Goal: Task Accomplishment & Management: Use online tool/utility

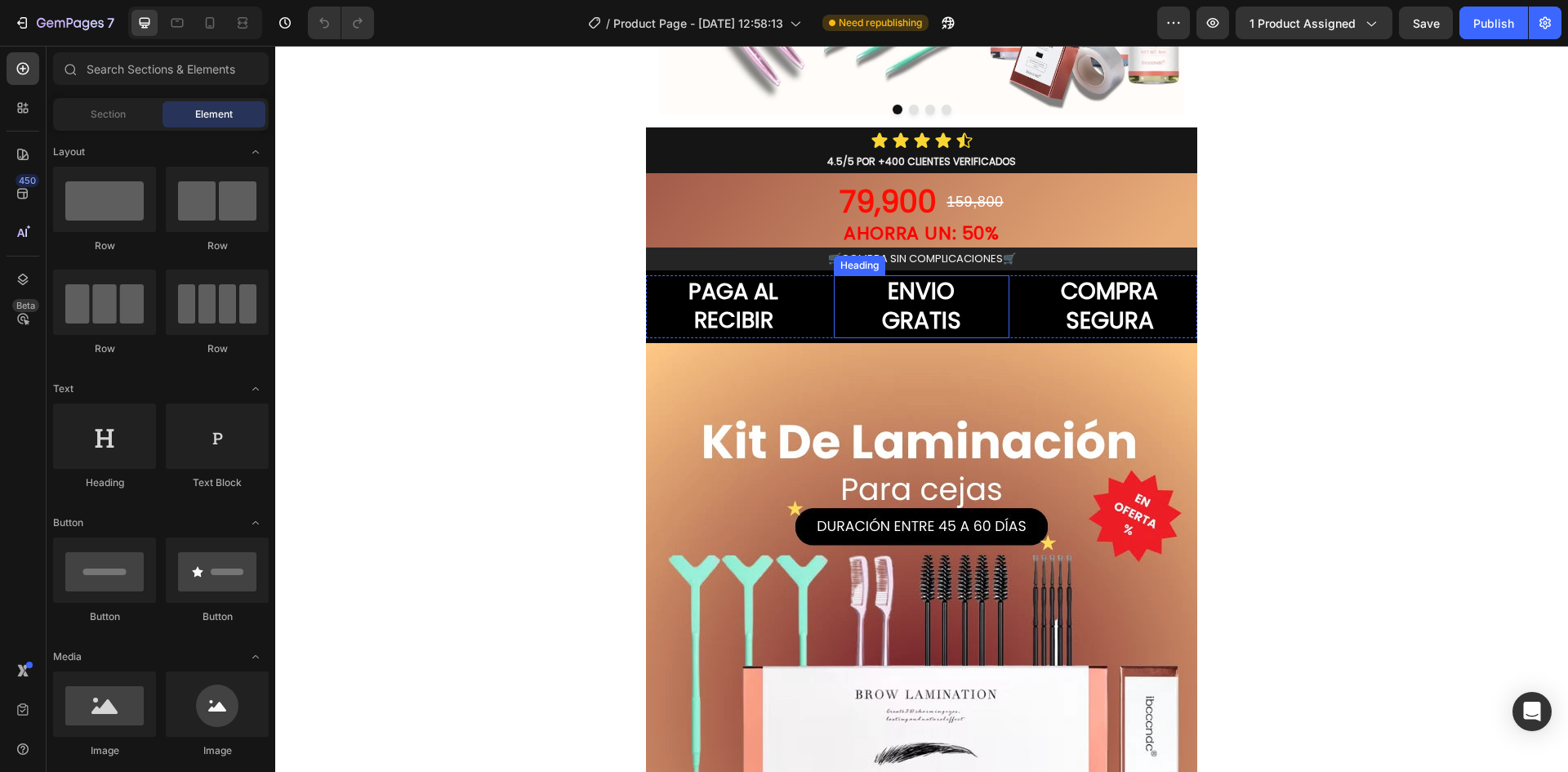
scroll to position [571, 0]
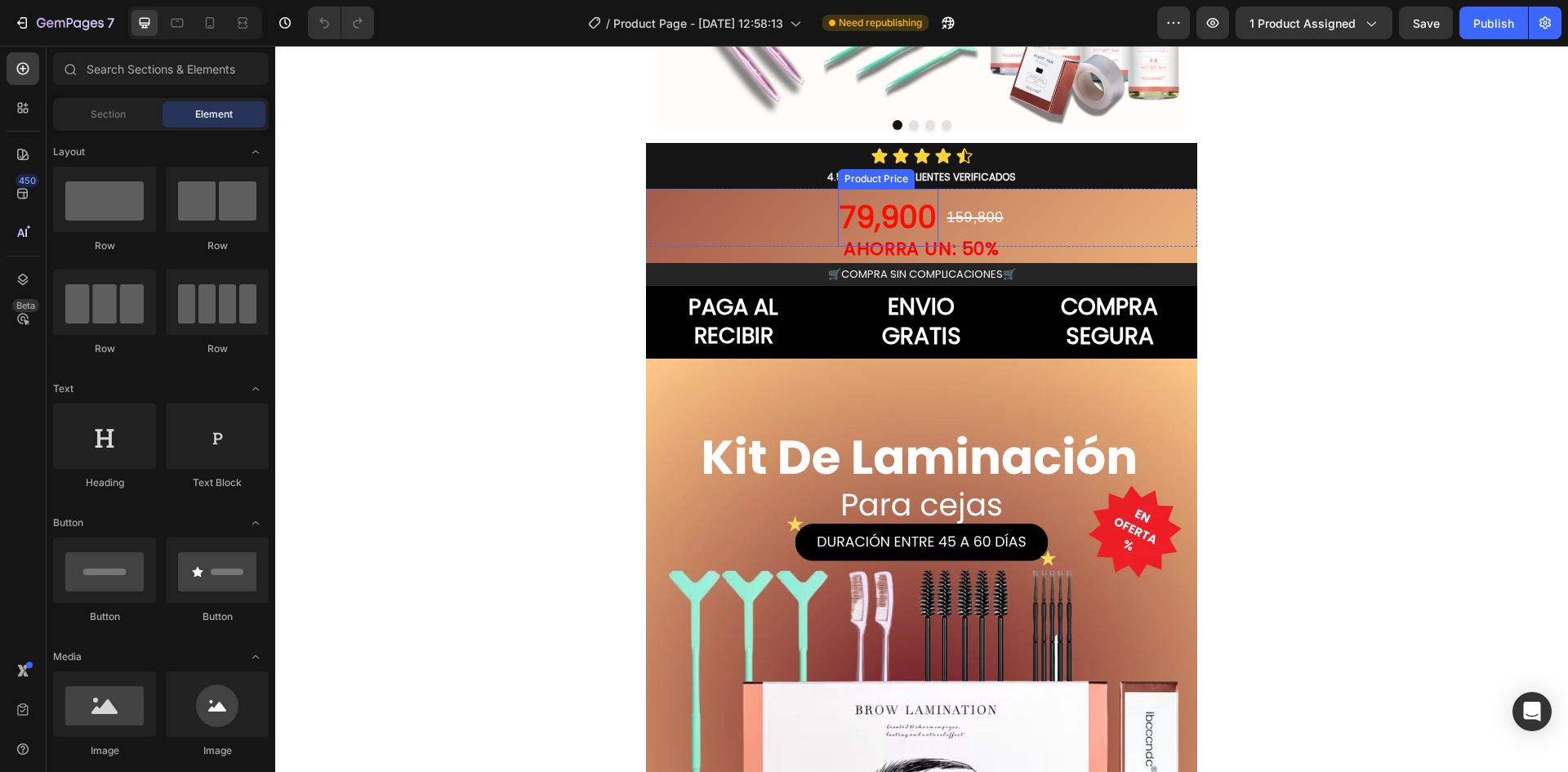
click at [887, 195] on div "79,900" at bounding box center [888, 217] width 101 height 58
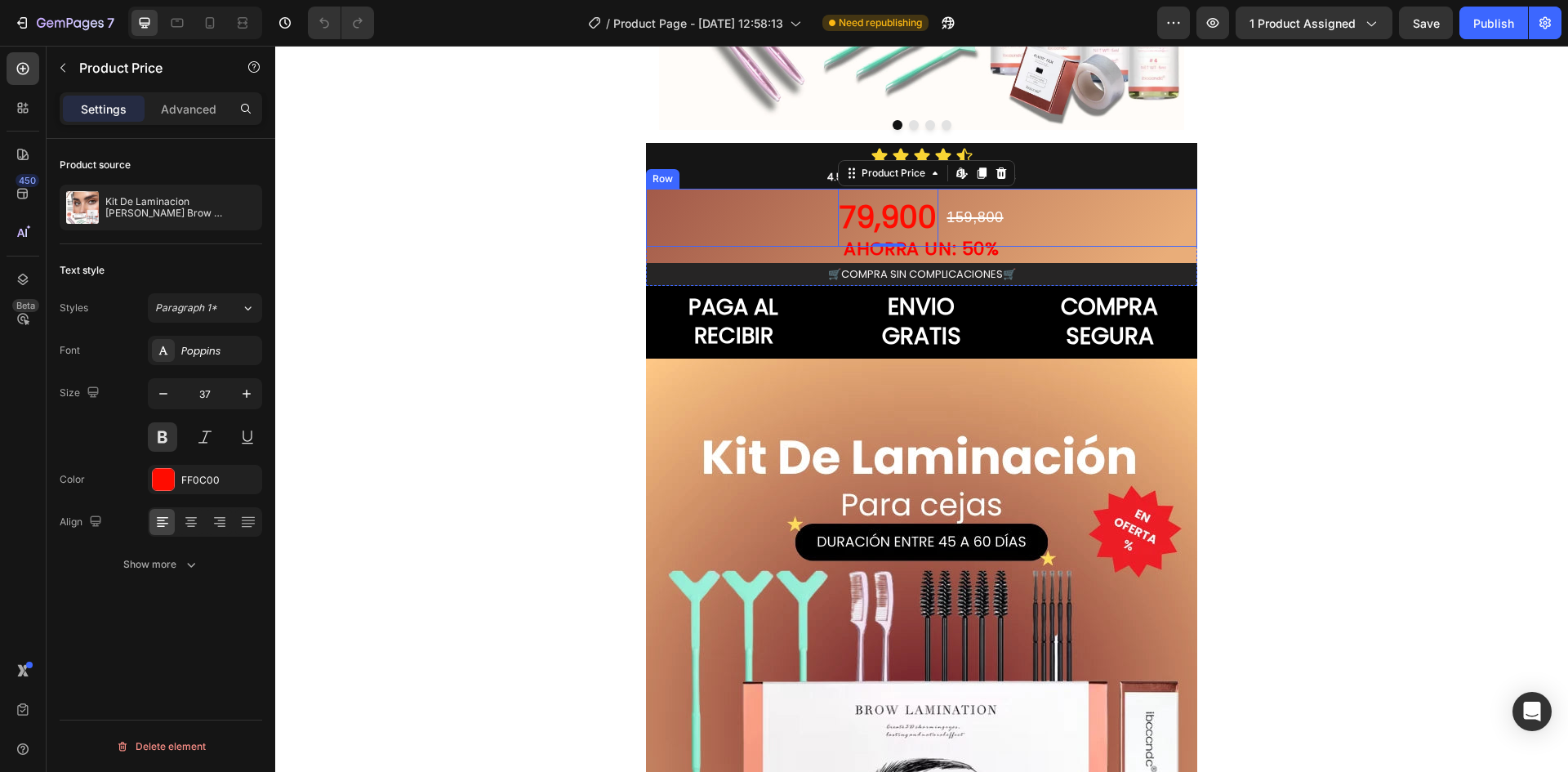
click at [802, 195] on div "79,900 Product Price Edit content in Shopify 0 Product Price Edit content in Sh…" at bounding box center [921, 217] width 551 height 58
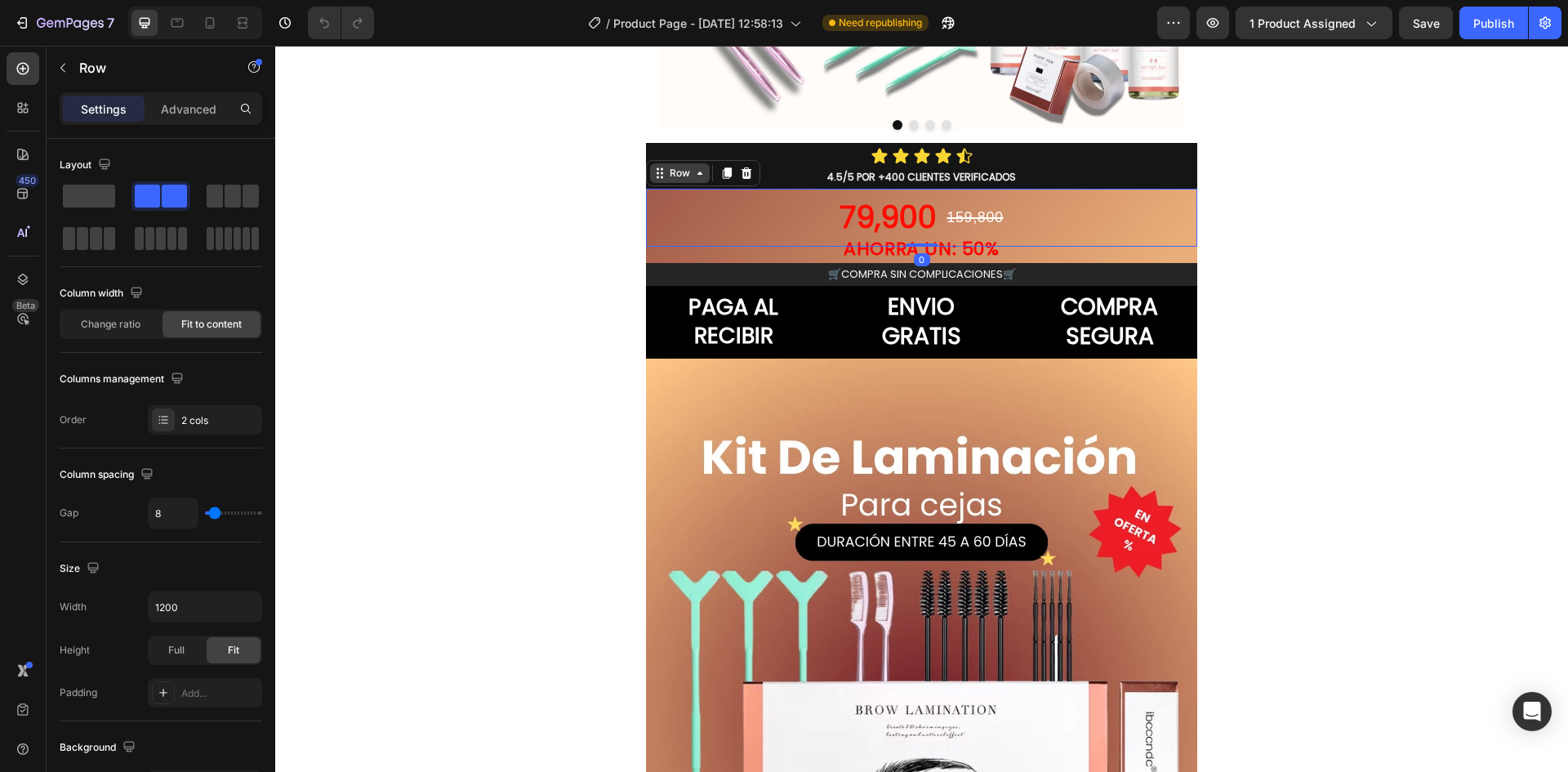
click at [697, 179] on icon at bounding box center [700, 173] width 13 height 13
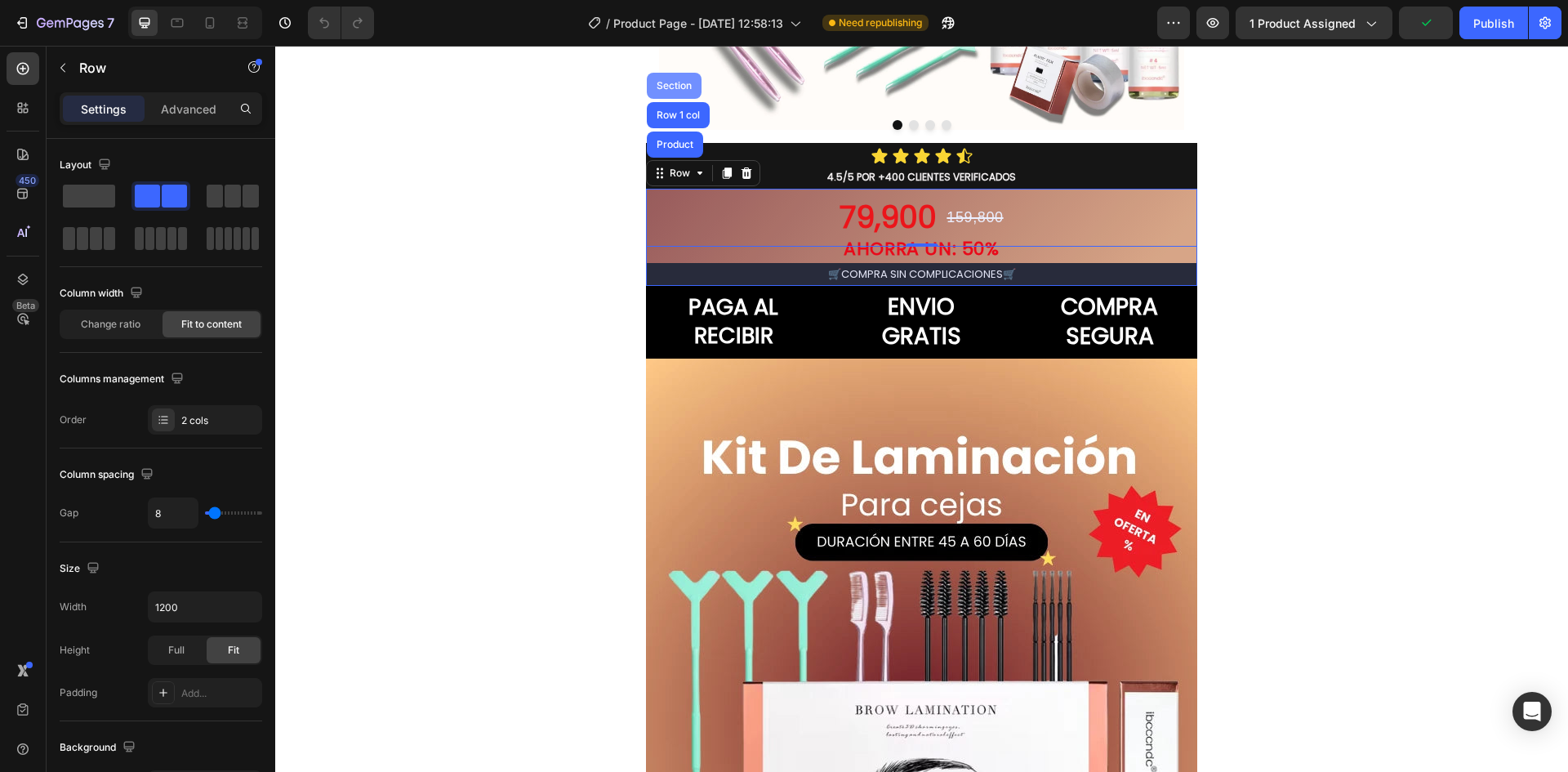
click at [680, 82] on div "Section" at bounding box center [674, 85] width 41 height 10
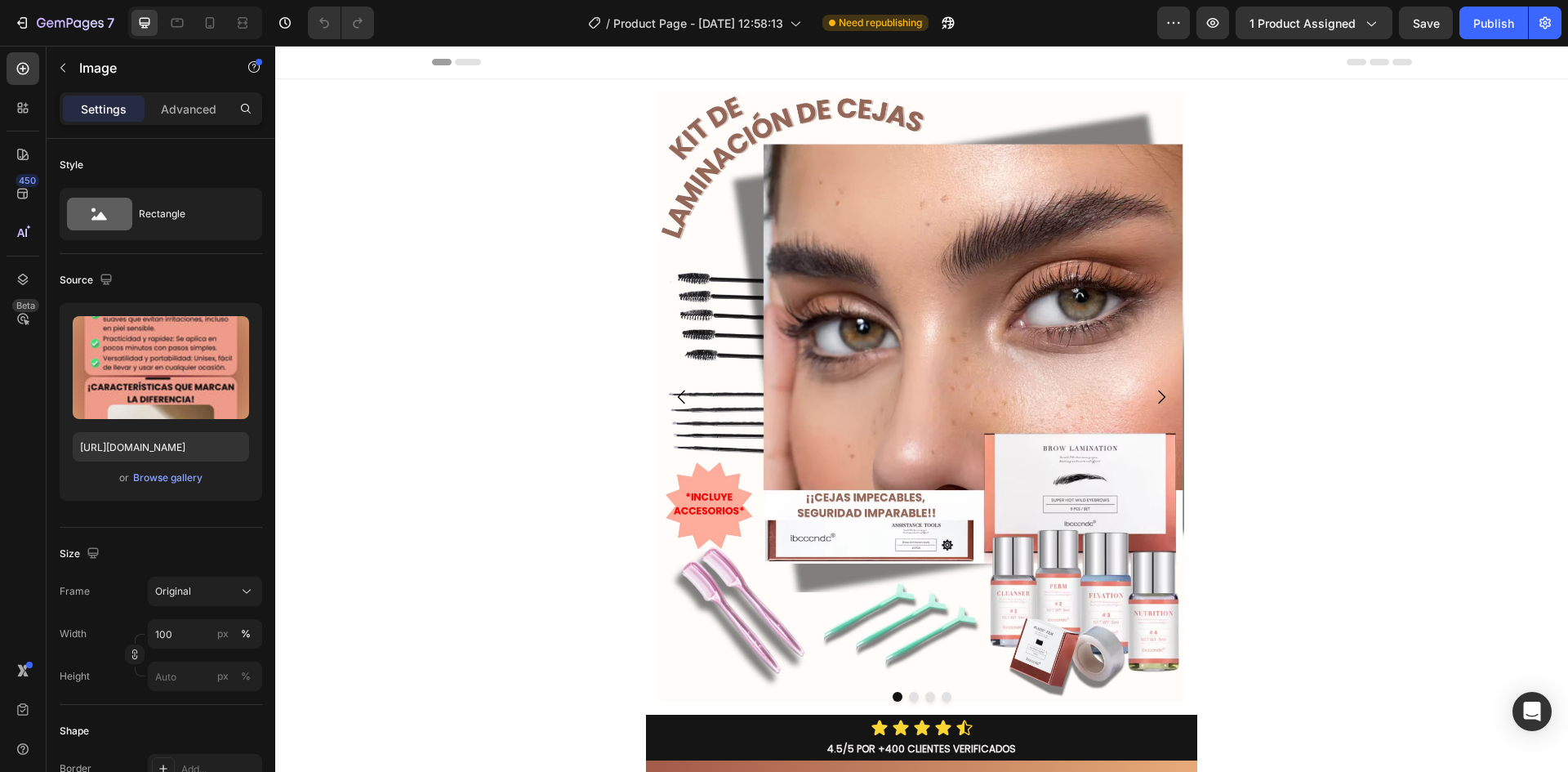
scroll to position [327, 0]
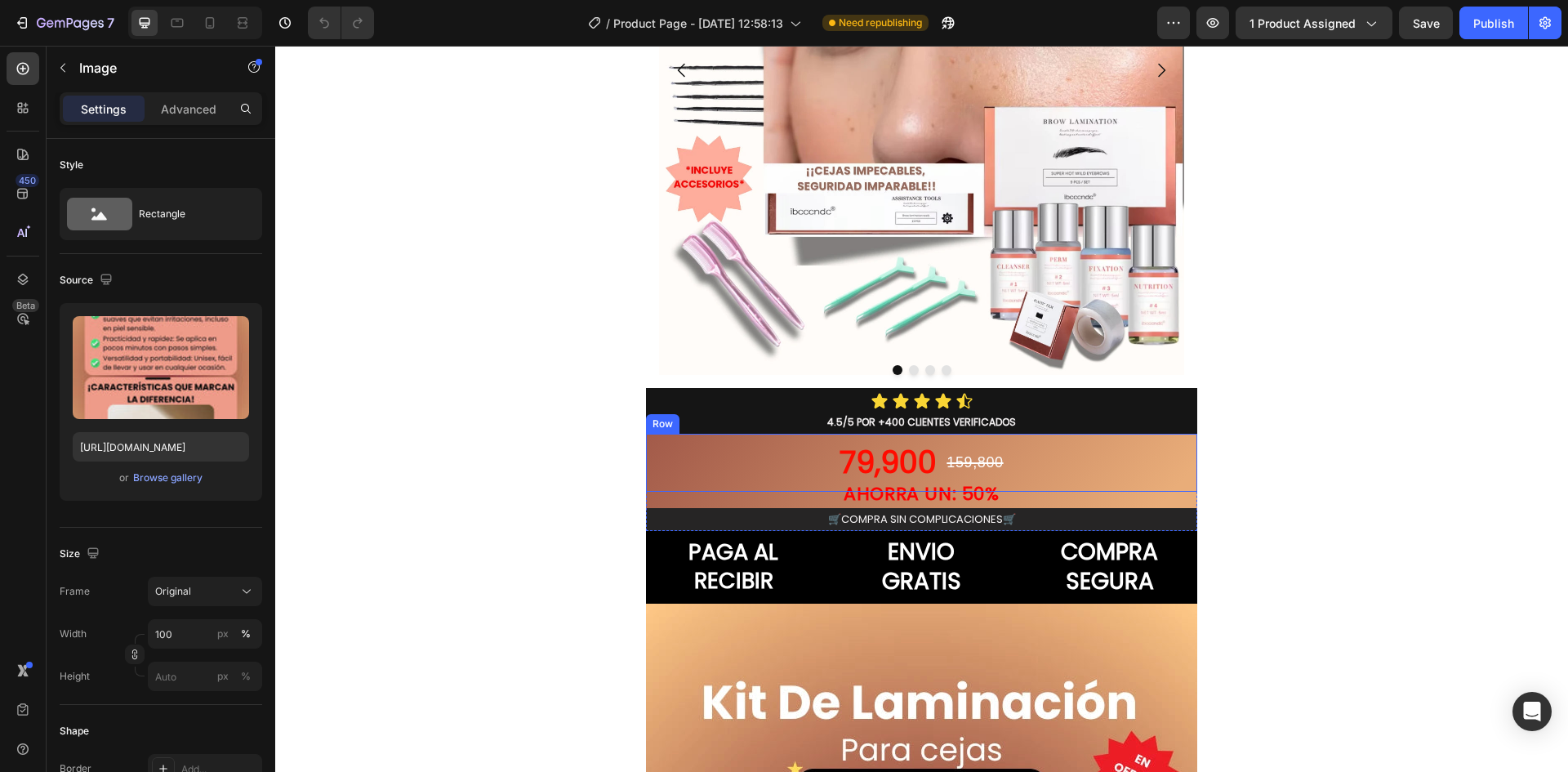
click at [782, 451] on div "79,900 Product Price Product Price 159,800 Product Price Product Price Row" at bounding box center [921, 462] width 551 height 58
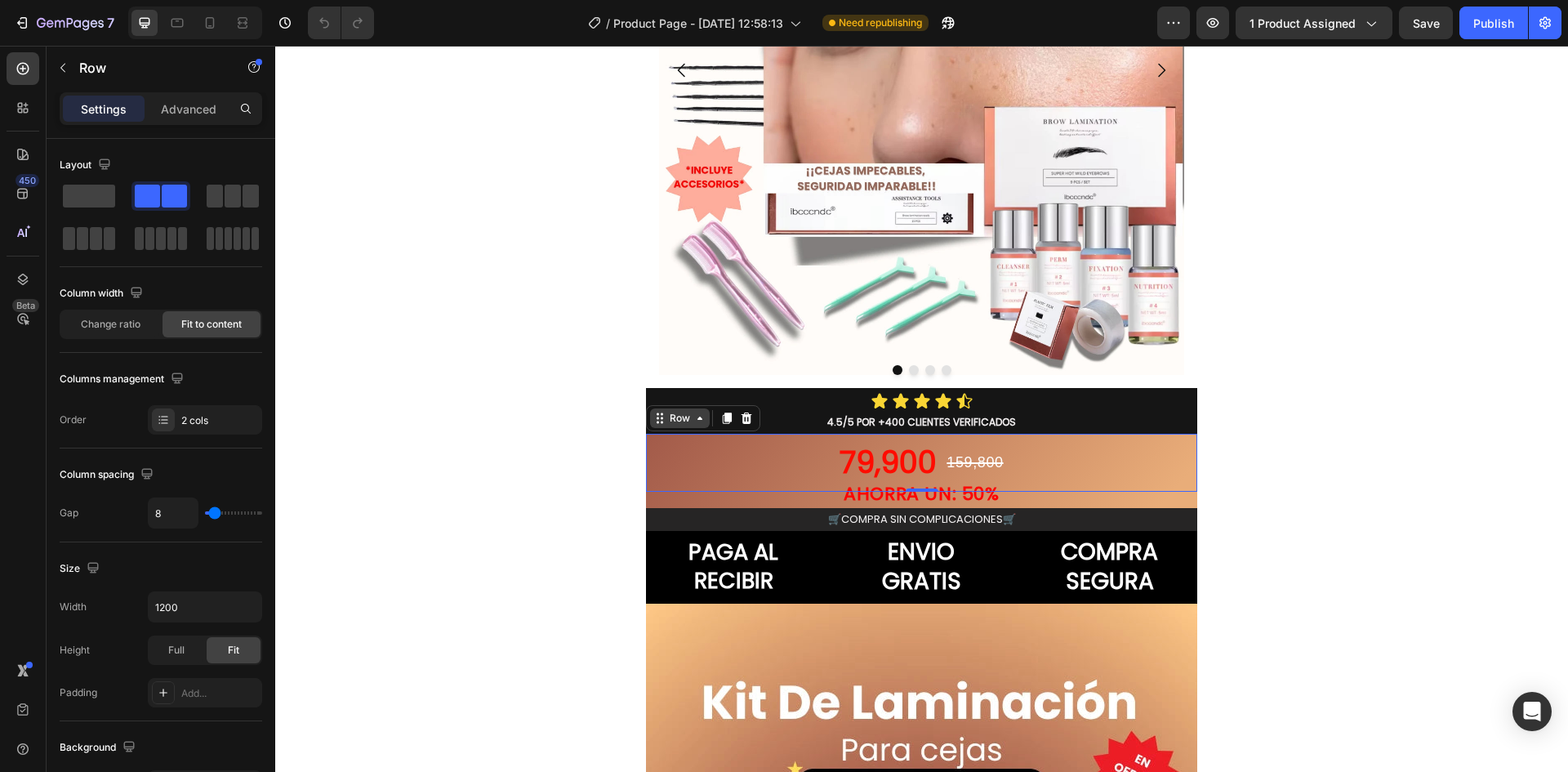
click at [693, 412] on icon at bounding box center [700, 419] width 13 height 13
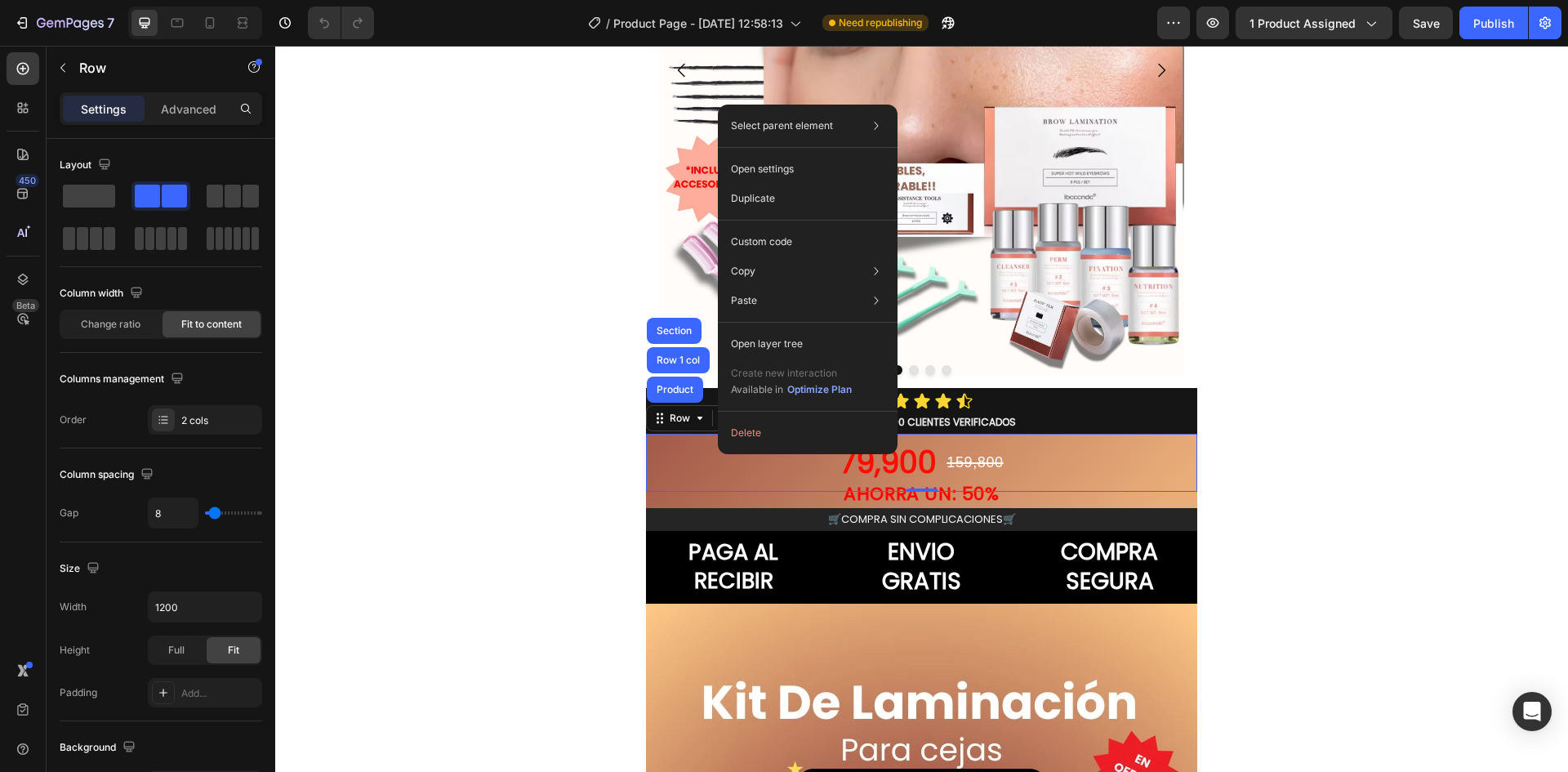
click at [718, 456] on div "79,900 Product Price Product Price 159,800 Product Price Product Price Row Prod…" at bounding box center [921, 462] width 551 height 58
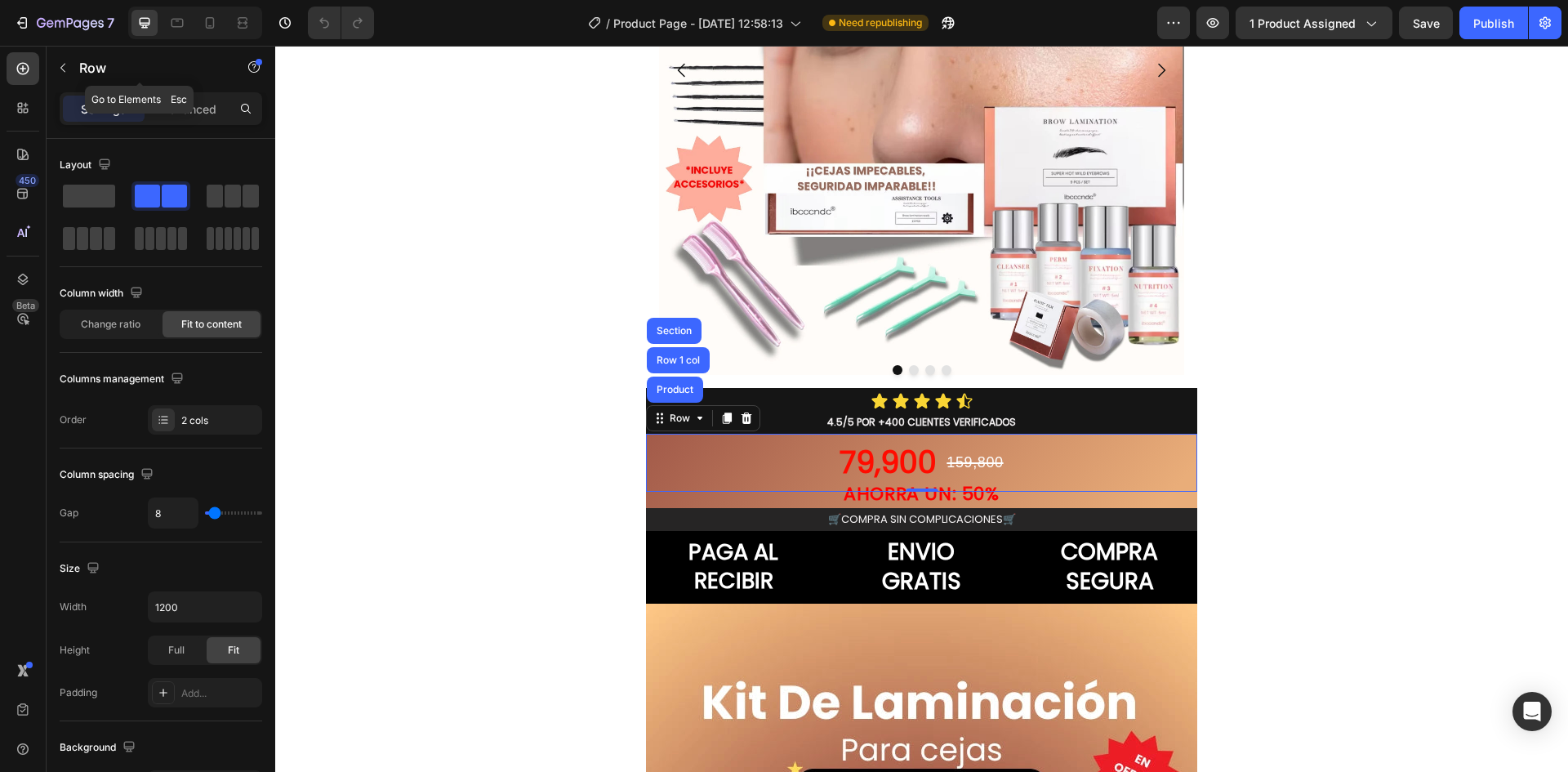
click at [61, 67] on icon "button" at bounding box center [63, 68] width 13 height 13
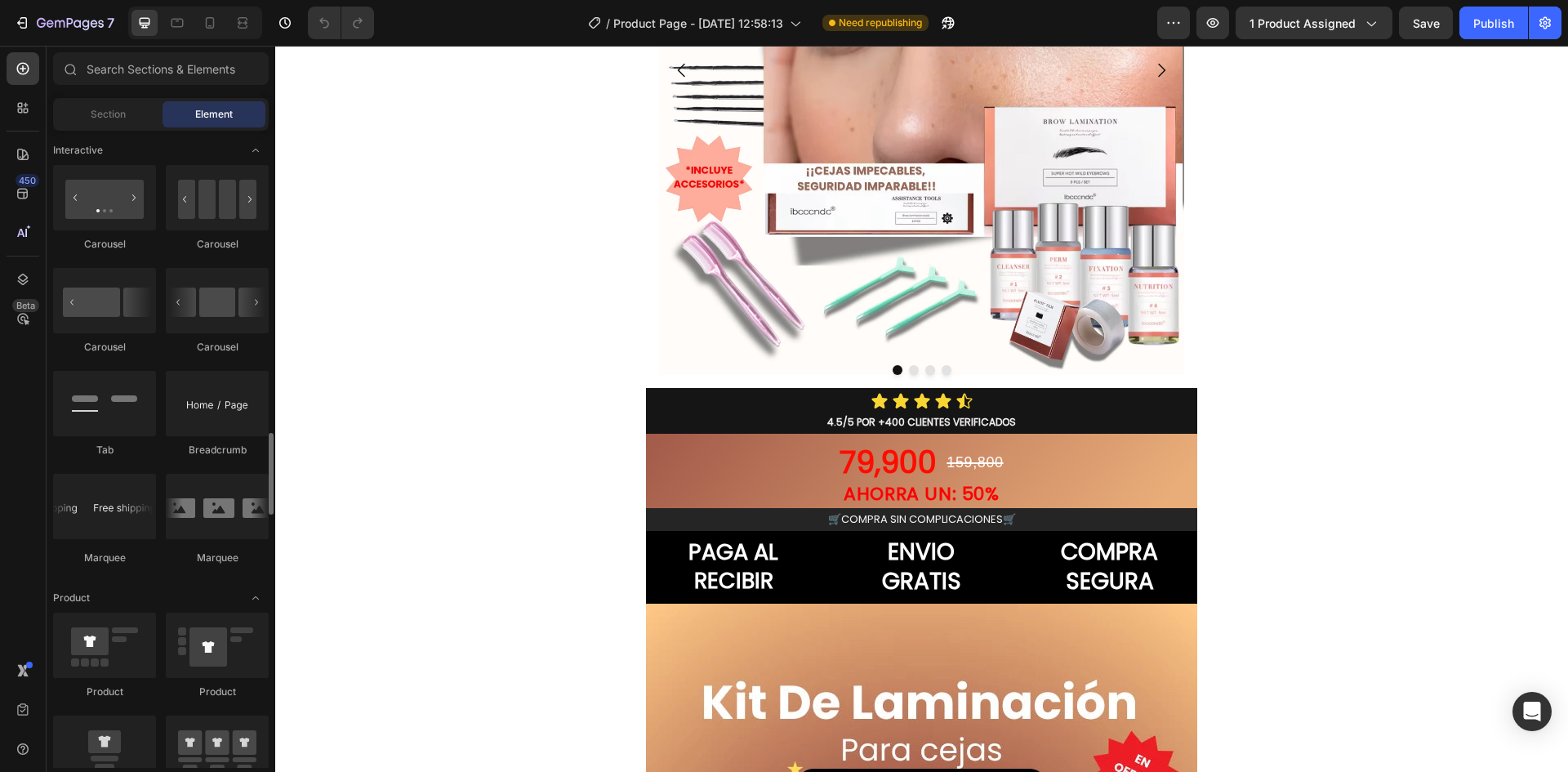
scroll to position [1715, 0]
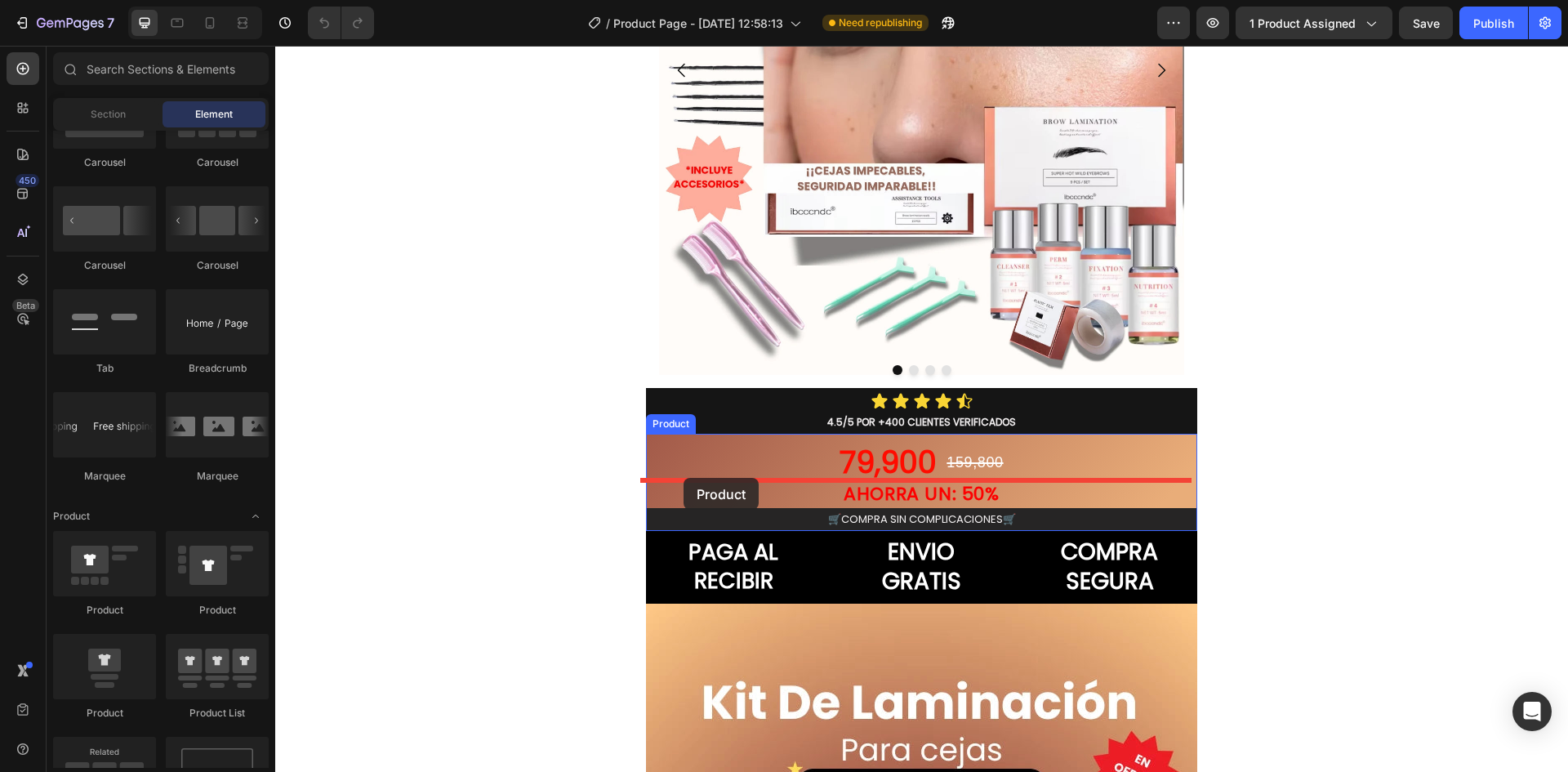
drag, startPoint x: 374, startPoint y: 591, endPoint x: 684, endPoint y: 478, distance: 330.0
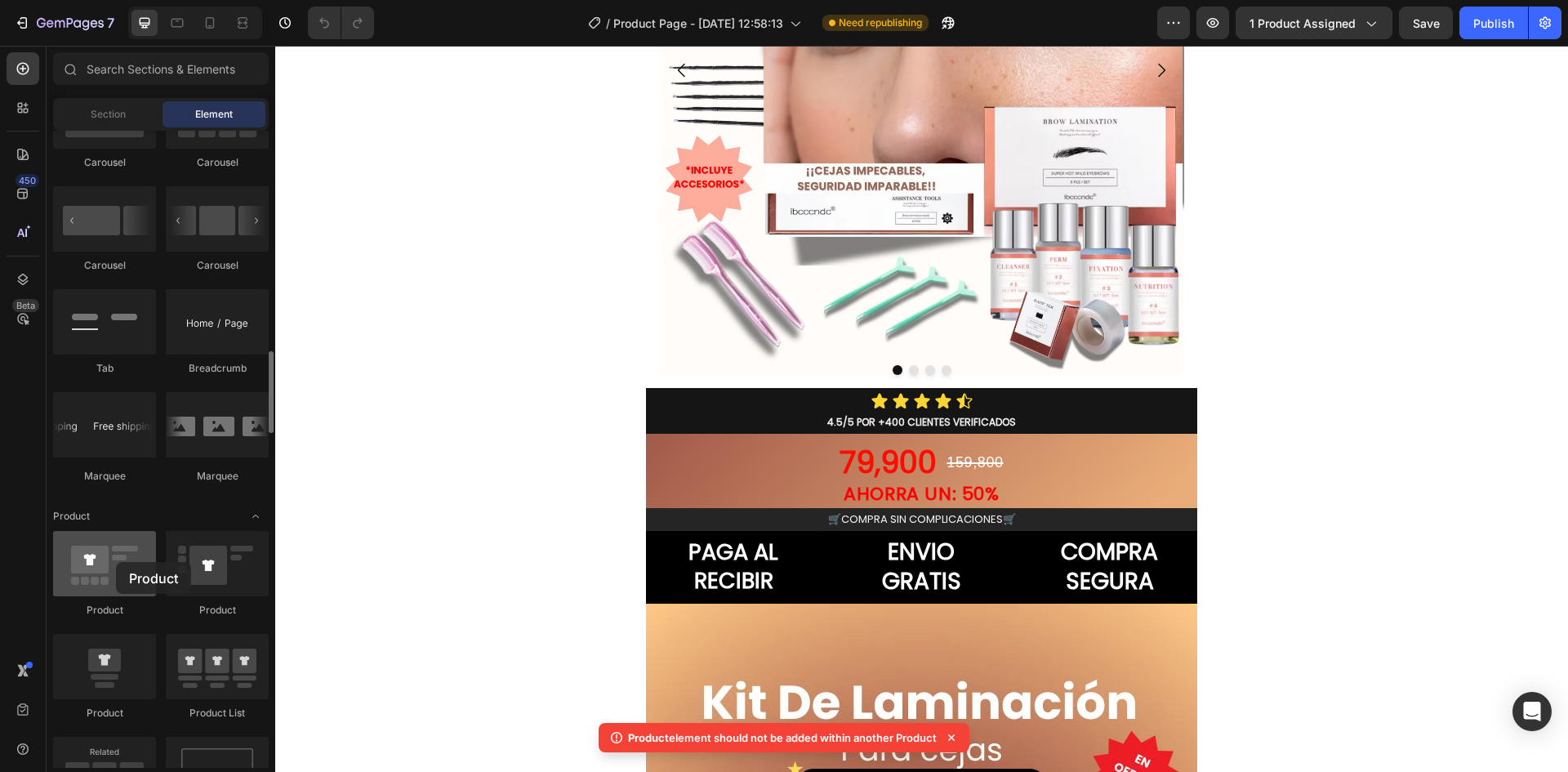
click at [114, 562] on div at bounding box center [104, 563] width 103 height 65
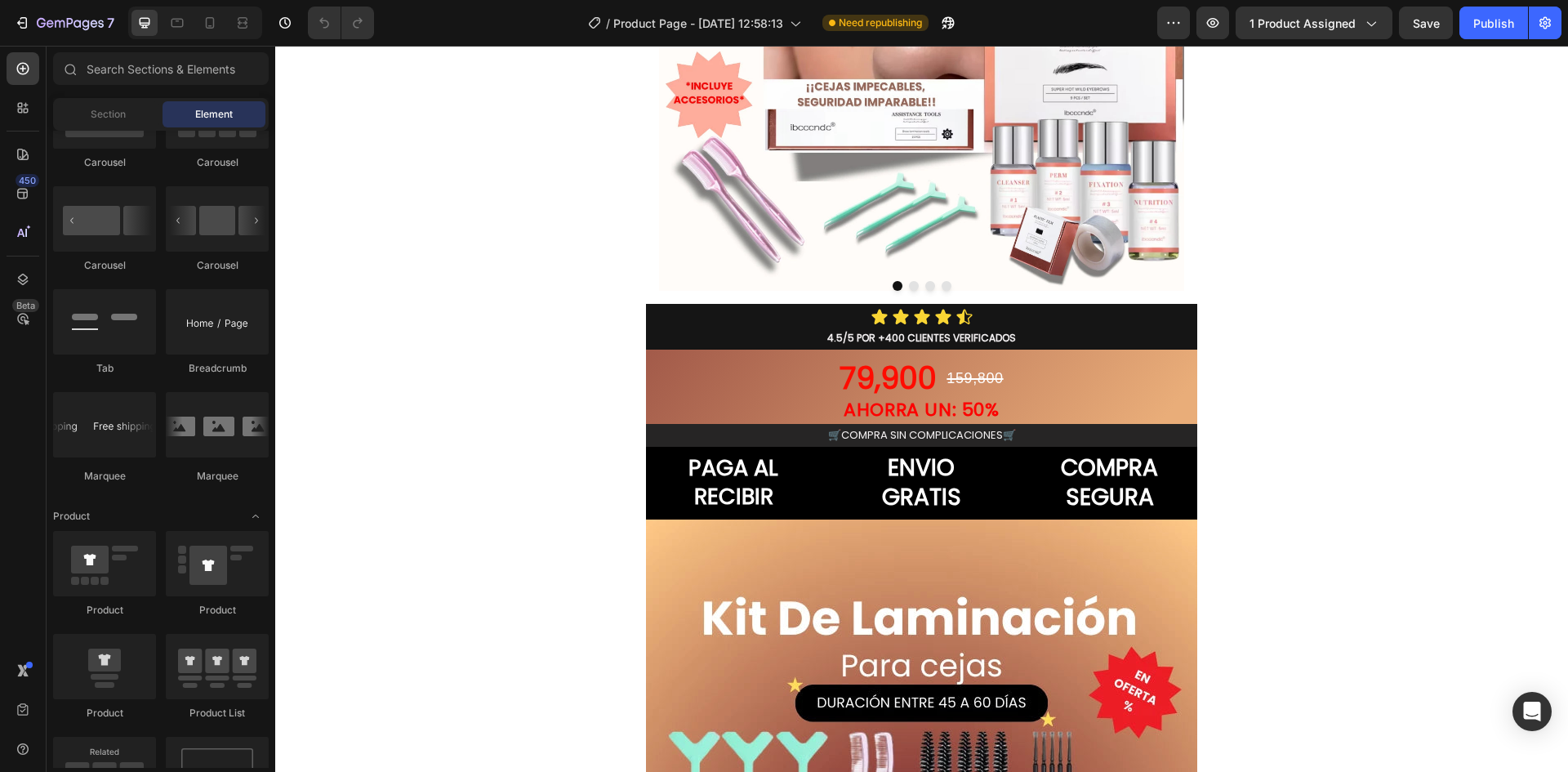
scroll to position [408, 0]
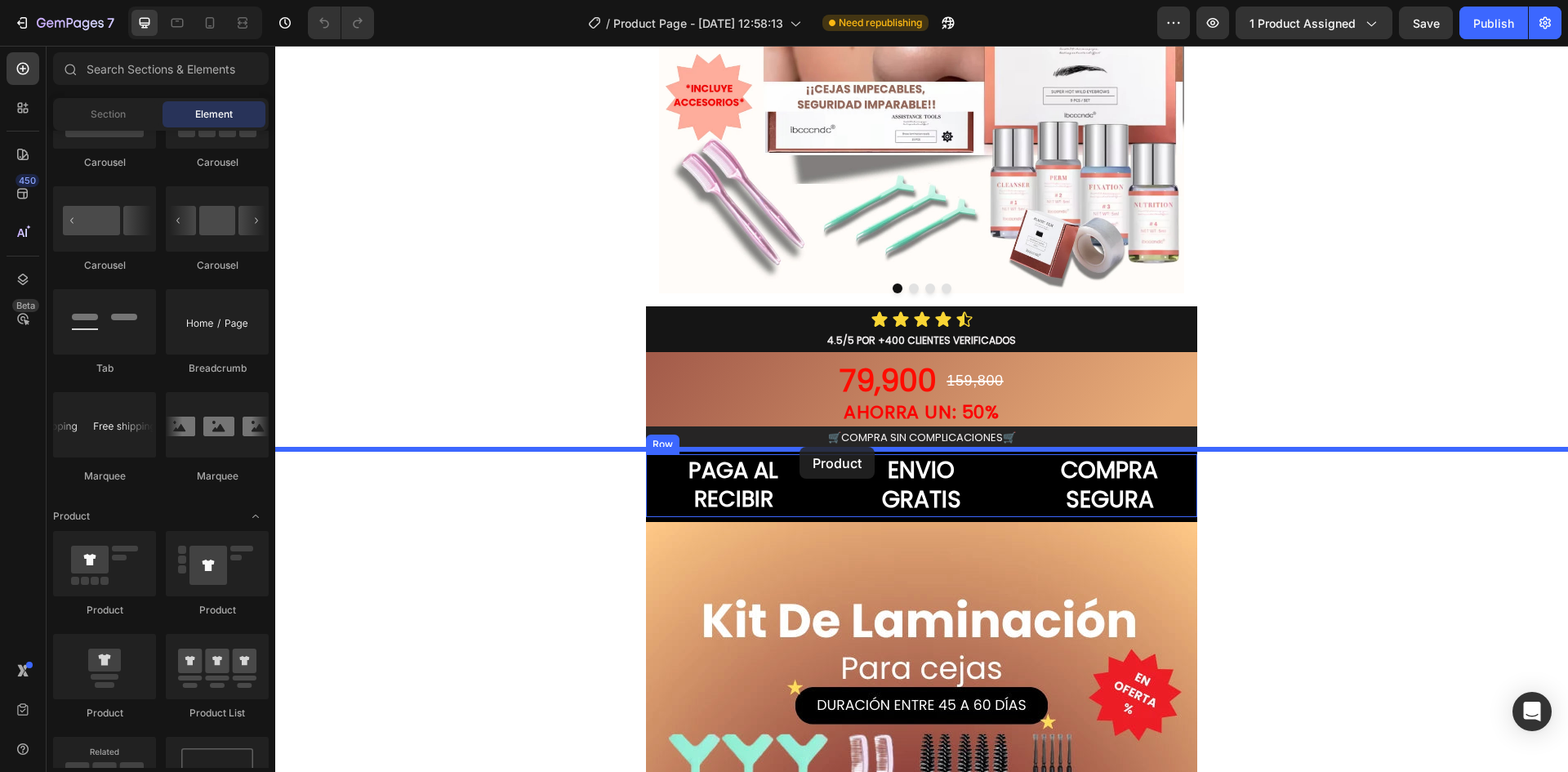
drag, startPoint x: 520, startPoint y: 587, endPoint x: 800, endPoint y: 447, distance: 313.0
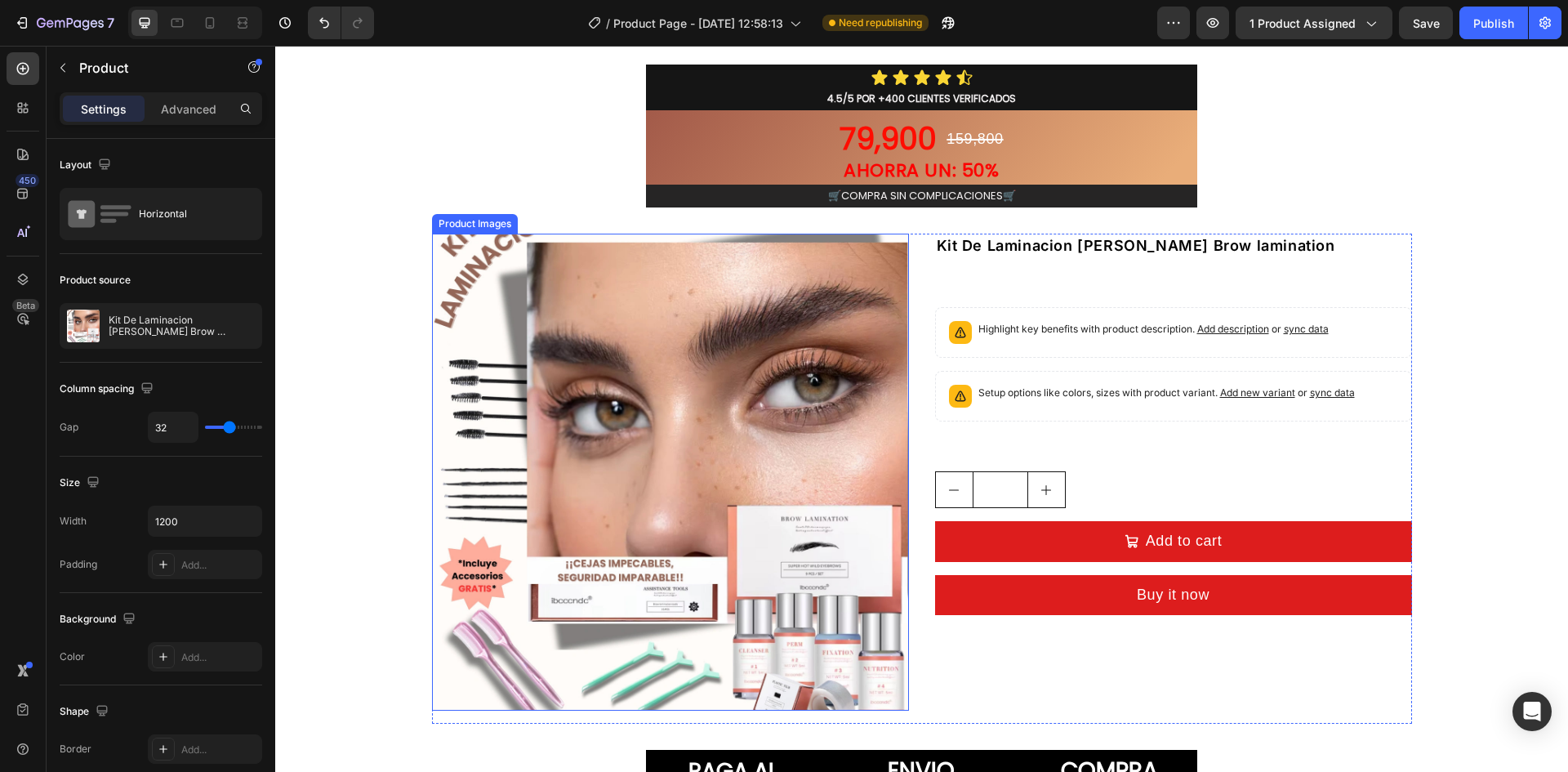
scroll to position [735, 0]
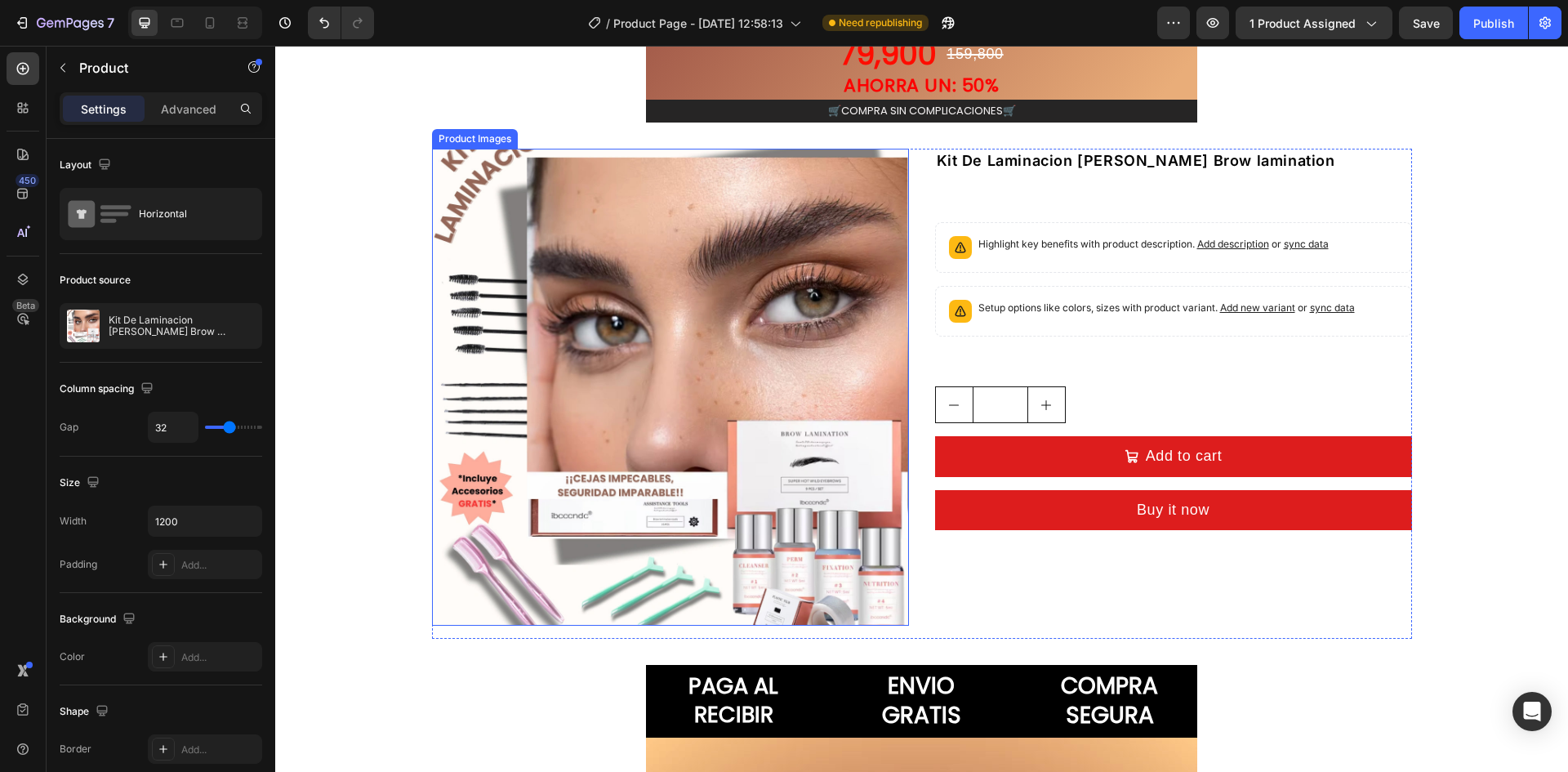
click at [702, 328] on img at bounding box center [670, 386] width 477 height 477
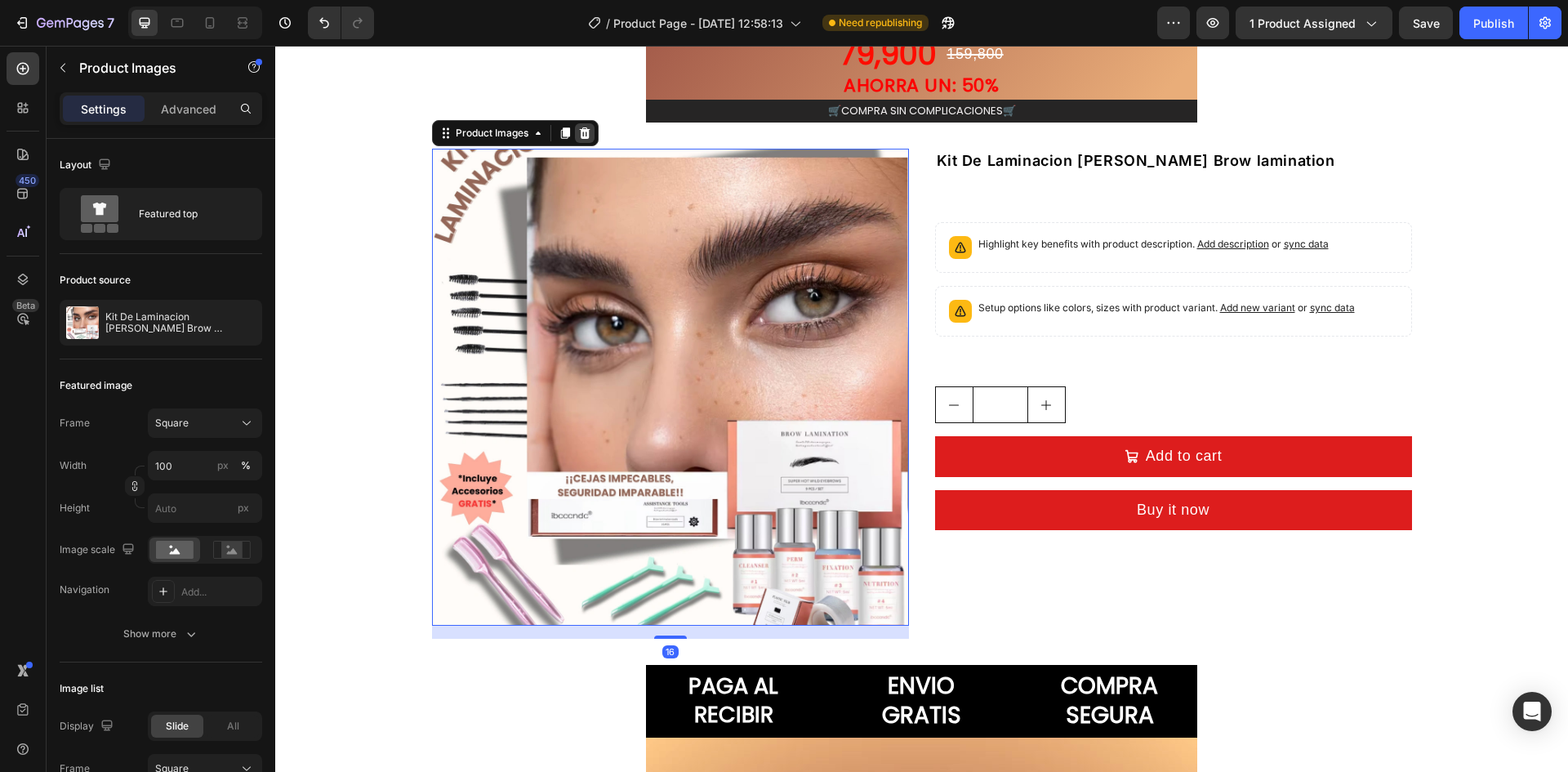
click at [583, 142] on div at bounding box center [584, 133] width 19 height 19
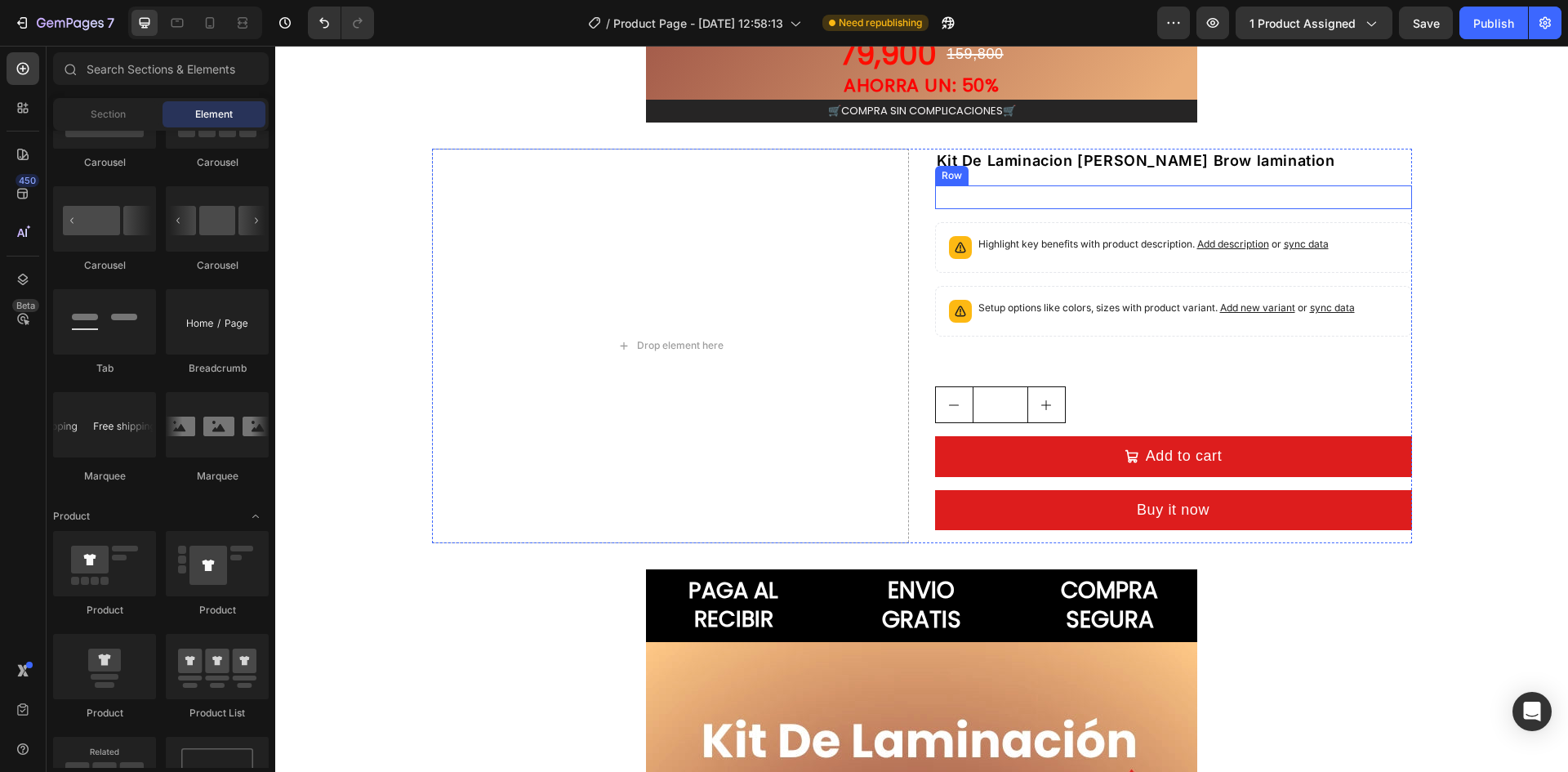
click at [1064, 188] on div "79,900 Product Price Product Price 159,800 Product Price Product Price Row" at bounding box center [1173, 197] width 477 height 24
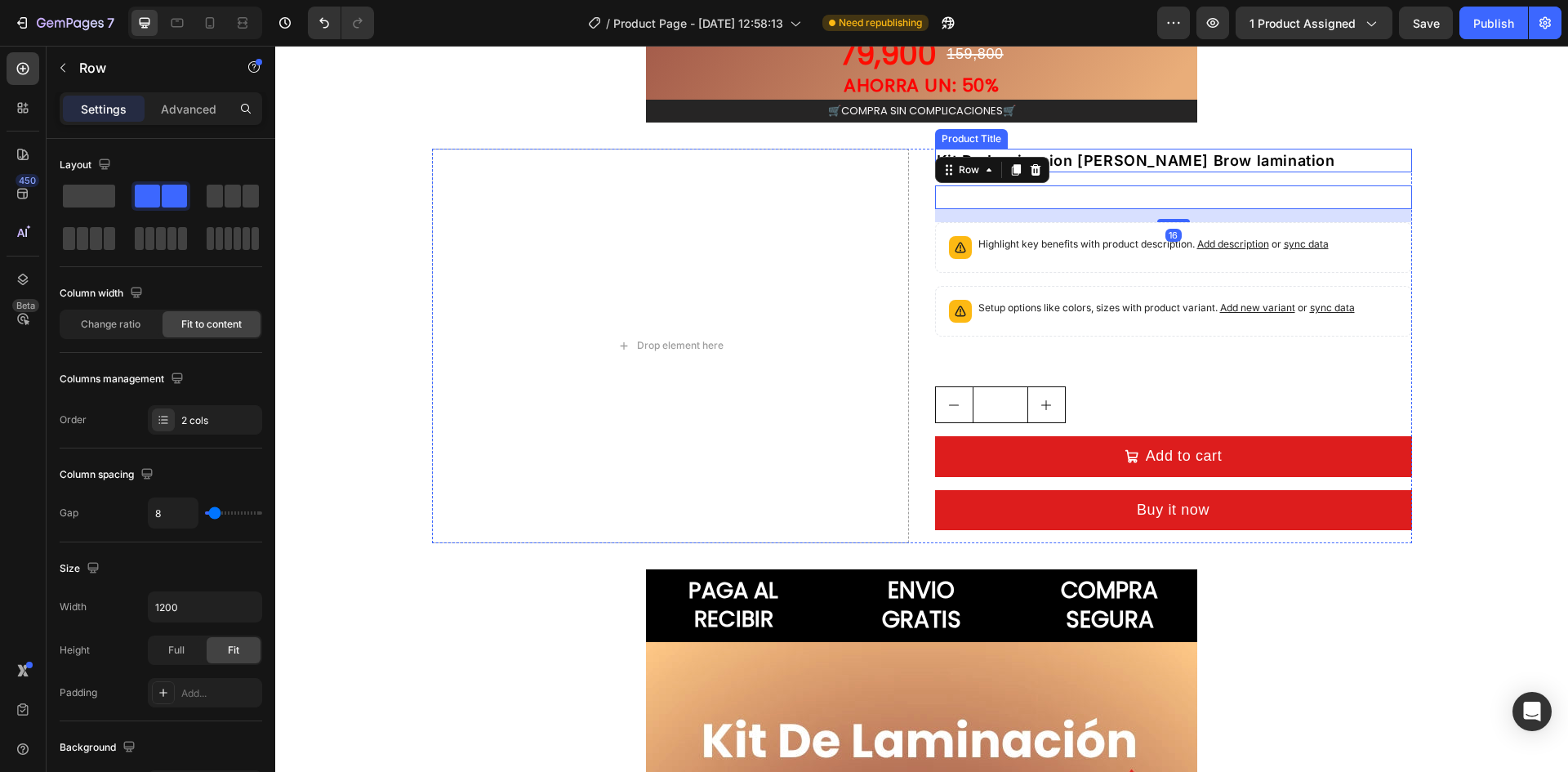
click at [1101, 155] on h2 "Kit De Laminacion [PERSON_NAME] Brow lamination" at bounding box center [1173, 160] width 477 height 24
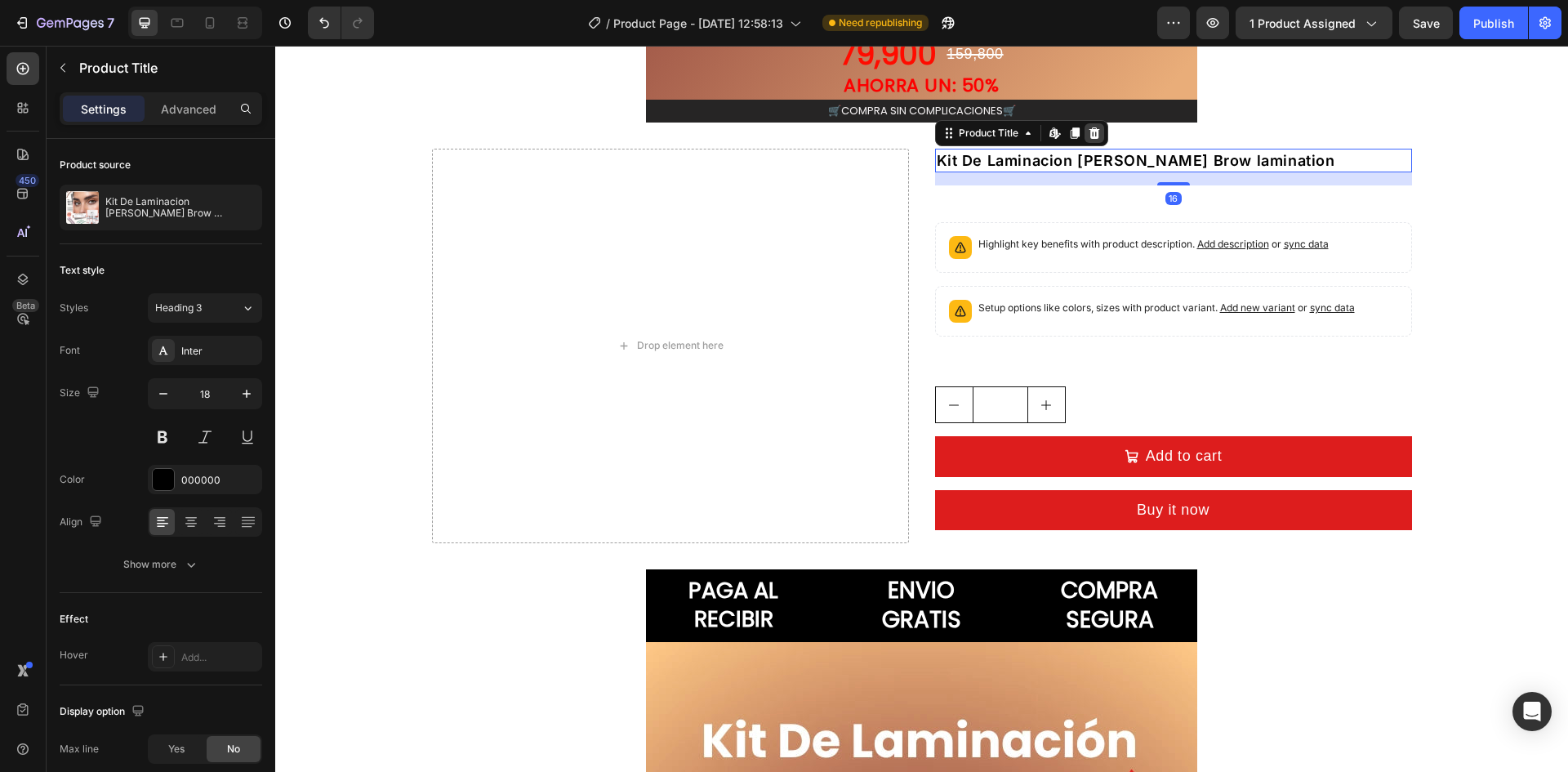
click at [1093, 126] on icon at bounding box center [1094, 133] width 13 height 13
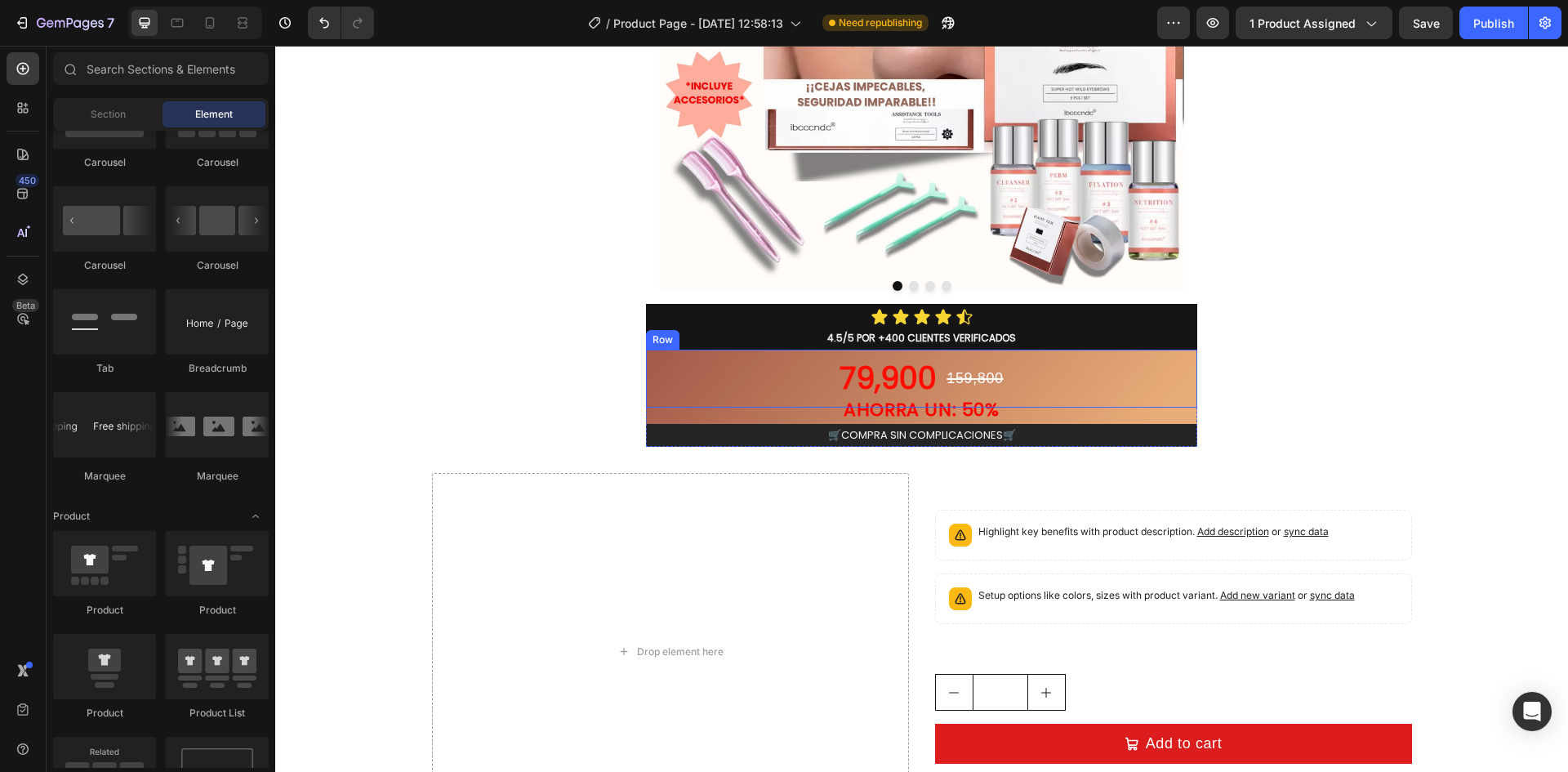
scroll to position [490, 0]
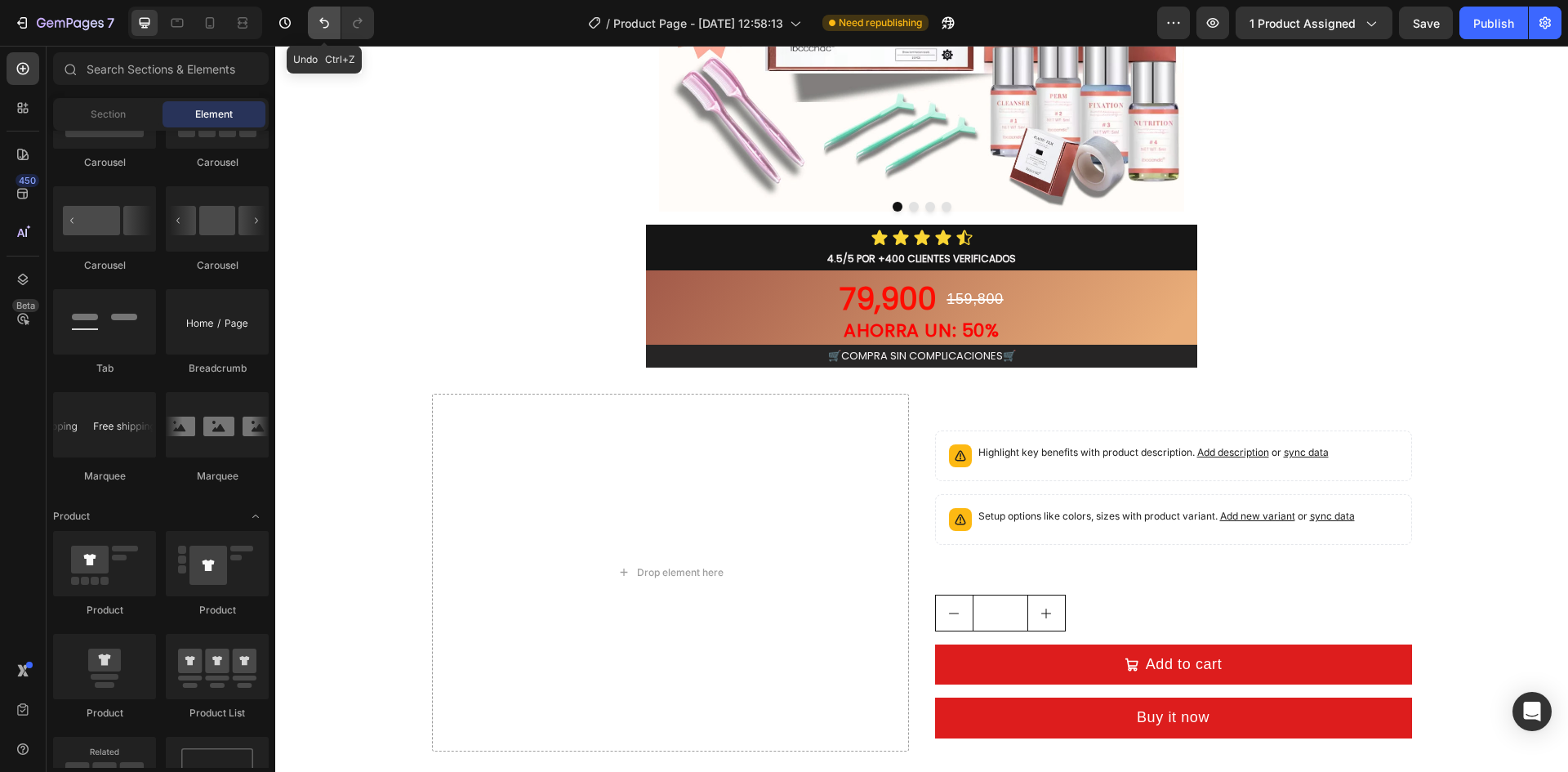
click at [325, 25] on icon "Undo/Redo" at bounding box center [324, 23] width 16 height 16
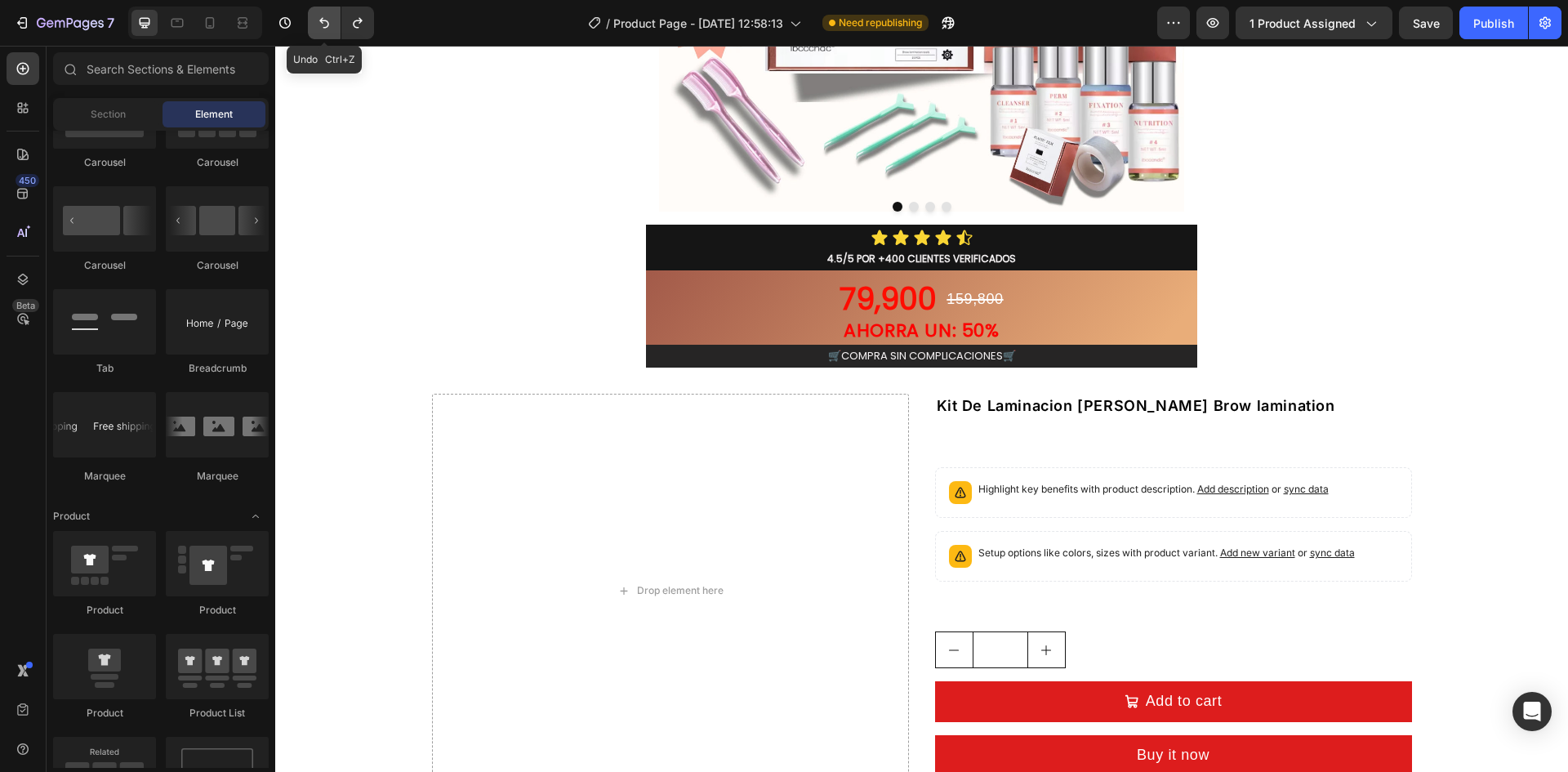
click at [325, 25] on icon "Undo/Redo" at bounding box center [324, 23] width 16 height 16
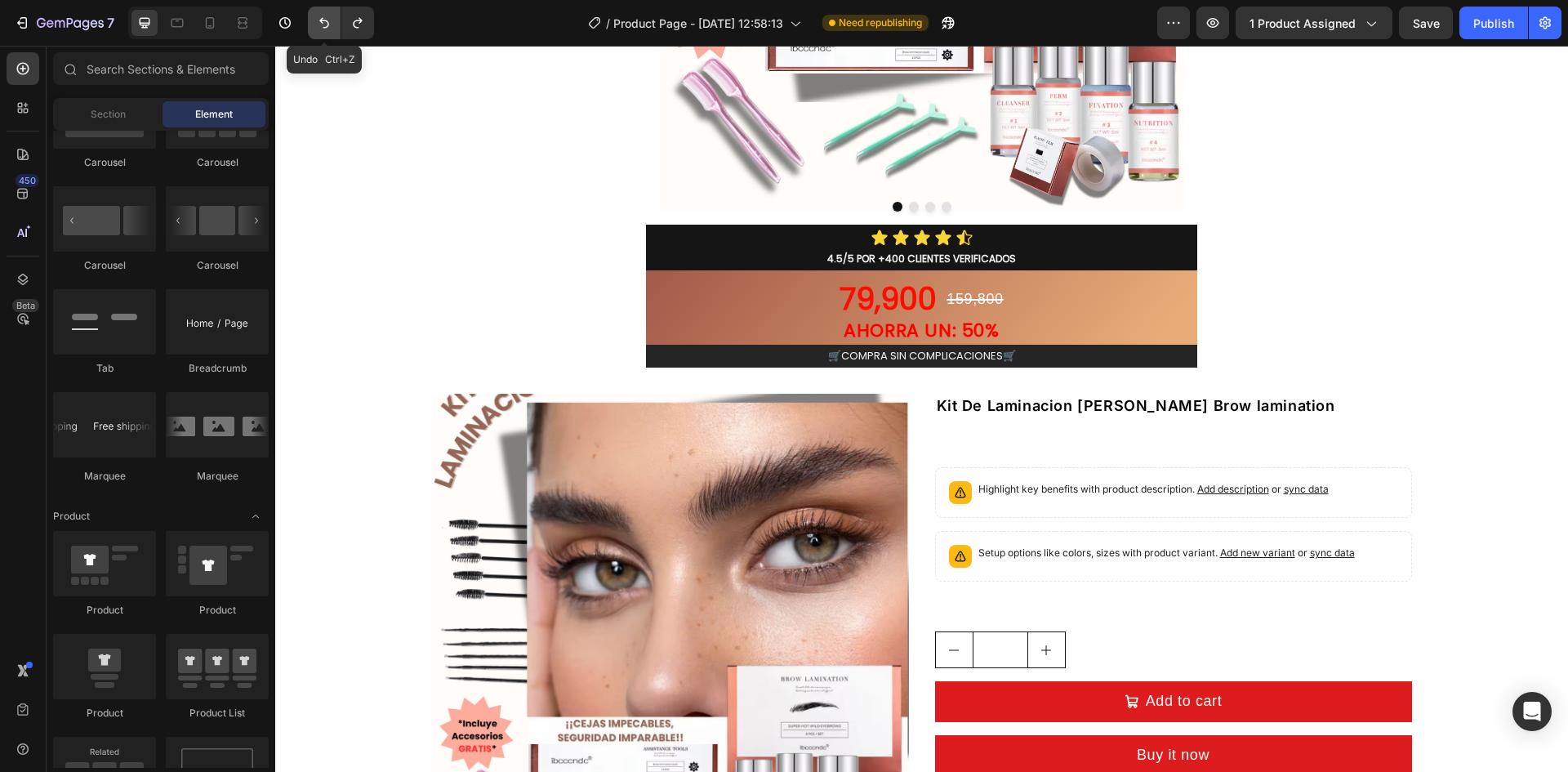
click at [325, 25] on icon "Undo/Redo" at bounding box center [324, 23] width 16 height 16
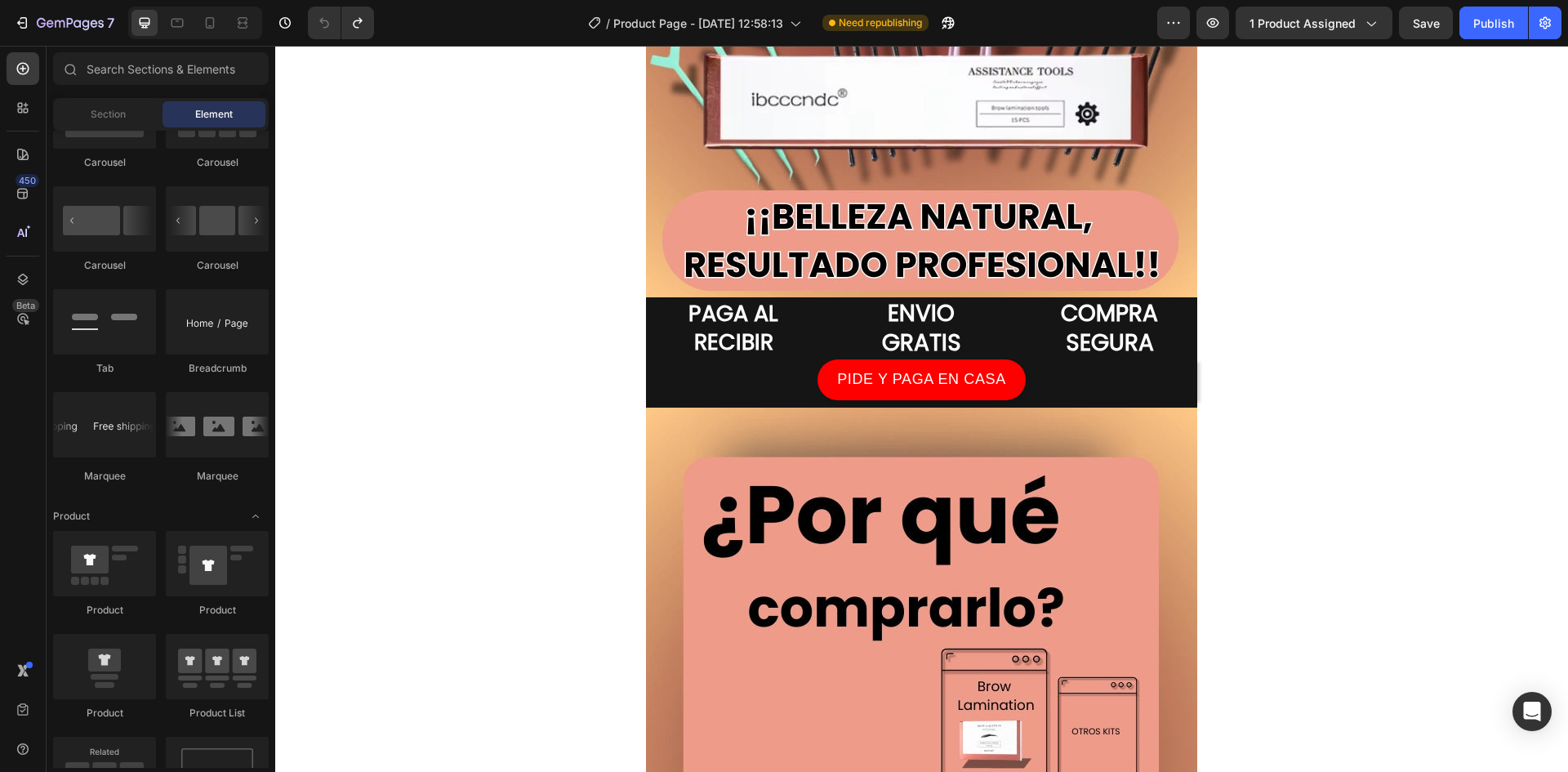
scroll to position [3022, 0]
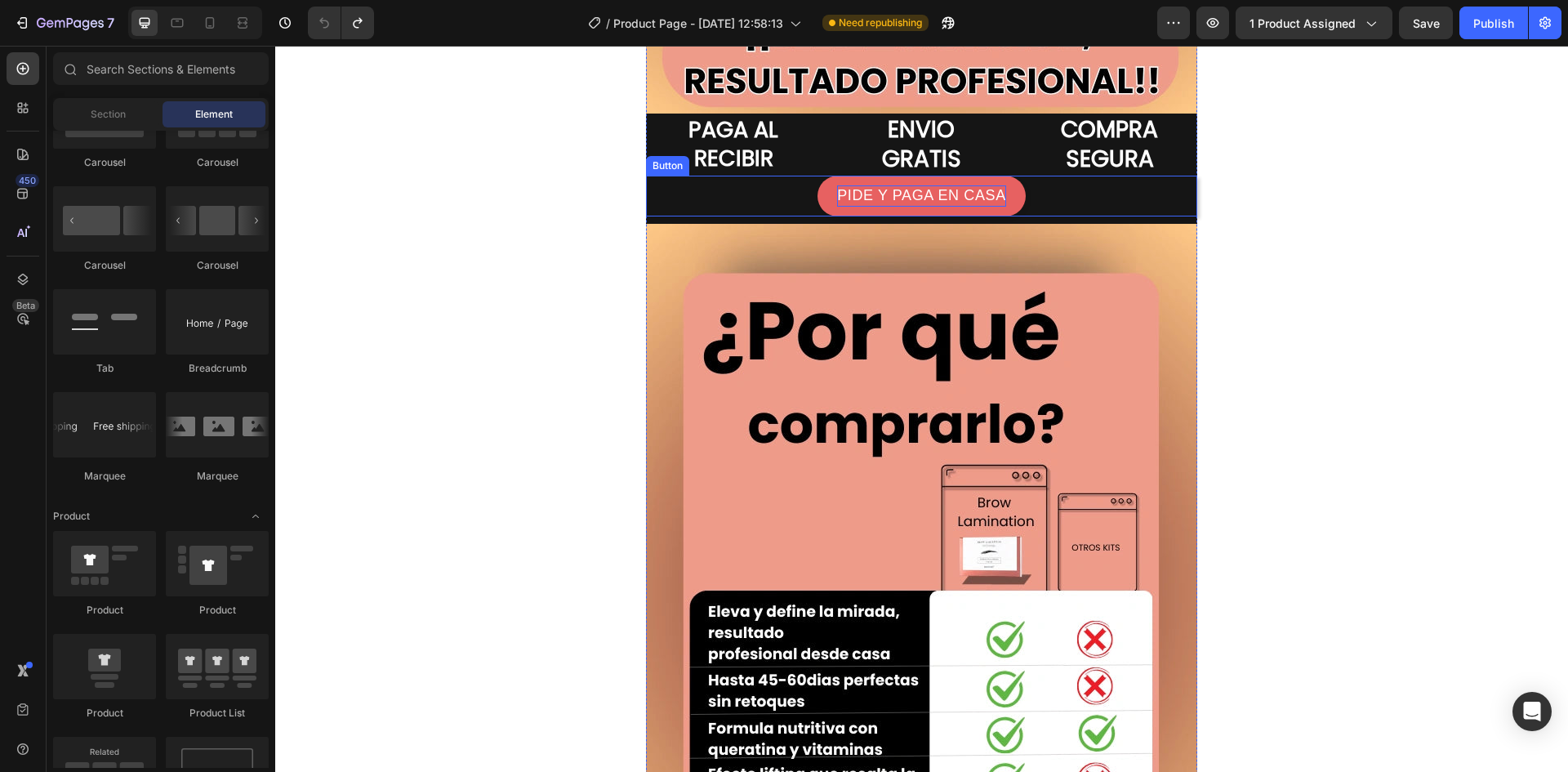
click at [852, 201] on p "PIDE Y PAGA EN CASA" at bounding box center [921, 195] width 169 height 20
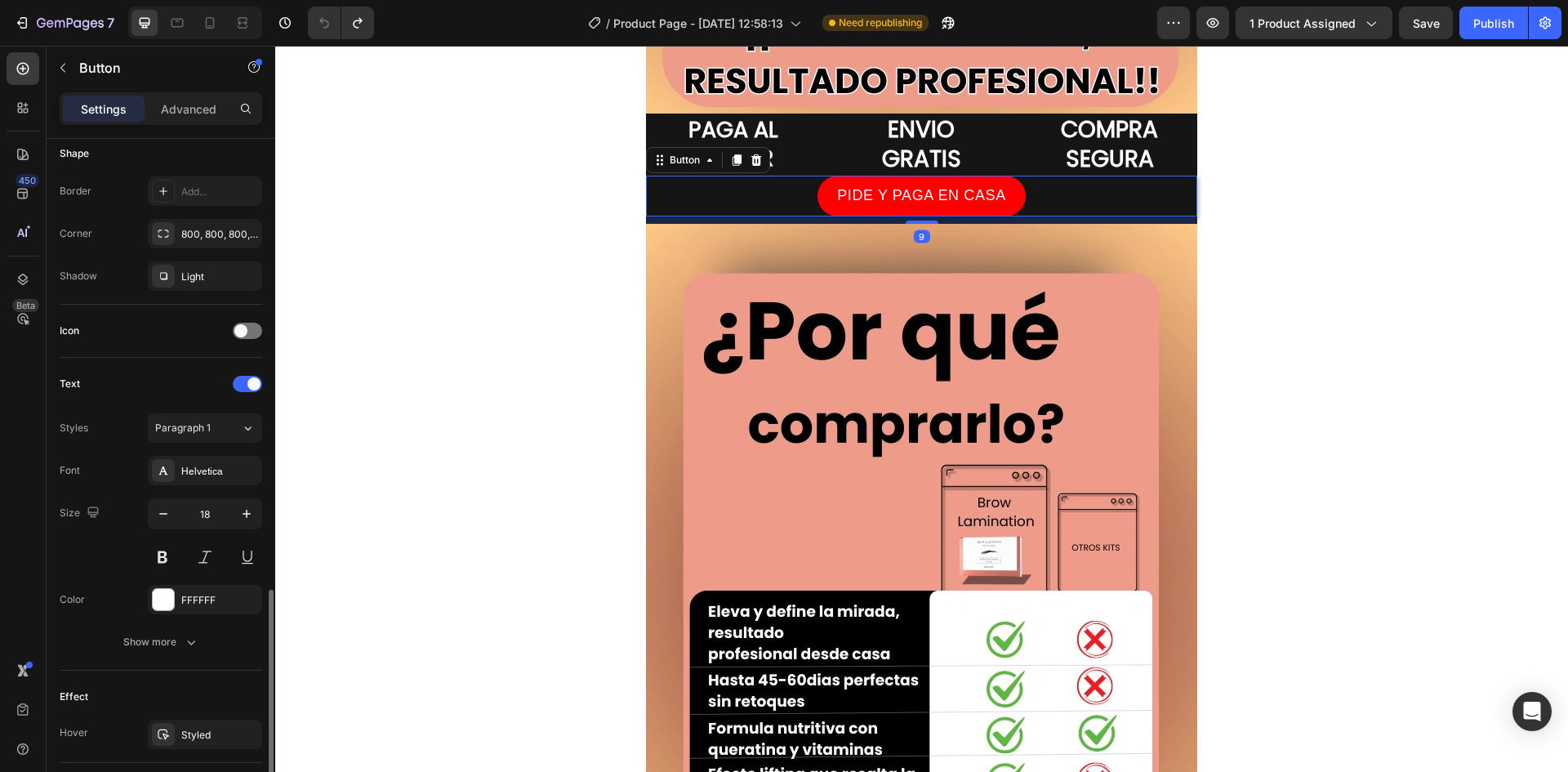
scroll to position [492, 0]
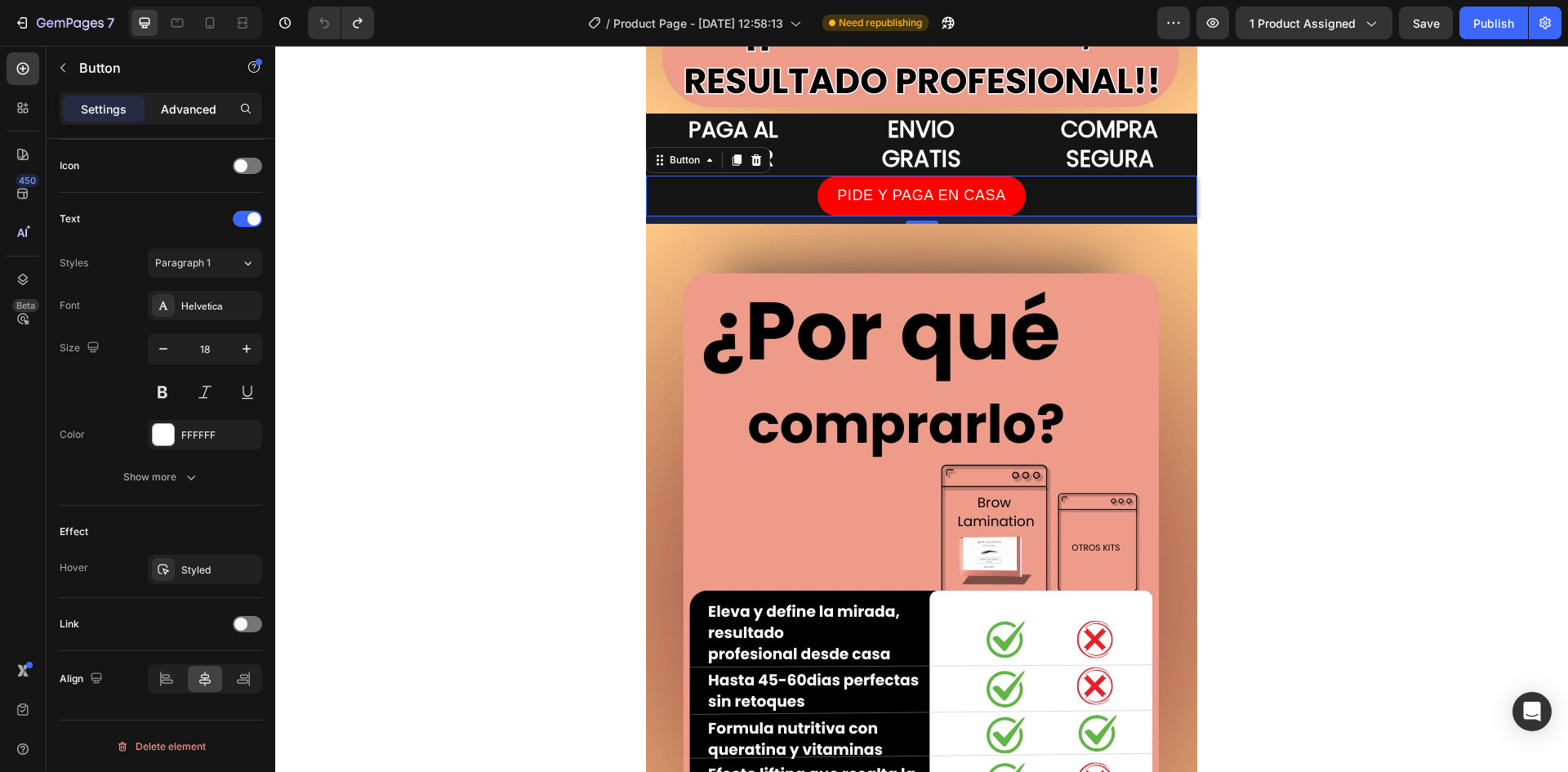
click at [184, 110] on p "Advanced" at bounding box center [189, 109] width 56 height 17
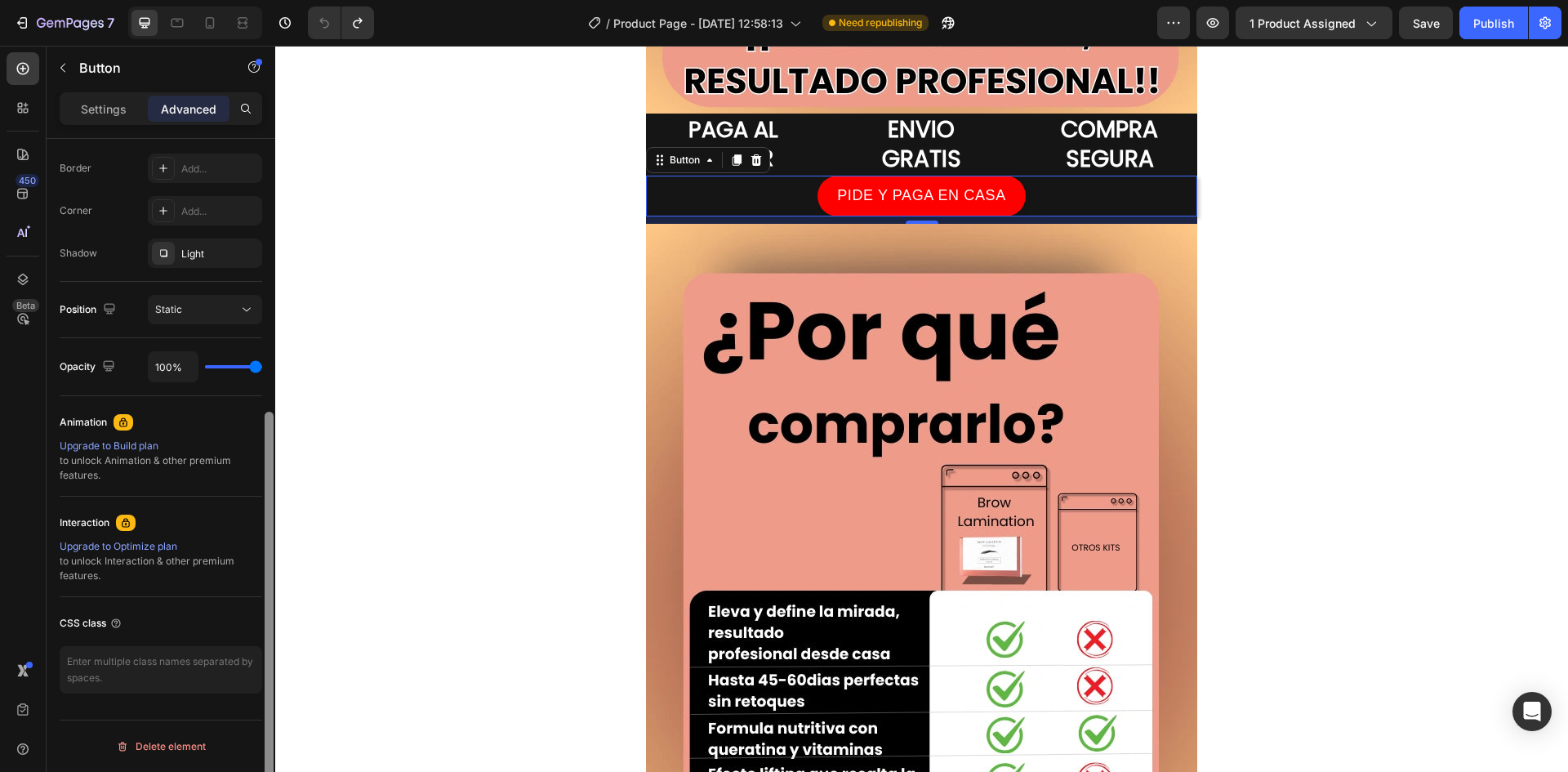
scroll to position [454, 0]
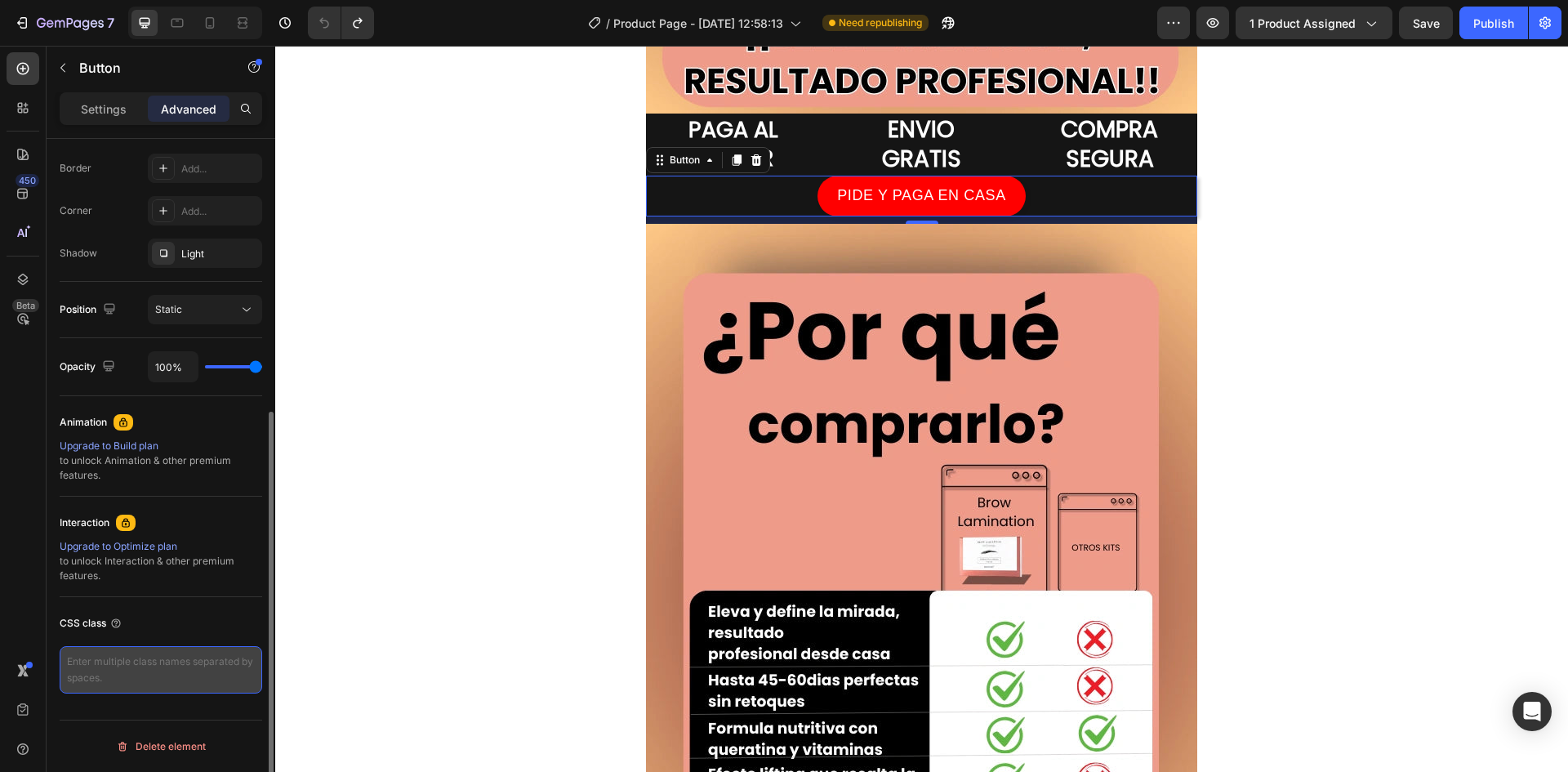
click at [170, 671] on textarea at bounding box center [160, 669] width 202 height 48
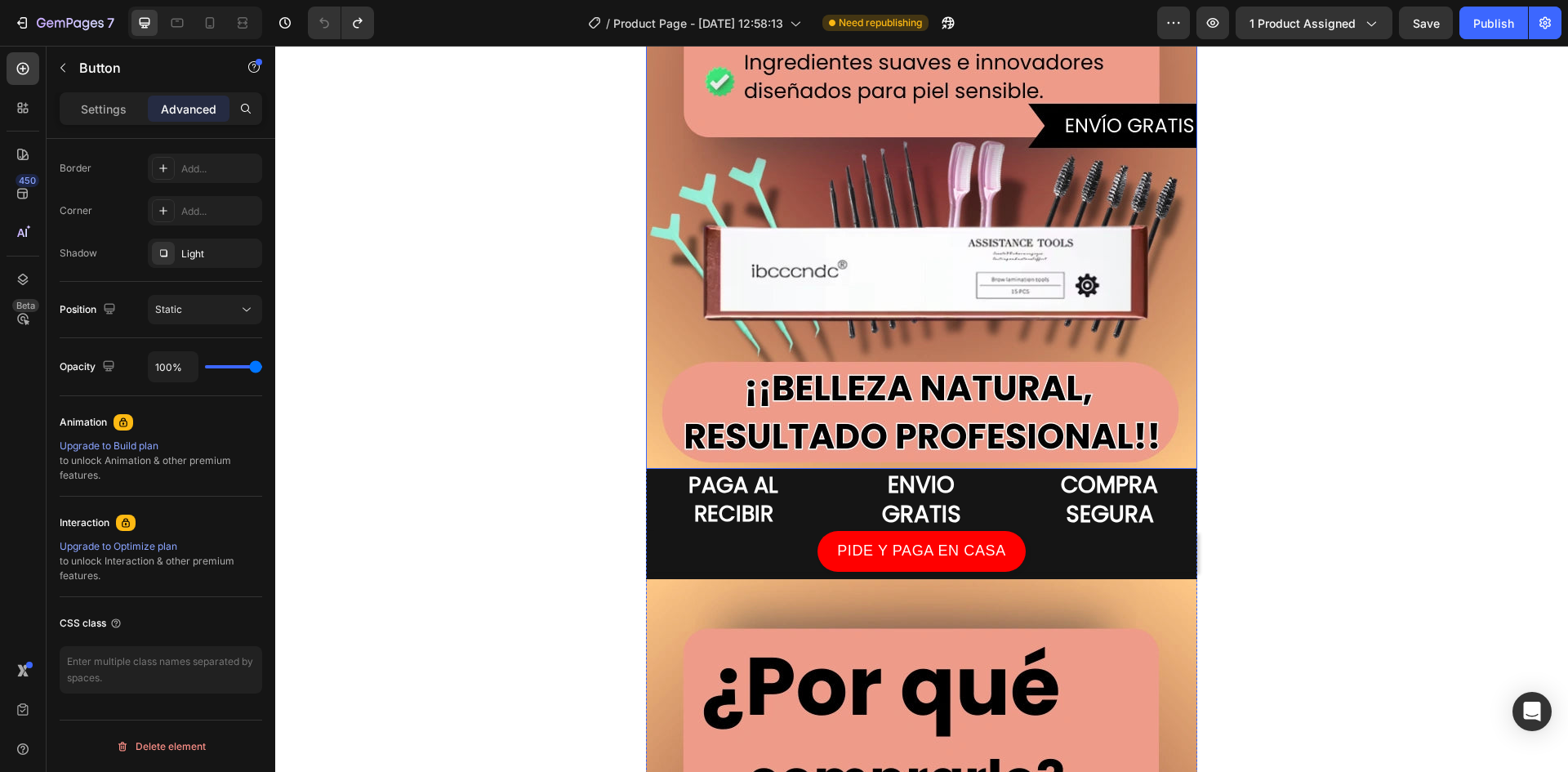
scroll to position [2695, 0]
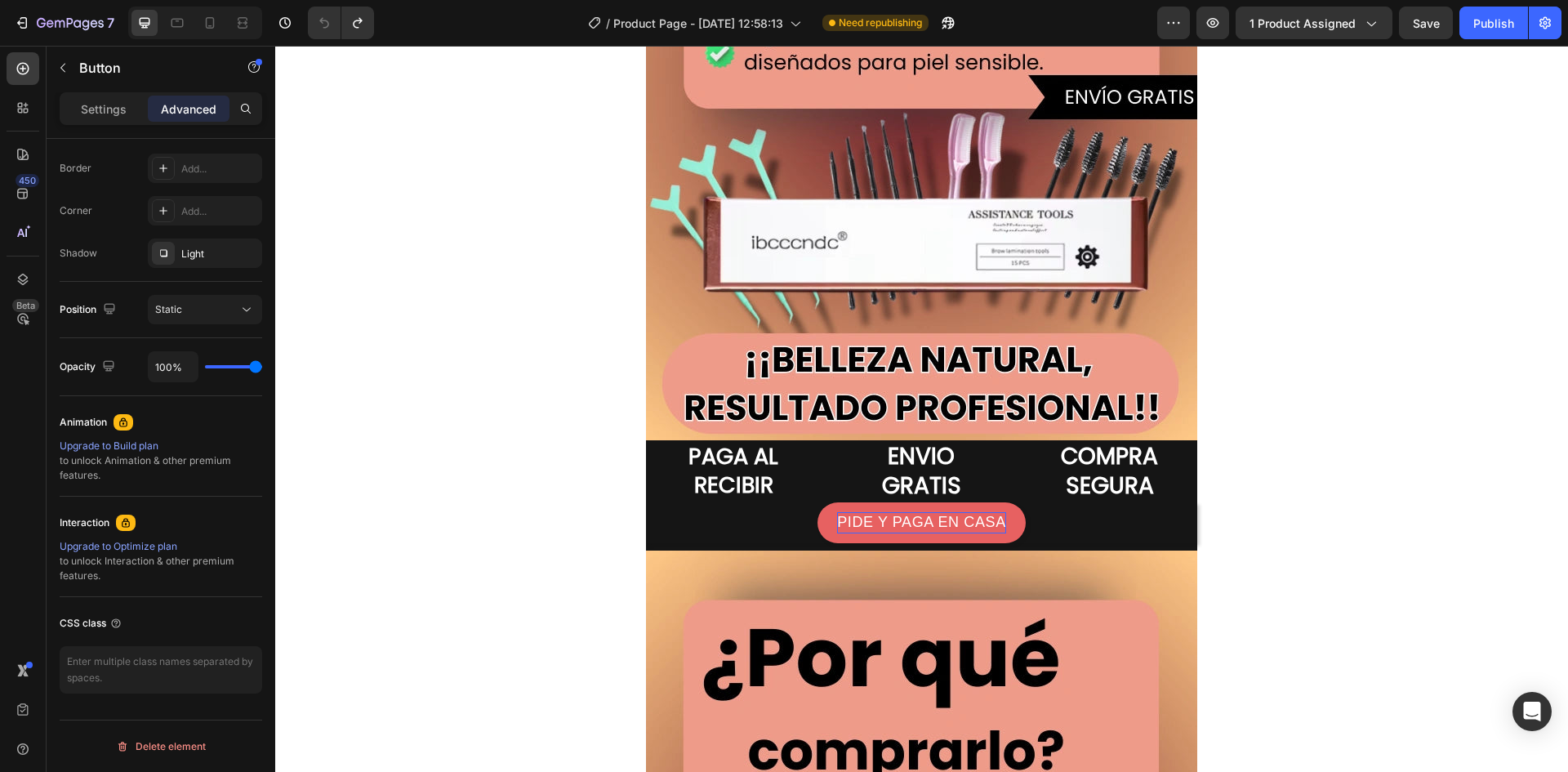
click at [837, 532] on p "PIDE Y PAGA EN CASA" at bounding box center [921, 522] width 169 height 20
click at [756, 517] on div "PIDE Y PAGA EN CASA Button" at bounding box center [921, 523] width 551 height 40
click at [729, 522] on div "PIDE Y PAGA EN CASA Button" at bounding box center [921, 523] width 551 height 40
click at [646, 525] on div "PIDE Y PAGA EN CASA Button" at bounding box center [921, 523] width 551 height 40
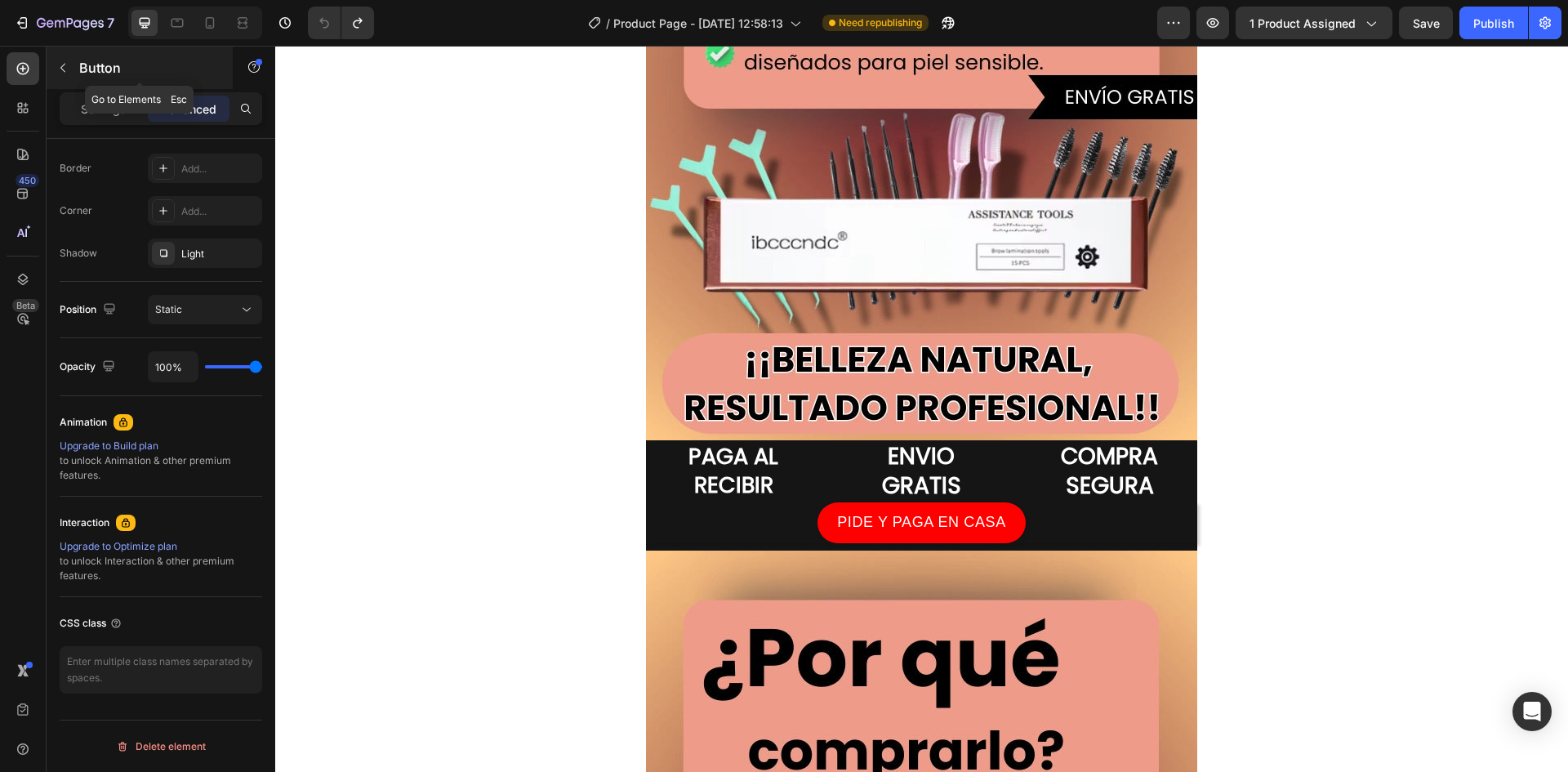
click at [64, 64] on icon "button" at bounding box center [62, 69] width 5 height 9
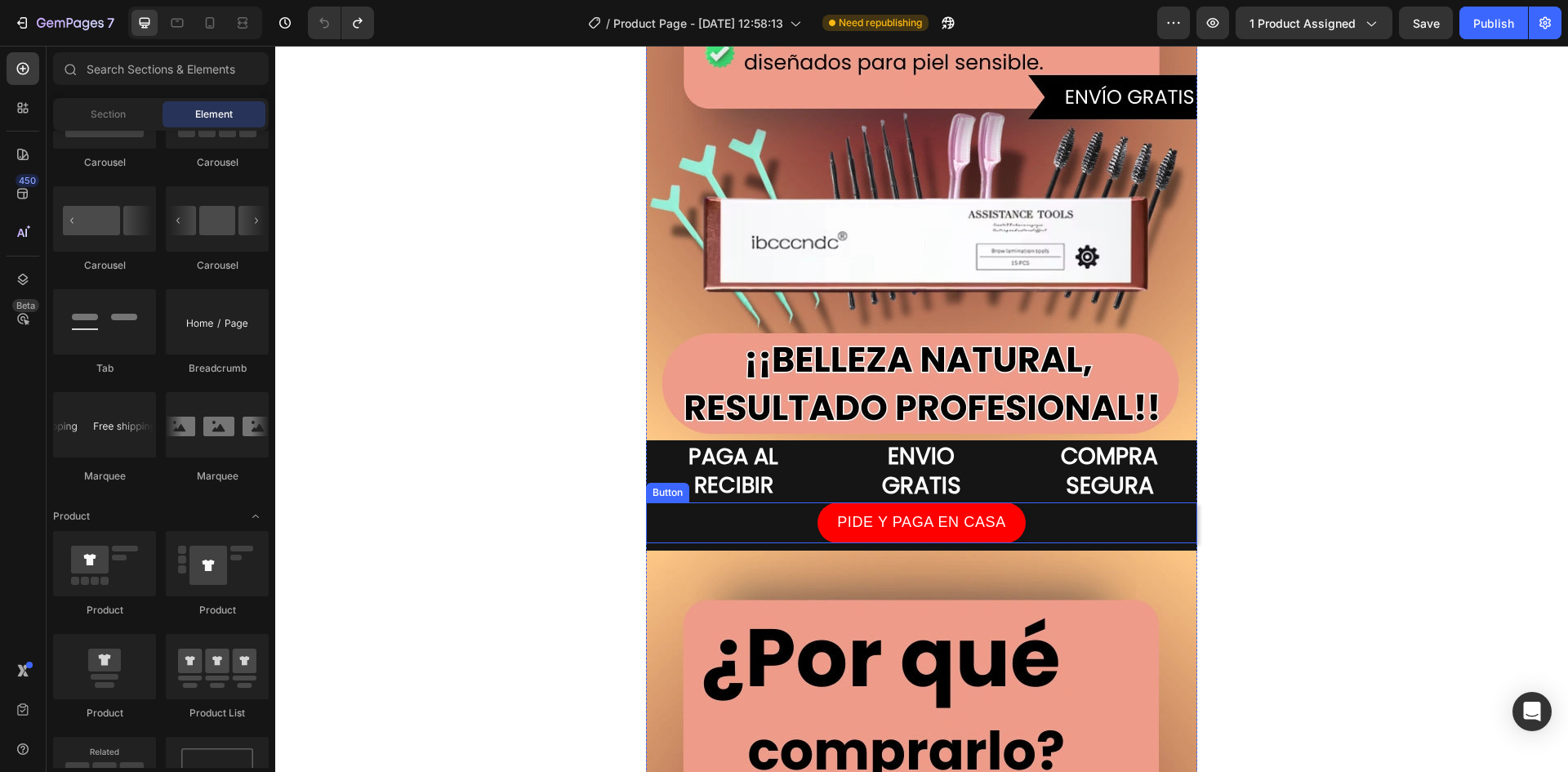
click at [799, 516] on div "PIDE Y PAGA EN CASA Button" at bounding box center [921, 523] width 551 height 40
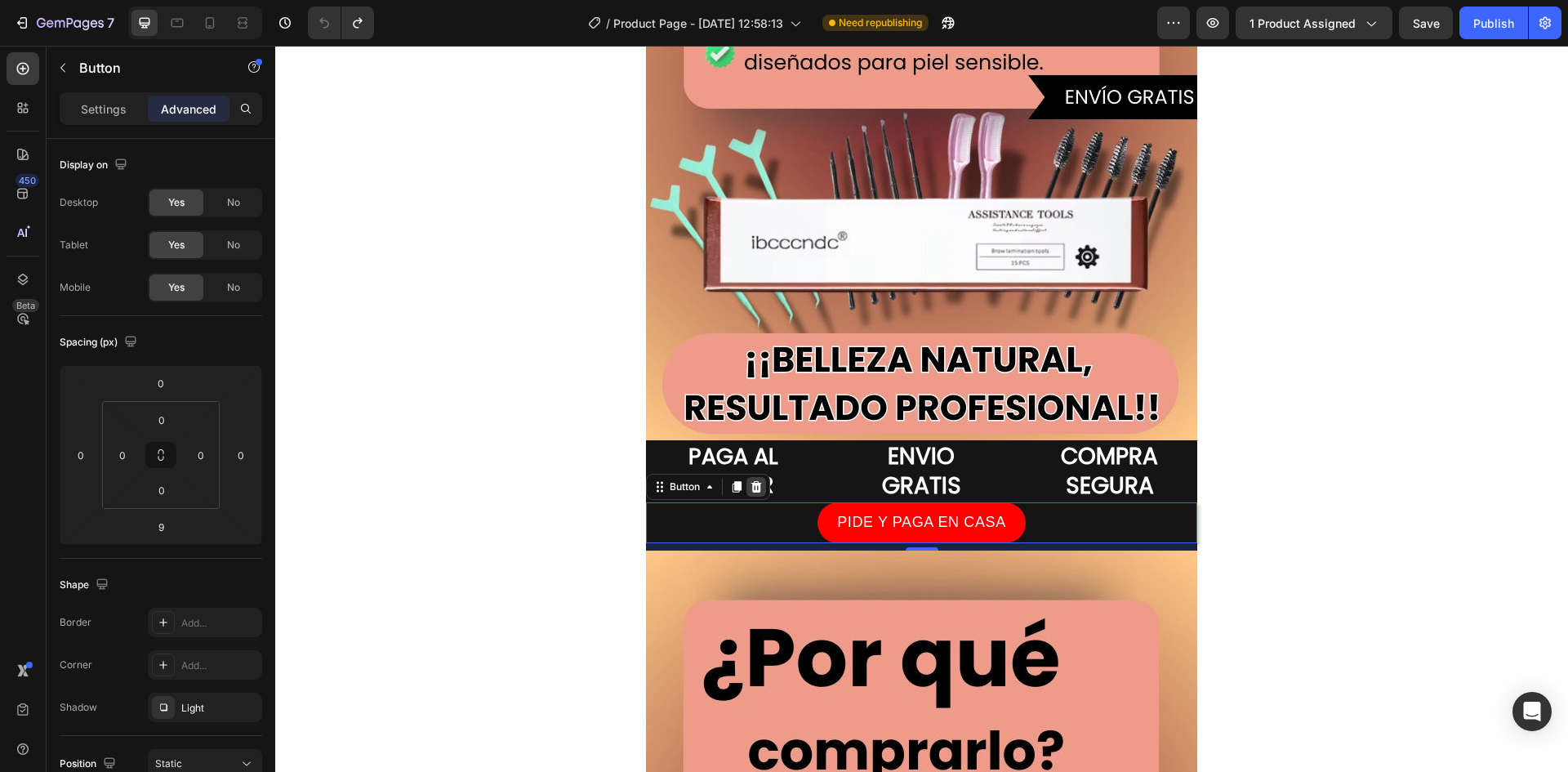
click at [750, 487] on icon at bounding box center [757, 486] width 13 height 13
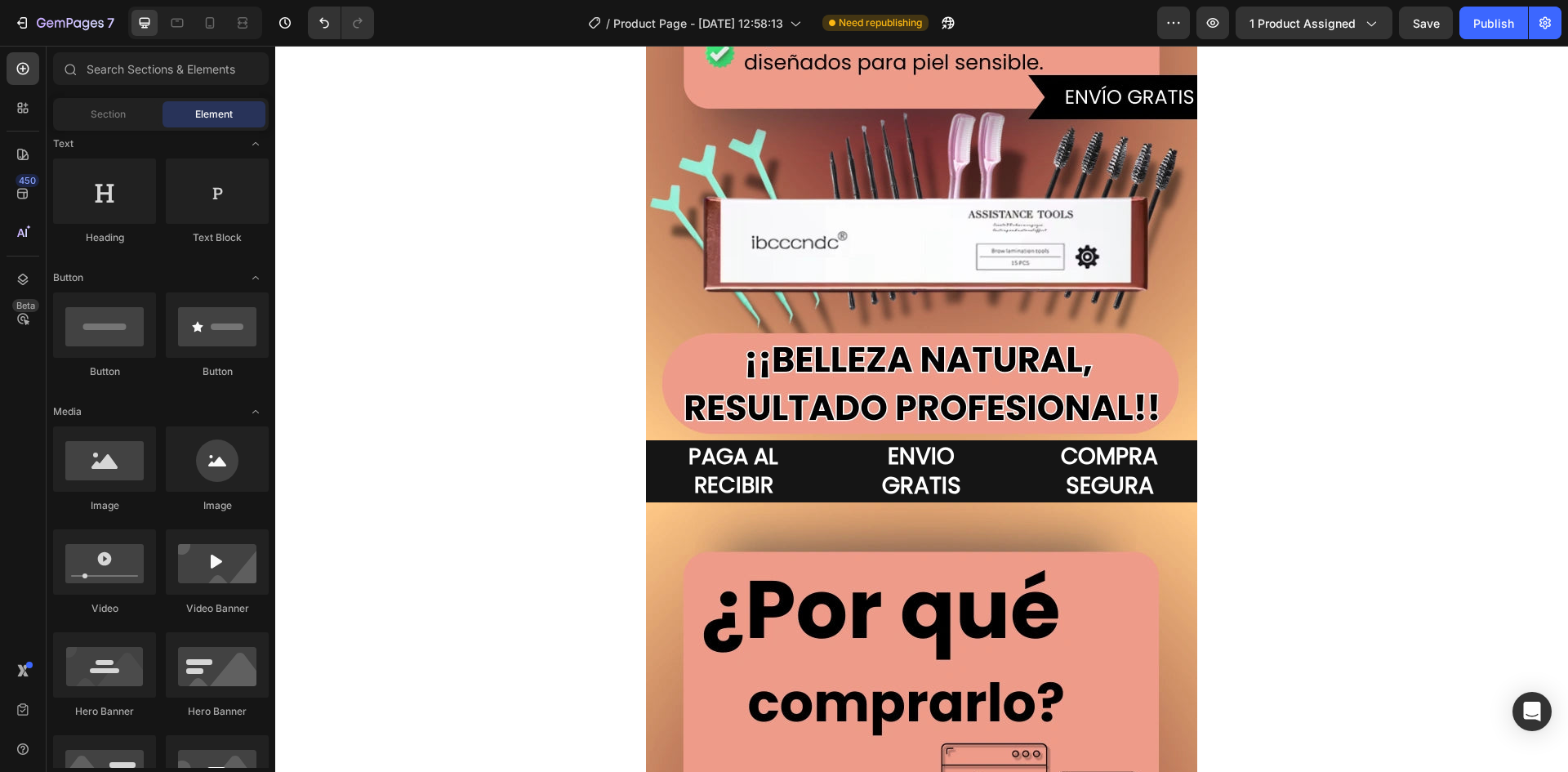
scroll to position [0, 0]
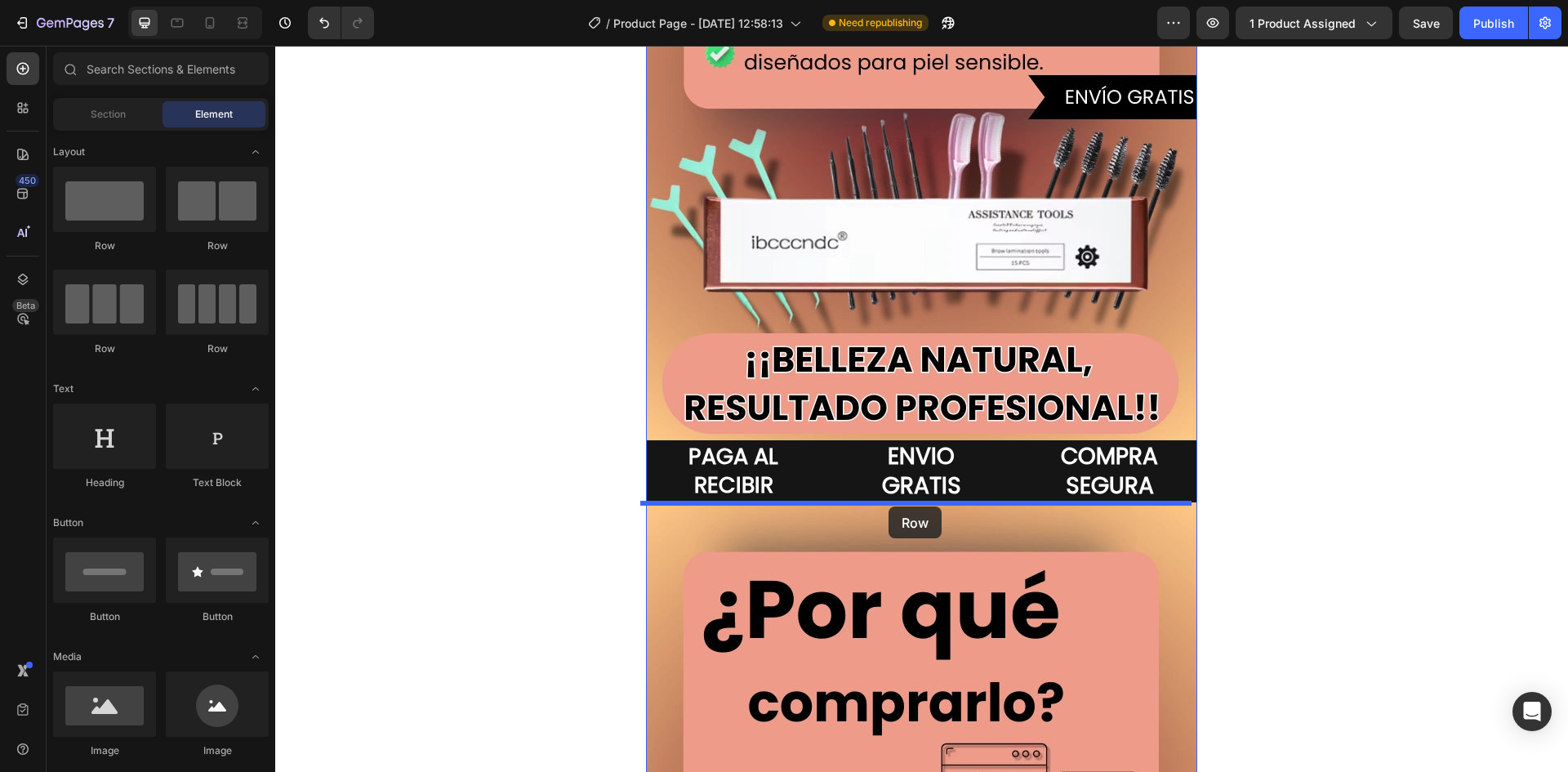
drag, startPoint x: 366, startPoint y: 242, endPoint x: 888, endPoint y: 506, distance: 585.0
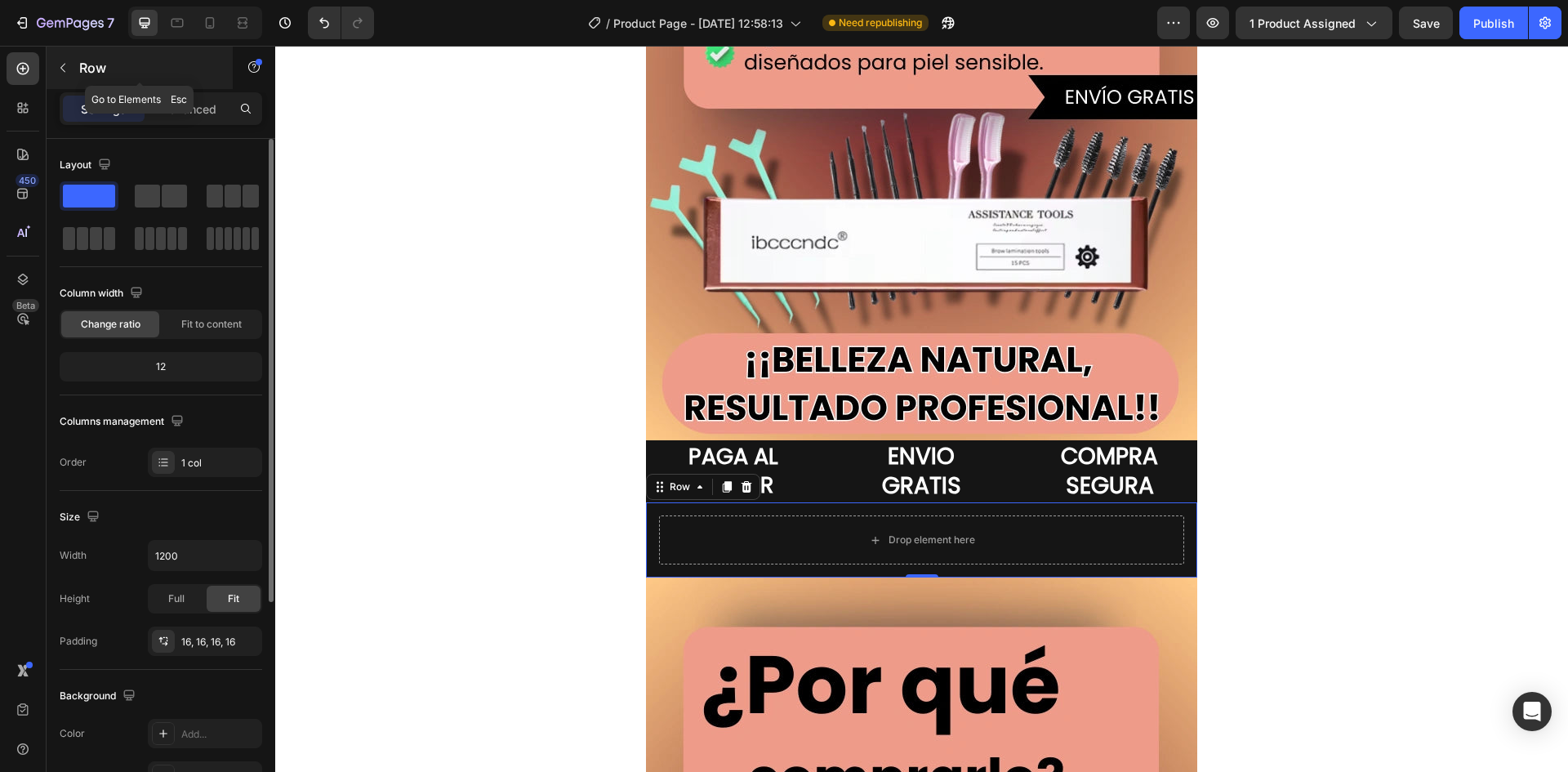
click at [66, 79] on button "button" at bounding box center [62, 68] width 27 height 27
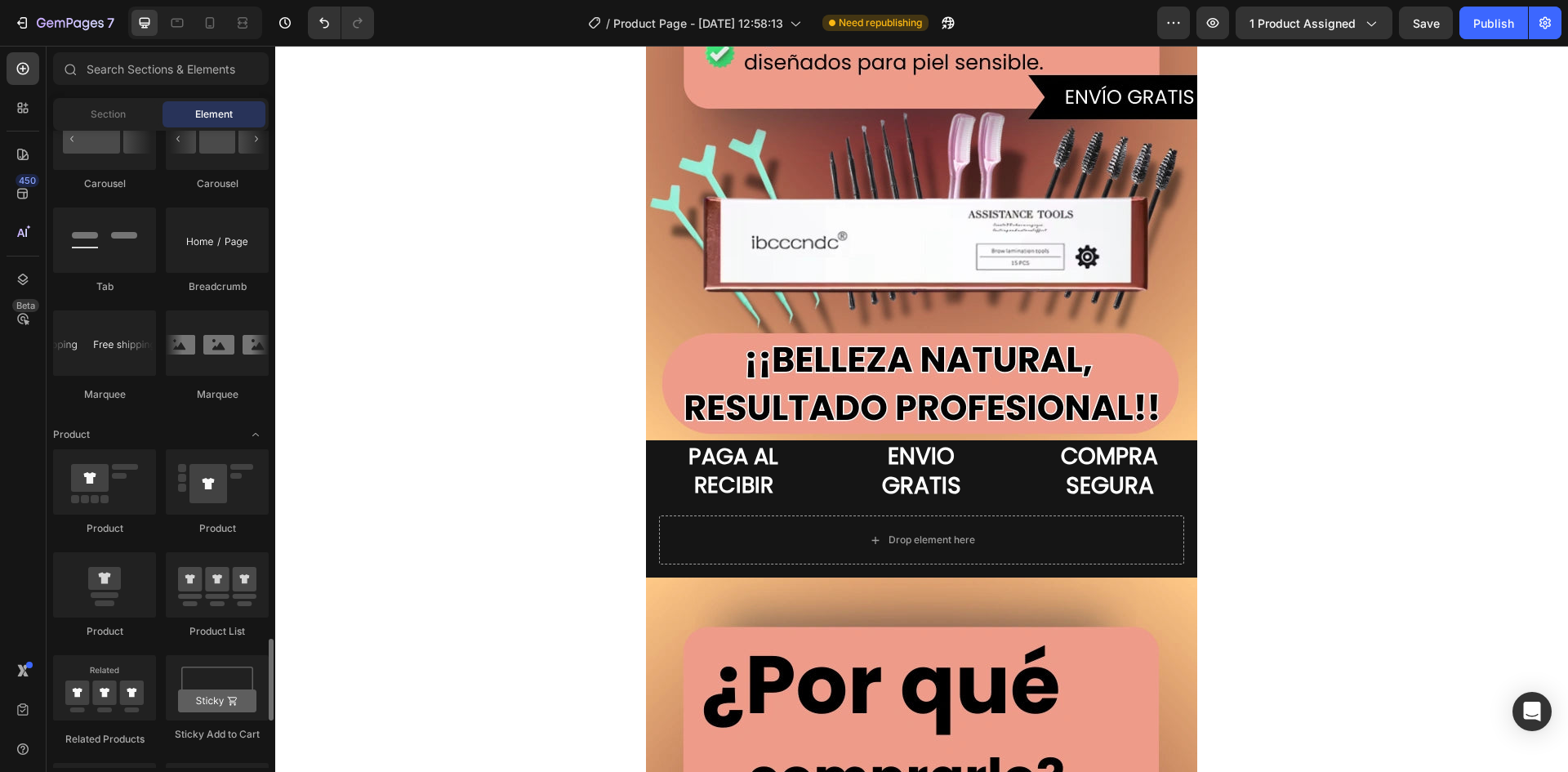
scroll to position [2042, 0]
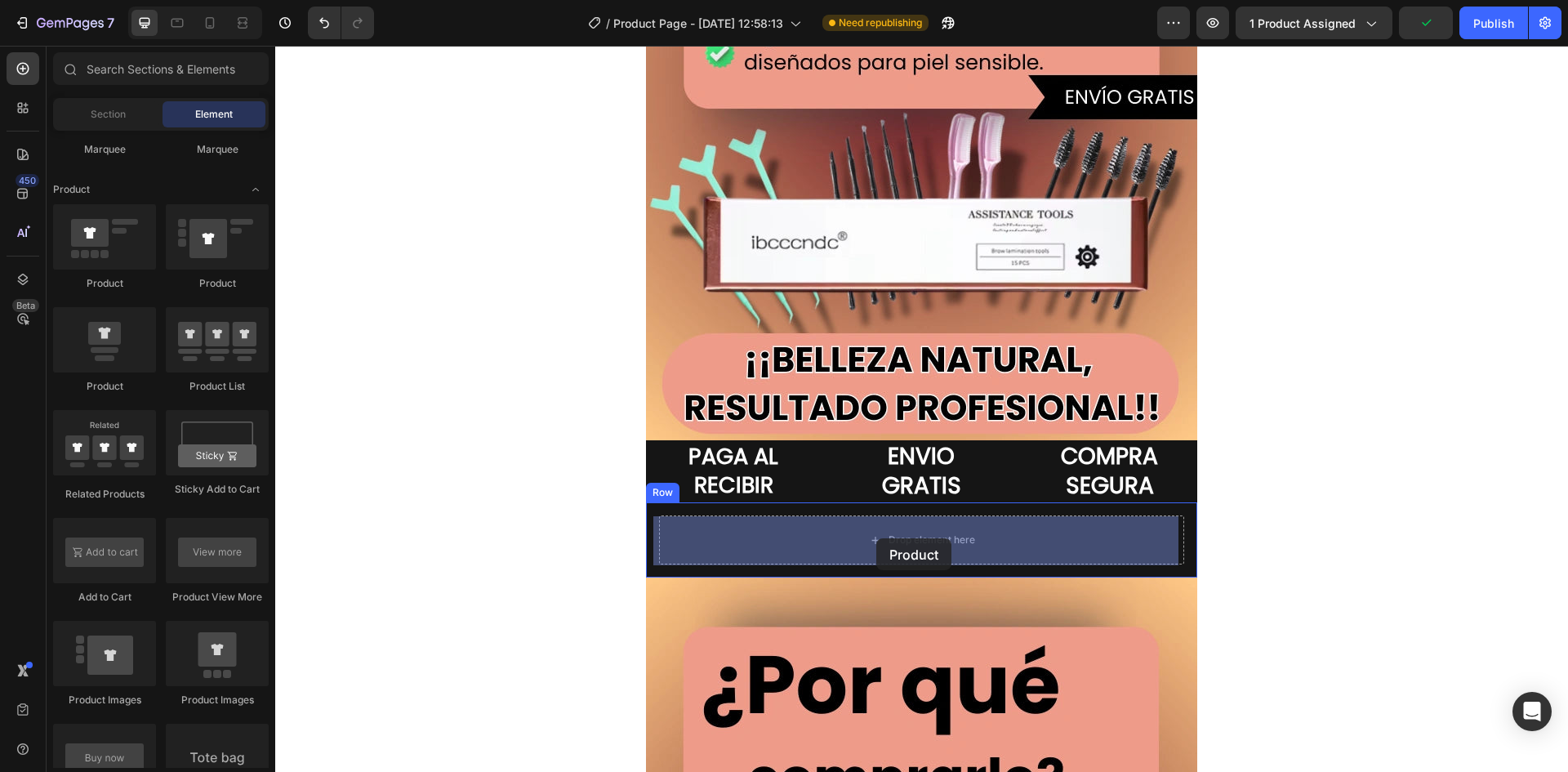
drag, startPoint x: 385, startPoint y: 396, endPoint x: 877, endPoint y: 538, distance: 512.1
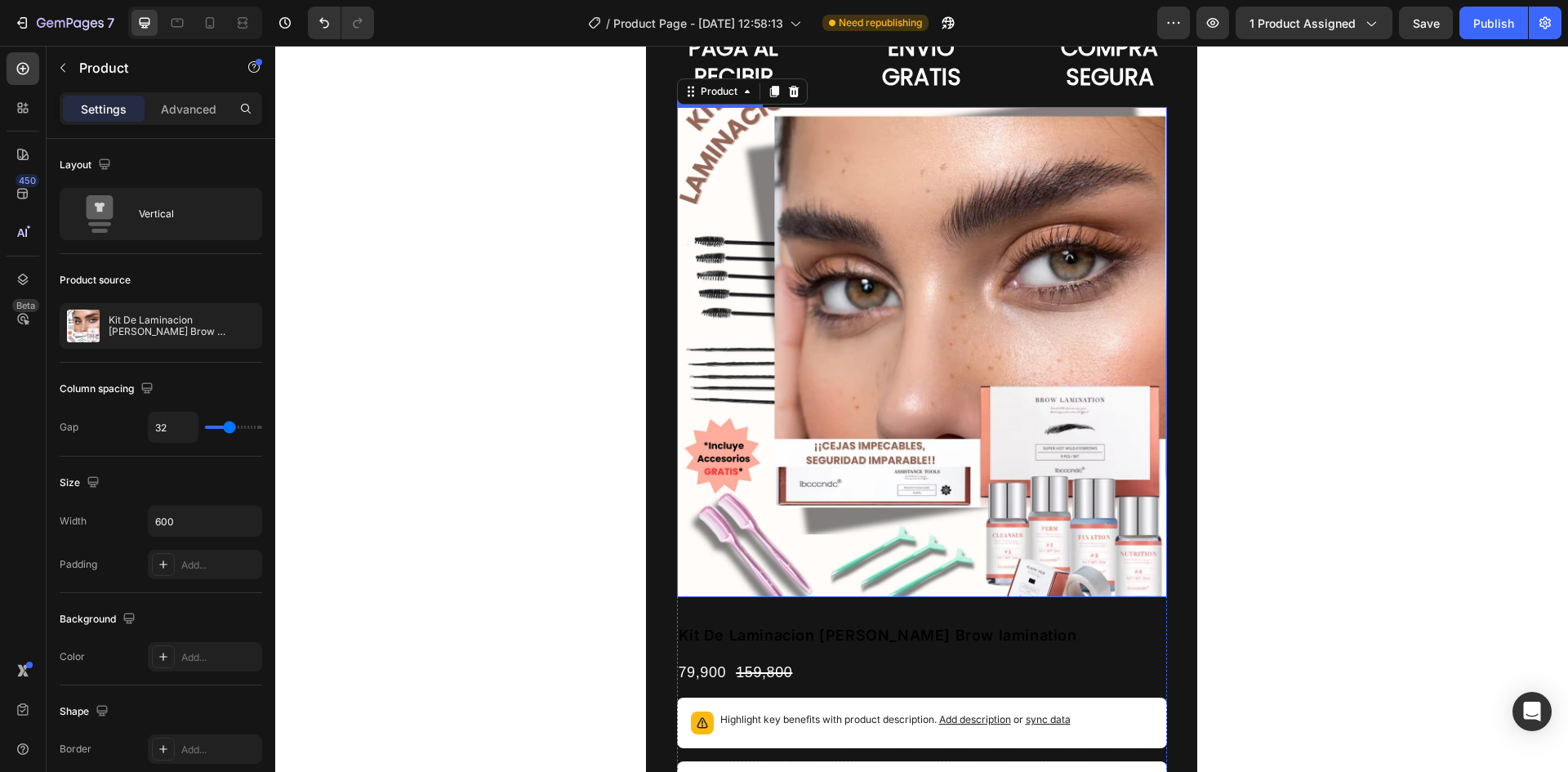
click at [994, 367] on img at bounding box center [921, 352] width 490 height 490
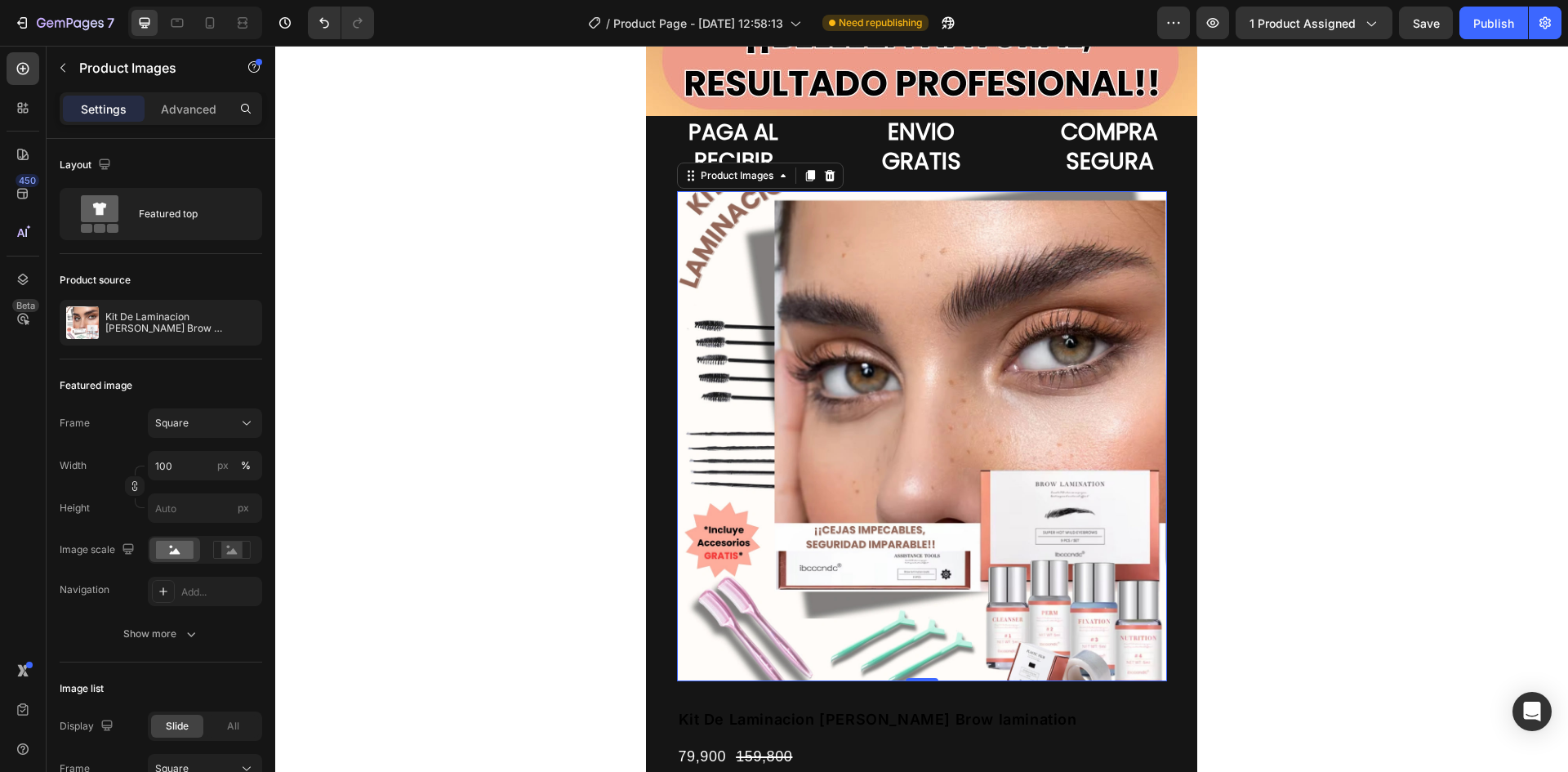
scroll to position [2859, 0]
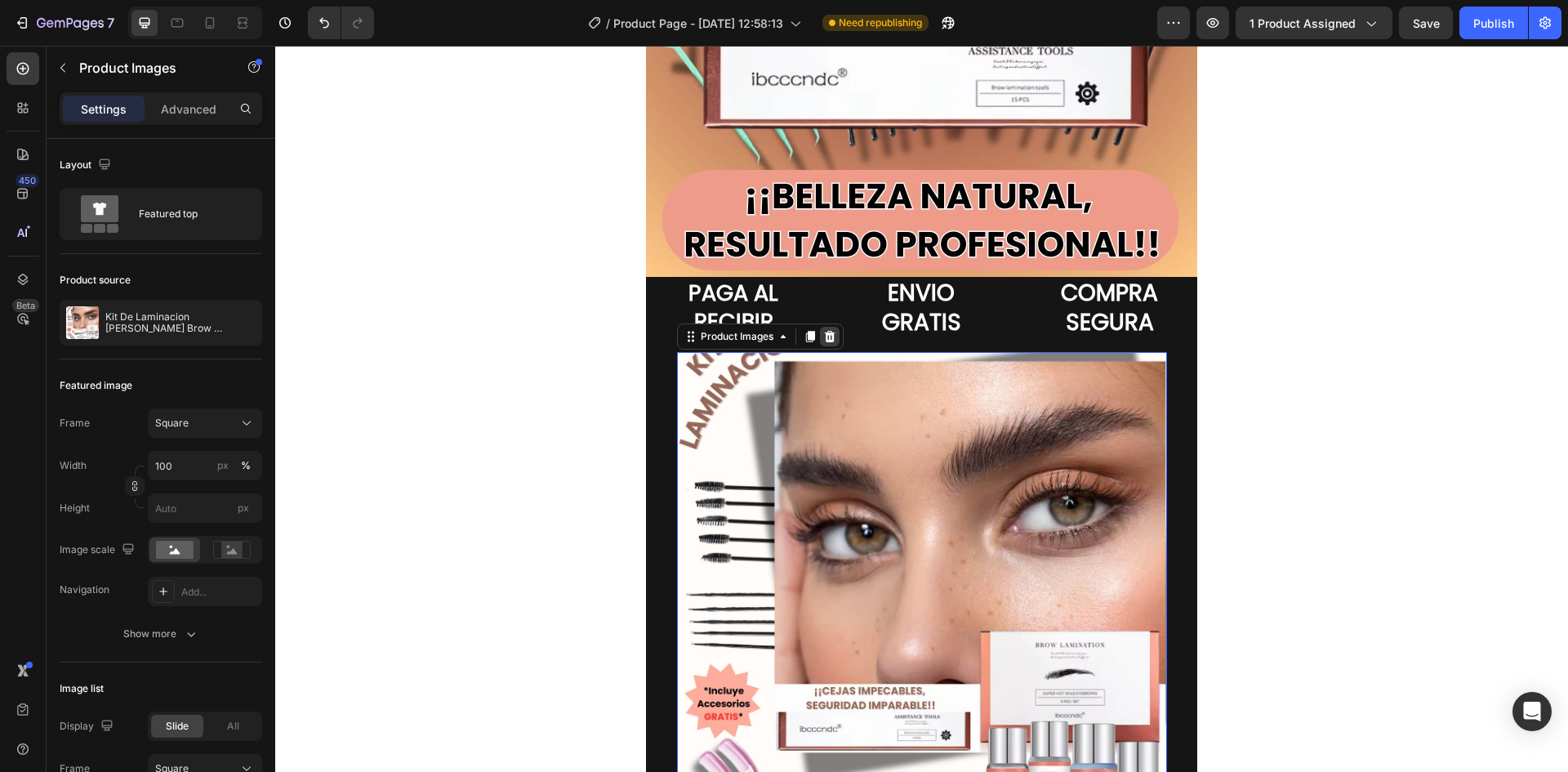
click at [829, 338] on icon at bounding box center [830, 336] width 13 height 13
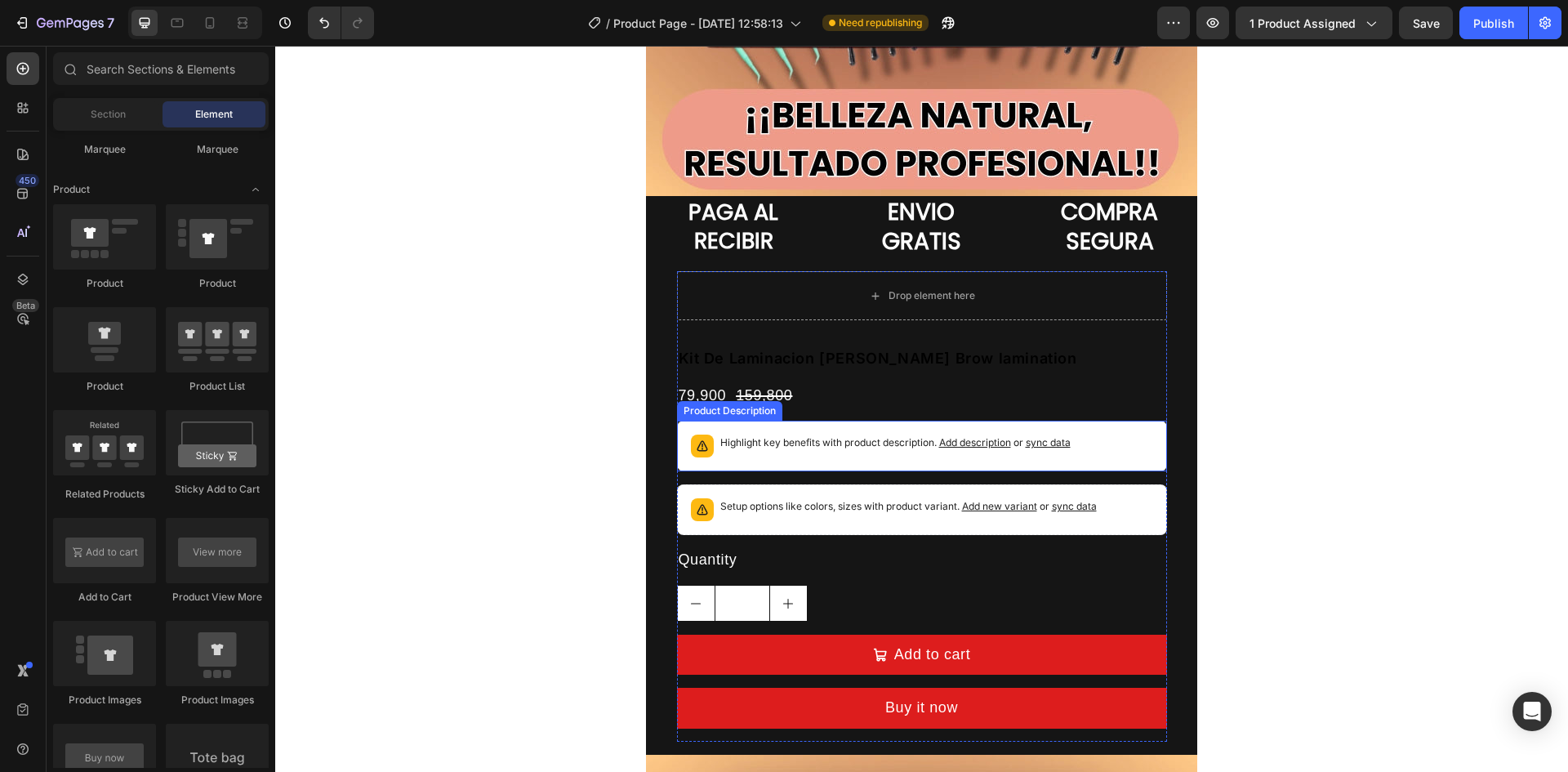
scroll to position [3022, 0]
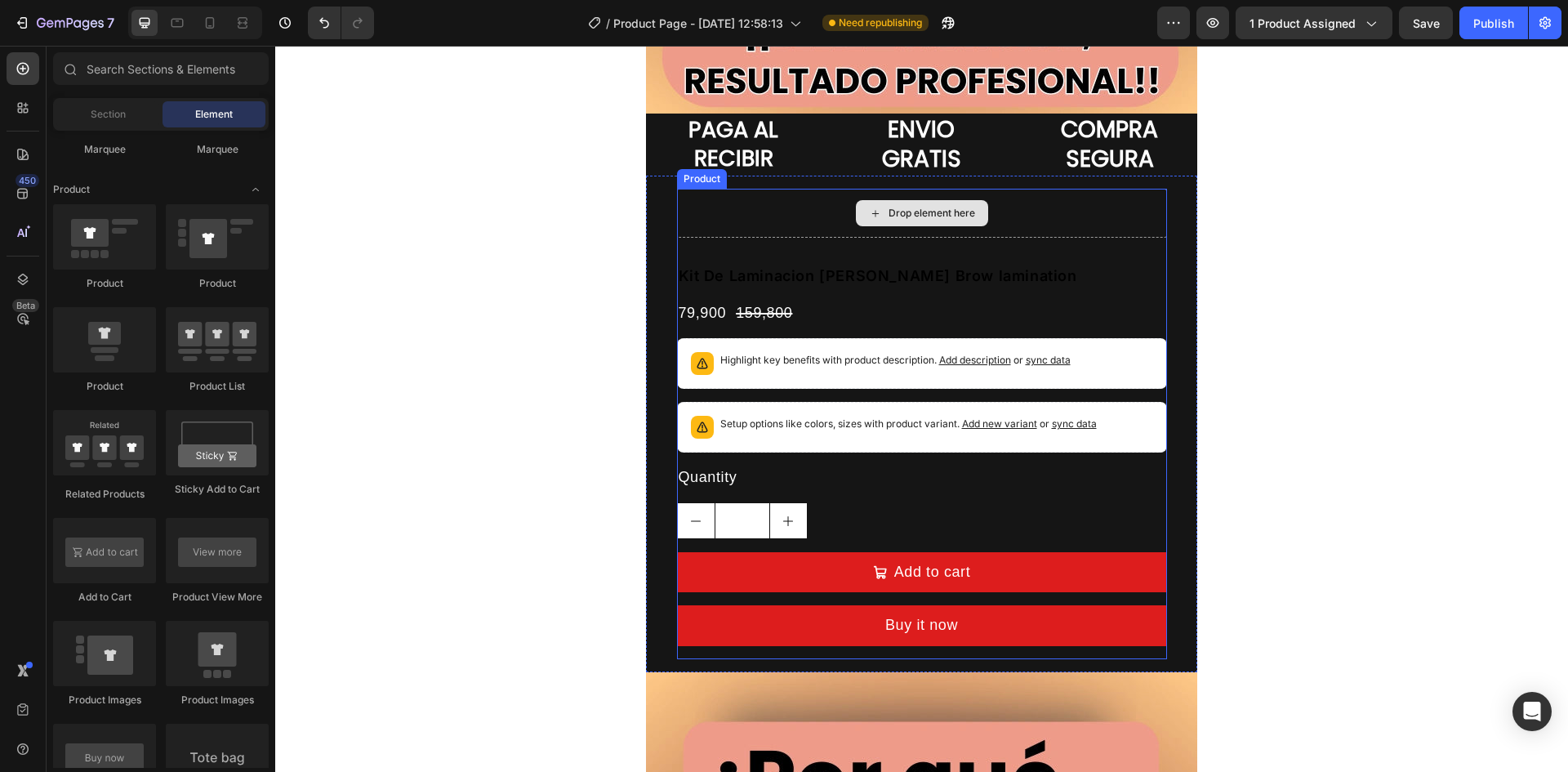
click at [843, 202] on div "Drop element here" at bounding box center [921, 213] width 490 height 49
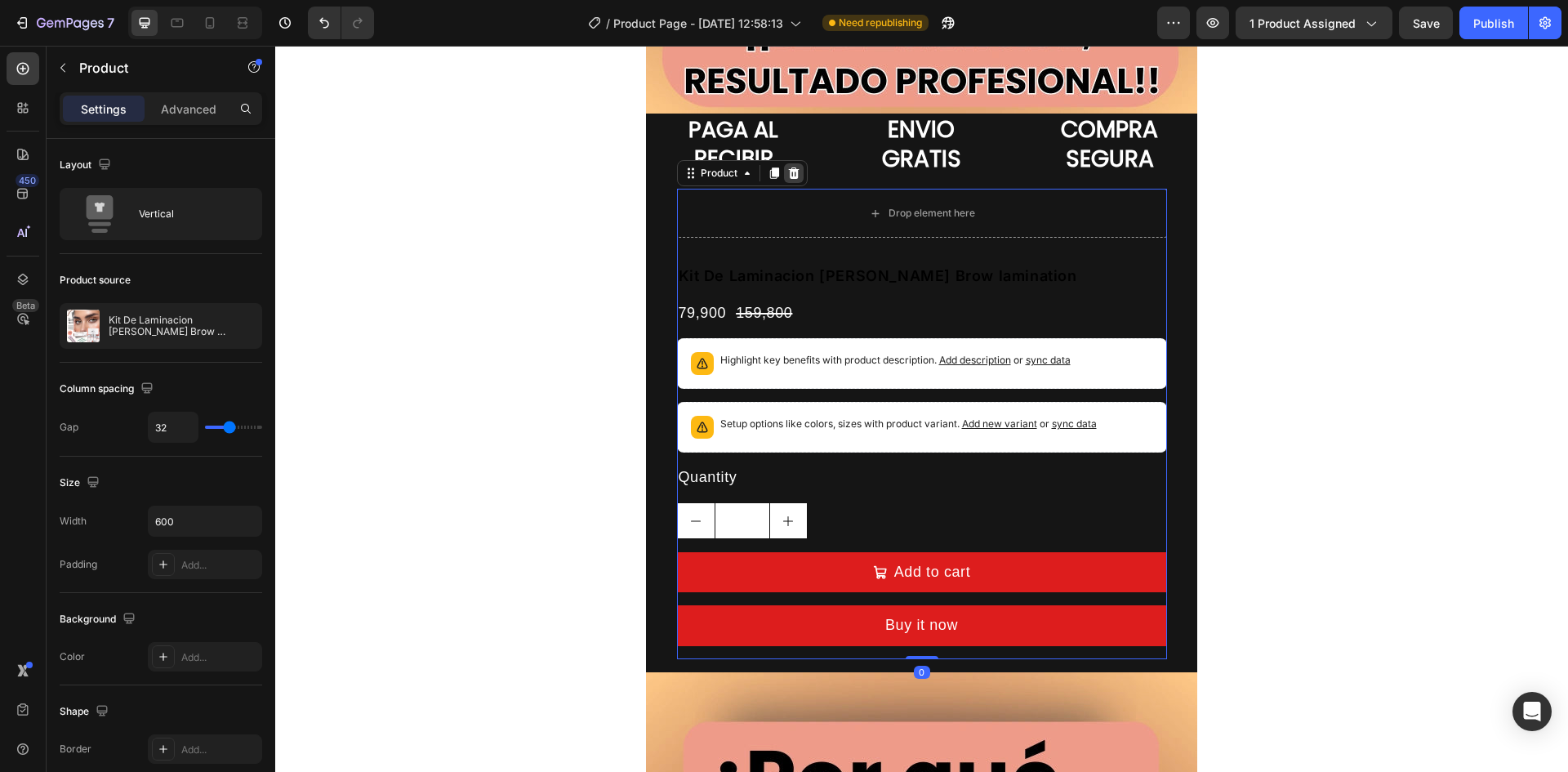
click at [790, 176] on icon at bounding box center [794, 173] width 11 height 11
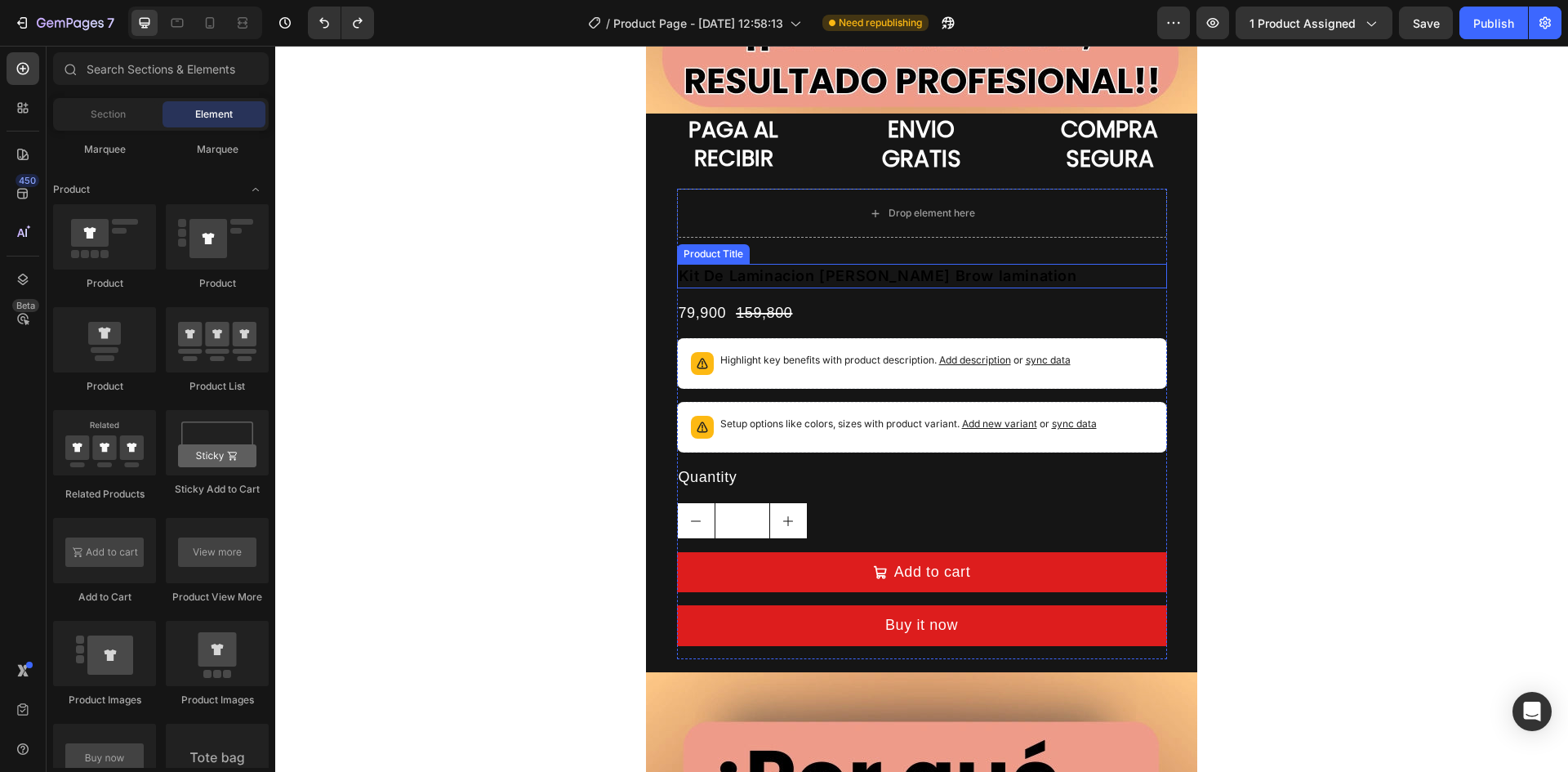
click at [829, 276] on h2 "Kit De Laminacion [PERSON_NAME] Brow lamination" at bounding box center [921, 276] width 490 height 24
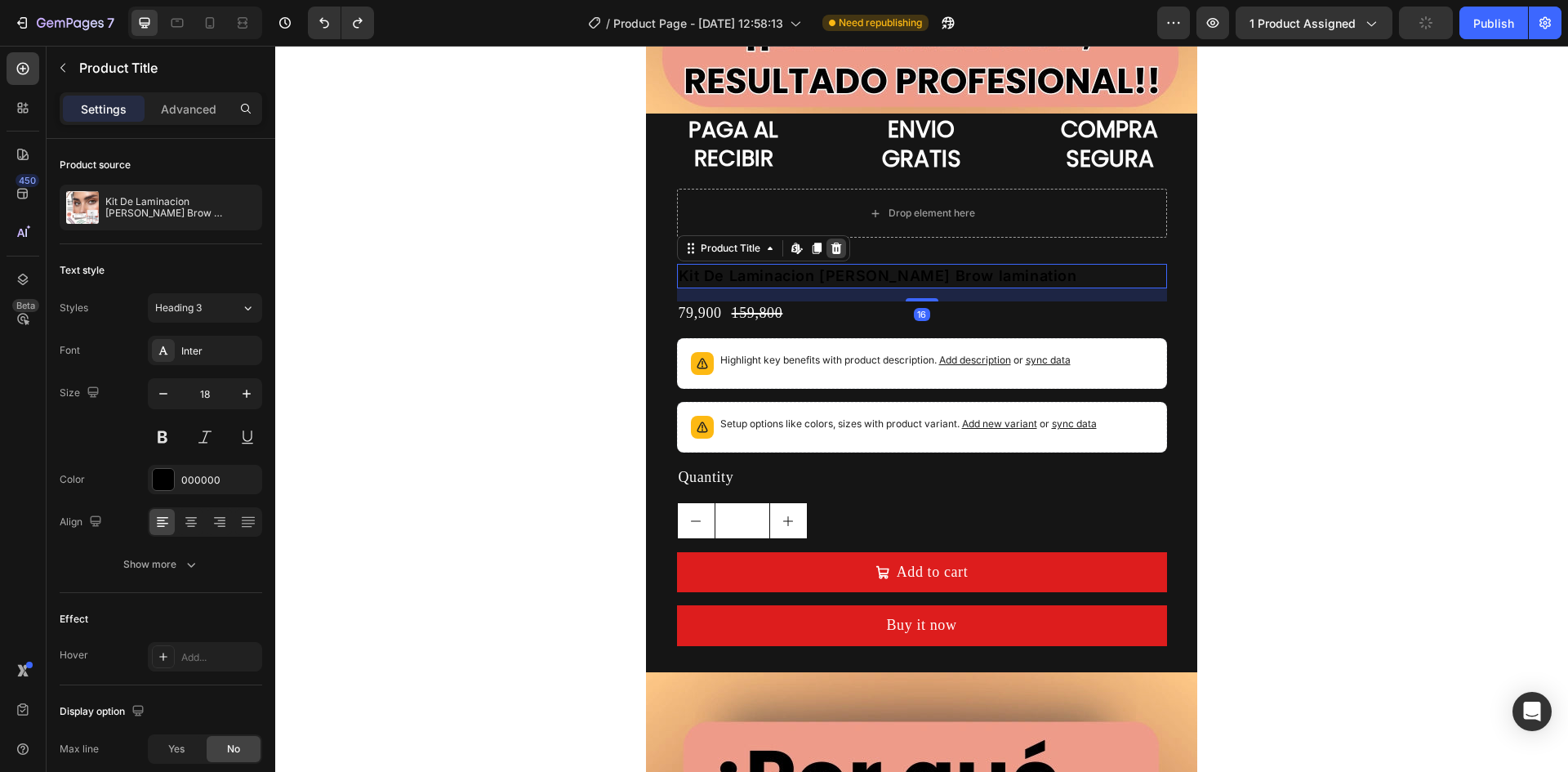
click at [831, 243] on icon at bounding box center [836, 248] width 13 height 13
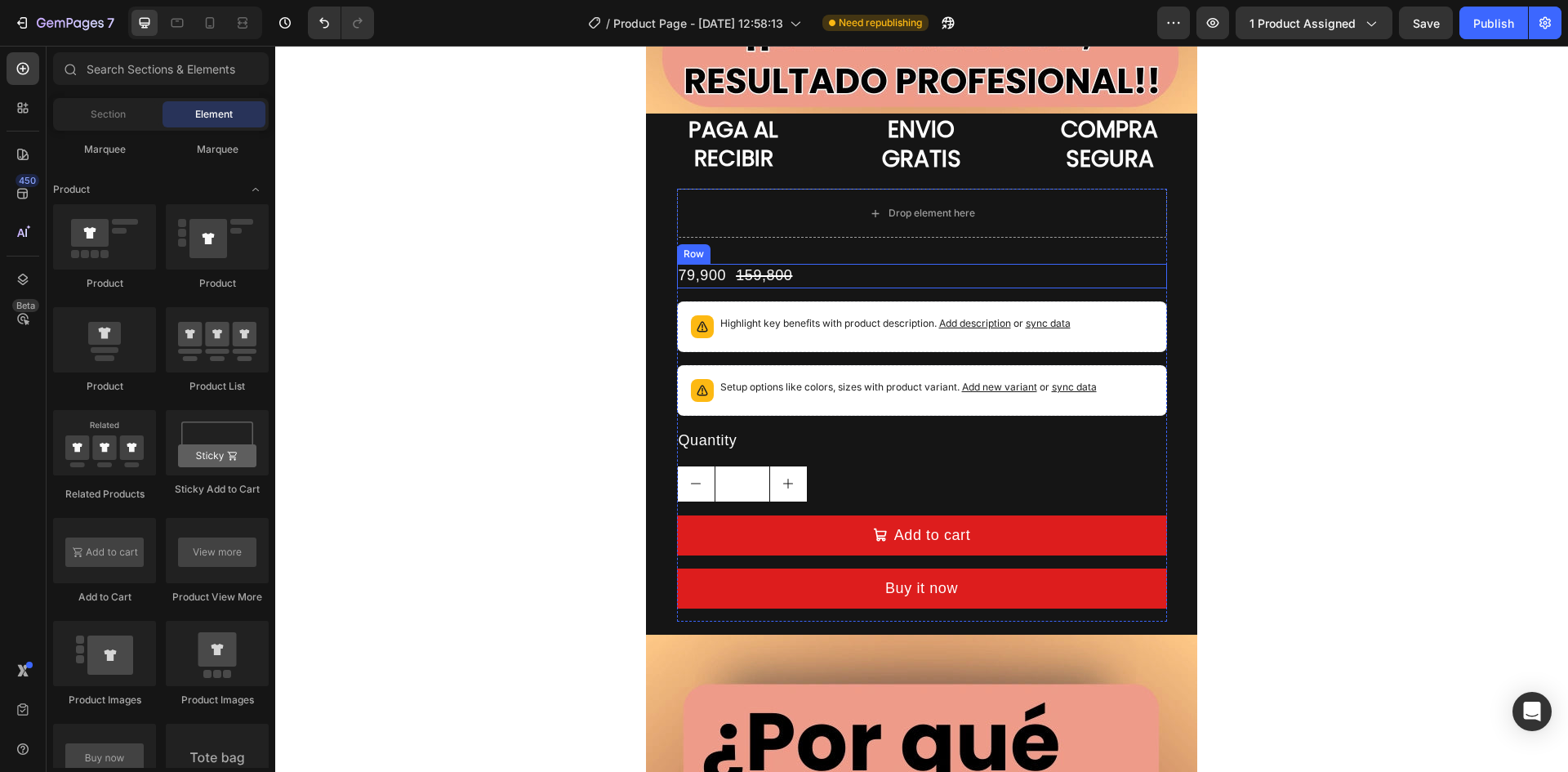
click at [817, 276] on div "79,900 Product Price Product Price 159,800 Product Price Product Price Row" at bounding box center [921, 276] width 490 height 24
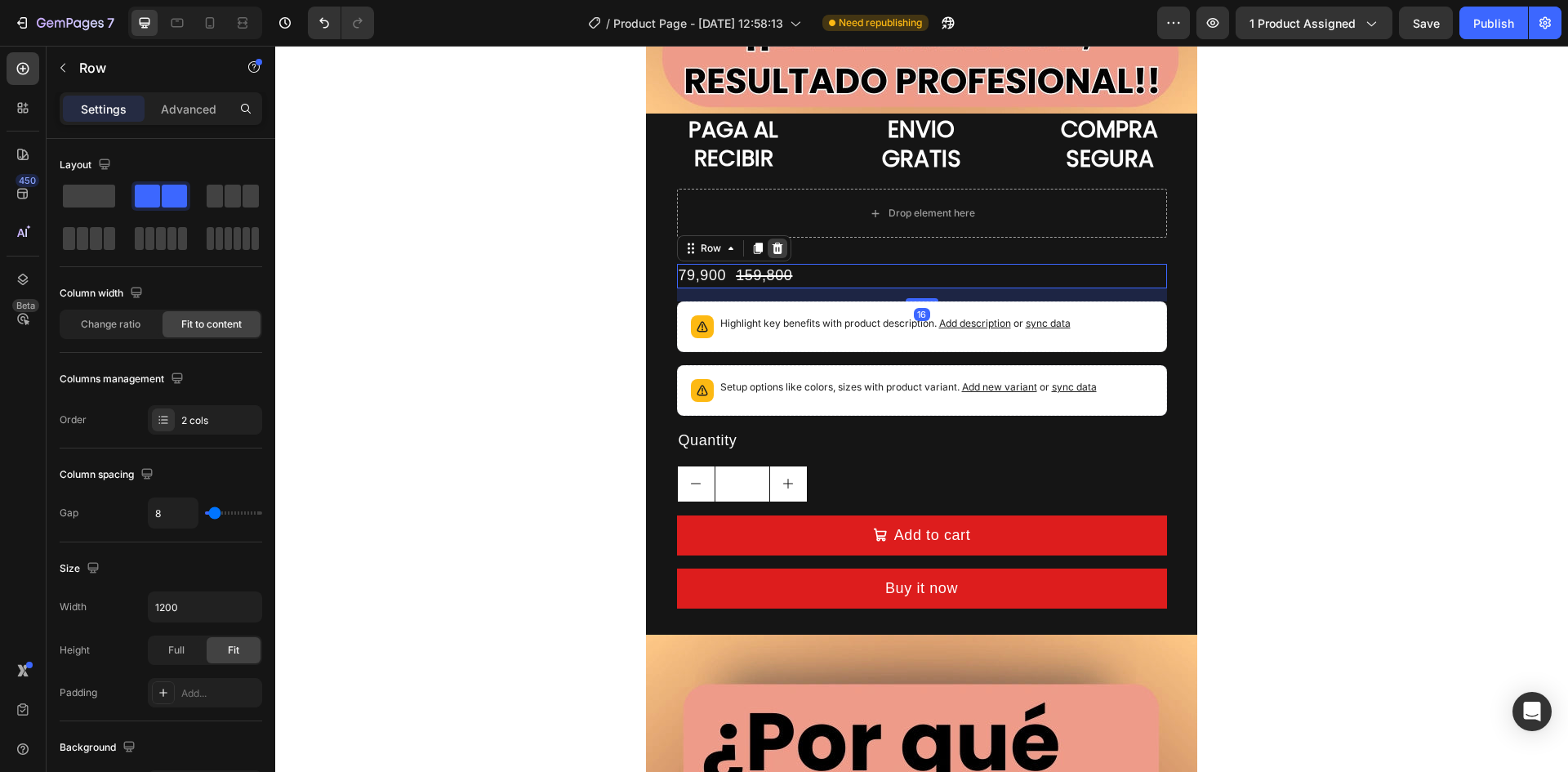
click at [775, 247] on icon at bounding box center [778, 248] width 13 height 13
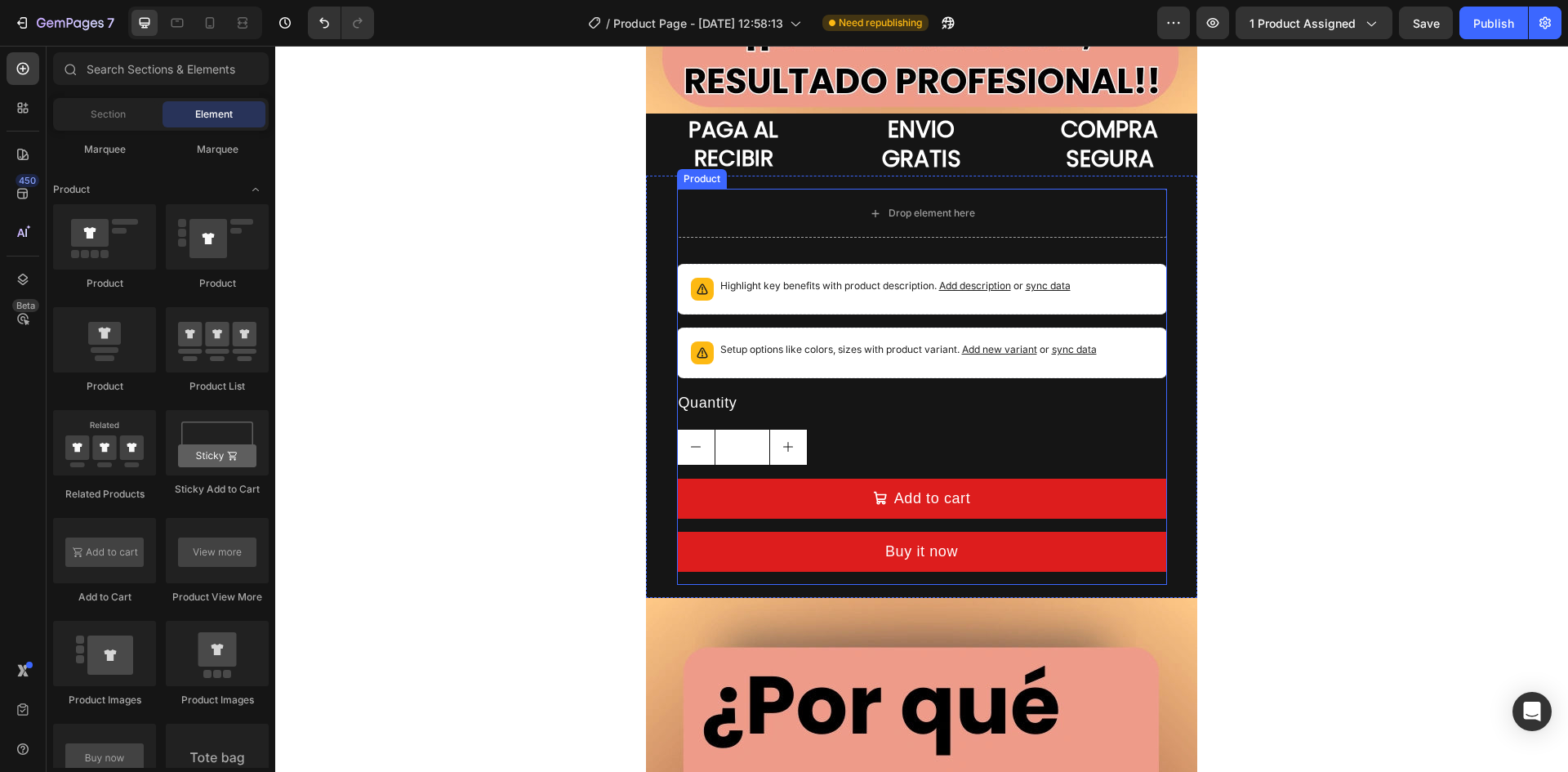
click at [789, 277] on p "Highlight key benefits with product description. Add description or sync data" at bounding box center [896, 286] width 351 height 16
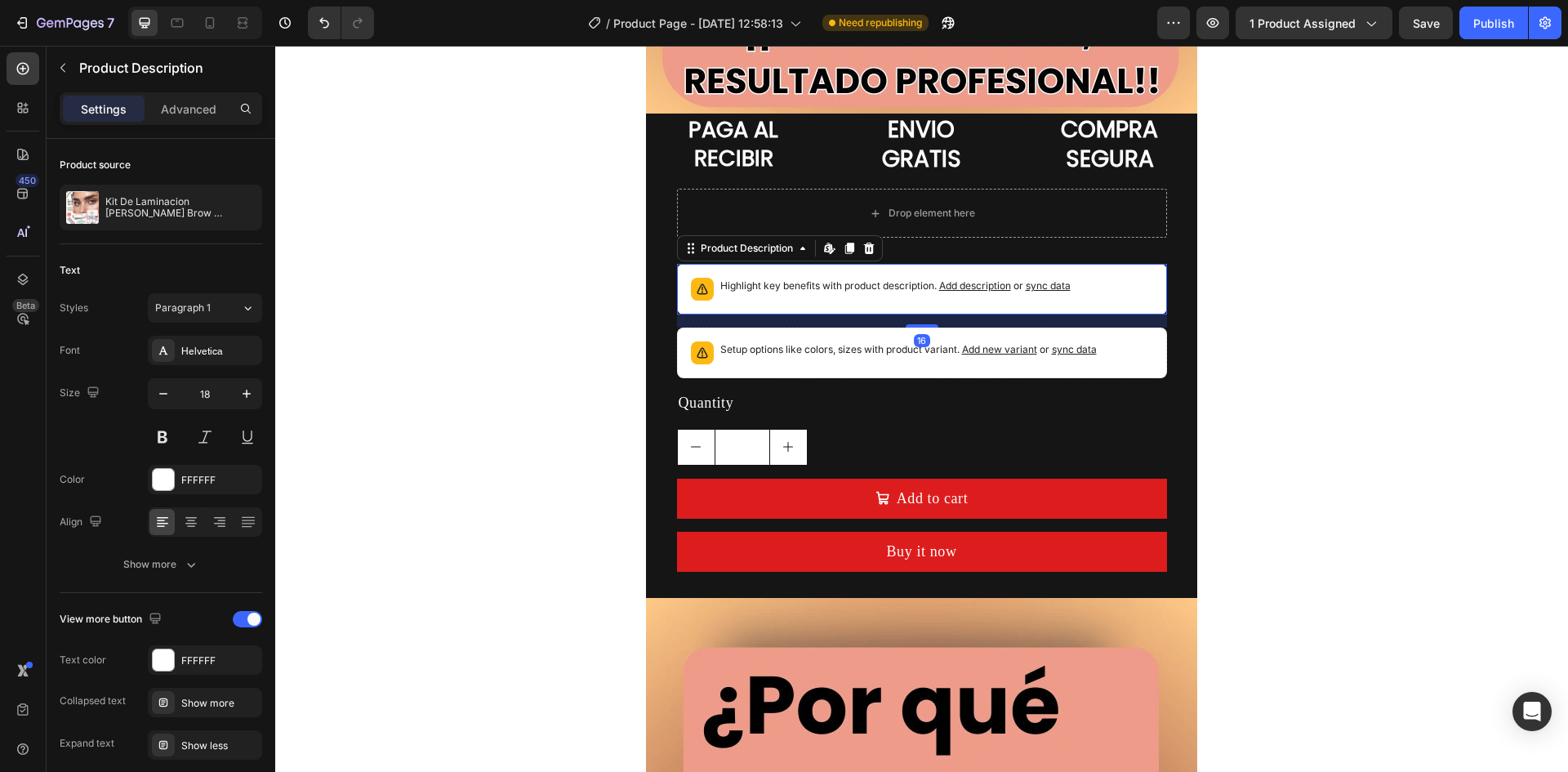
click at [858, 299] on div "Highlight key benefits with product description. Add description or sync data" at bounding box center [896, 288] width 351 height 23
click at [866, 254] on icon at bounding box center [869, 248] width 11 height 11
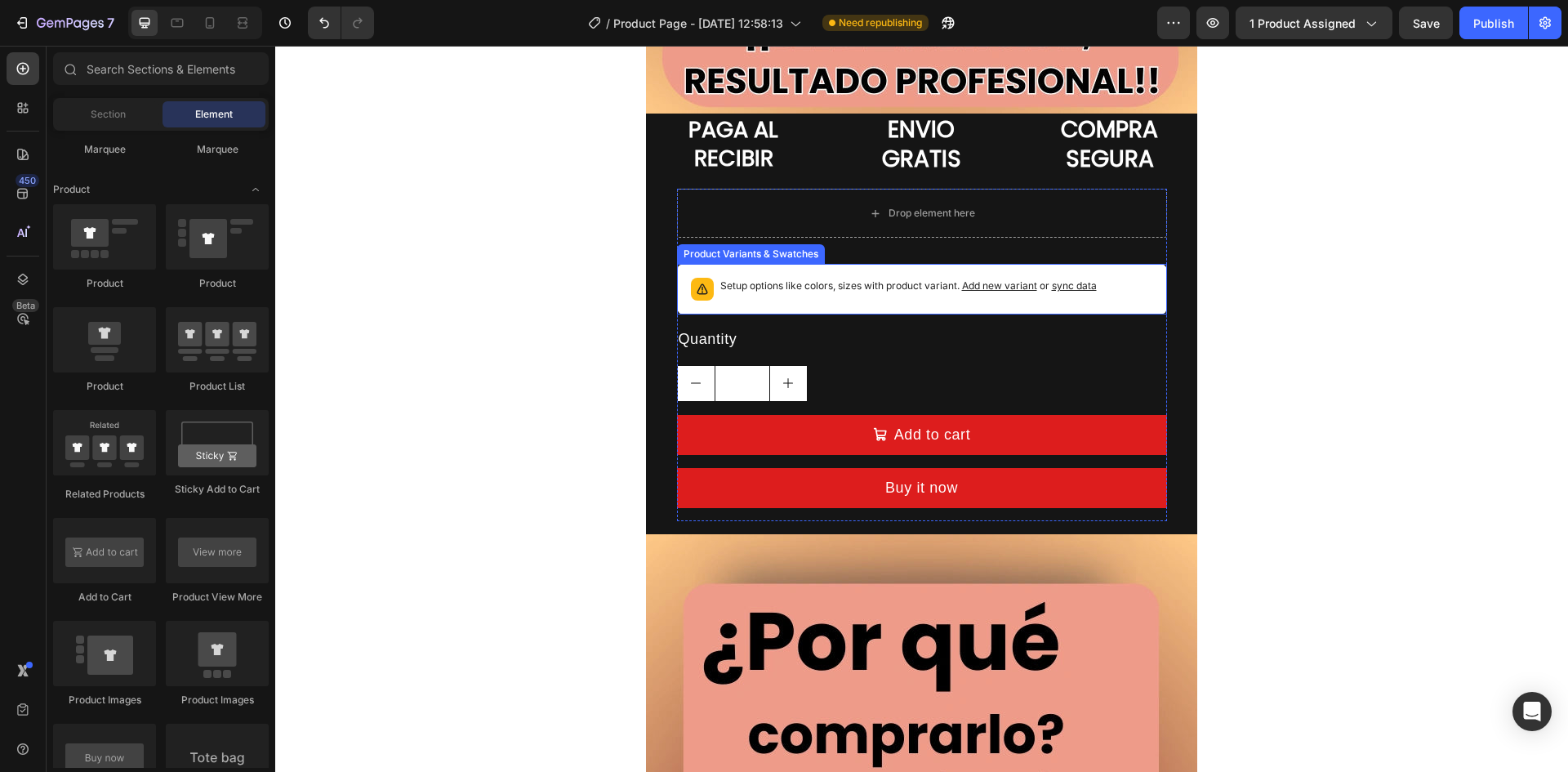
click at [856, 291] on p "Setup options like colors, sizes with product variant. Add new variant or sync …" at bounding box center [909, 286] width 376 height 16
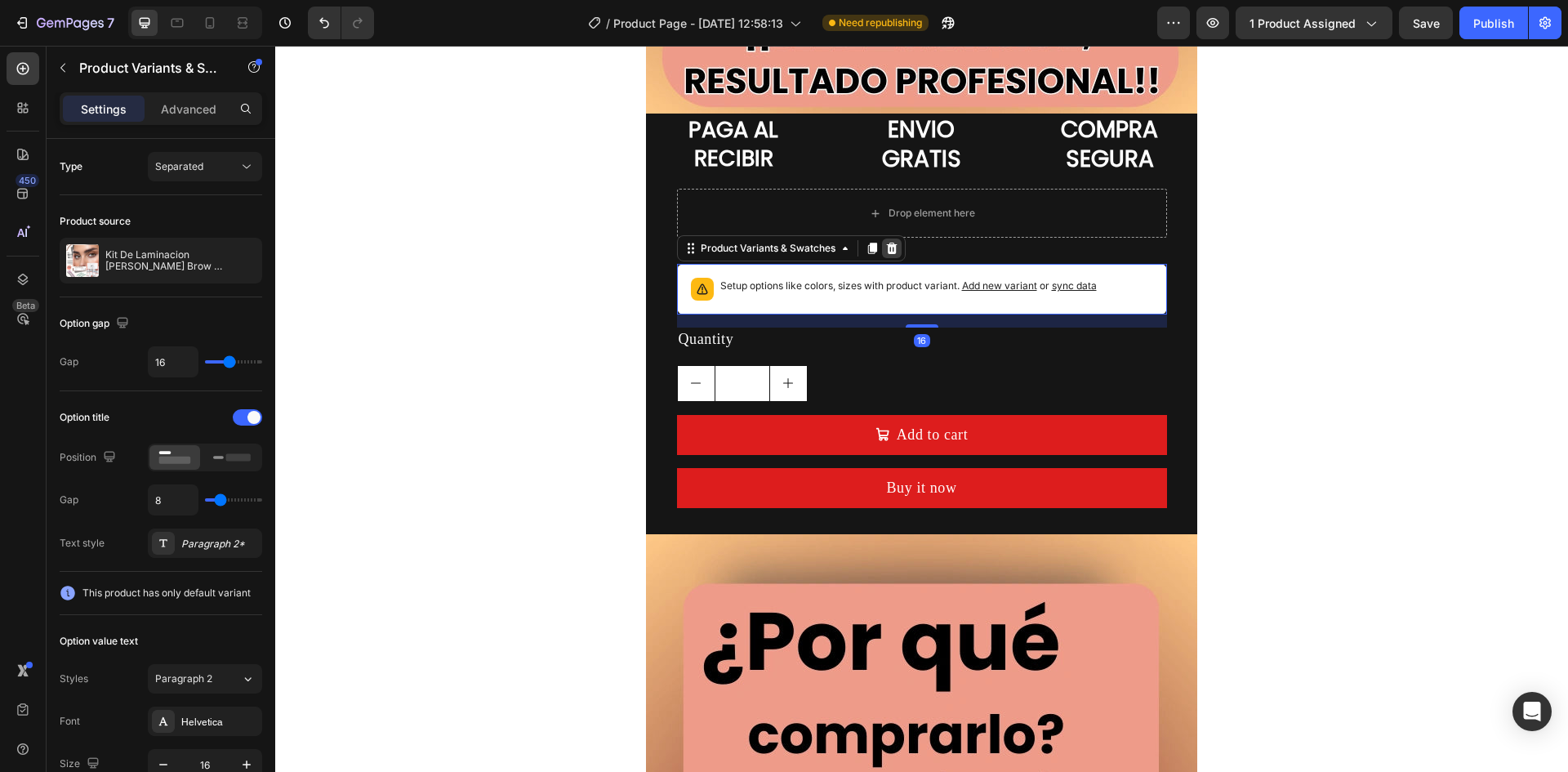
click at [889, 248] on icon at bounding box center [892, 248] width 11 height 11
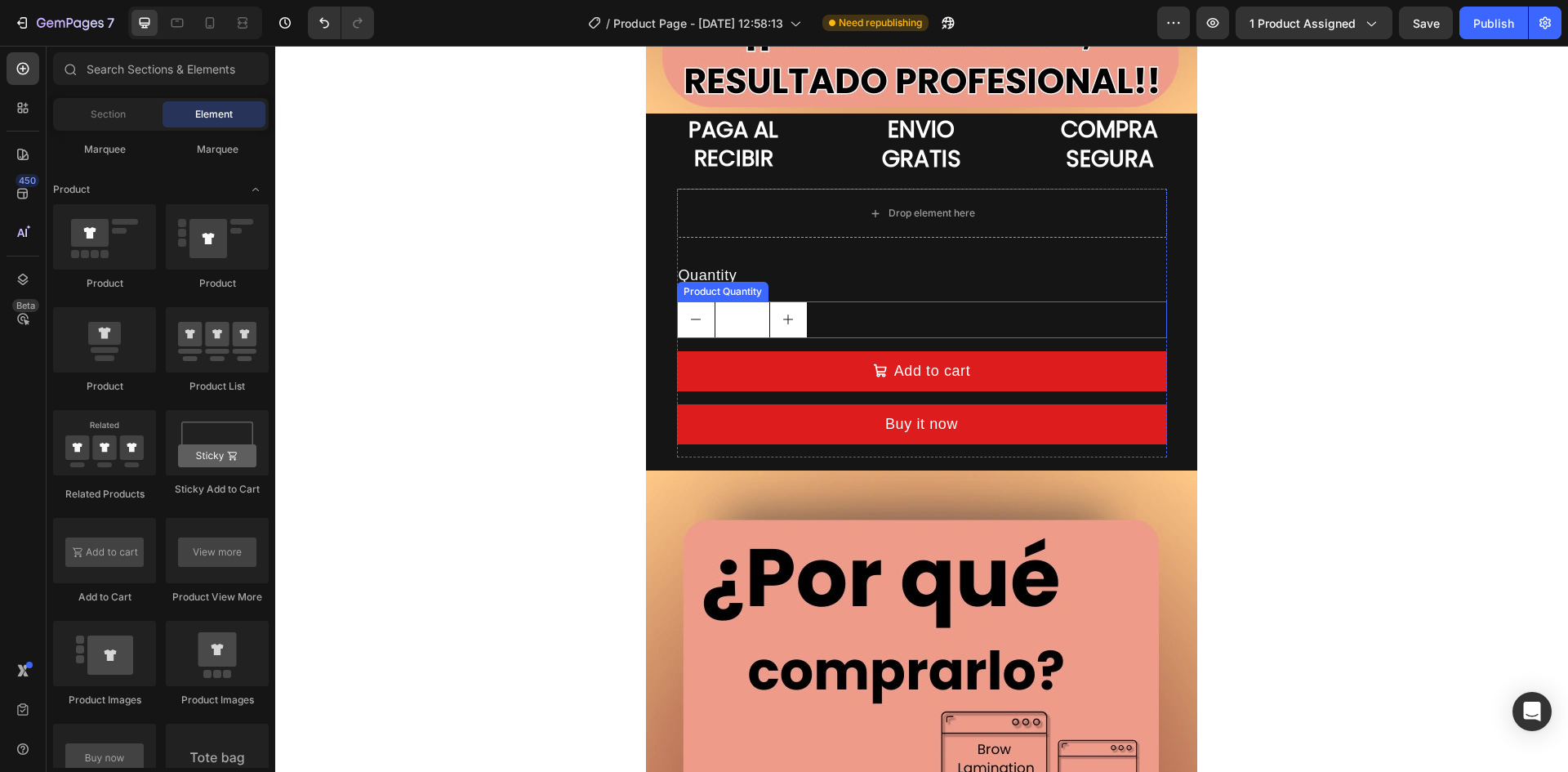
click at [738, 310] on input "1" at bounding box center [742, 320] width 56 height 35
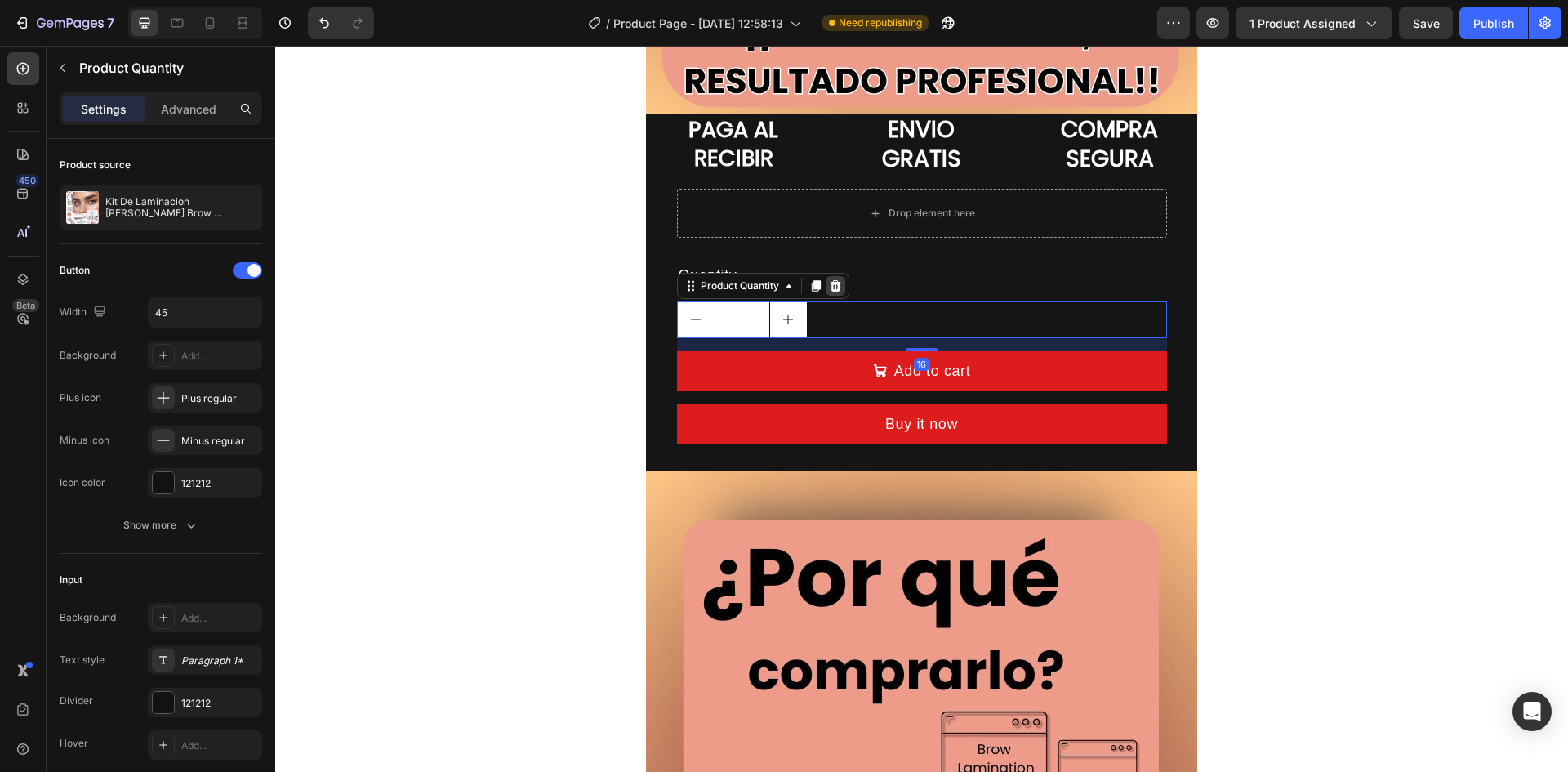
click at [830, 289] on icon at bounding box center [835, 286] width 11 height 11
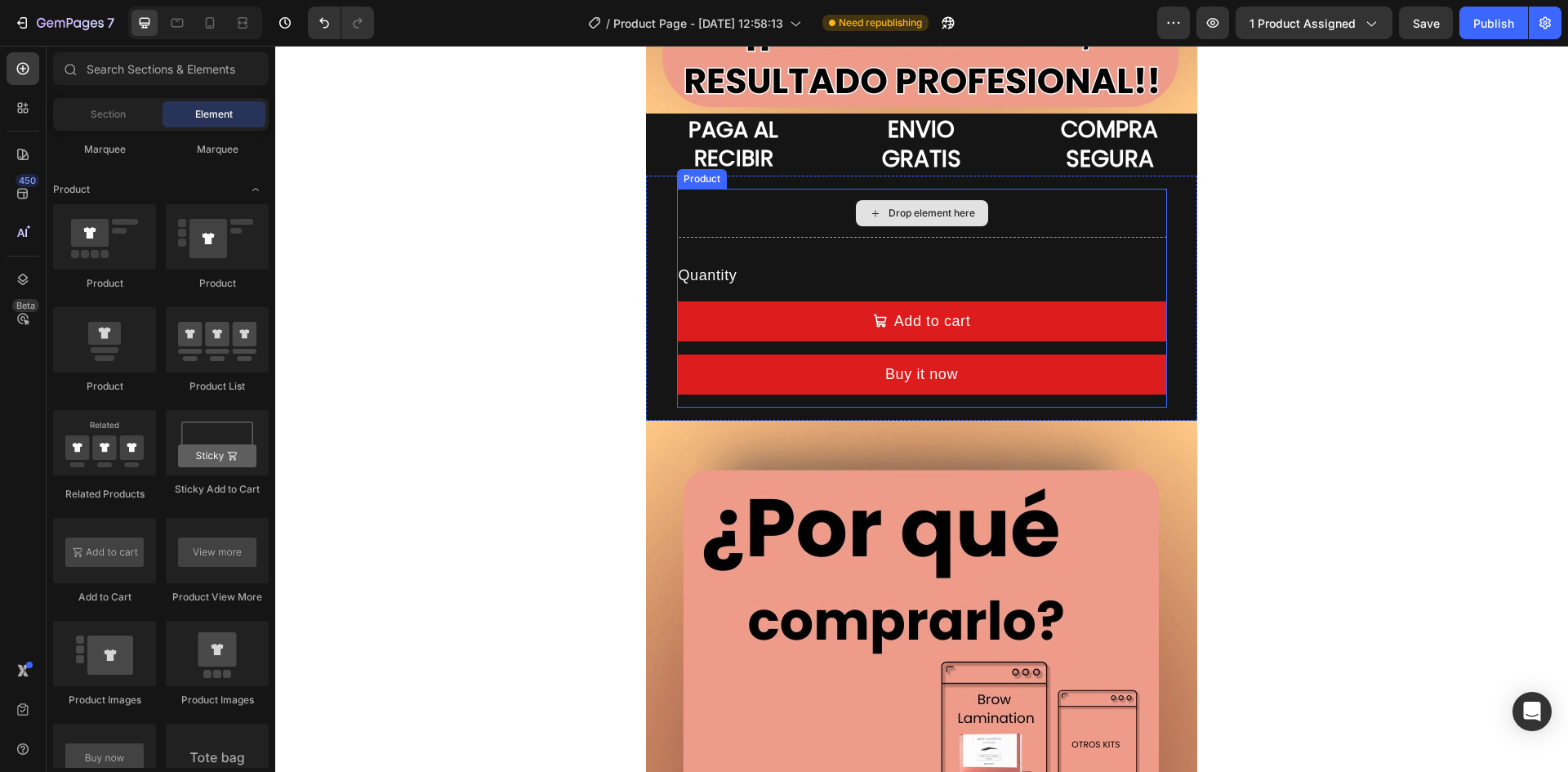
click at [877, 219] on div "Drop element here" at bounding box center [922, 213] width 132 height 27
click at [779, 212] on div "Drop element here" at bounding box center [921, 213] width 490 height 49
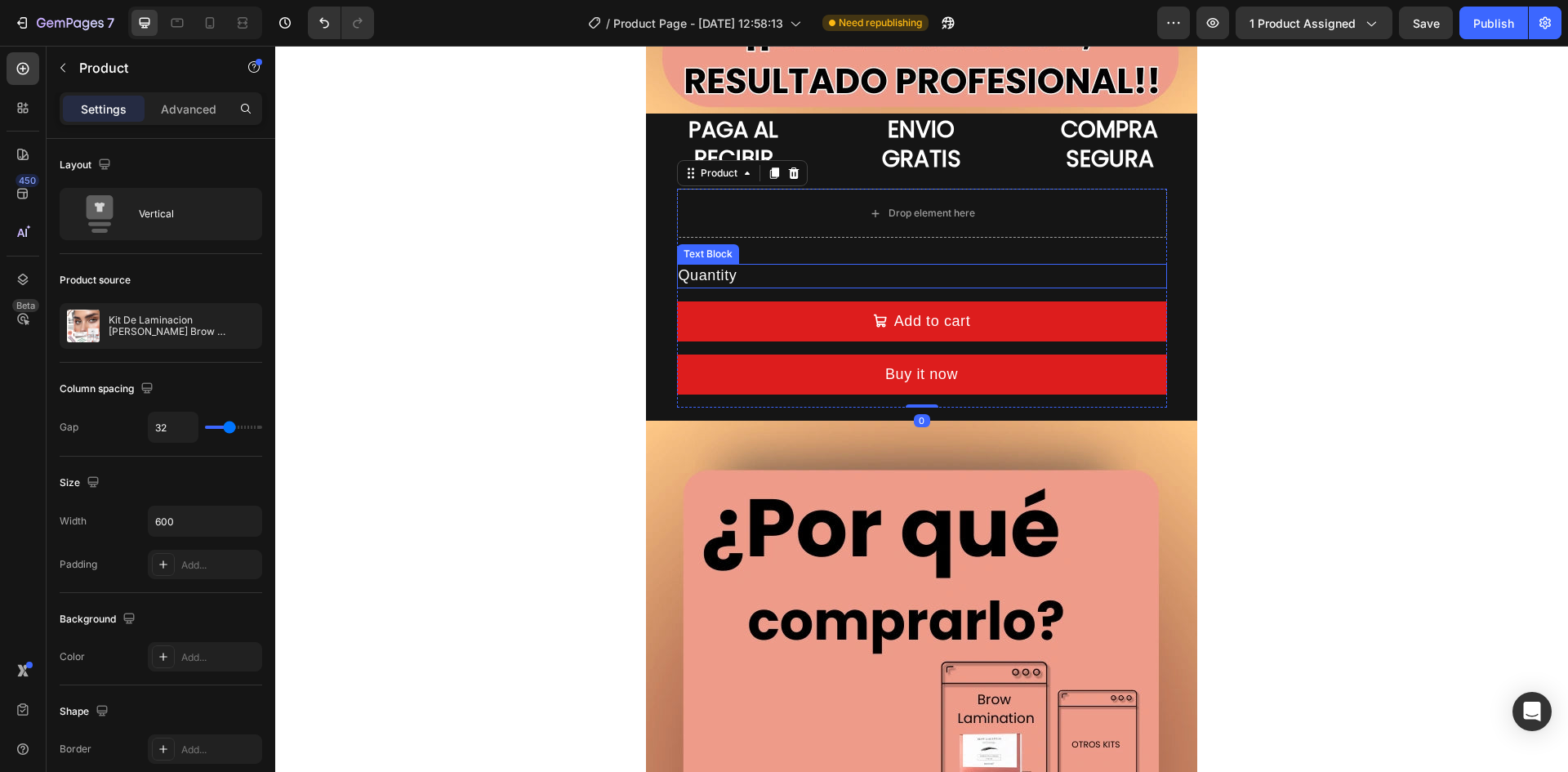
click at [789, 264] on div "Quantity" at bounding box center [921, 276] width 490 height 24
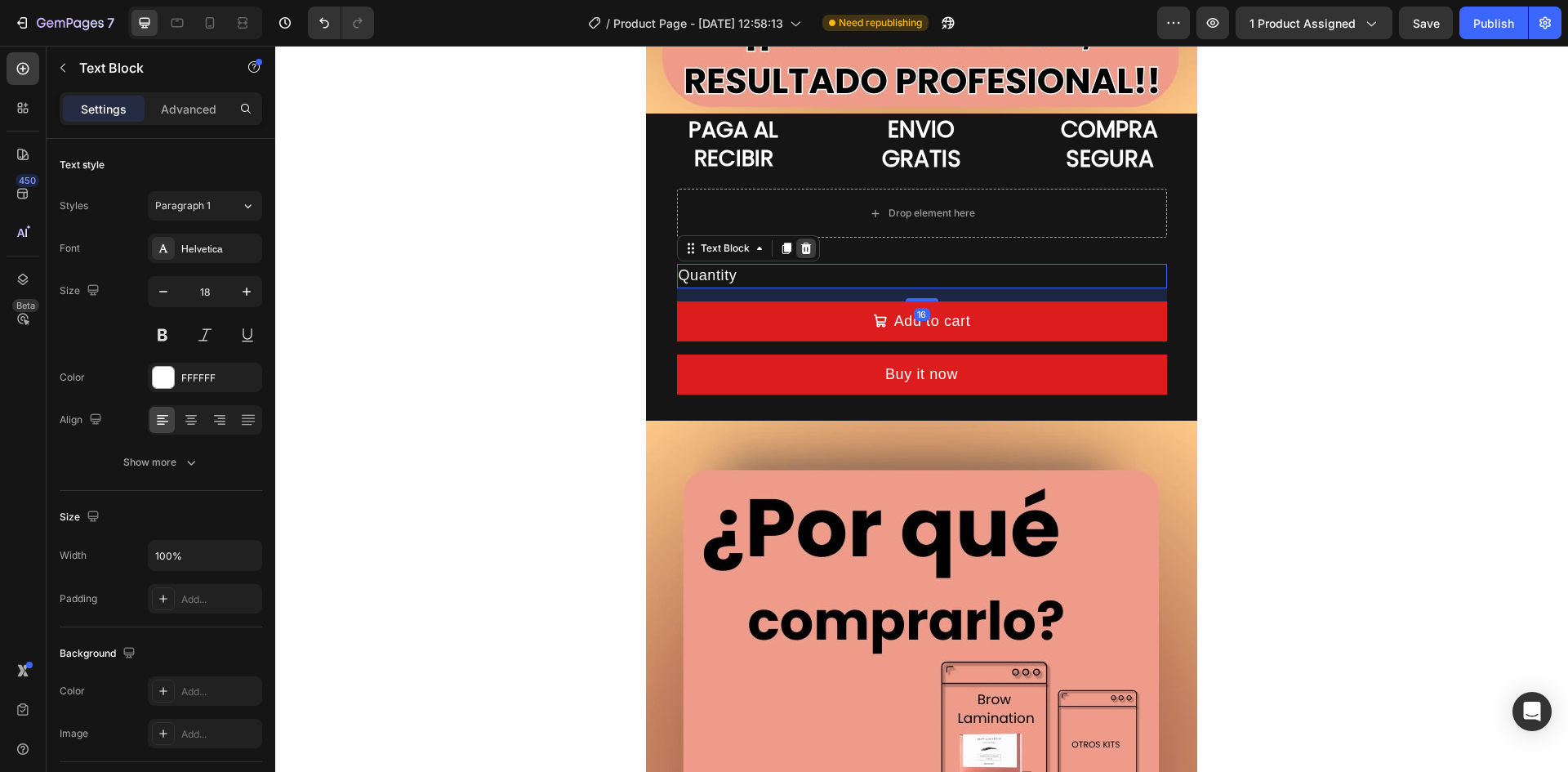
click at [801, 245] on icon at bounding box center [806, 248] width 11 height 11
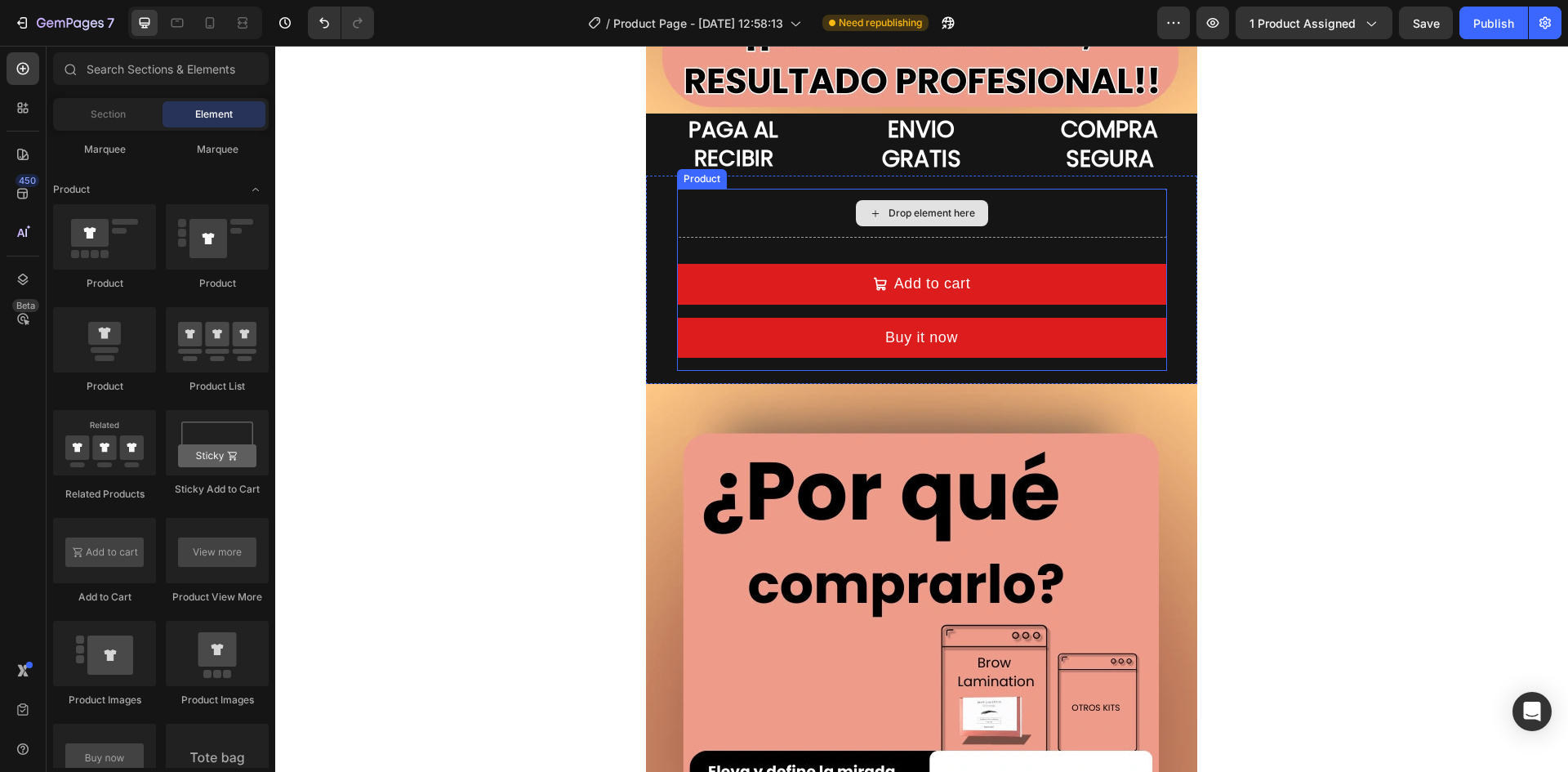
click at [1073, 227] on div "Drop element here" at bounding box center [921, 213] width 490 height 49
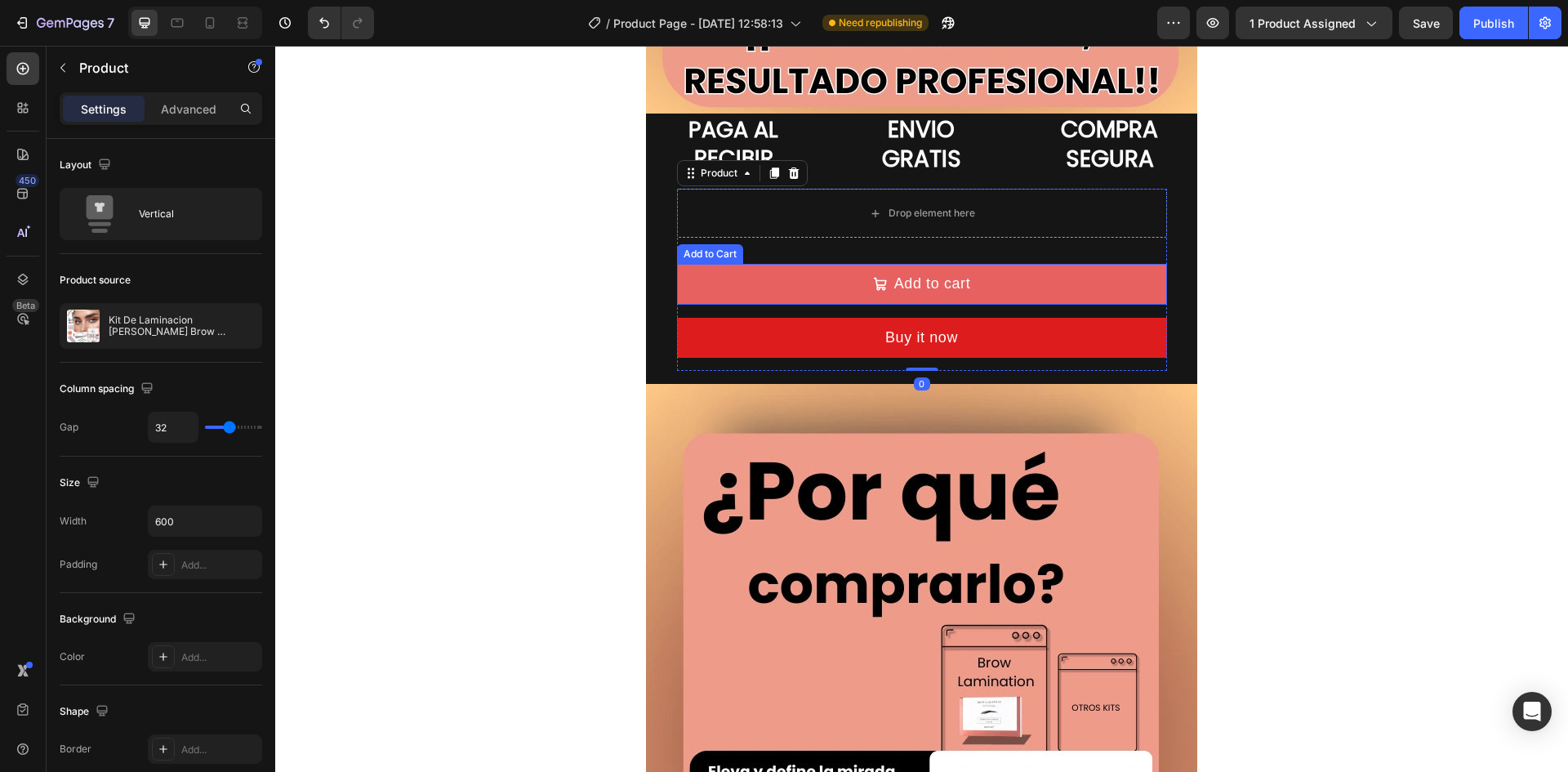
click at [994, 286] on button "Add to cart" at bounding box center [921, 284] width 490 height 40
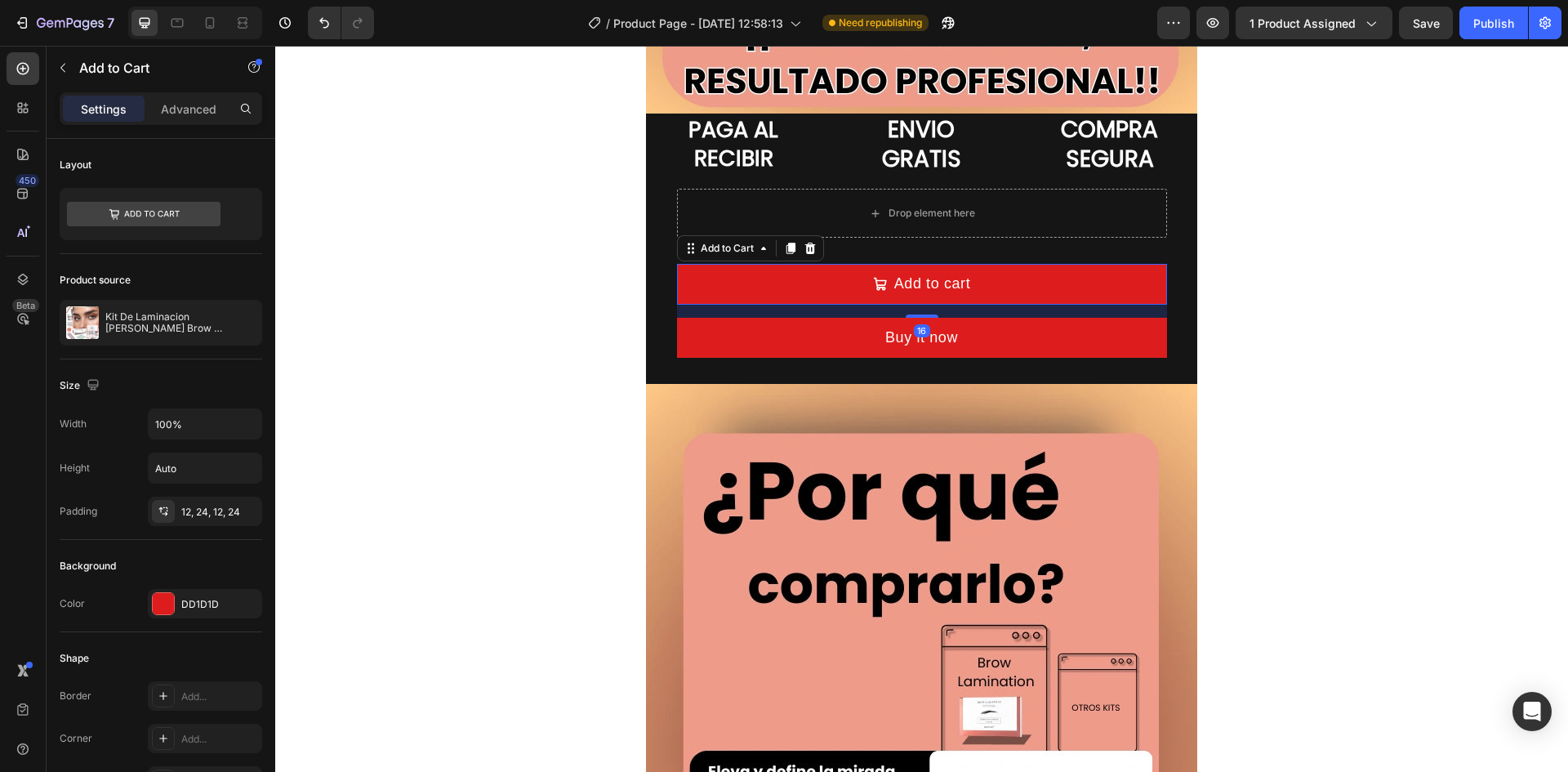
click at [815, 245] on div "Add to Cart" at bounding box center [750, 248] width 147 height 27
click at [805, 248] on icon at bounding box center [811, 248] width 13 height 13
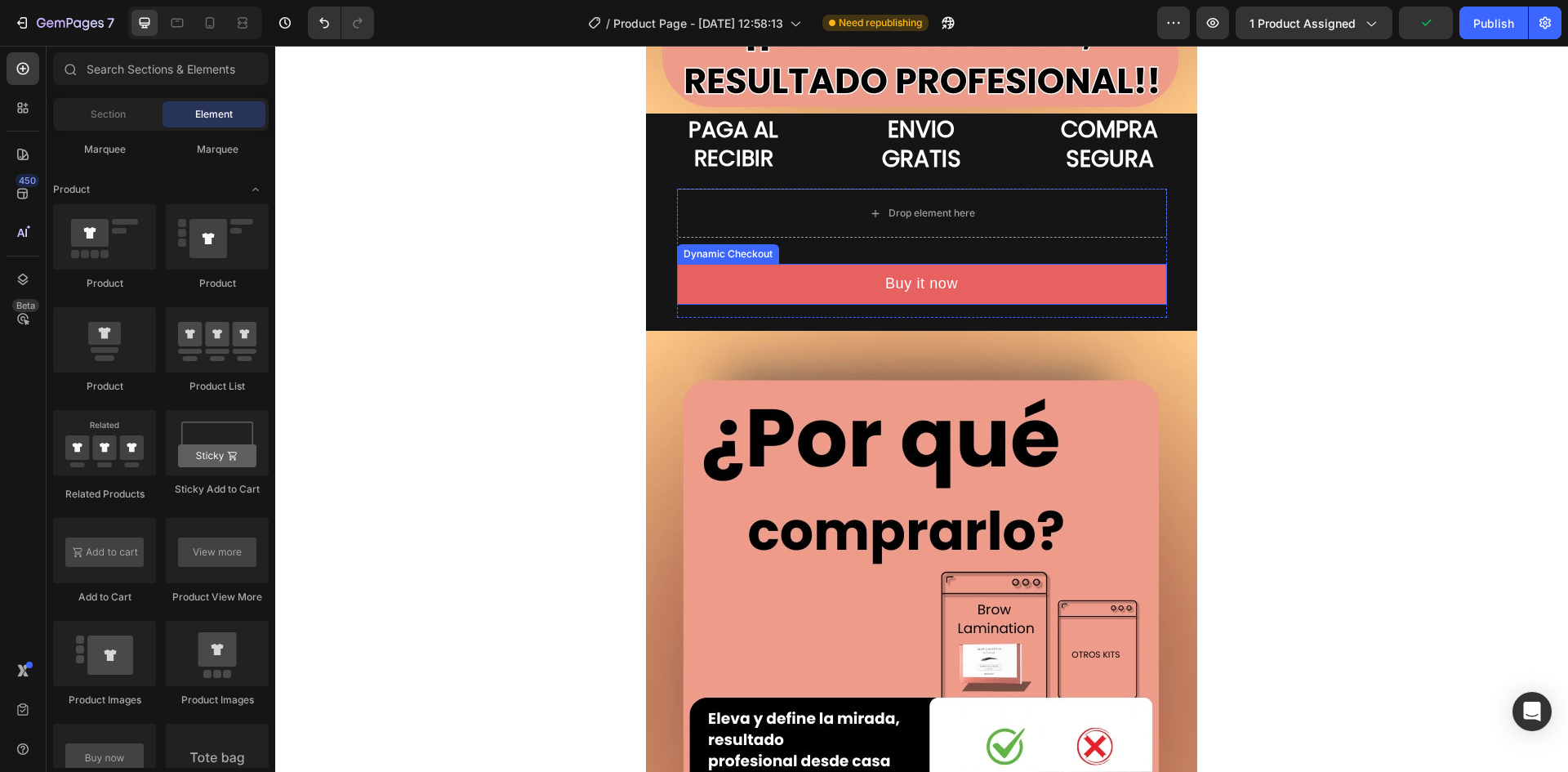
click at [869, 286] on button "Buy it now" at bounding box center [921, 284] width 490 height 40
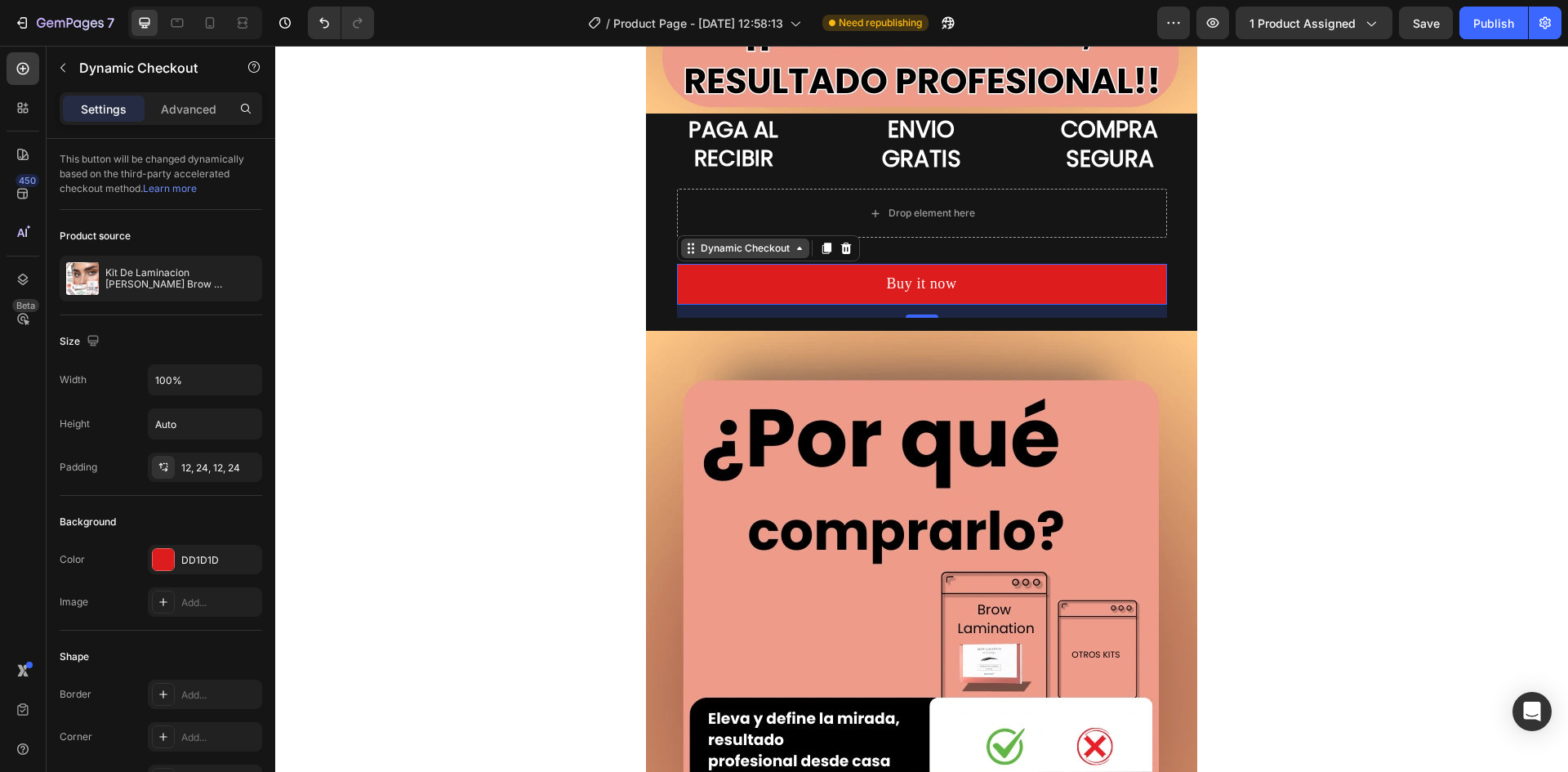
click at [750, 251] on div "Dynamic Checkout" at bounding box center [746, 248] width 95 height 15
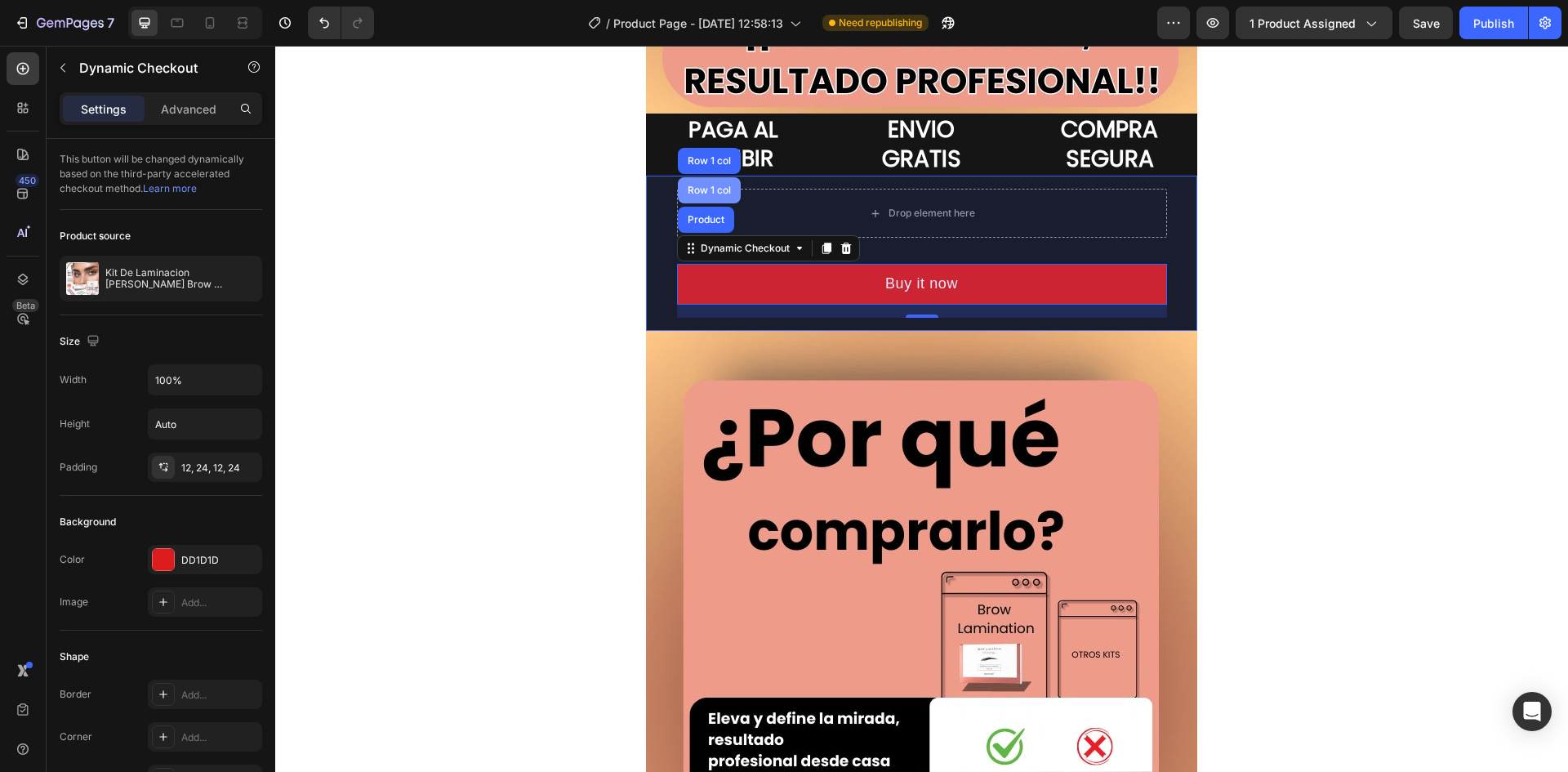
click at [706, 196] on div "Row 1 col" at bounding box center [709, 190] width 63 height 27
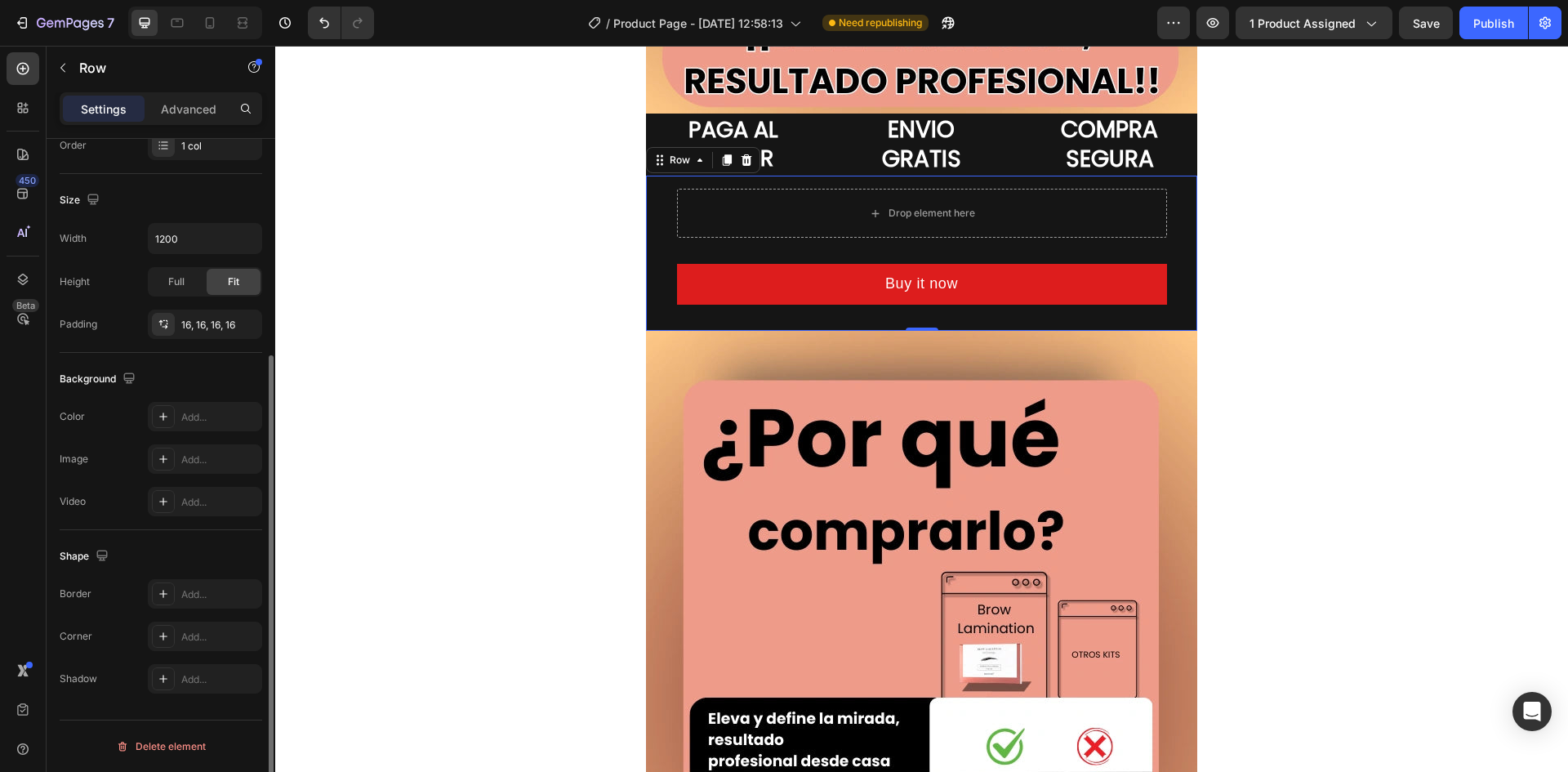
scroll to position [0, 0]
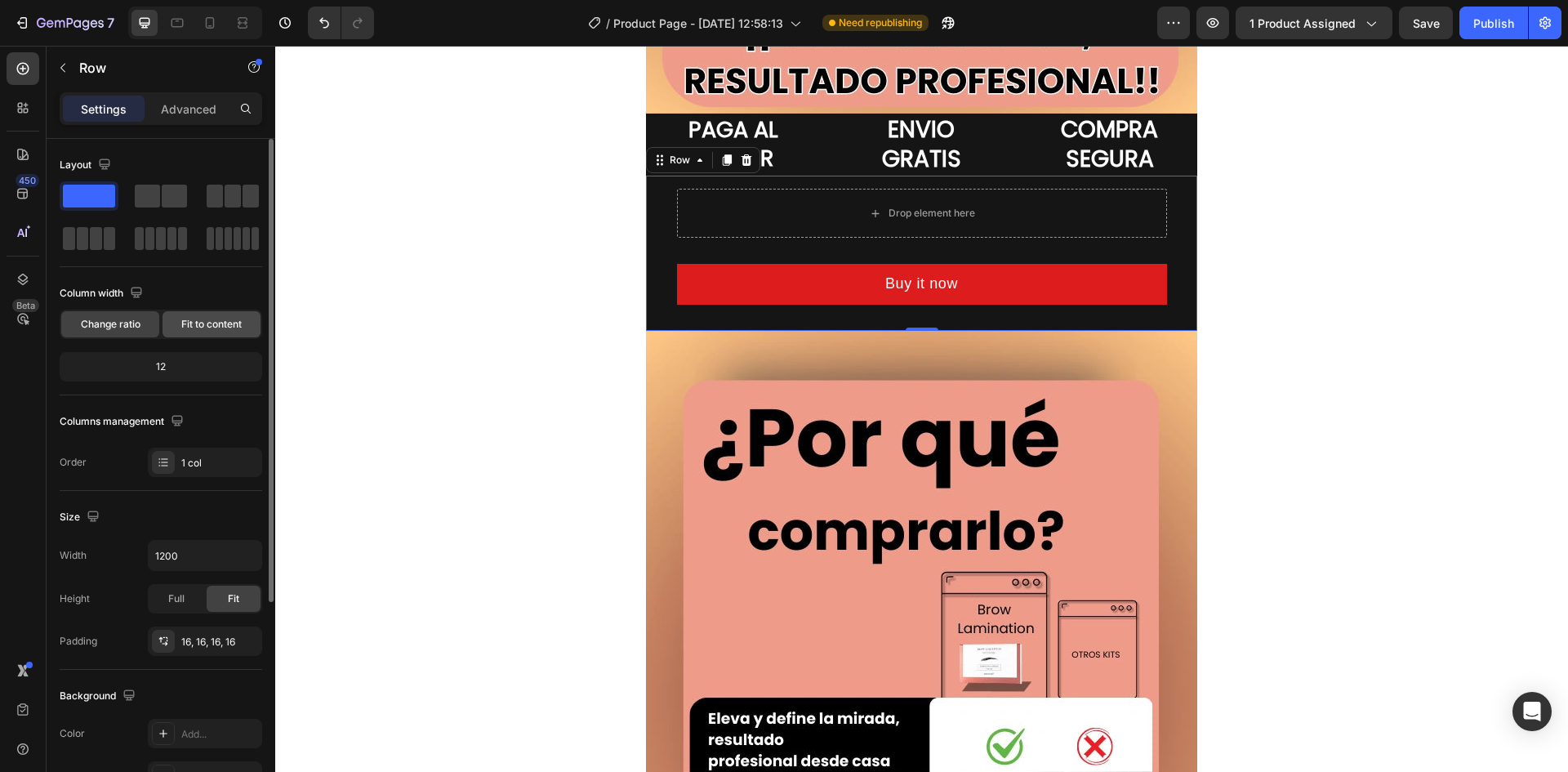
click at [210, 313] on div "Fit to content" at bounding box center [211, 324] width 98 height 27
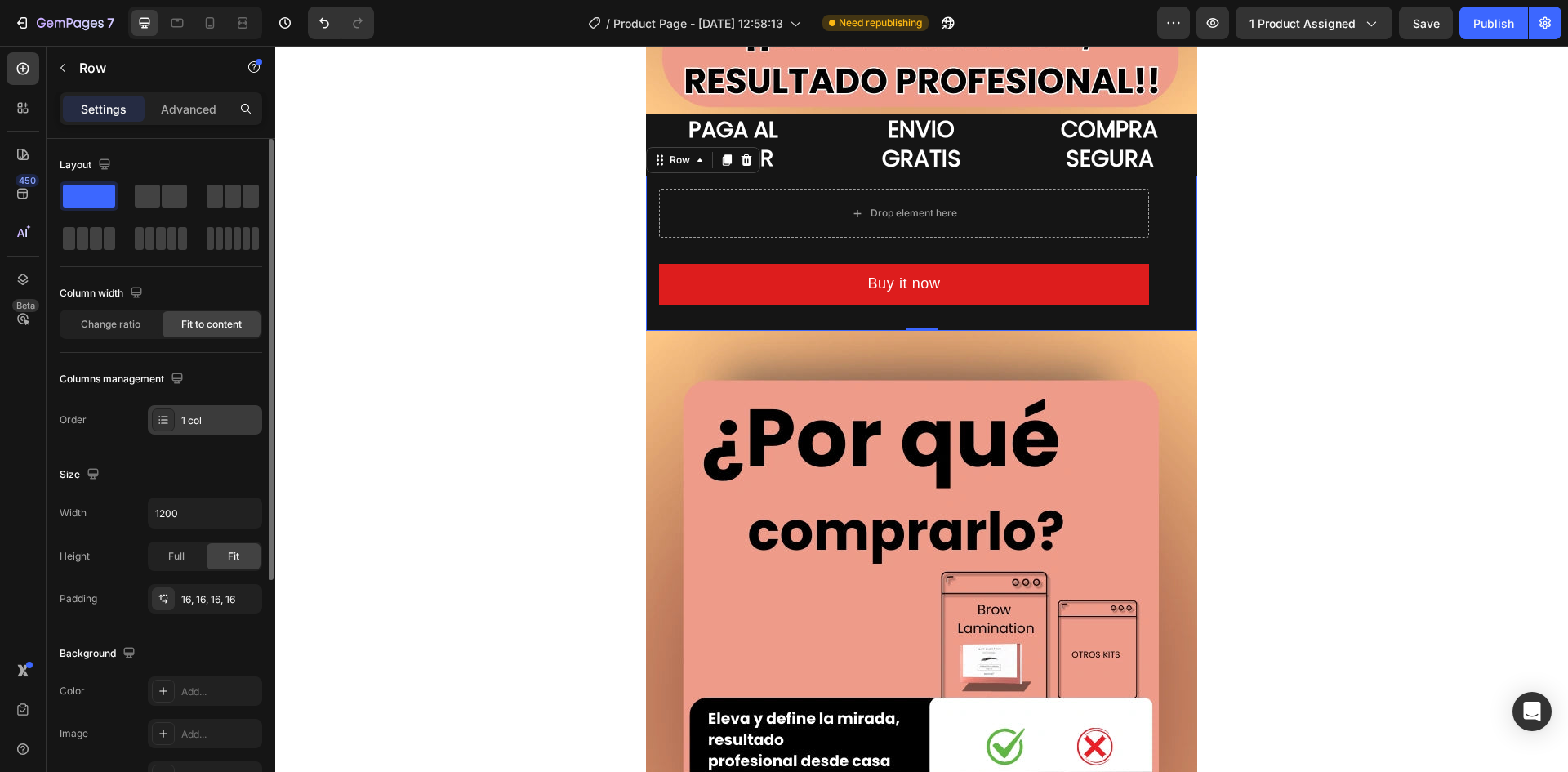
click at [198, 426] on div "1 col" at bounding box center [220, 420] width 77 height 15
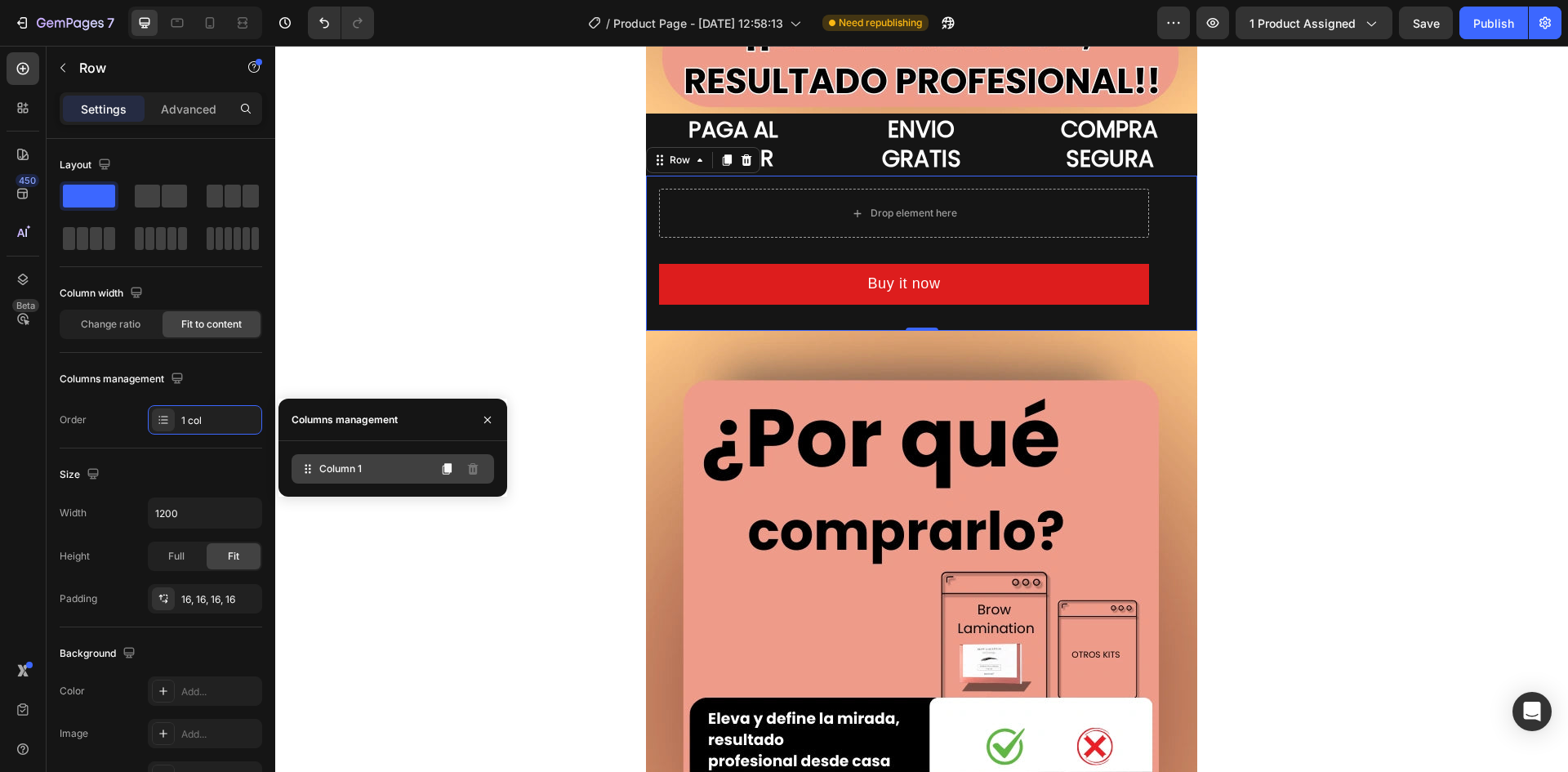
click at [413, 473] on div "Column 1" at bounding box center [392, 469] width 202 height 29
drag, startPoint x: 689, startPoint y: 517, endPoint x: 413, endPoint y: 501, distance: 276.5
drag, startPoint x: 403, startPoint y: 467, endPoint x: 407, endPoint y: 495, distance: 28.3
click at [407, 495] on div "Column 1" at bounding box center [393, 469] width 229 height 56
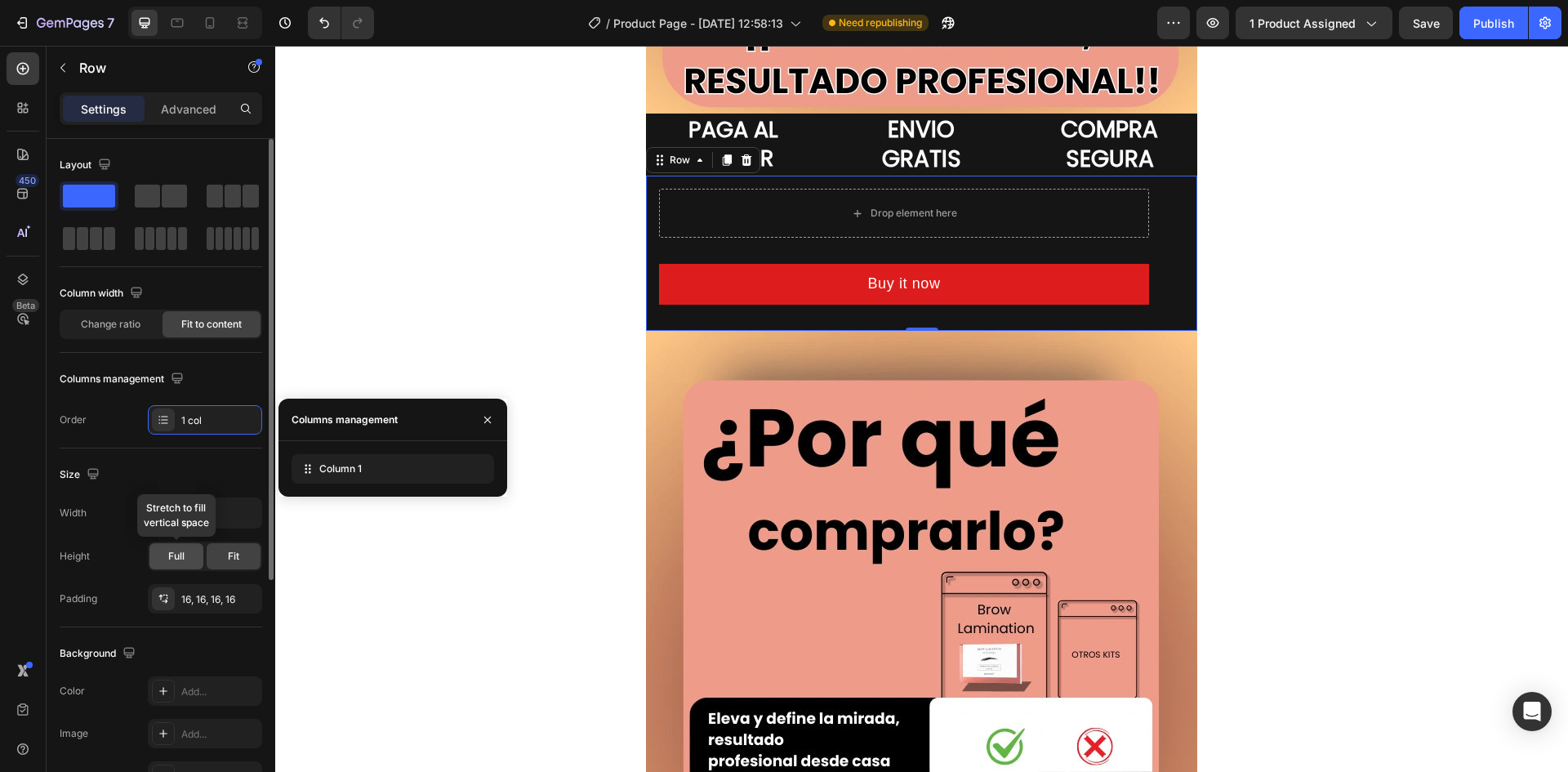
click at [192, 547] on div "Full" at bounding box center [176, 556] width 54 height 27
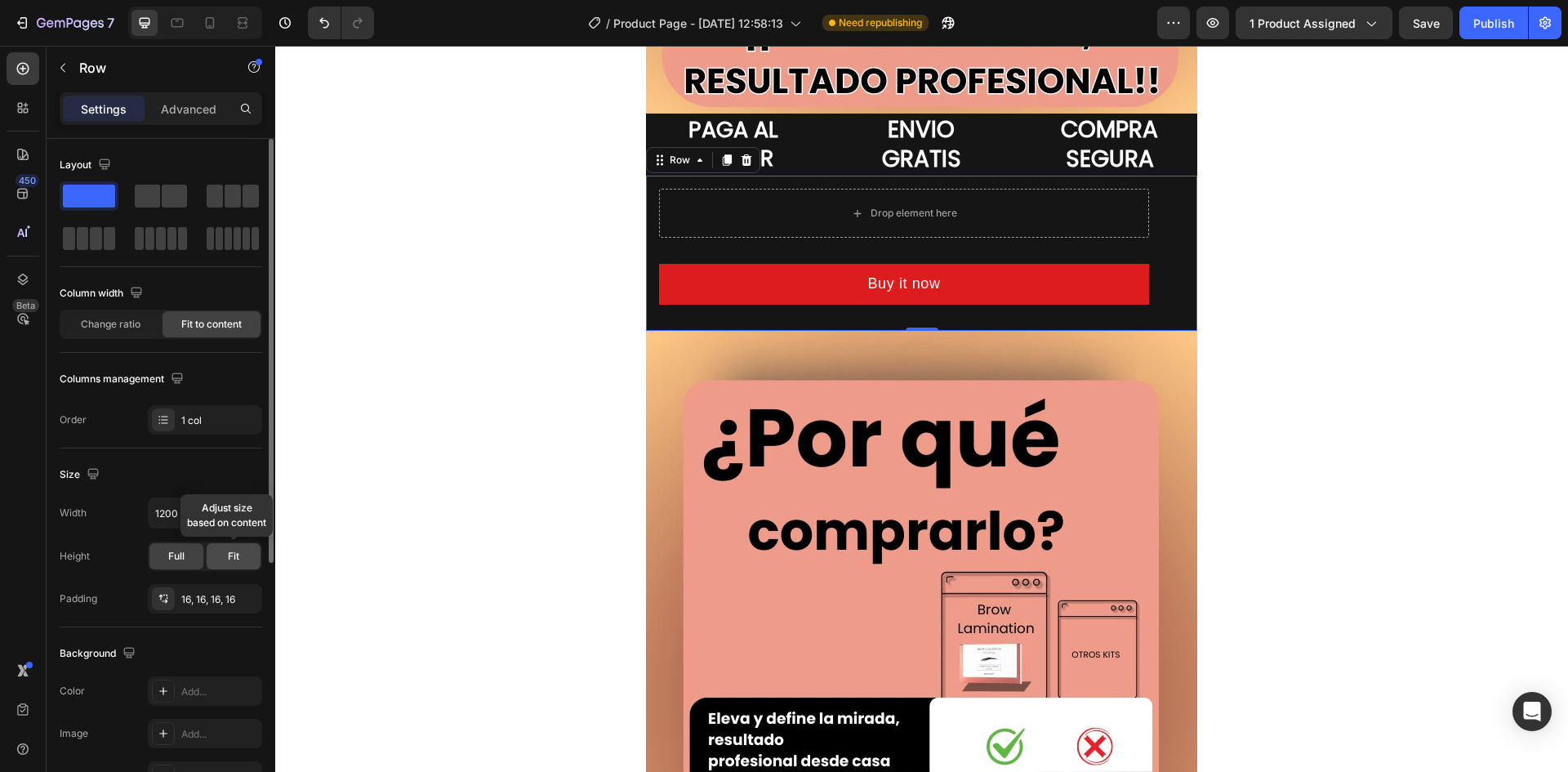
click at [228, 560] on span "Fit" at bounding box center [234, 556] width 11 height 15
click at [178, 103] on p "Advanced" at bounding box center [189, 109] width 56 height 17
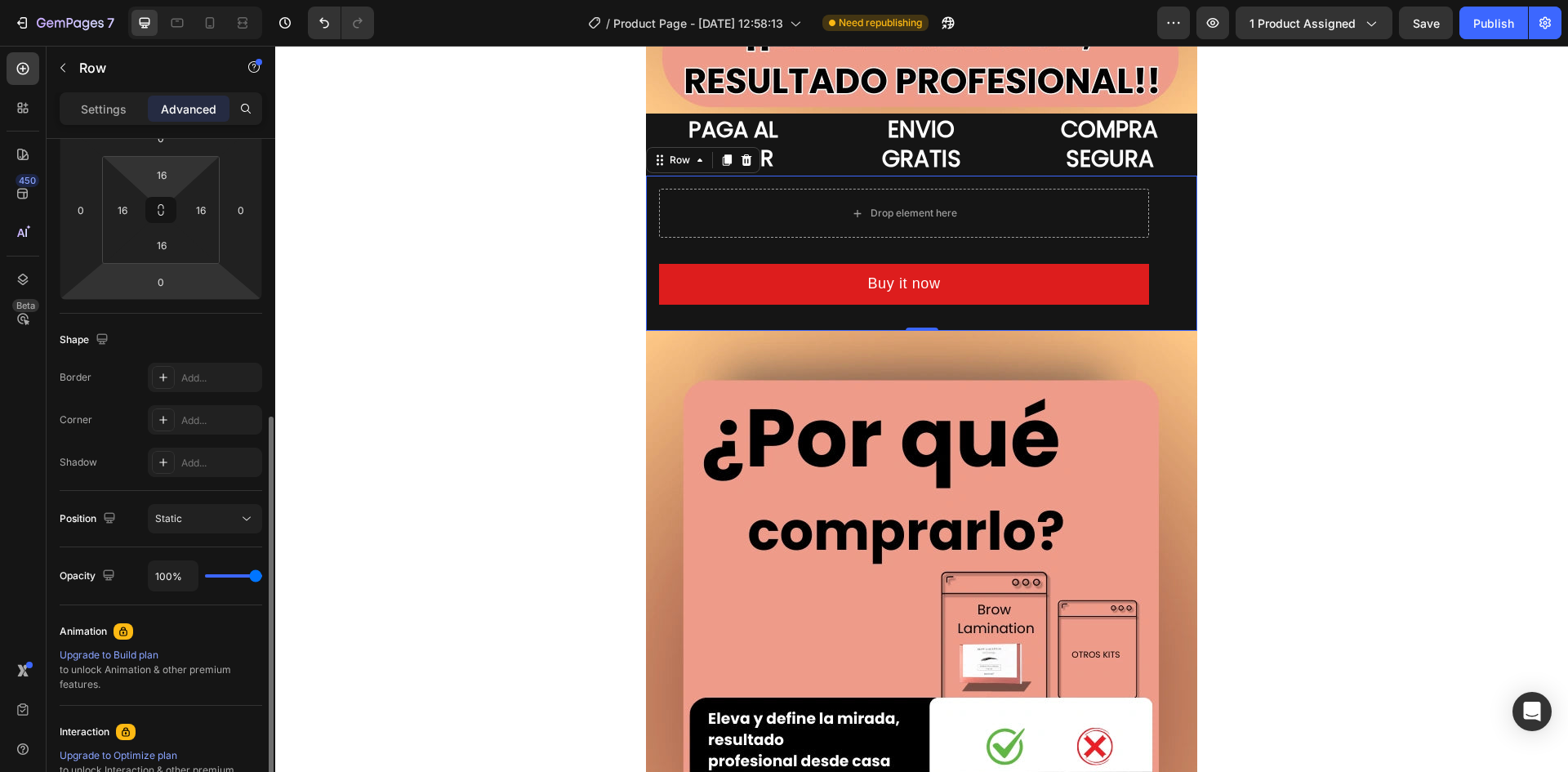
scroll to position [327, 0]
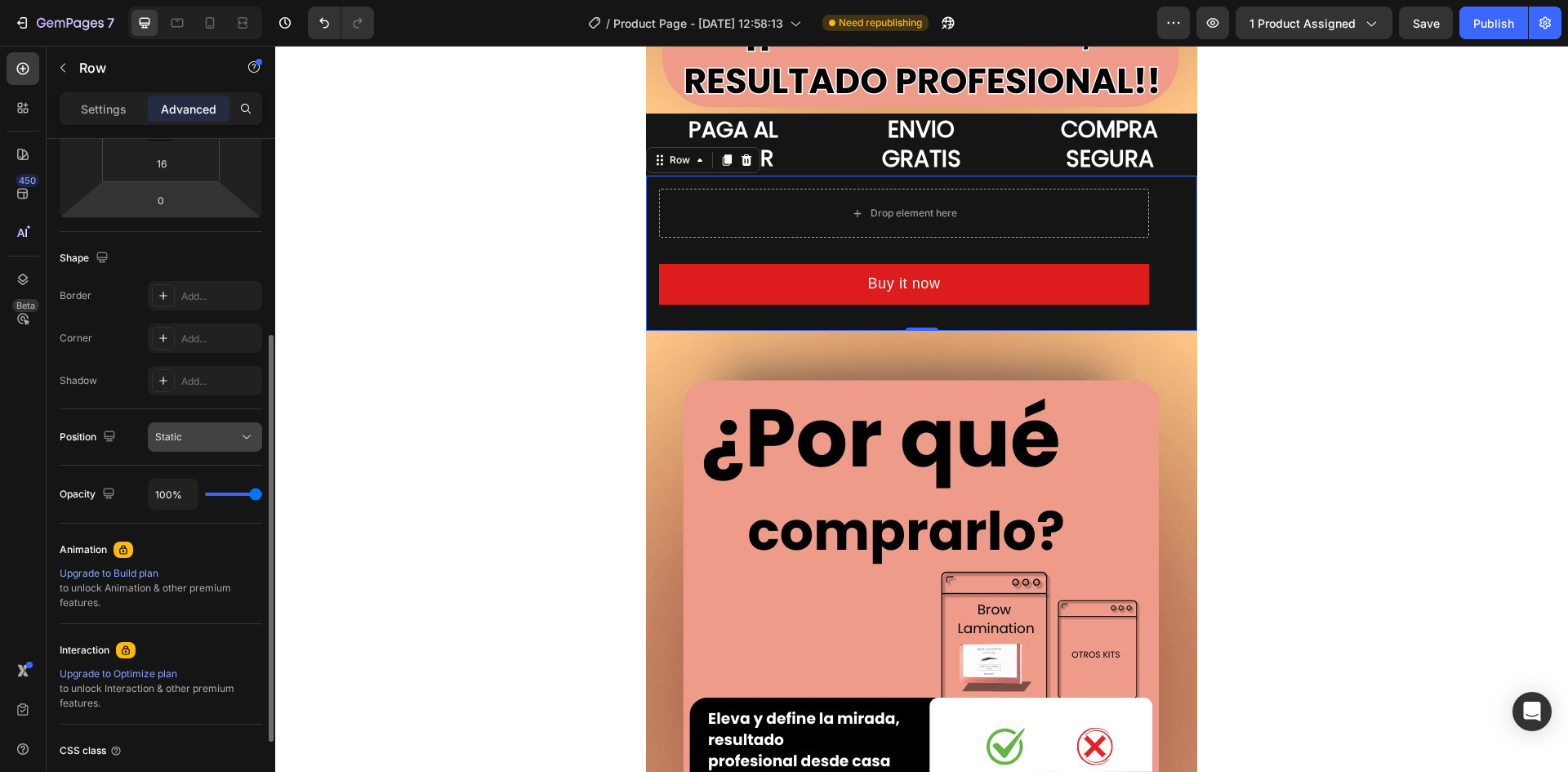
click at [213, 441] on div "Static" at bounding box center [196, 437] width 83 height 15
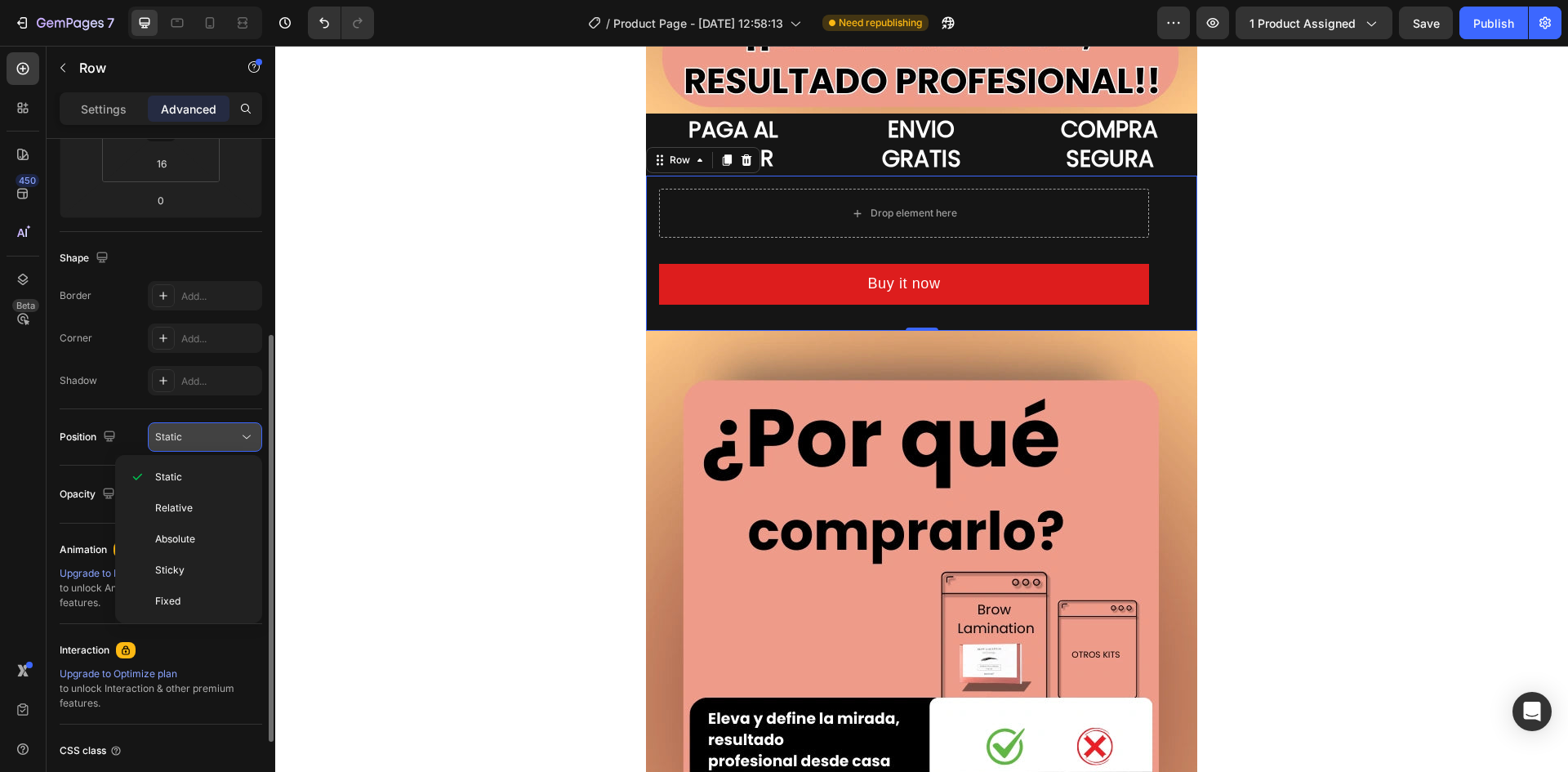
click at [213, 441] on div "Static" at bounding box center [196, 437] width 83 height 15
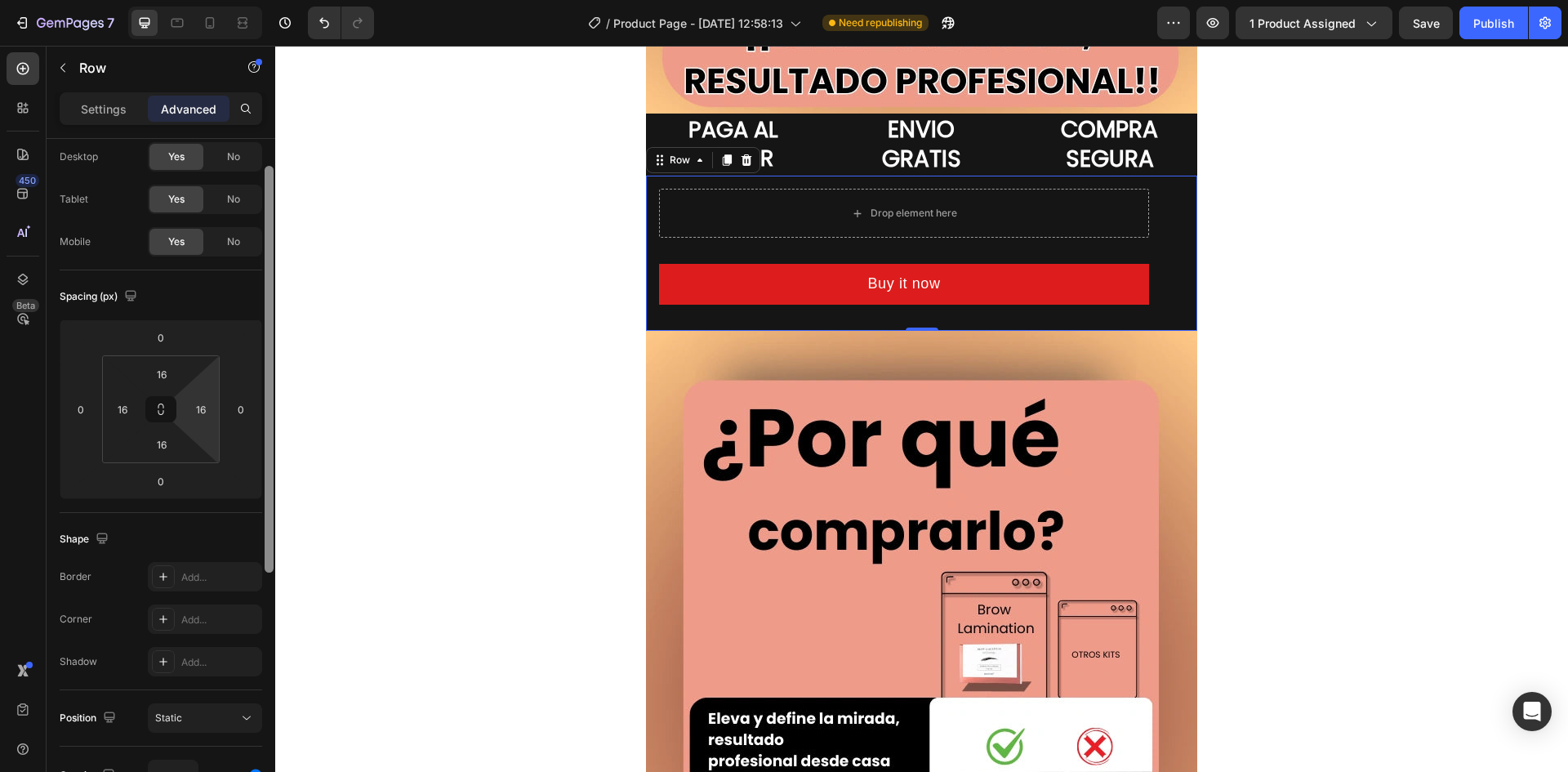
scroll to position [0, 0]
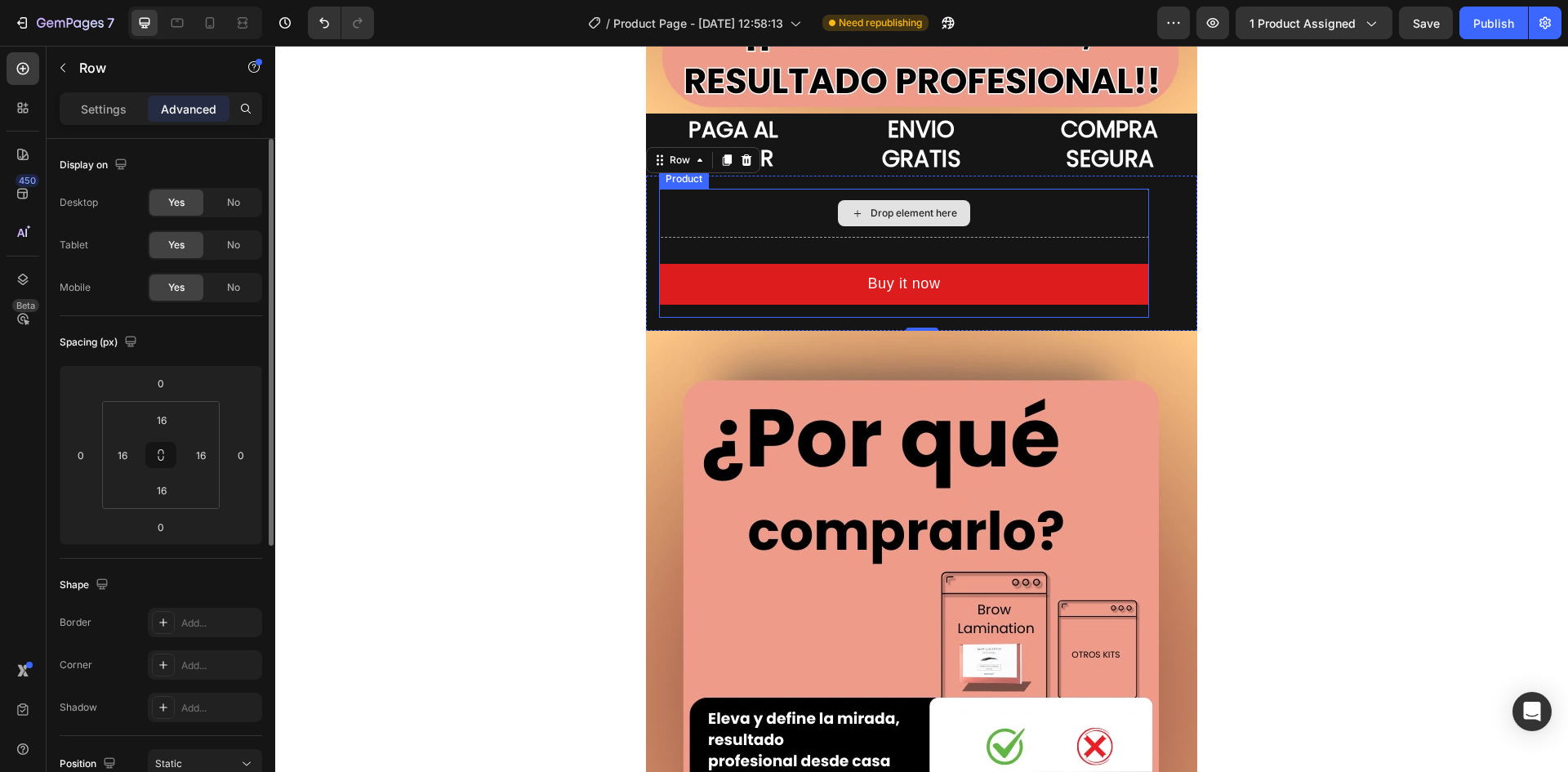
click at [789, 210] on div "Drop element here" at bounding box center [904, 213] width 490 height 49
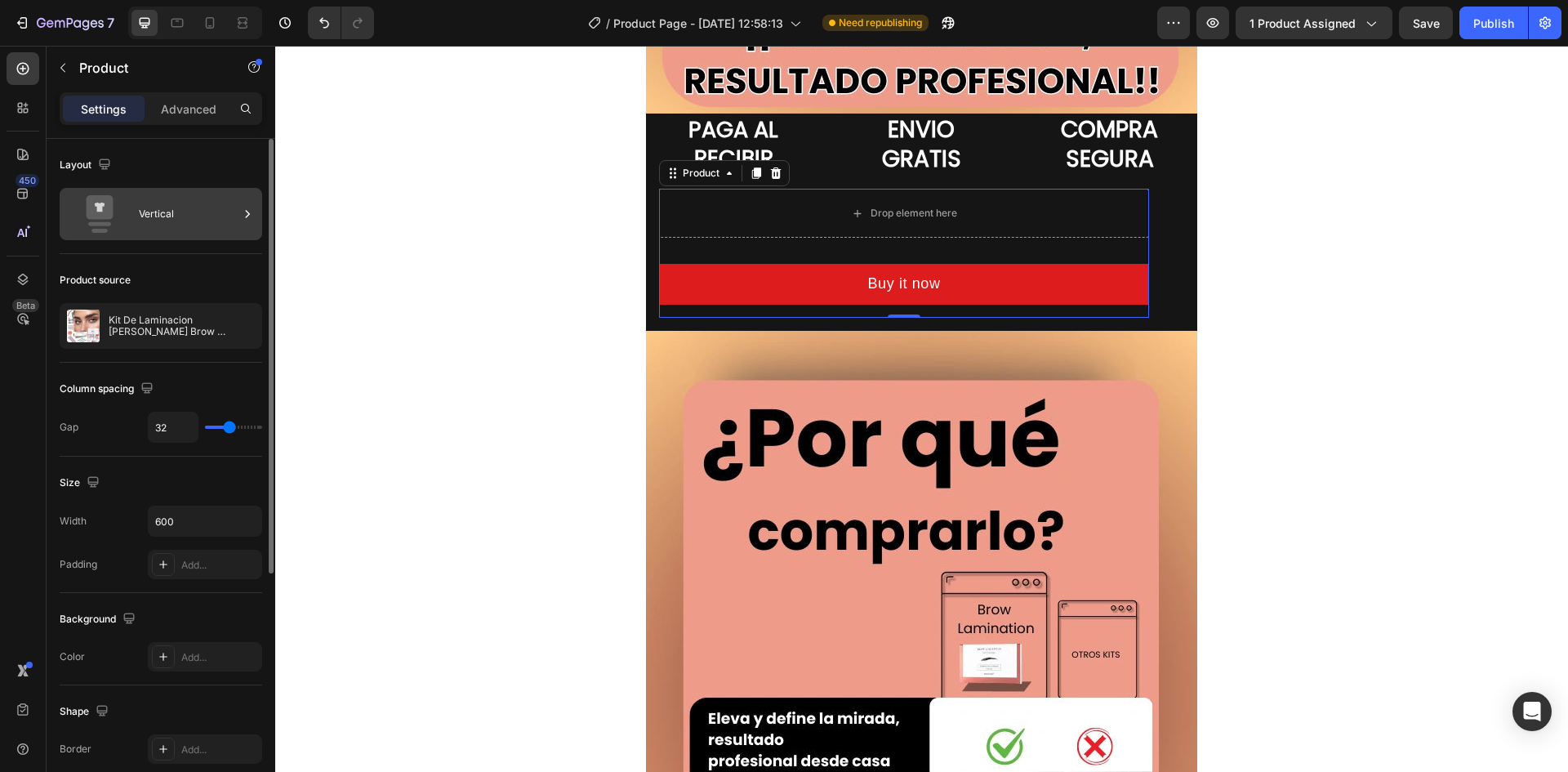
click at [191, 225] on div "Vertical" at bounding box center [189, 213] width 100 height 38
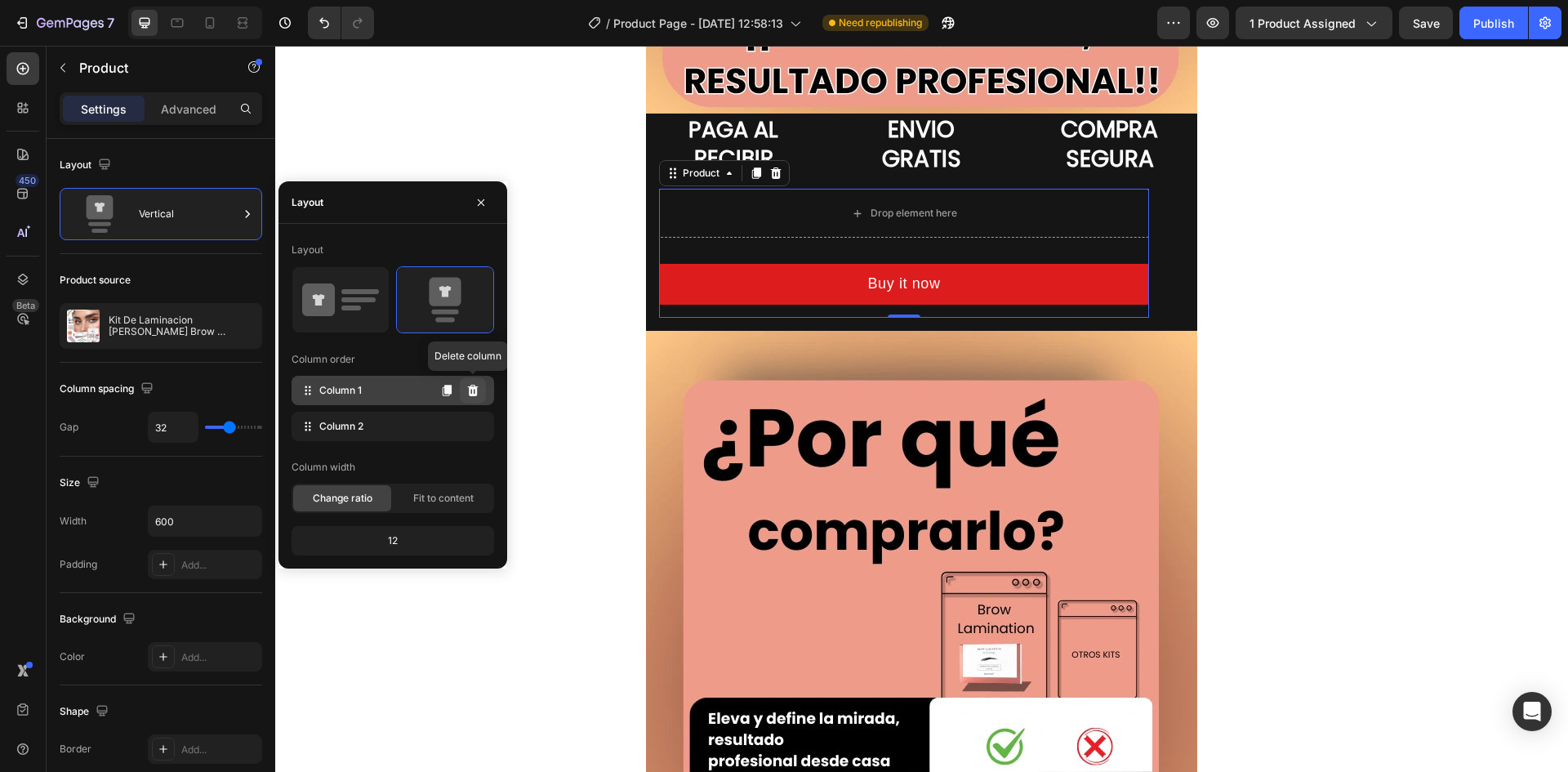
click at [471, 396] on icon at bounding box center [474, 390] width 11 height 11
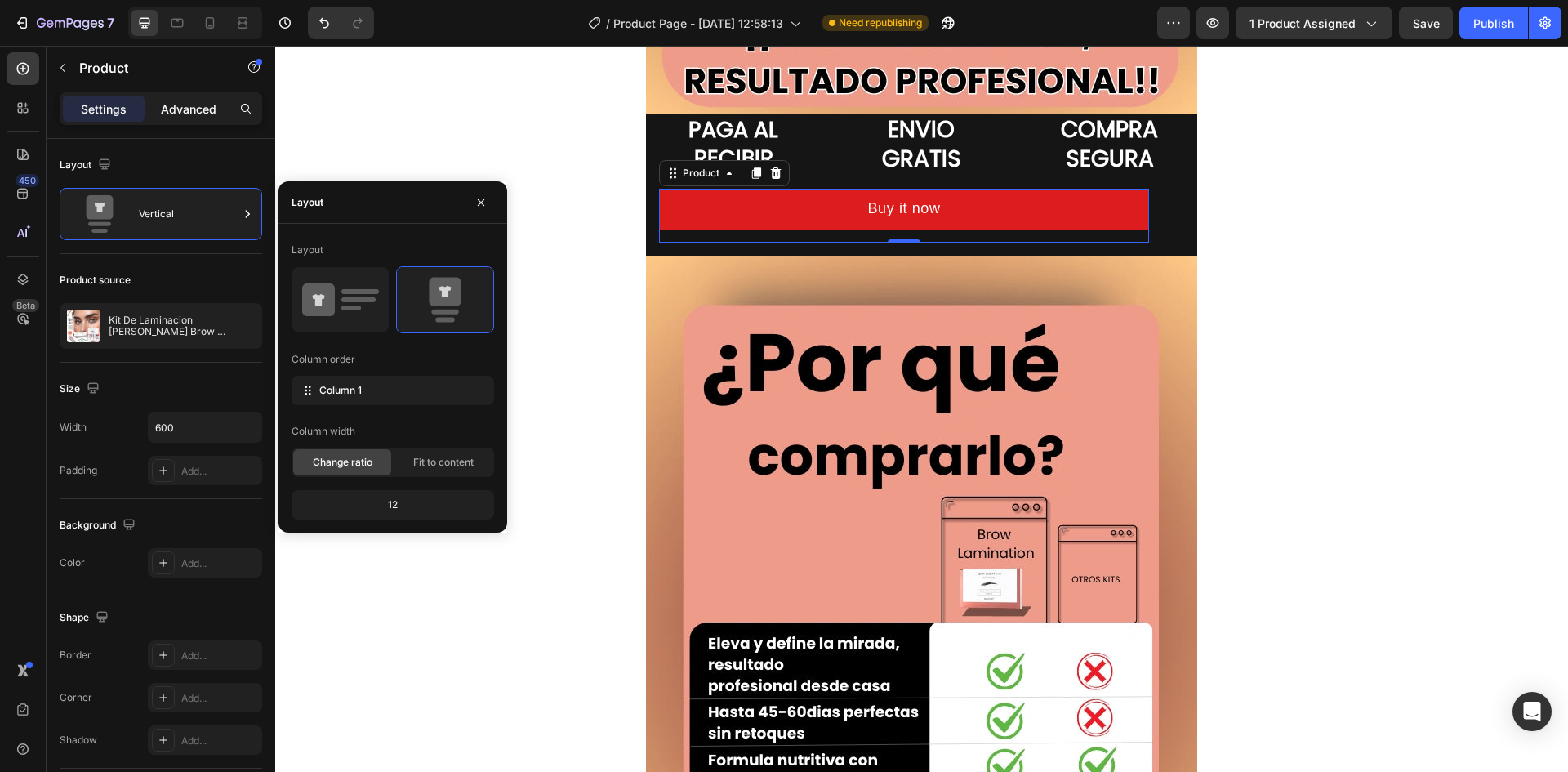
click at [175, 110] on p "Advanced" at bounding box center [189, 109] width 56 height 17
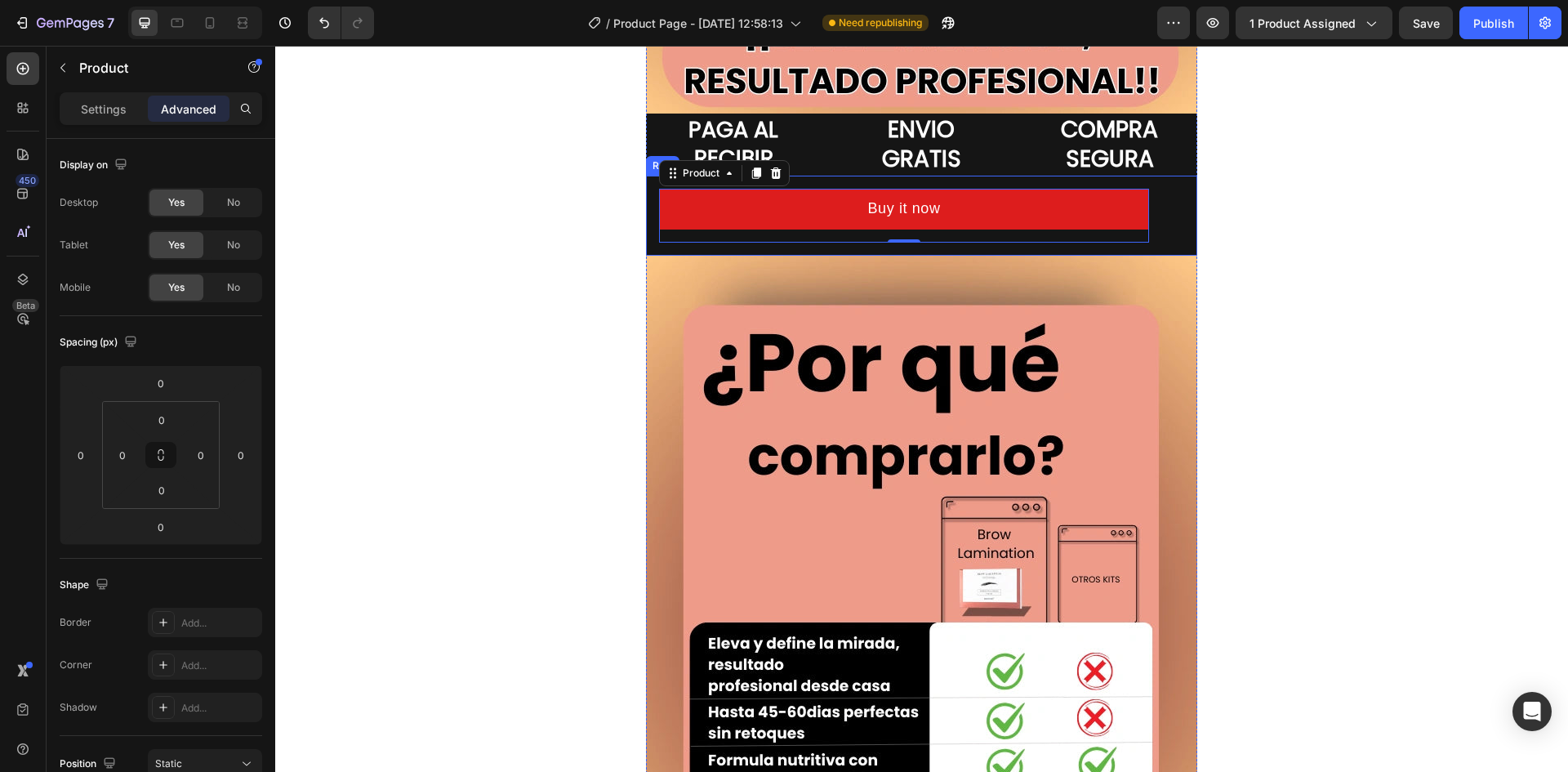
click at [646, 222] on div "Buy it now Dynamic Checkout Product 0 Row" at bounding box center [921, 215] width 551 height 80
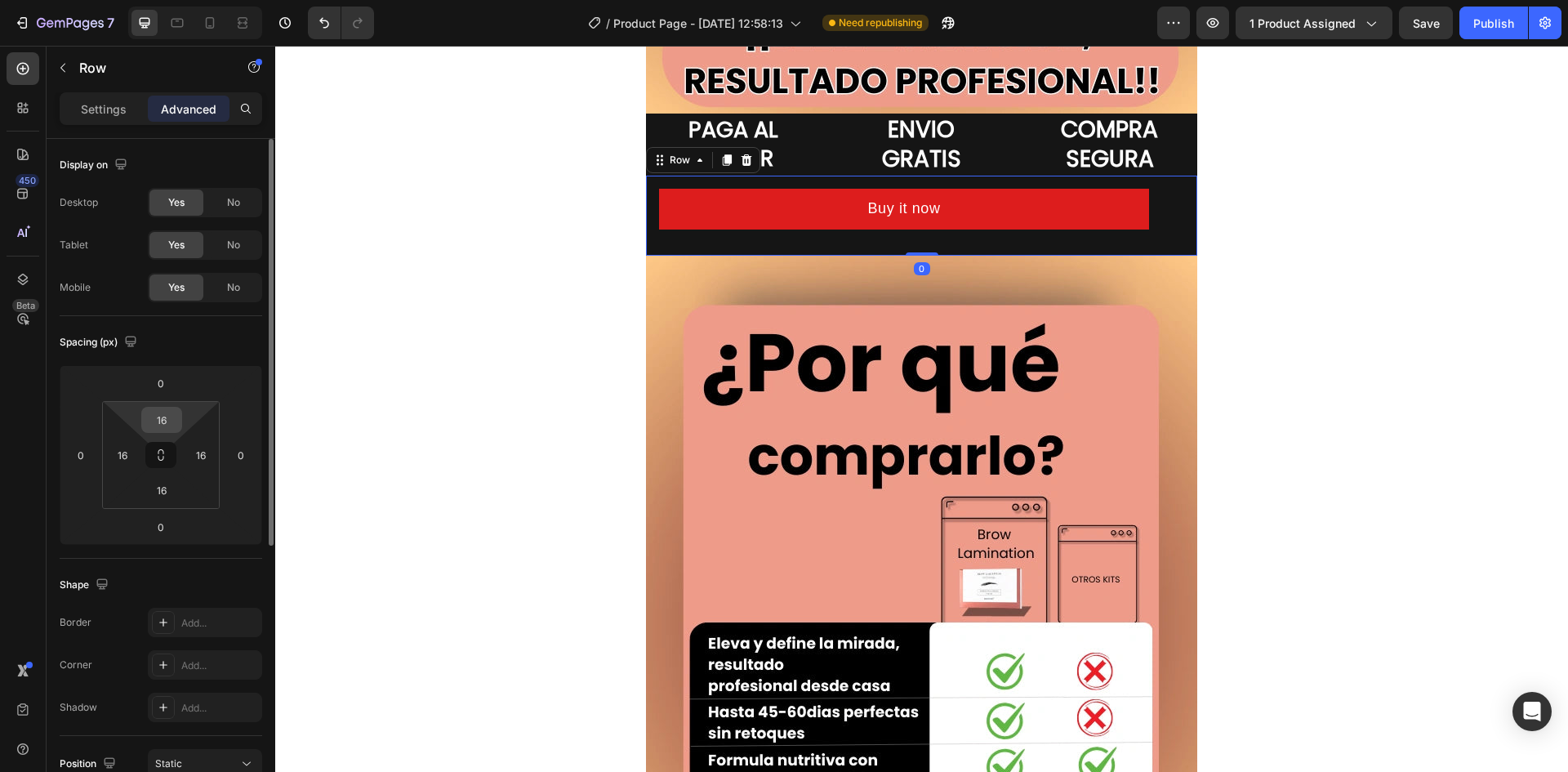
click at [158, 430] on input "16" at bounding box center [162, 419] width 33 height 25
click at [172, 419] on input "16" at bounding box center [162, 419] width 33 height 25
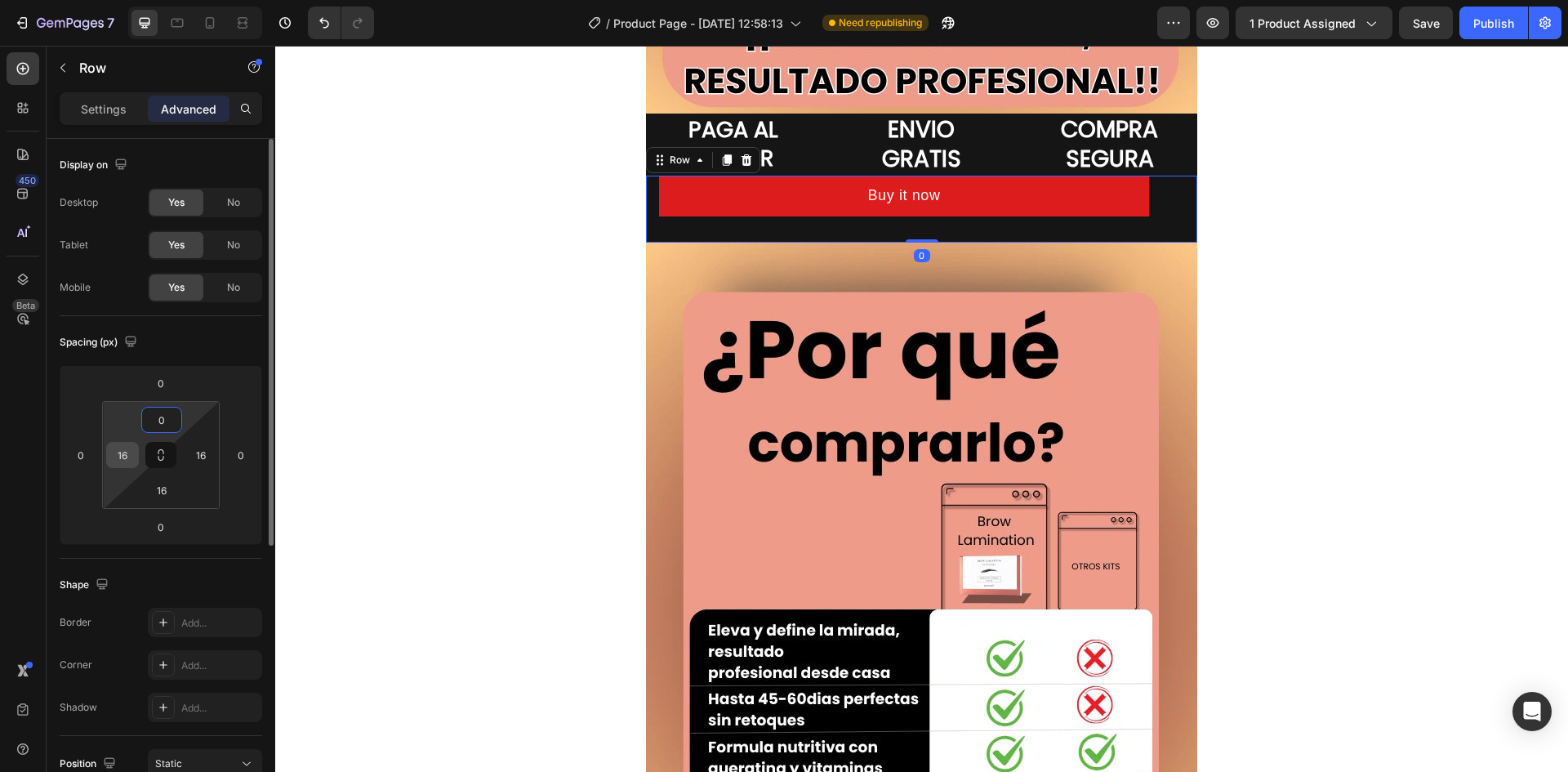
type input "0"
click at [114, 451] on input "16" at bounding box center [122, 454] width 25 height 25
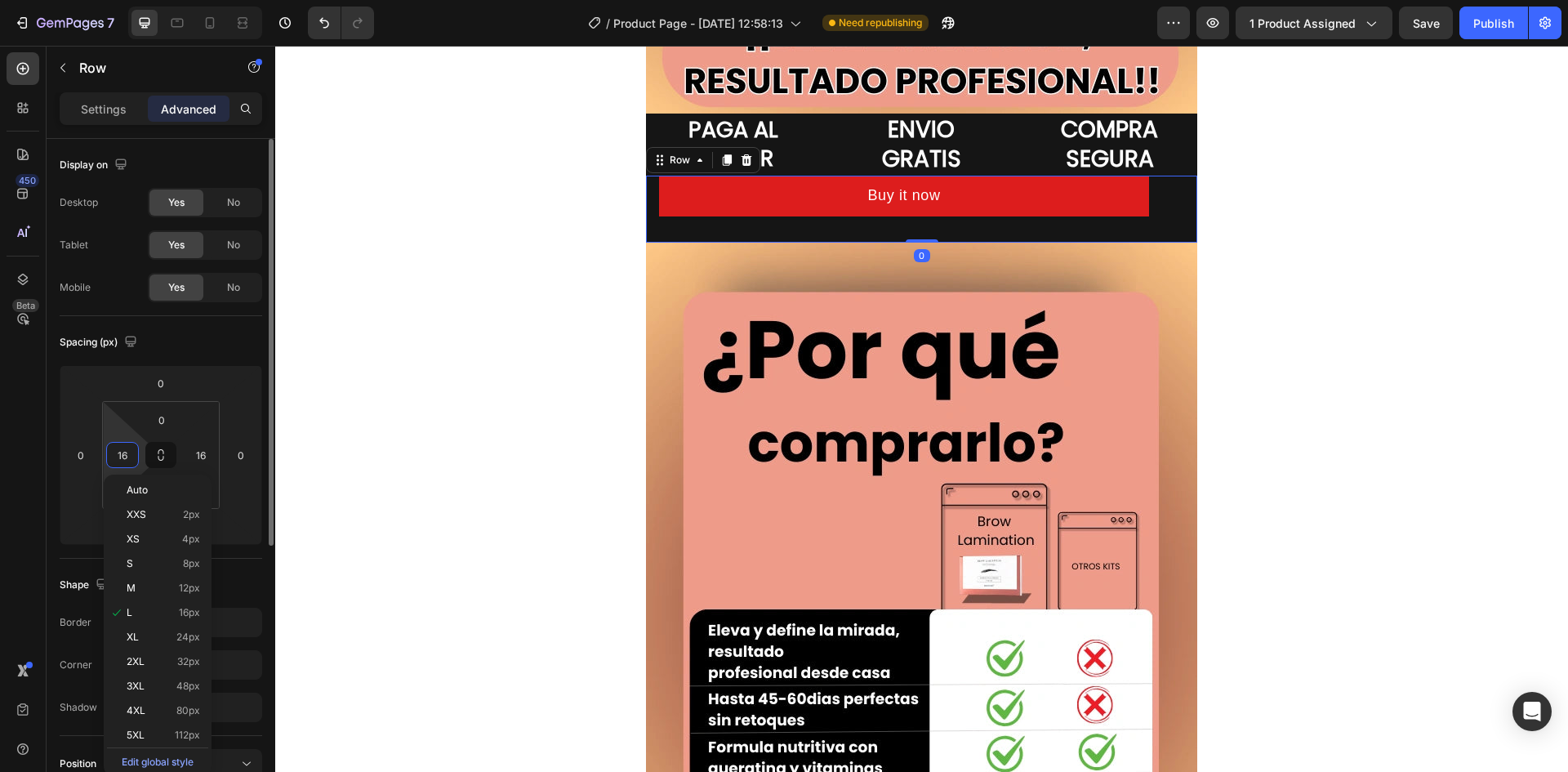
click at [124, 453] on input "16" at bounding box center [122, 454] width 25 height 25
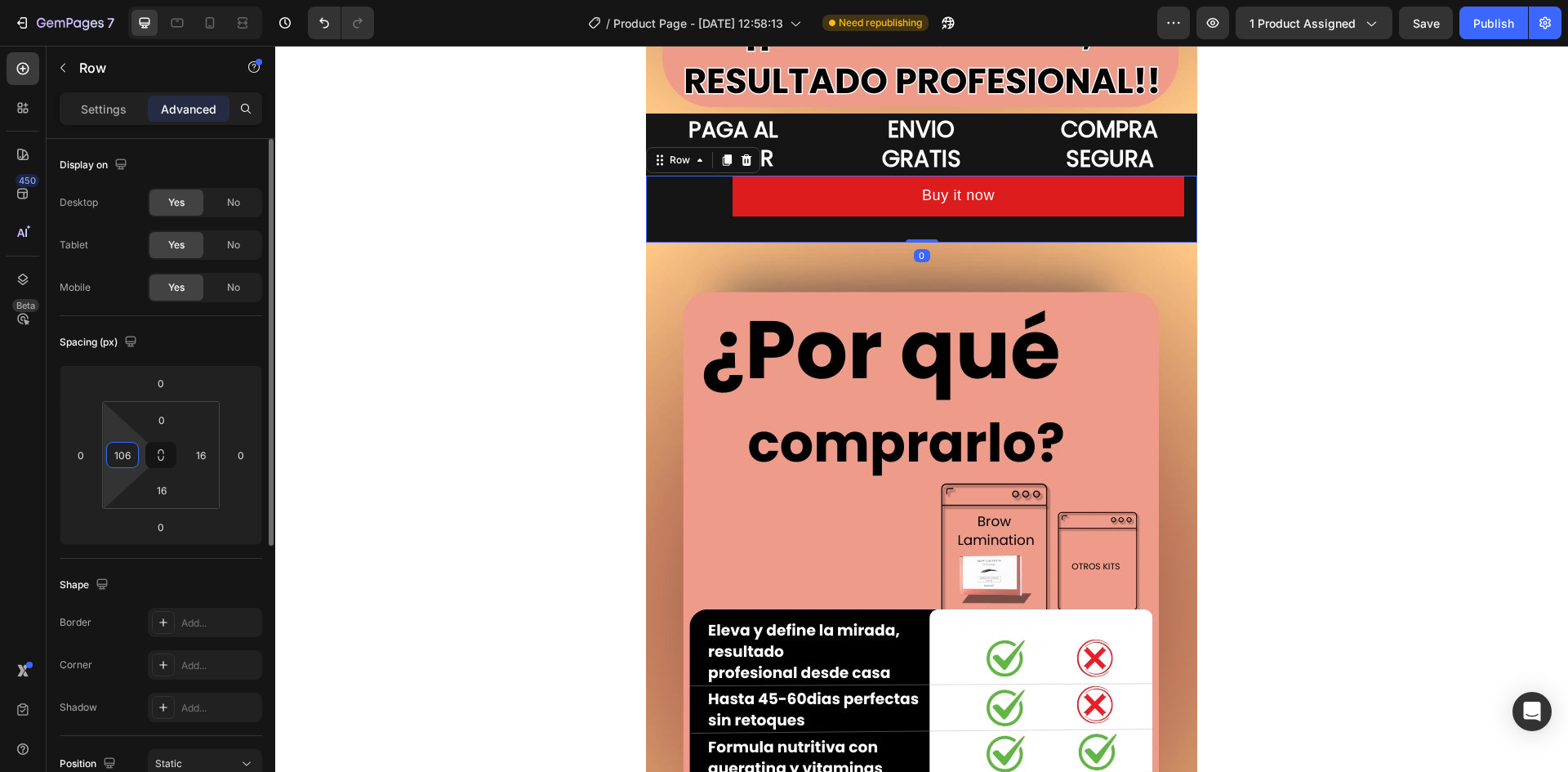
click at [137, 455] on div "106" at bounding box center [123, 455] width 33 height 27
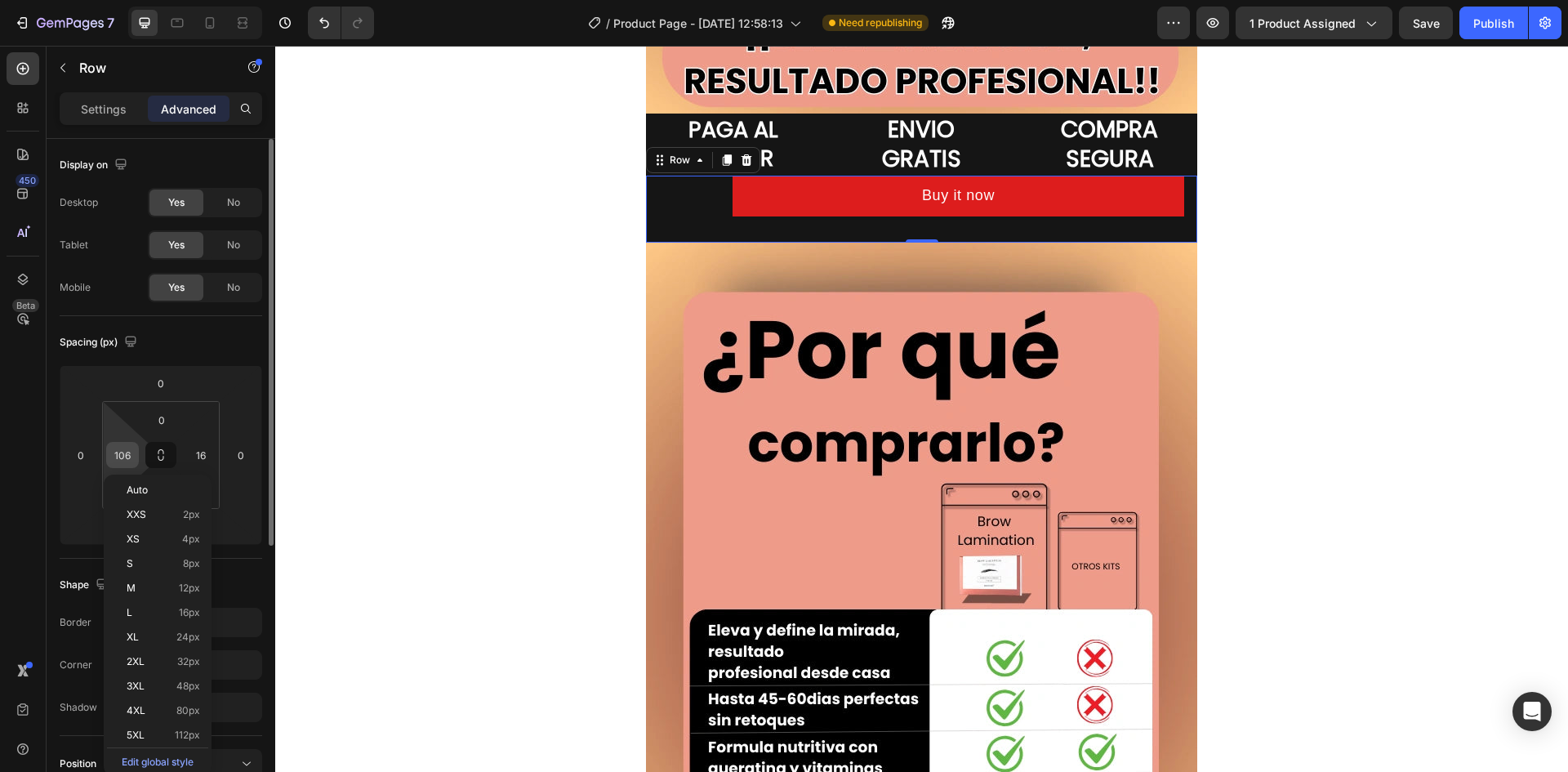
click at [137, 455] on div "106" at bounding box center [123, 455] width 33 height 27
click at [123, 454] on input "106" at bounding box center [122, 454] width 25 height 25
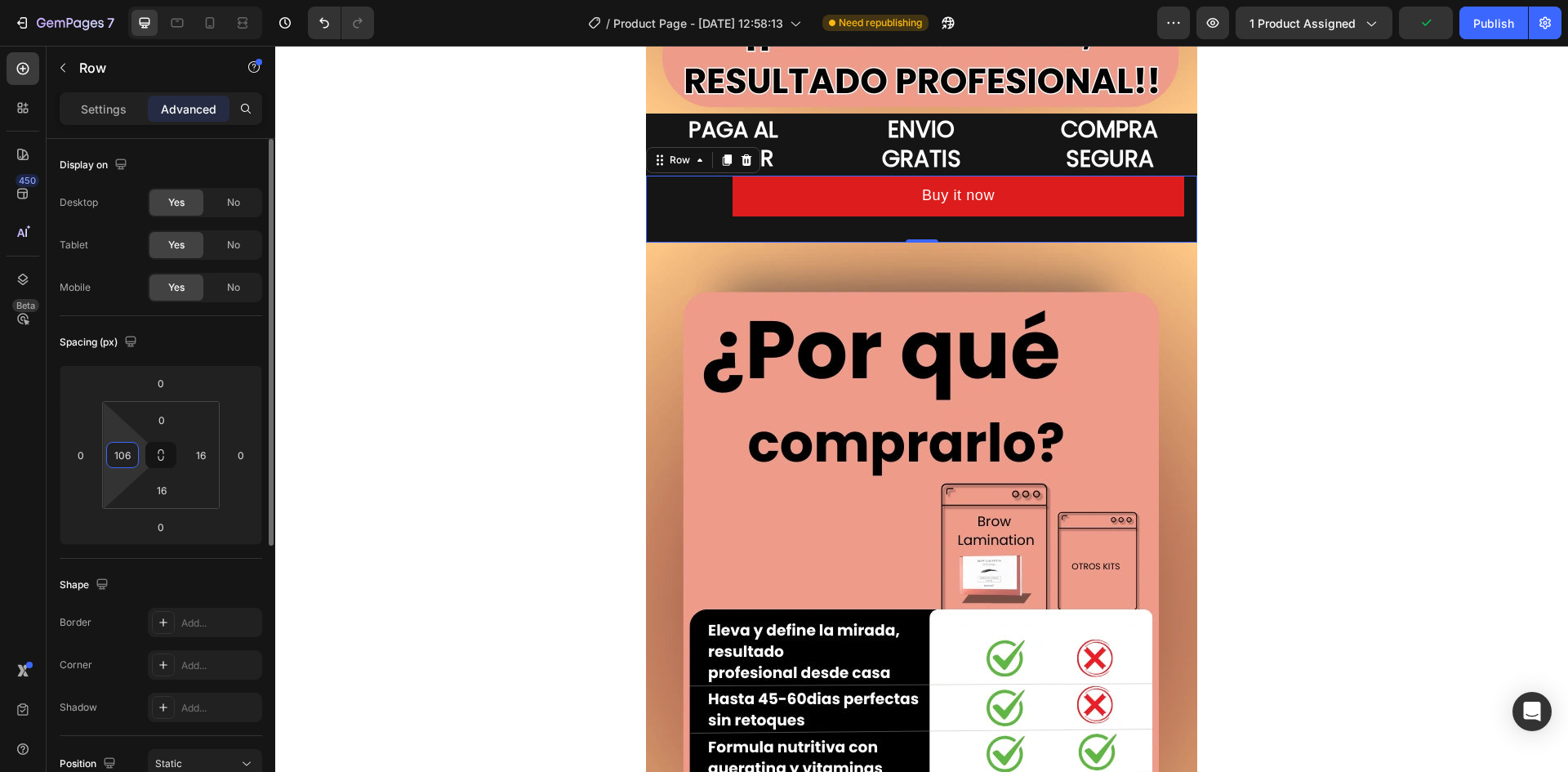
click at [123, 454] on input "106" at bounding box center [122, 454] width 25 height 25
type input "0"
click at [163, 495] on input "16" at bounding box center [162, 490] width 33 height 25
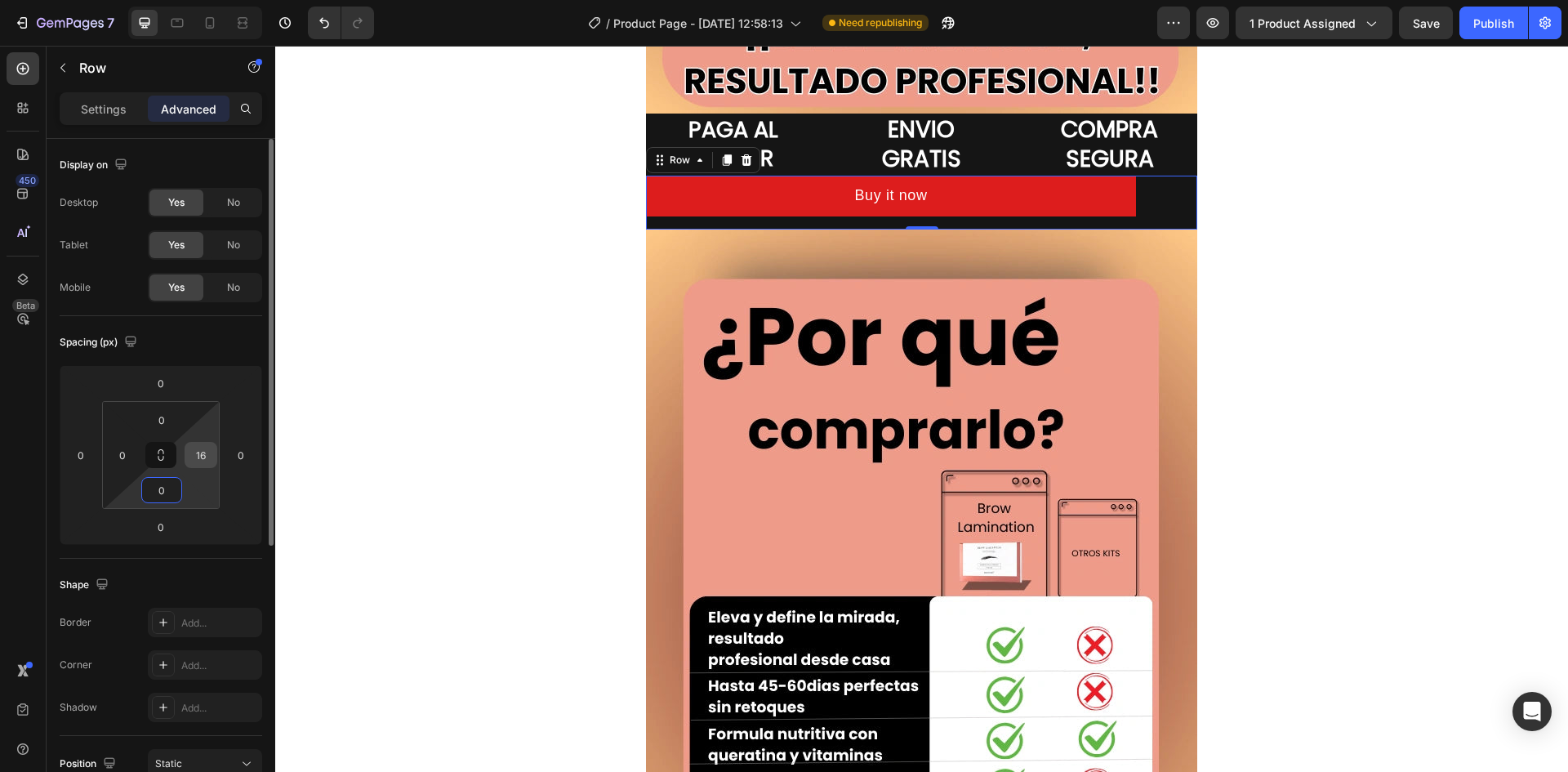
type input "0"
click at [206, 456] on input "16" at bounding box center [201, 454] width 25 height 25
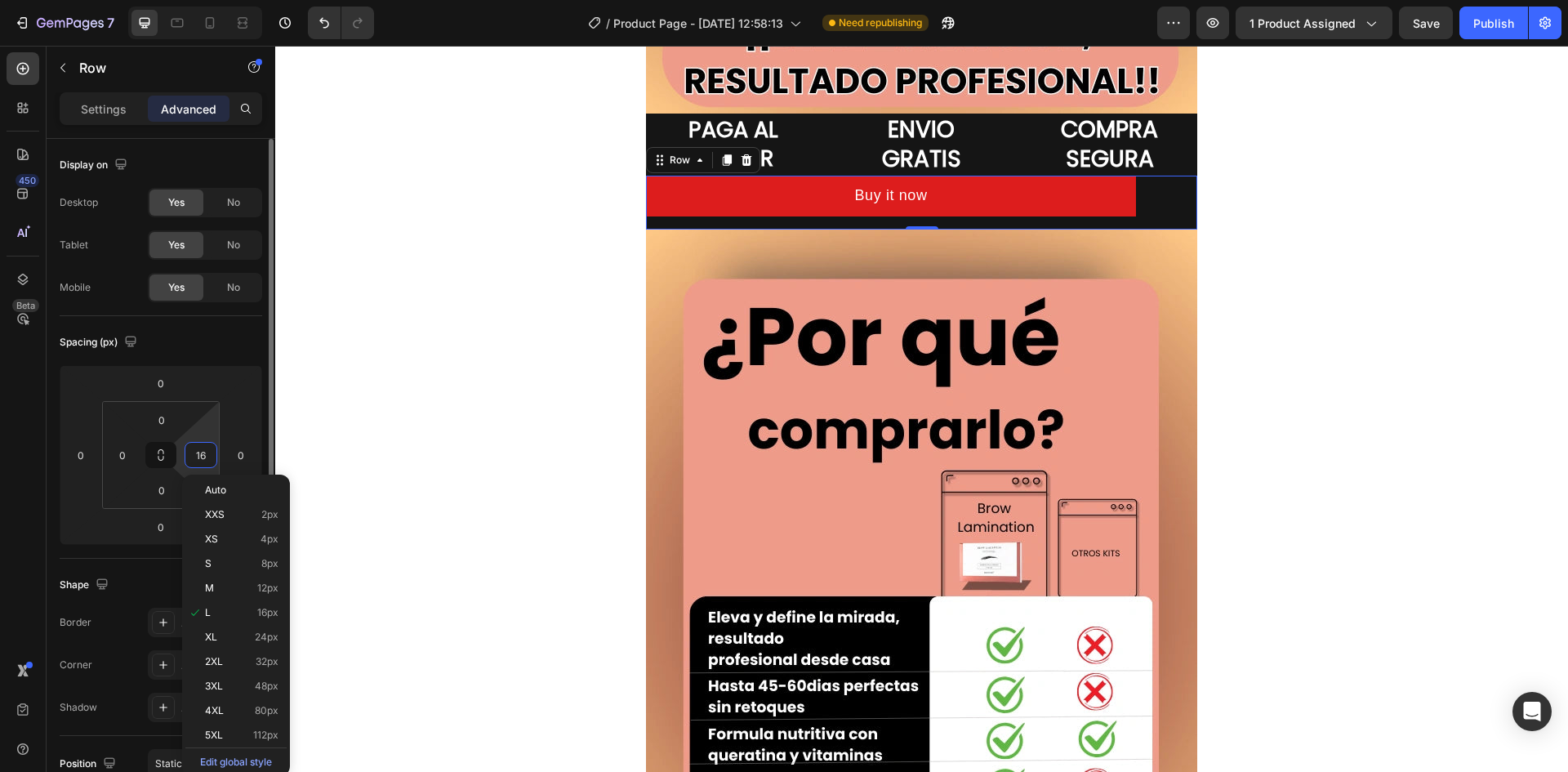
type input "0"
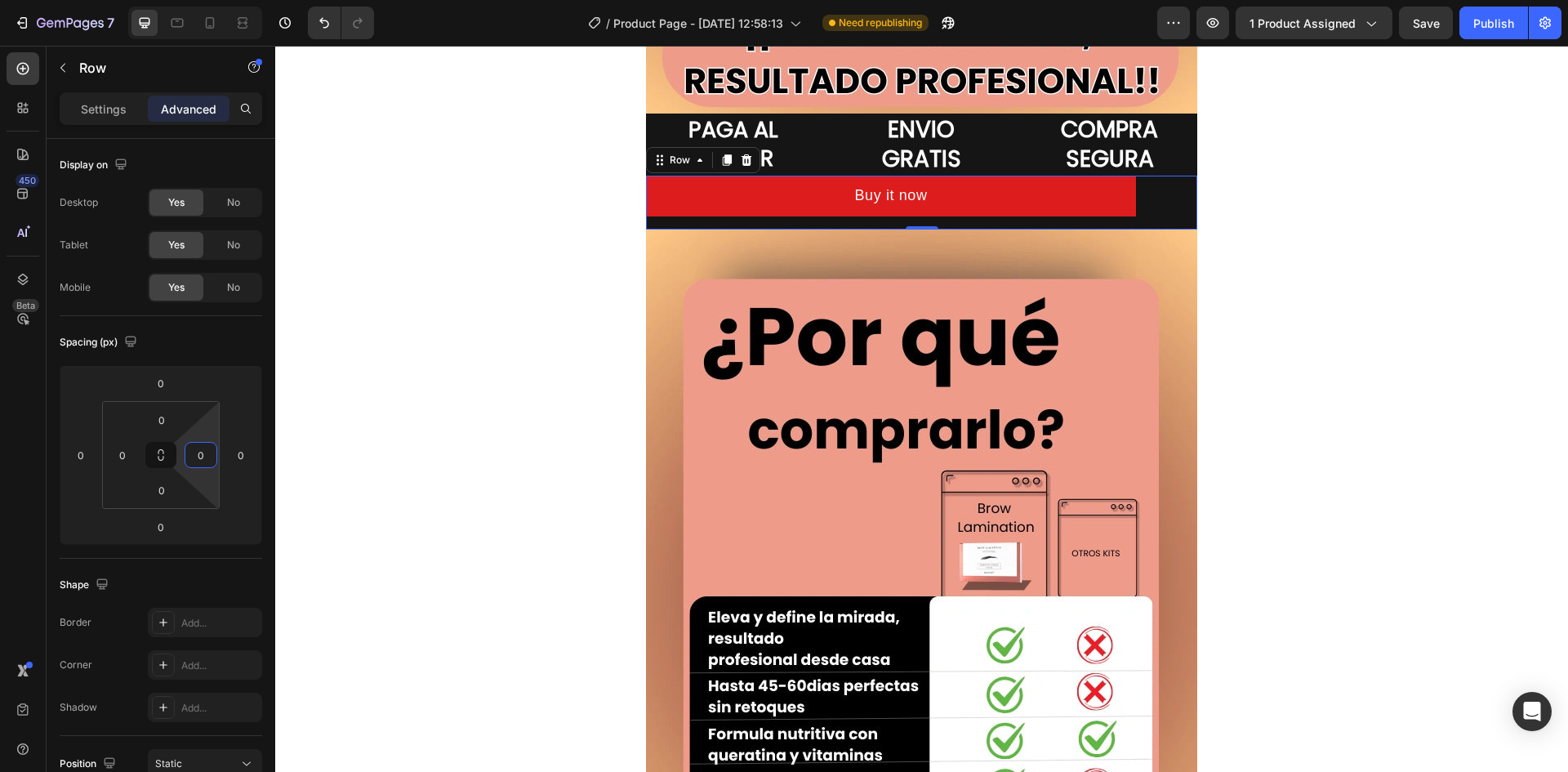
click at [475, 369] on div "Image Image Image PAGA AL RECIBIR Heading ENVIO GRATIS Heading COMPRA SEGURA He…" at bounding box center [922, 248] width 1293 height 6382
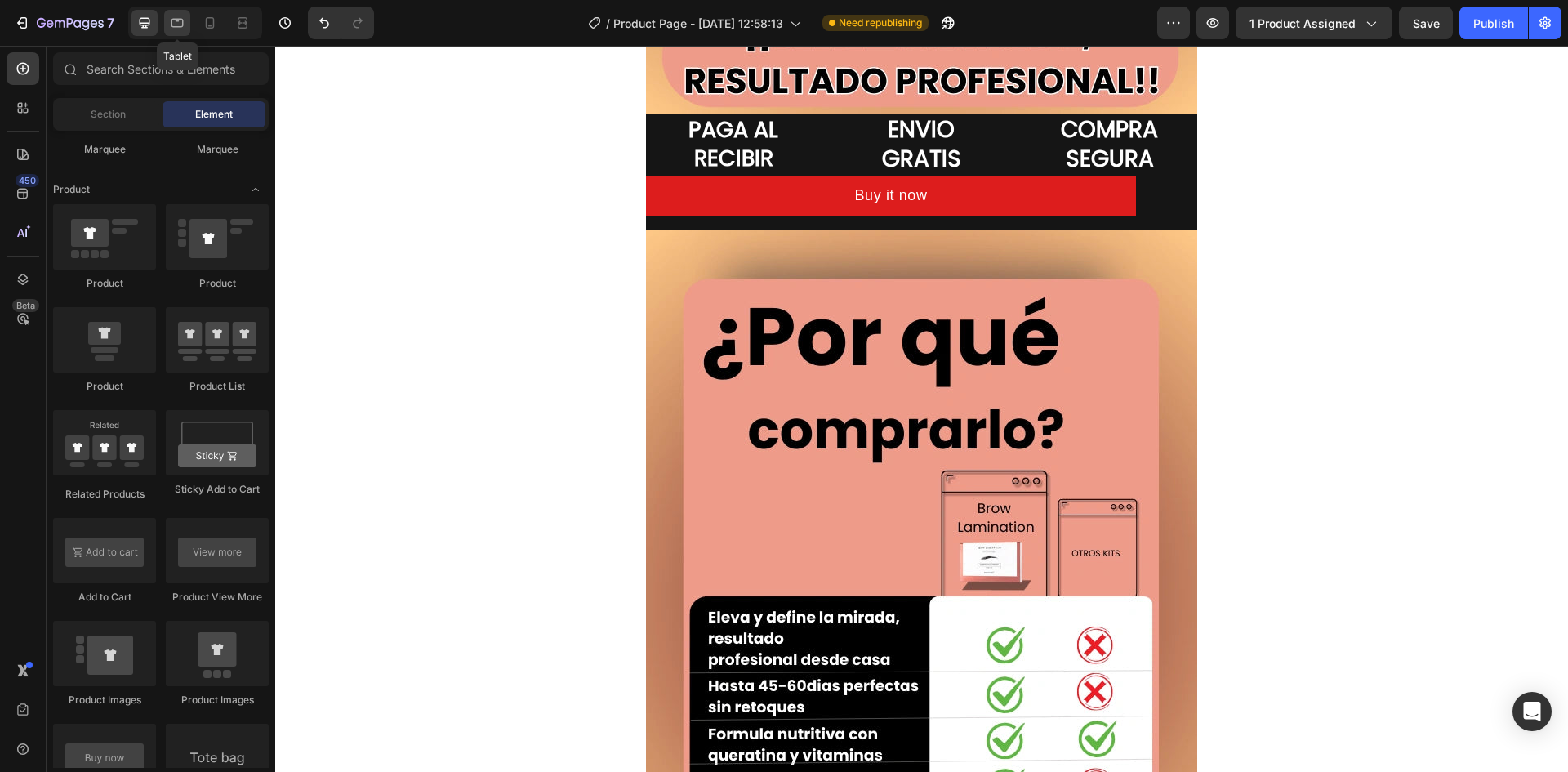
click at [174, 28] on icon at bounding box center [178, 23] width 16 height 16
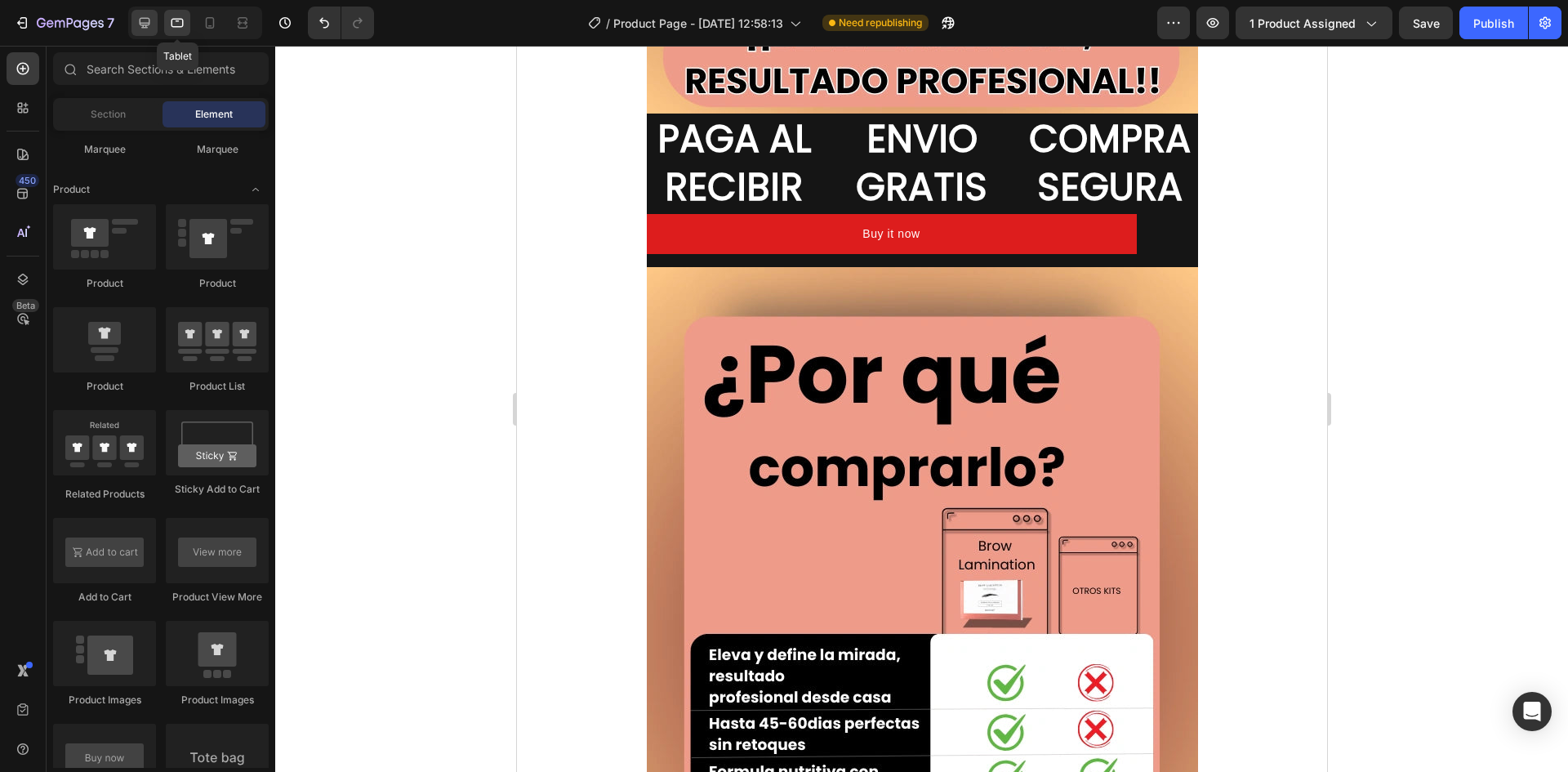
click at [144, 27] on icon at bounding box center [146, 24] width 11 height 11
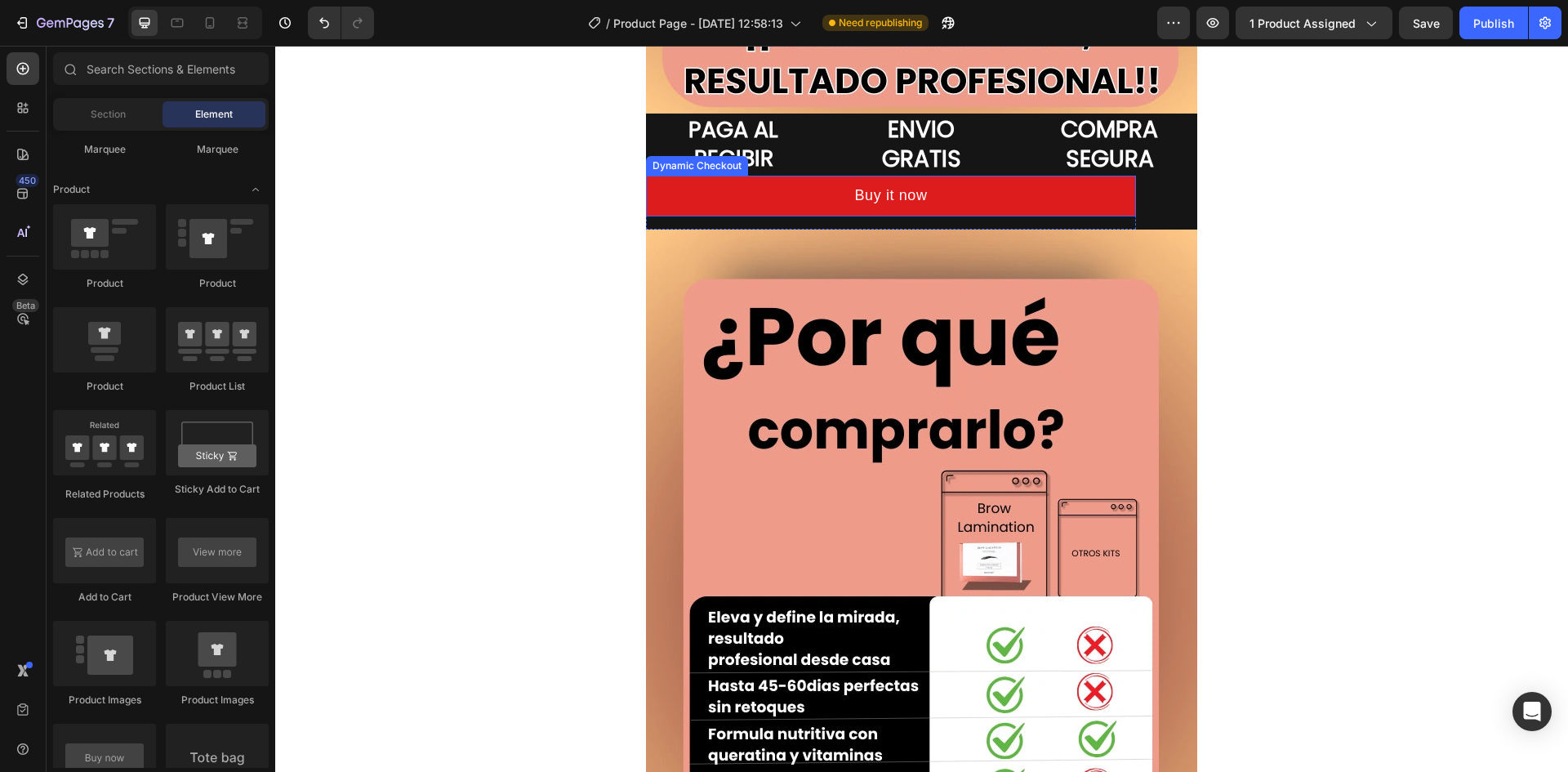
click at [583, 192] on div "Image Image Image PAGA AL RECIBIR Heading ENVIO GRATIS Heading COMPRA SEGURA He…" at bounding box center [922, 248] width 1293 height 6382
click at [1160, 198] on div "Buy it now Dynamic Checkout Product Row" at bounding box center [921, 202] width 551 height 53
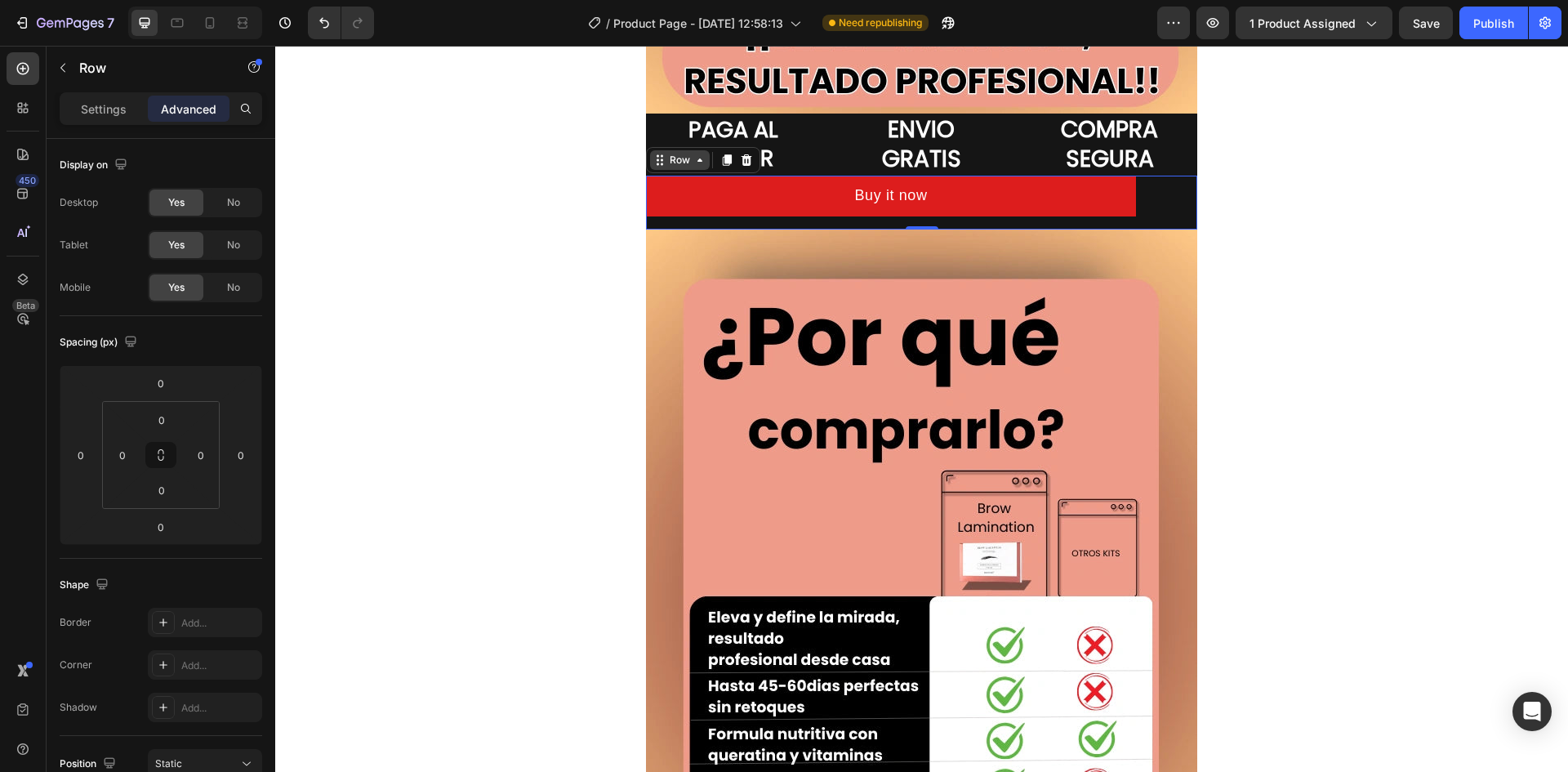
click at [670, 161] on div "Row" at bounding box center [680, 160] width 27 height 15
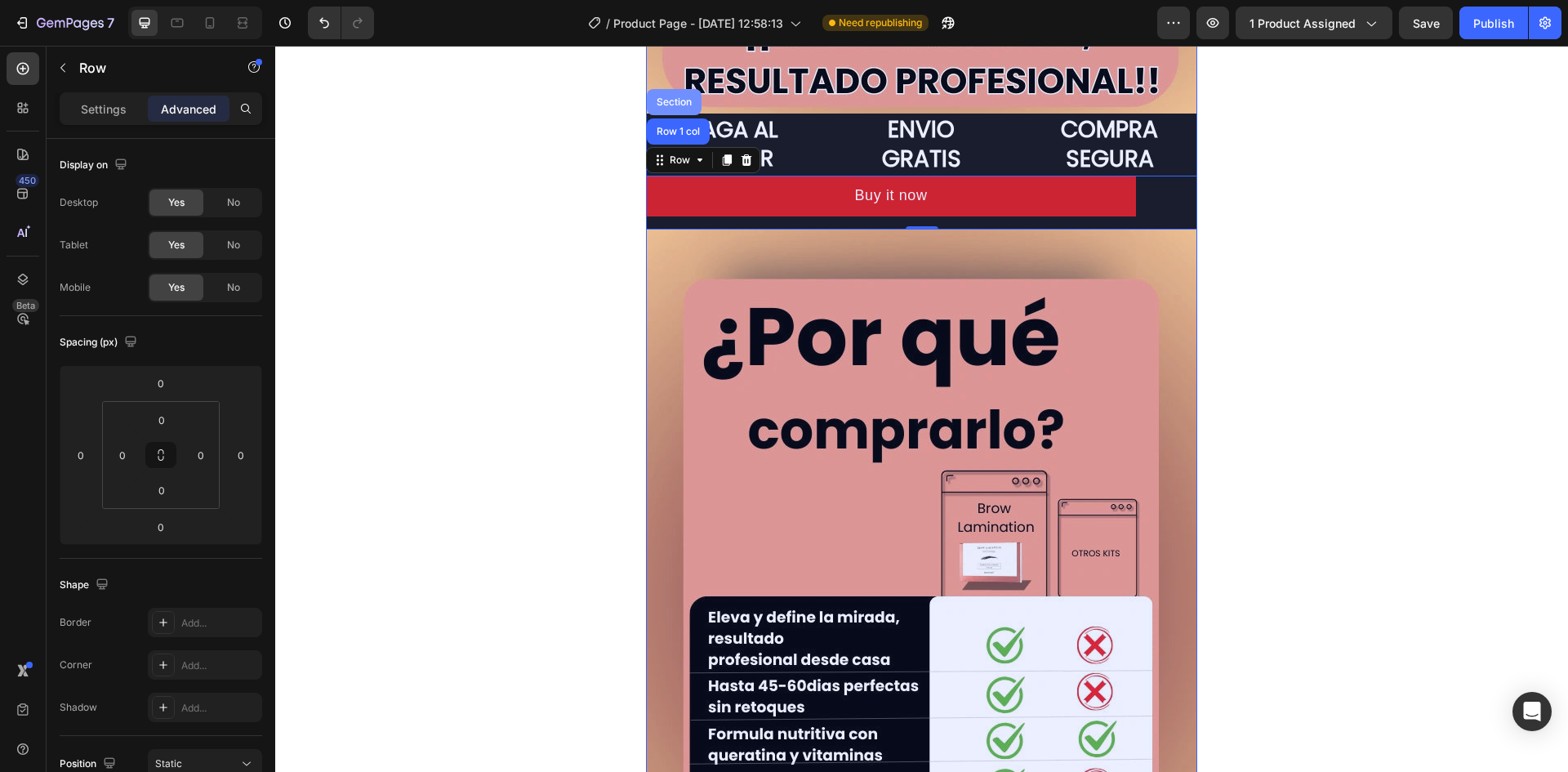
click at [666, 102] on div "Section" at bounding box center [674, 102] width 41 height 10
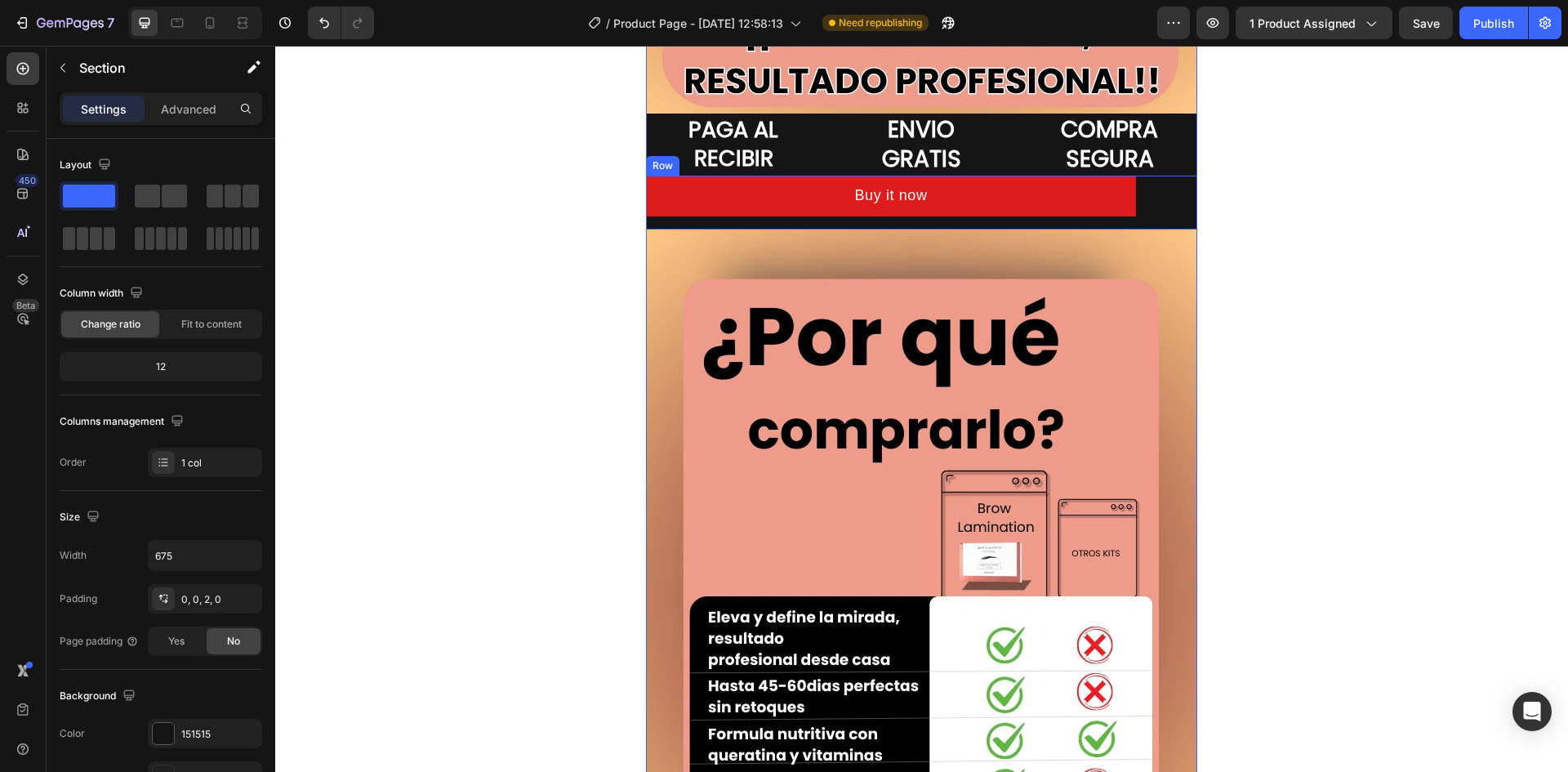
click at [1155, 190] on div "Buy it now Dynamic Checkout Product Row" at bounding box center [921, 202] width 551 height 53
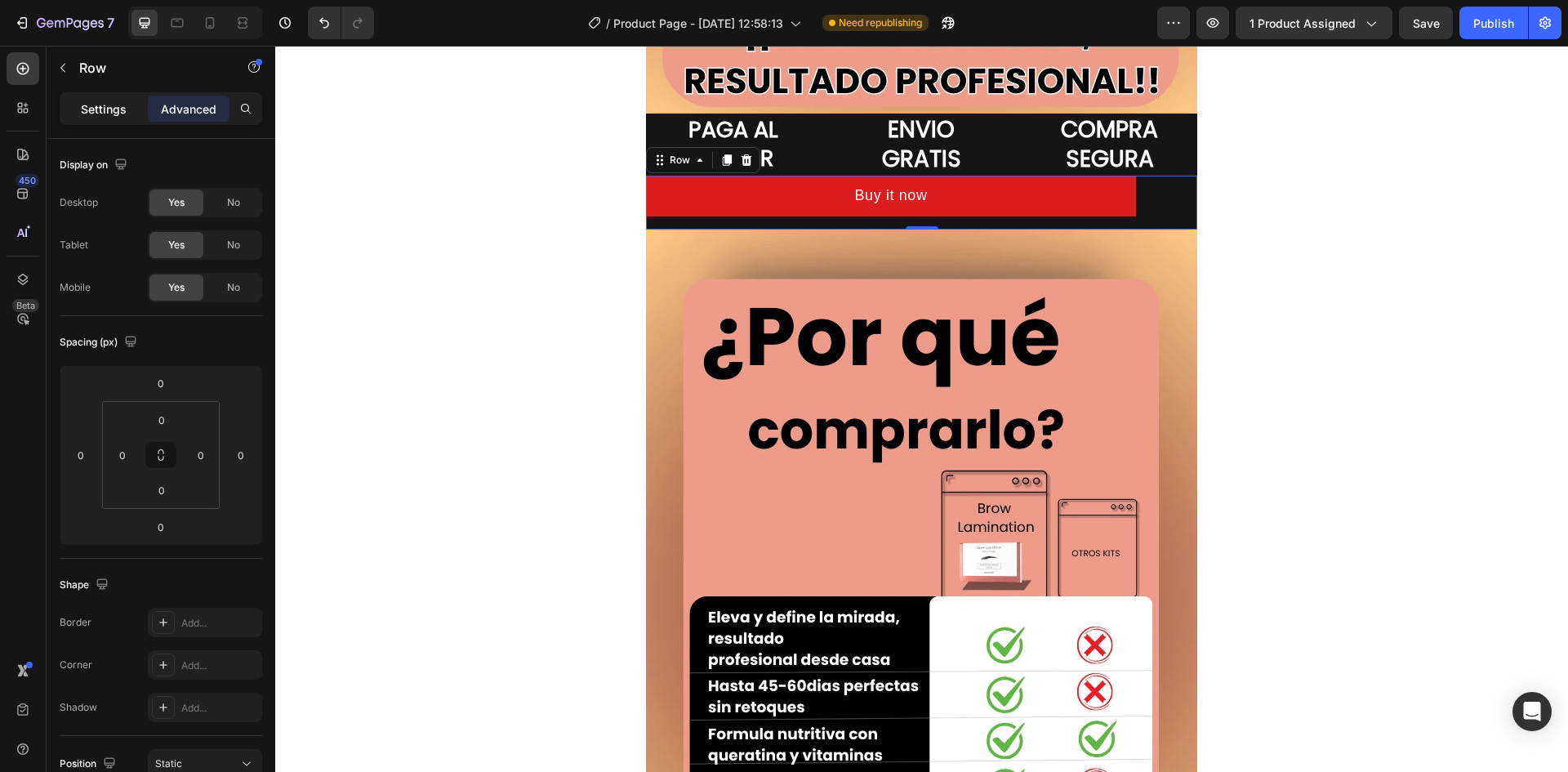
click at [119, 106] on p "Settings" at bounding box center [103, 109] width 46 height 17
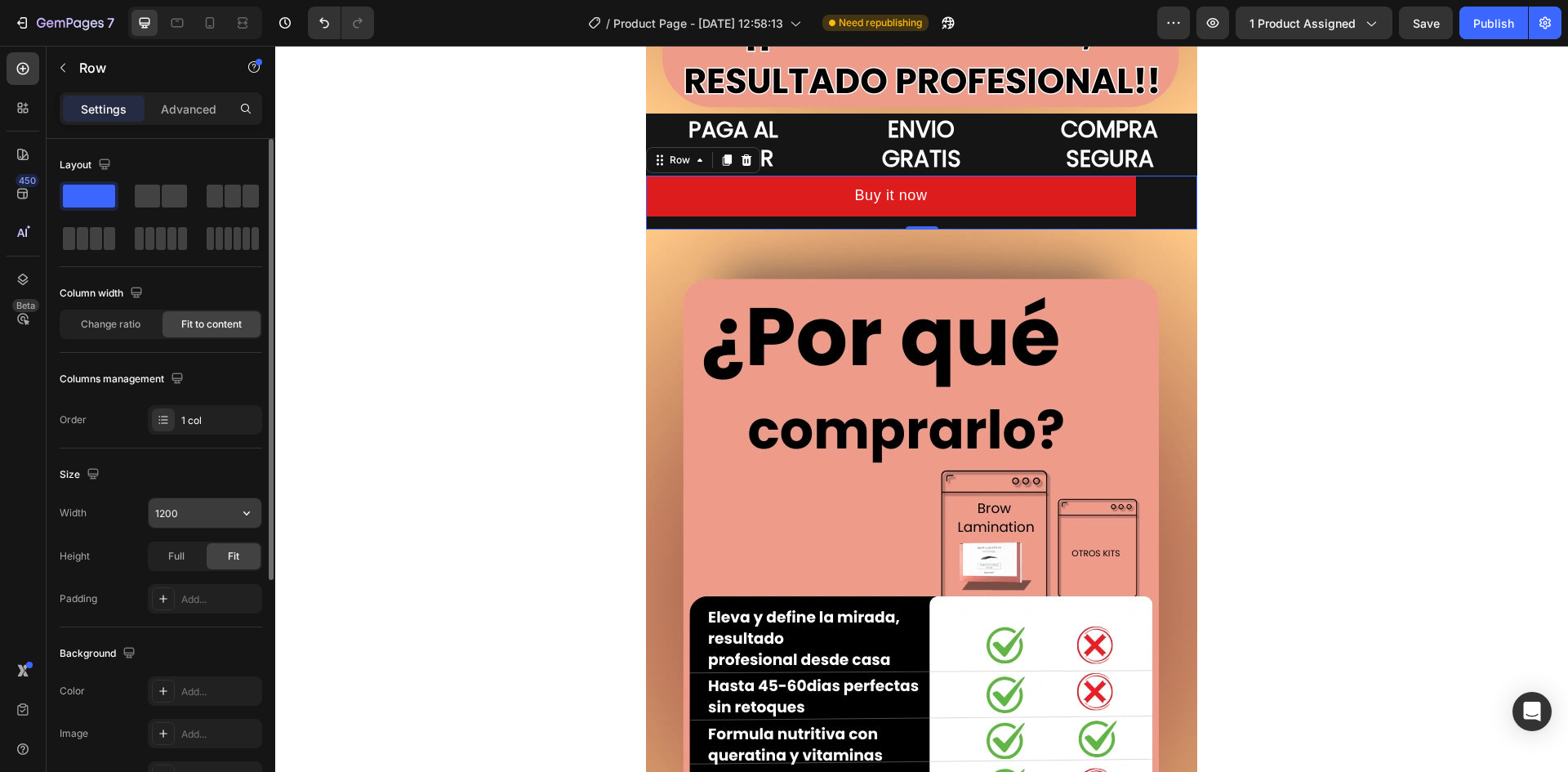
click at [208, 510] on input "1200" at bounding box center [204, 513] width 113 height 29
click at [254, 522] on button "button" at bounding box center [246, 513] width 29 height 29
click at [195, 516] on input "1200" at bounding box center [204, 513] width 113 height 29
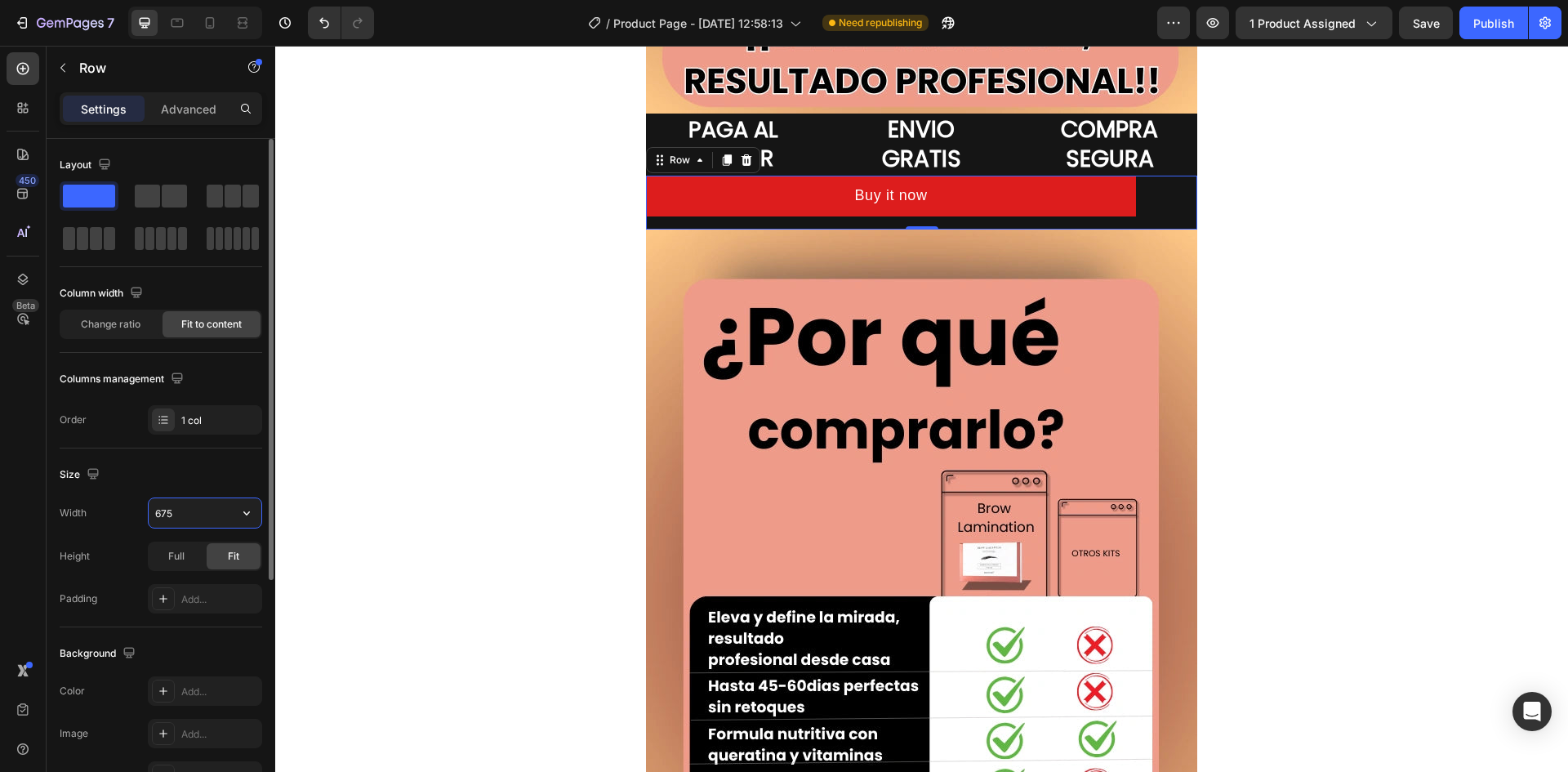
type input "675"
click at [428, 518] on div "Image Image Image PAGA AL RECIBIR Heading ENVIO GRATIS Heading COMPRA SEGURA He…" at bounding box center [922, 248] width 1293 height 6382
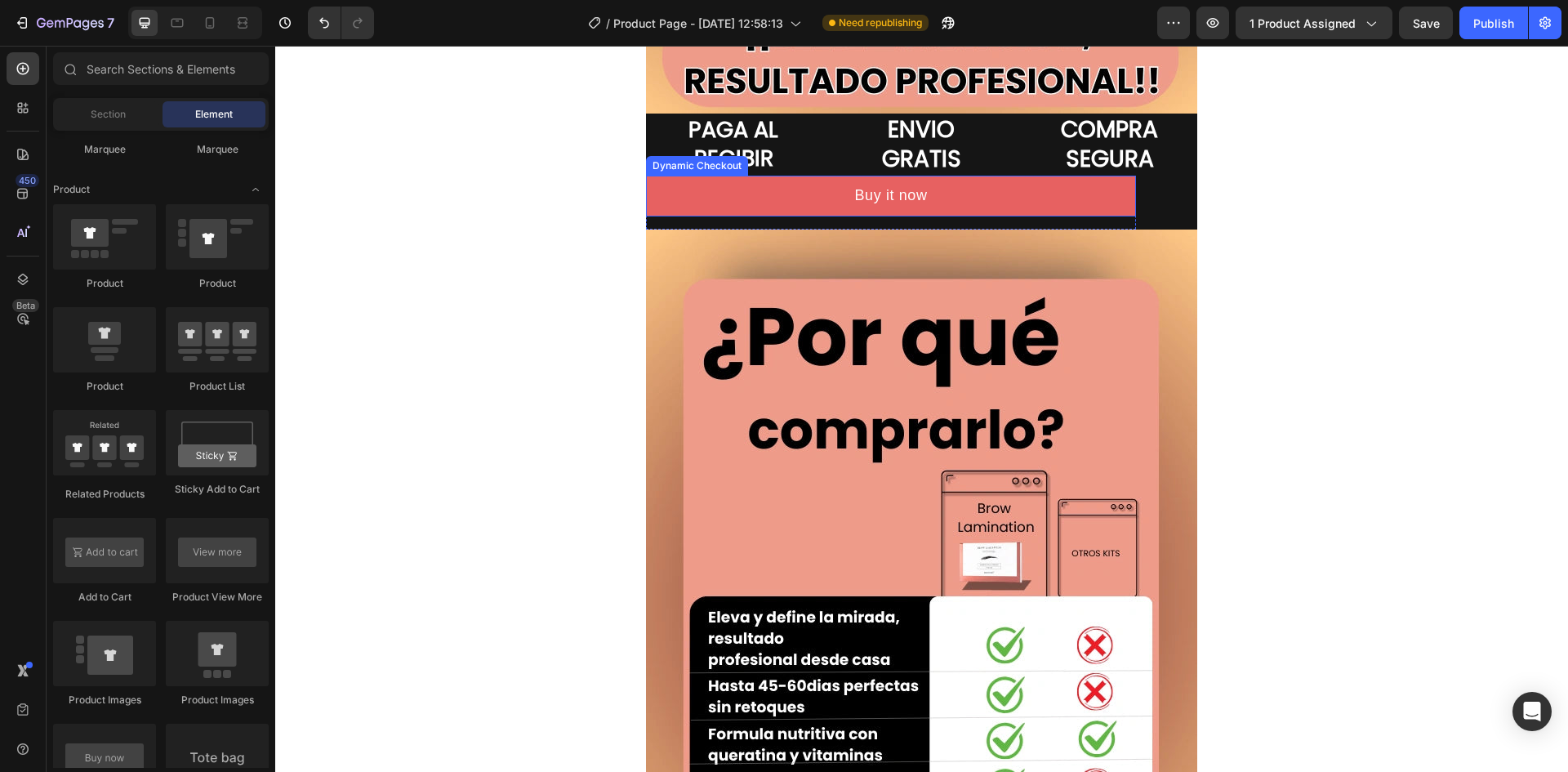
click at [954, 192] on button "Buy it now" at bounding box center [890, 196] width 490 height 40
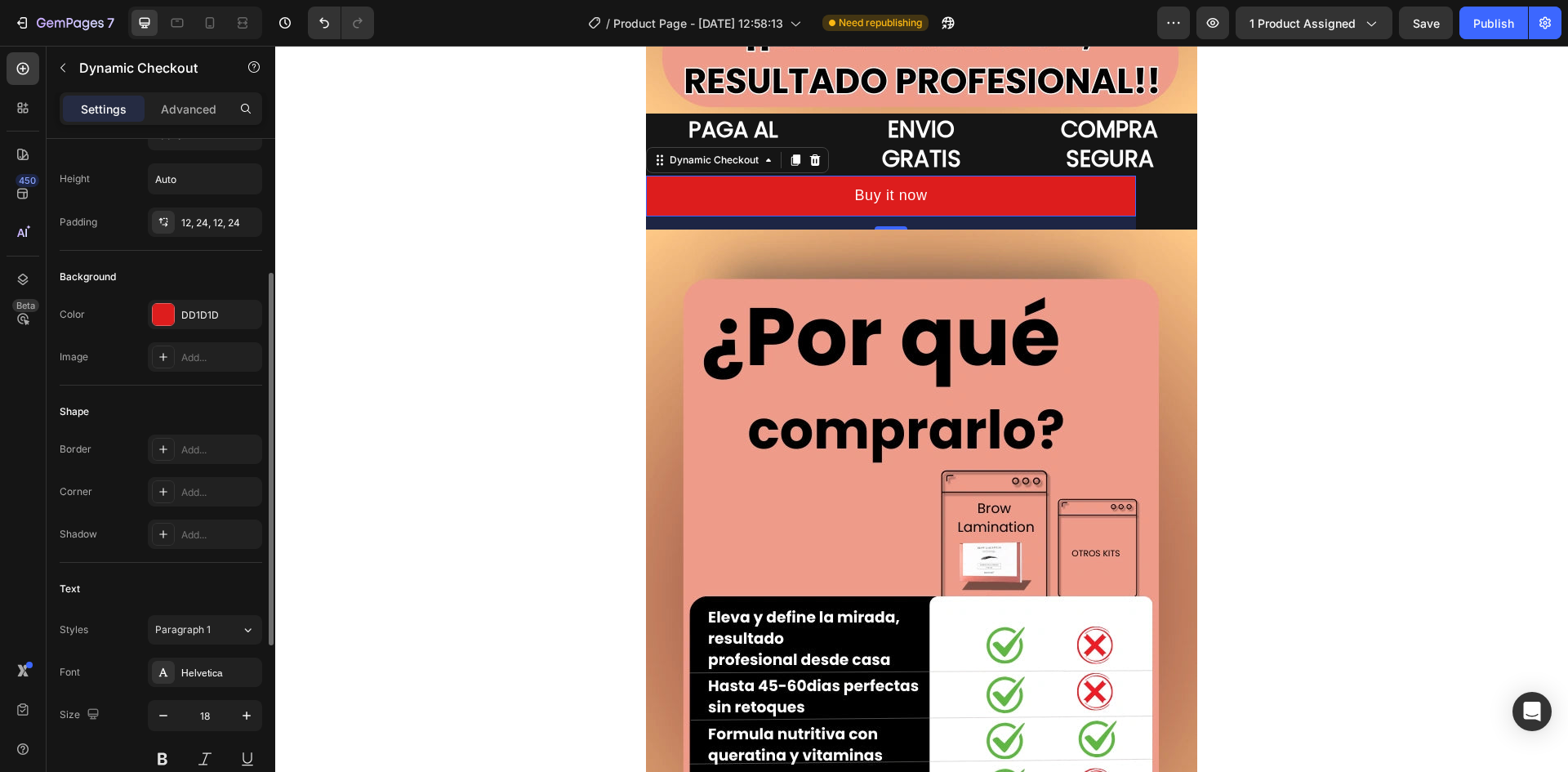
scroll to position [559, 0]
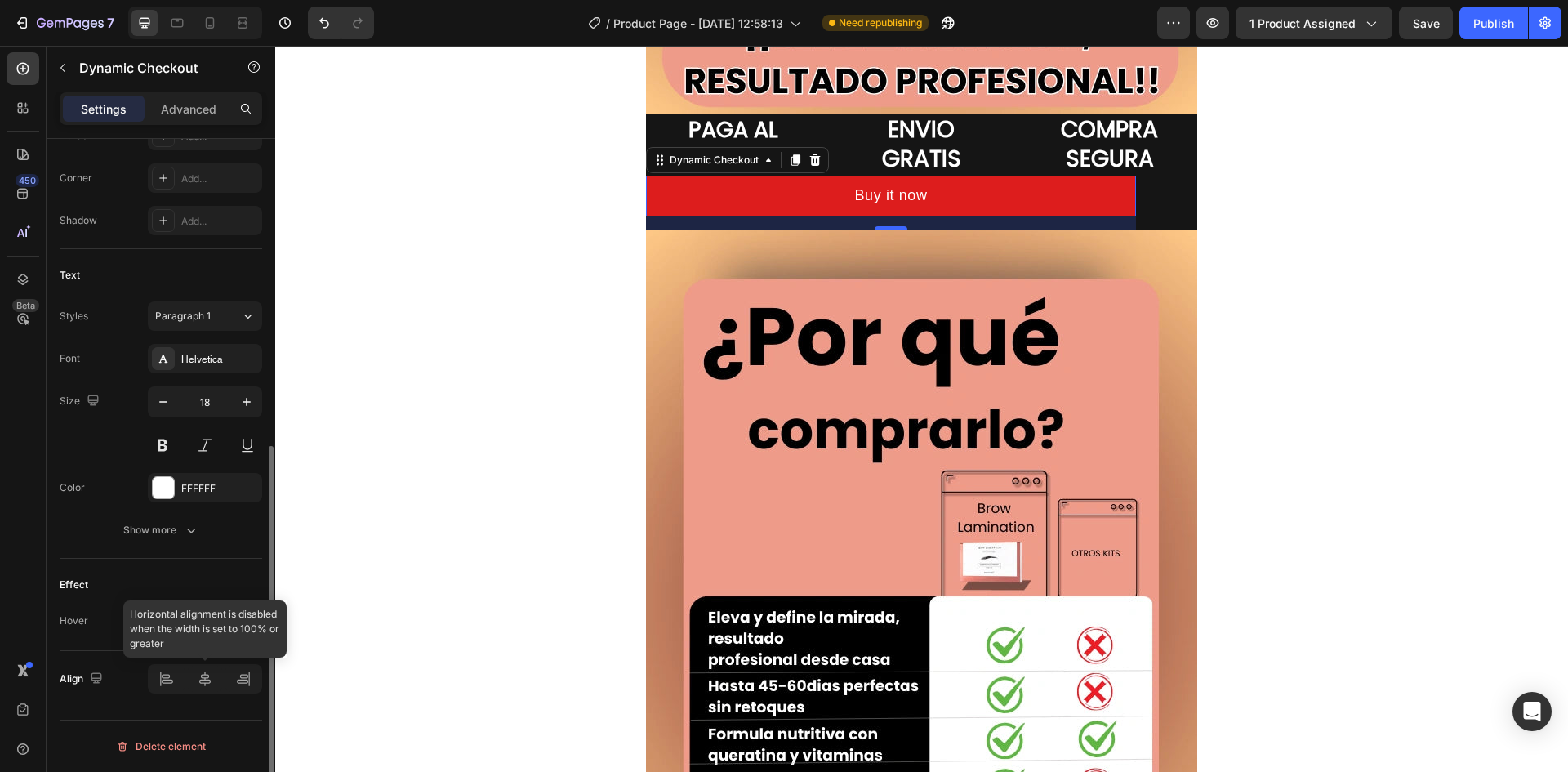
click at [207, 680] on div at bounding box center [204, 679] width 114 height 29
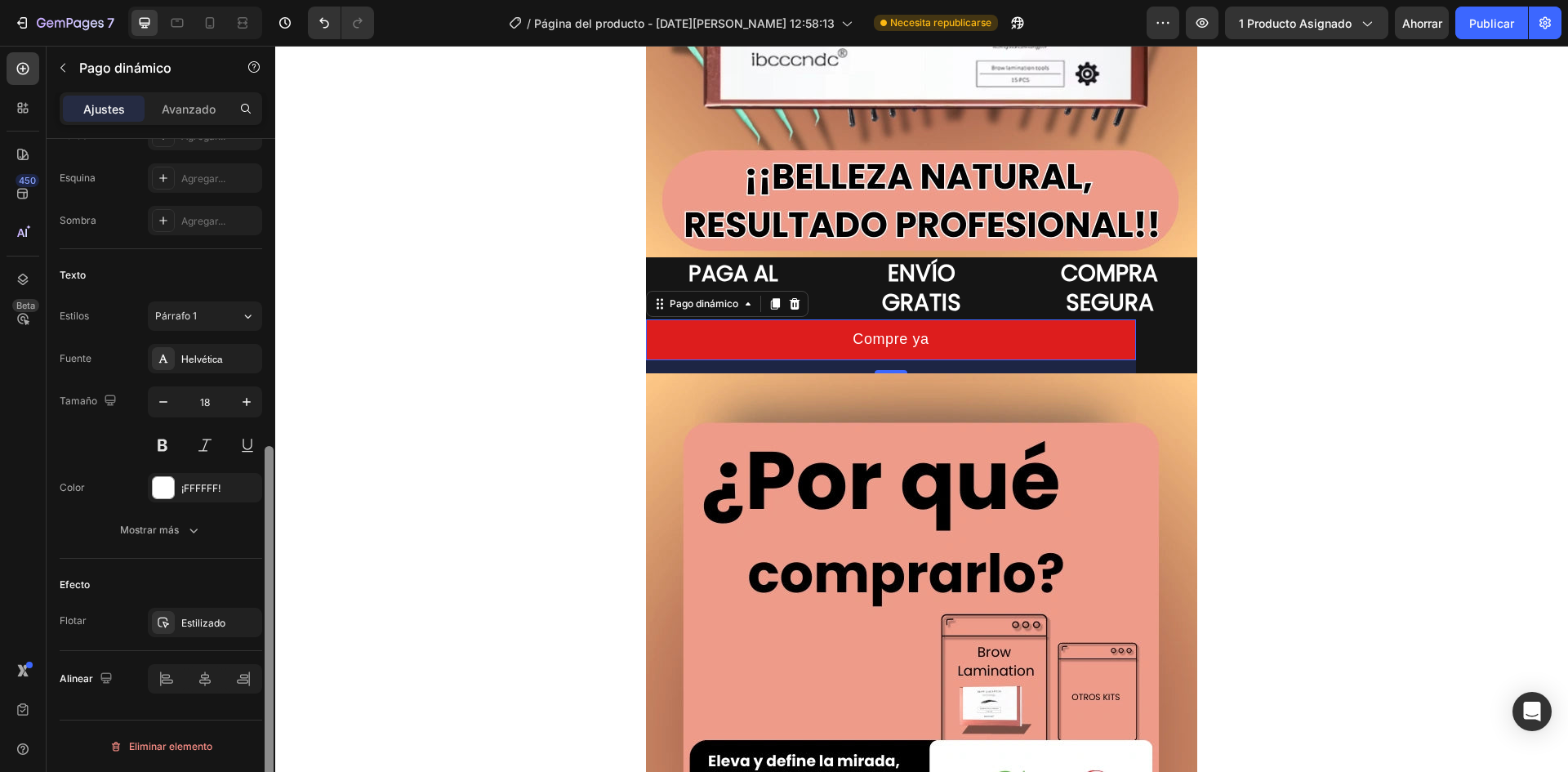
scroll to position [2859, 0]
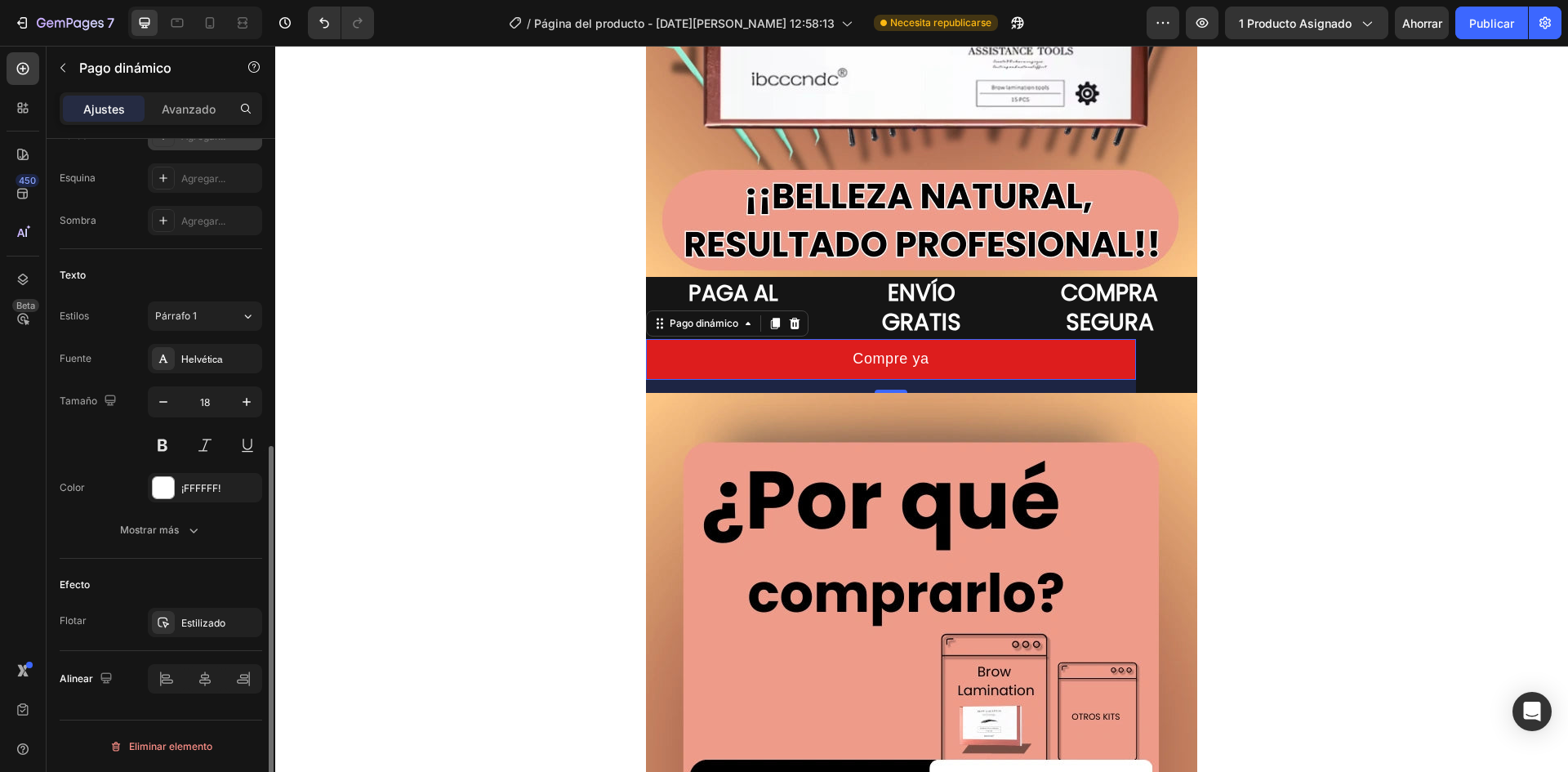
drag, startPoint x: 195, startPoint y: 110, endPoint x: 223, endPoint y: 170, distance: 66.2
click at [195, 110] on font "Avanzado" at bounding box center [189, 108] width 54 height 14
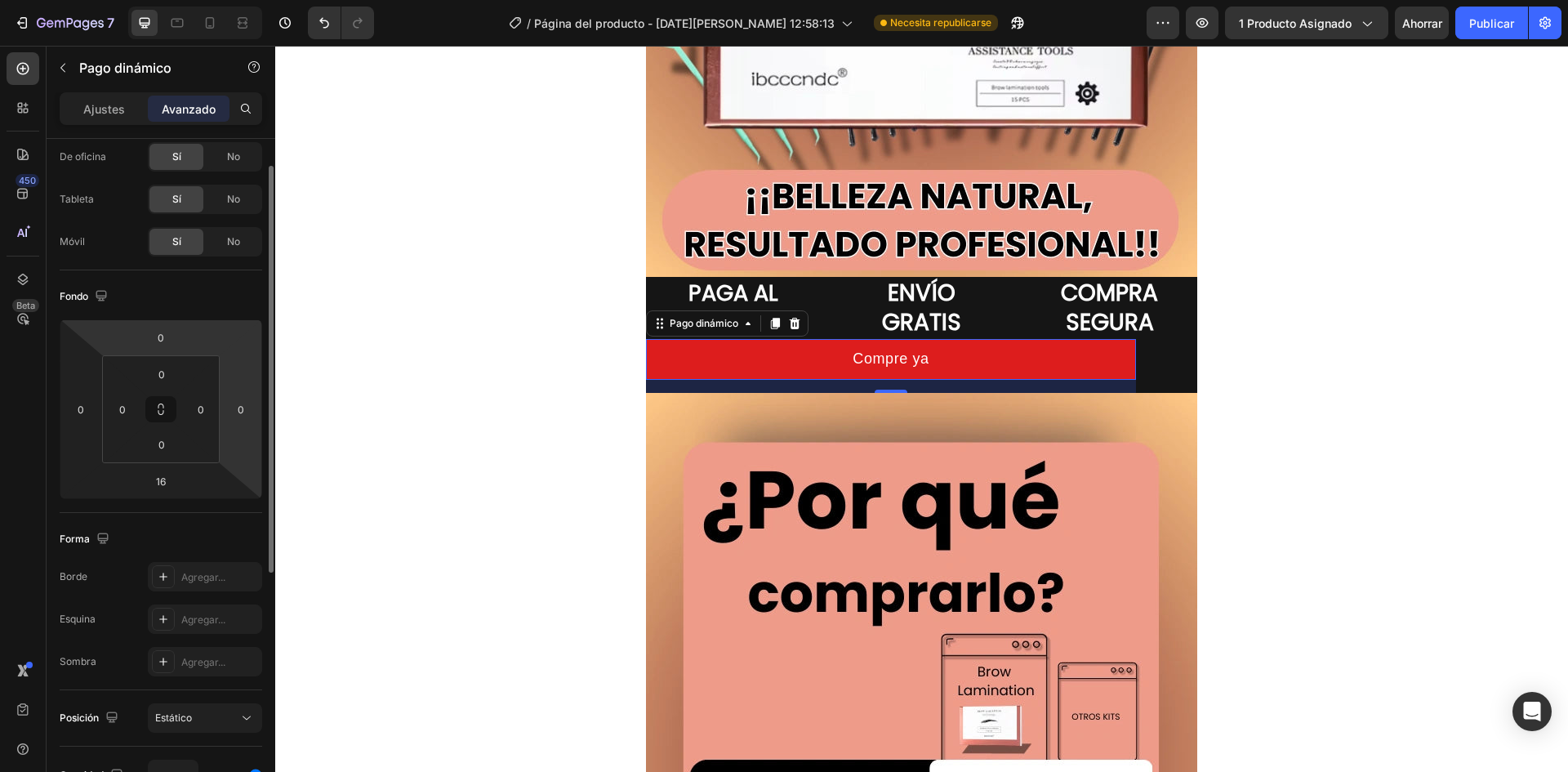
scroll to position [0, 0]
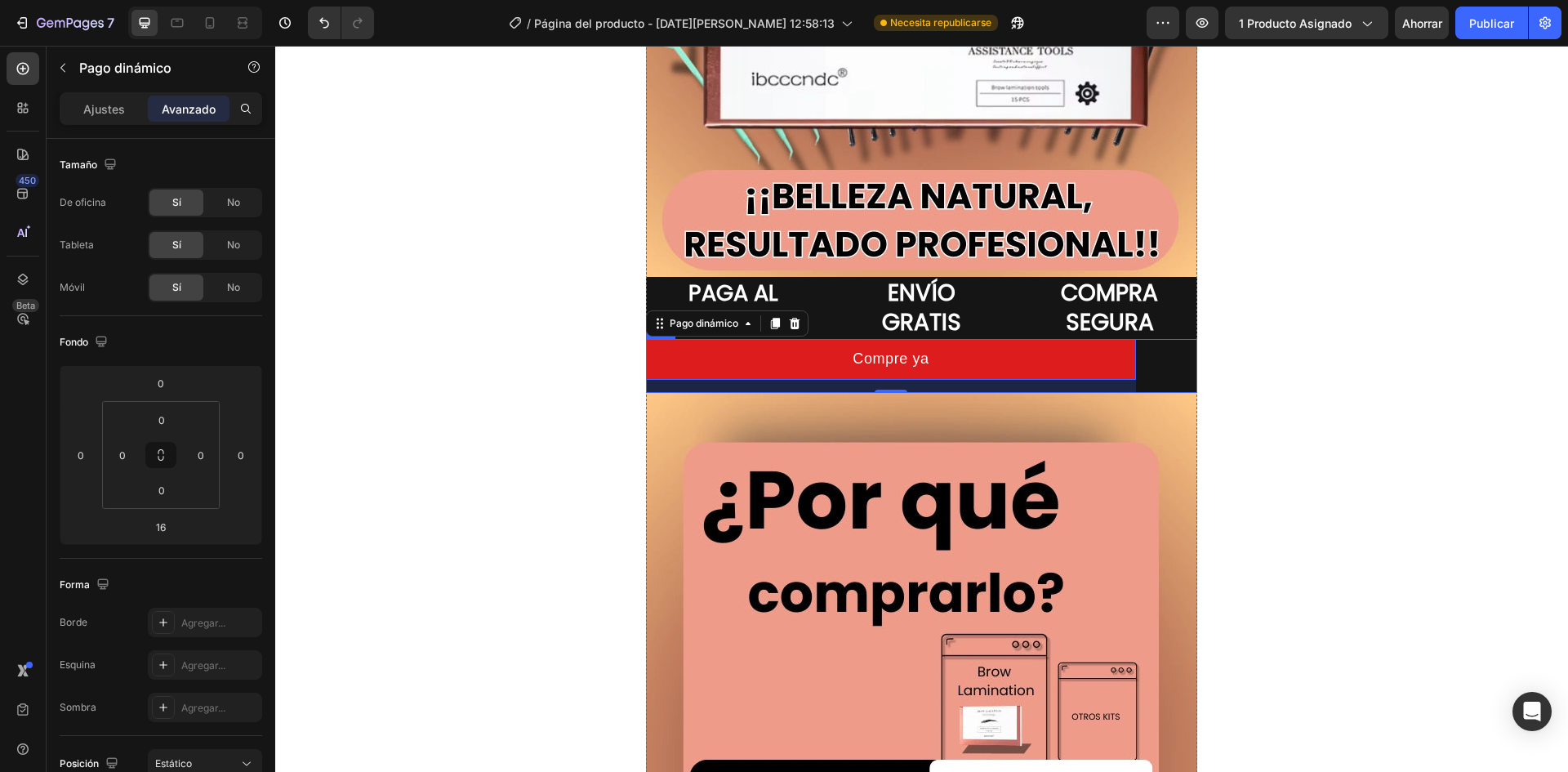
click at [1163, 353] on div "Compre ya Pago dinámico 16 Producto Fila" at bounding box center [921, 365] width 551 height 53
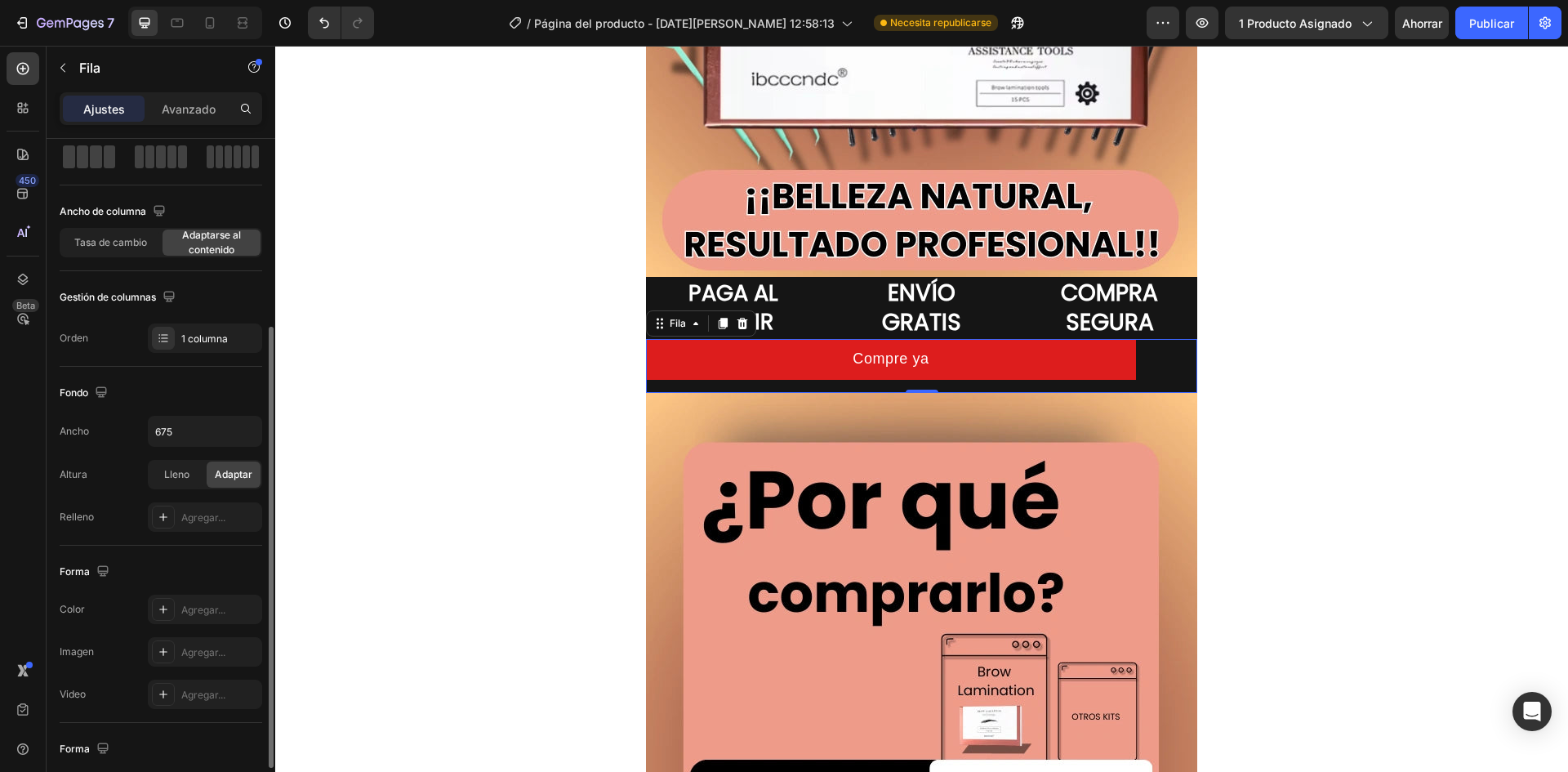
scroll to position [163, 0]
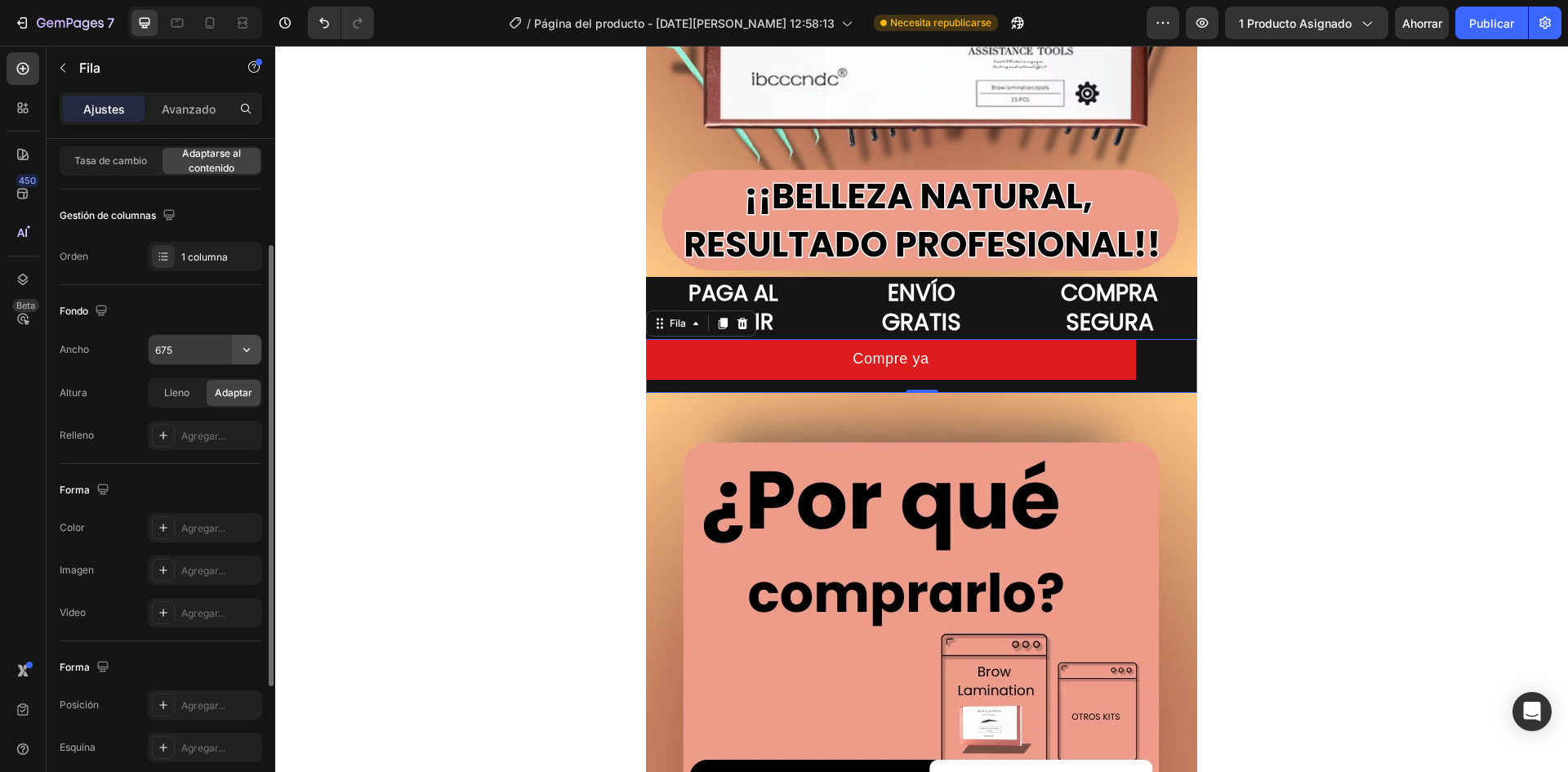
click at [253, 345] on icon "button" at bounding box center [246, 350] width 16 height 16
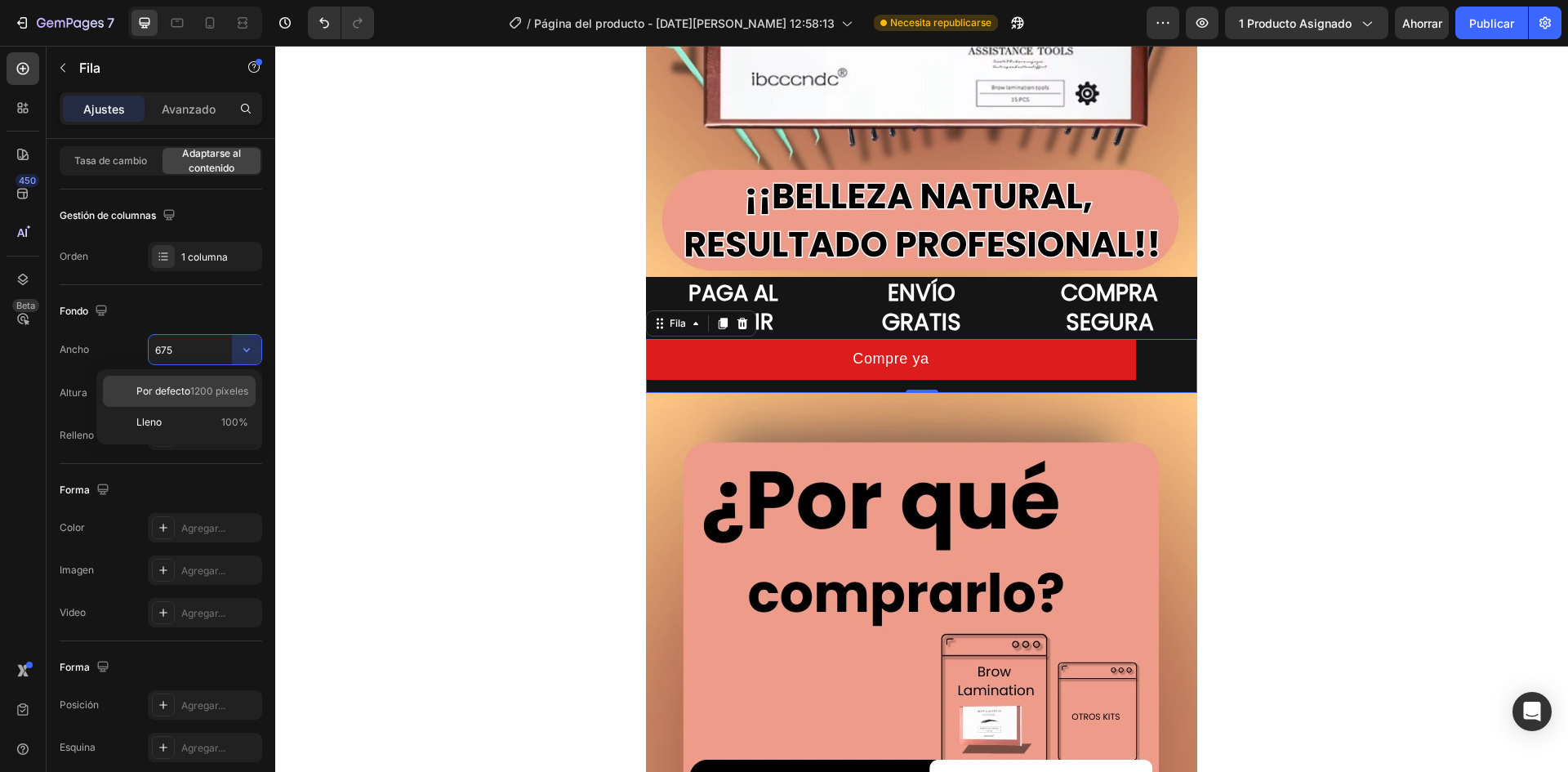
click at [238, 393] on font "1200 píxeles" at bounding box center [219, 390] width 58 height 12
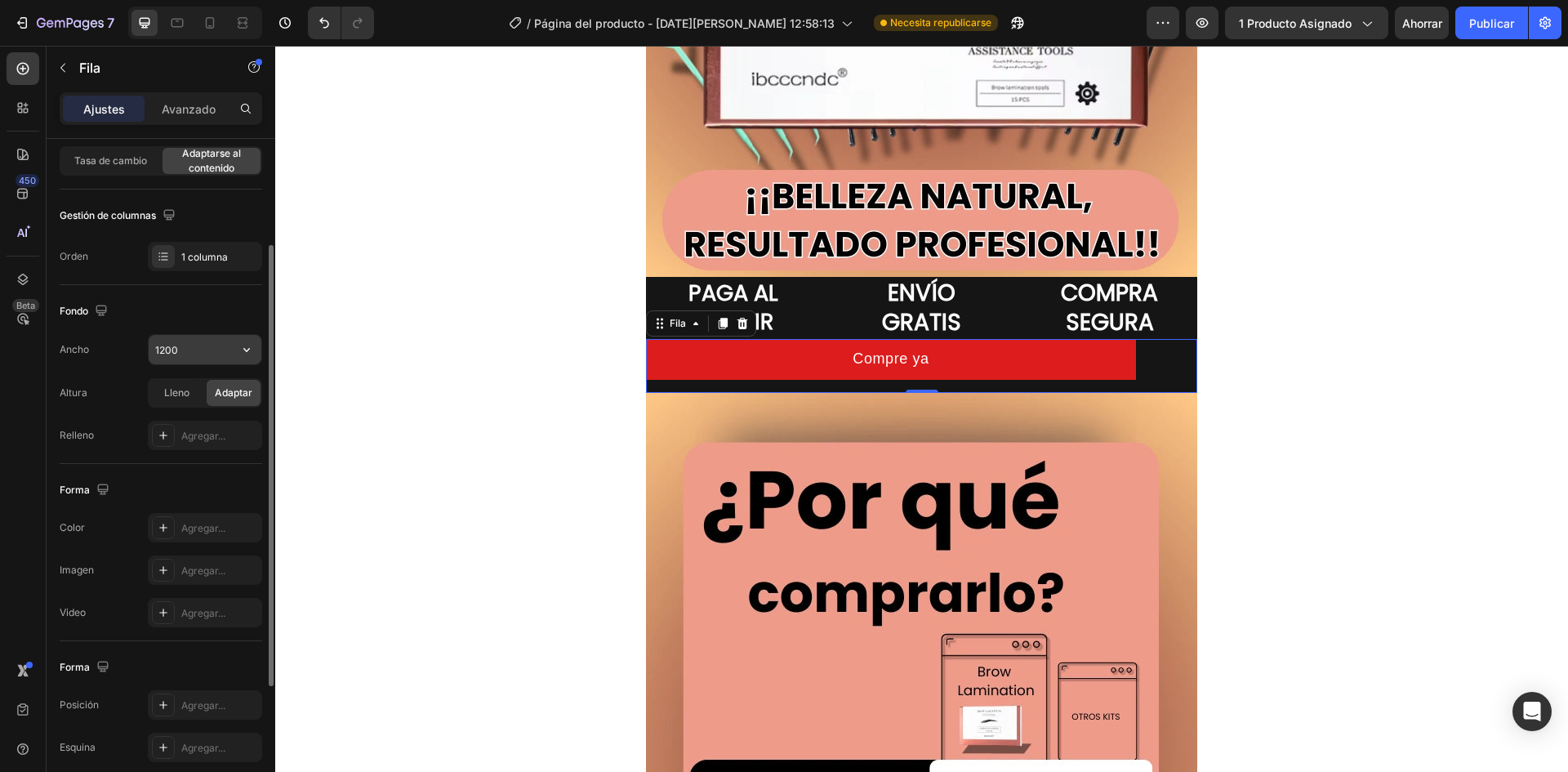
click at [174, 347] on input "1200" at bounding box center [204, 350] width 113 height 29
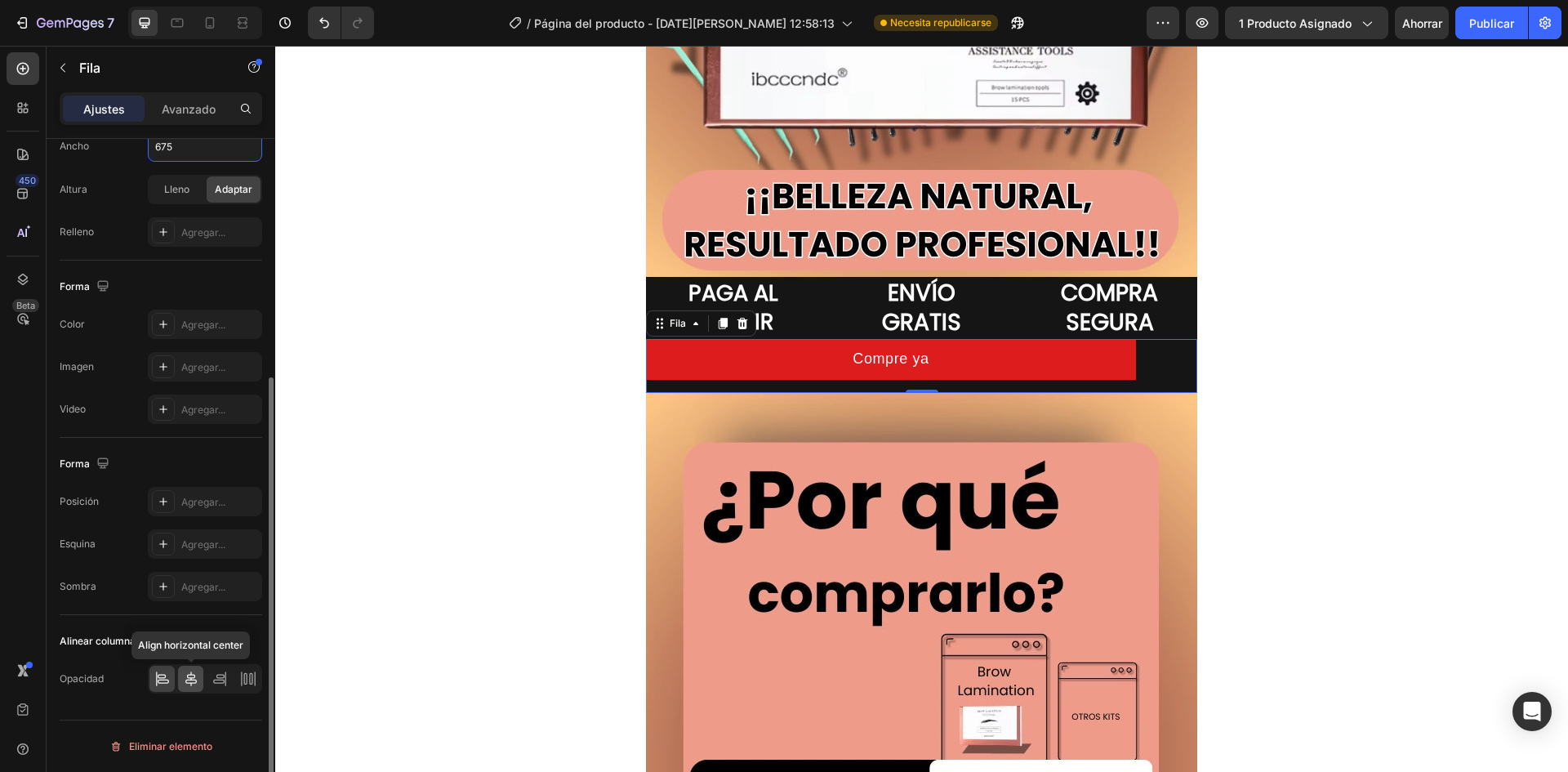
type input "675"
click at [186, 679] on icon at bounding box center [191, 679] width 16 height 16
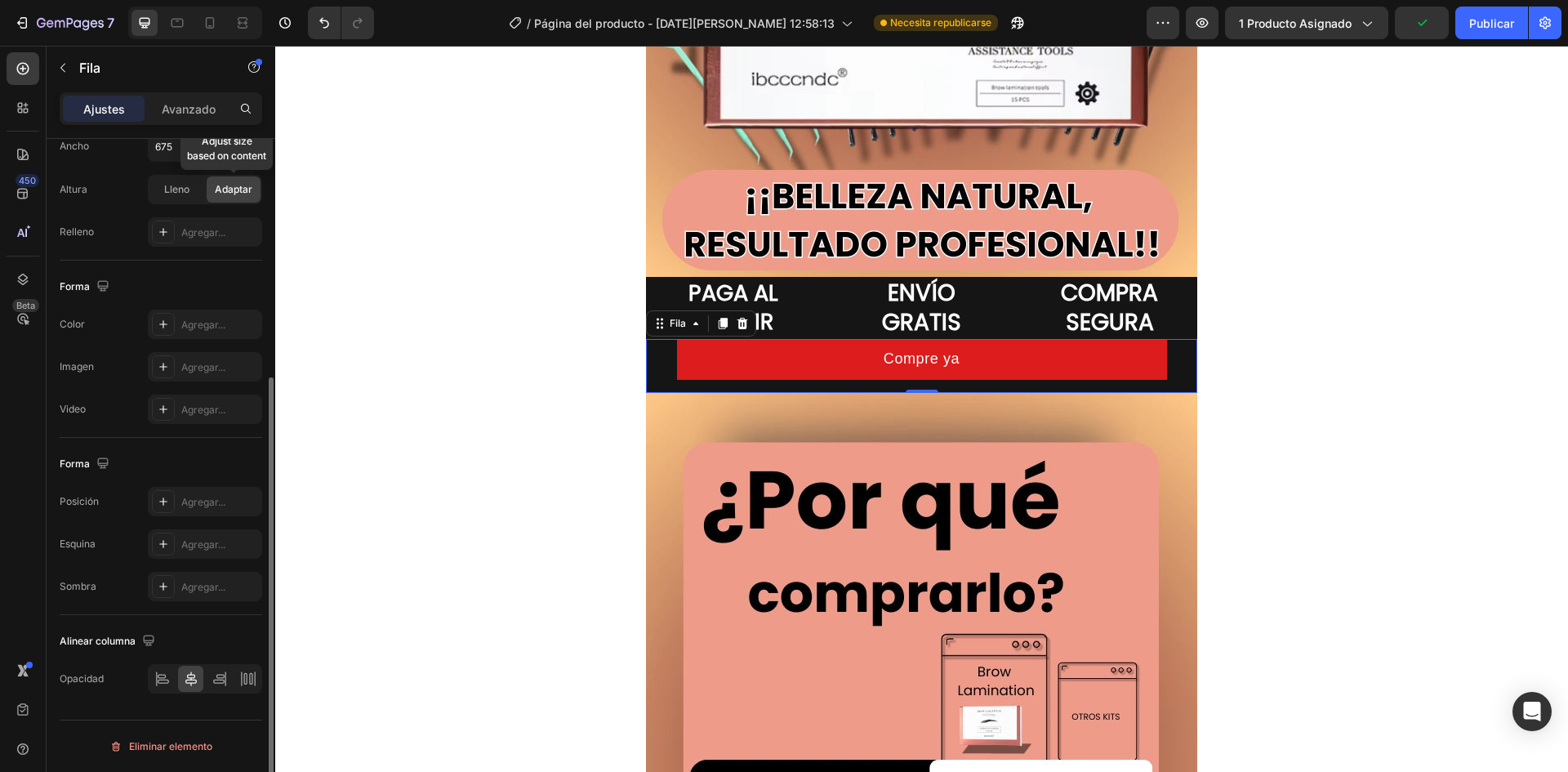
scroll to position [122, 0]
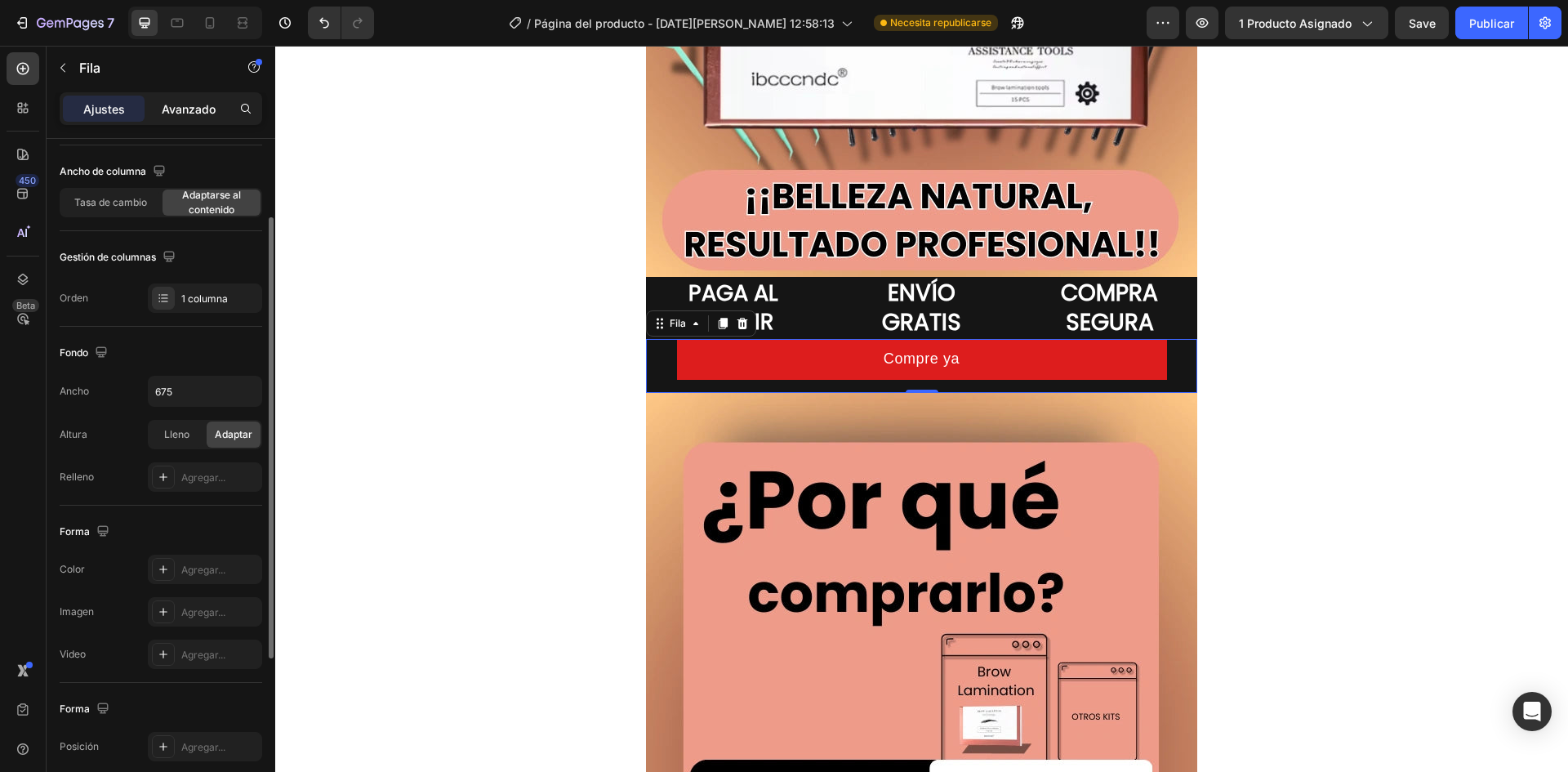
click at [177, 112] on font "Avanzado" at bounding box center [189, 108] width 54 height 14
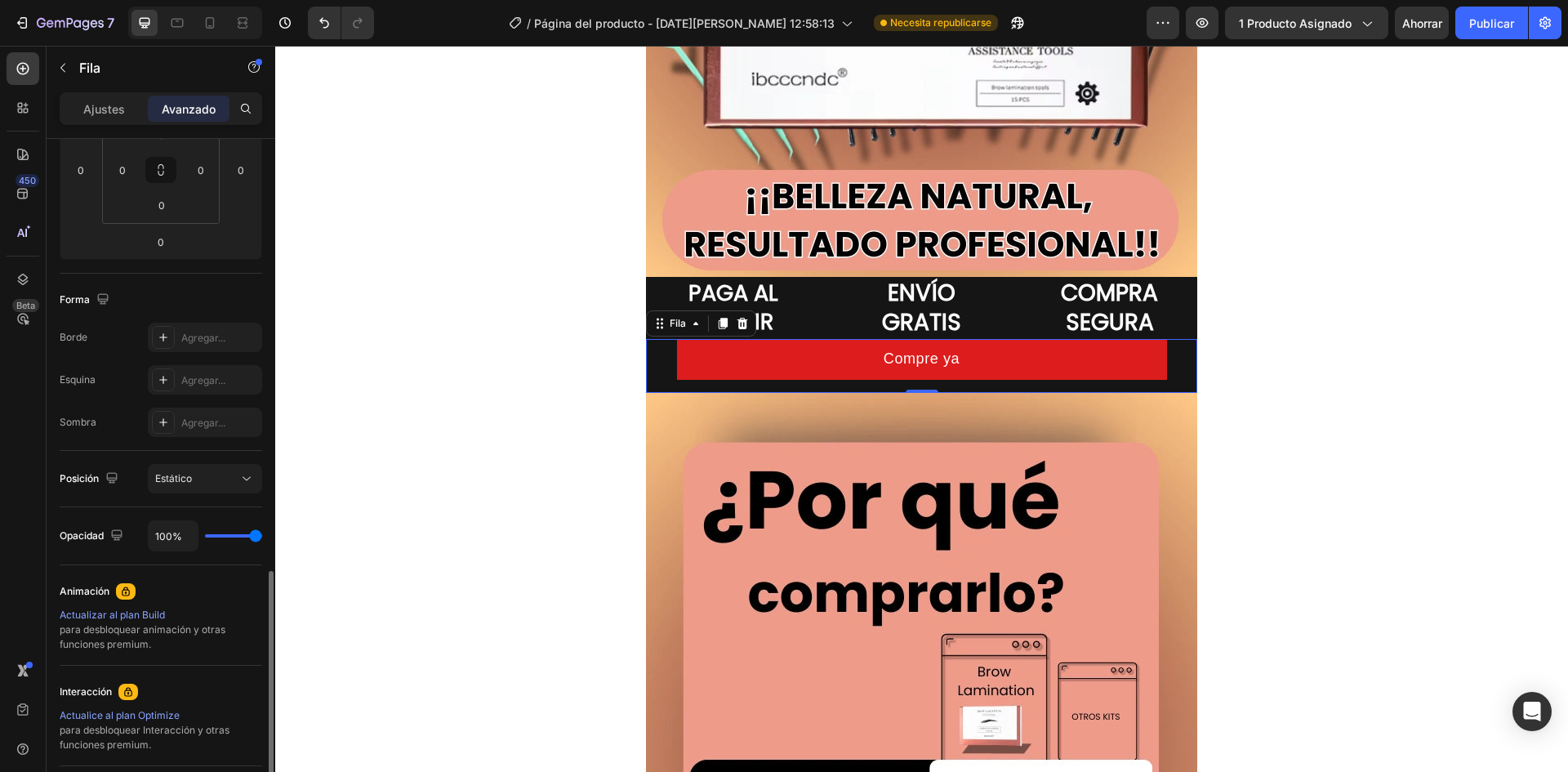
scroll to position [449, 0]
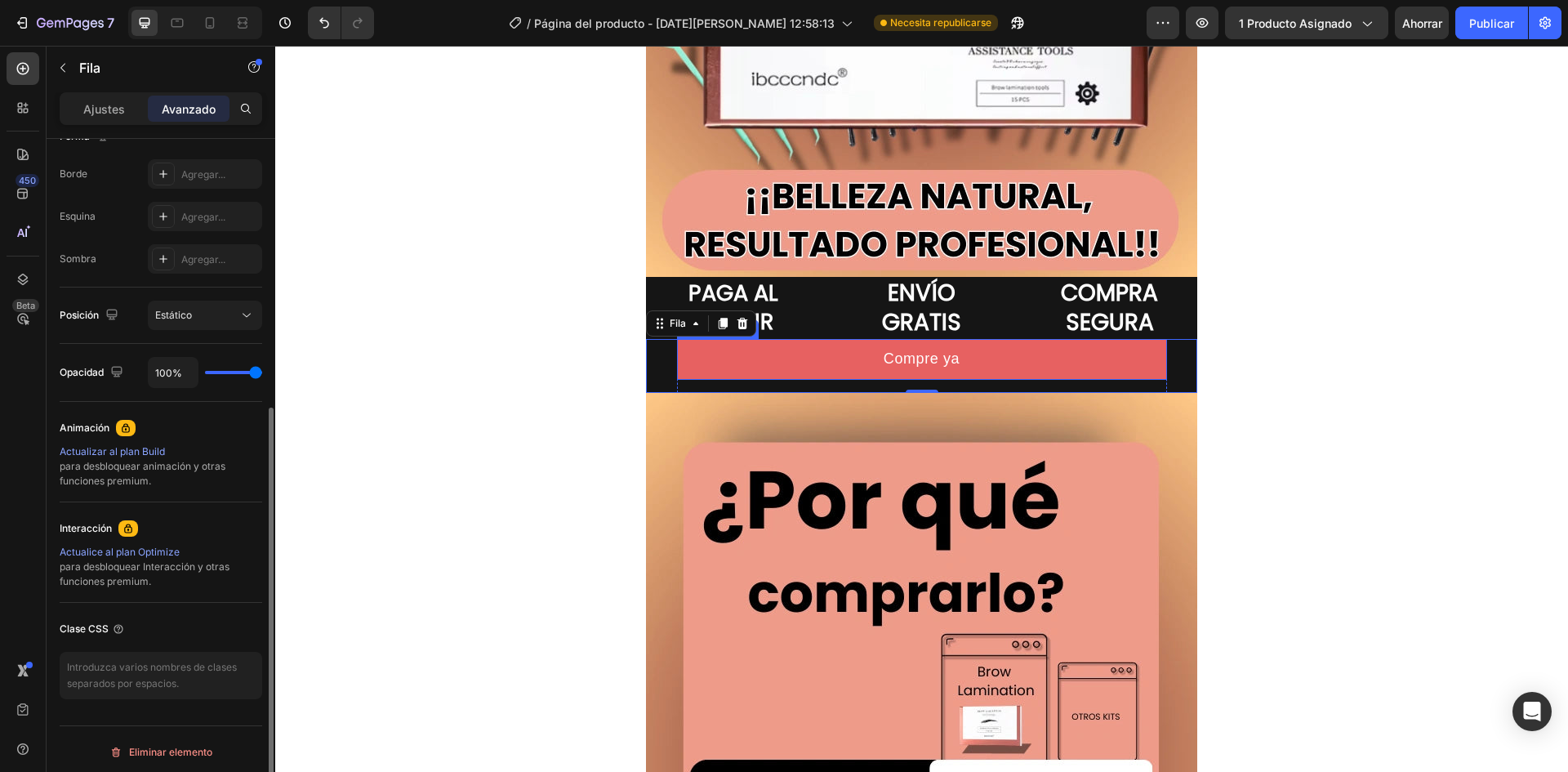
click at [835, 346] on button "Compre ya" at bounding box center [921, 359] width 490 height 40
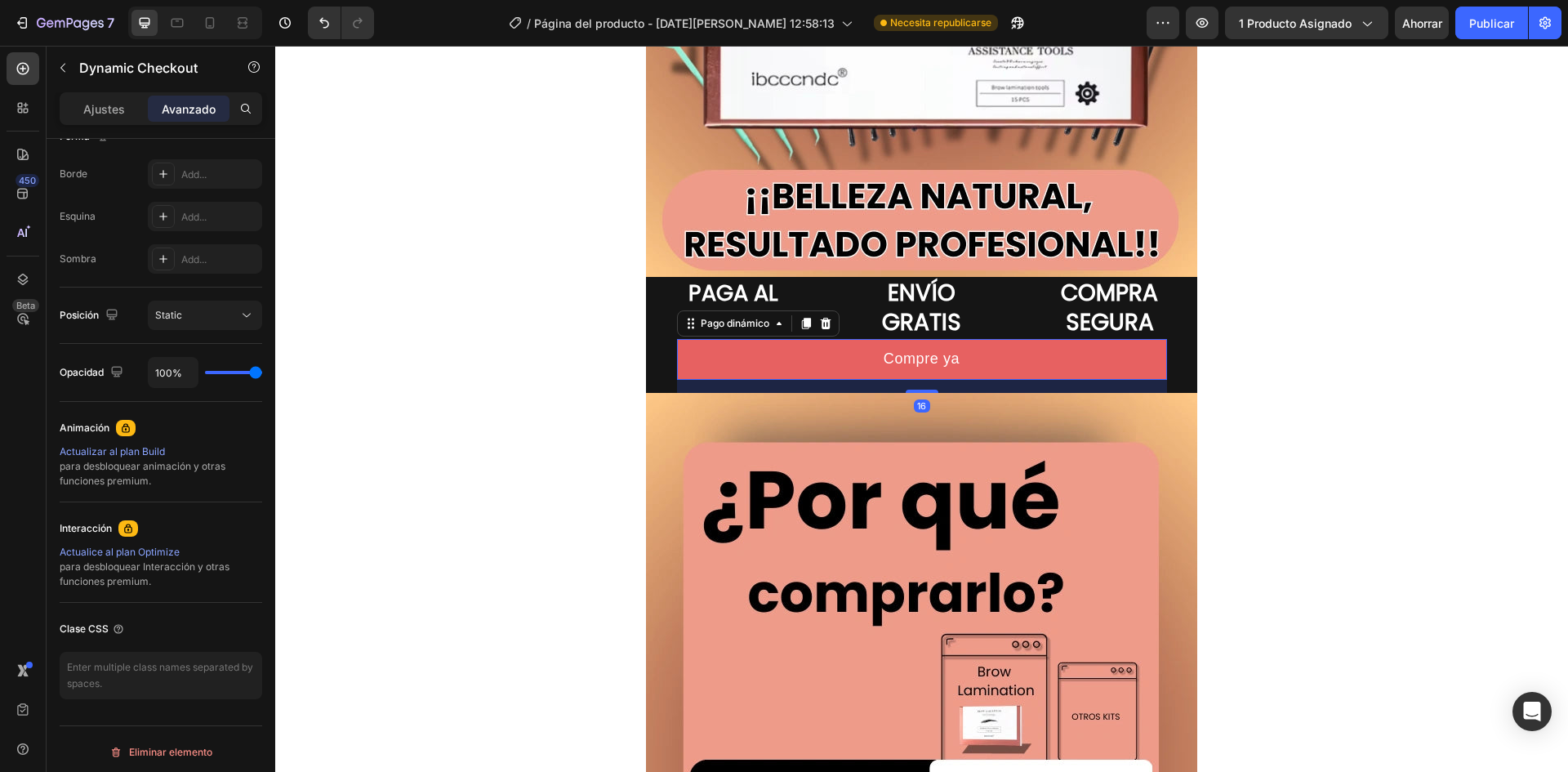
scroll to position [0, 0]
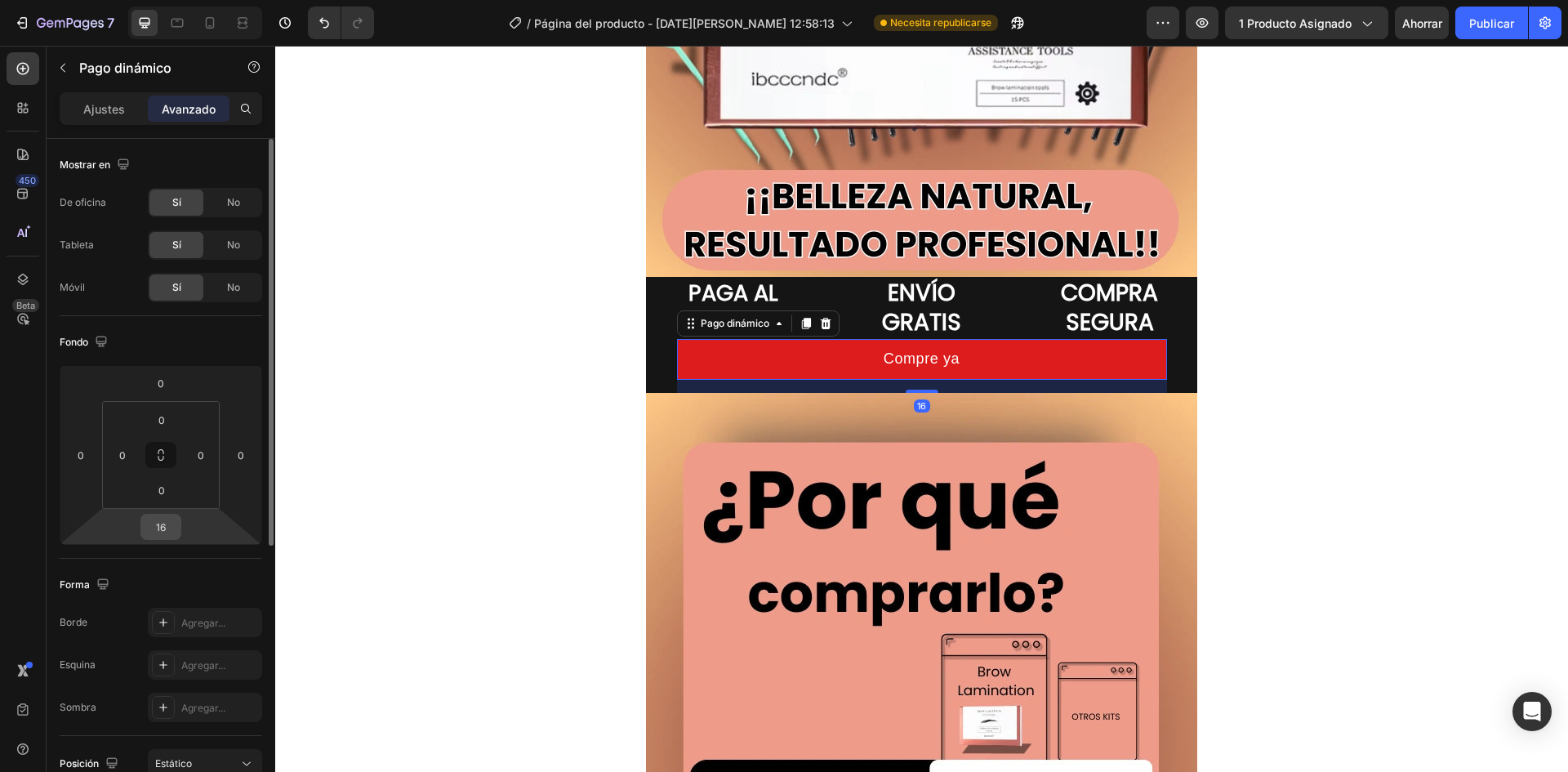
click at [167, 520] on input "16" at bounding box center [161, 527] width 33 height 25
type input "0"
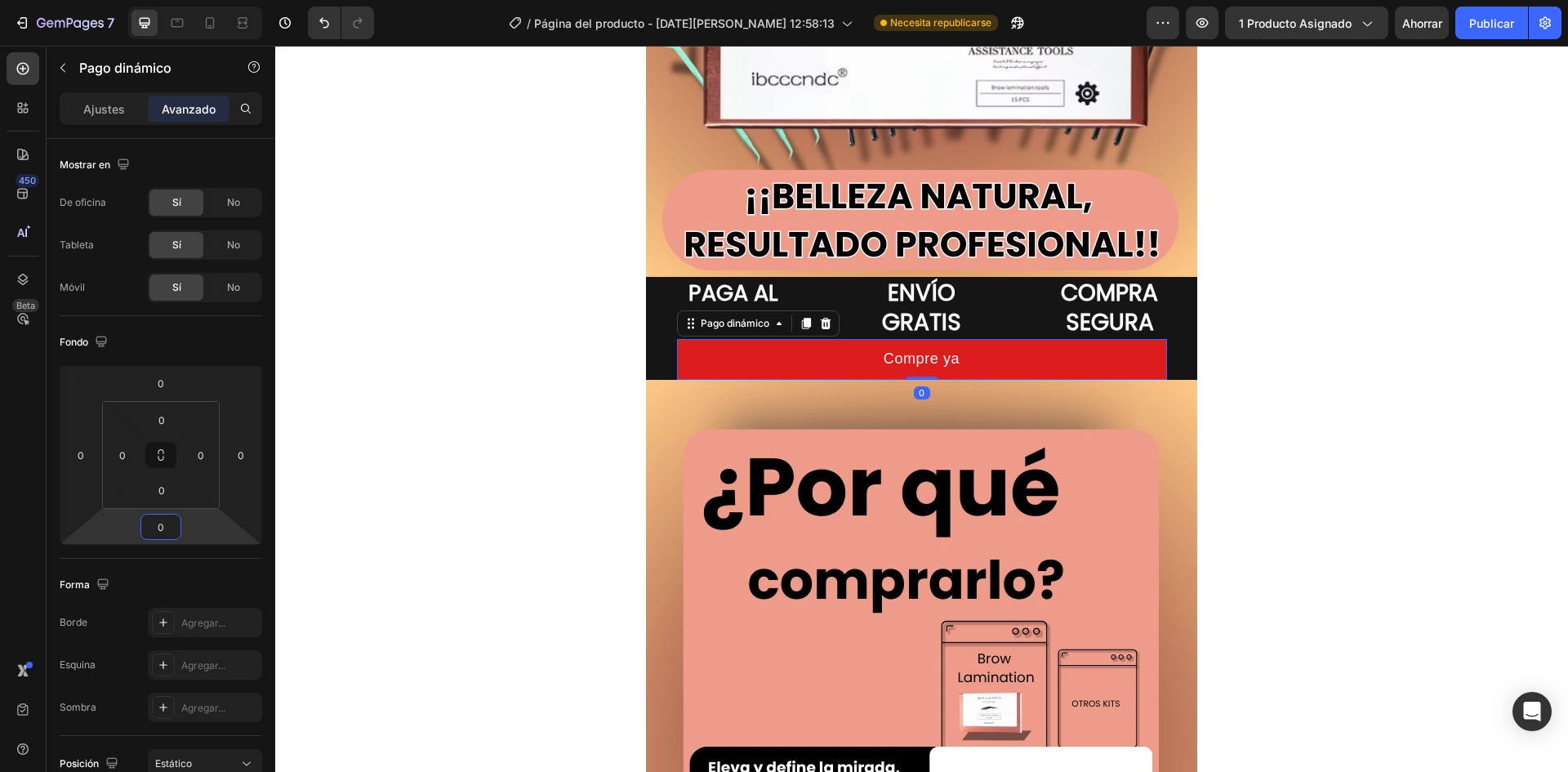
click at [457, 510] on div "Imagen Imagen Imagen PAGA AL RECIBIR Título ENVÍO GRATIS Título COMPRA SEGURA T…" at bounding box center [922, 405] width 1293 height 6369
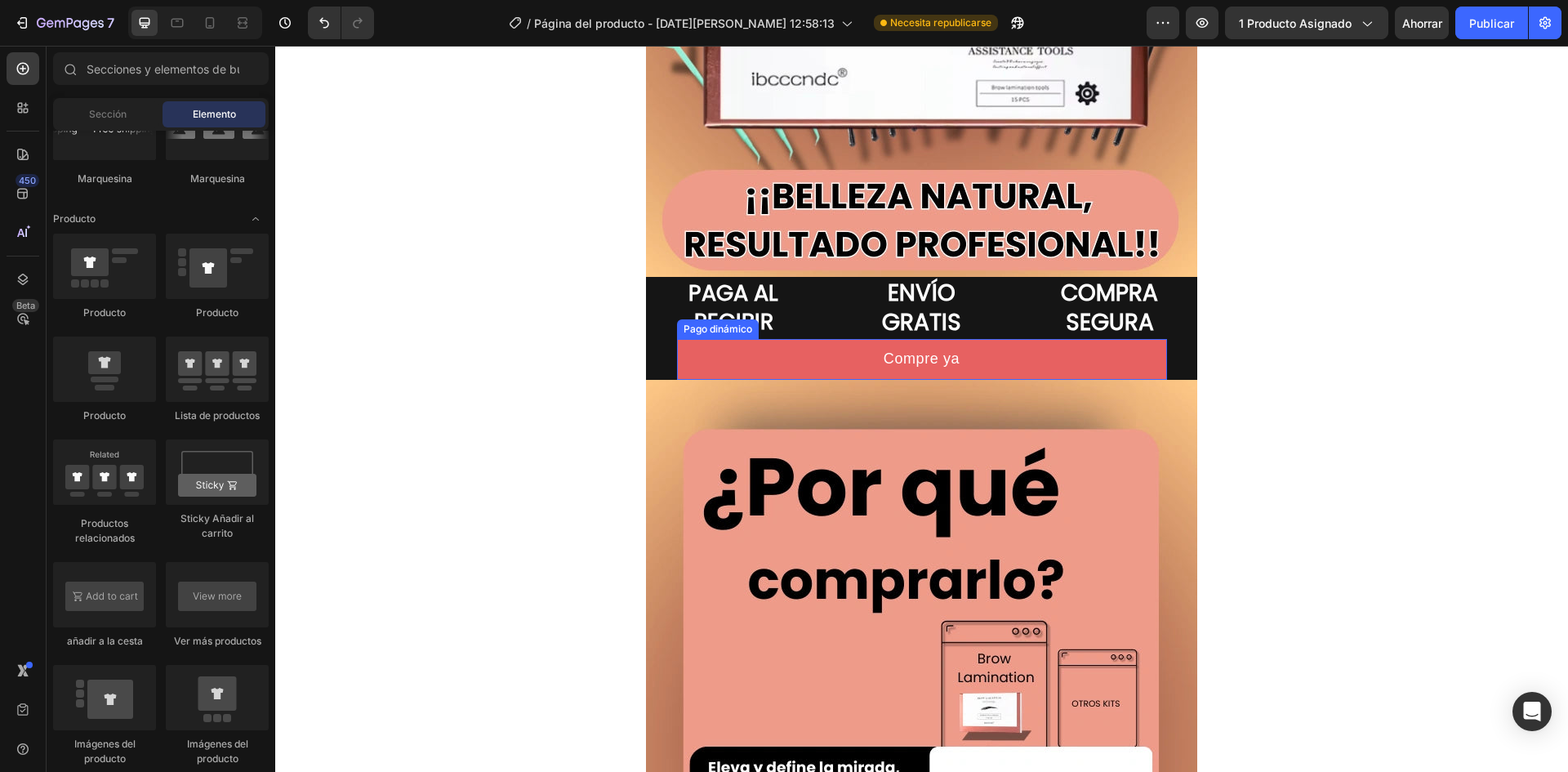
click at [744, 355] on button "Compre ya" at bounding box center [921, 359] width 490 height 40
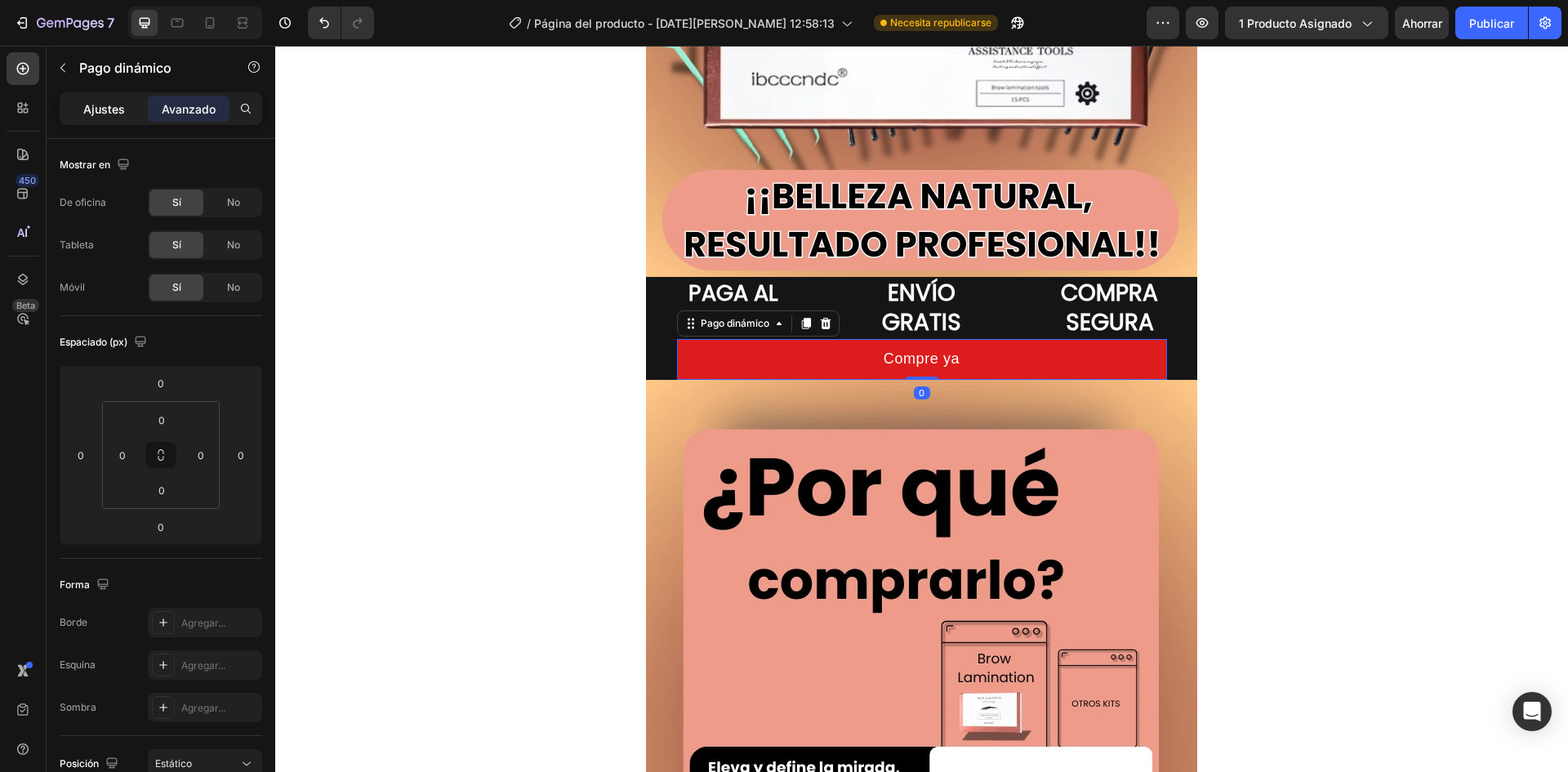
click at [105, 113] on font "Ajustes" at bounding box center [103, 108] width 41 height 14
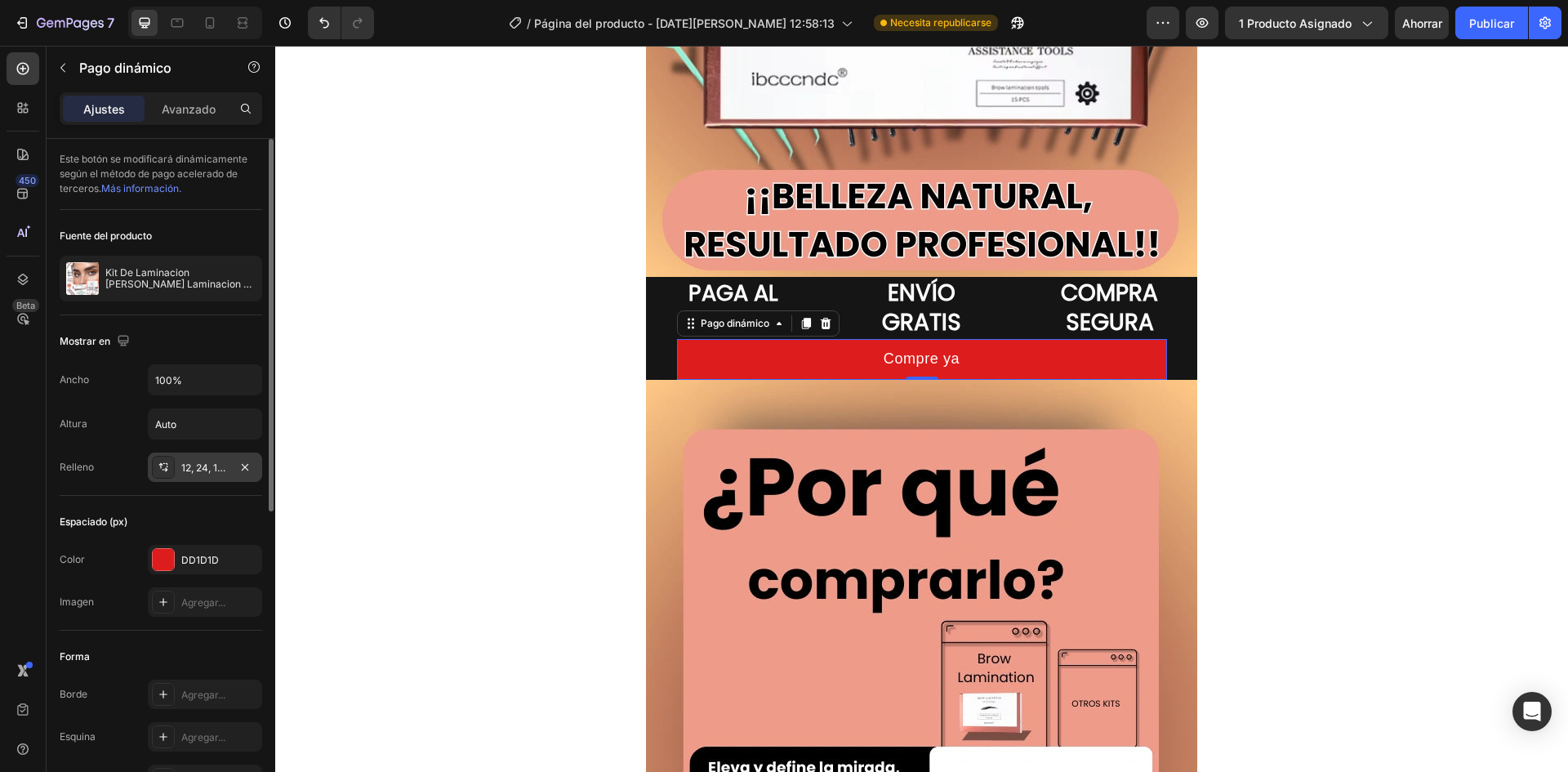
click at [203, 461] on div "12, 24, 12, 24" at bounding box center [205, 468] width 48 height 15
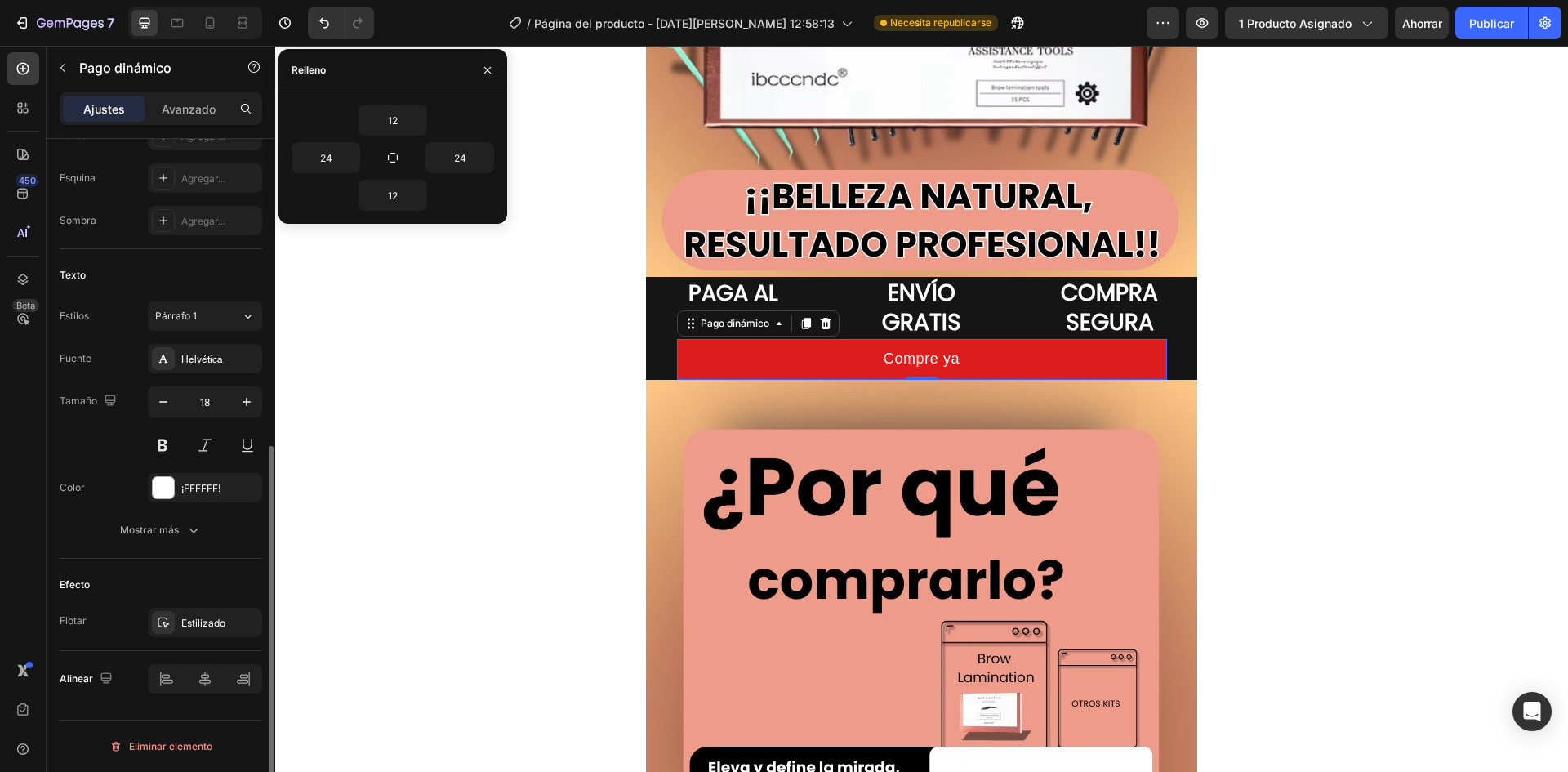
scroll to position [396, 0]
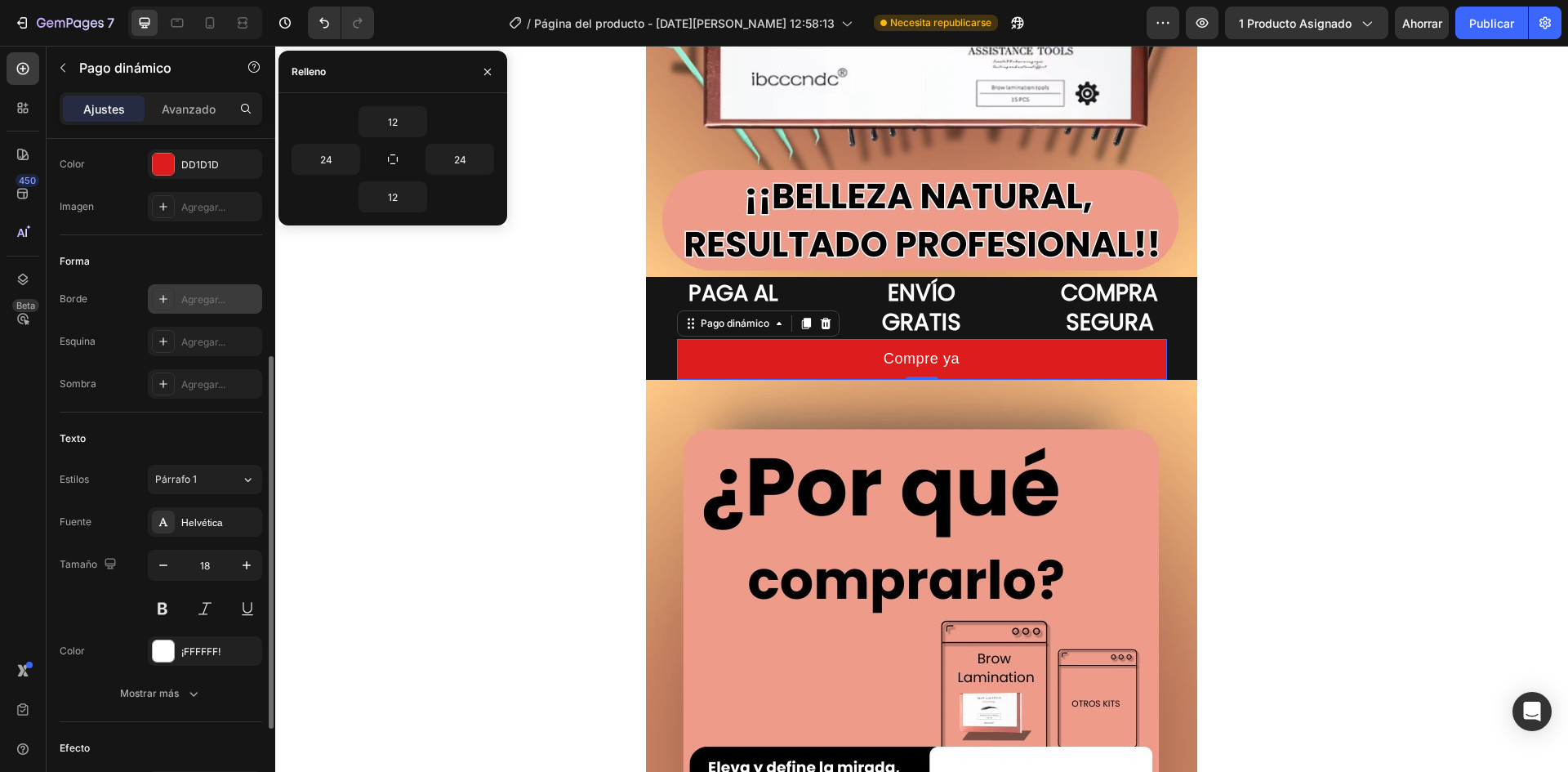
click at [179, 305] on div "Agregar..." at bounding box center [204, 299] width 114 height 29
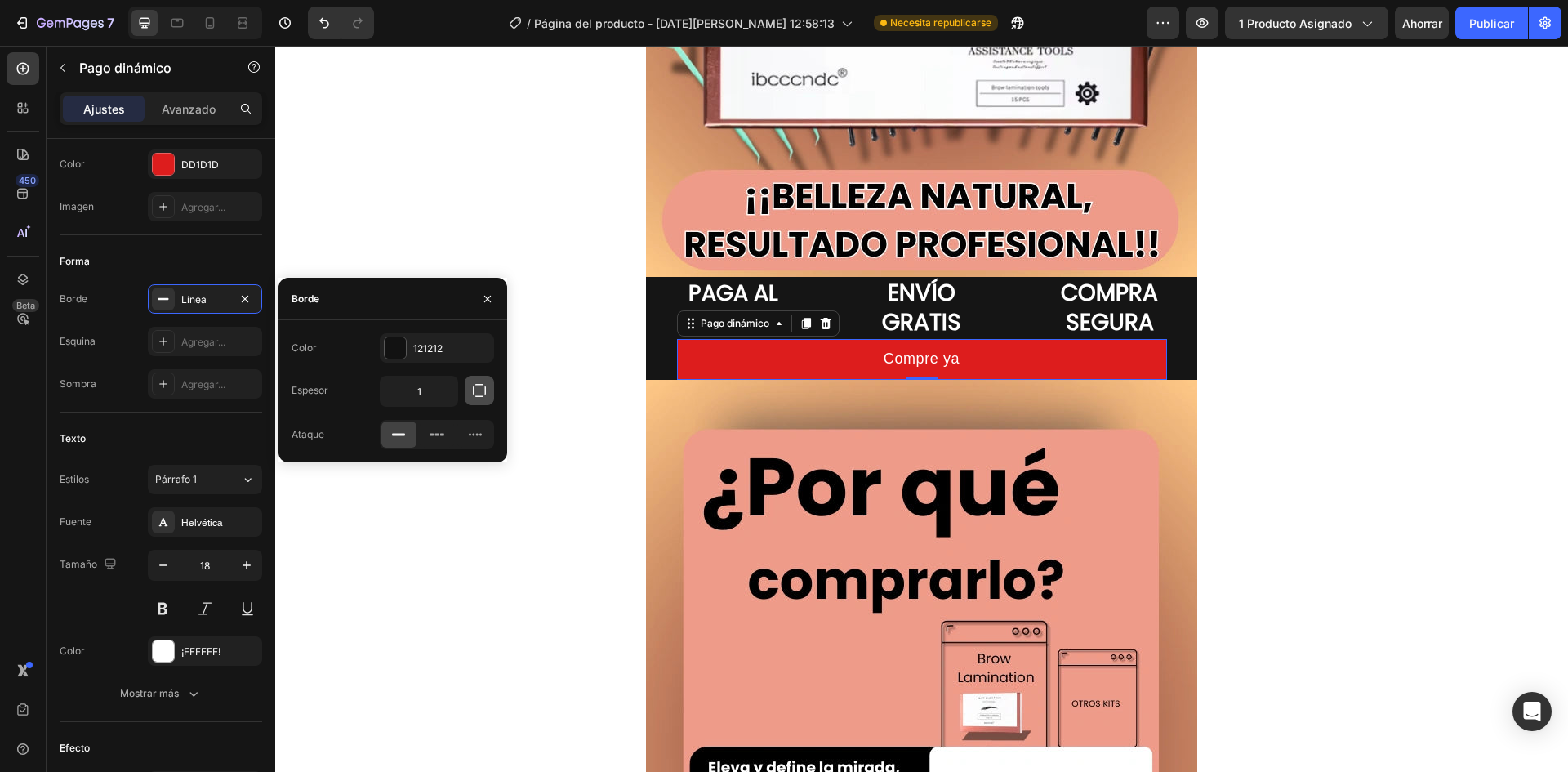
click at [475, 388] on icon "button" at bounding box center [480, 390] width 16 height 16
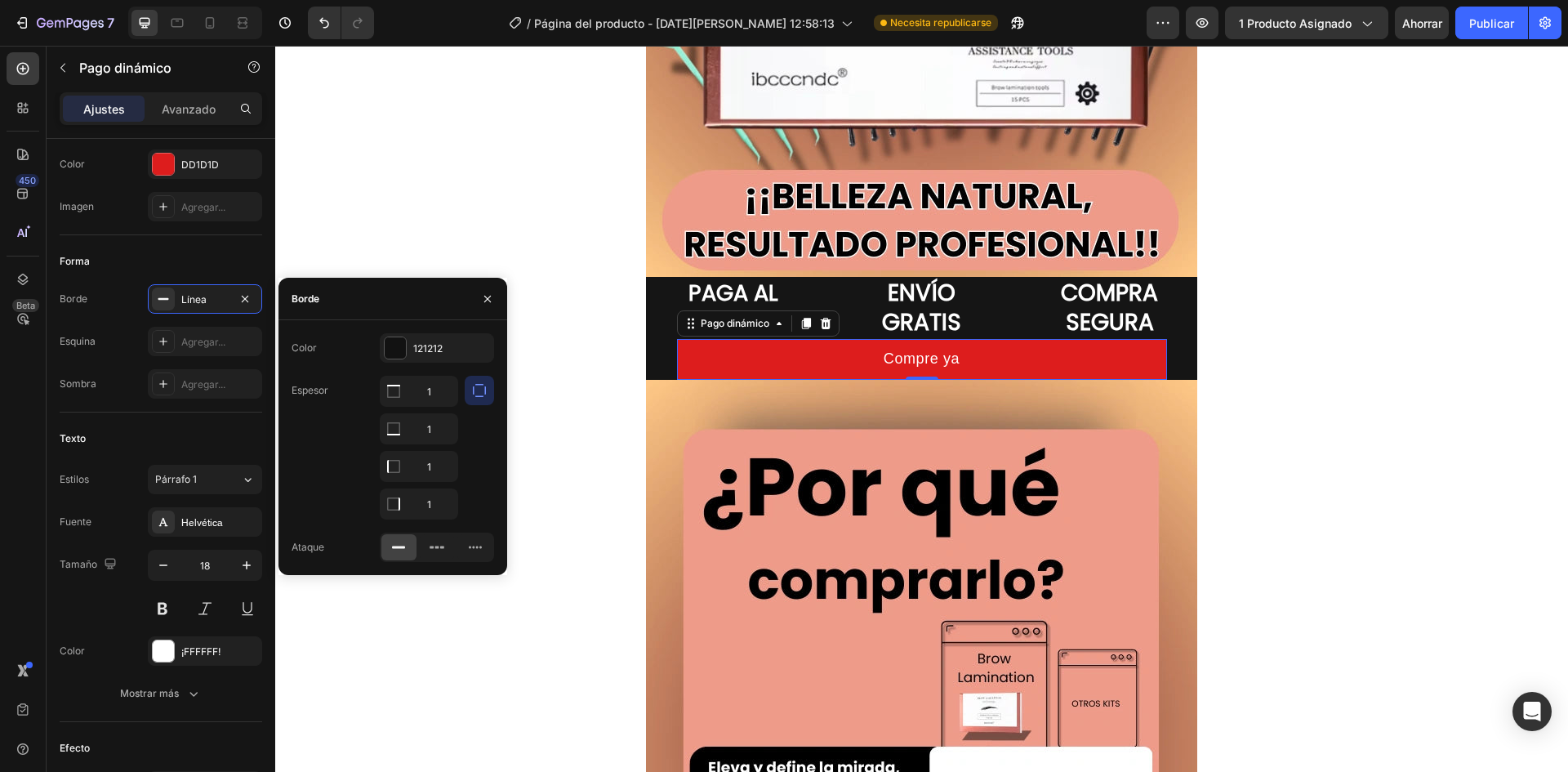
click at [471, 387] on button "button" at bounding box center [479, 390] width 29 height 29
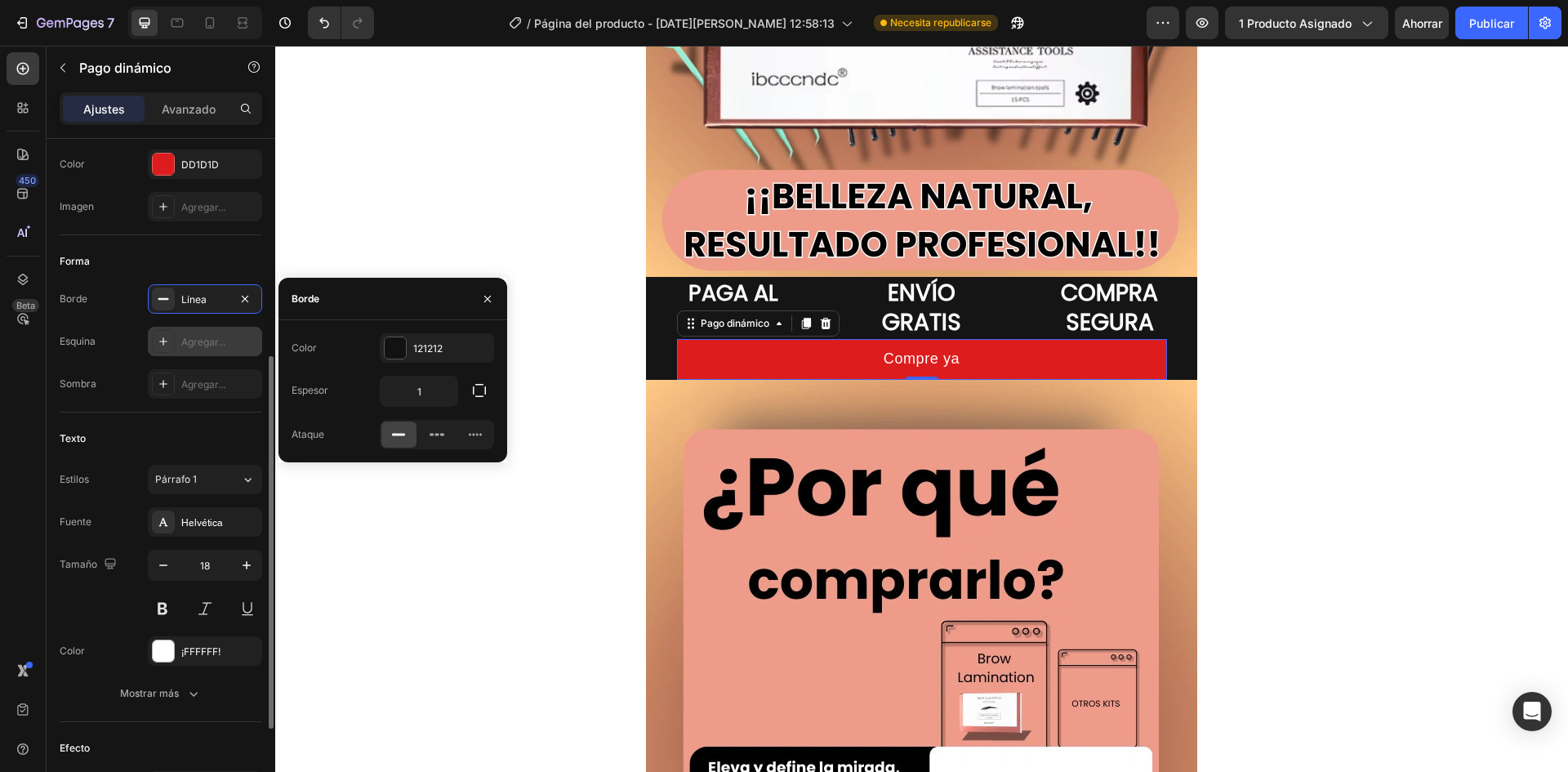
click at [190, 352] on div "Agregar..." at bounding box center [204, 342] width 114 height 29
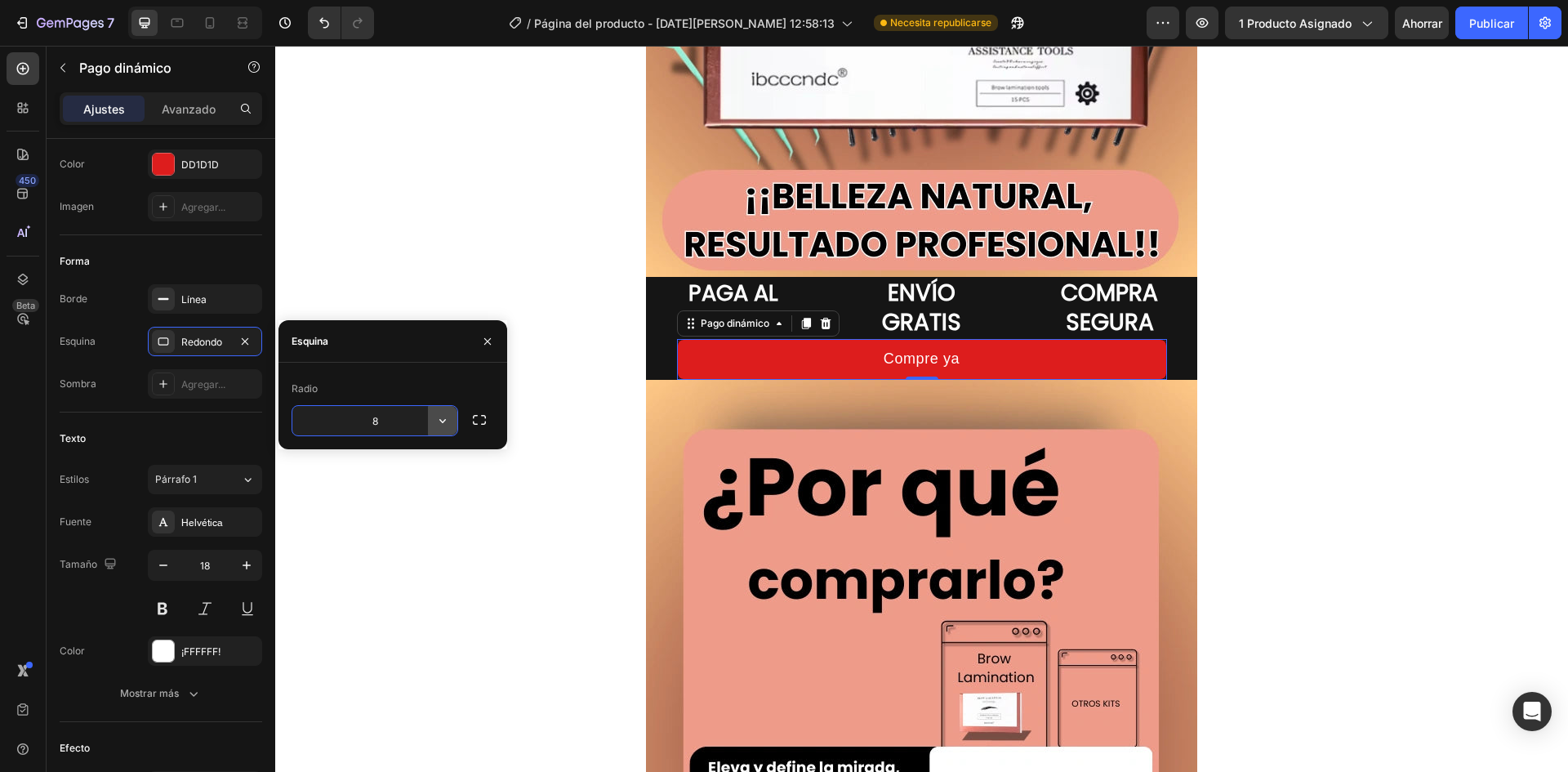
click at [437, 420] on icon "button" at bounding box center [442, 420] width 16 height 16
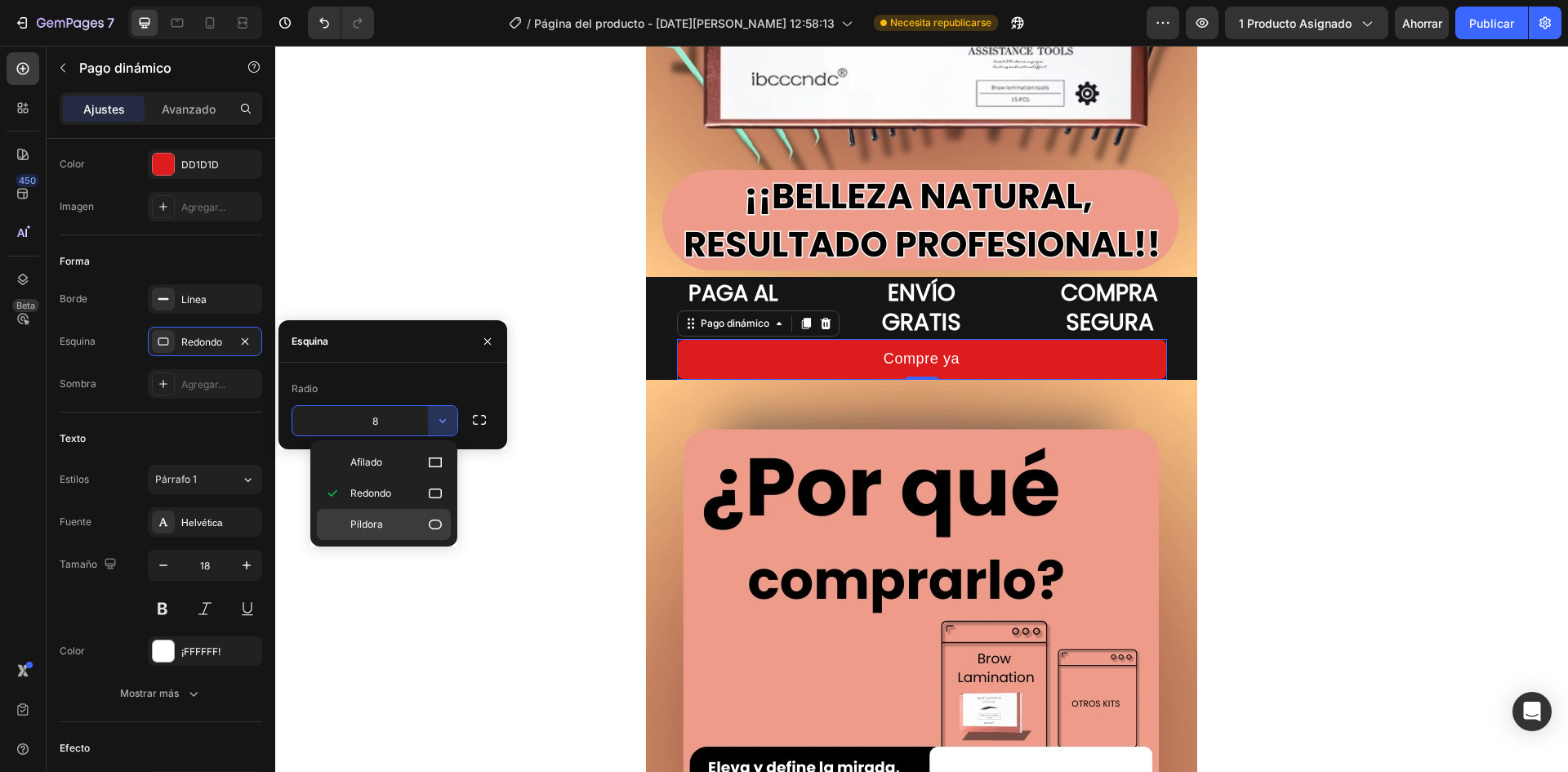
click at [436, 536] on div "Píldora" at bounding box center [384, 525] width 134 height 31
type input "9999"
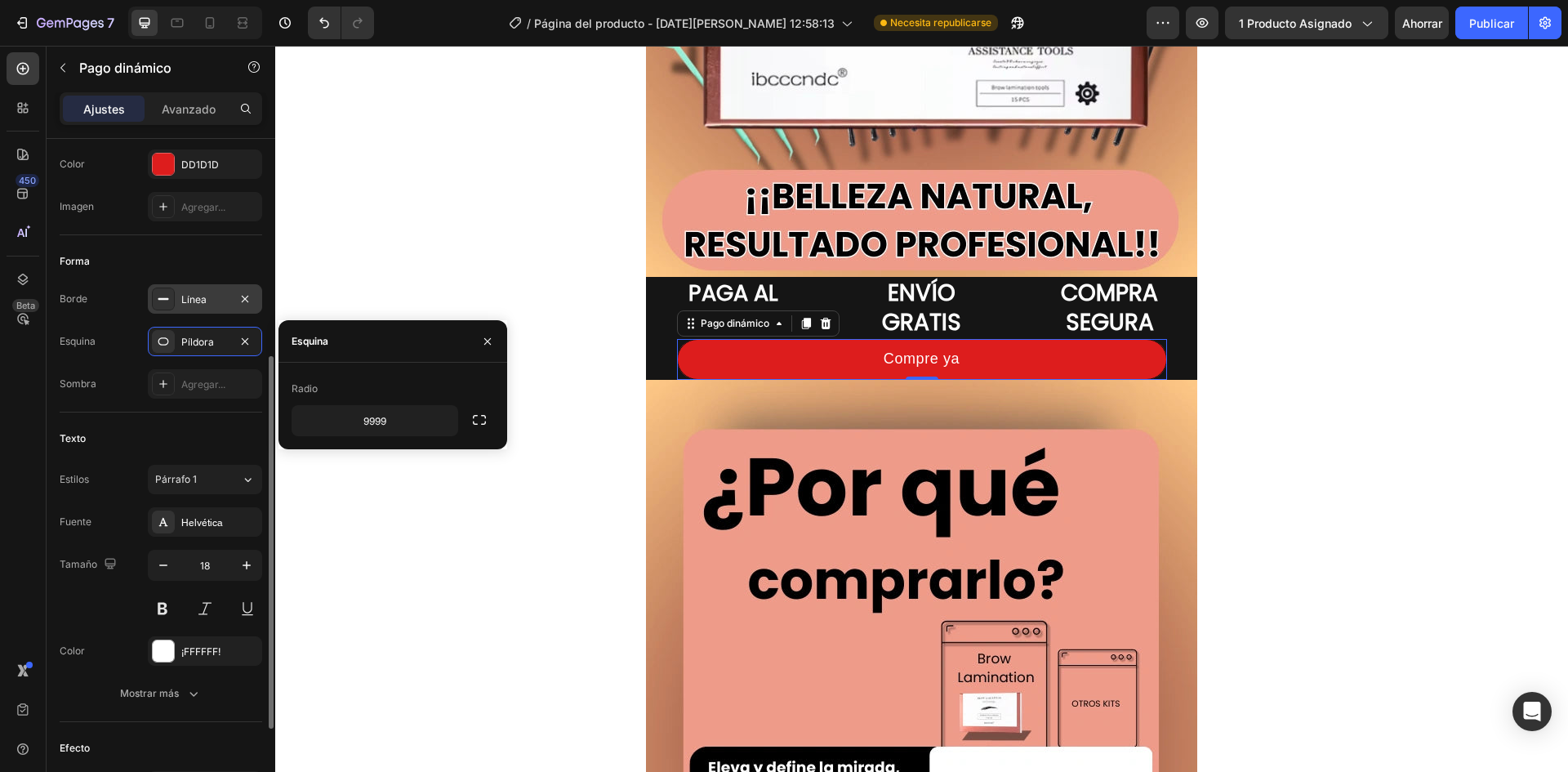
click at [221, 308] on div "Línea" at bounding box center [204, 299] width 114 height 29
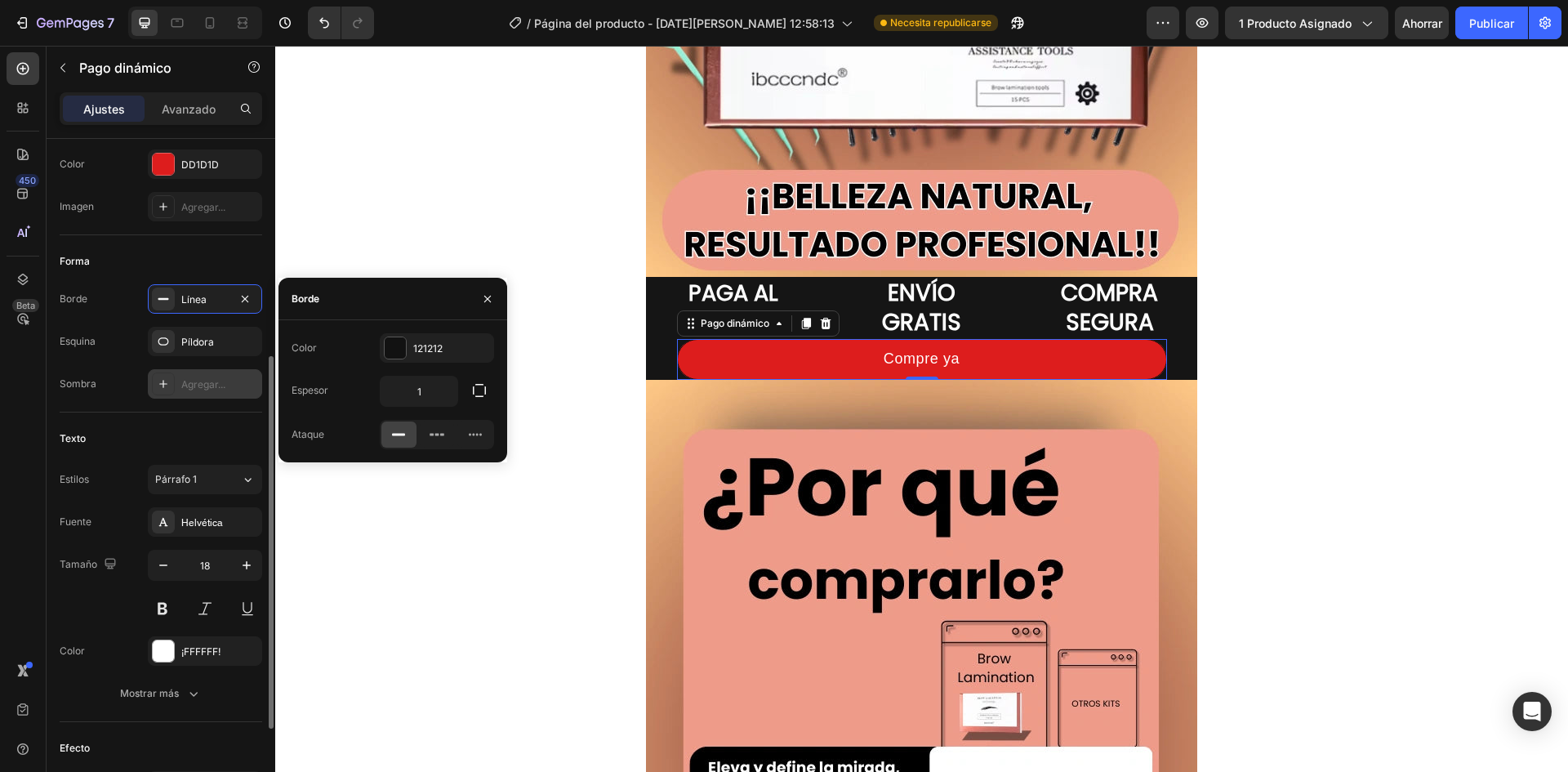
click at [215, 375] on div "Agregar..." at bounding box center [204, 384] width 114 height 29
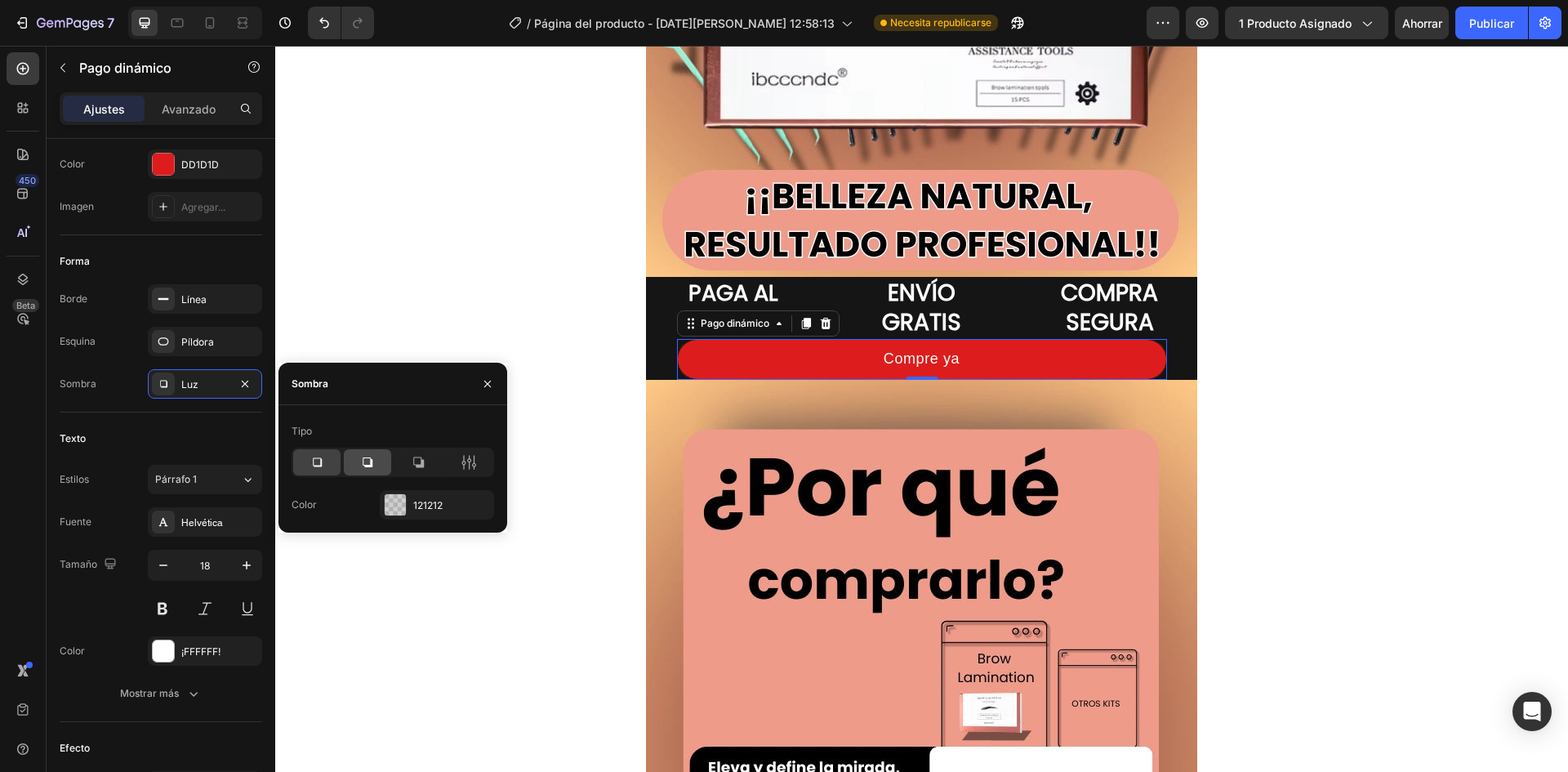
click at [374, 473] on div at bounding box center [367, 462] width 48 height 27
click at [336, 459] on div at bounding box center [317, 462] width 48 height 27
click at [170, 568] on icon "button" at bounding box center [163, 565] width 16 height 16
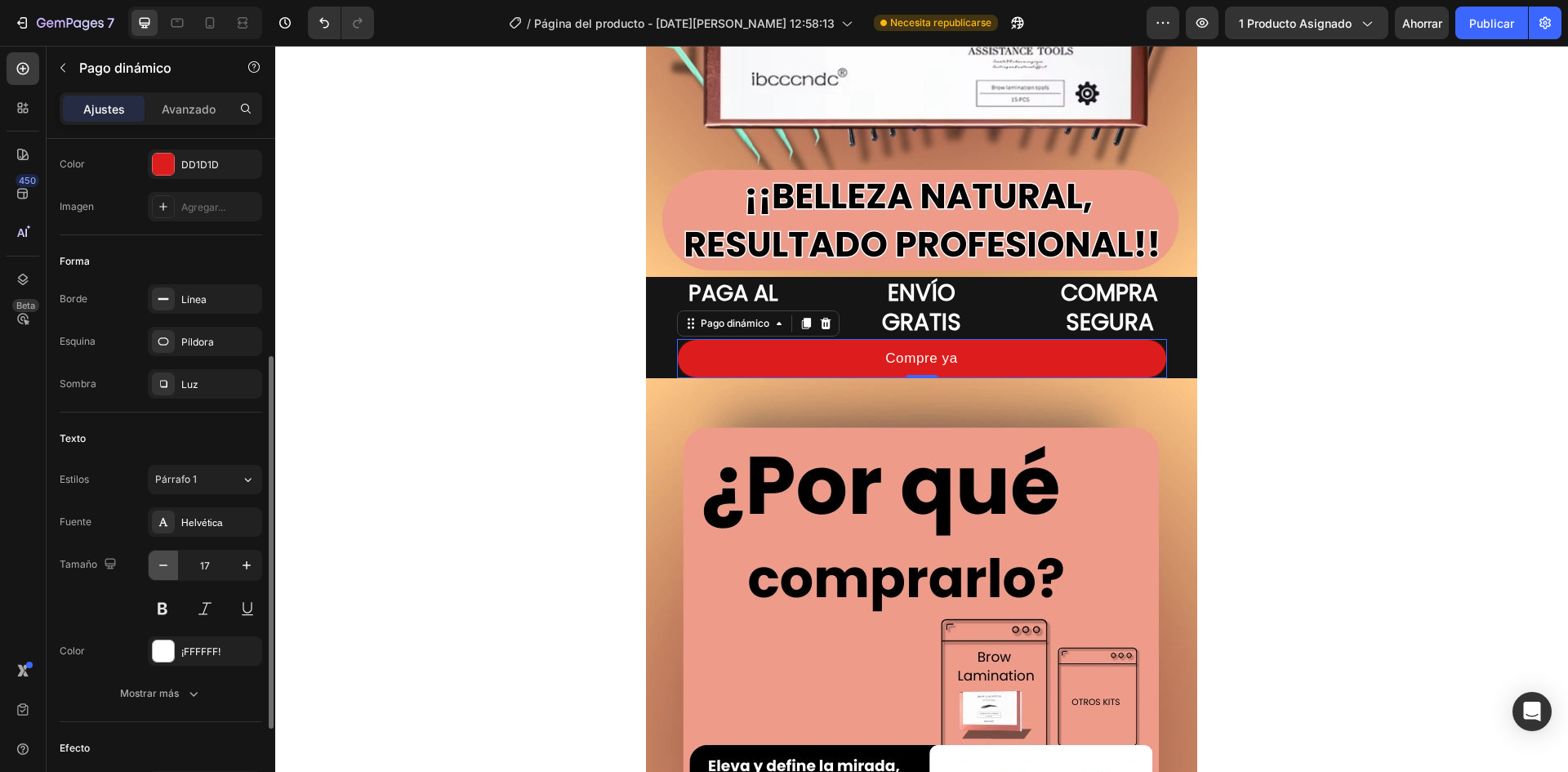
click at [170, 564] on icon "button" at bounding box center [163, 565] width 16 height 16
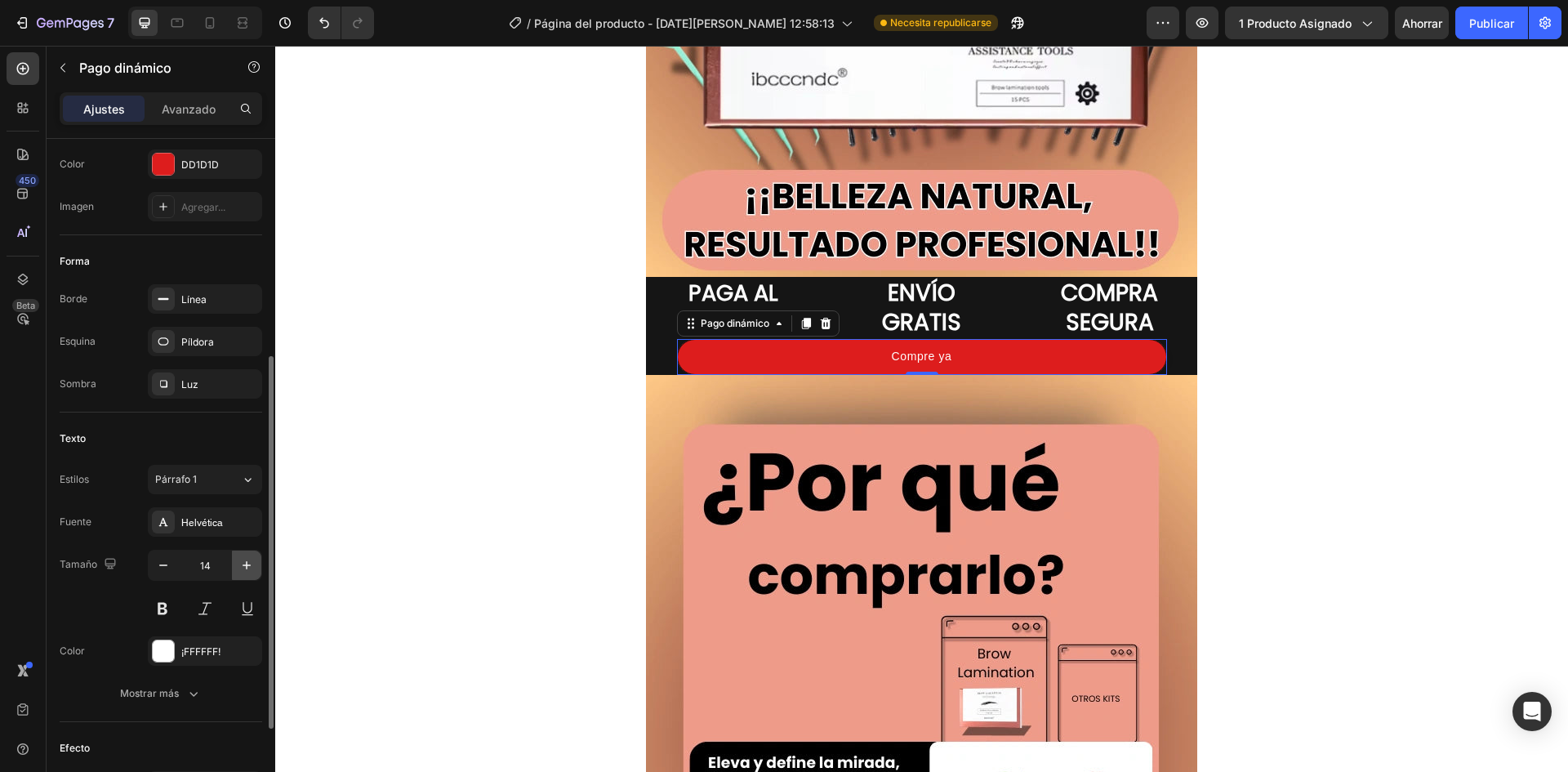
click at [254, 560] on icon "button" at bounding box center [246, 565] width 16 height 16
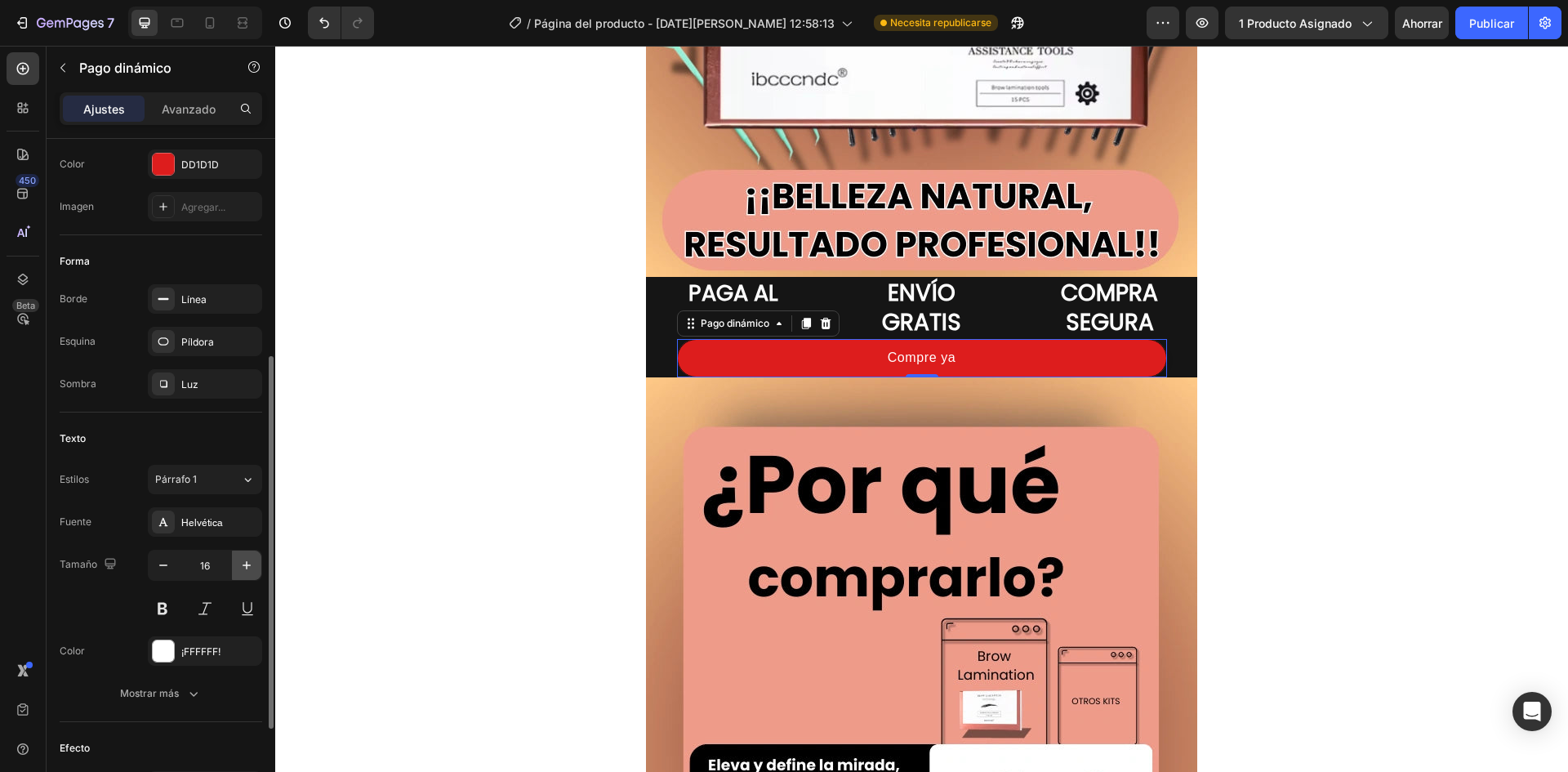
click at [254, 560] on icon "button" at bounding box center [246, 565] width 16 height 16
type input "17"
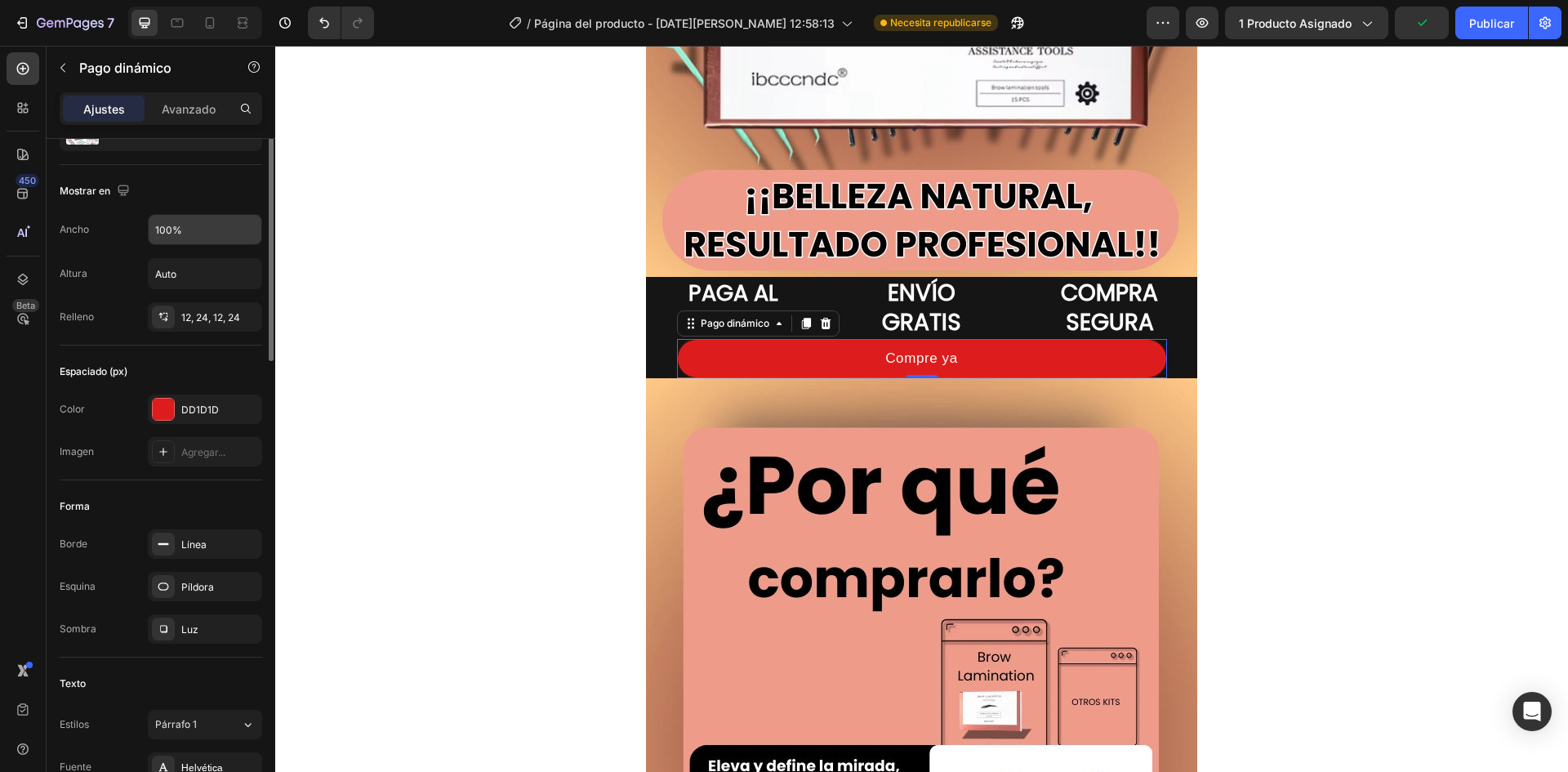
scroll to position [0, 0]
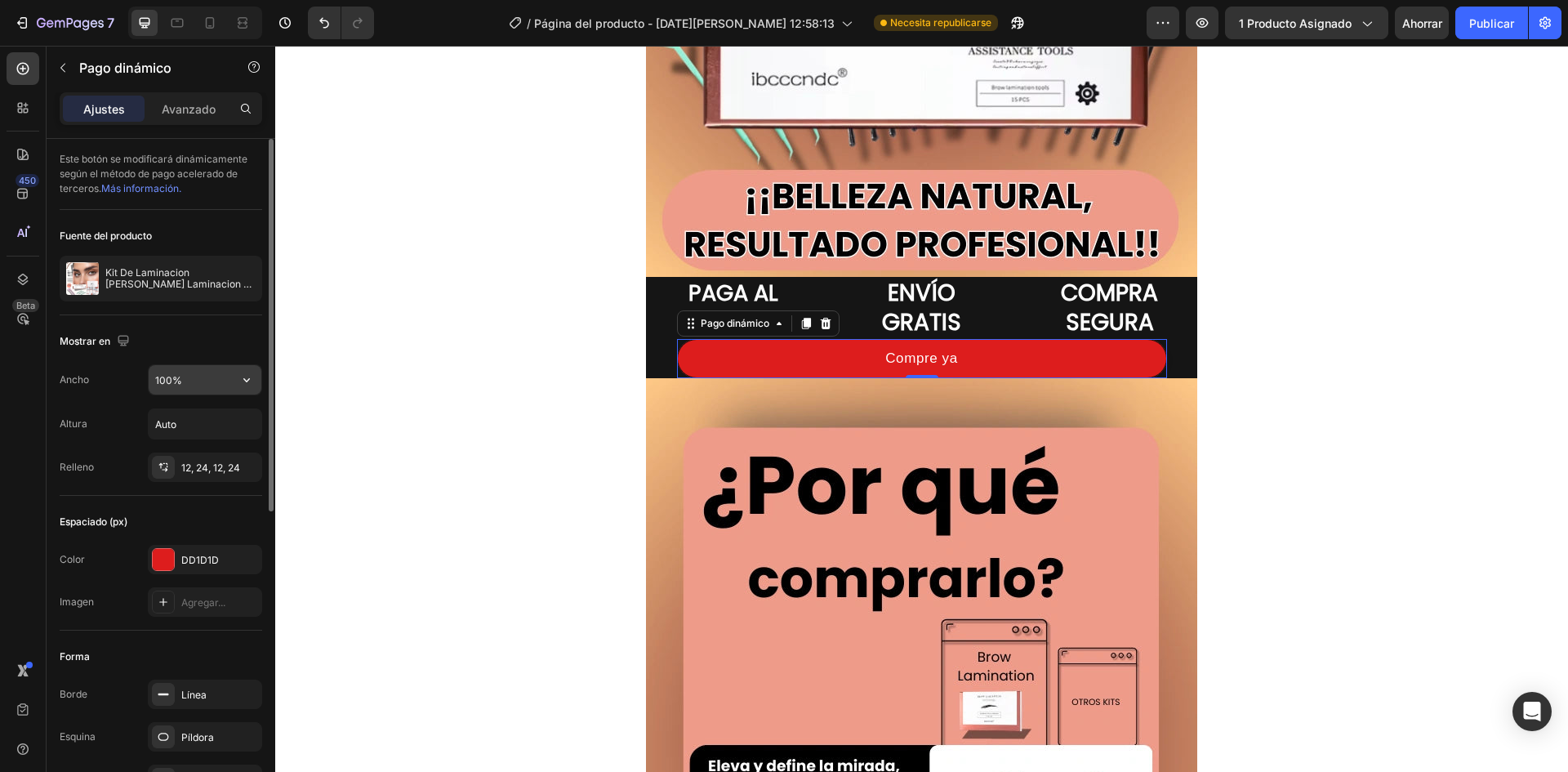
click at [210, 386] on input "100%" at bounding box center [204, 380] width 113 height 29
click at [241, 382] on icon "button" at bounding box center [246, 380] width 16 height 16
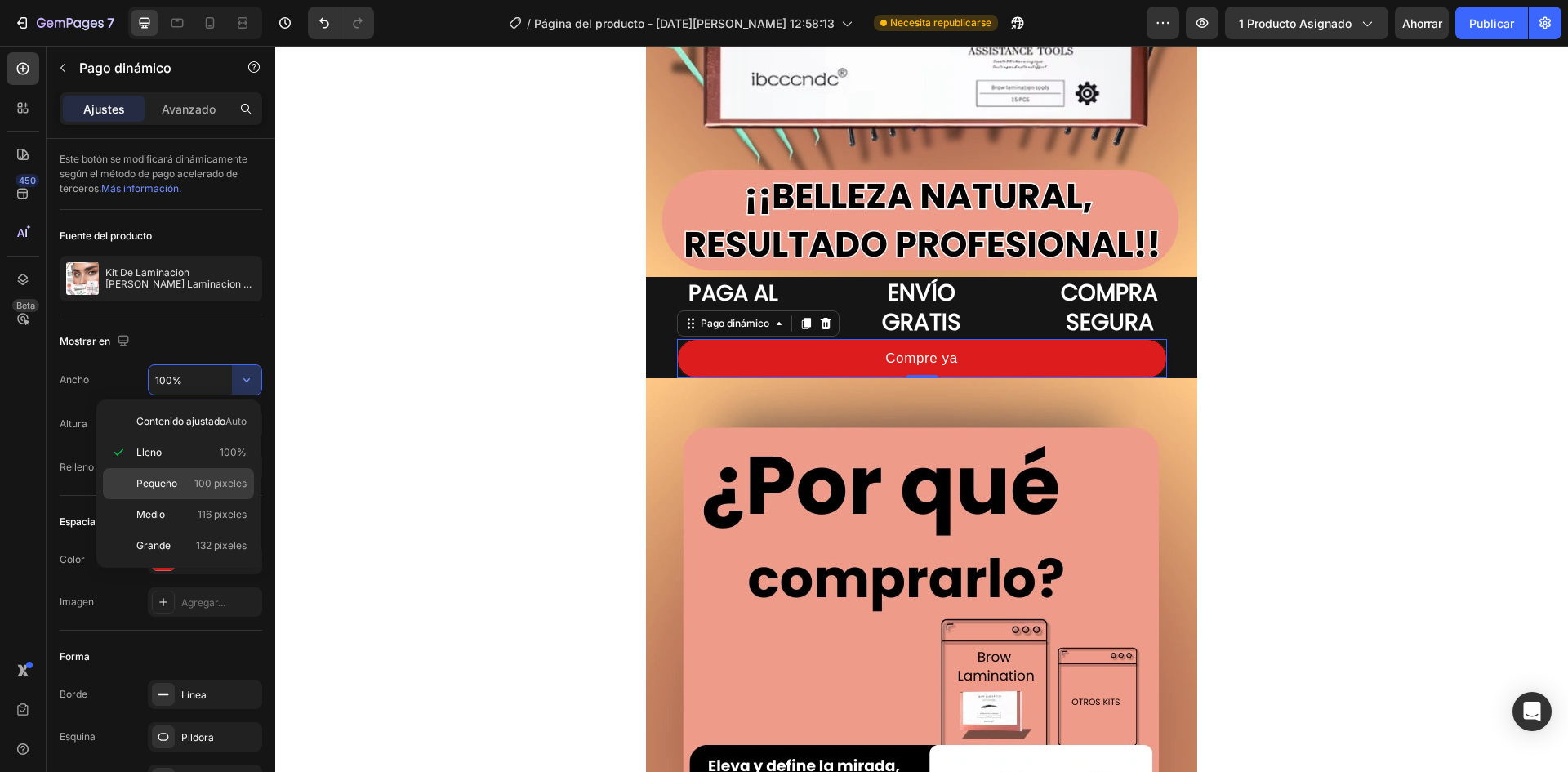
click at [211, 499] on div "Pequeño 100 píxeles" at bounding box center [178, 515] width 151 height 31
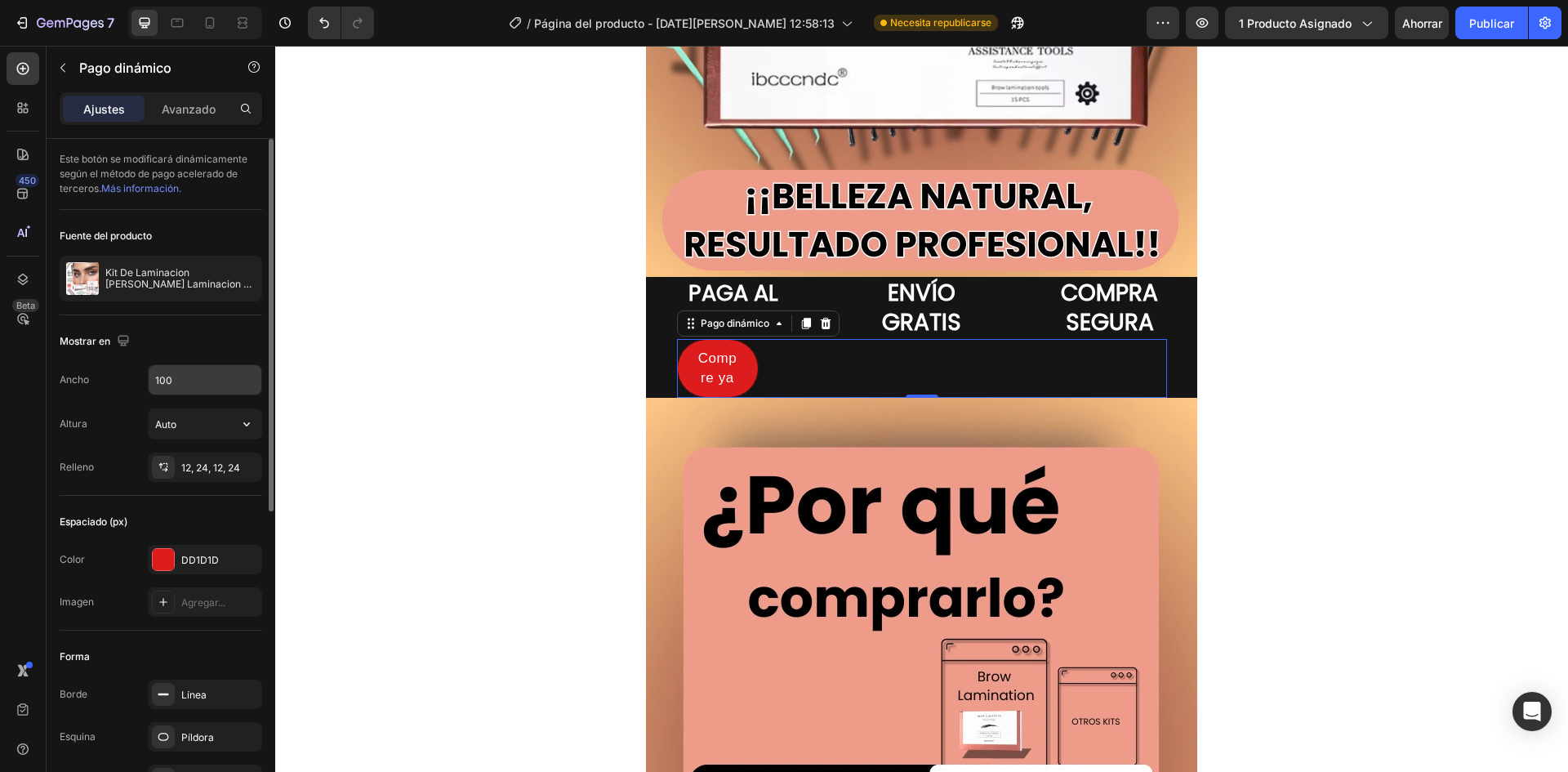
click at [231, 386] on input "100" at bounding box center [204, 380] width 113 height 29
click at [237, 383] on button "button" at bounding box center [246, 380] width 29 height 29
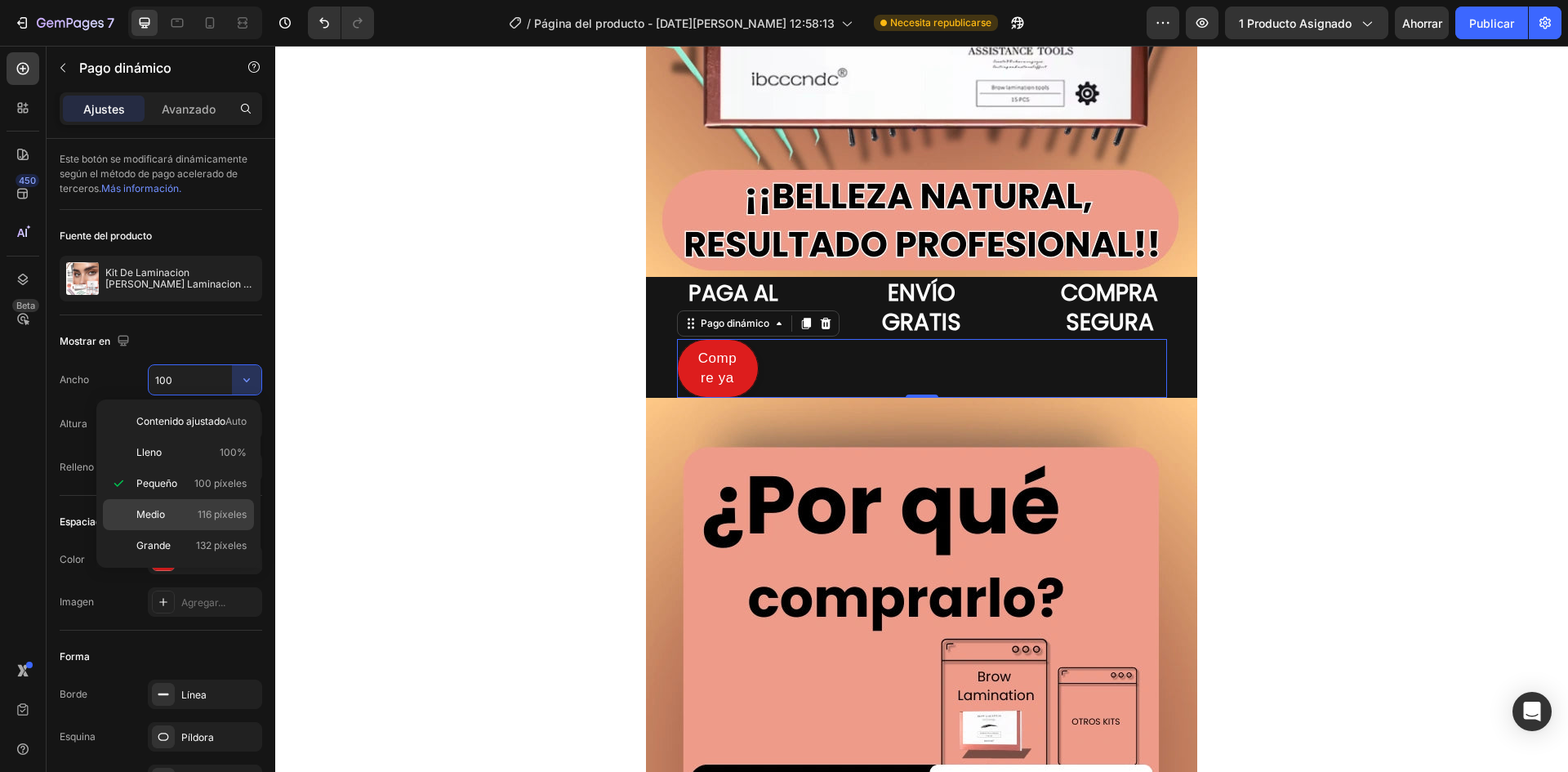
click at [185, 530] on div "Medio 116 píxeles" at bounding box center [178, 546] width 151 height 31
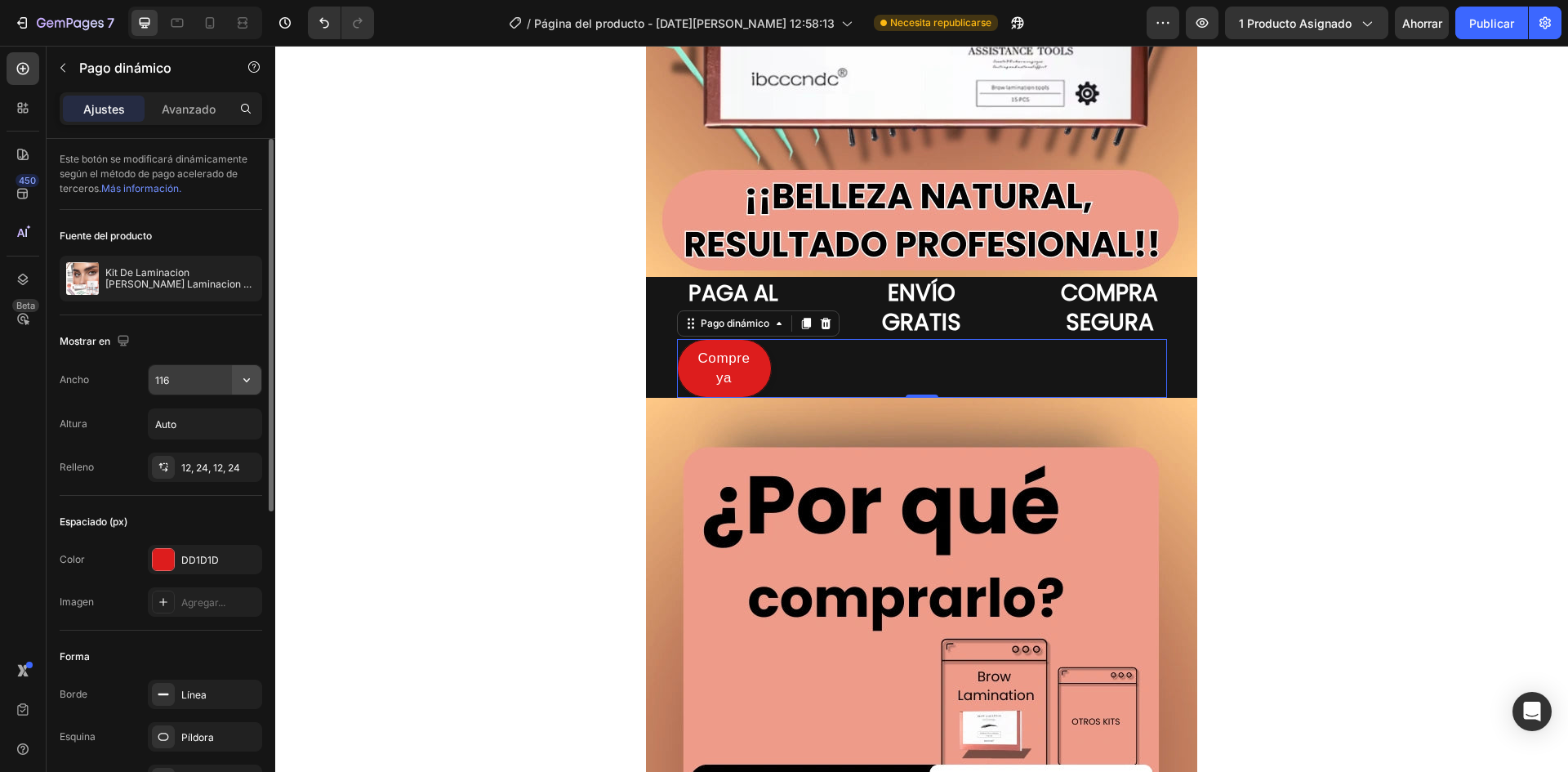
click at [236, 381] on button "button" at bounding box center [246, 380] width 29 height 29
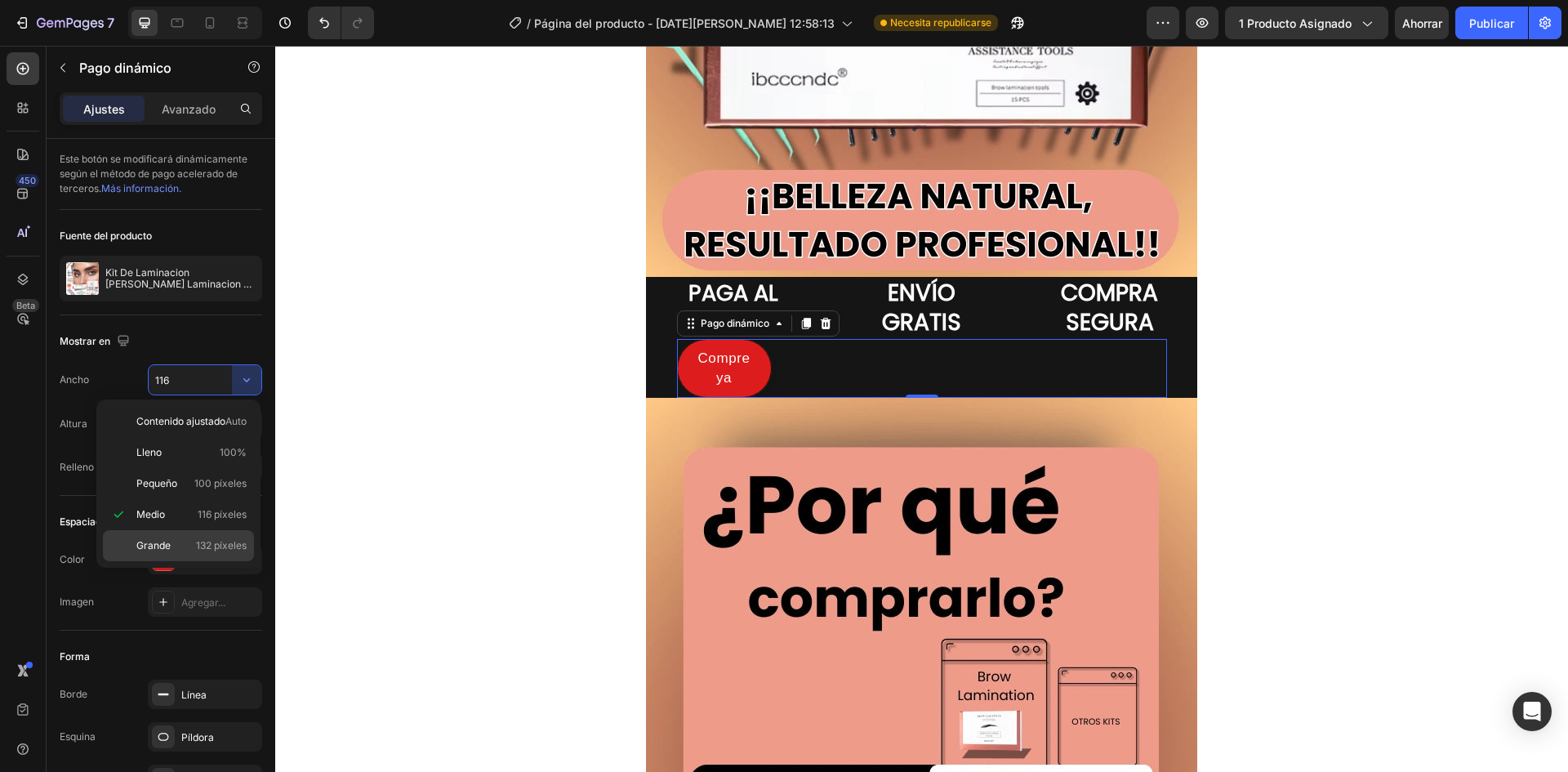
click at [199, 540] on font "132 píxeles" at bounding box center [221, 545] width 50 height 12
type input "132"
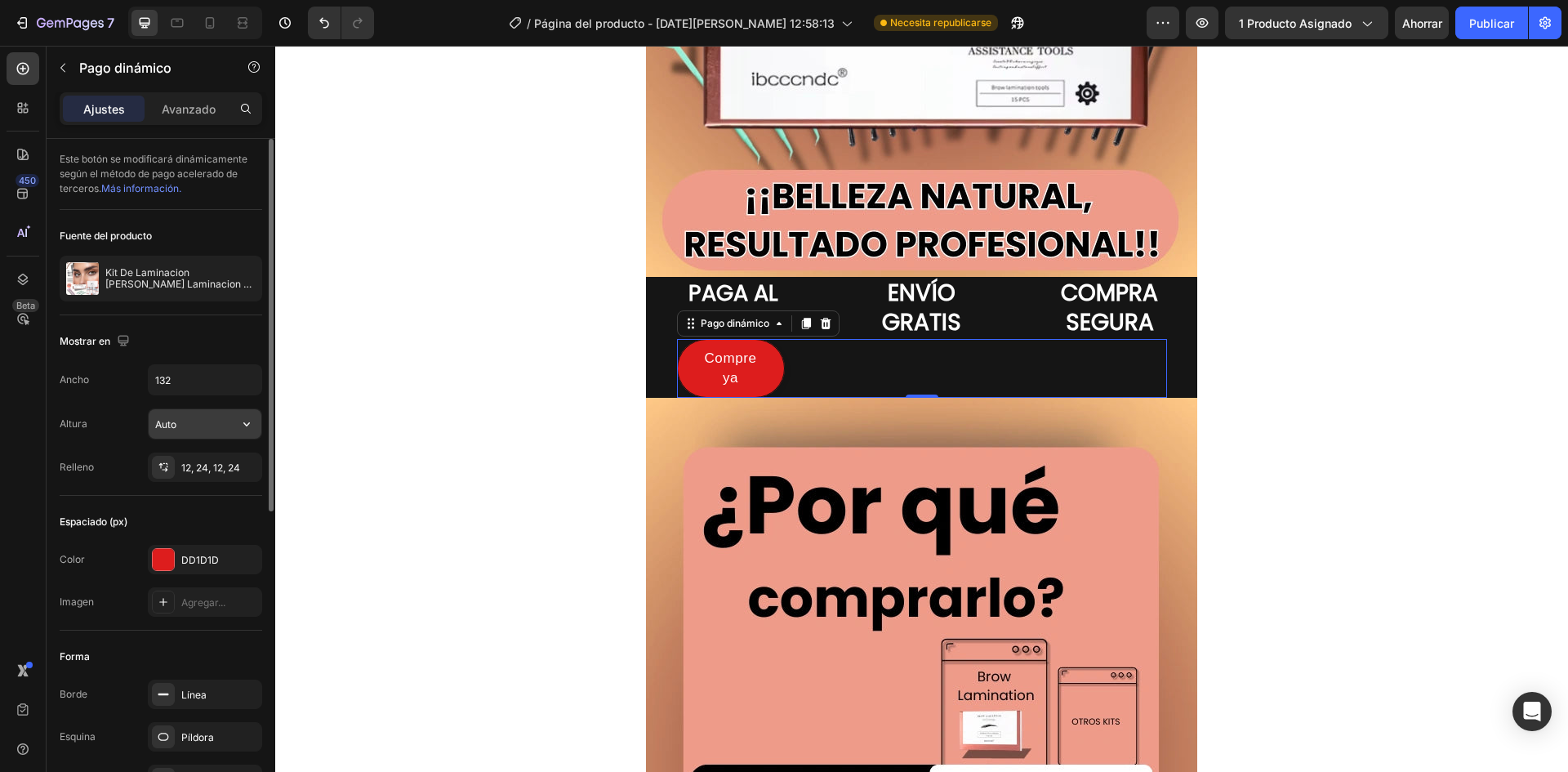
click at [234, 413] on button "button" at bounding box center [246, 424] width 29 height 29
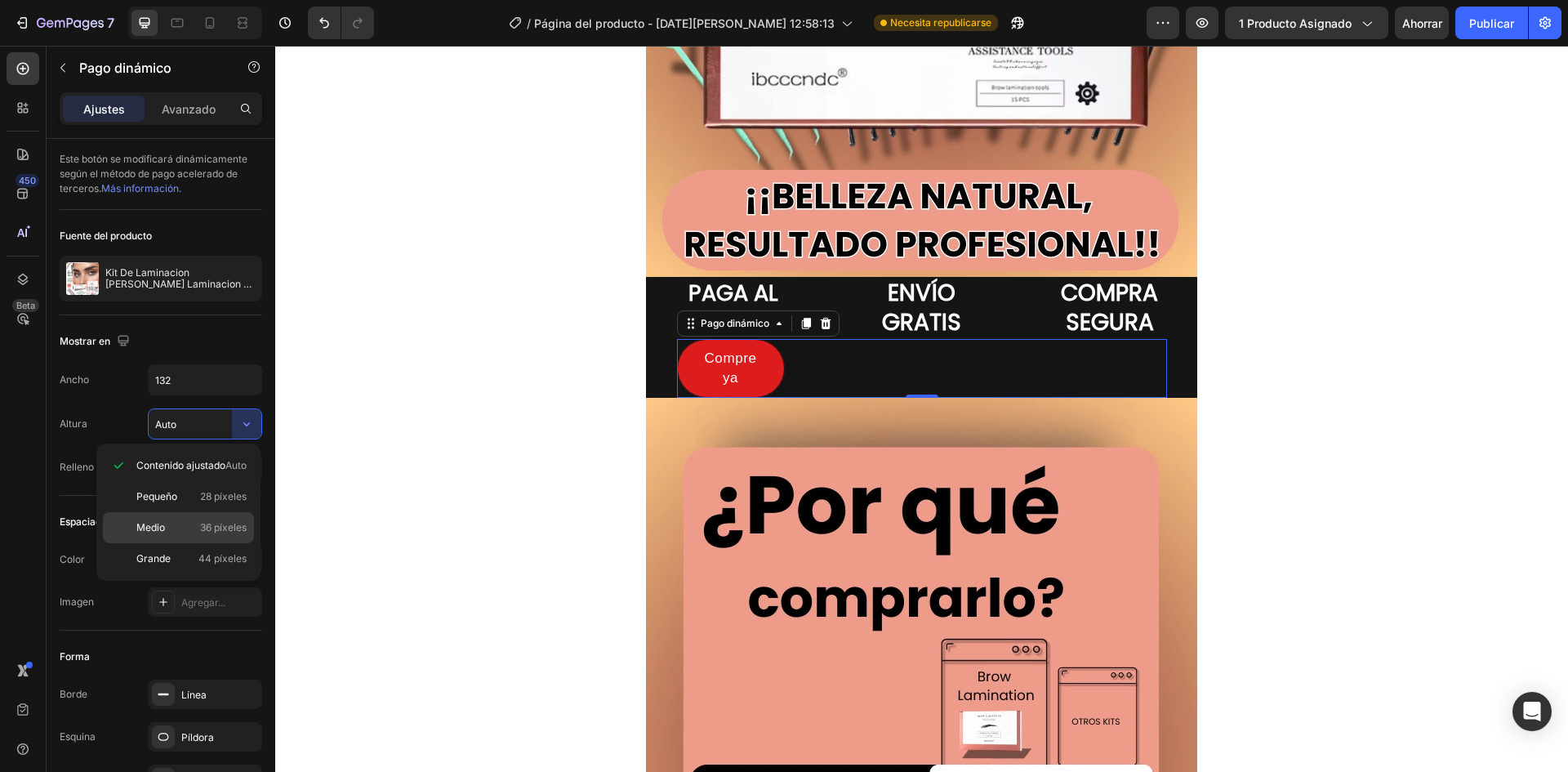
click at [201, 520] on span "36 píxeles" at bounding box center [223, 527] width 47 height 15
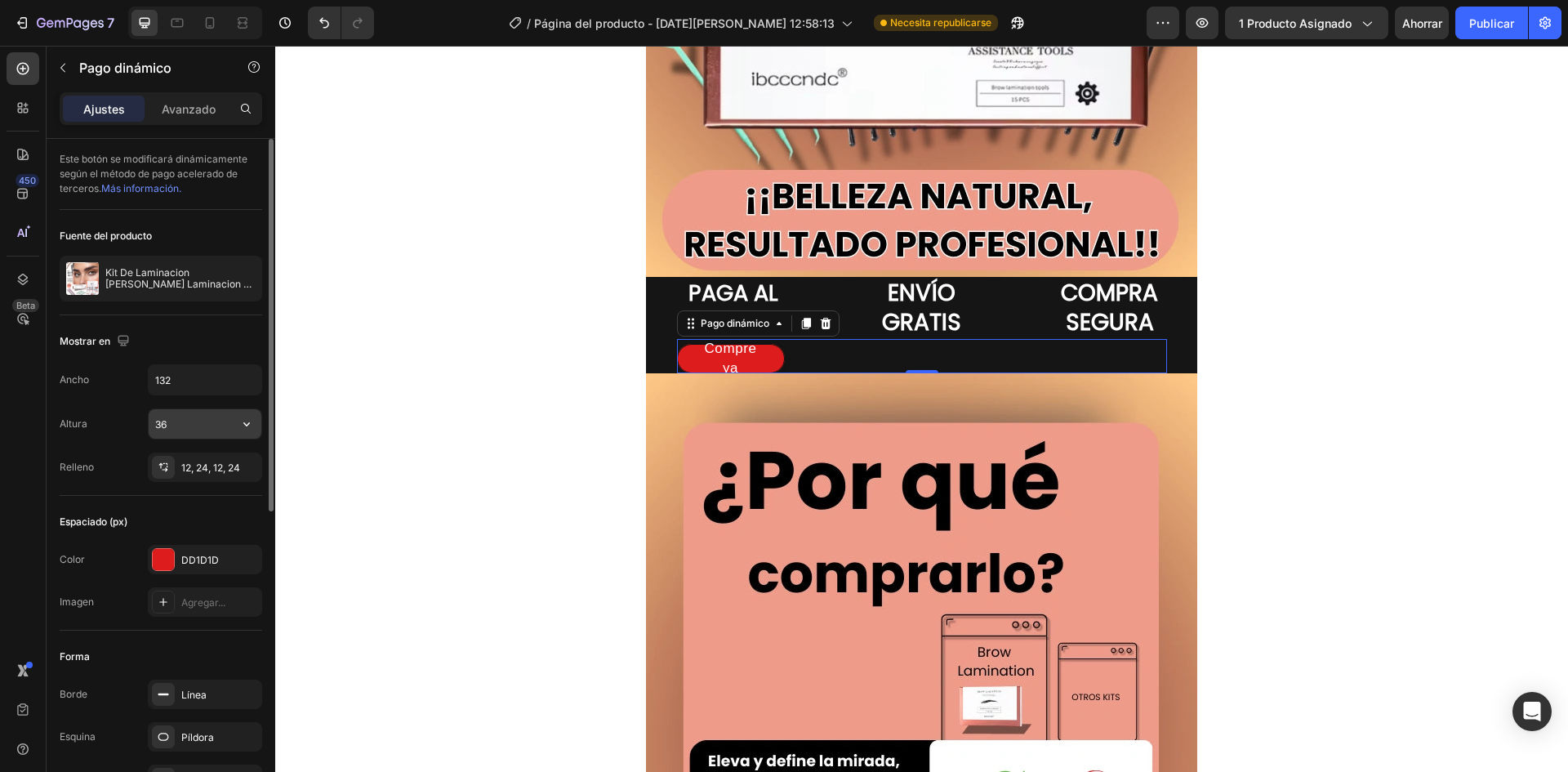
click at [240, 419] on icon "button" at bounding box center [246, 424] width 16 height 16
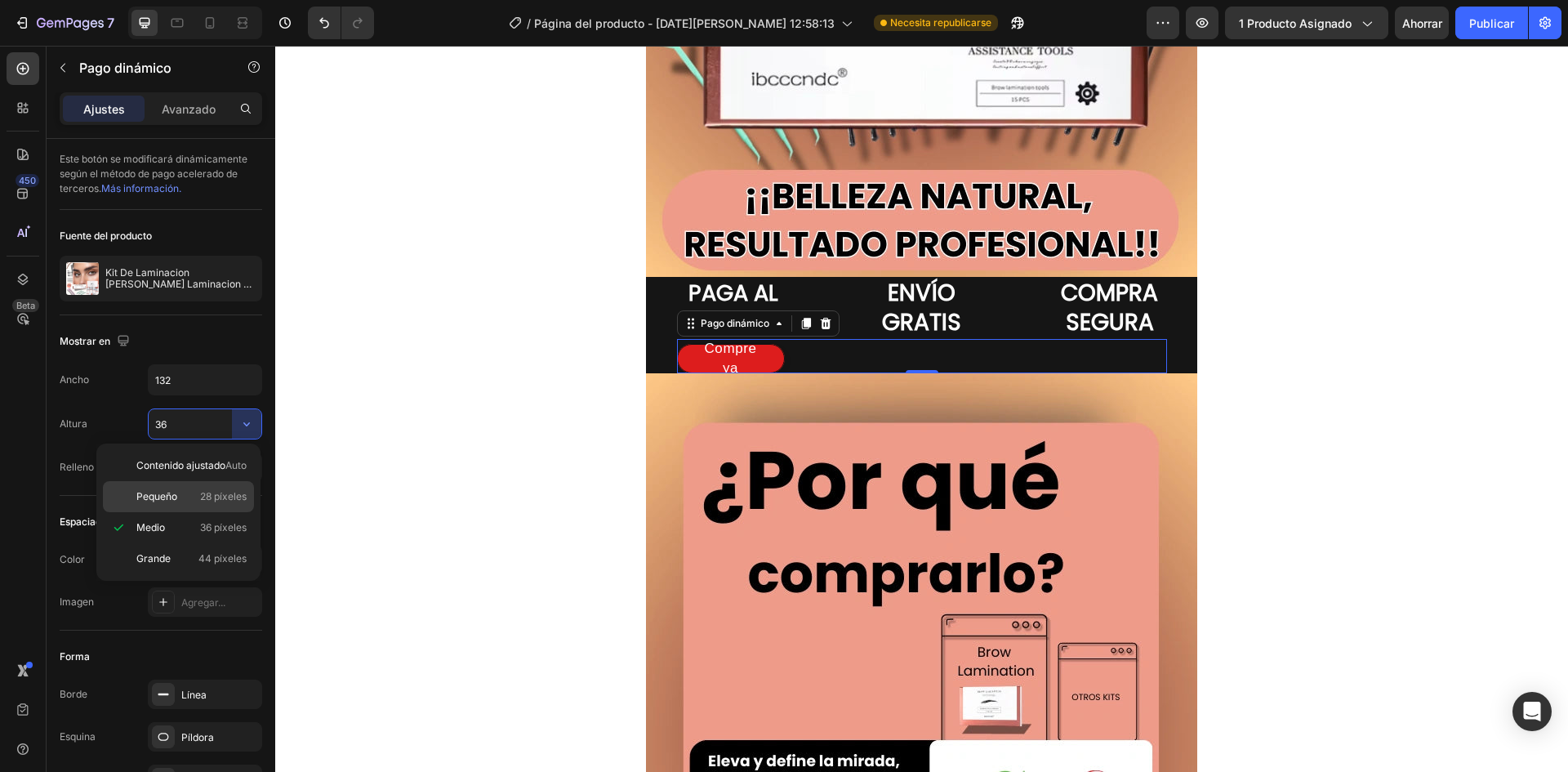
click at [190, 495] on p "Pequeño 28 píxeles" at bounding box center [191, 496] width 110 height 15
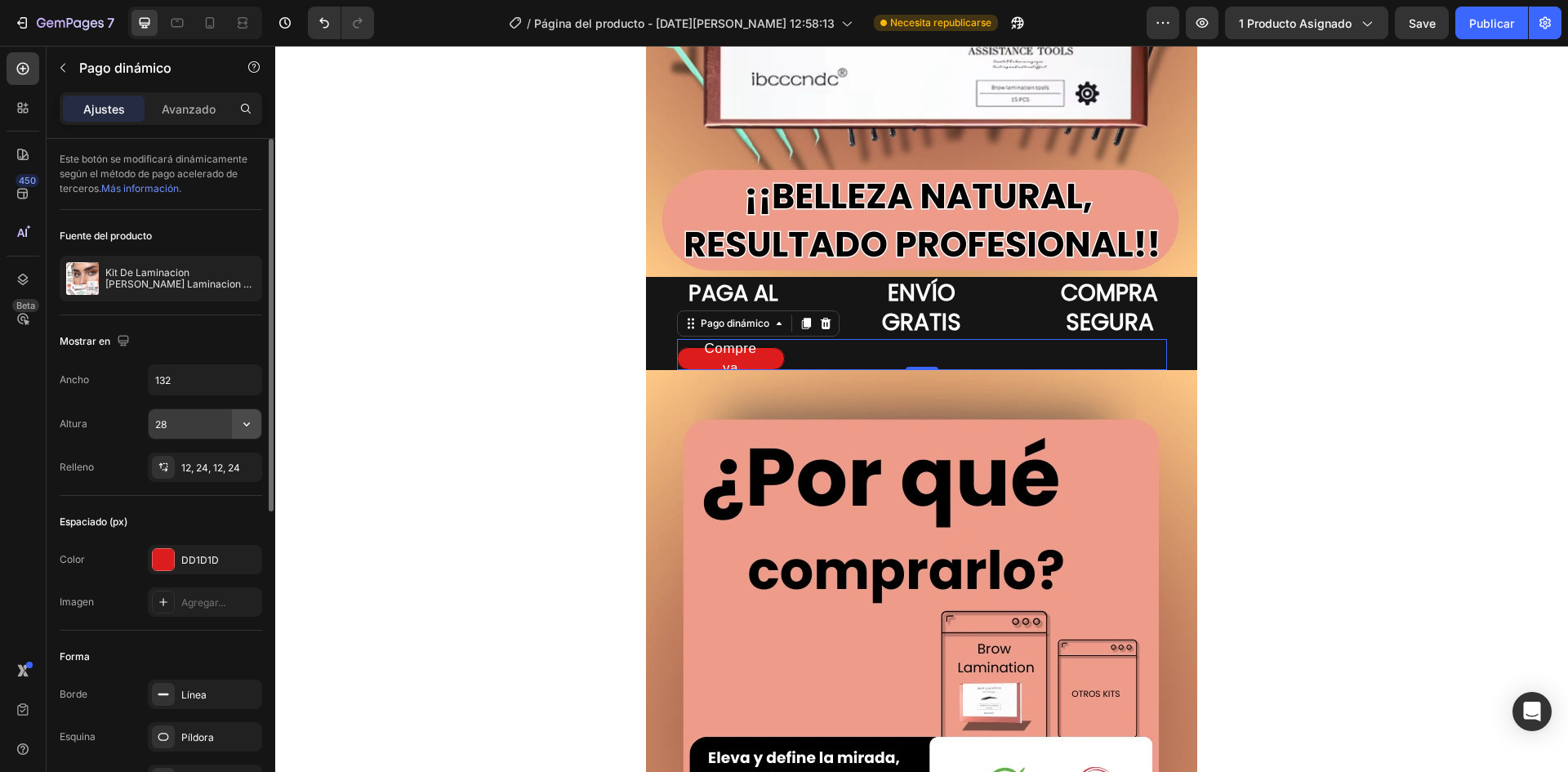
click at [244, 426] on icon "button" at bounding box center [246, 424] width 16 height 16
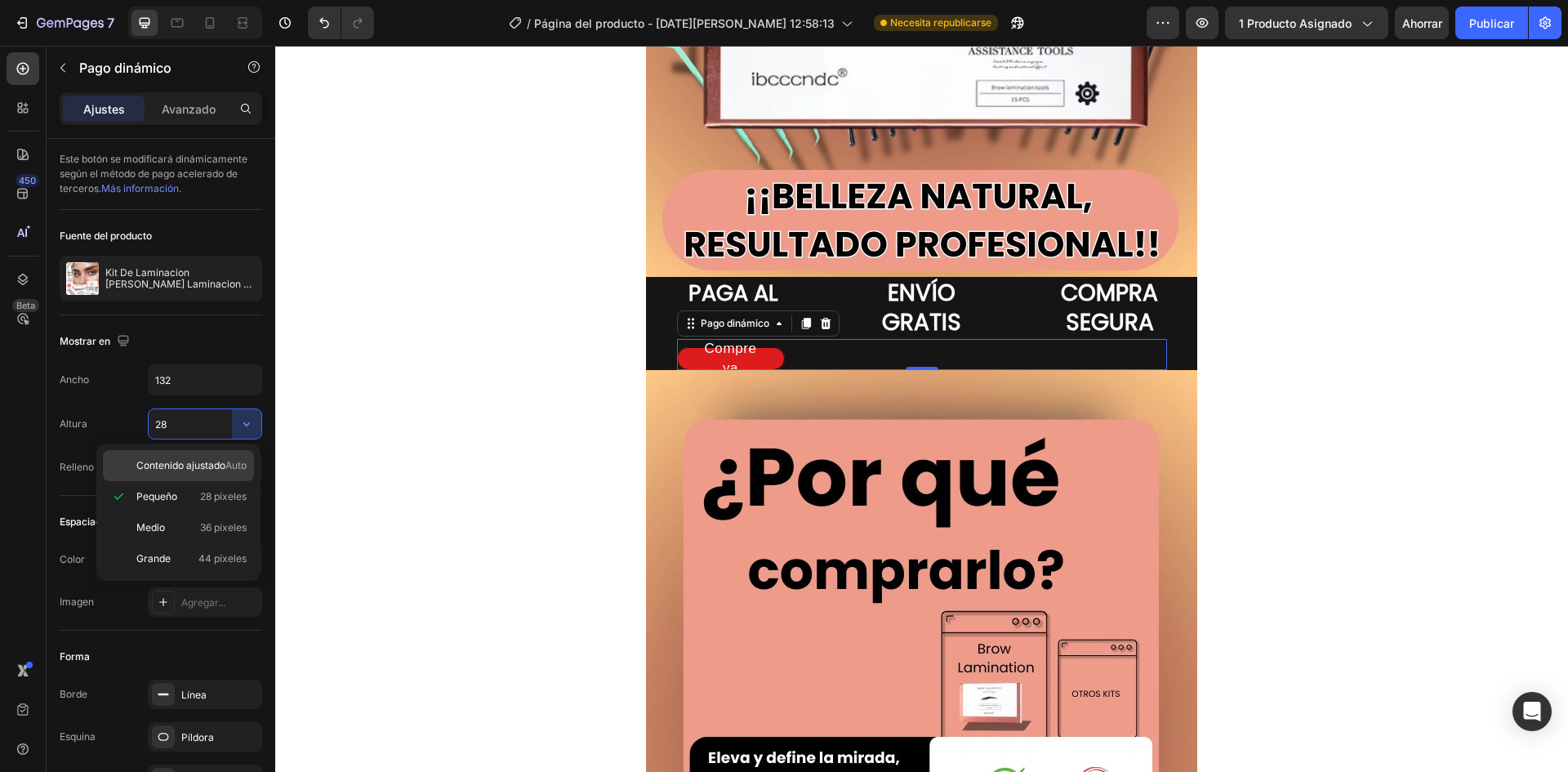
click at [189, 468] on font "Contenido ajustado" at bounding box center [180, 464] width 89 height 12
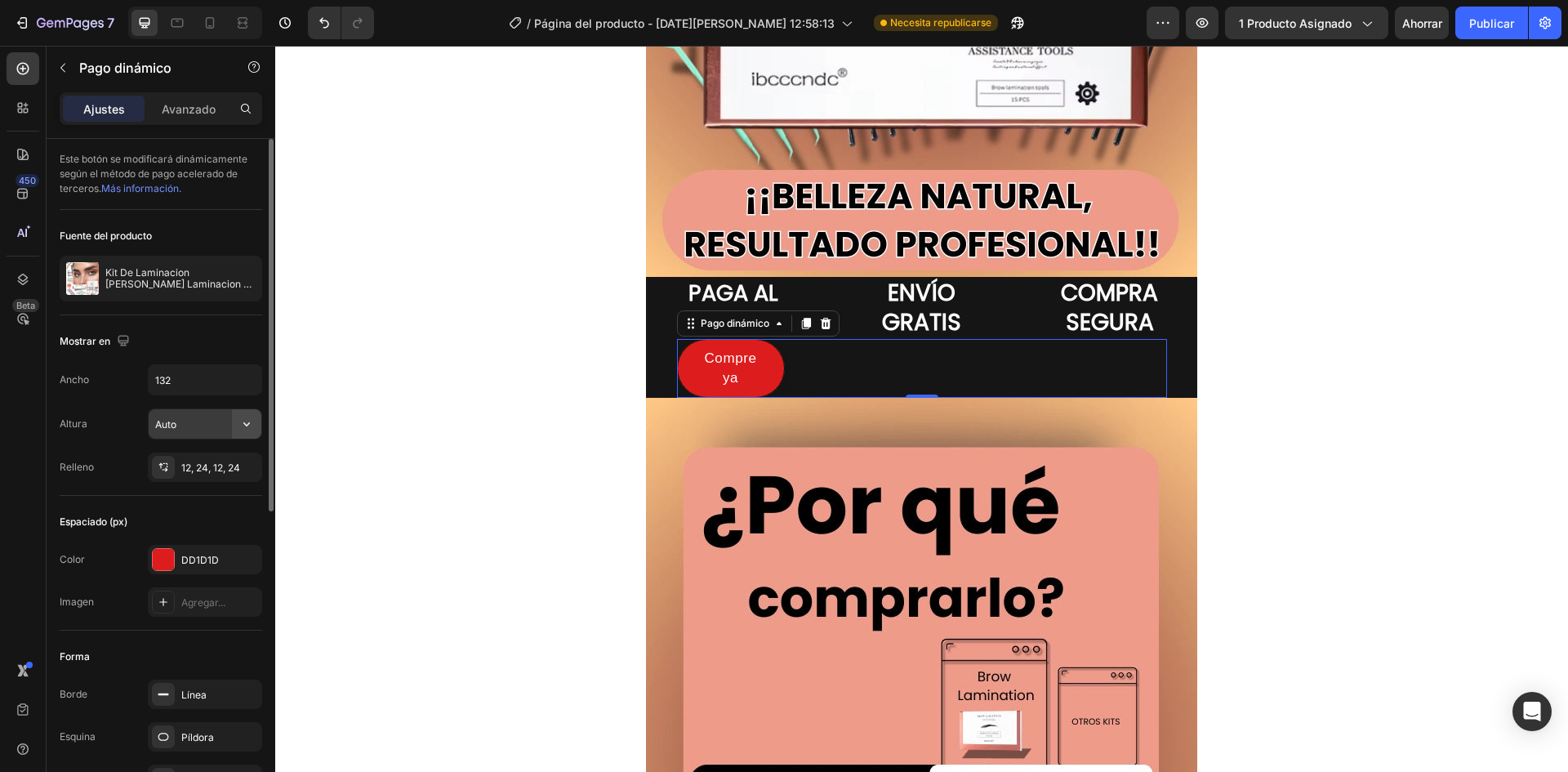
click at [243, 424] on icon "button" at bounding box center [246, 424] width 16 height 16
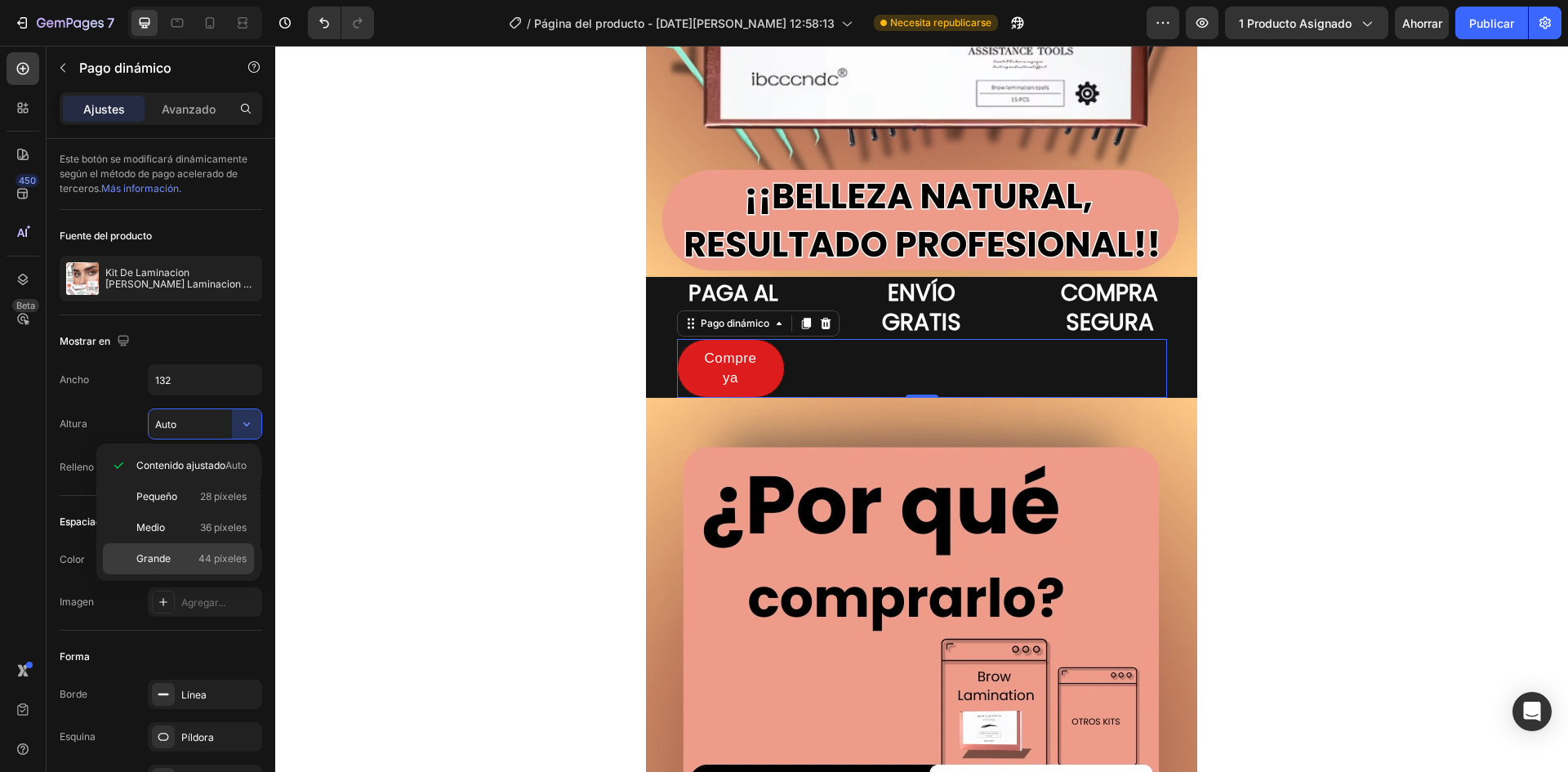
click at [208, 562] on font "44 píxeles" at bounding box center [223, 558] width 49 height 12
type input "44"
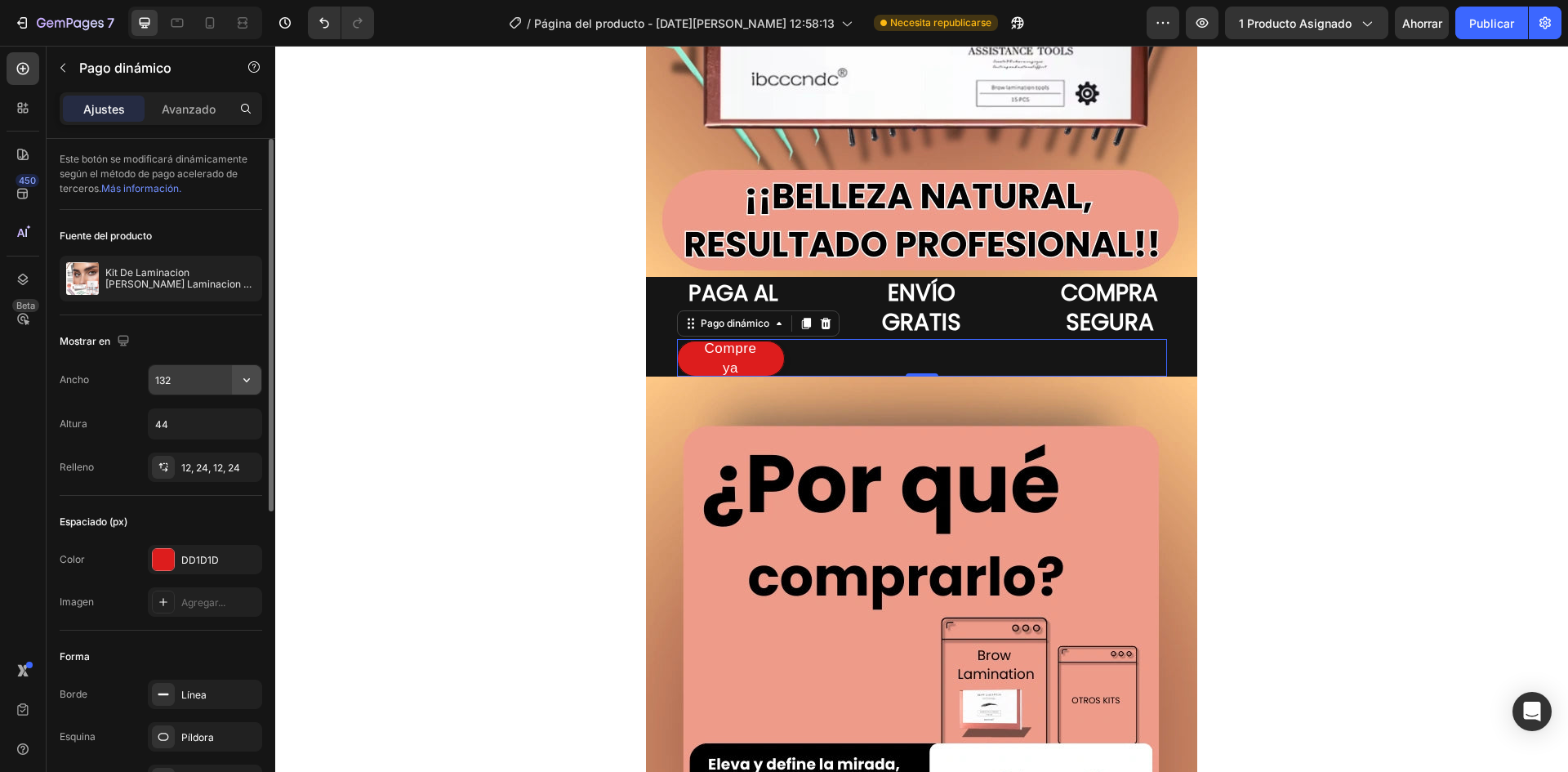
click at [246, 373] on icon "button" at bounding box center [246, 380] width 16 height 16
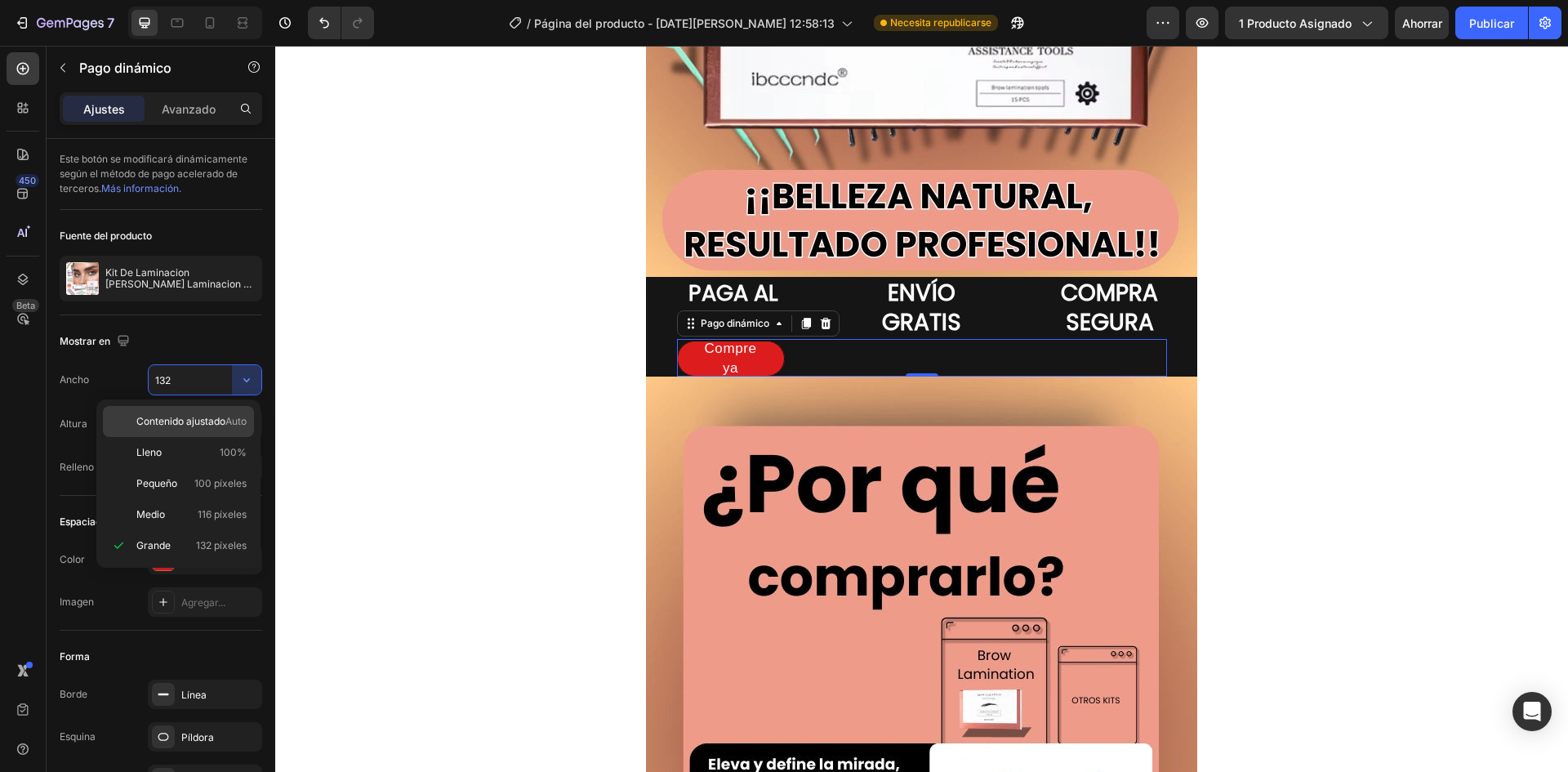
click at [196, 419] on font "Contenido ajustado" at bounding box center [180, 420] width 89 height 12
type input "Auto"
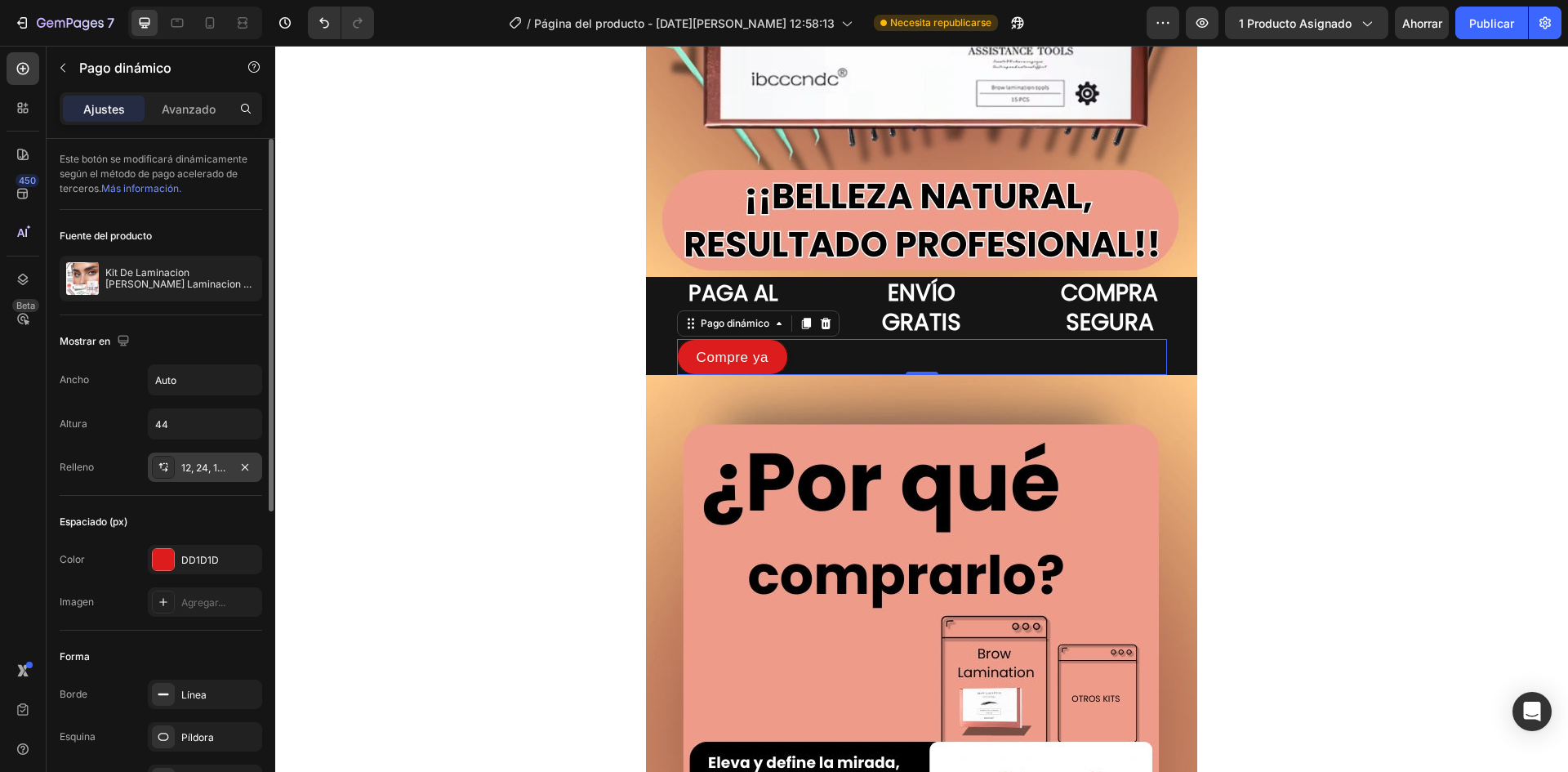
click at [191, 466] on font "12, 24, 12, 24" at bounding box center [211, 467] width 59 height 12
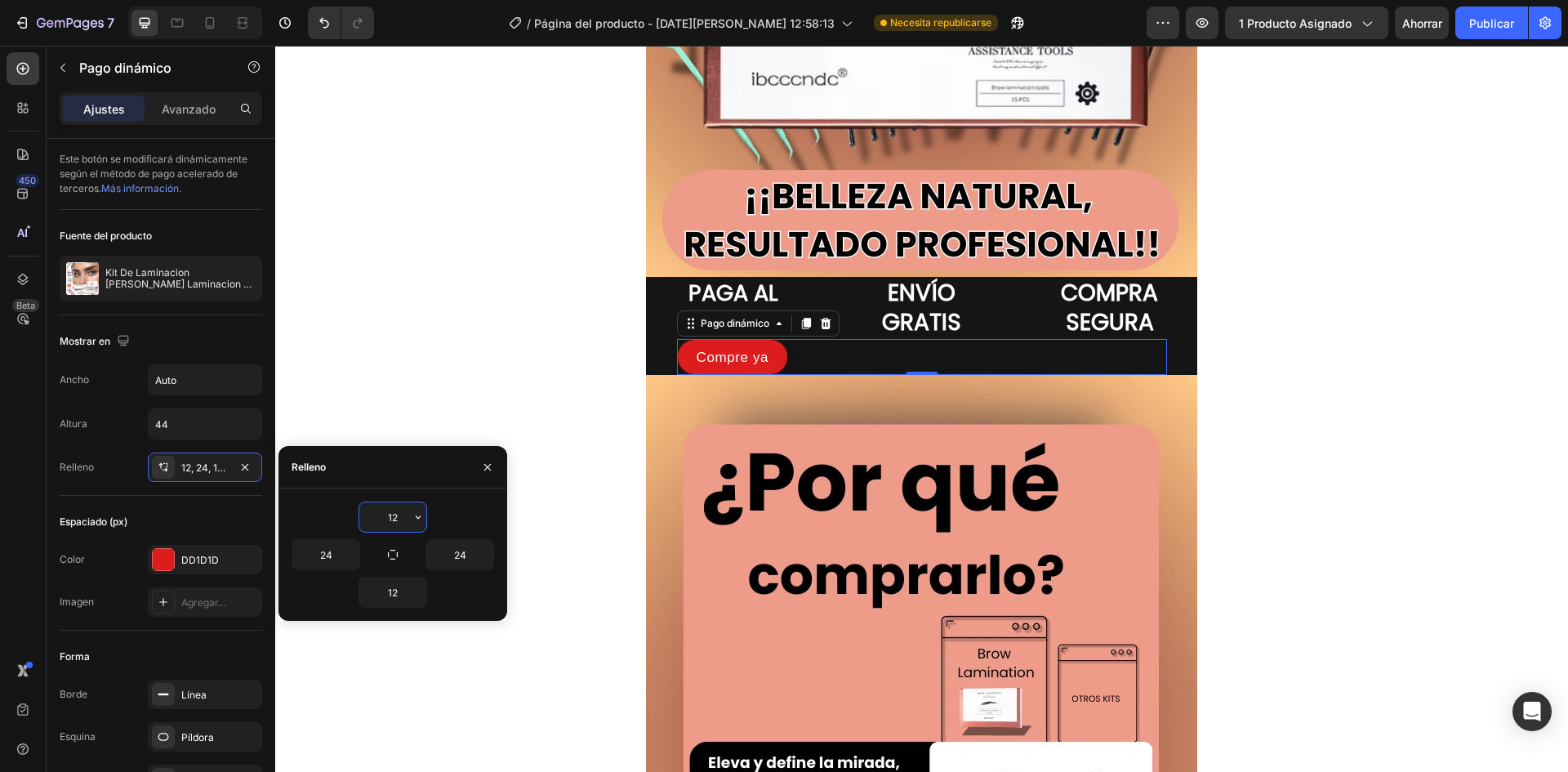
click at [397, 520] on input "12" at bounding box center [392, 517] width 67 height 29
click at [416, 521] on icon "button" at bounding box center [419, 516] width 13 height 13
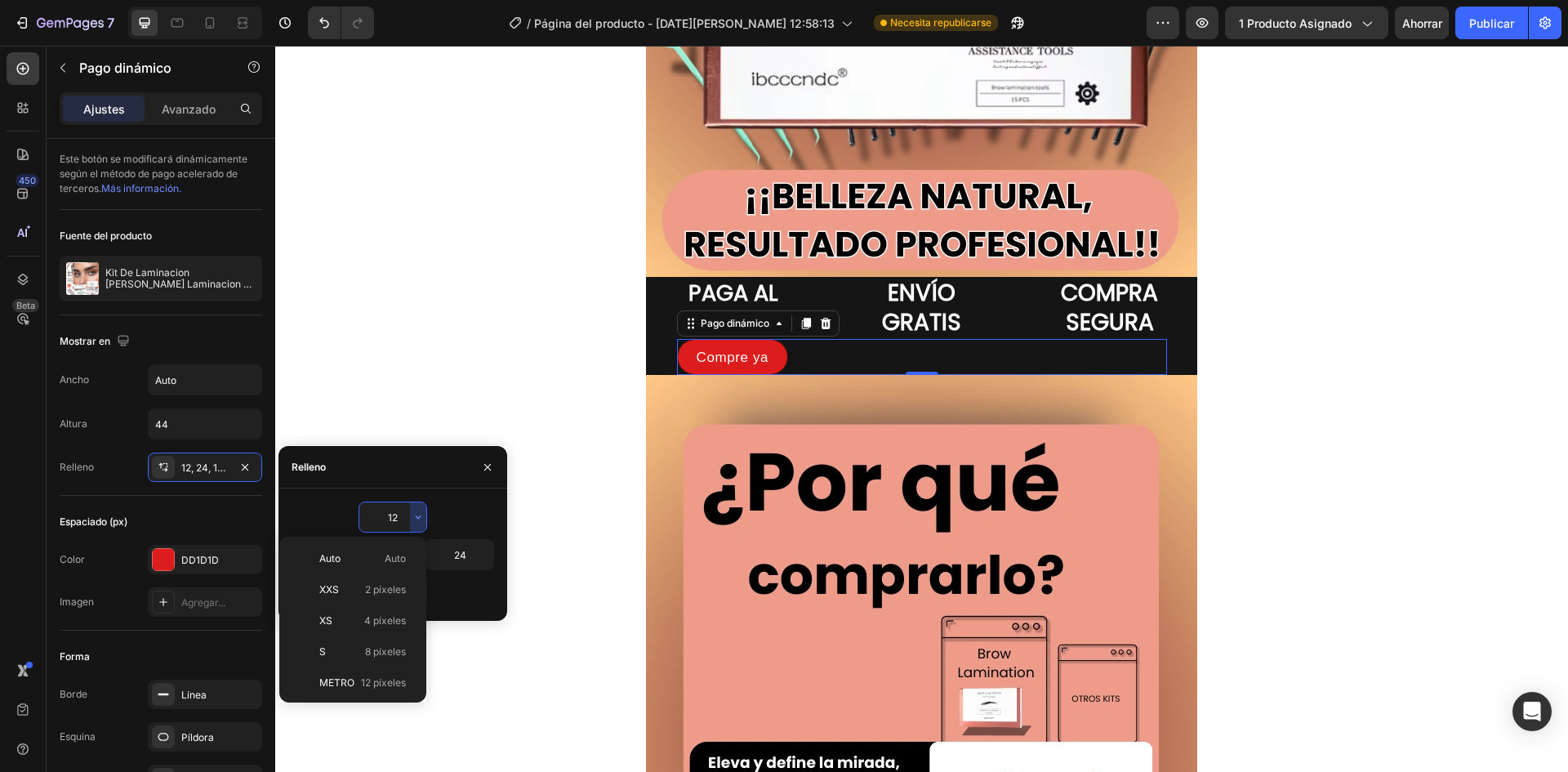
click at [406, 517] on input "12" at bounding box center [392, 517] width 67 height 29
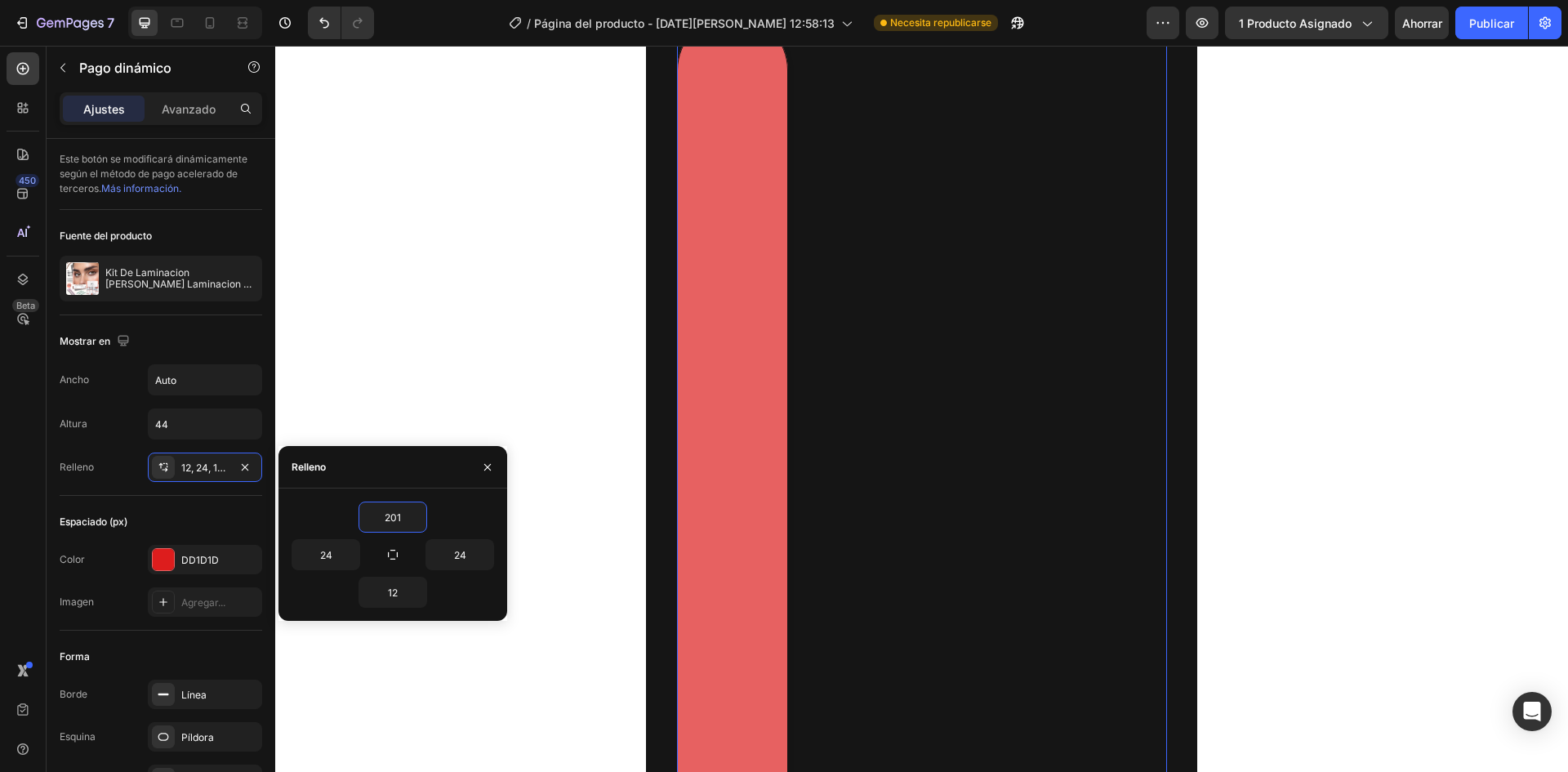
scroll to position [3185, 0]
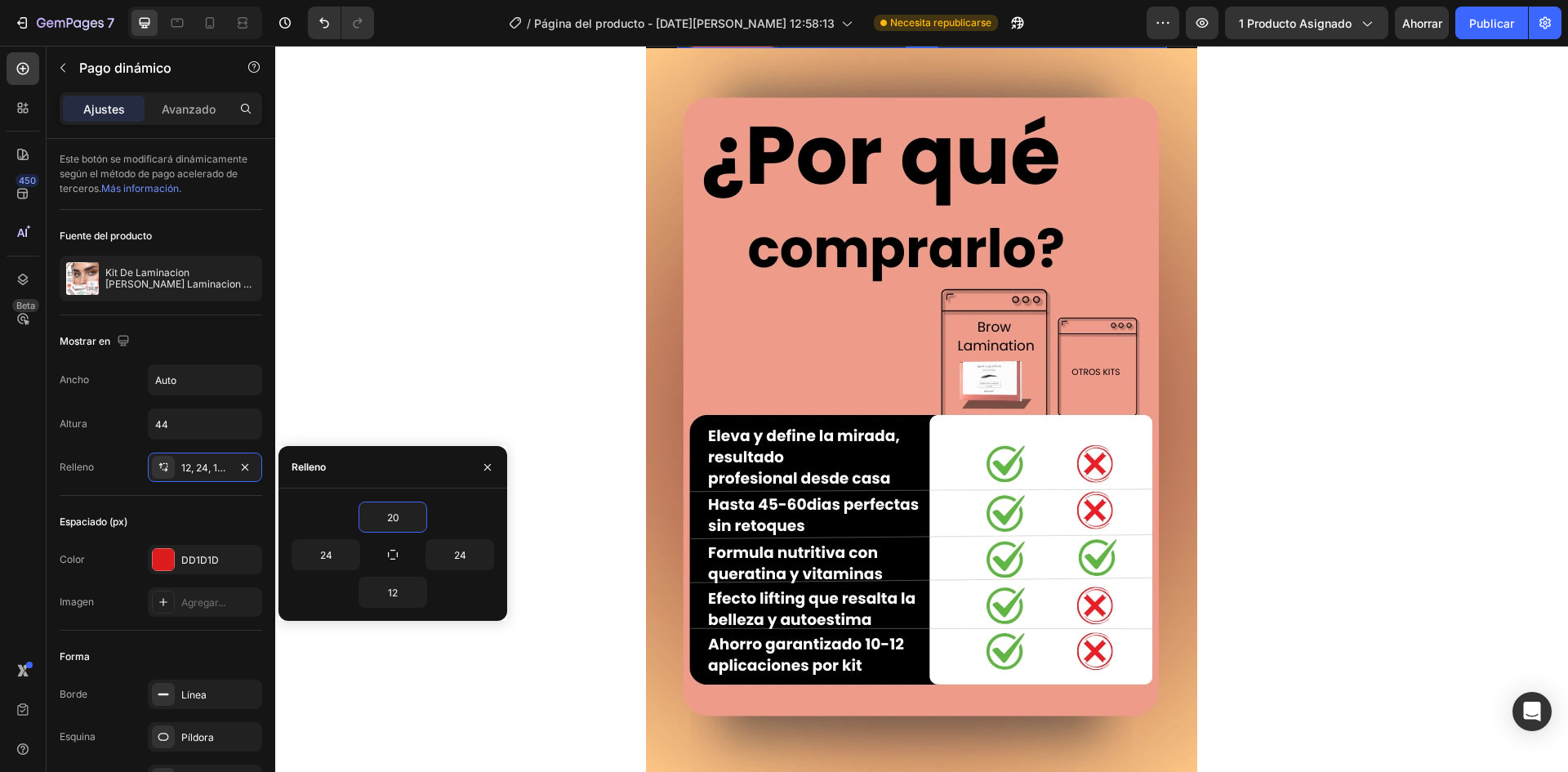
type input "2"
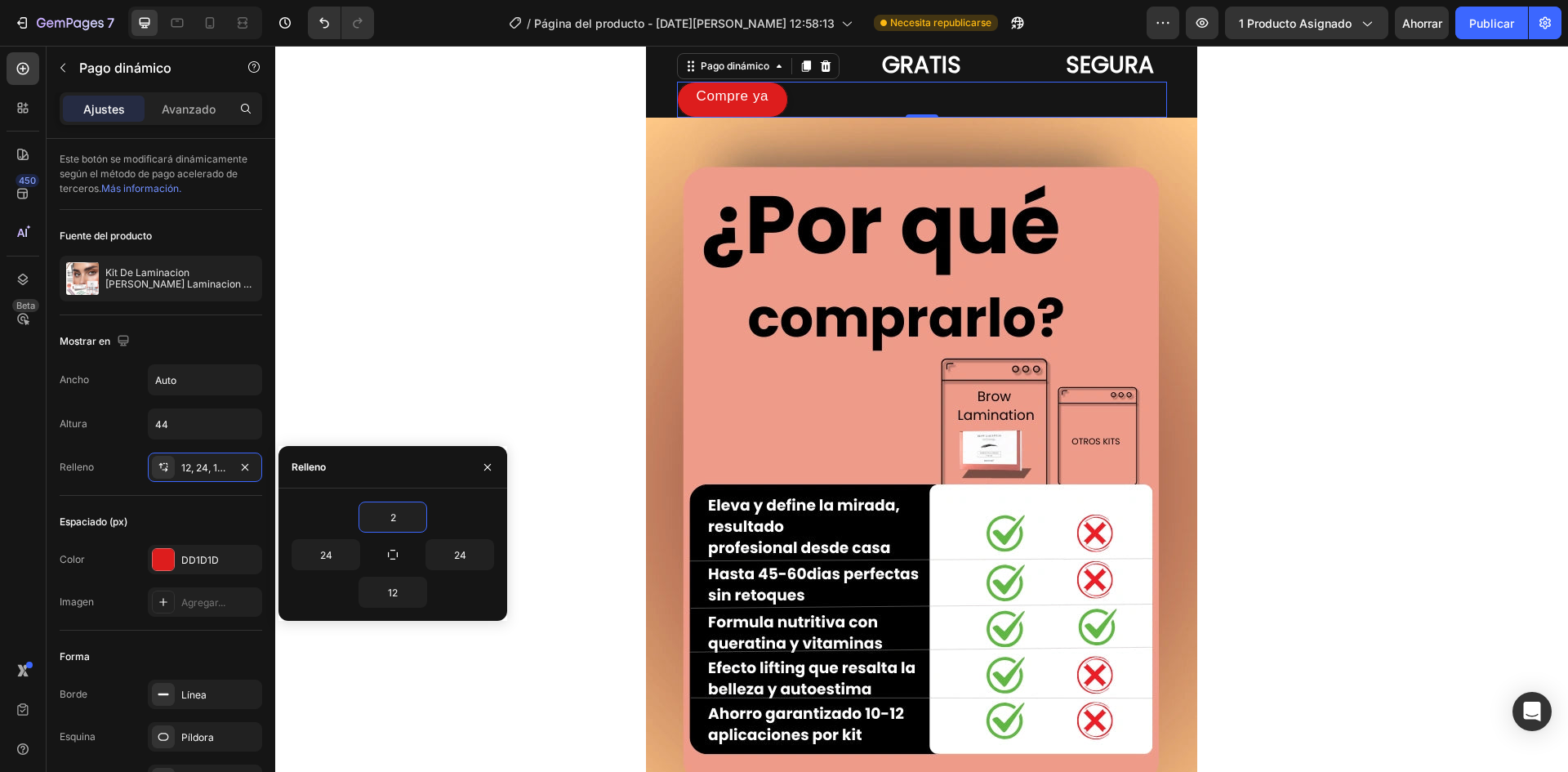
scroll to position [2941, 0]
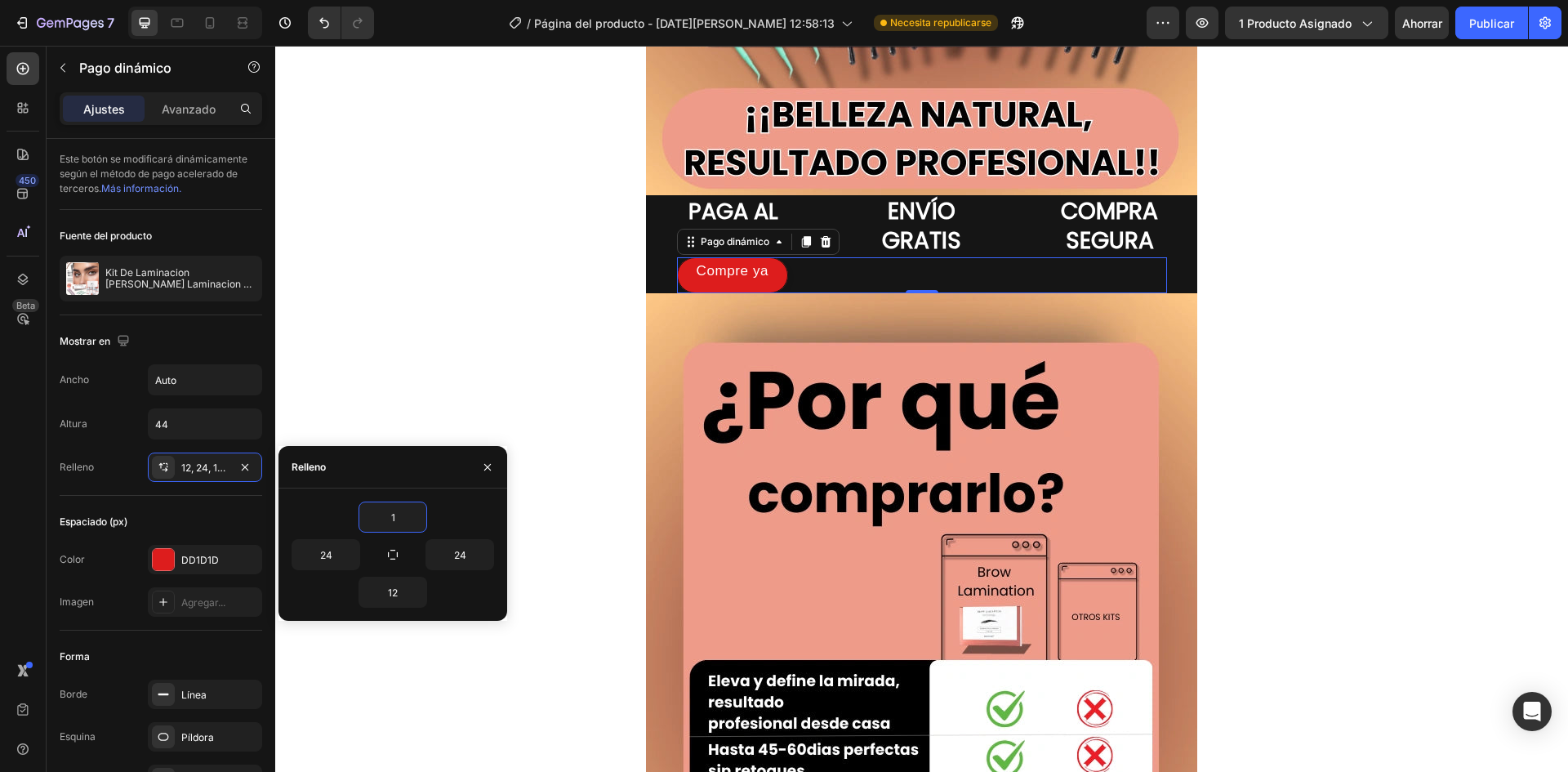
type input "12"
click at [463, 419] on div "Imagen Imagen Imagen PAGA AL RECIBIR Título ENVÍO GRATIS Título COMPRA SEGURA T…" at bounding box center [922, 321] width 1293 height 6365
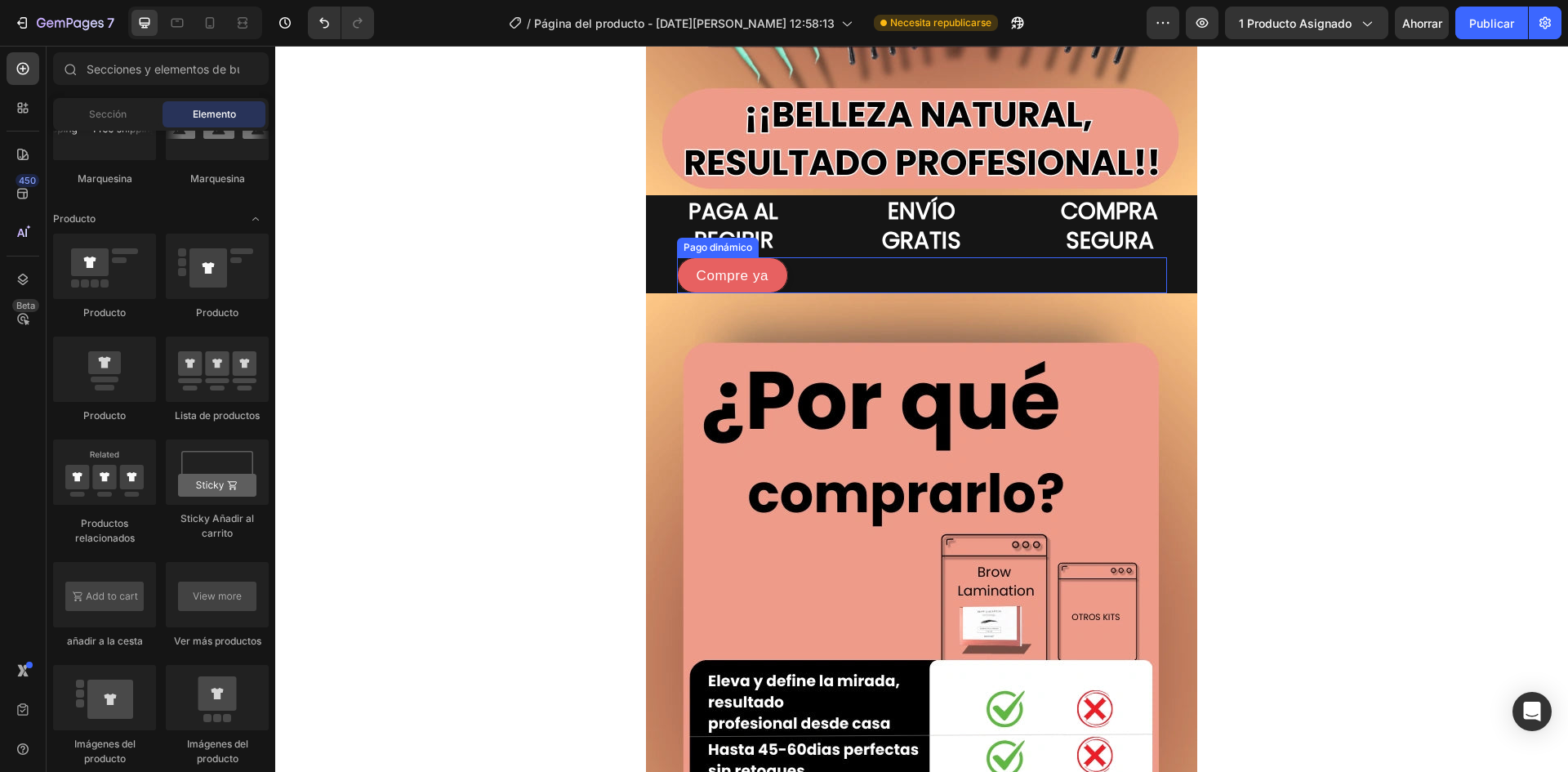
click at [770, 274] on button "Compre ya" at bounding box center [733, 275] width 112 height 36
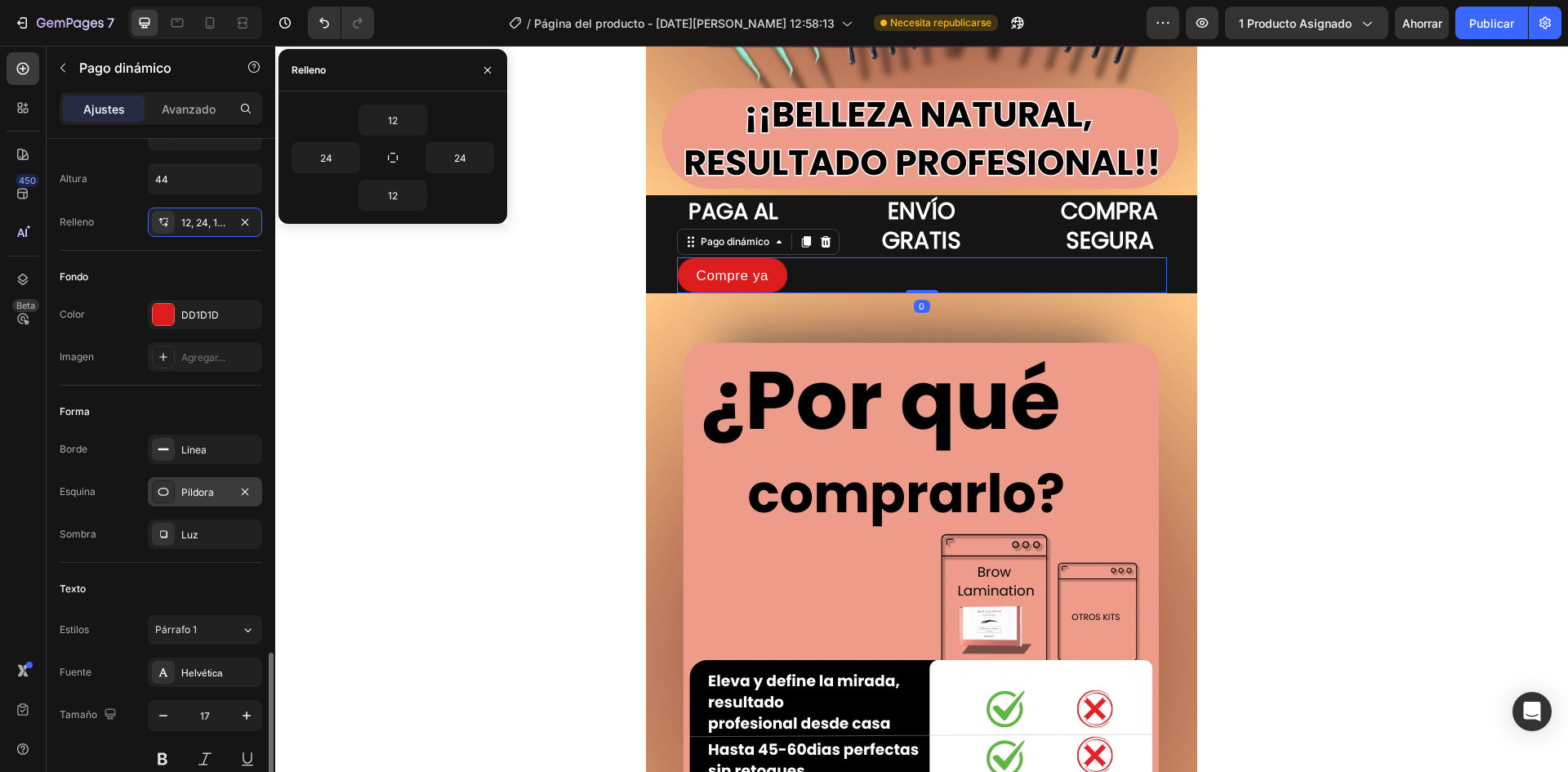
scroll to position [490, 0]
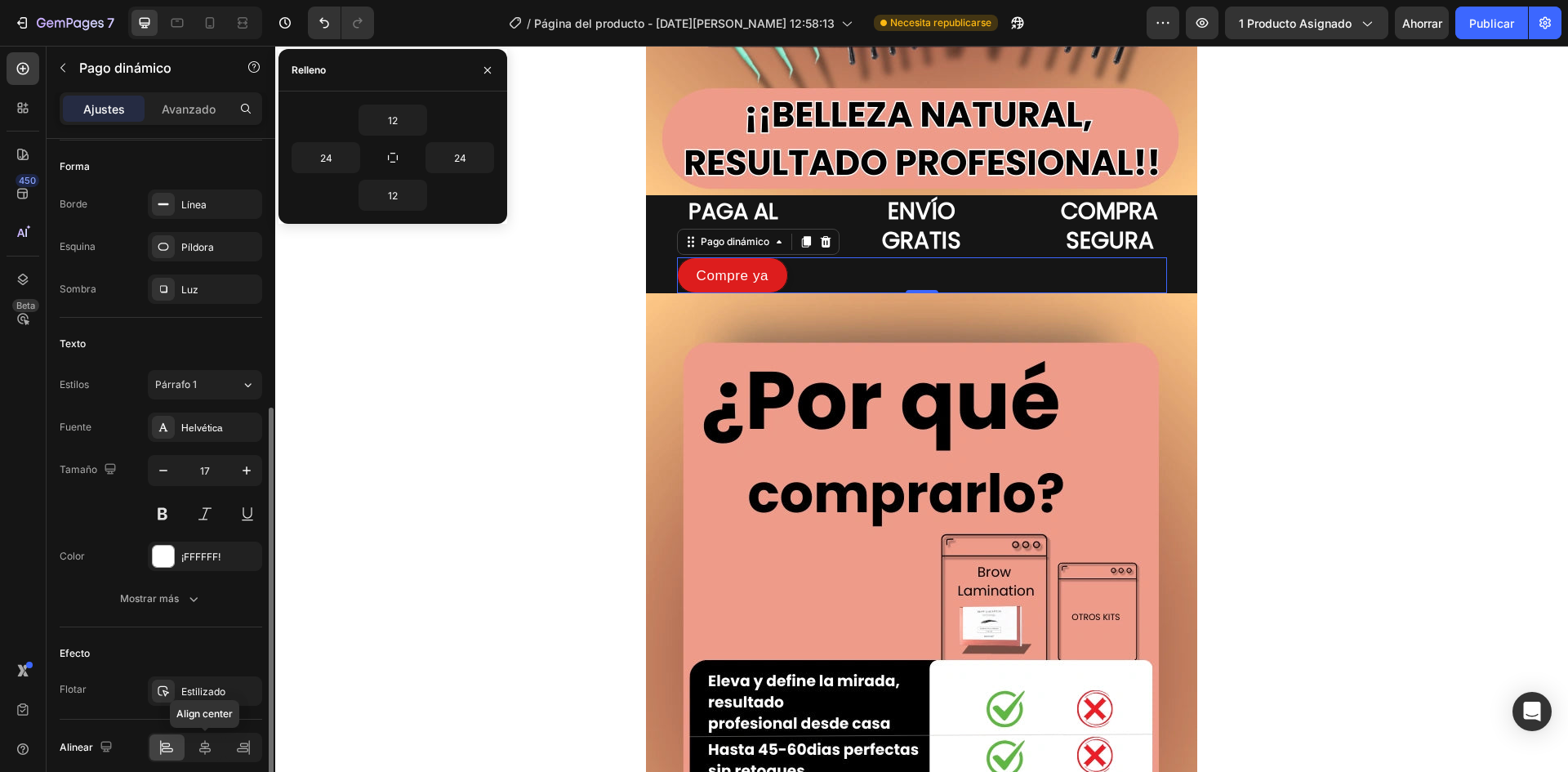
click at [212, 762] on div "Alinear Align center" at bounding box center [160, 747] width 202 height 56
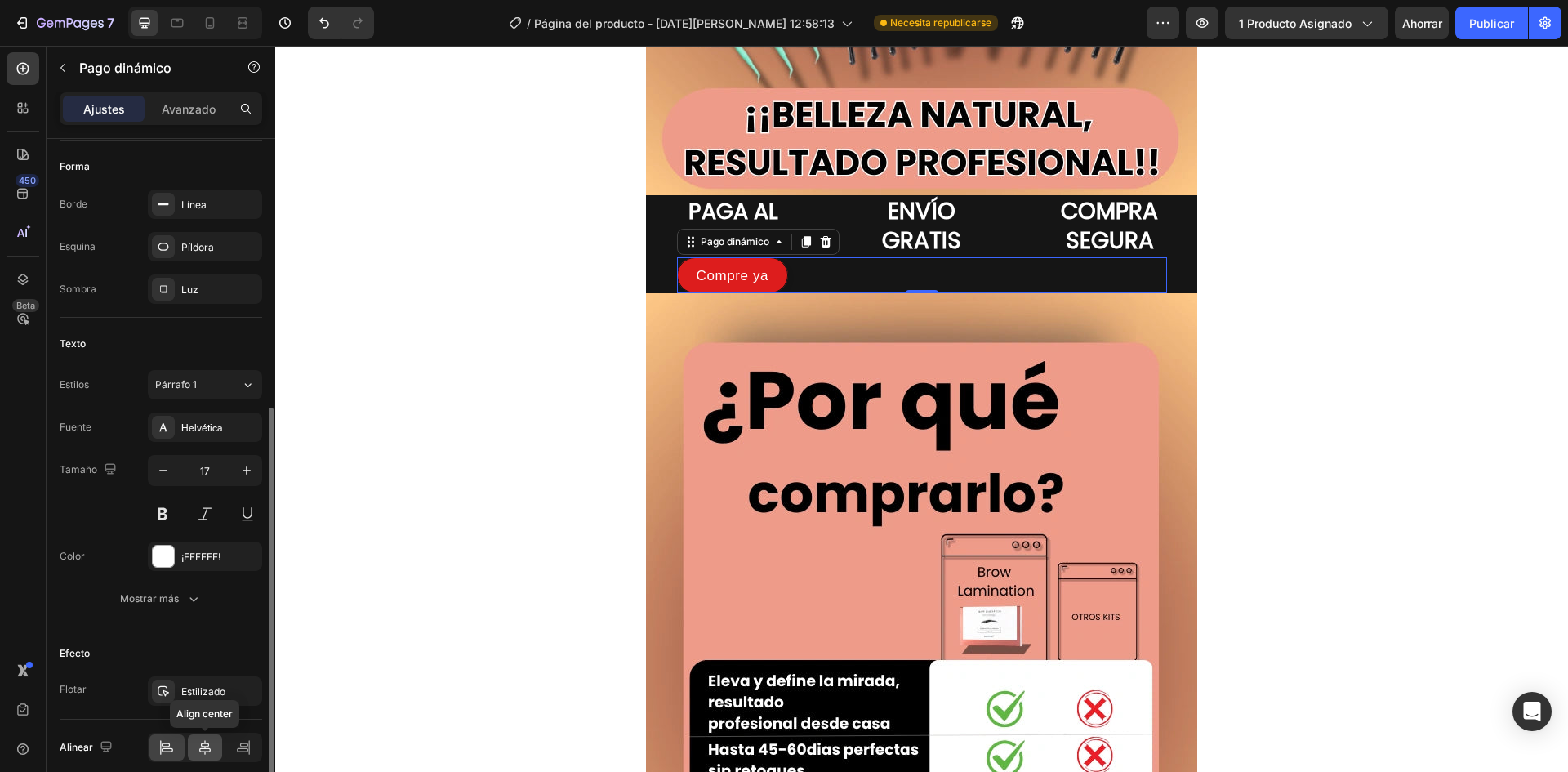
click at [208, 750] on icon at bounding box center [205, 747] width 16 height 16
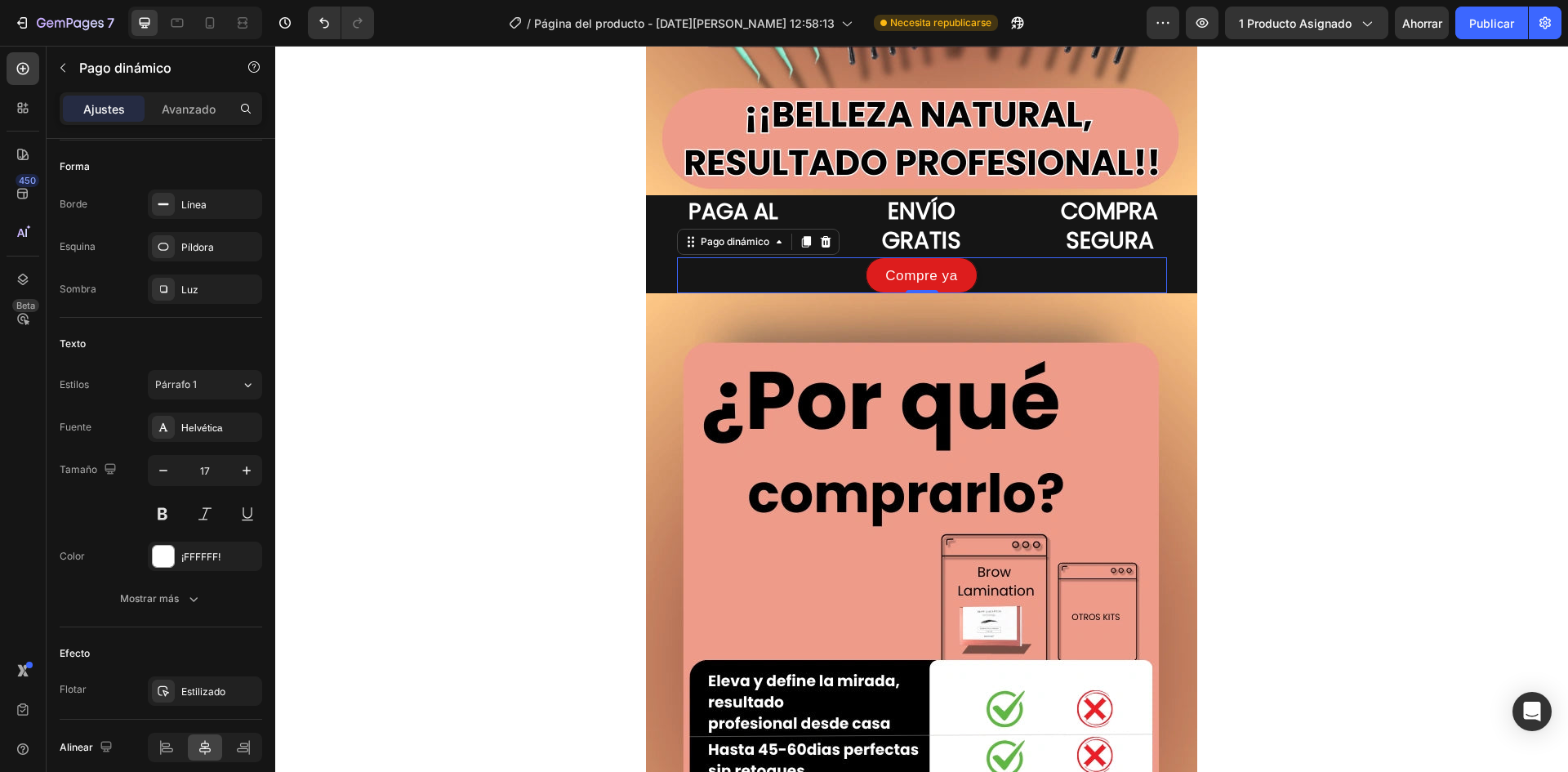
click at [500, 453] on div "Imagen Imagen Imagen PAGA AL RECIBIR Título ENVÍO GRATIS Título COMPRA SEGURA T…" at bounding box center [922, 321] width 1293 height 6365
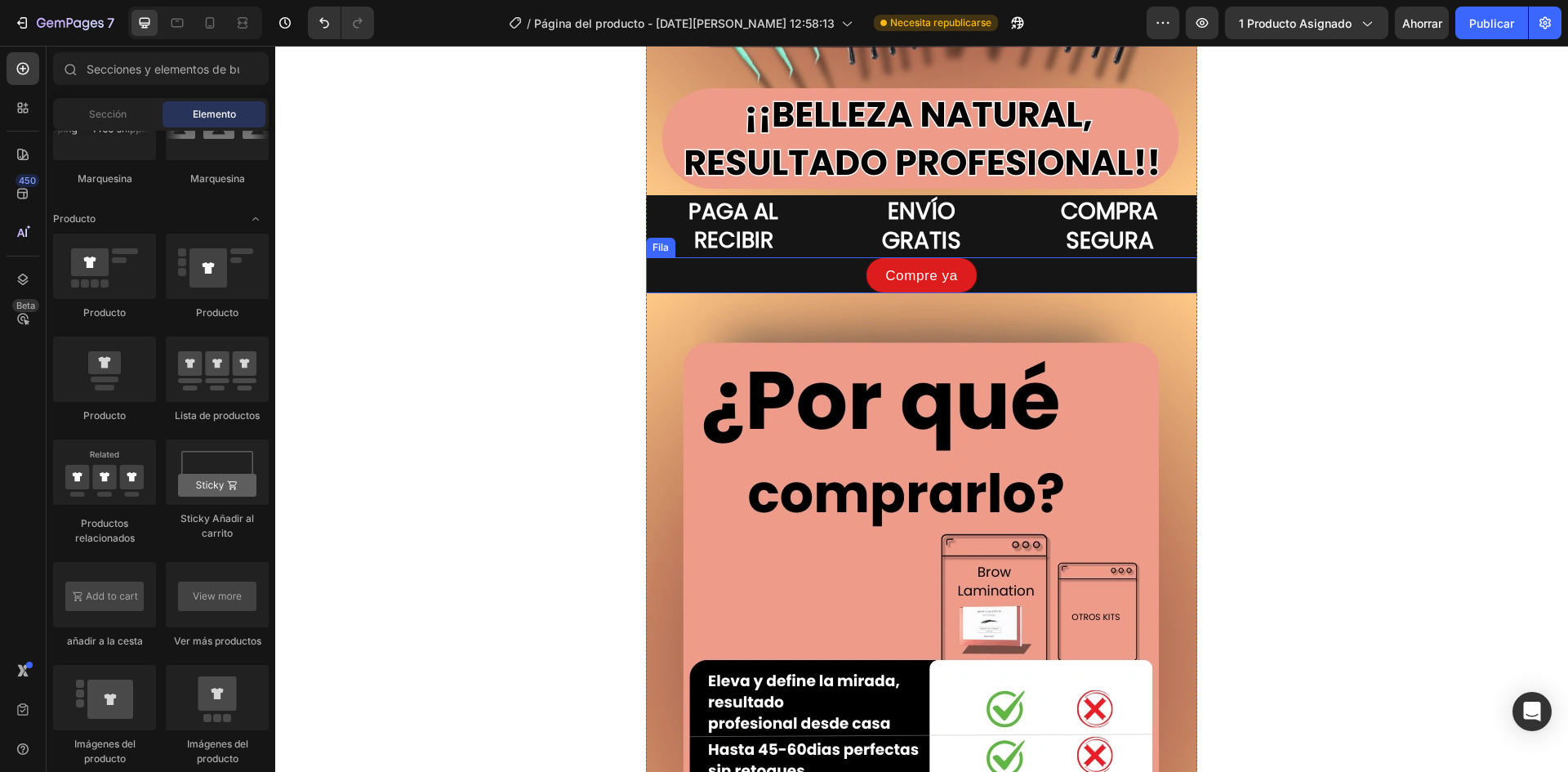
click at [669, 270] on div "Compre ya Pago dinámico Producto Fila" at bounding box center [921, 275] width 551 height 36
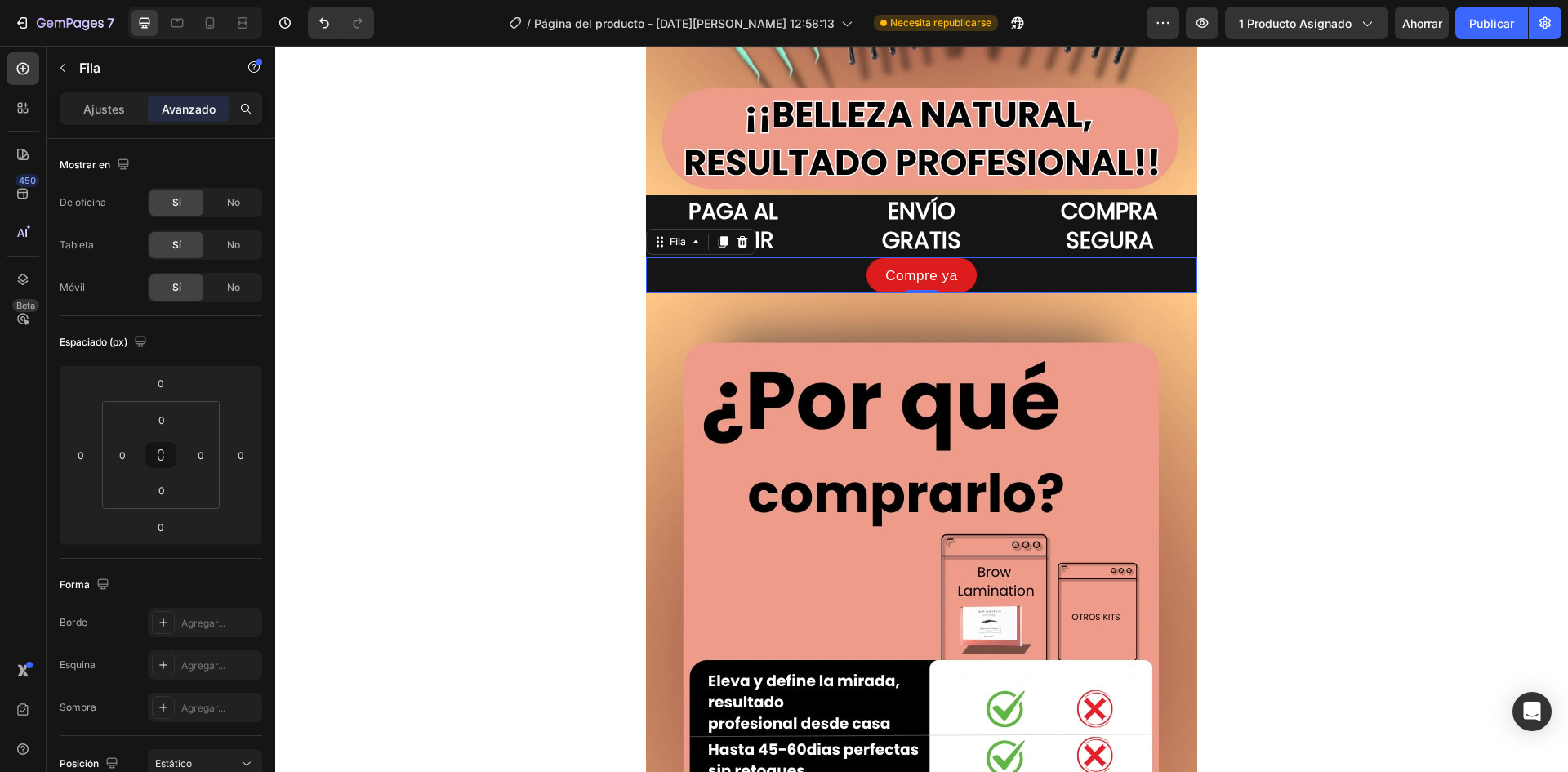
click at [485, 310] on div "Imagen Imagen Imagen PAGA AL RECIBIR Título ENVÍO GRATIS Título COMPRA SEGURA T…" at bounding box center [922, 321] width 1293 height 6365
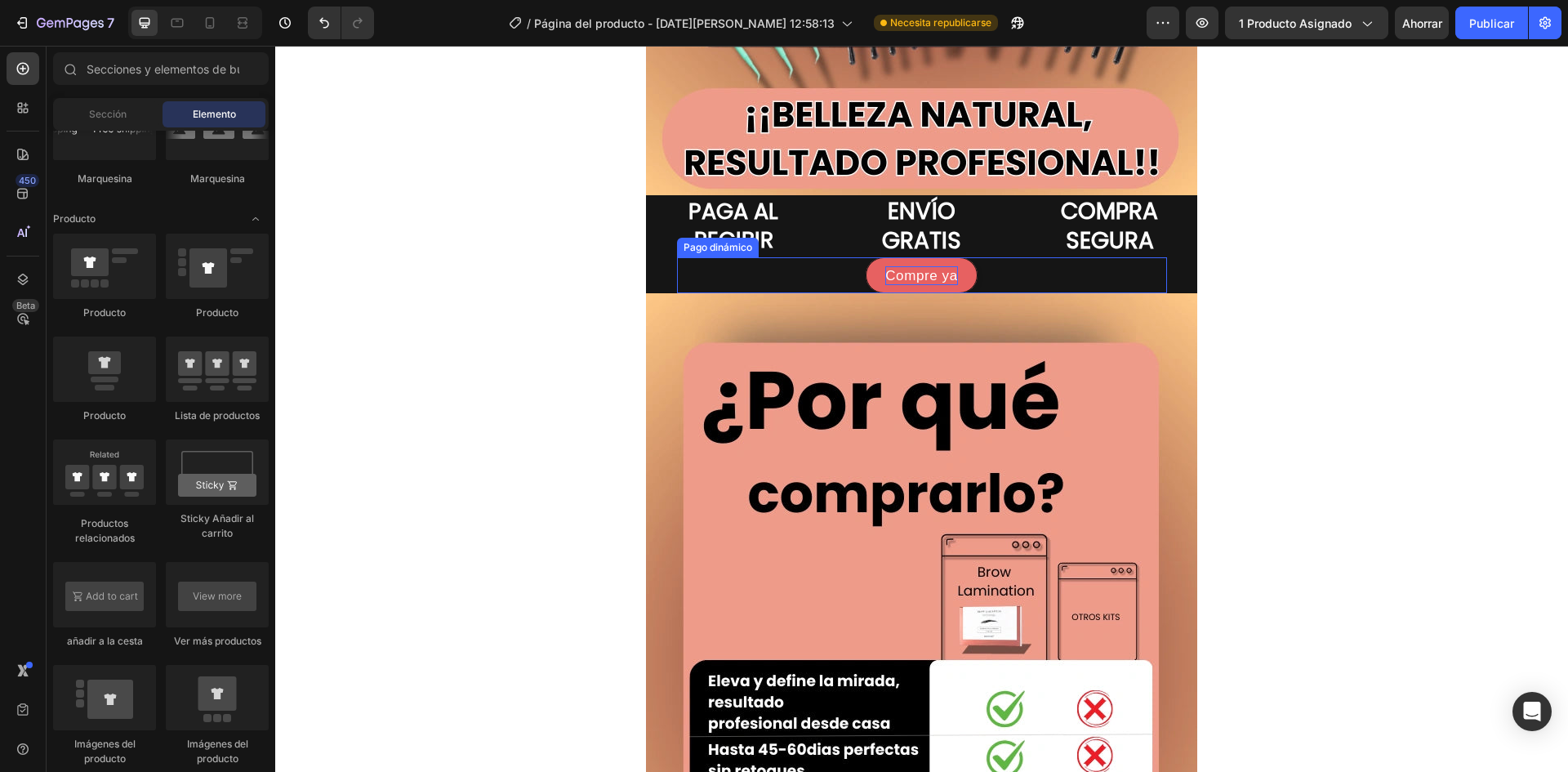
click at [941, 269] on font "Compre ya" at bounding box center [921, 276] width 72 height 16
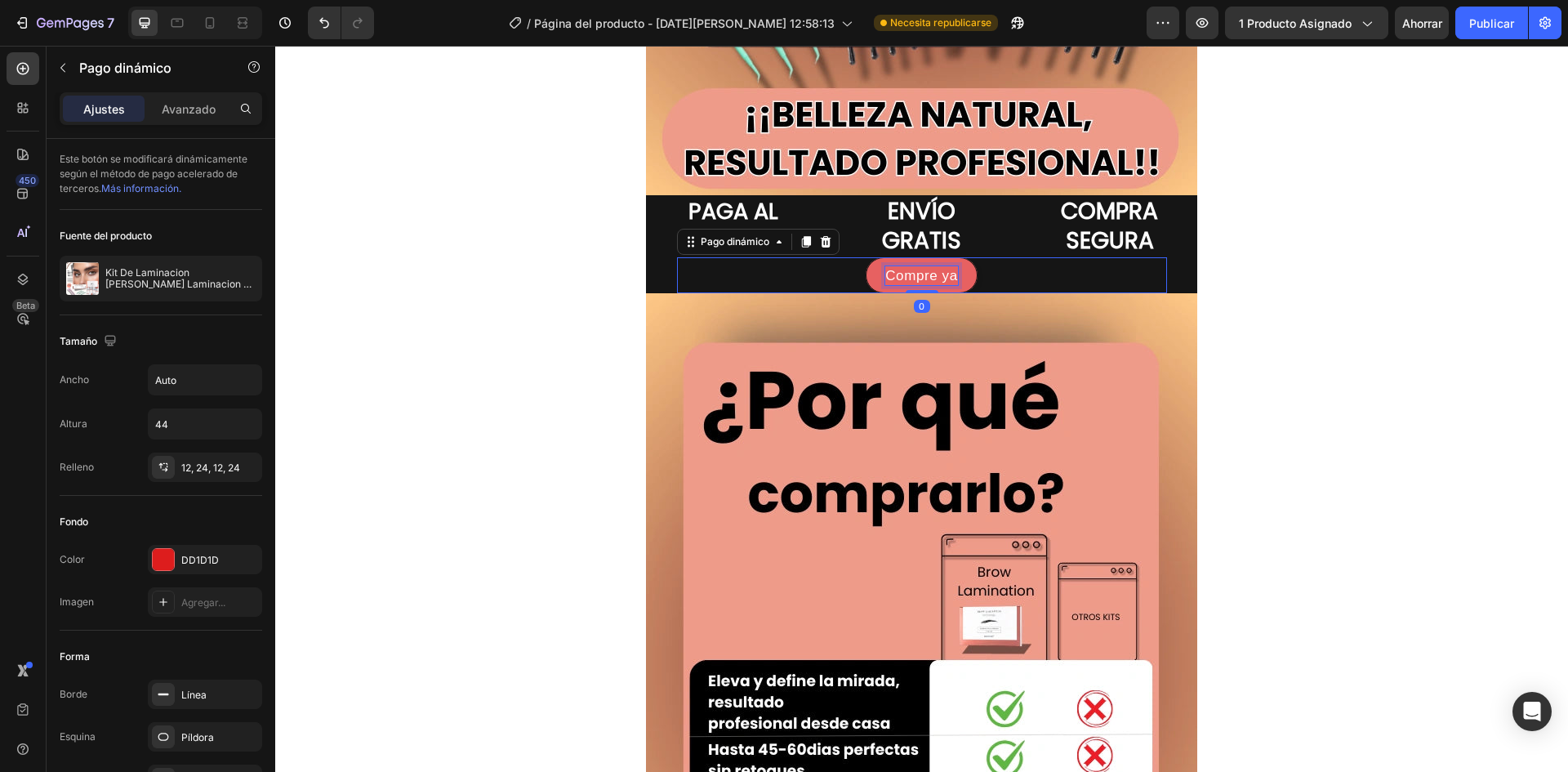
click at [941, 269] on p "Compre ya" at bounding box center [921, 276] width 72 height 19
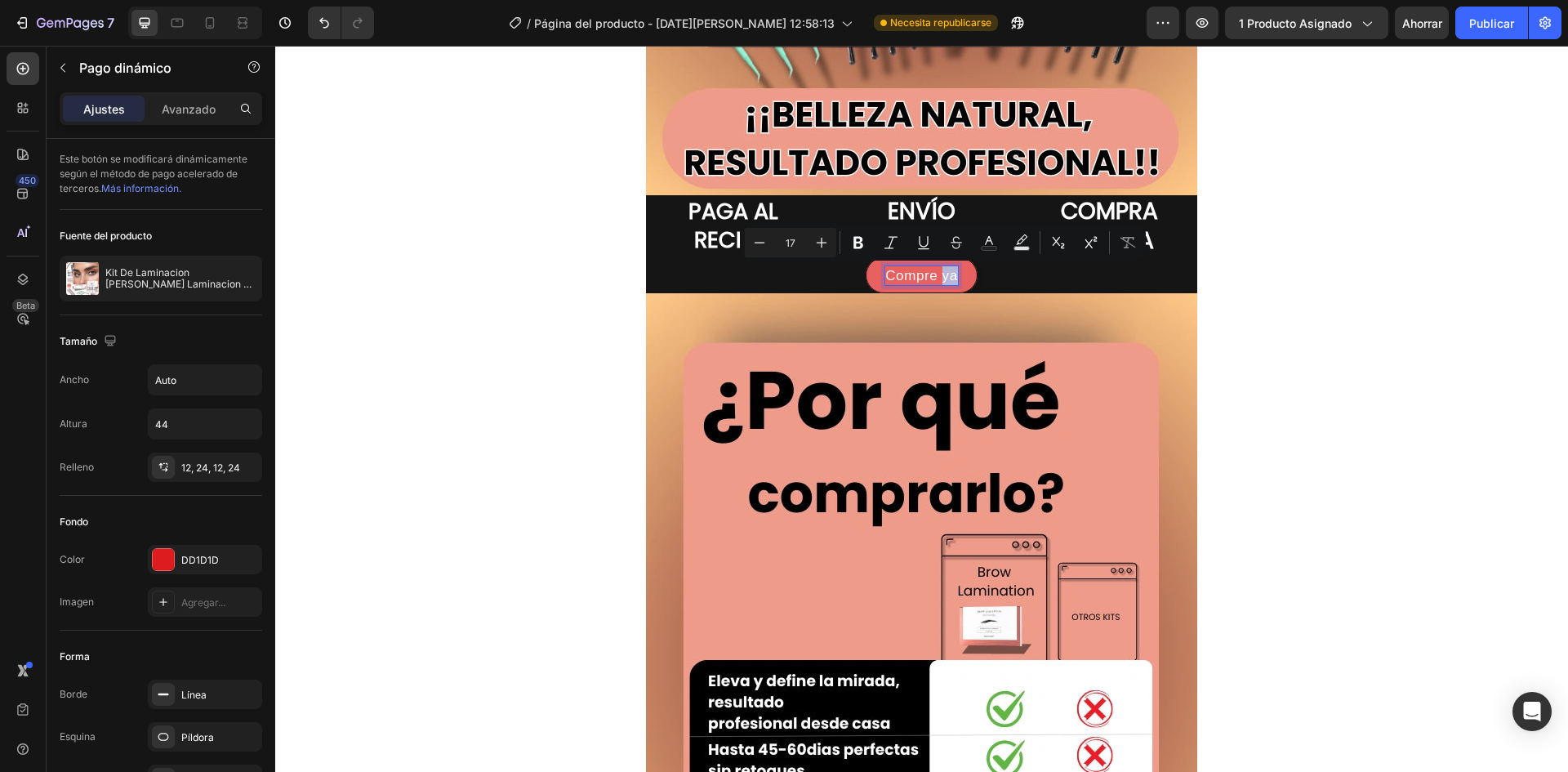
click at [950, 273] on p "Compre ya" at bounding box center [921, 276] width 72 height 19
click at [949, 273] on p "Compre ya" at bounding box center [921, 276] width 72 height 19
click at [885, 257] on button "PIDE" at bounding box center [921, 275] width 73 height 36
click at [858, 257] on button "PIDE YPAGA" at bounding box center [921, 275] width 126 height 36
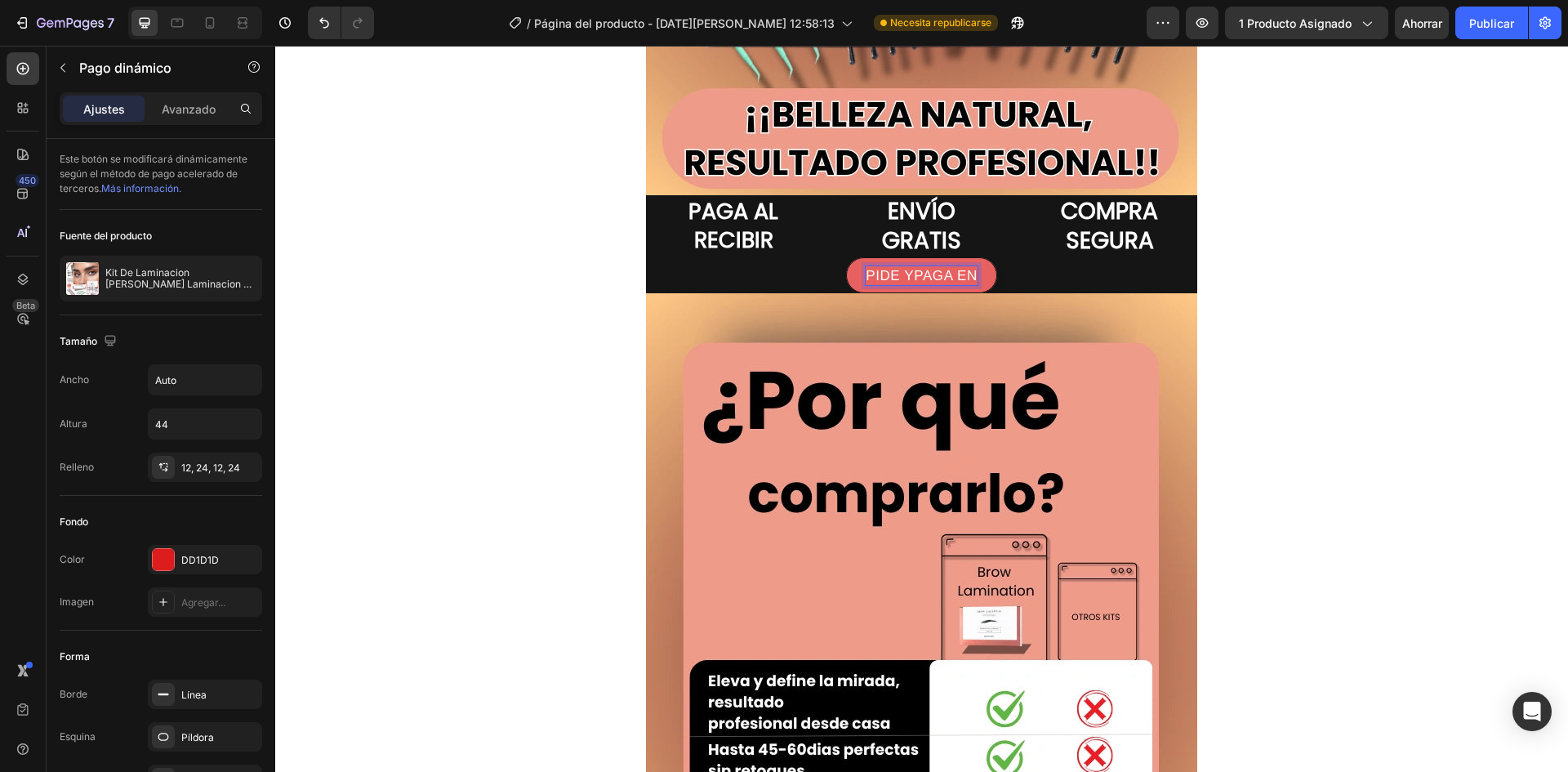
click at [846, 257] on button "PIDE YPAGA EN" at bounding box center [921, 275] width 151 height 36
click at [885, 271] on p "PIDE YPAGA EN CASA" at bounding box center [921, 276] width 156 height 19
click at [824, 257] on button "PIDE YPAGA EN CASA" at bounding box center [921, 275] width 195 height 36
click at [994, 273] on p "PIDE Y PAGA EN CASA" at bounding box center [922, 276] width 160 height 19
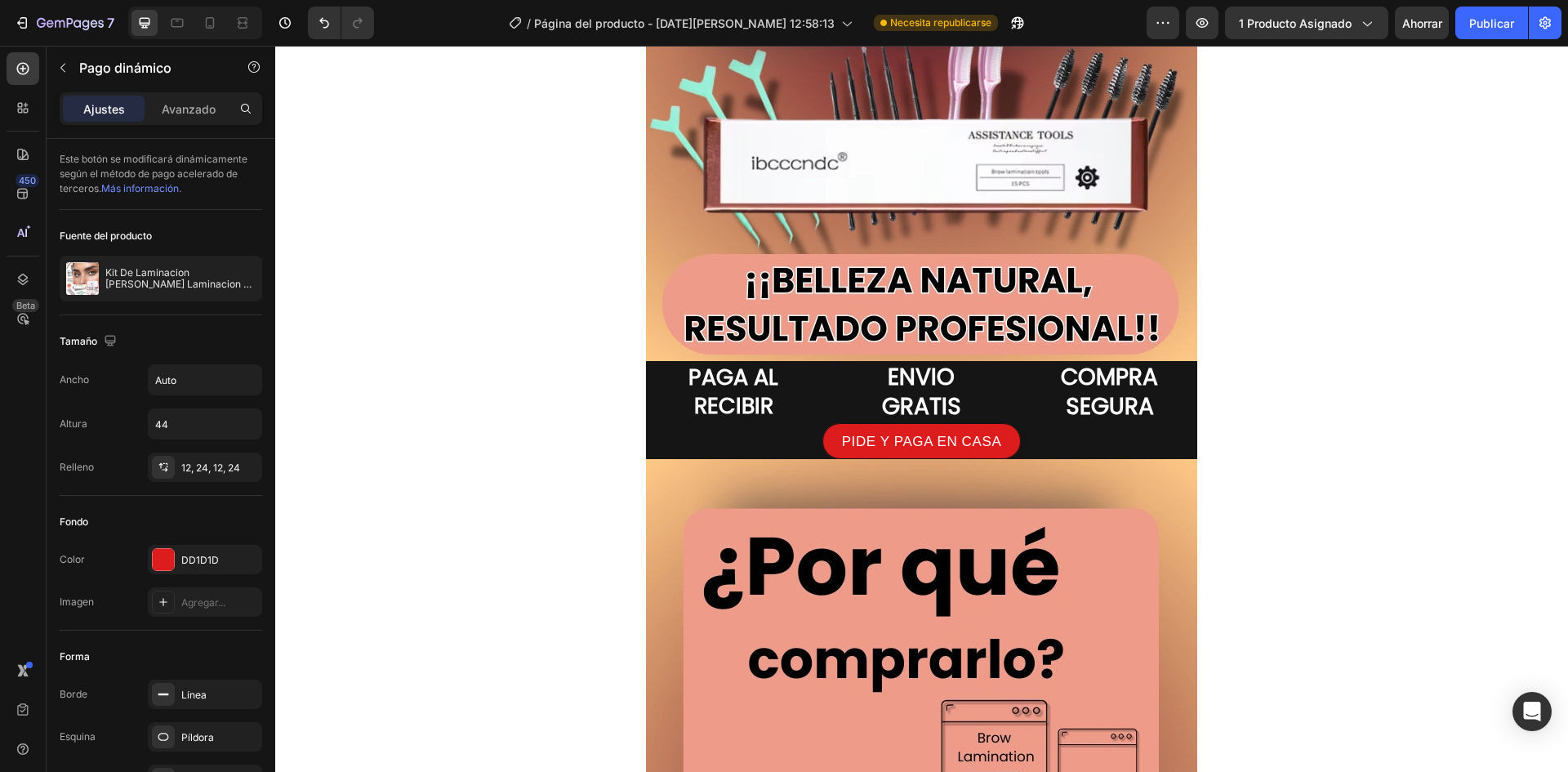
scroll to position [2777, 0]
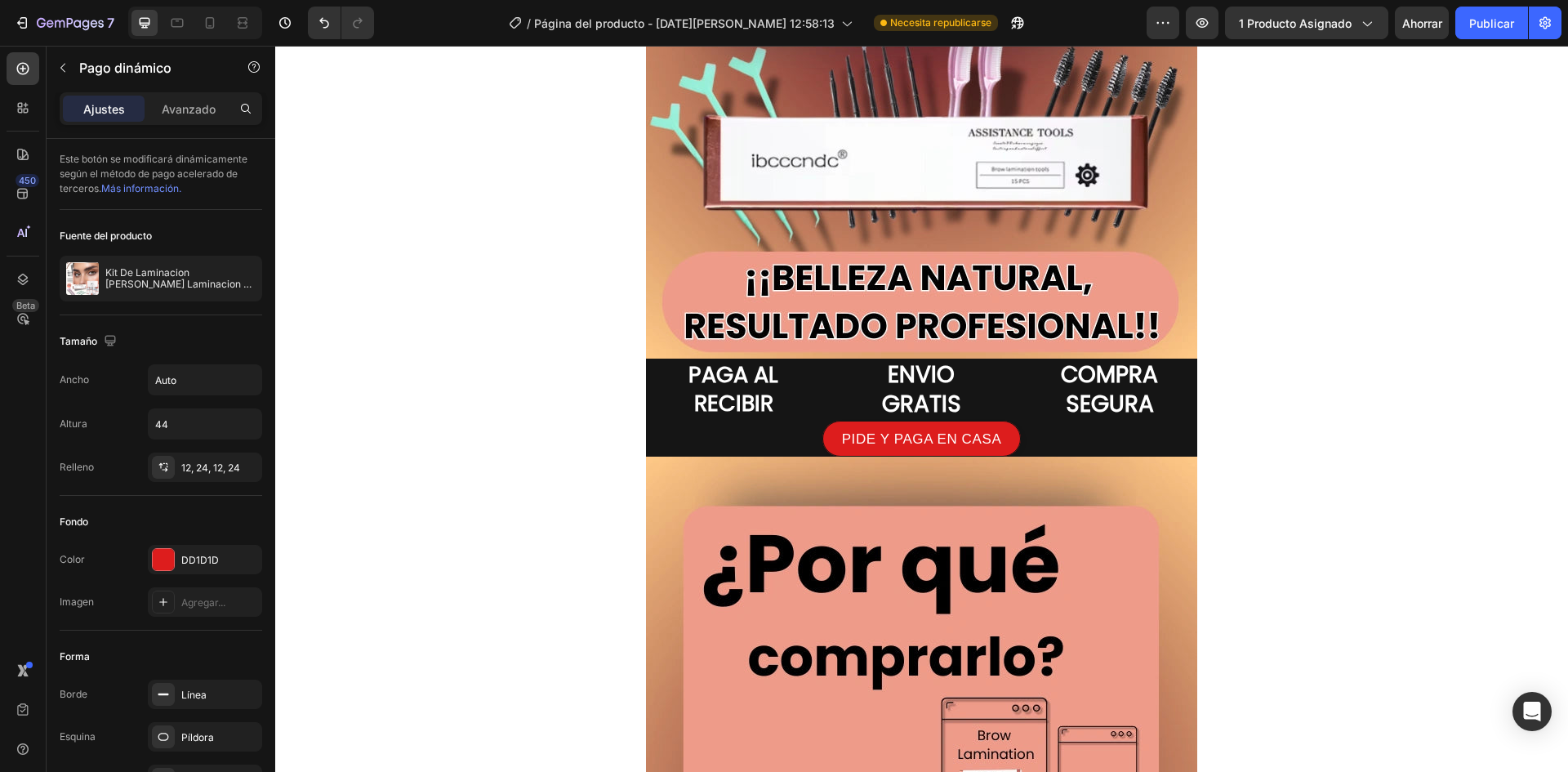
click at [807, 430] on div "PIDE Y PAGA EN CASA" at bounding box center [921, 438] width 490 height 36
click at [822, 429] on button "PIDE Y PAGA EN CASA" at bounding box center [922, 438] width 200 height 36
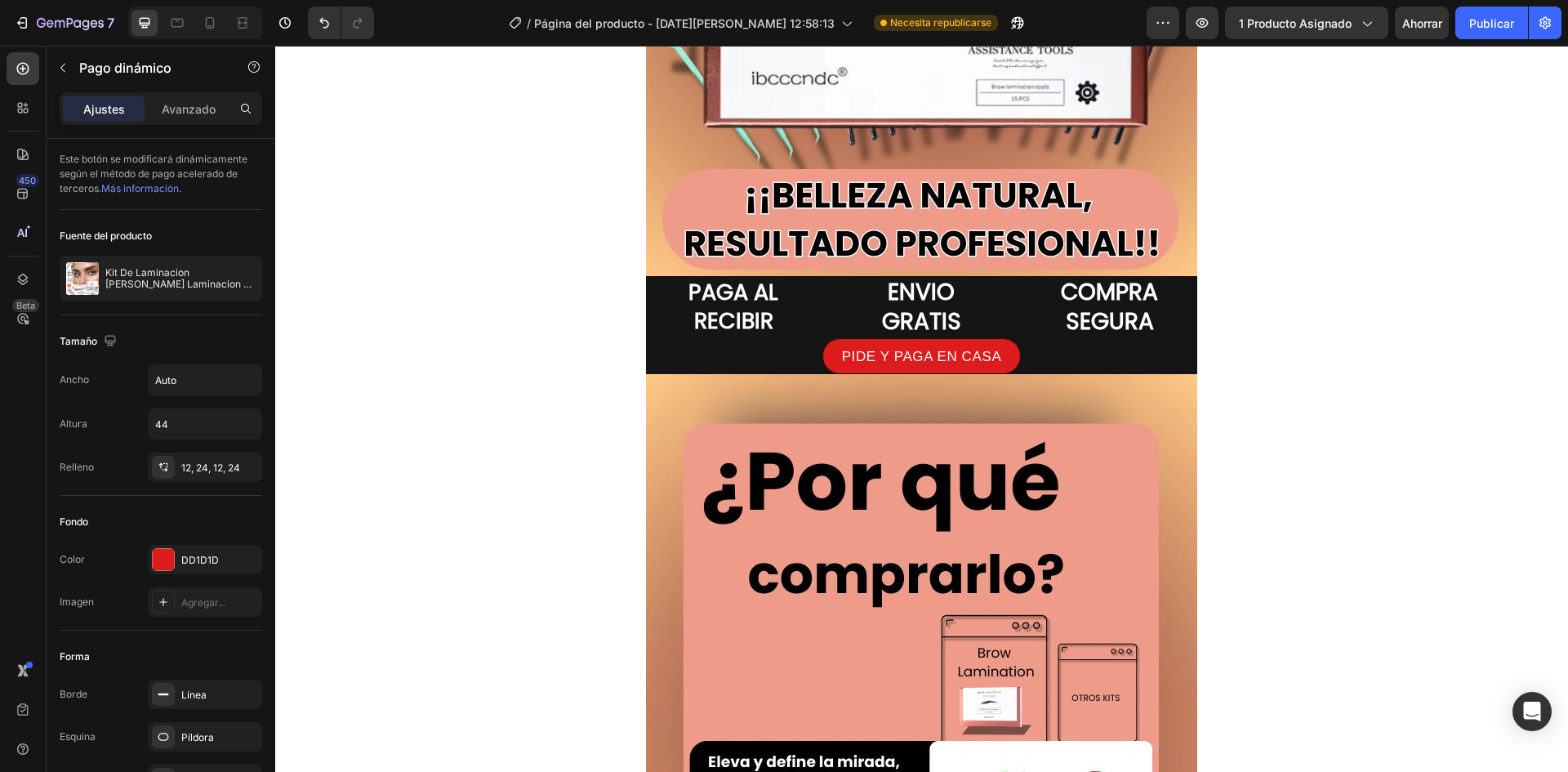
scroll to position [2614, 0]
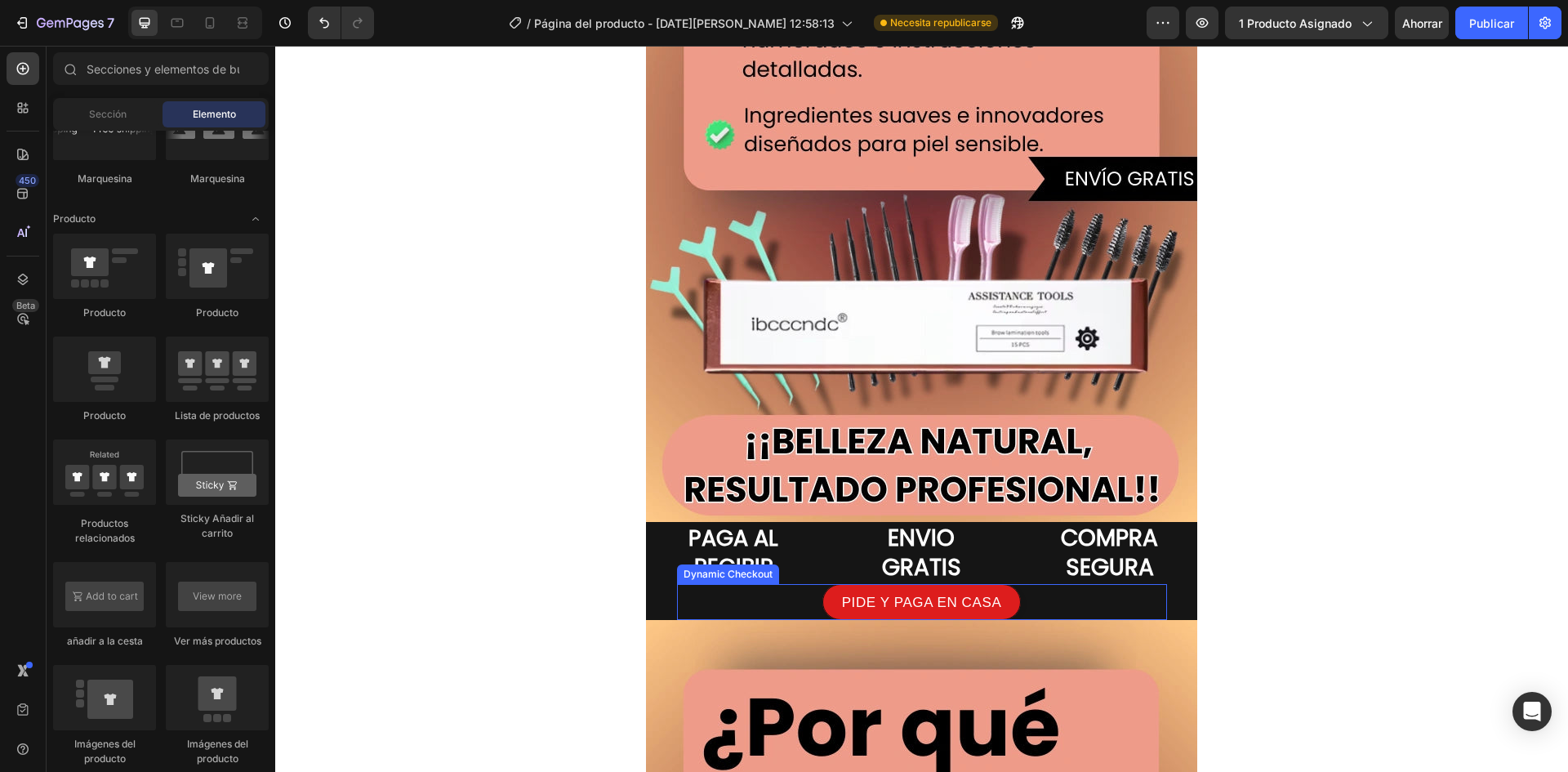
drag, startPoint x: 593, startPoint y: 529, endPoint x: 745, endPoint y: 602, distance: 168.6
click at [745, 602] on div "Image Image Image PAGA AL RECIBIR Heading ENVIO GRATIS Heading COMPRA SEGURA He…" at bounding box center [922, 647] width 1293 height 6365
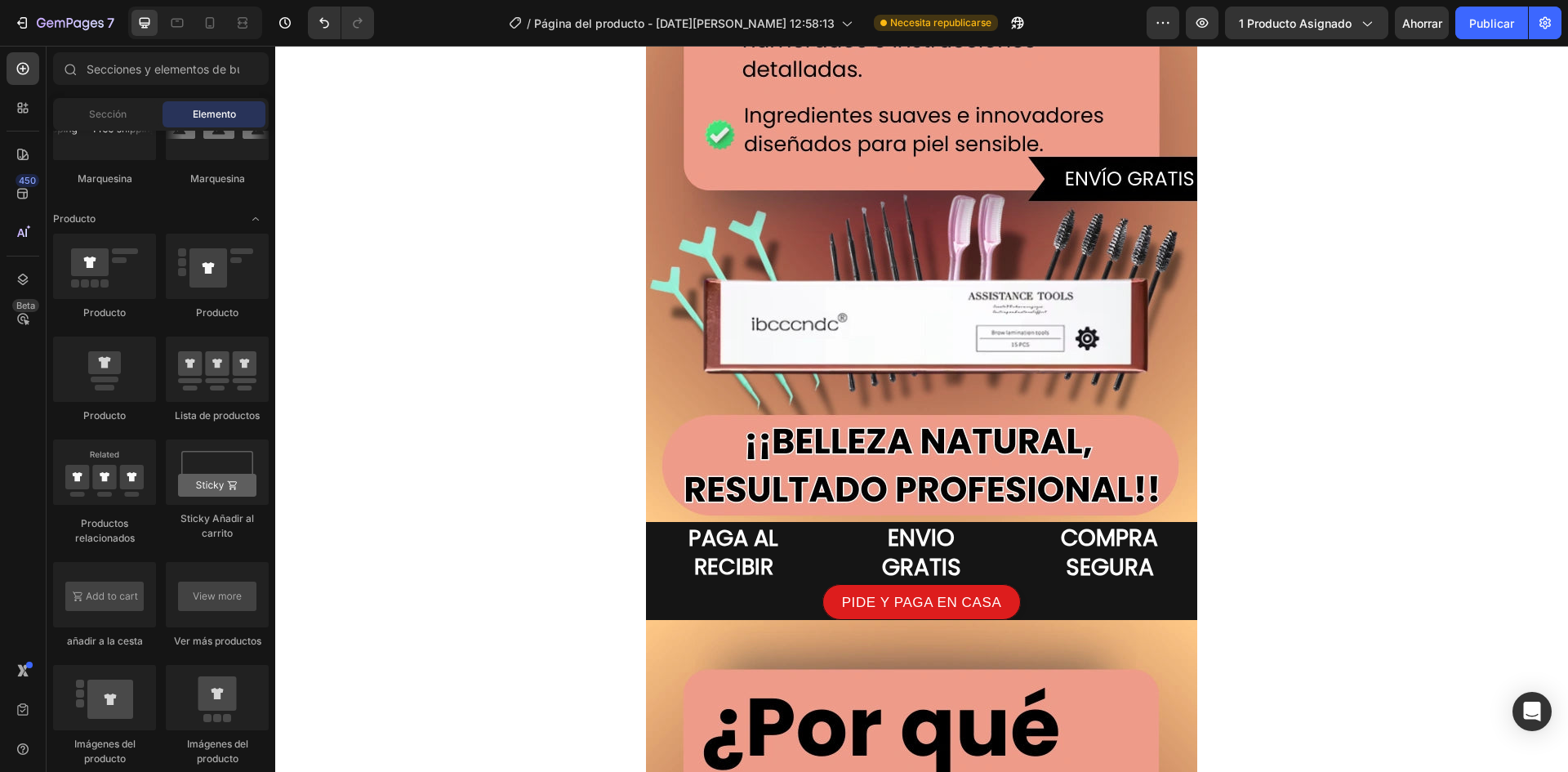
click at [602, 544] on div "Image Image Image PAGA AL RECIBIR Heading ENVIO GRATIS Heading COMPRA SEGURA He…" at bounding box center [922, 647] width 1293 height 6365
click at [661, 542] on h2 "PAGA AL RECIBIR" at bounding box center [733, 552] width 175 height 60
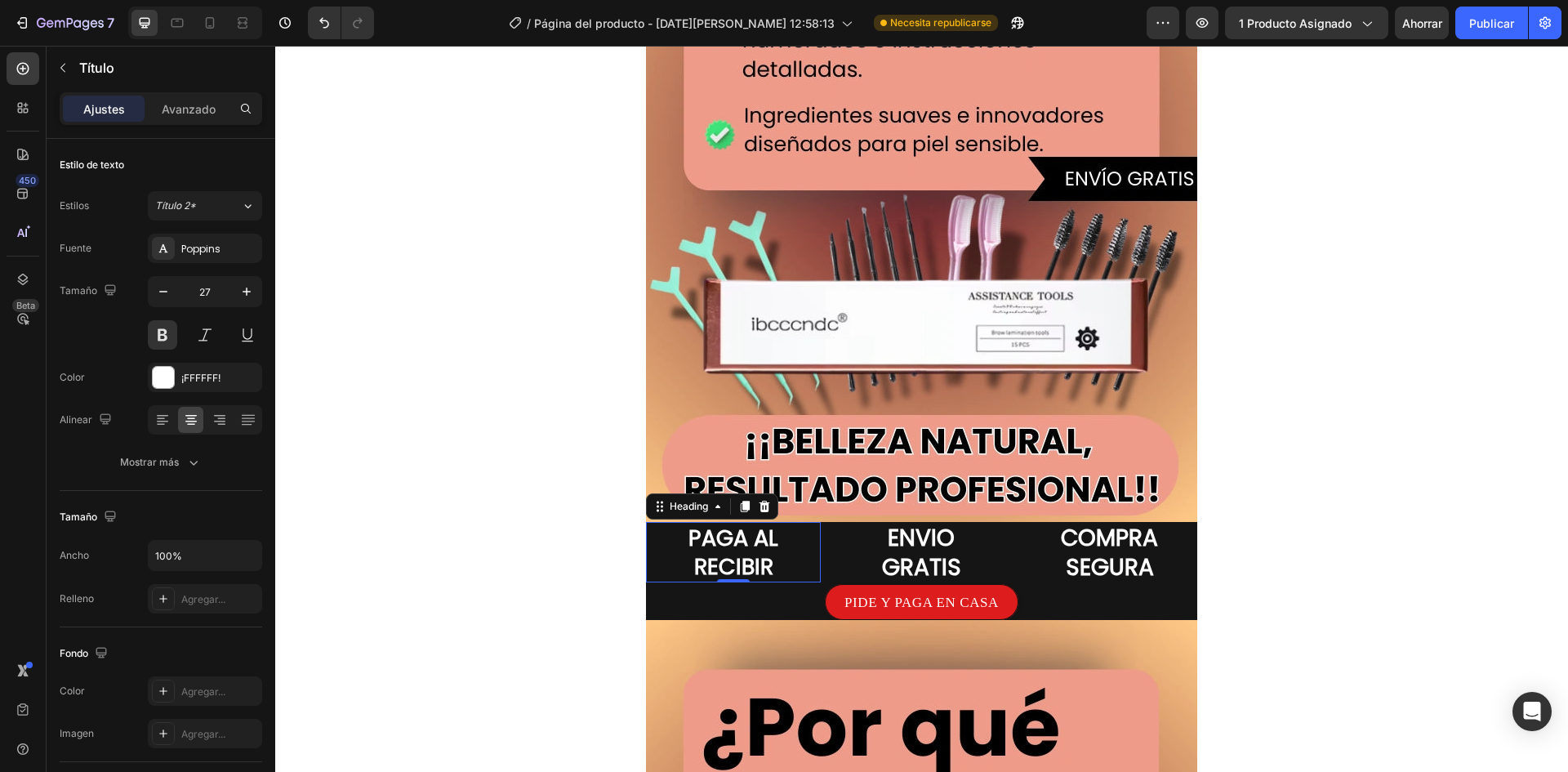
click at [588, 548] on div "Image Image Image PAGA AL RECIBIR Heading 0 ENVIO GRATIS Heading COMPRA SEGURA …" at bounding box center [922, 647] width 1293 height 6365
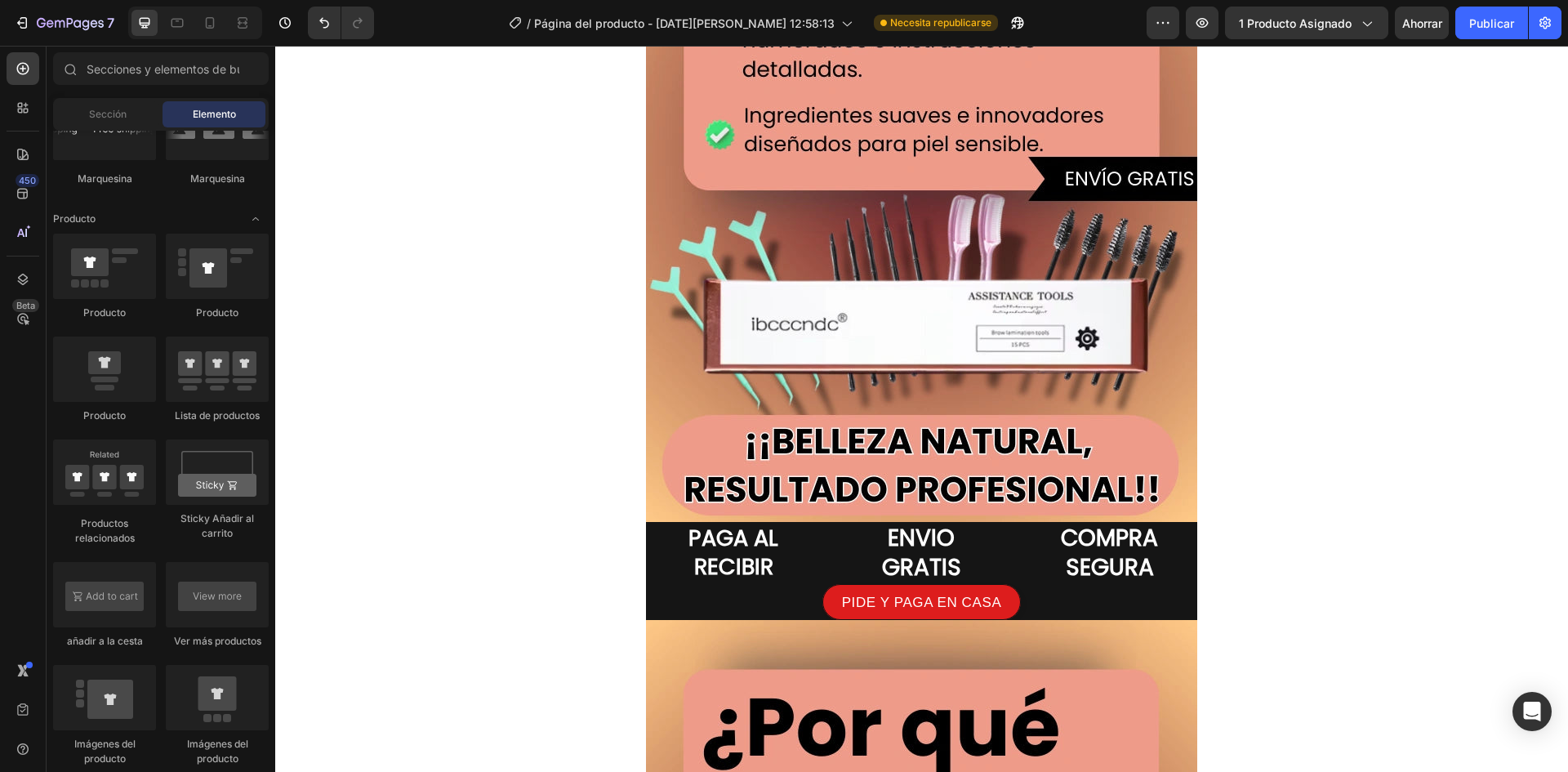
click at [646, 540] on h2 "PAGA AL RECIBIR" at bounding box center [733, 552] width 175 height 60
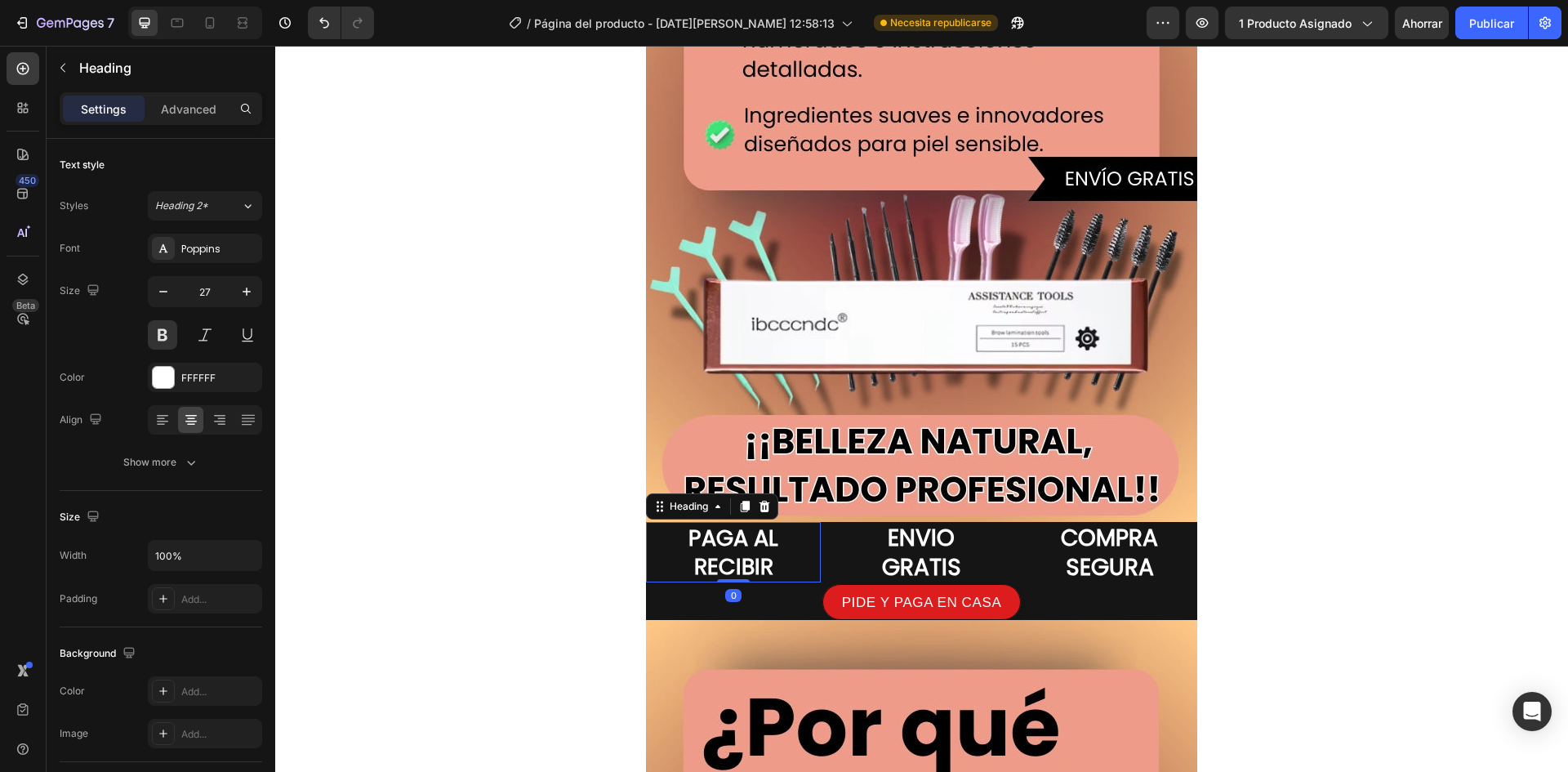
click at [612, 525] on div "Image Image Image PAGA AL RECIBIR Heading 0 ENVIO GRATIS Heading COMPRA SEGURA …" at bounding box center [922, 647] width 1293 height 6365
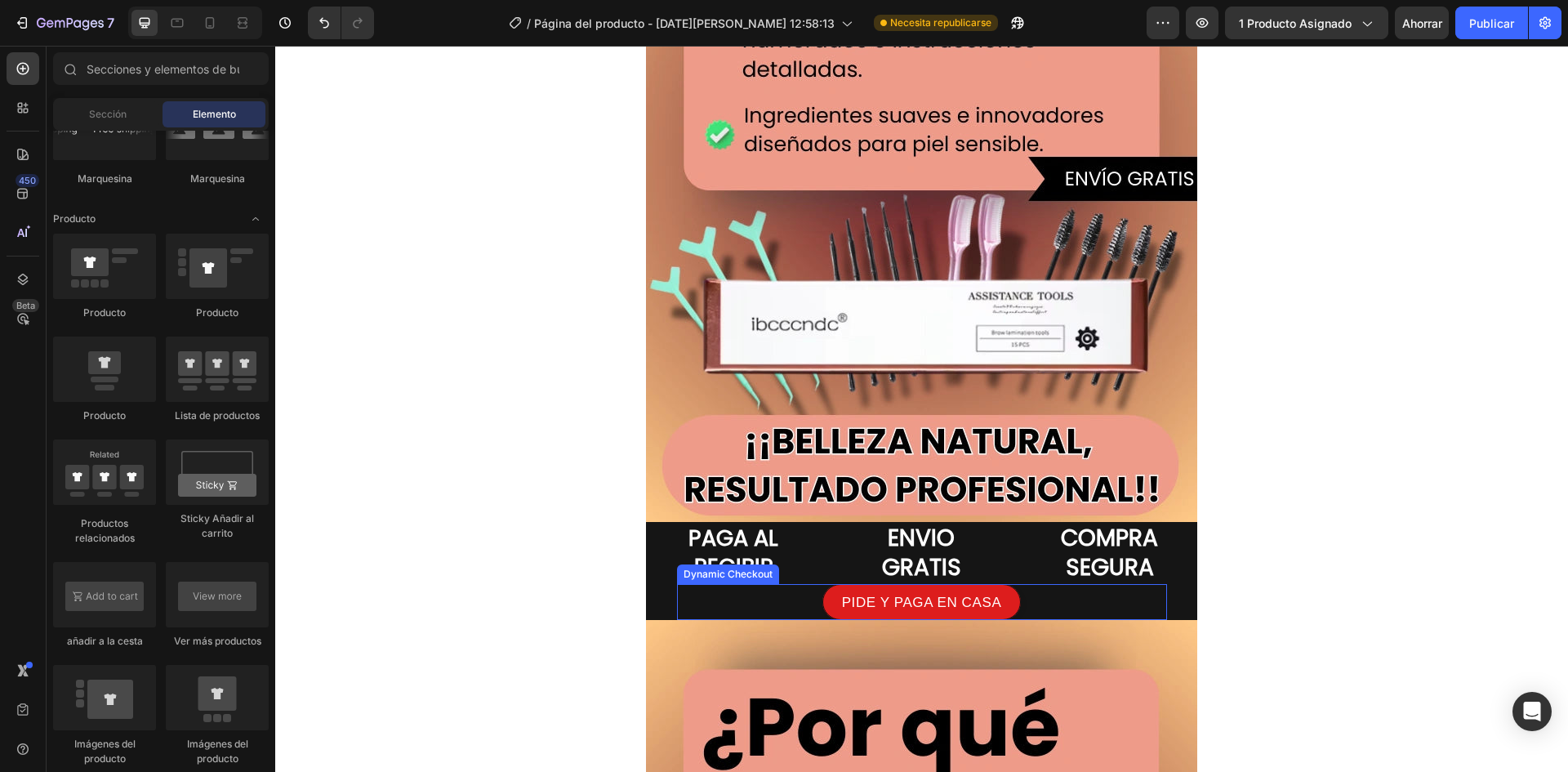
click at [712, 577] on div "Dynamic Checkout" at bounding box center [728, 574] width 95 height 15
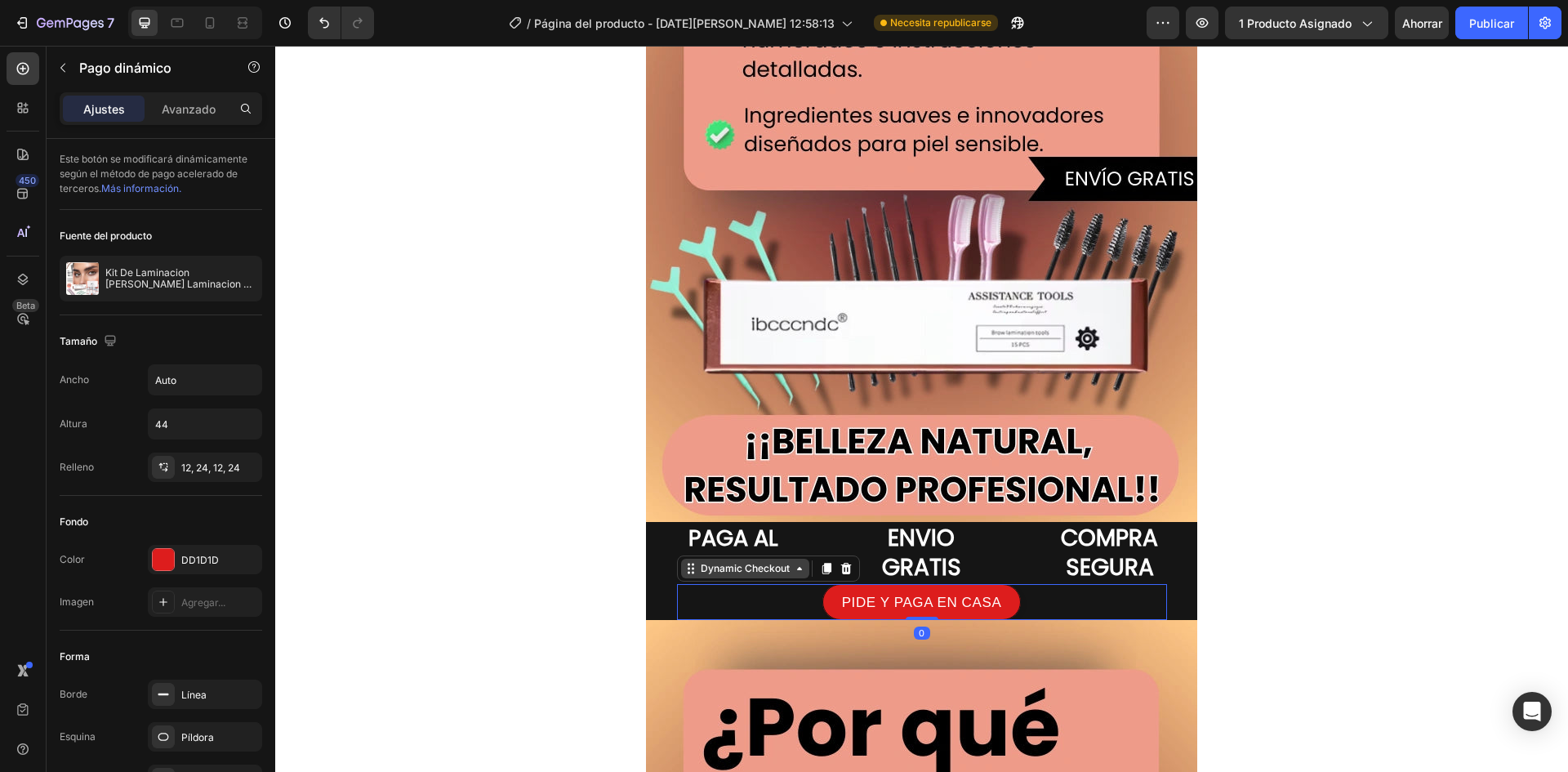
click at [731, 571] on div "Dynamic Checkout" at bounding box center [746, 569] width 95 height 15
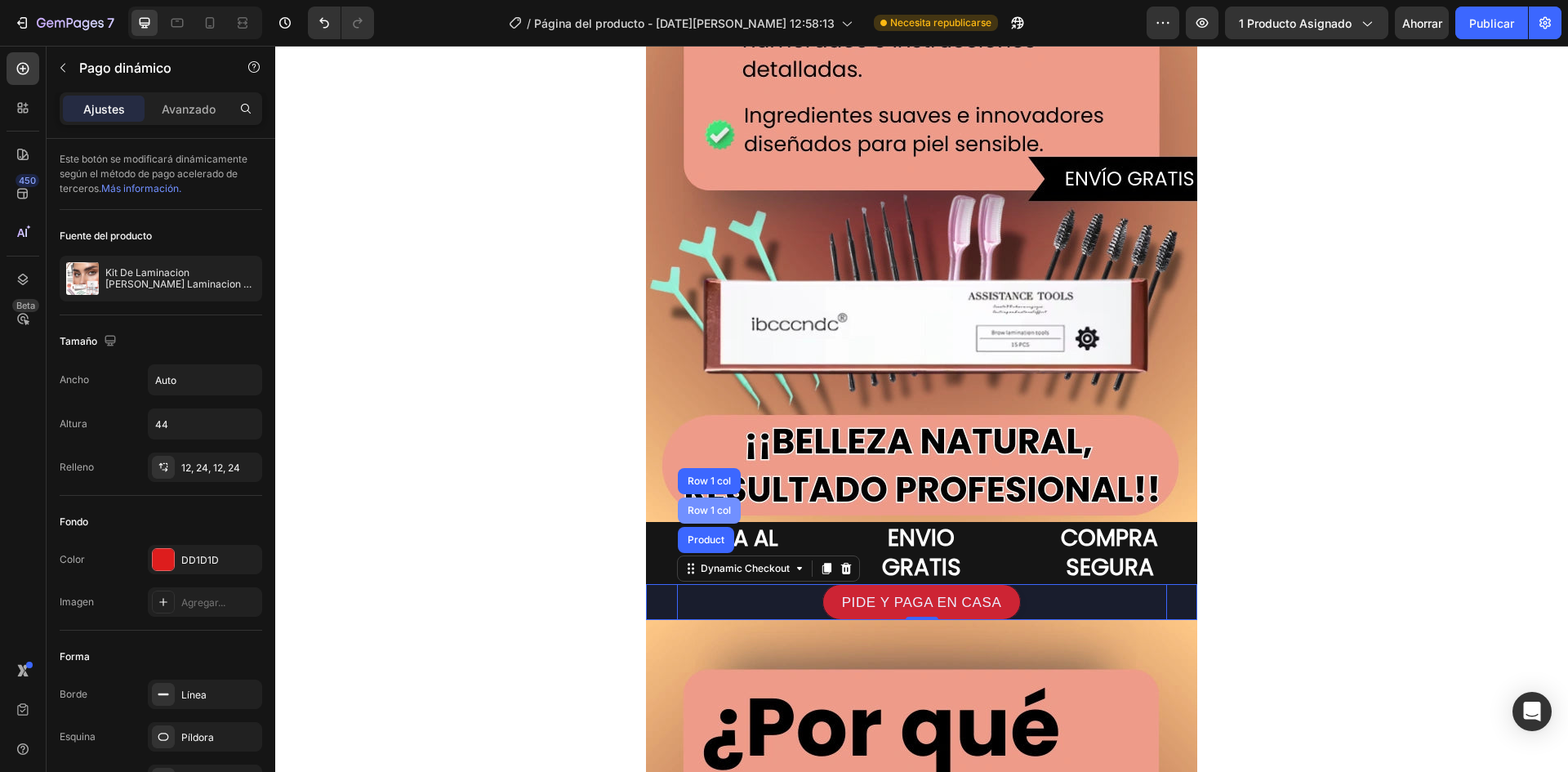
click at [711, 509] on div "Row 1 col" at bounding box center [709, 510] width 49 height 10
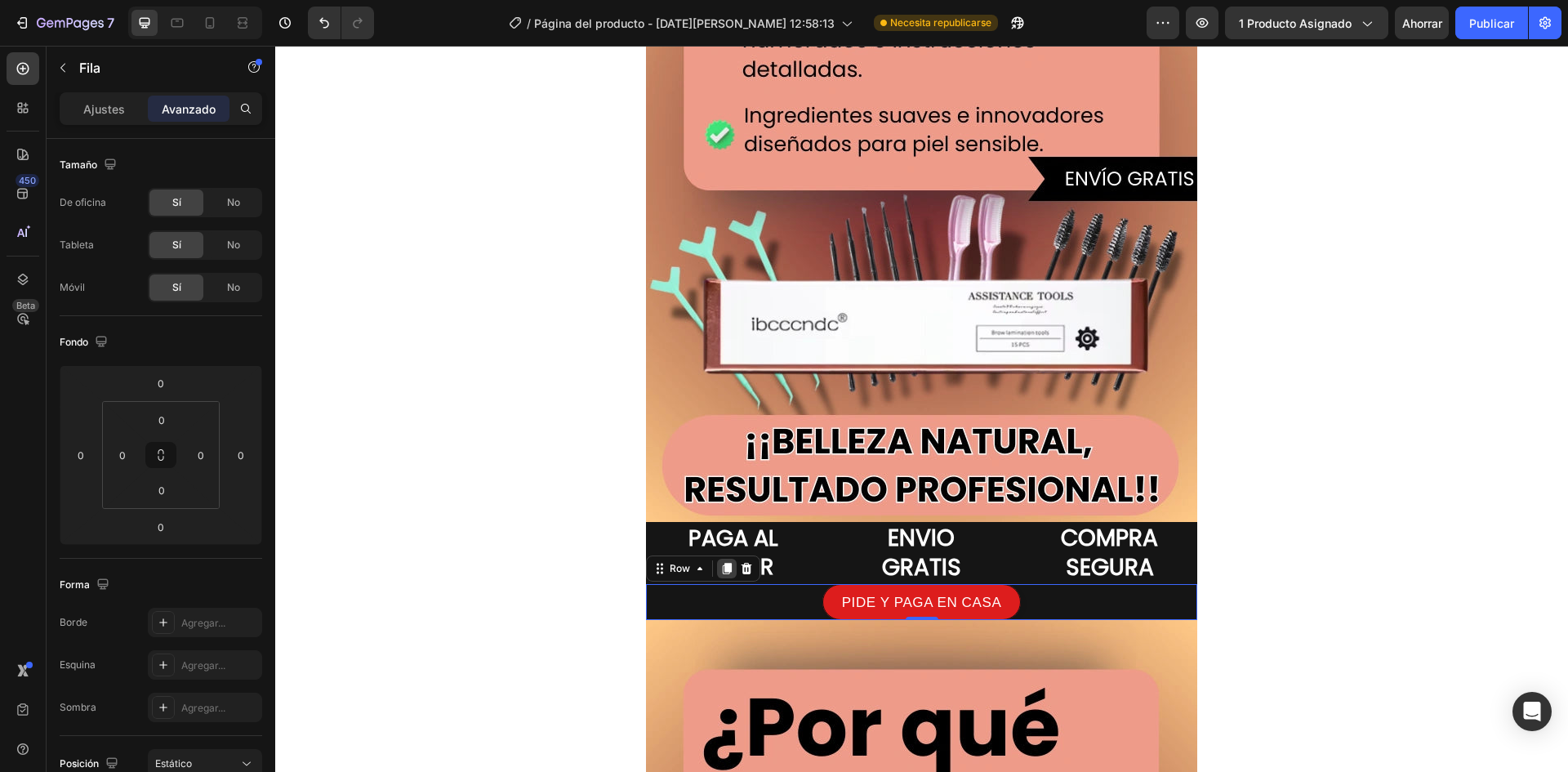
click at [725, 578] on div at bounding box center [726, 568] width 19 height 19
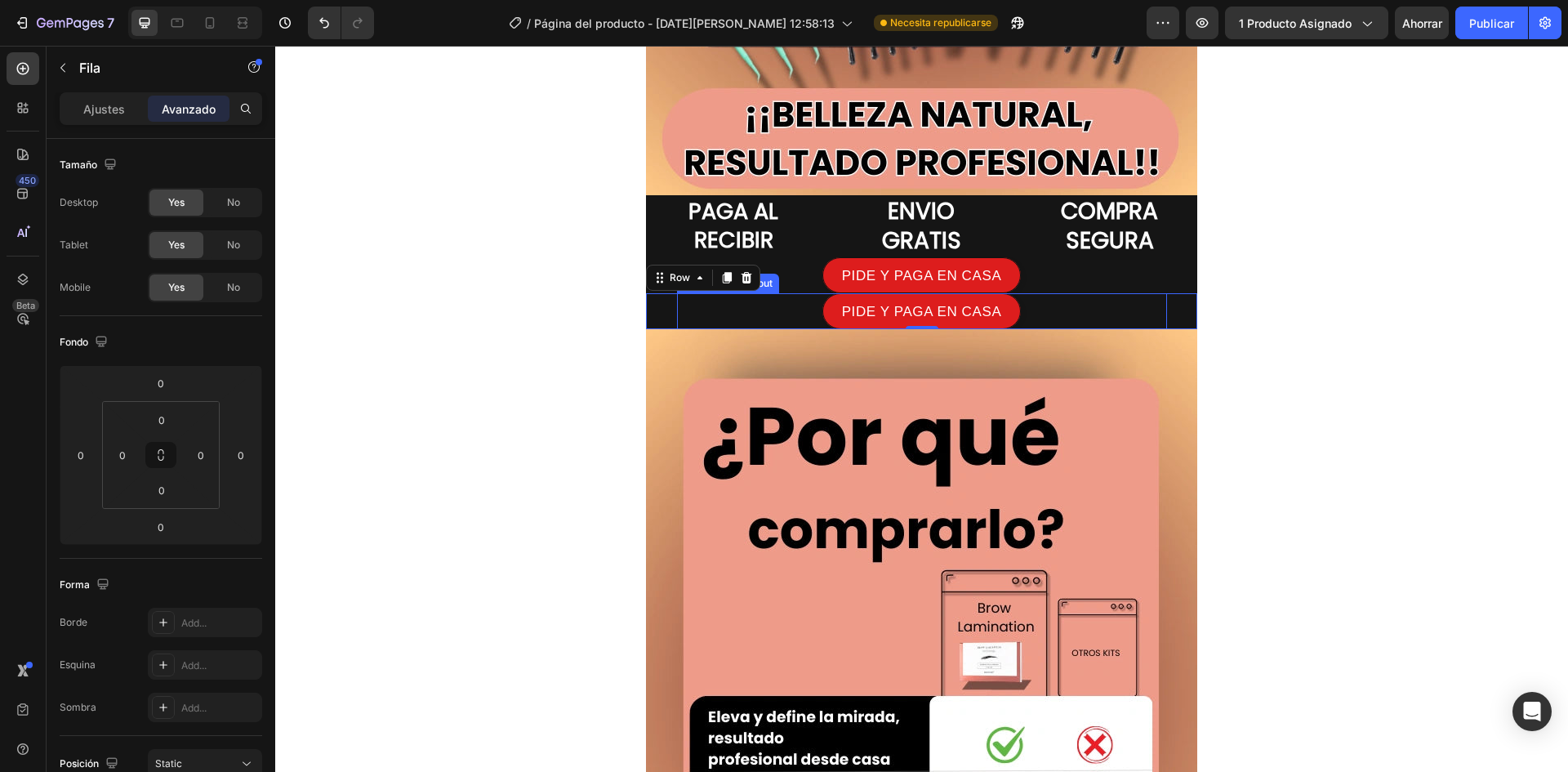
scroll to position [454, 0]
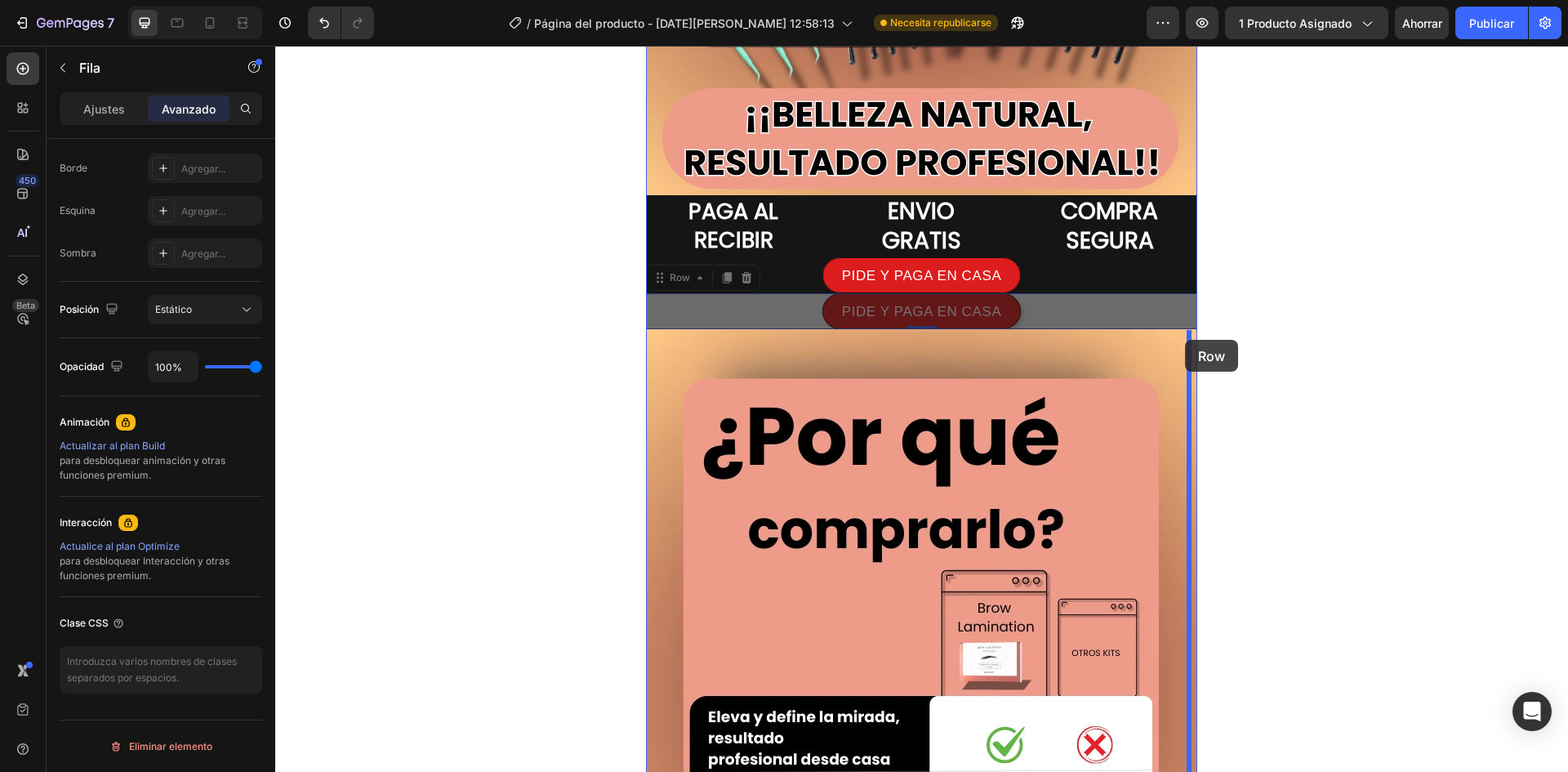
drag, startPoint x: 1175, startPoint y: 306, endPoint x: 1185, endPoint y: 340, distance: 35.4
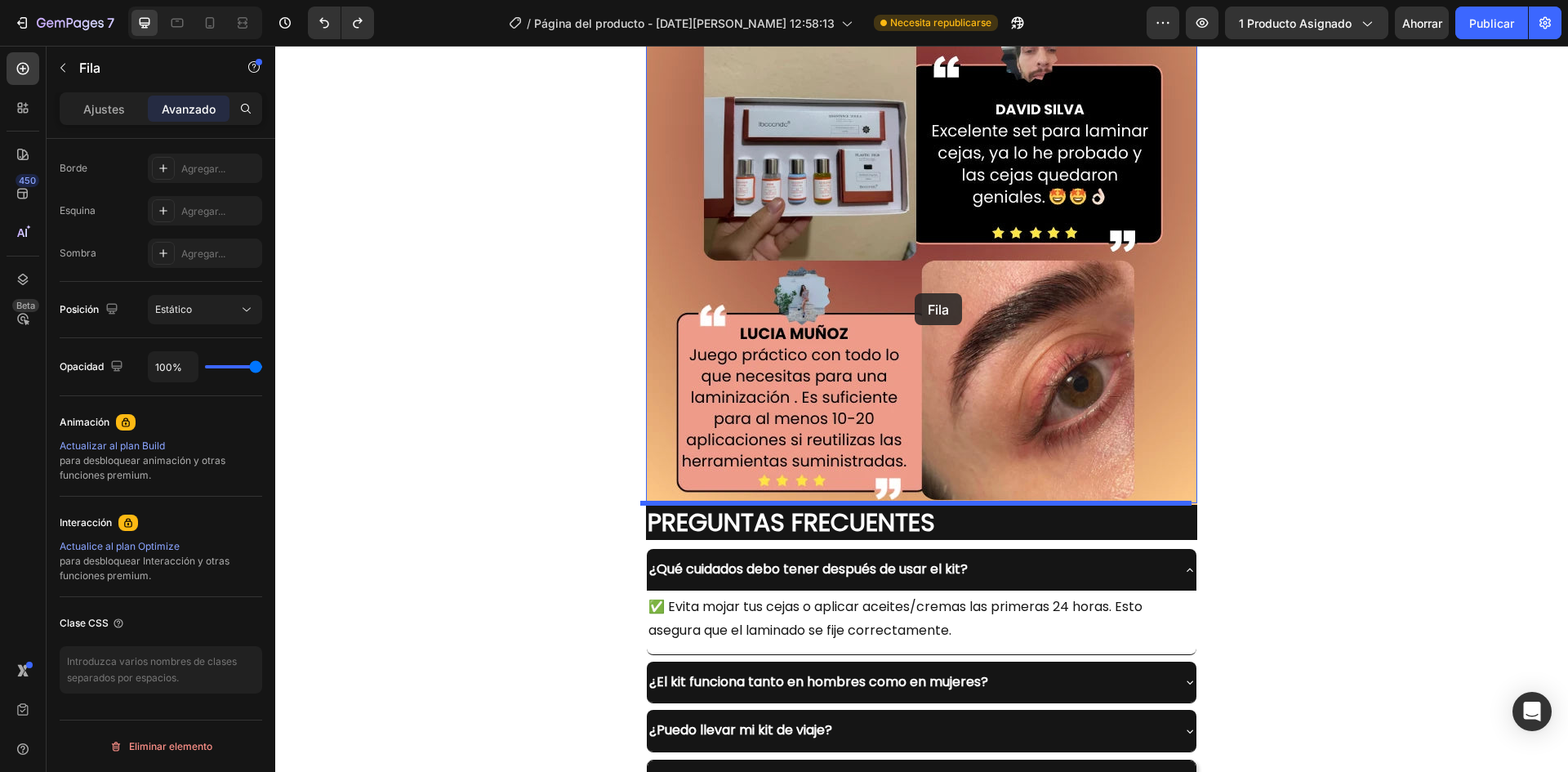
scroll to position [5227, 0]
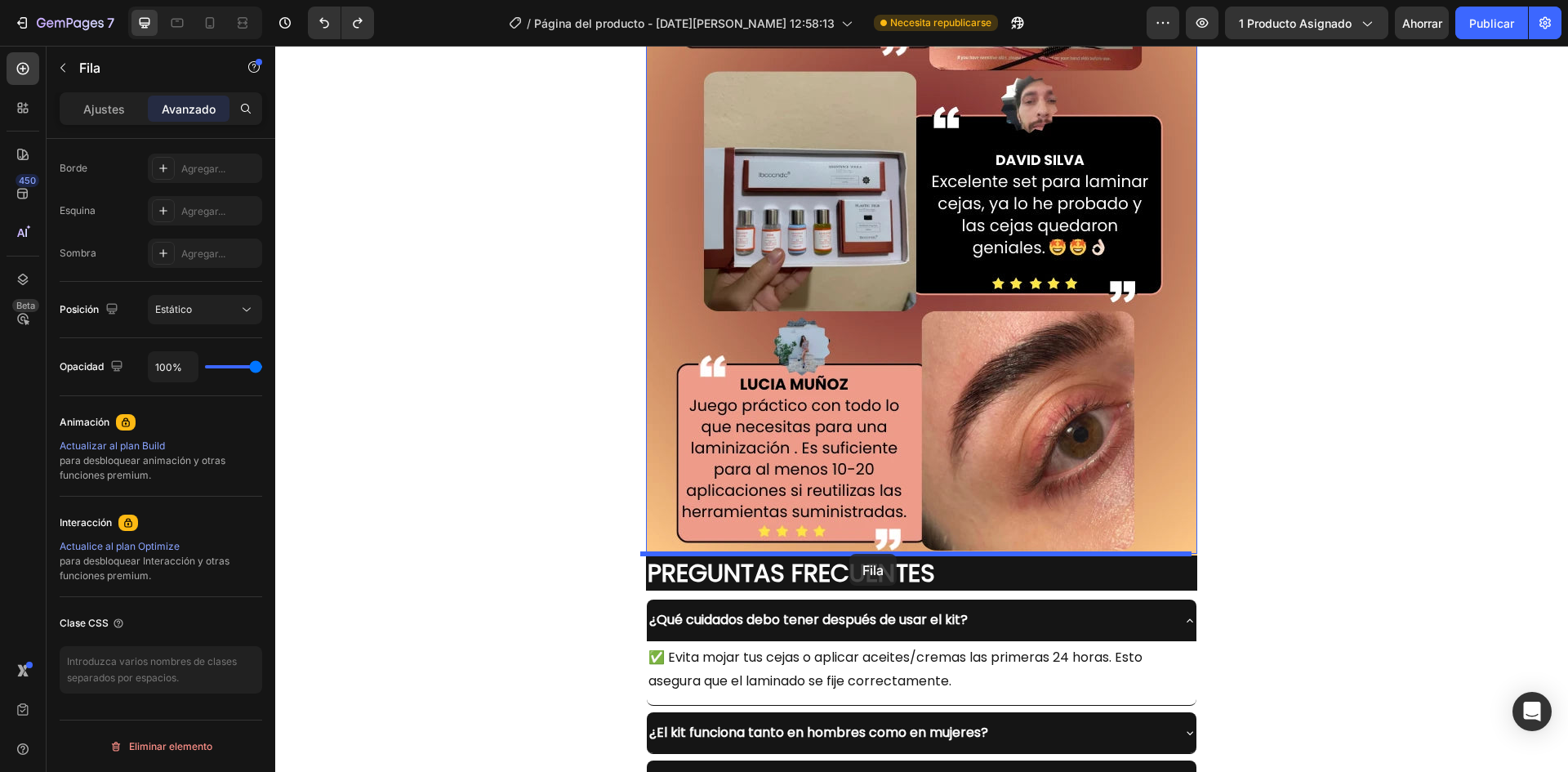
drag, startPoint x: 1172, startPoint y: 305, endPoint x: 850, endPoint y: 554, distance: 407.0
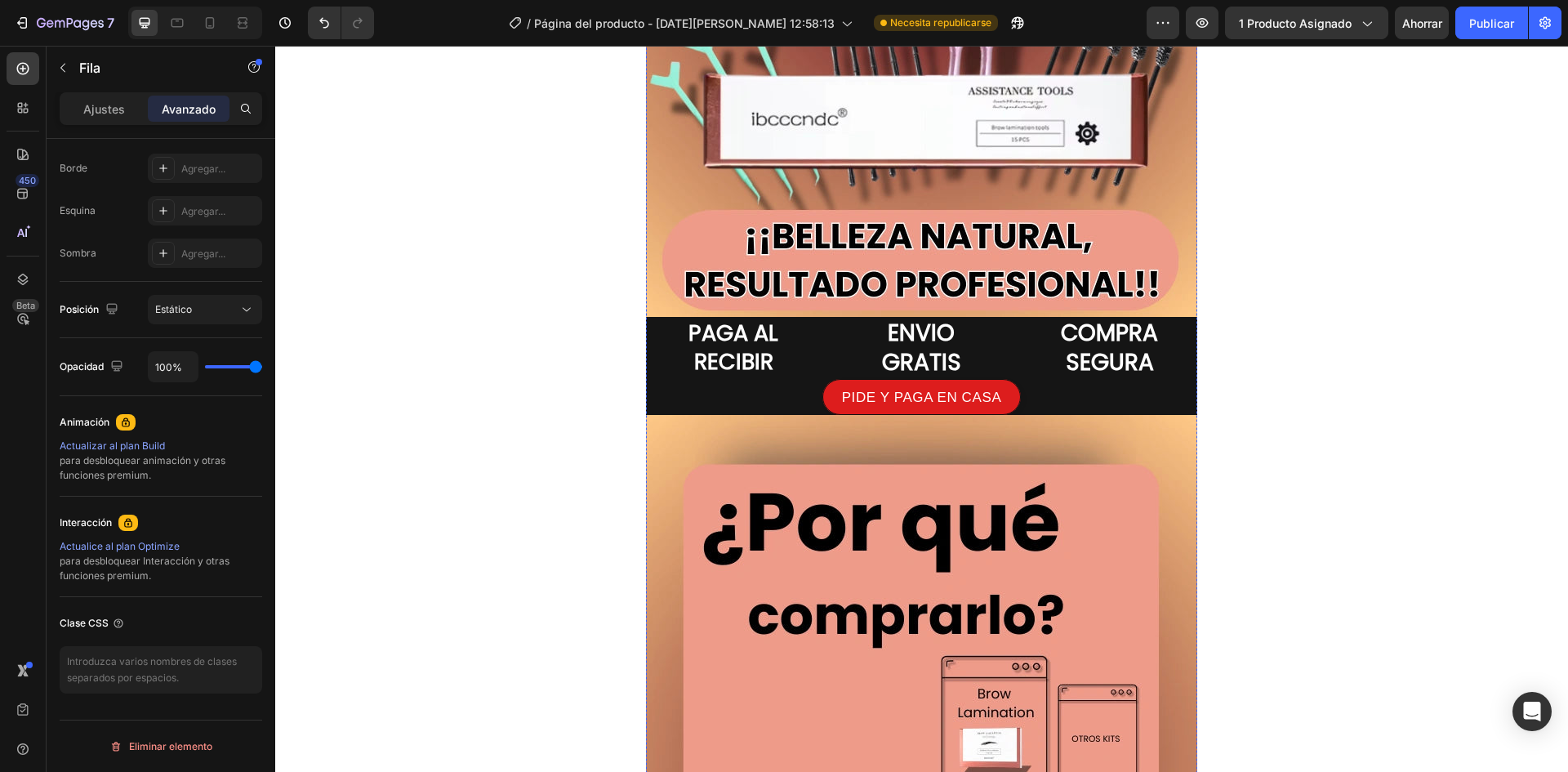
scroll to position [2659, 0]
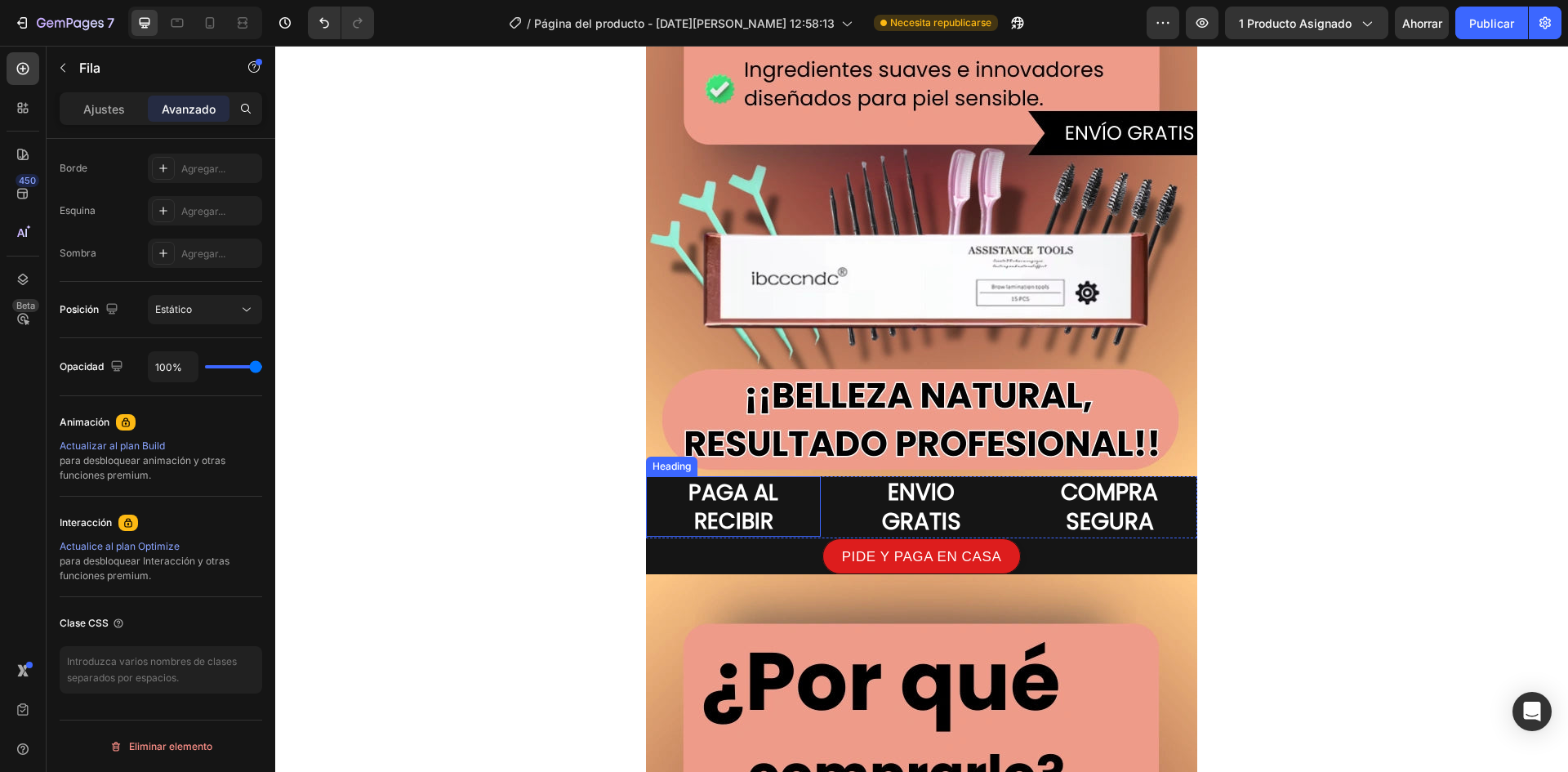
click at [672, 495] on h2 "PAGA AL RECIBIR" at bounding box center [733, 506] width 175 height 60
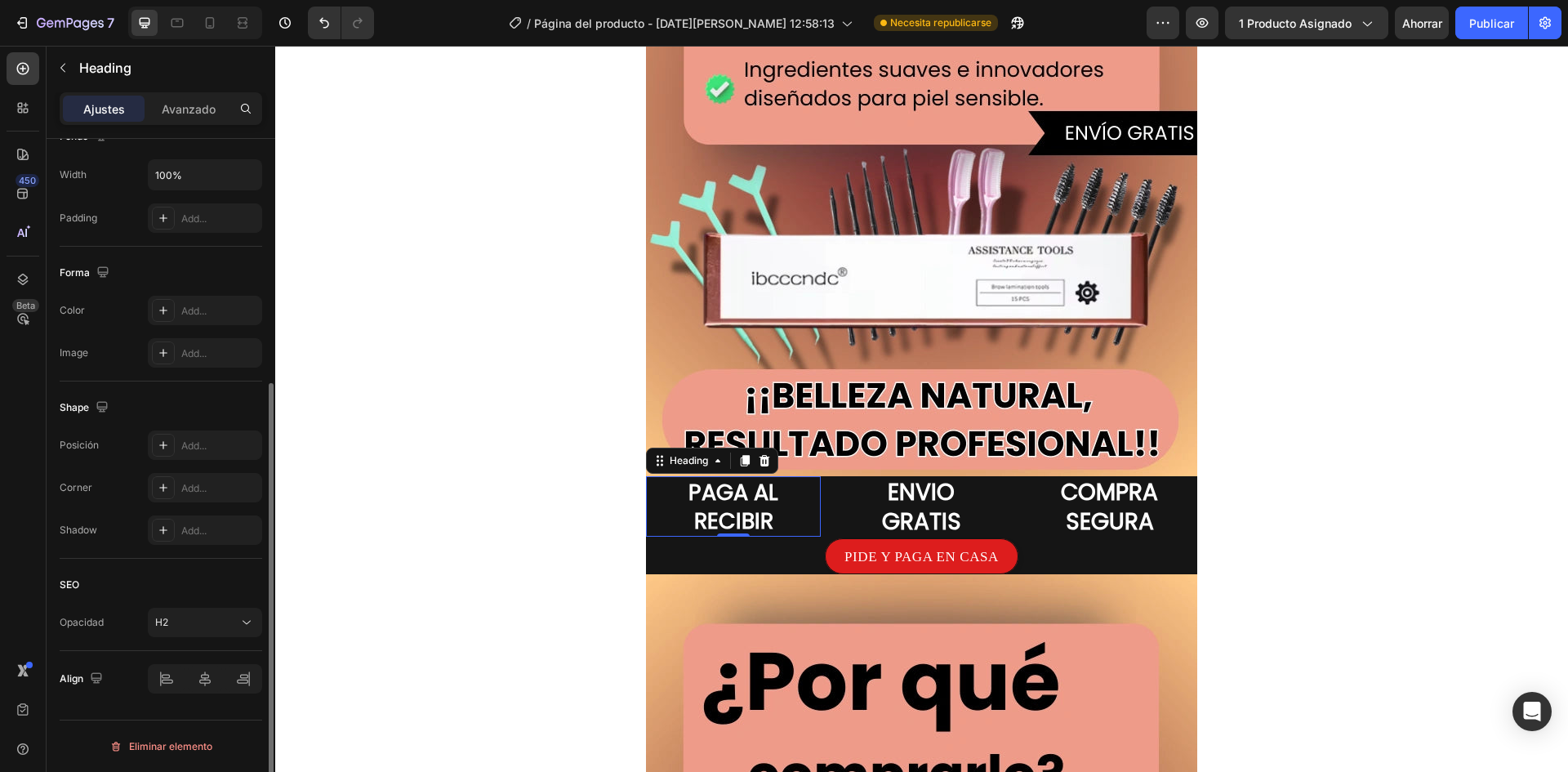
scroll to position [0, 0]
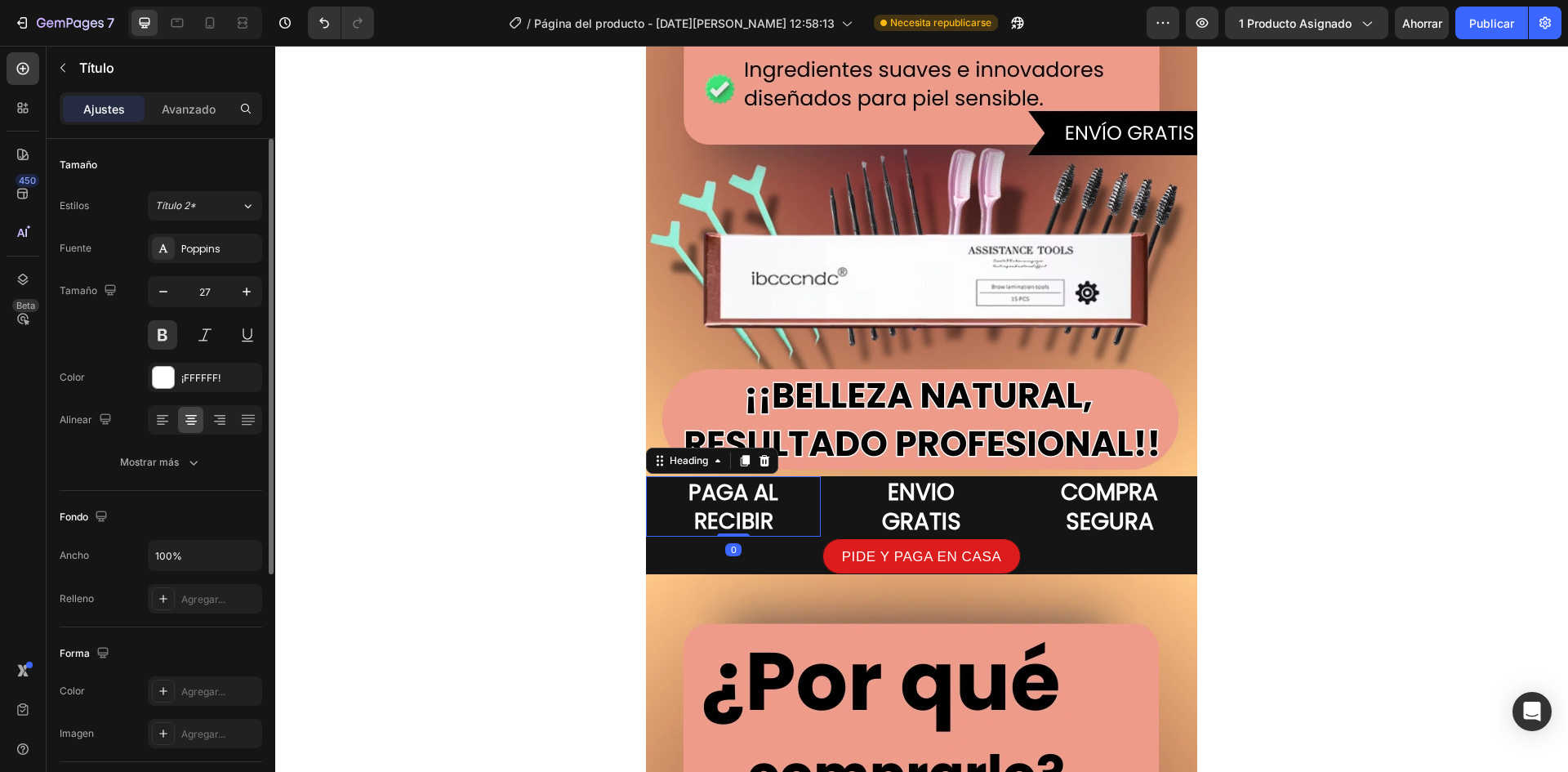
click at [648, 497] on h2 "PAGA AL RECIBIR" at bounding box center [733, 506] width 175 height 60
click at [608, 495] on div "Image Image Image PAGA AL RECIBIR Heading 0 ENVIO GRATIS Heading COMPRA SEGURA …" at bounding box center [922, 621] width 1293 height 6401
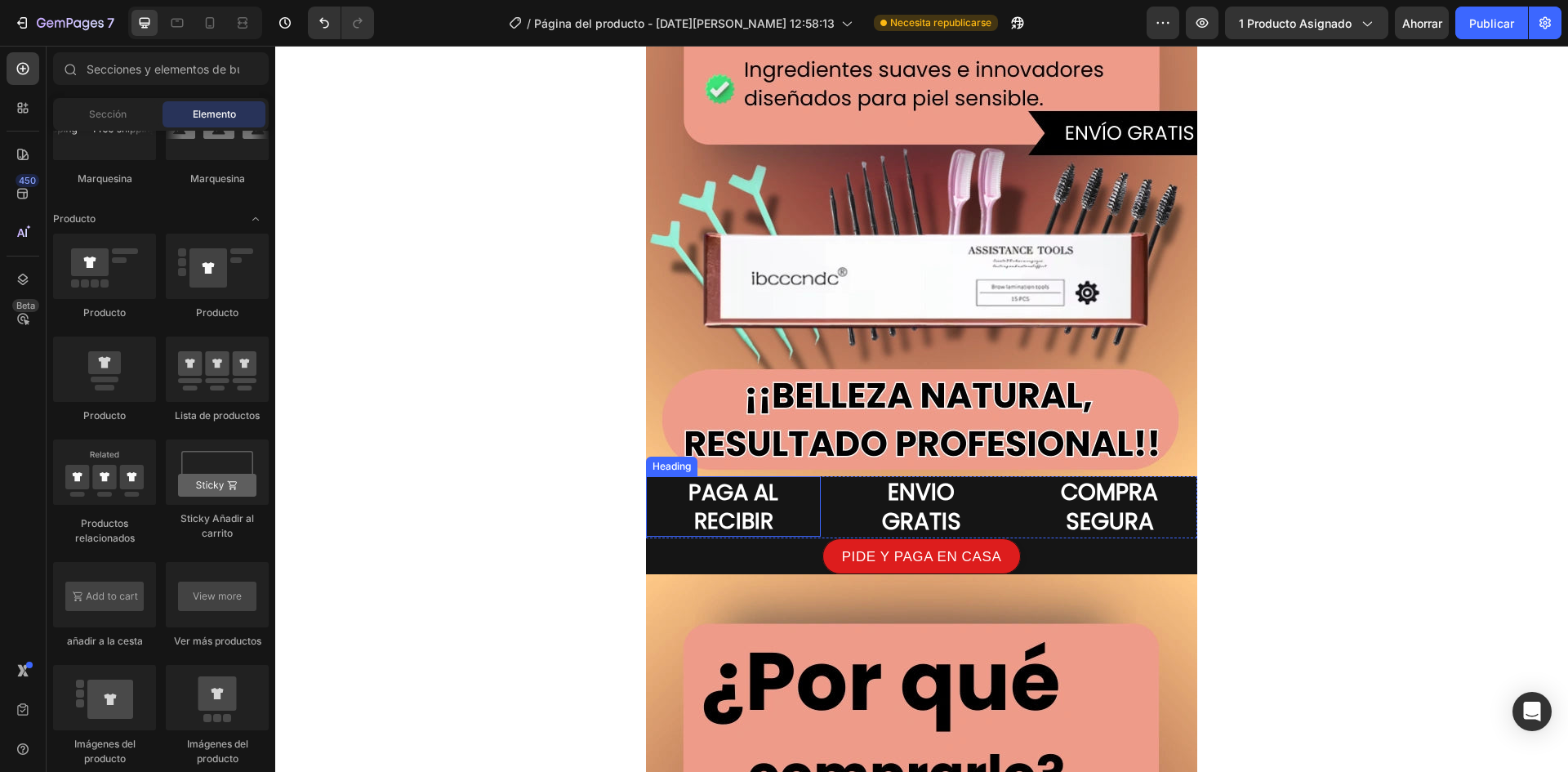
click at [670, 495] on p "PAGA AL RECIBIR" at bounding box center [733, 506] width 171 height 57
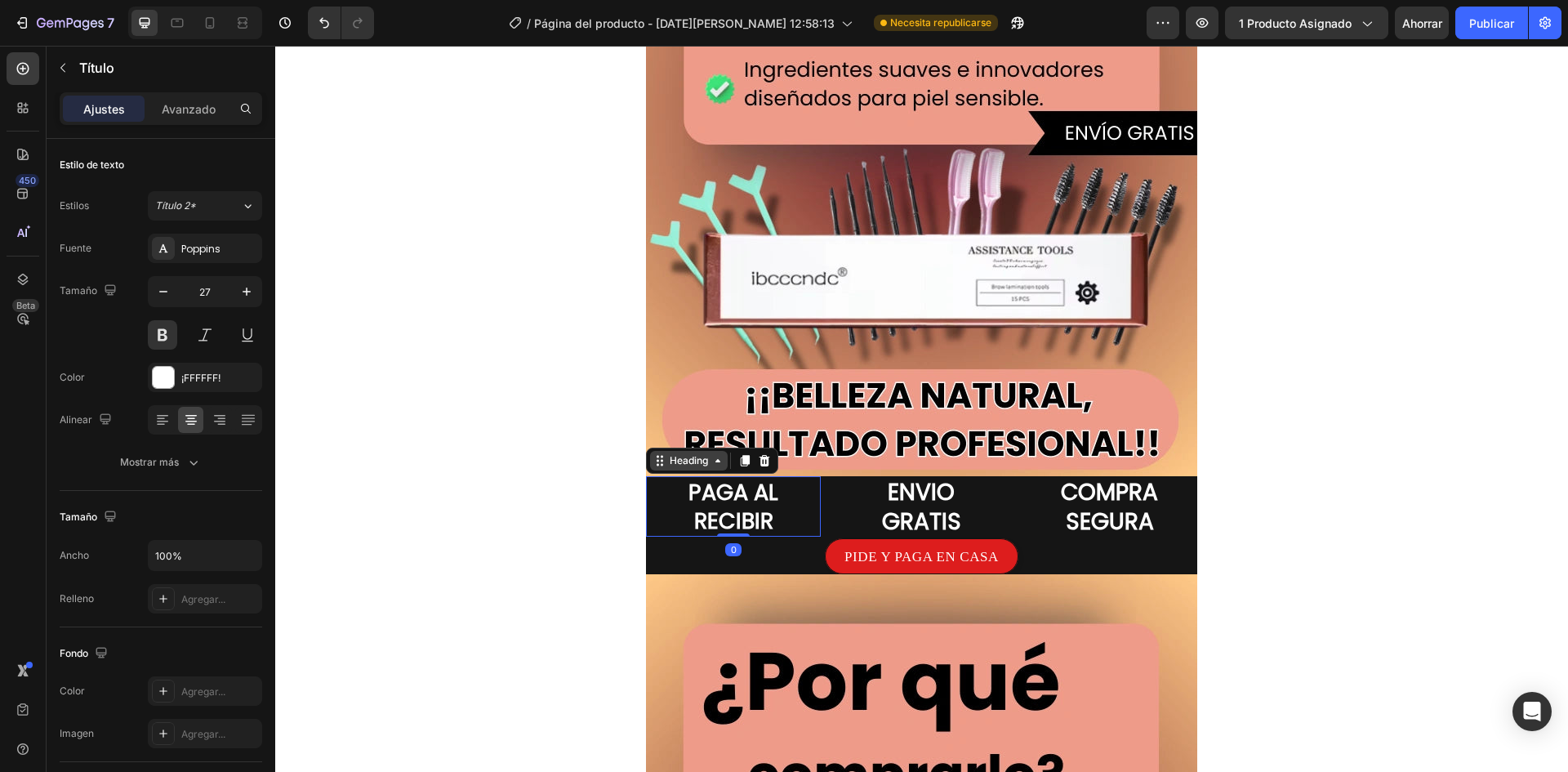
click at [712, 466] on icon at bounding box center [718, 461] width 13 height 13
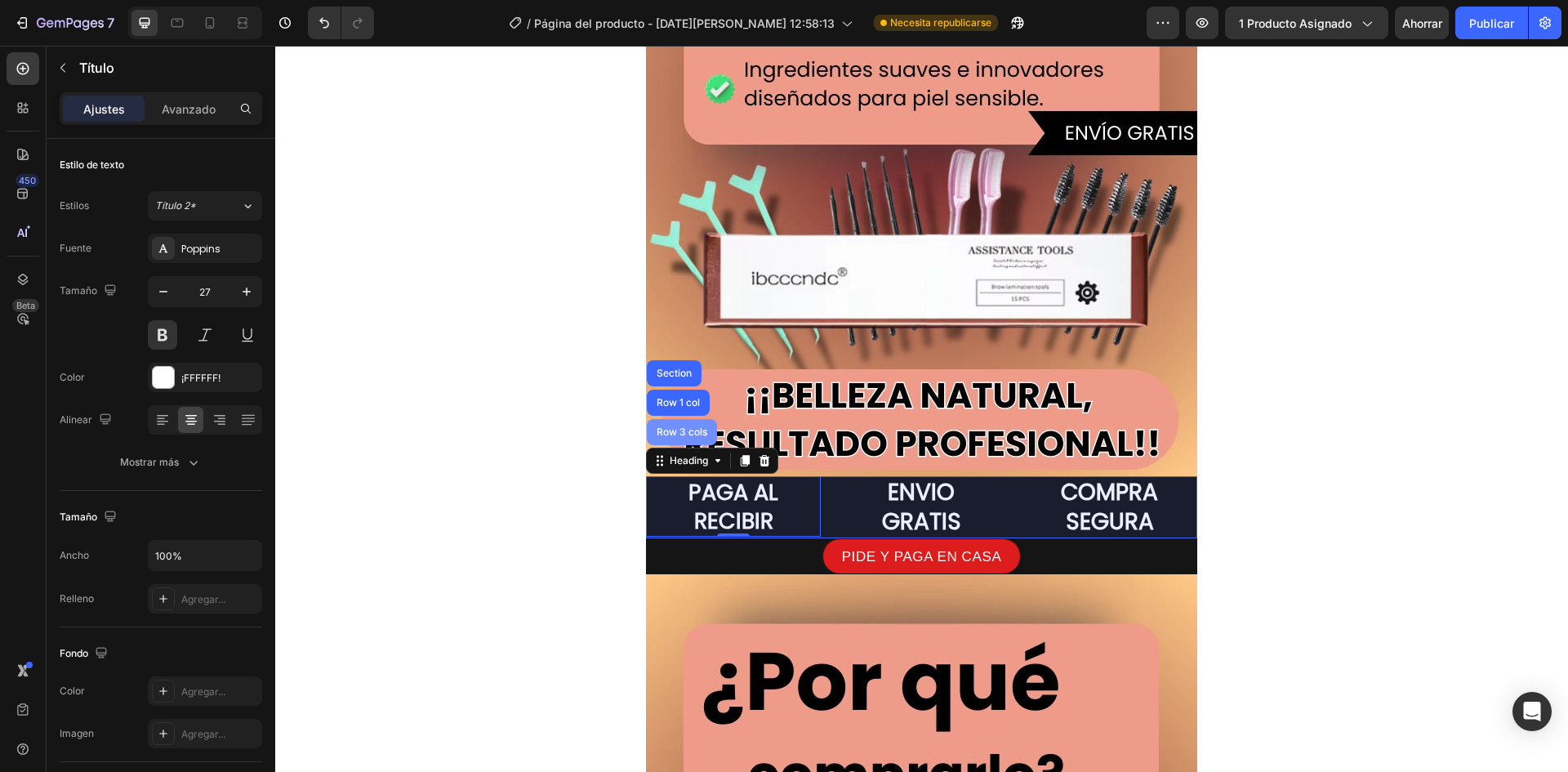
click at [693, 429] on div "Row 3 cols" at bounding box center [682, 431] width 57 height 10
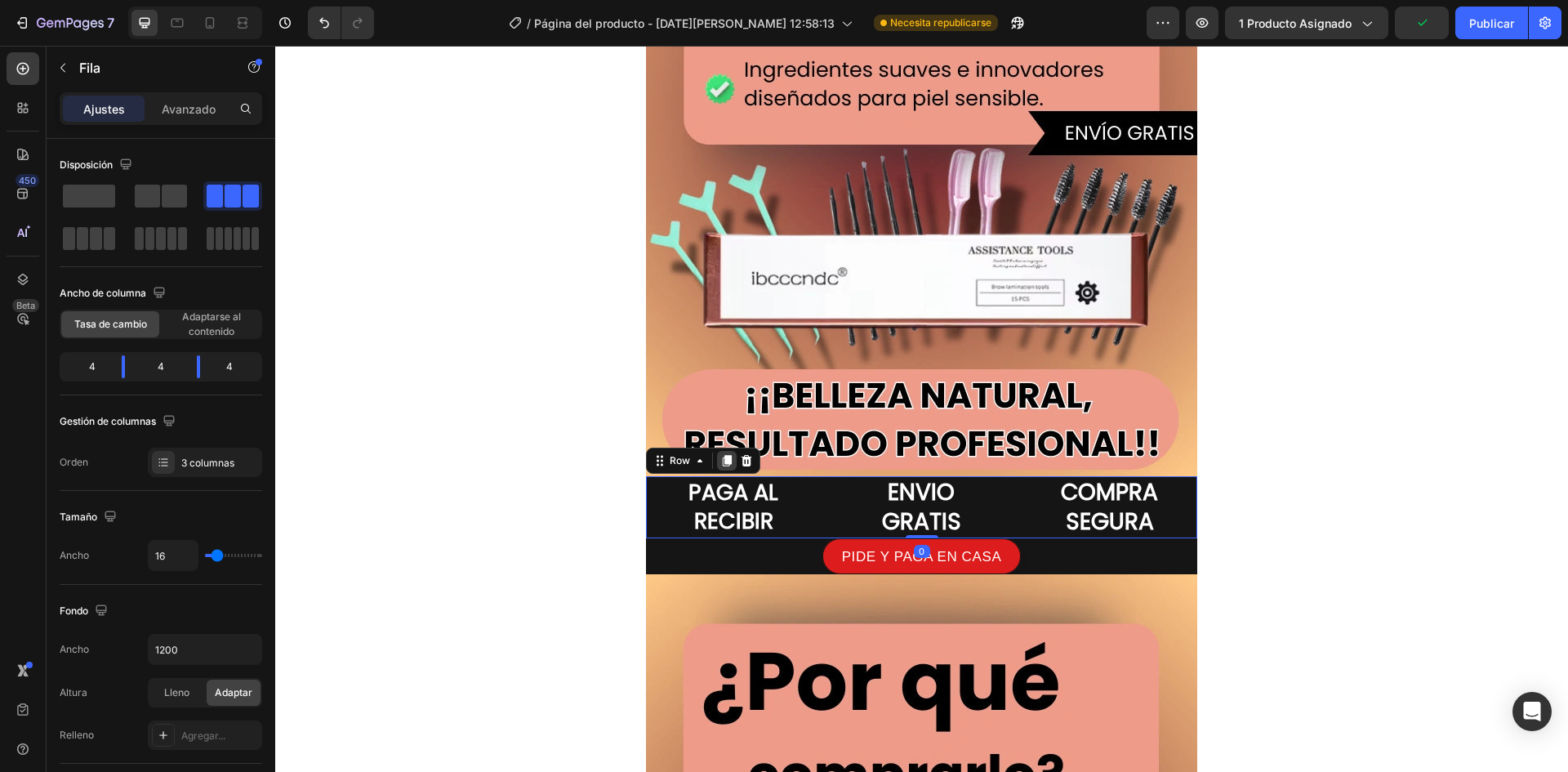
click at [723, 457] on icon at bounding box center [727, 461] width 9 height 11
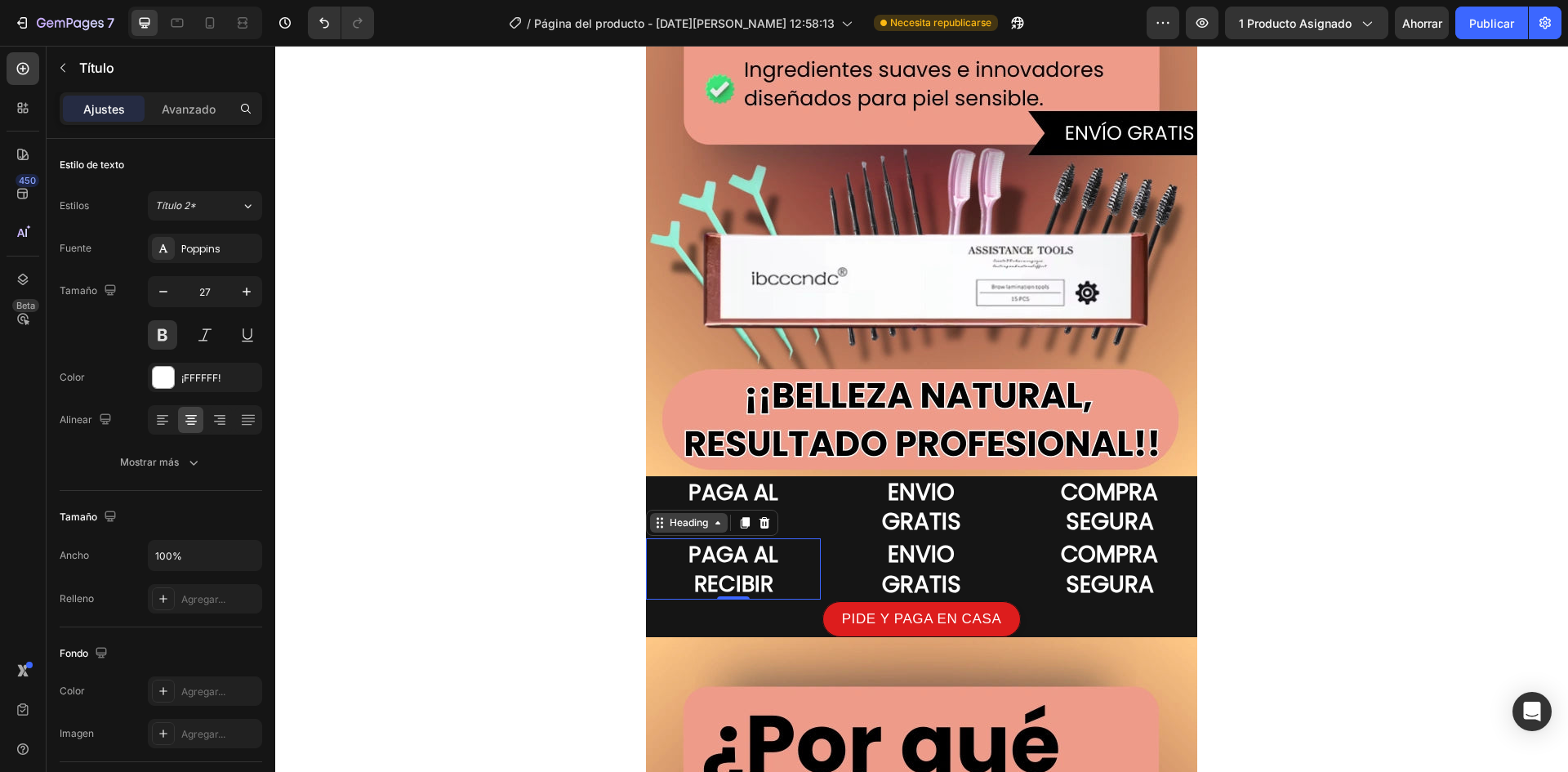
click at [676, 518] on div "Heading" at bounding box center [689, 523] width 45 height 15
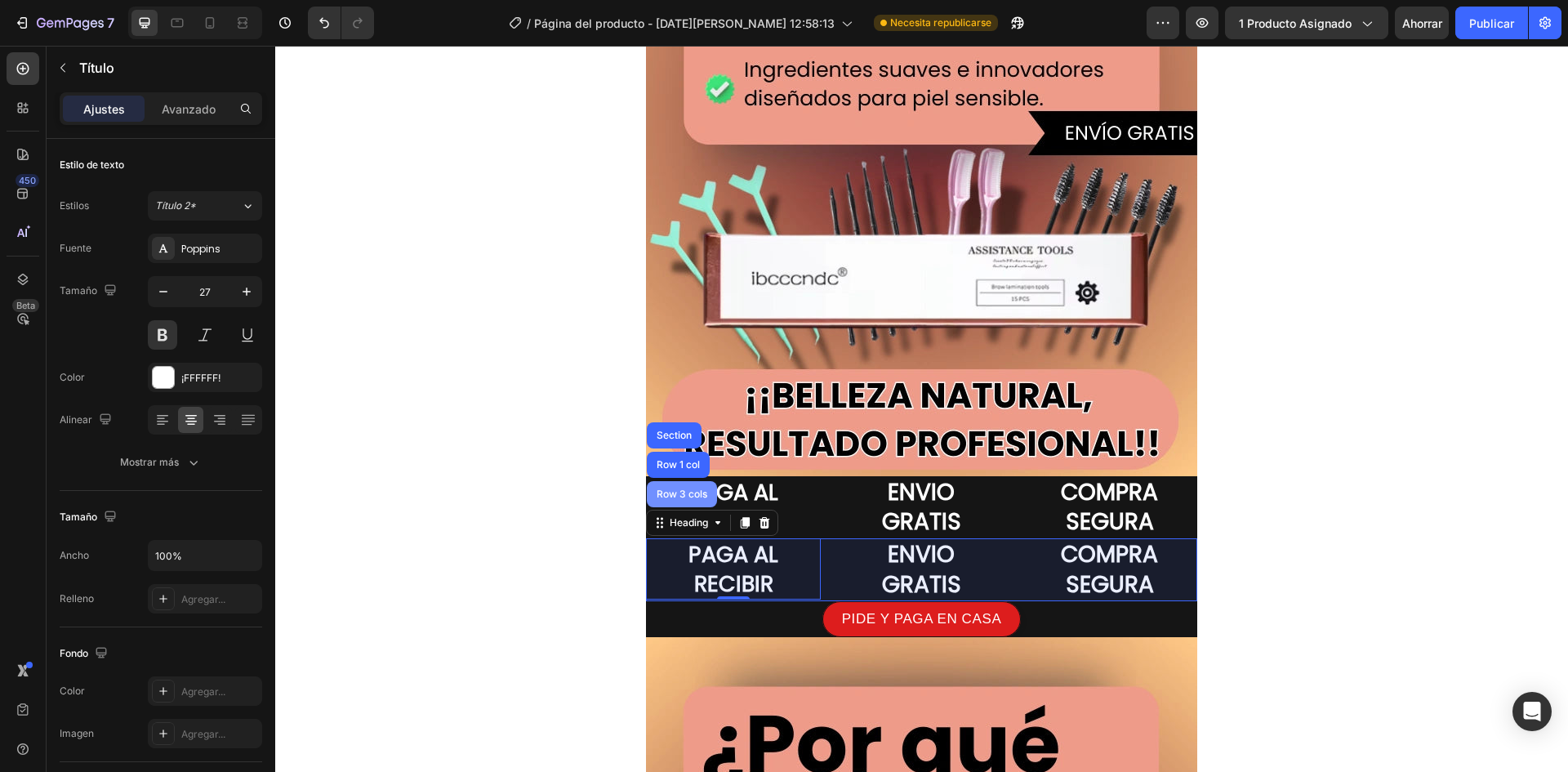
click at [684, 488] on div "Row 3 cols" at bounding box center [681, 494] width 71 height 27
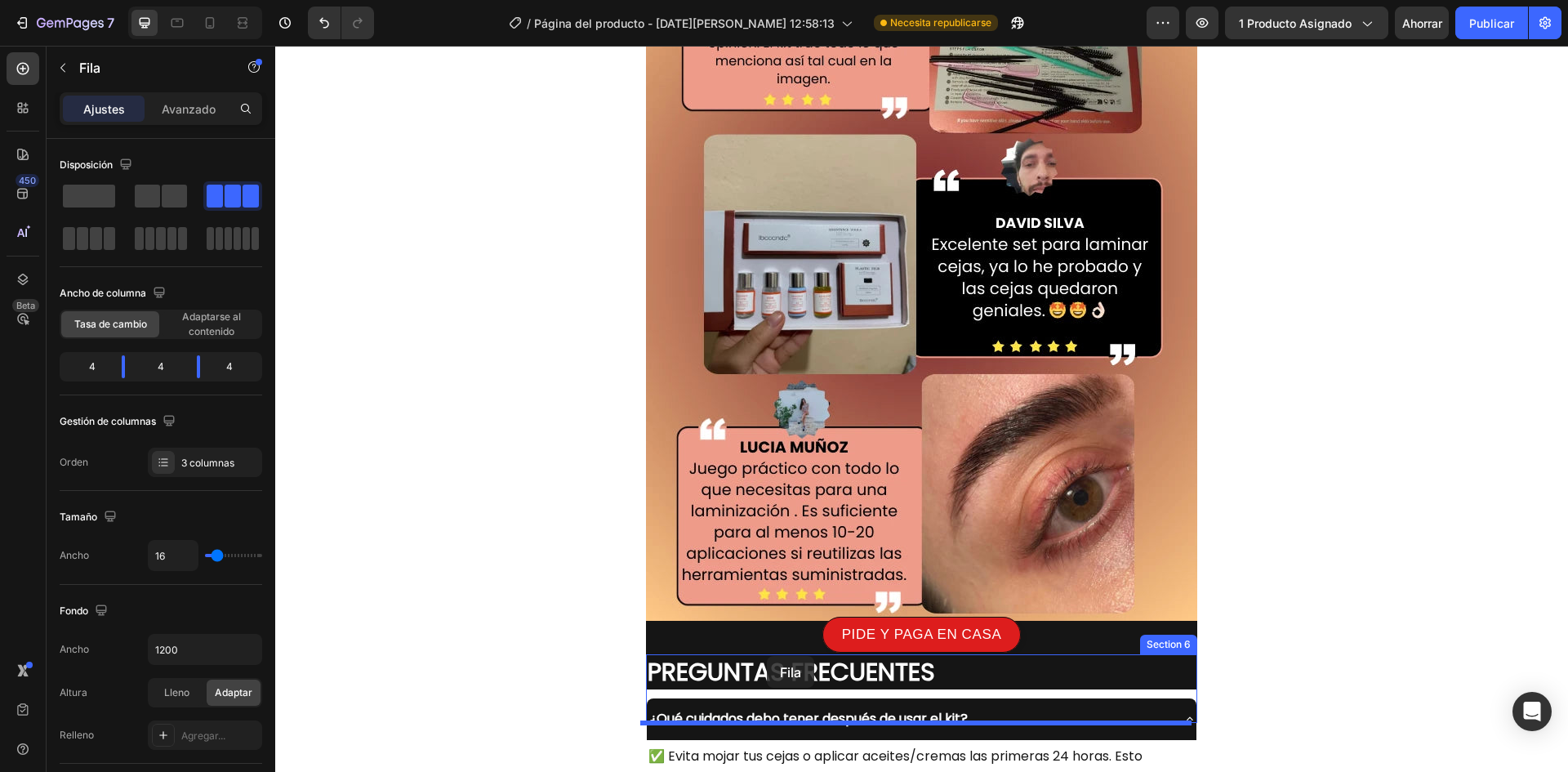
scroll to position [5261, 0]
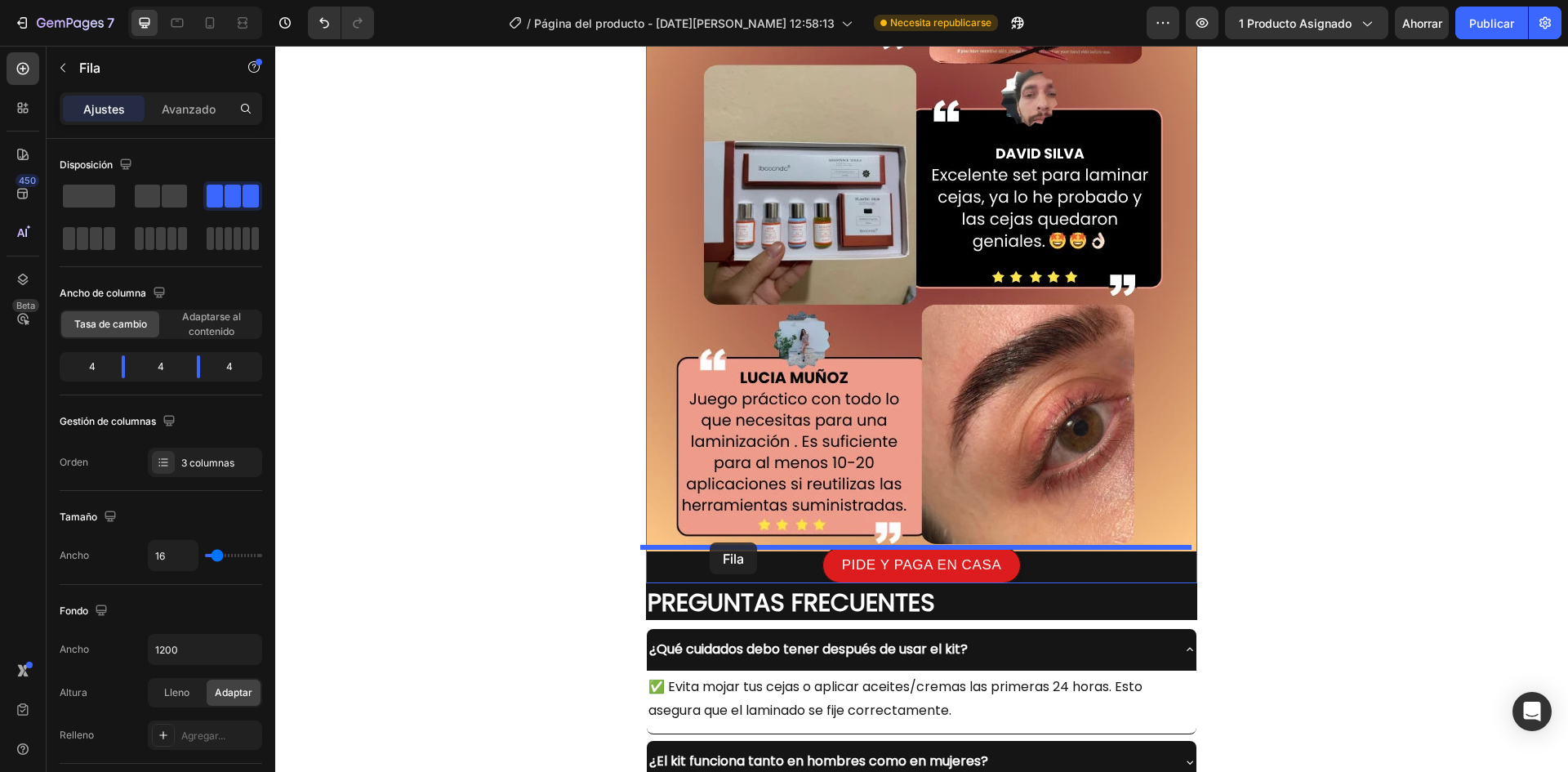
drag, startPoint x: 650, startPoint y: 526, endPoint x: 710, endPoint y: 542, distance: 62.1
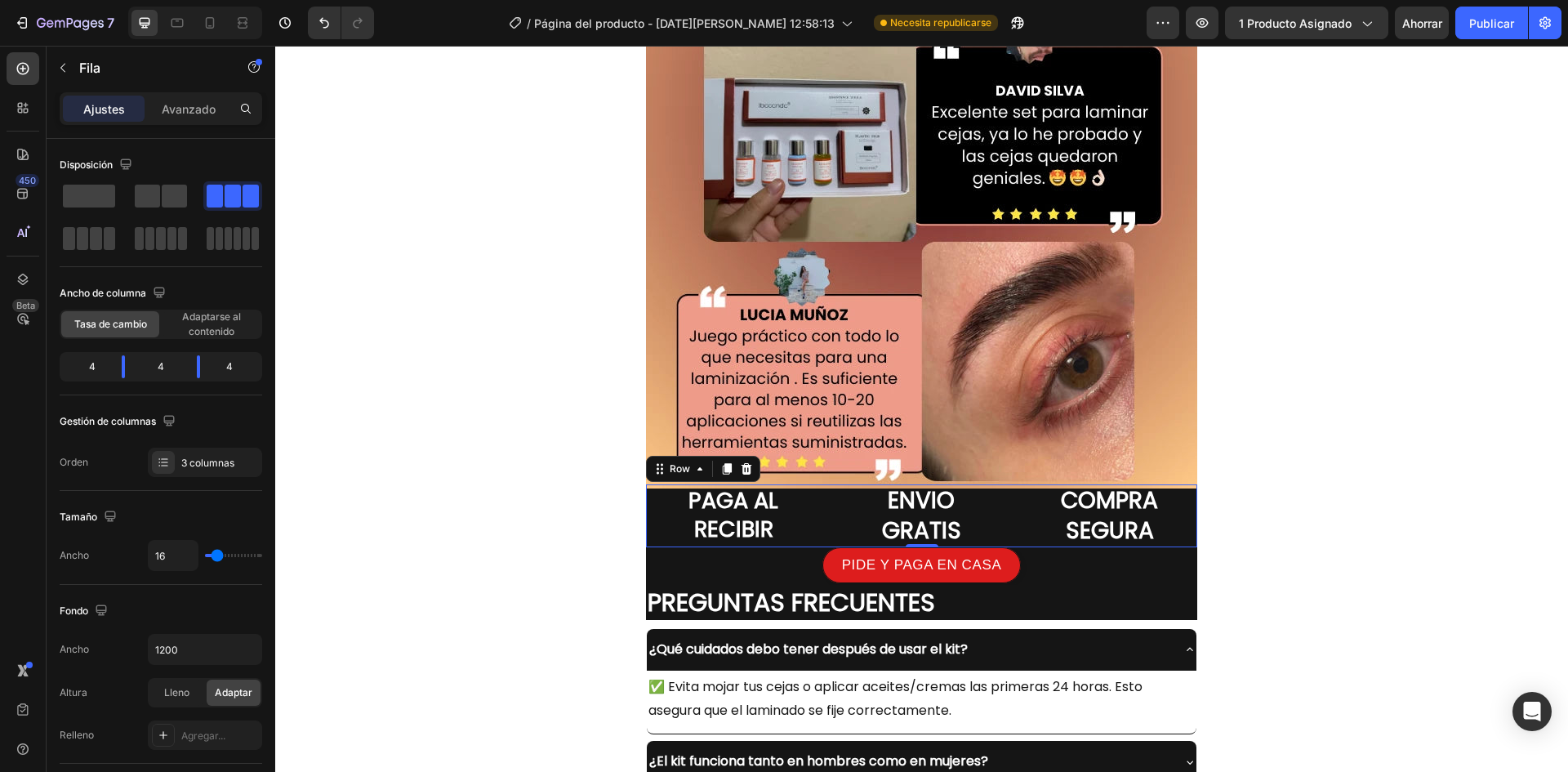
scroll to position [5198, 0]
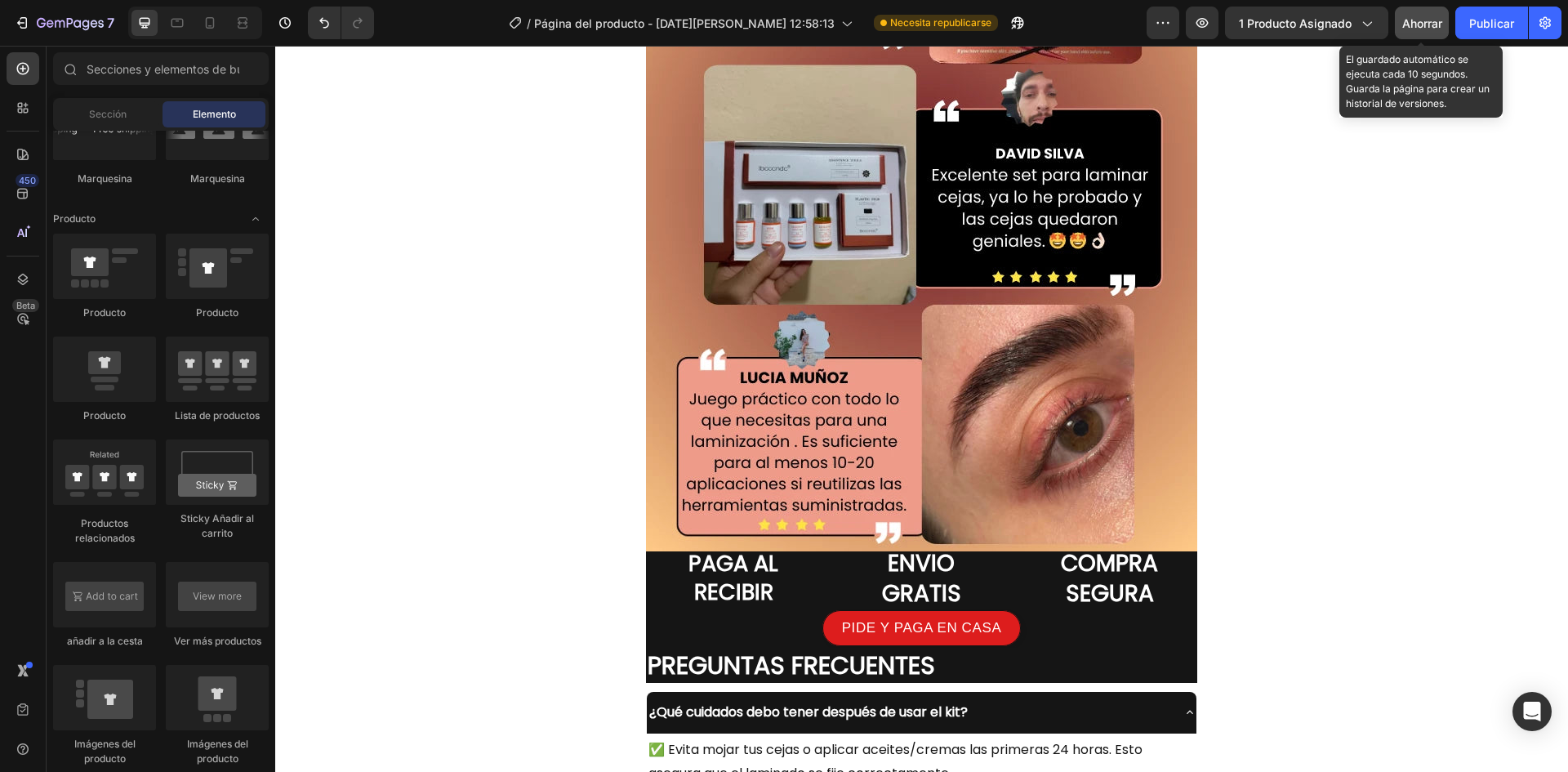
click at [1423, 13] on button "Ahorrar" at bounding box center [1421, 23] width 54 height 33
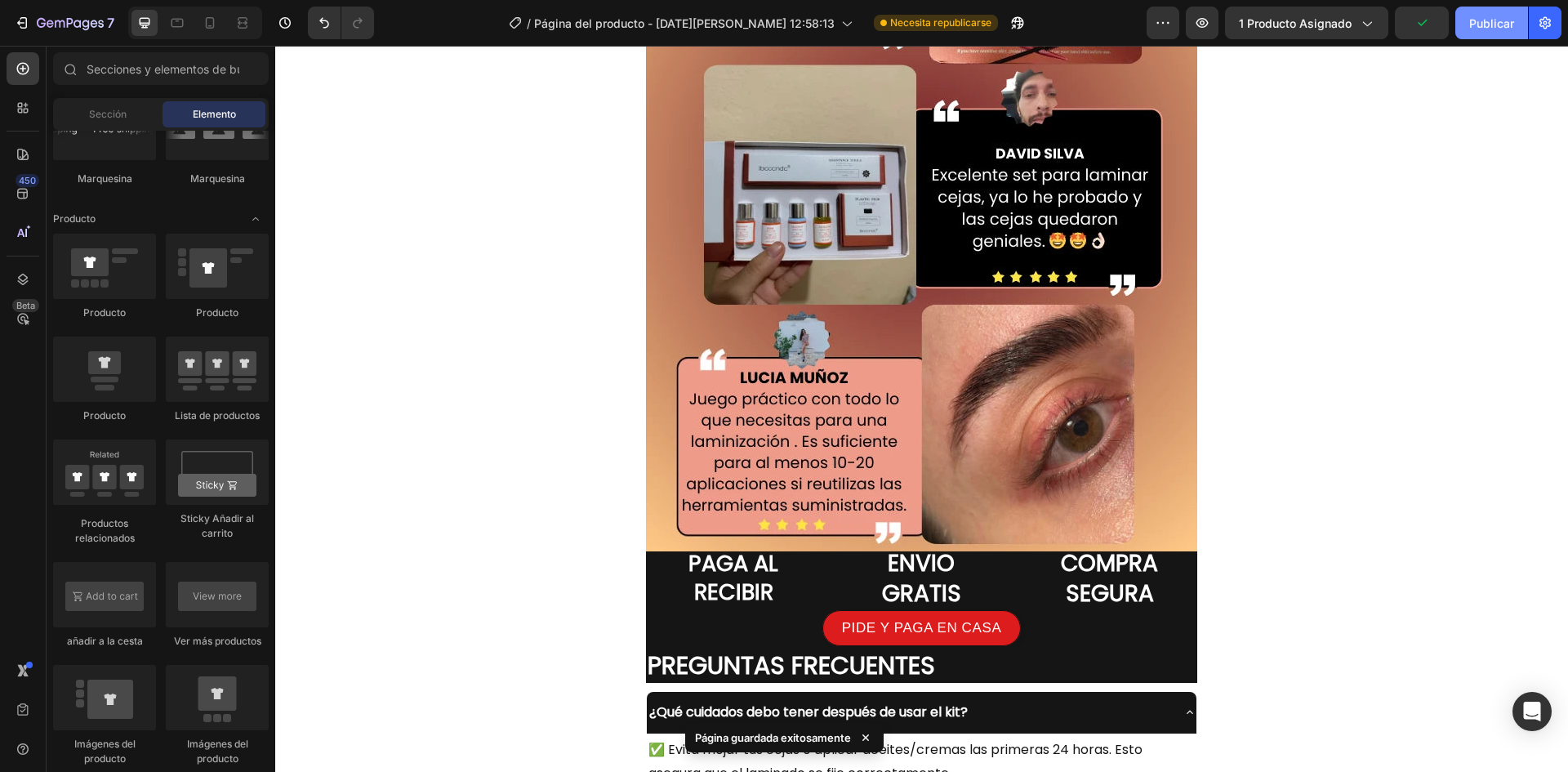
click at [1480, 26] on font "Publicar" at bounding box center [1492, 23] width 45 height 14
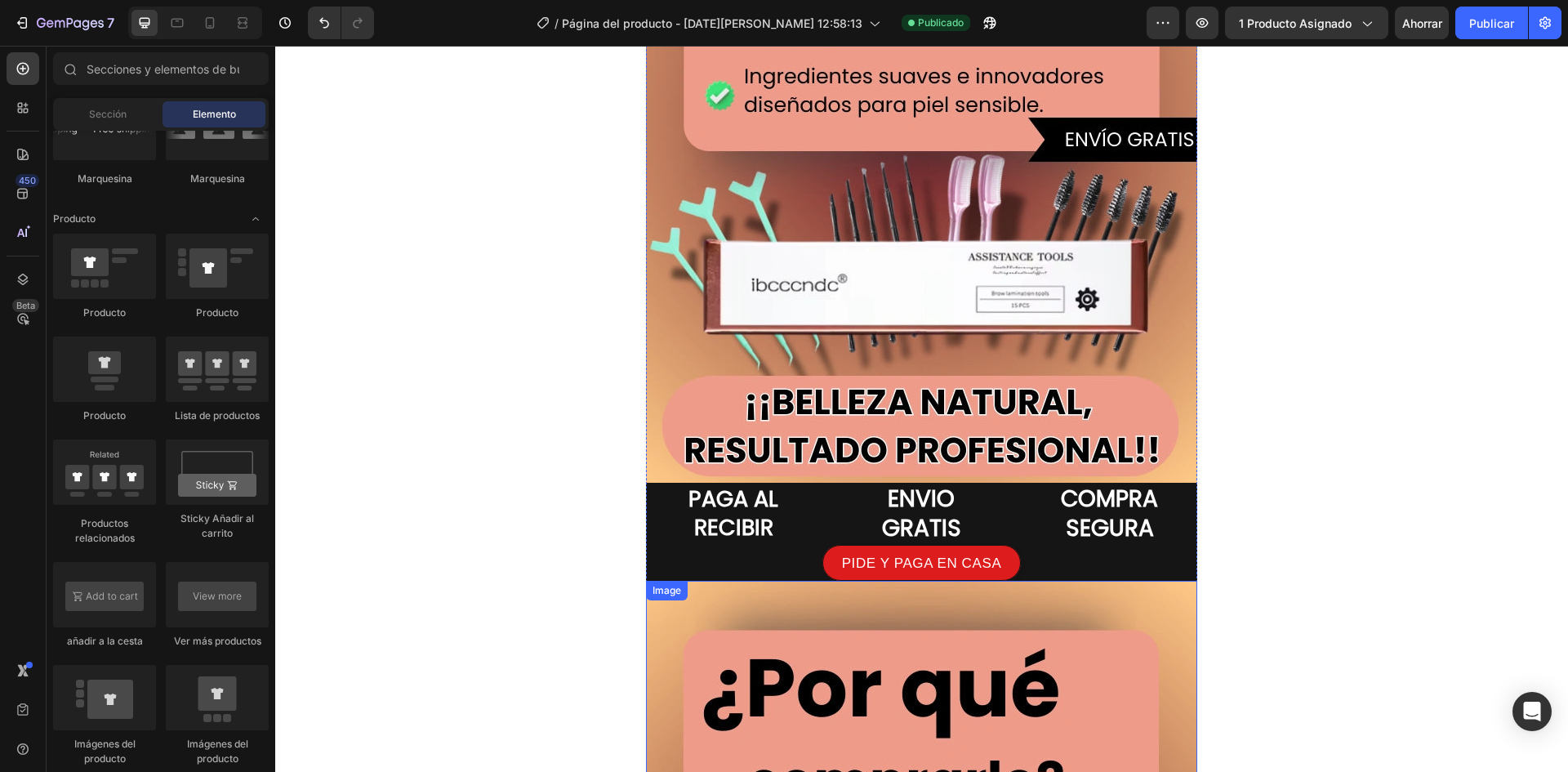
scroll to position [2584, 0]
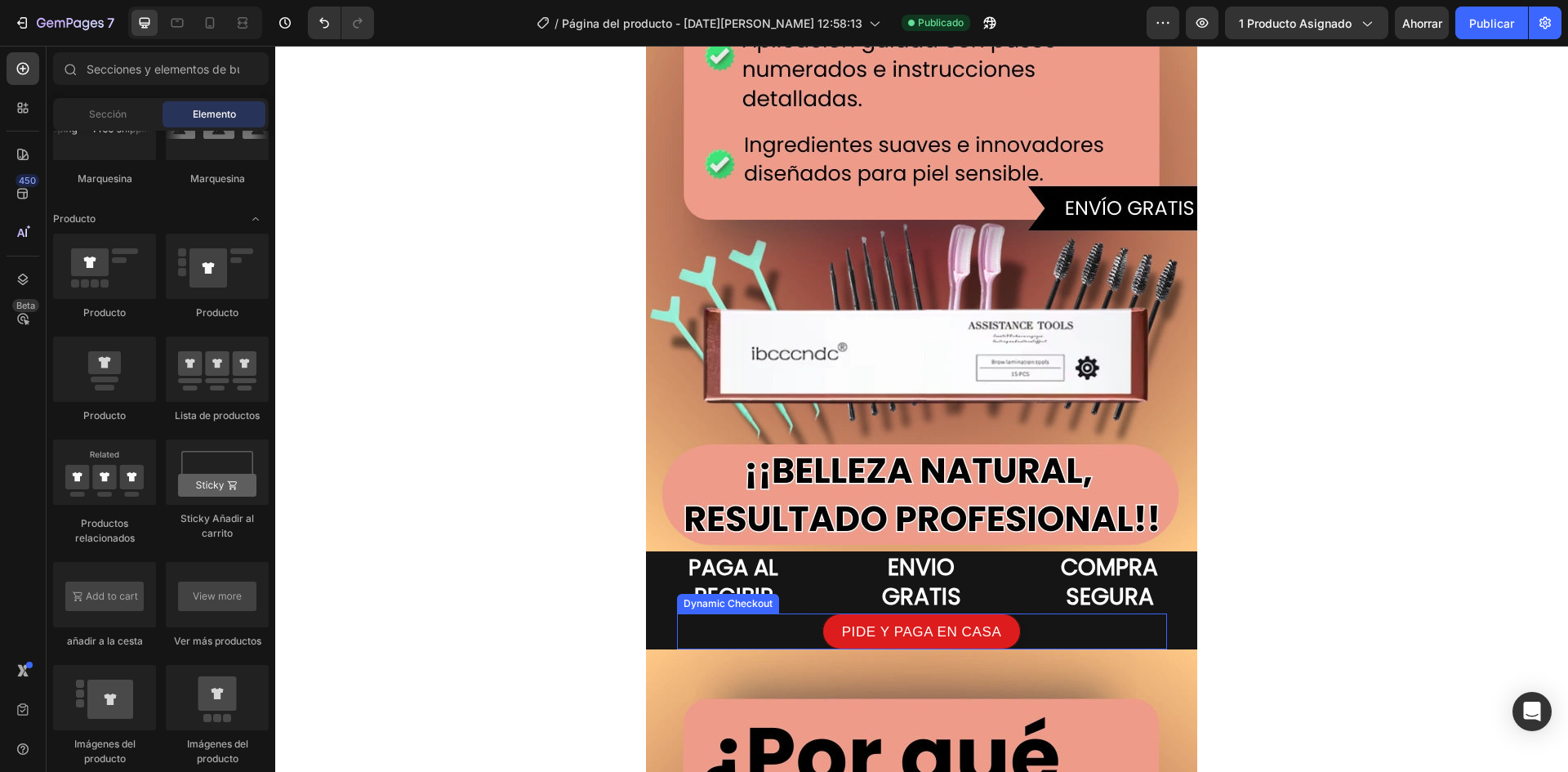
click at [792, 626] on div "PIDE Y PAGA EN CASA" at bounding box center [921, 631] width 490 height 36
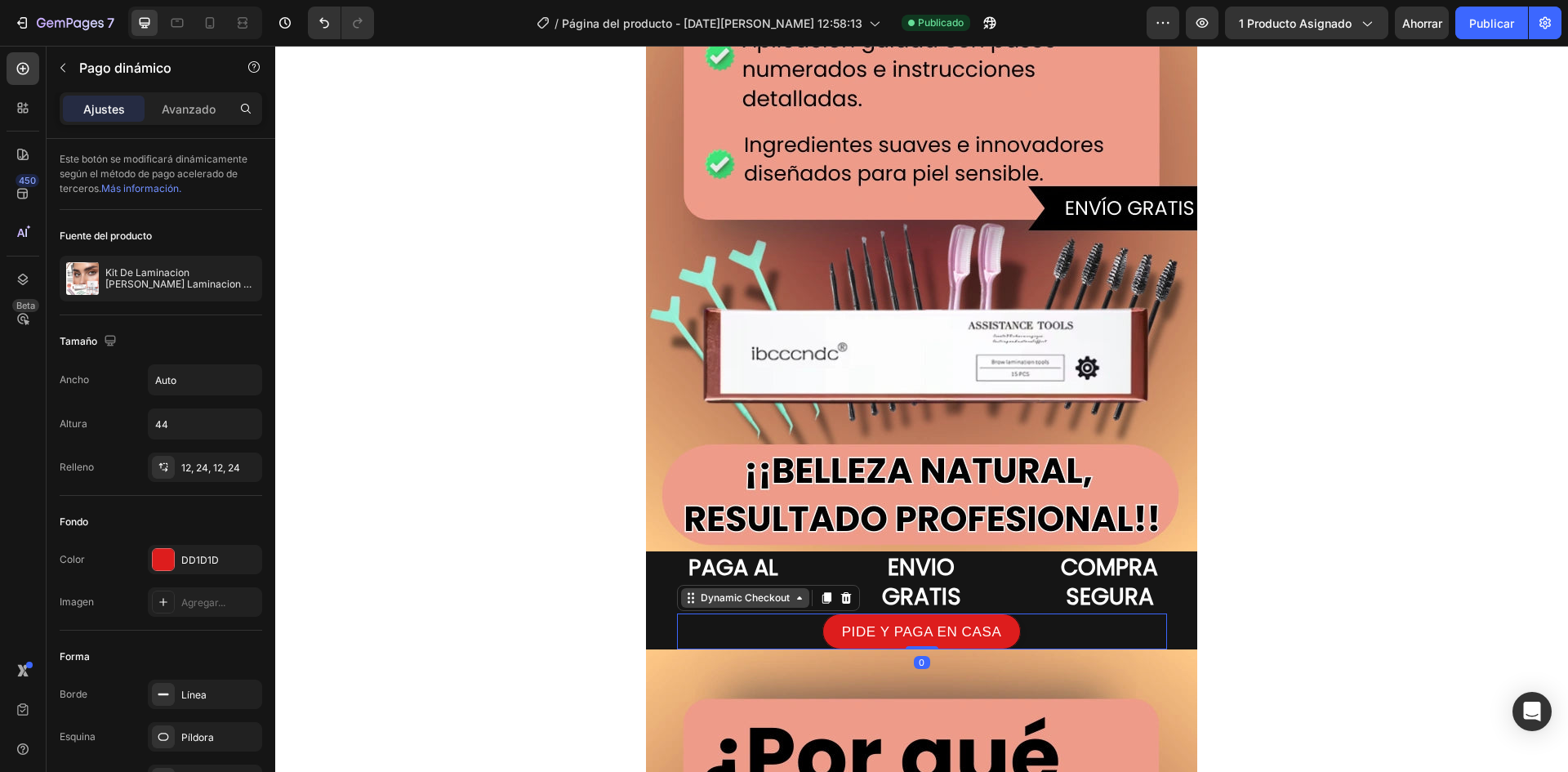
click at [700, 605] on div "Dynamic Checkout" at bounding box center [746, 598] width 95 height 15
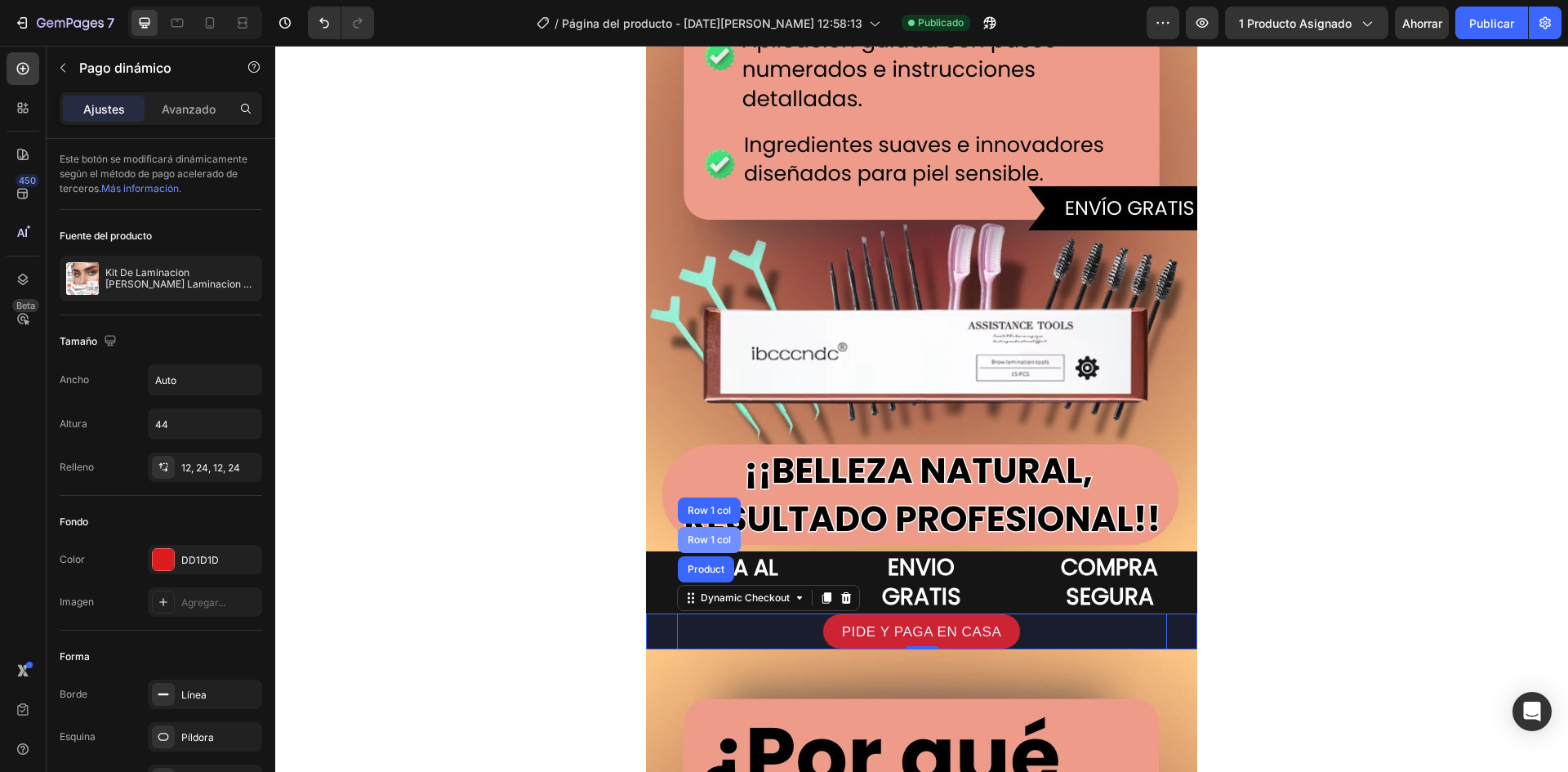
click at [685, 534] on div "Row 1 col" at bounding box center [709, 539] width 63 height 27
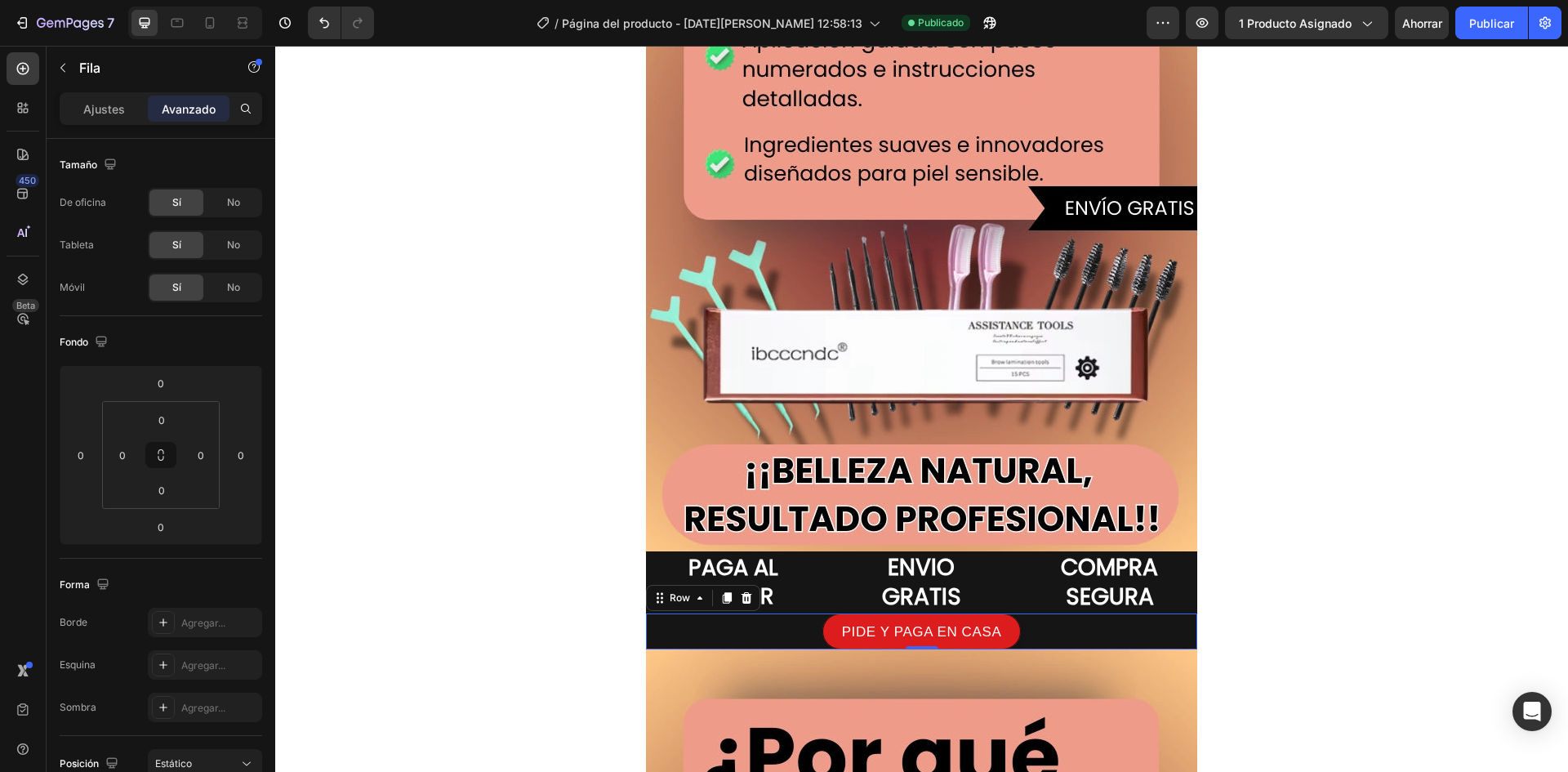
click at [721, 601] on icon at bounding box center [727, 598] width 13 height 13
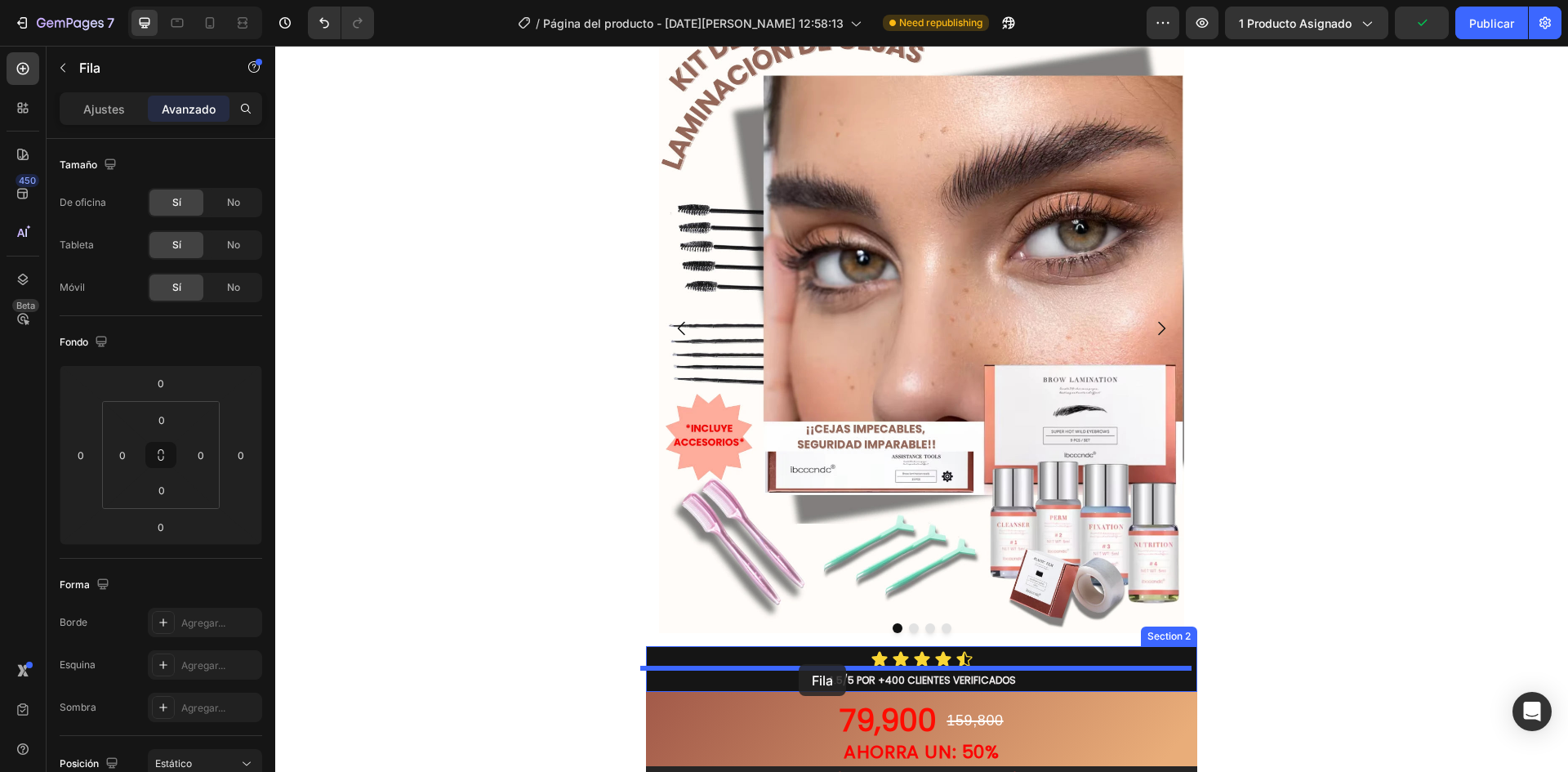
scroll to position [232, 0]
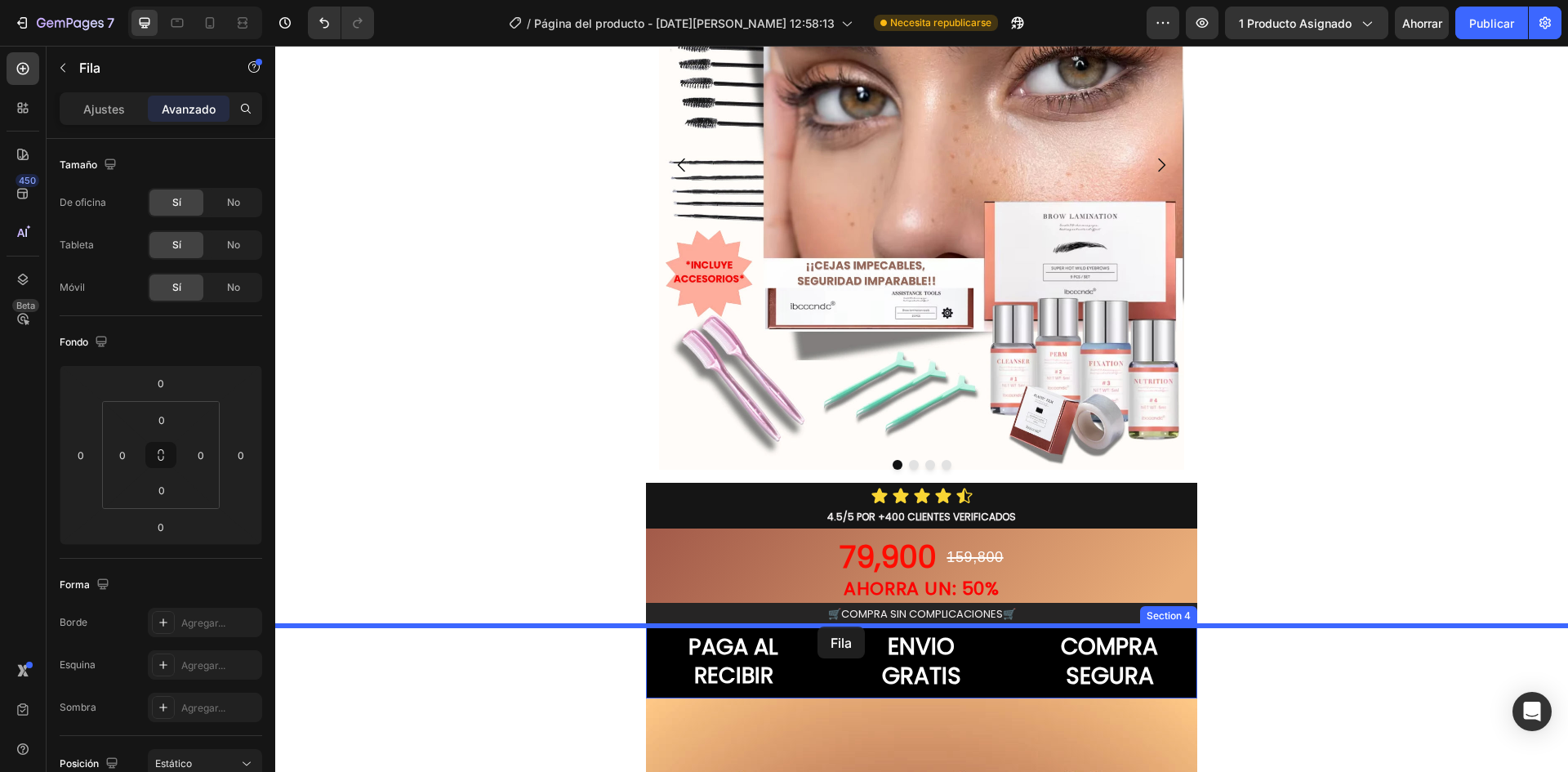
drag, startPoint x: 652, startPoint y: 643, endPoint x: 818, endPoint y: 627, distance: 166.8
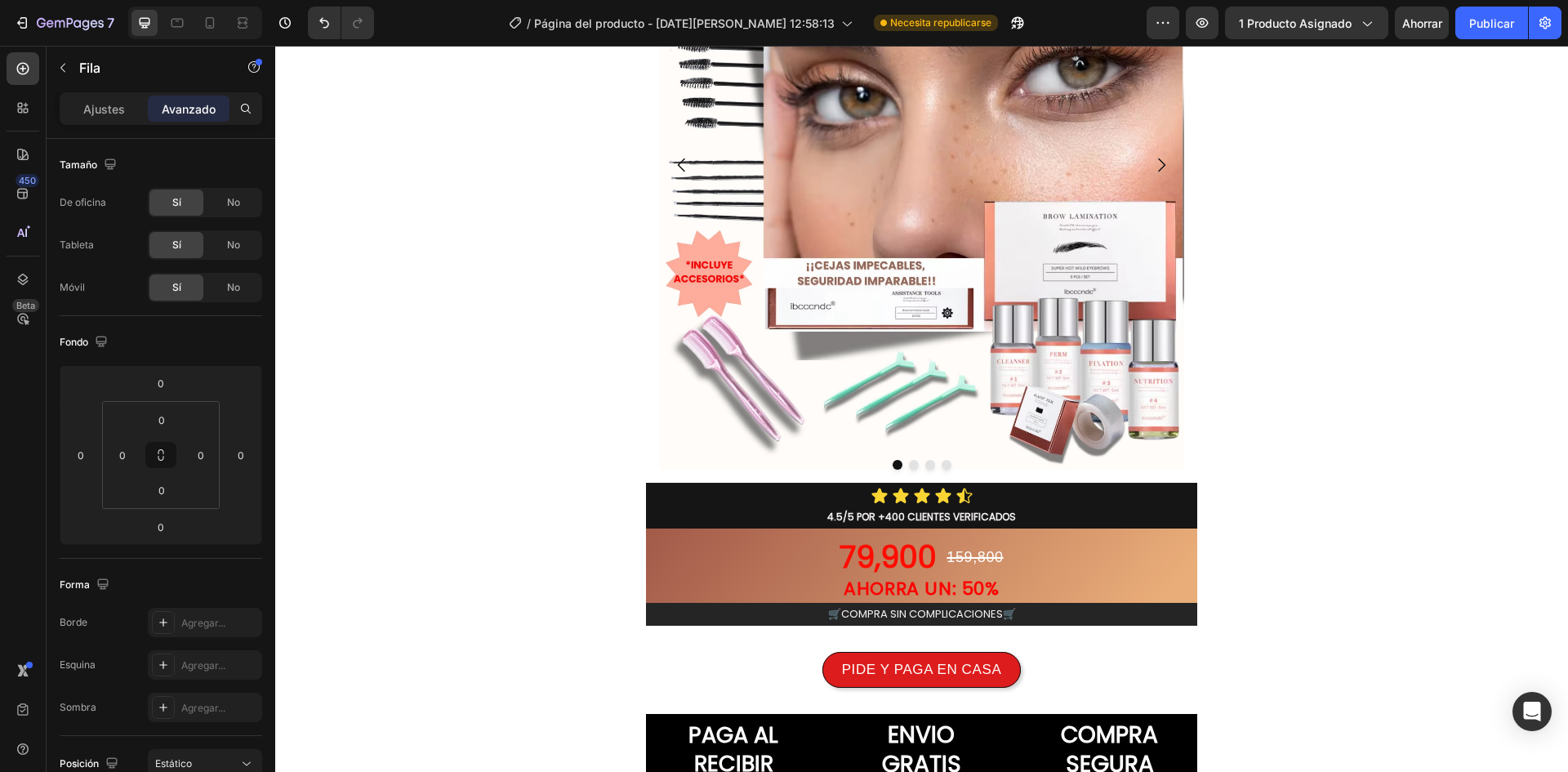
scroll to position [477, 0]
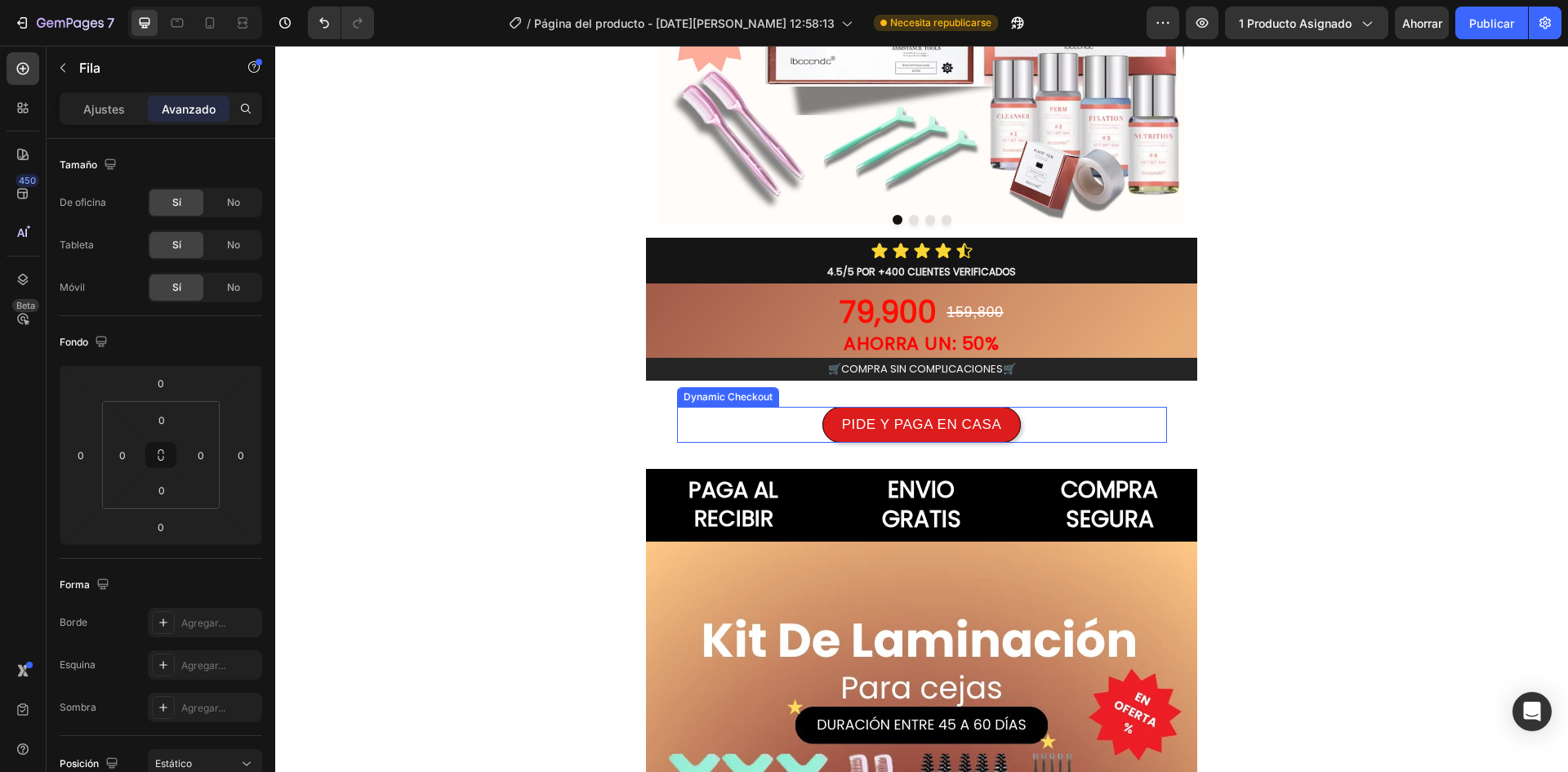
click at [773, 401] on div "PIDE Y PAGA EN CASA Dynamic Checkout Product Row 0 Section 4" at bounding box center [922, 425] width 1293 height 88
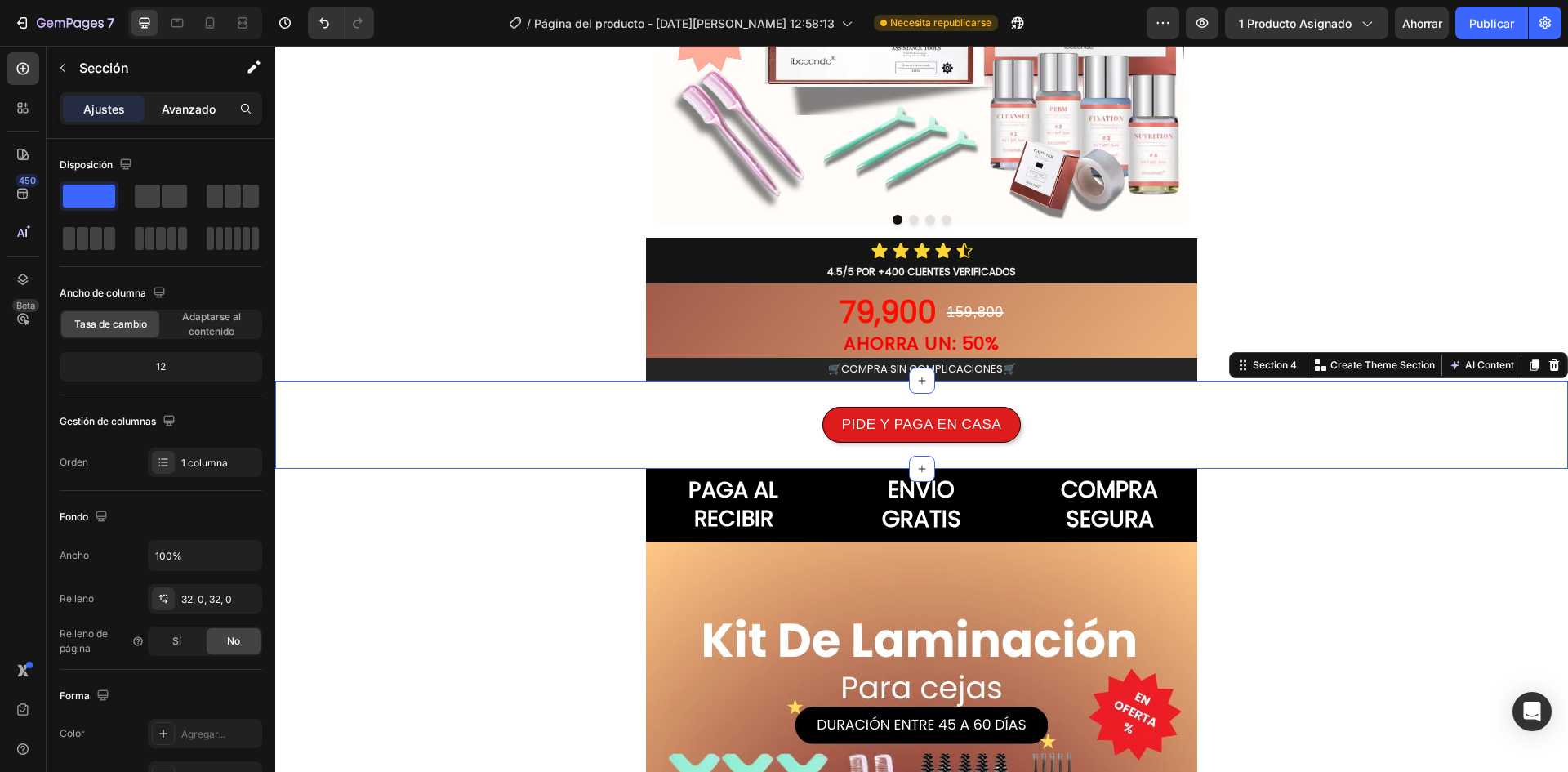
click at [183, 101] on p "Avanzado" at bounding box center [189, 109] width 54 height 17
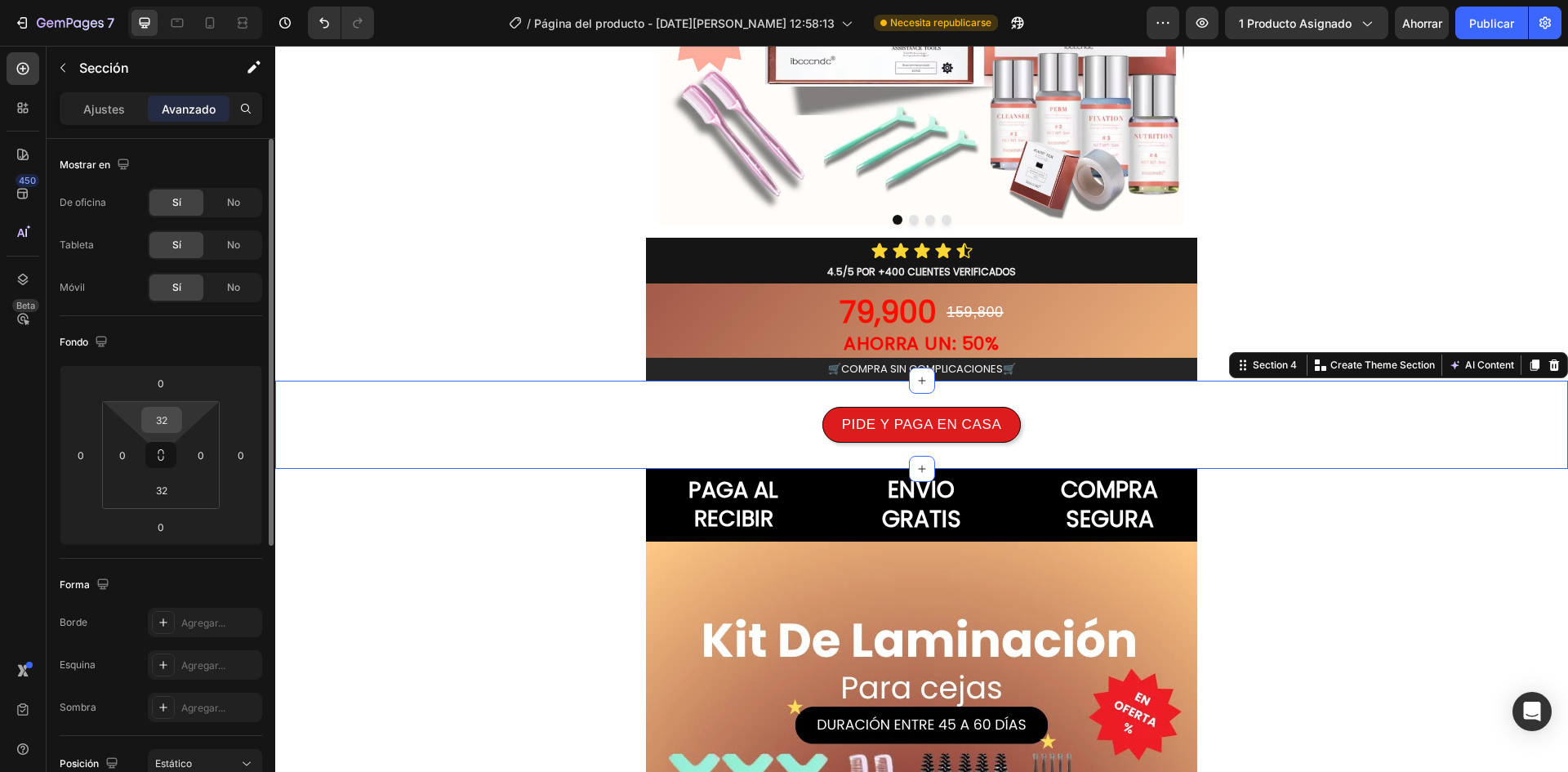
click at [167, 424] on input "32" at bounding box center [162, 419] width 33 height 25
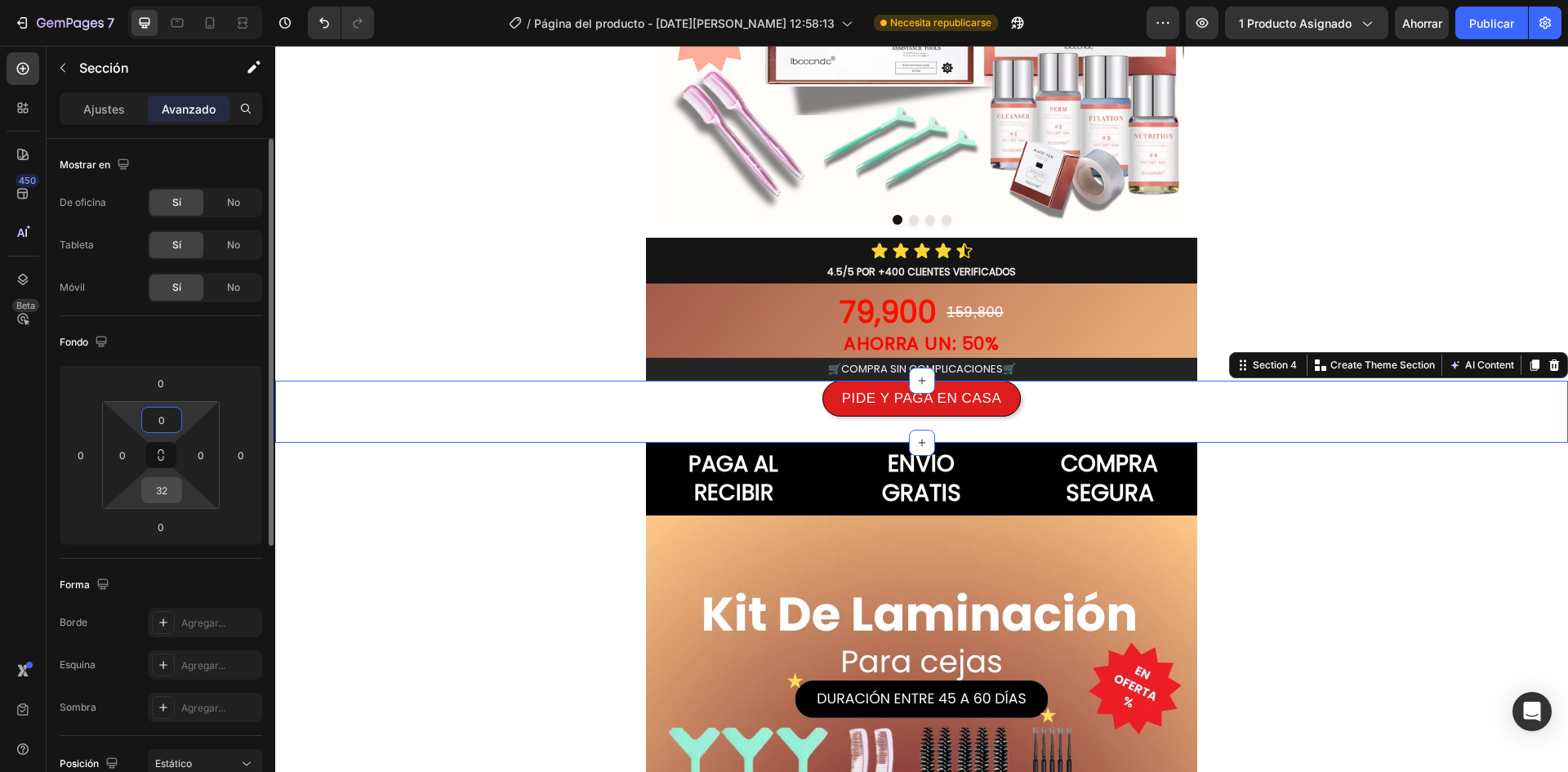
type input "0"
click at [165, 480] on input "32" at bounding box center [162, 490] width 33 height 25
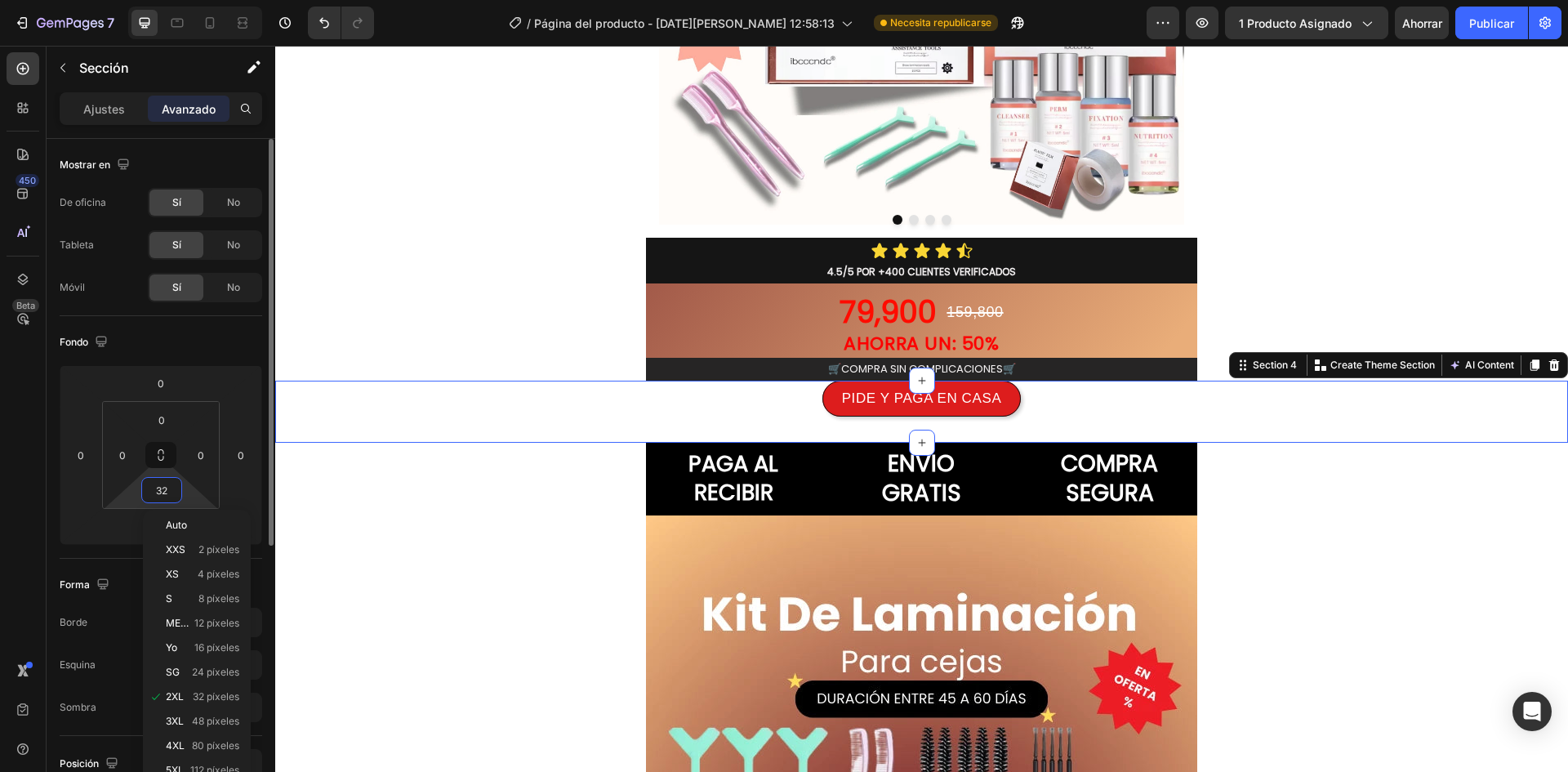
type input "0"
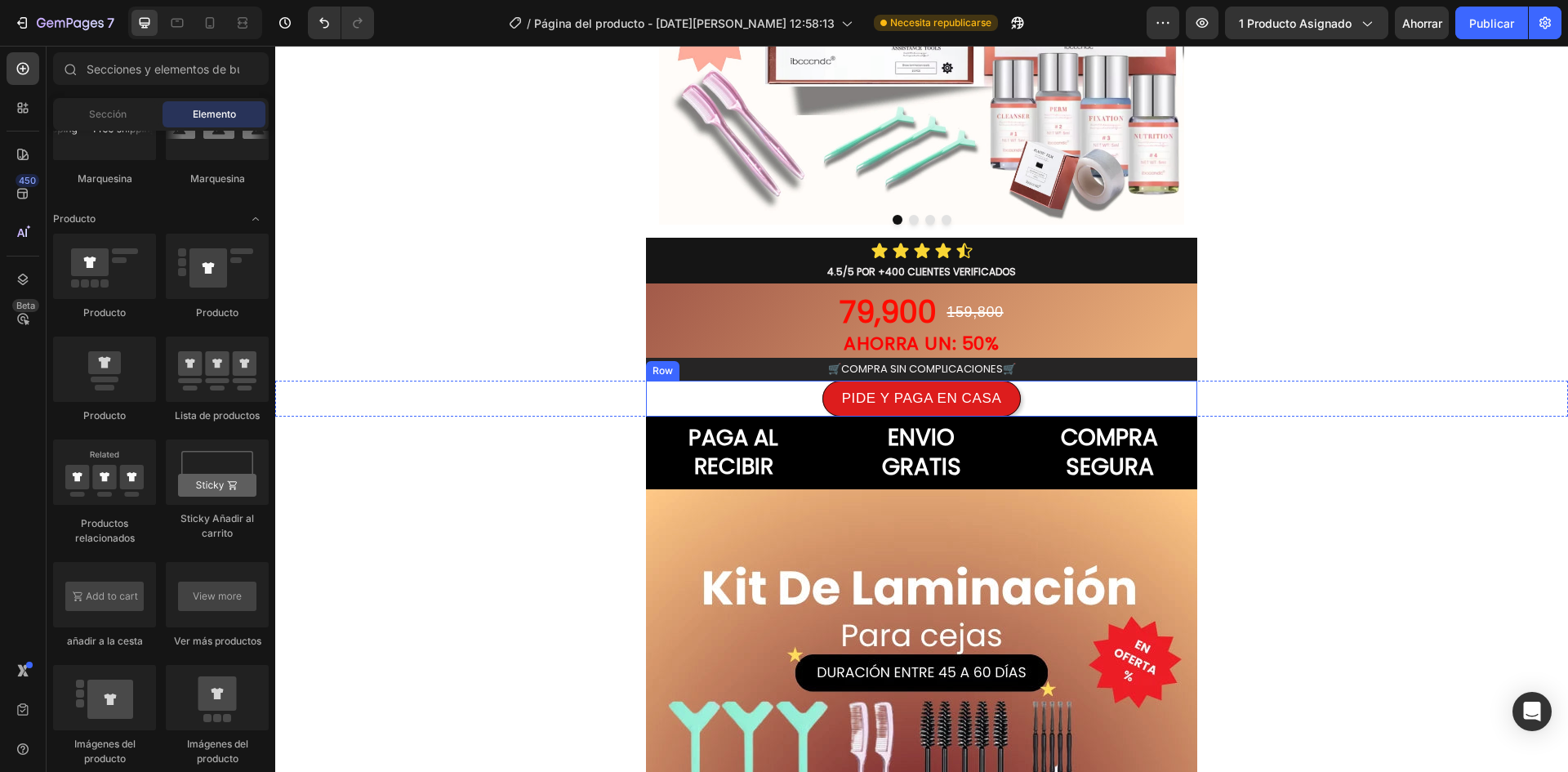
click at [657, 374] on div "Row" at bounding box center [662, 371] width 27 height 15
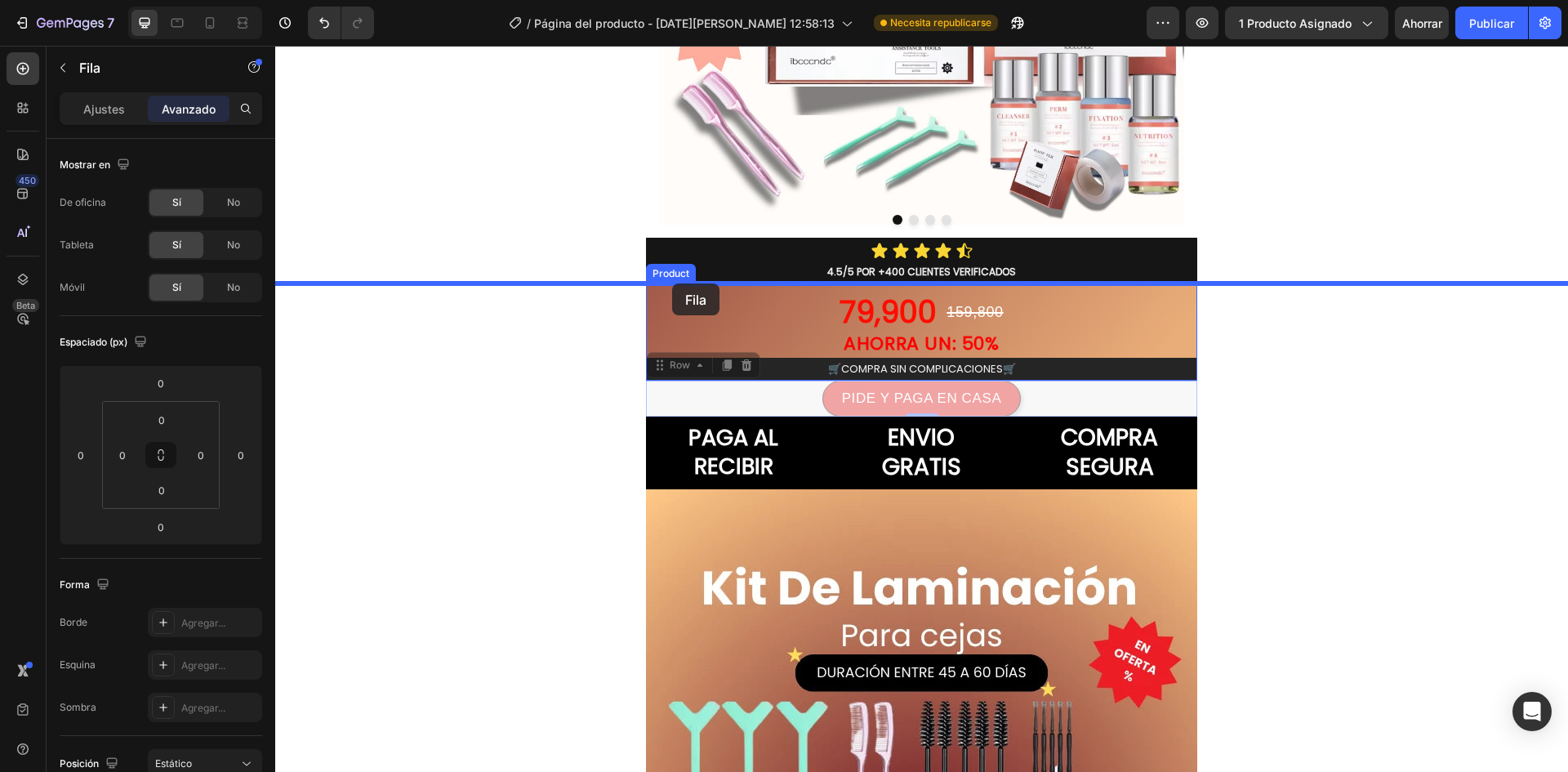
drag, startPoint x: 657, startPoint y: 374, endPoint x: 672, endPoint y: 283, distance: 92.2
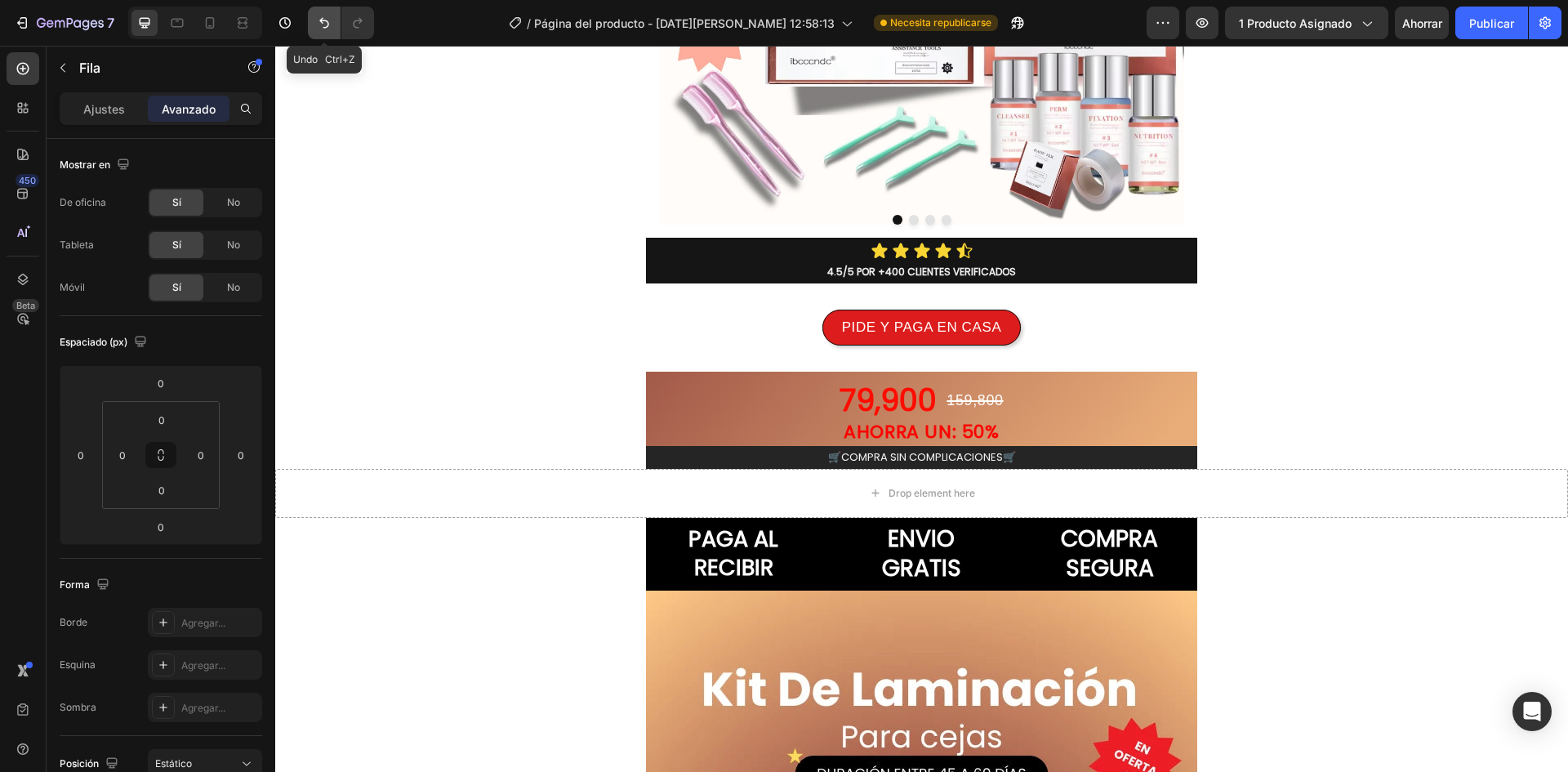
click at [321, 23] on icon "Deshacer/Rehacer" at bounding box center [324, 23] width 16 height 16
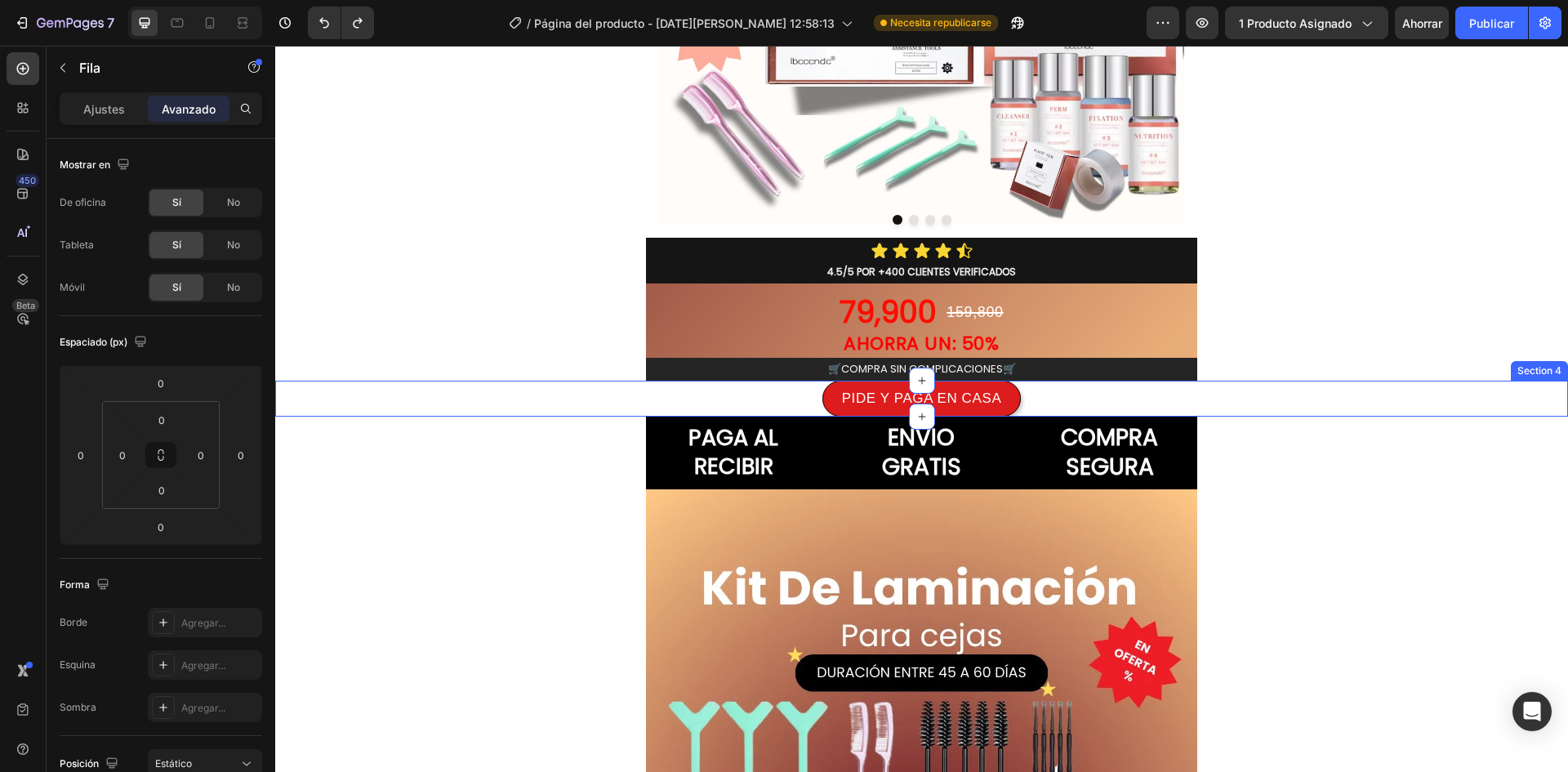
click at [610, 402] on div "PIDE Y PAGA EN CASA Dynamic Checkout Product Row" at bounding box center [922, 398] width 1293 height 36
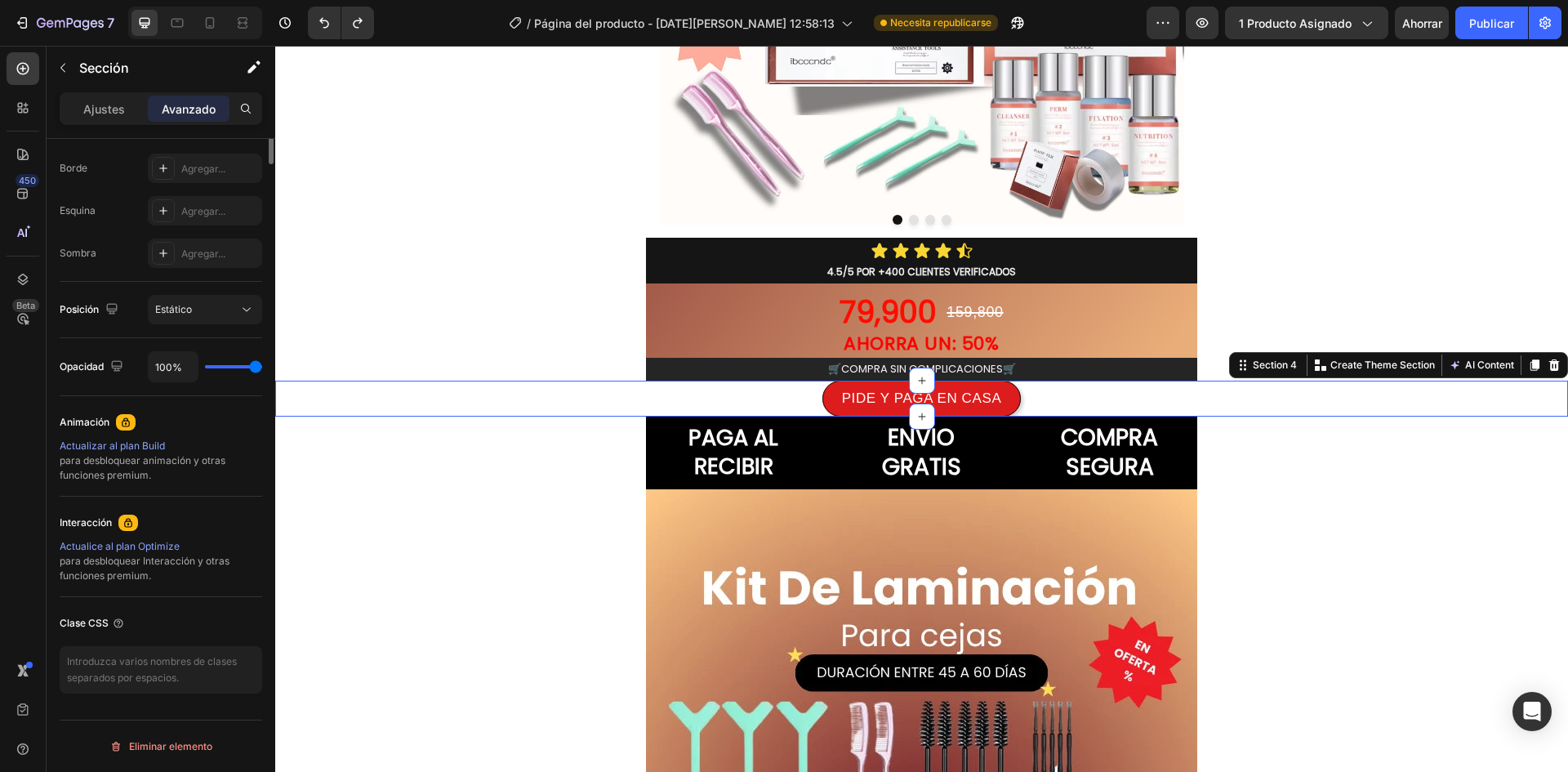
scroll to position [46, 0]
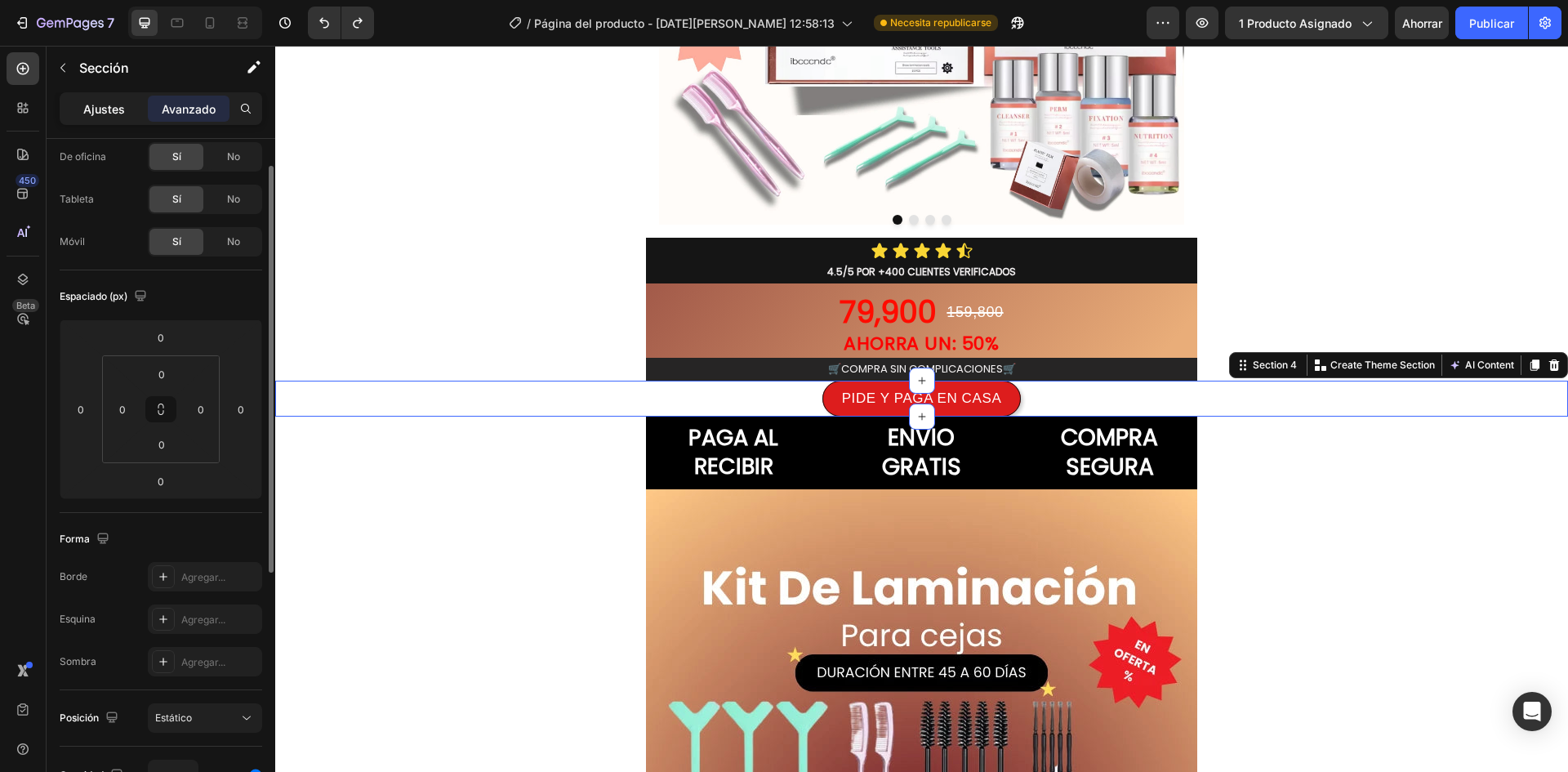
click at [131, 117] on div "Ajustes" at bounding box center [103, 108] width 82 height 27
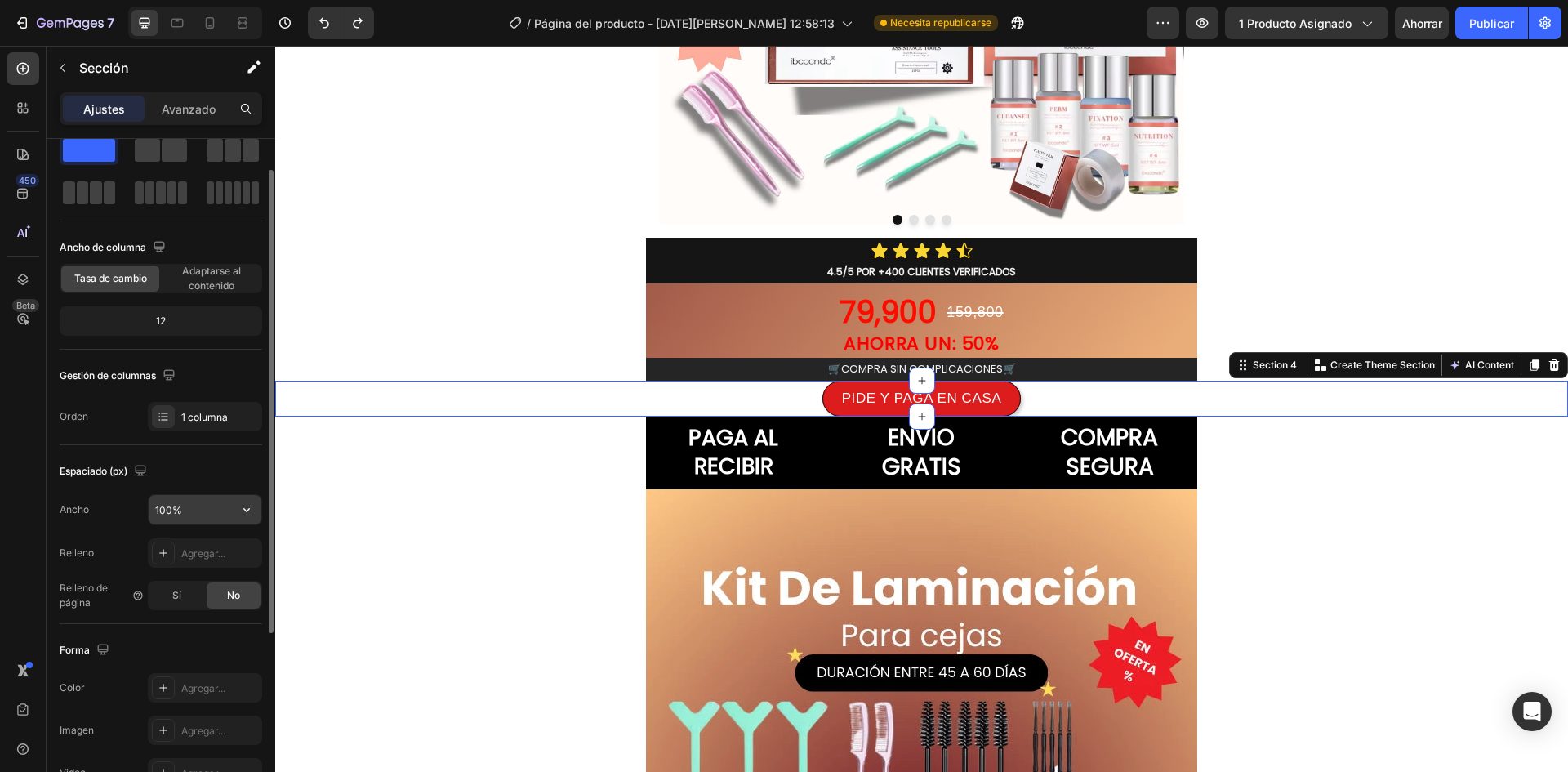
click at [204, 517] on input "100%" at bounding box center [204, 509] width 113 height 29
click at [251, 510] on icon "button" at bounding box center [246, 510] width 16 height 16
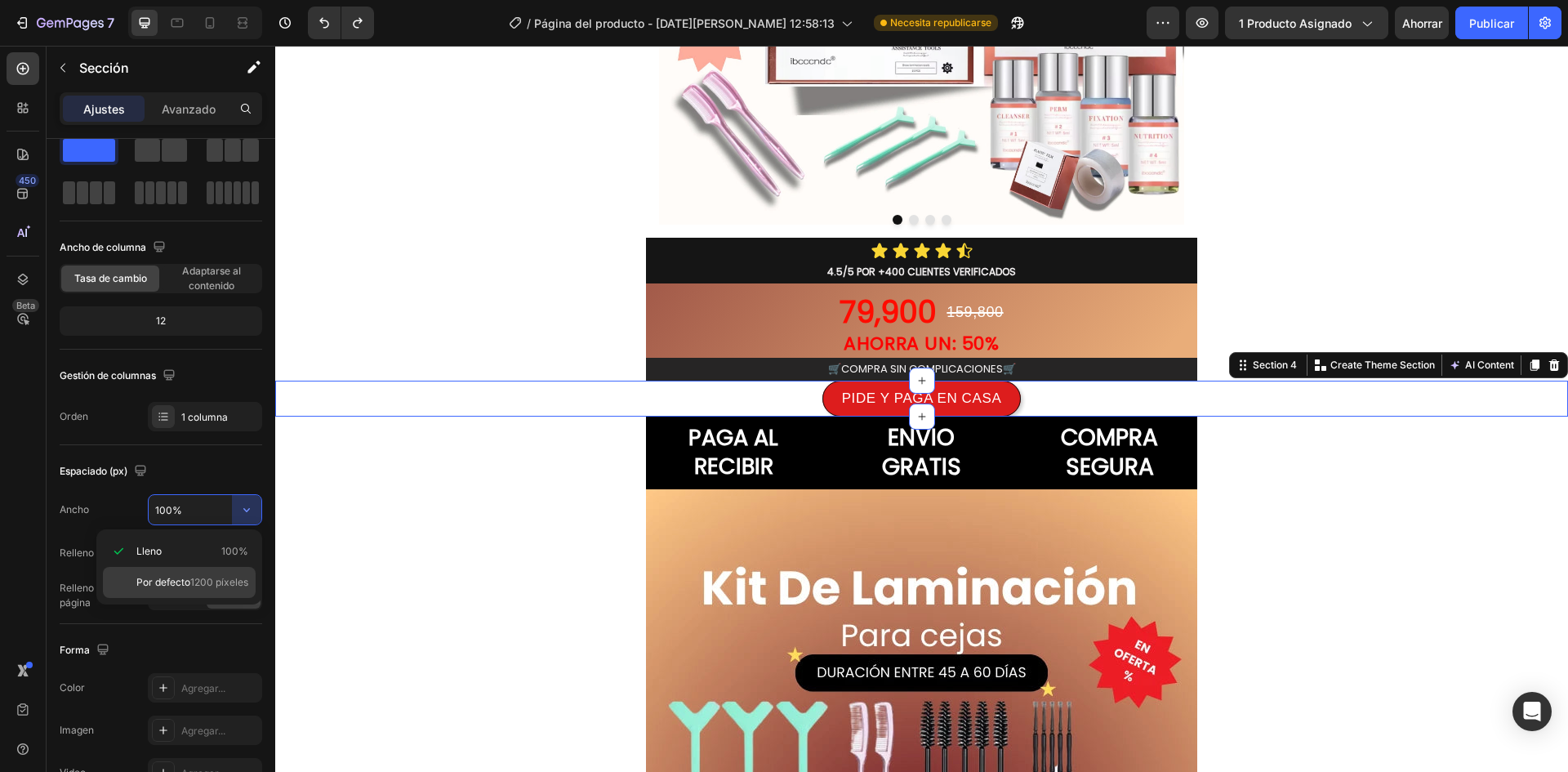
click at [178, 581] on font "Por defecto" at bounding box center [163, 582] width 54 height 12
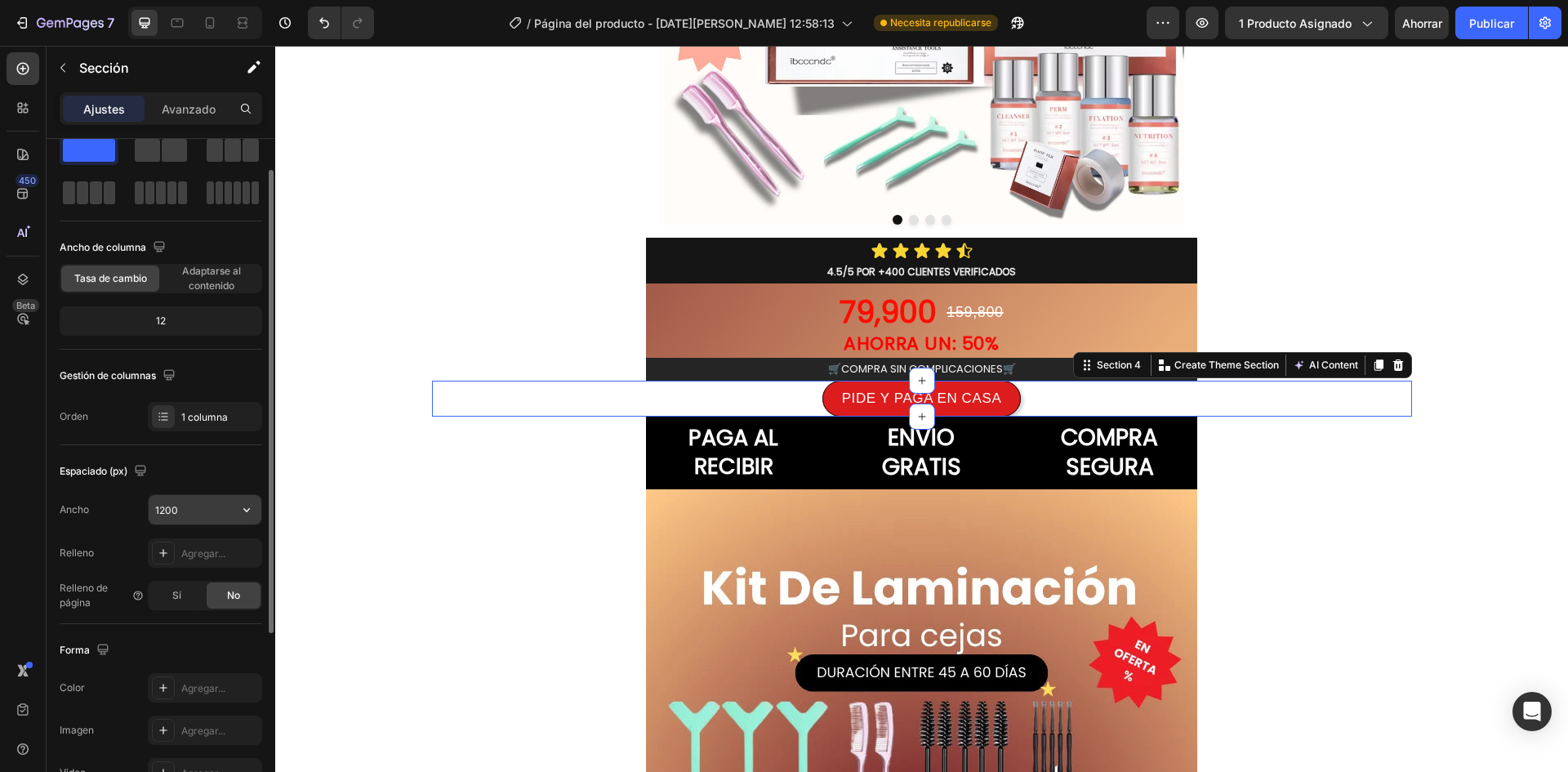
click at [189, 507] on input "1200" at bounding box center [204, 509] width 113 height 29
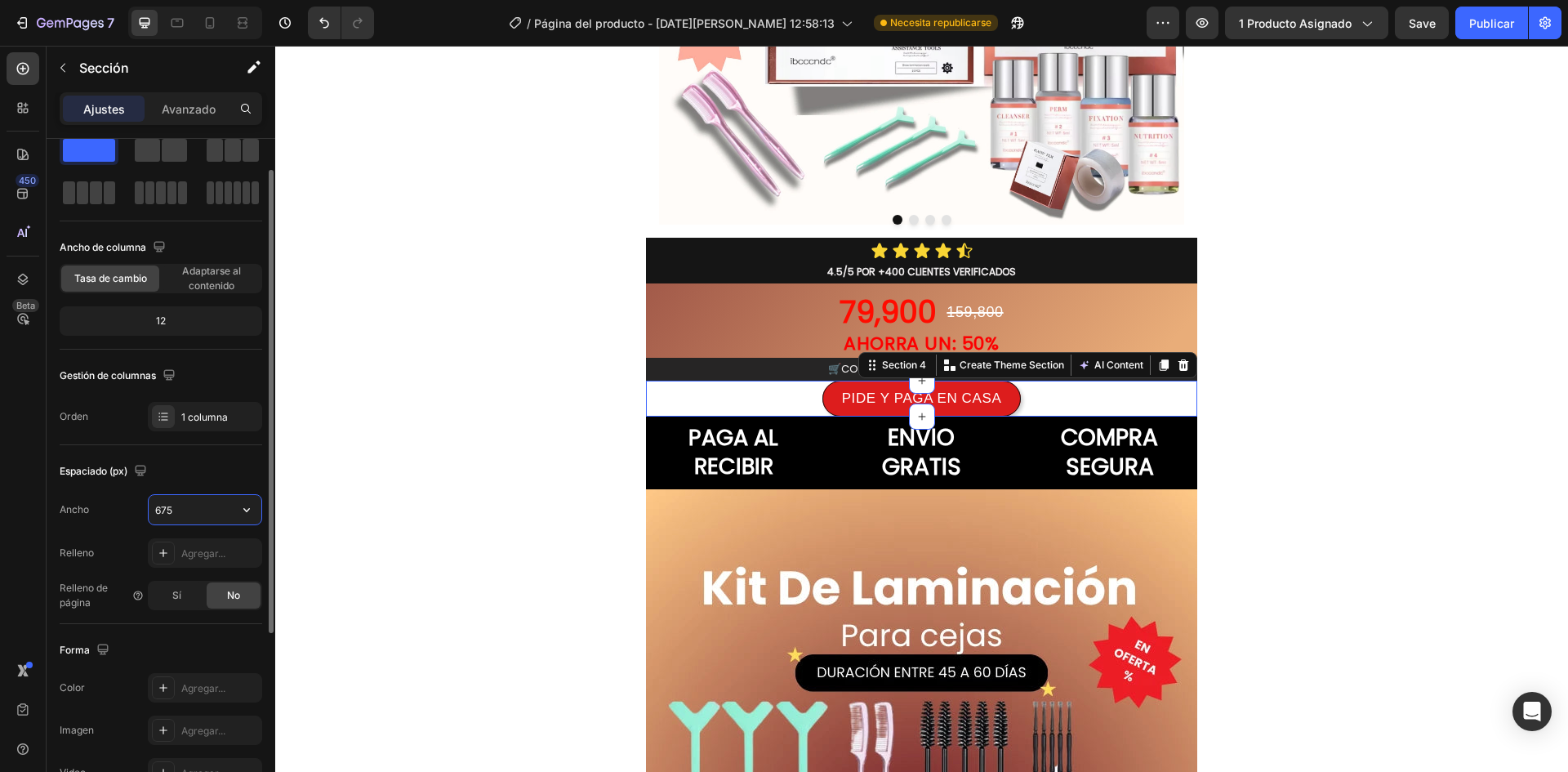
type input "675"
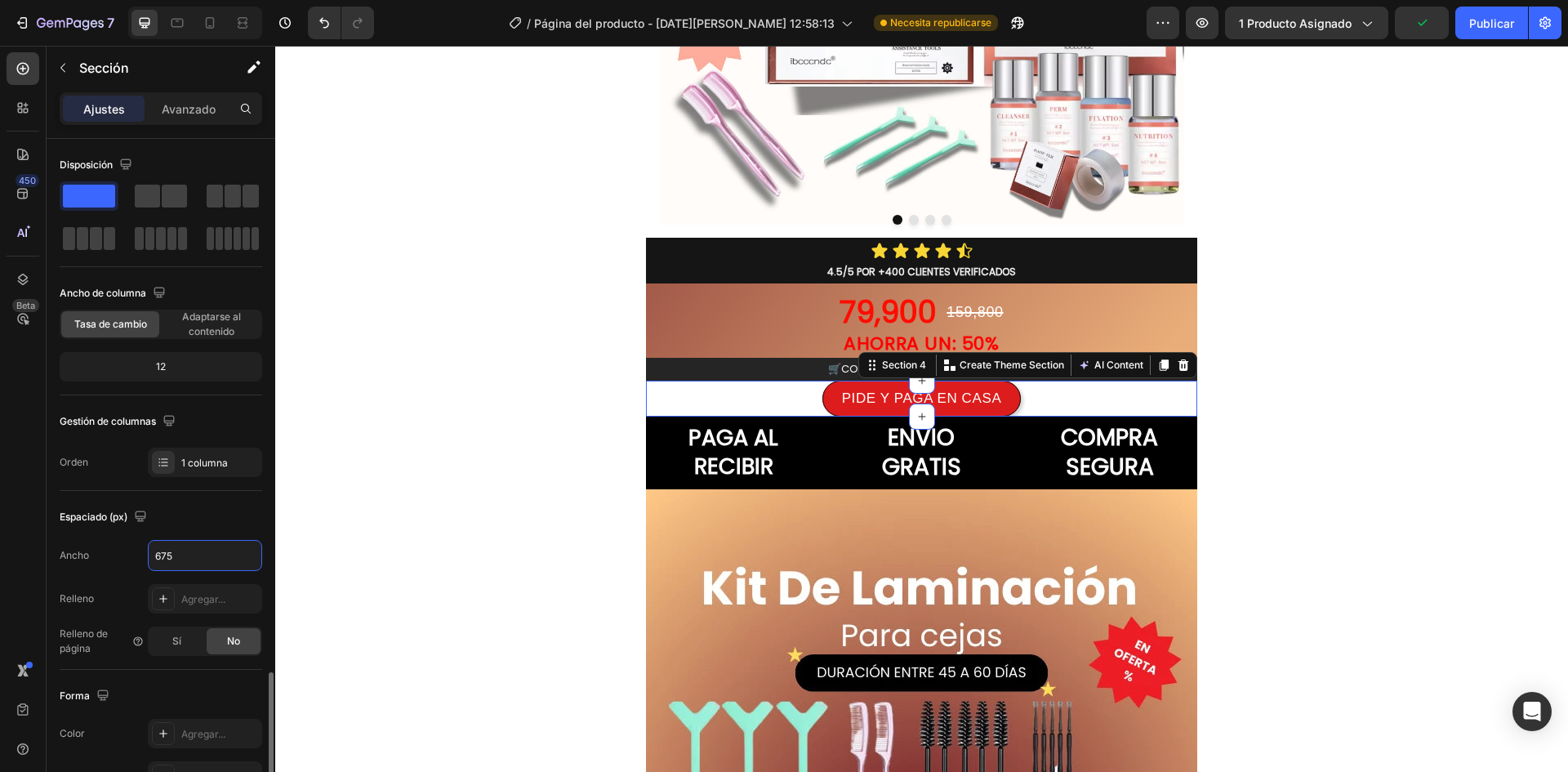
scroll to position [317, 0]
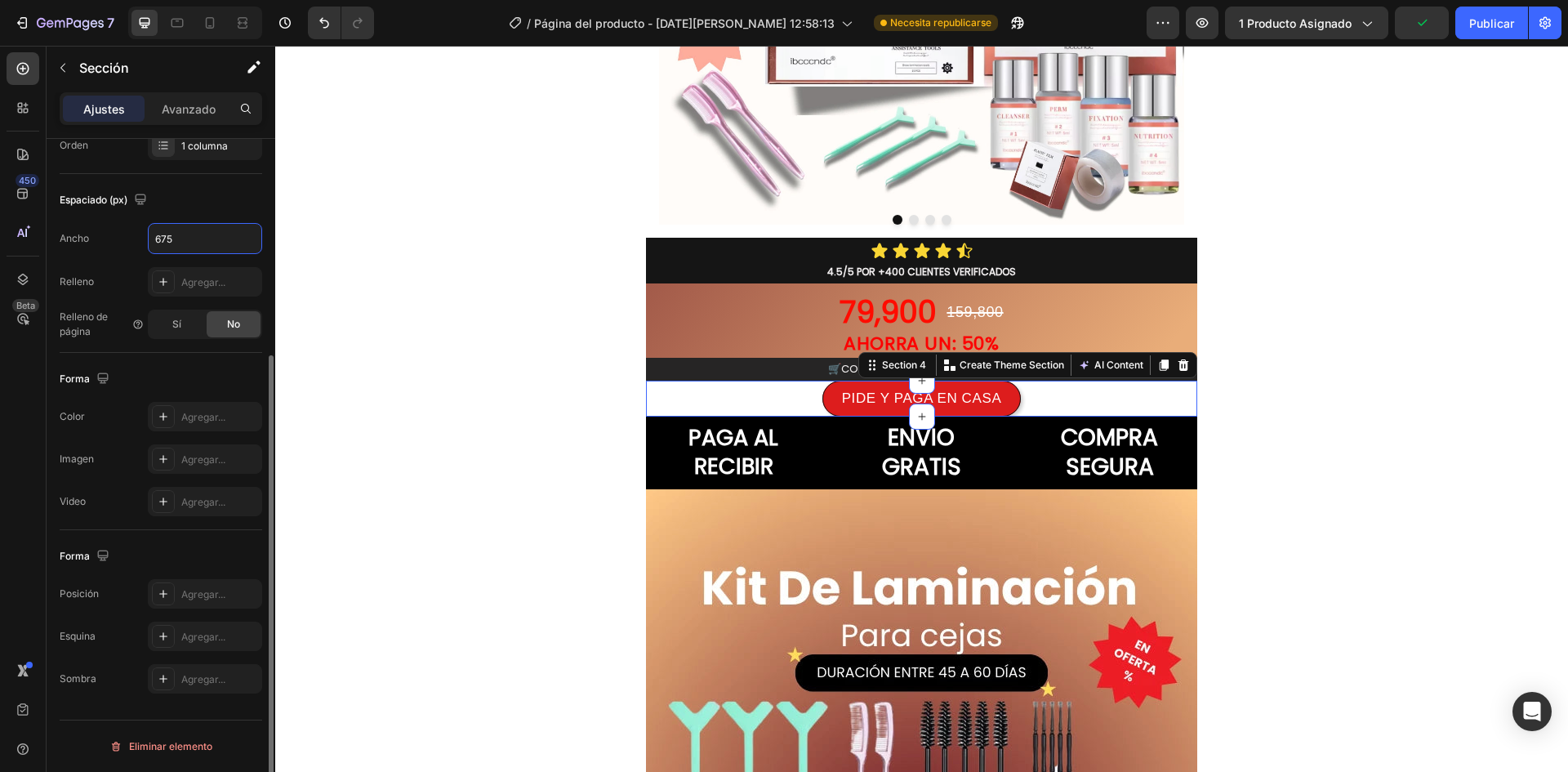
click at [196, 118] on div "Avanzado" at bounding box center [188, 108] width 82 height 27
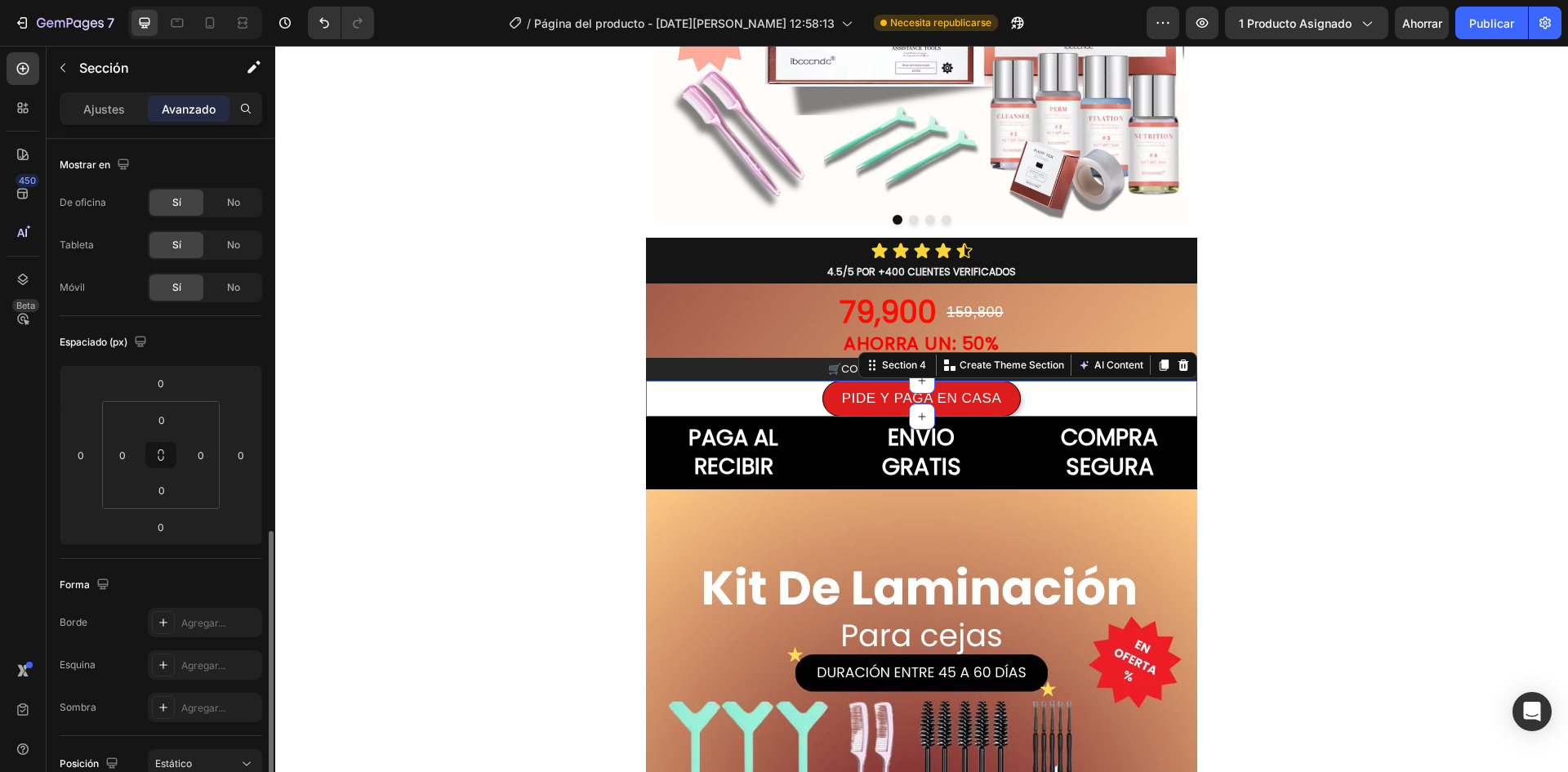
scroll to position [245, 0]
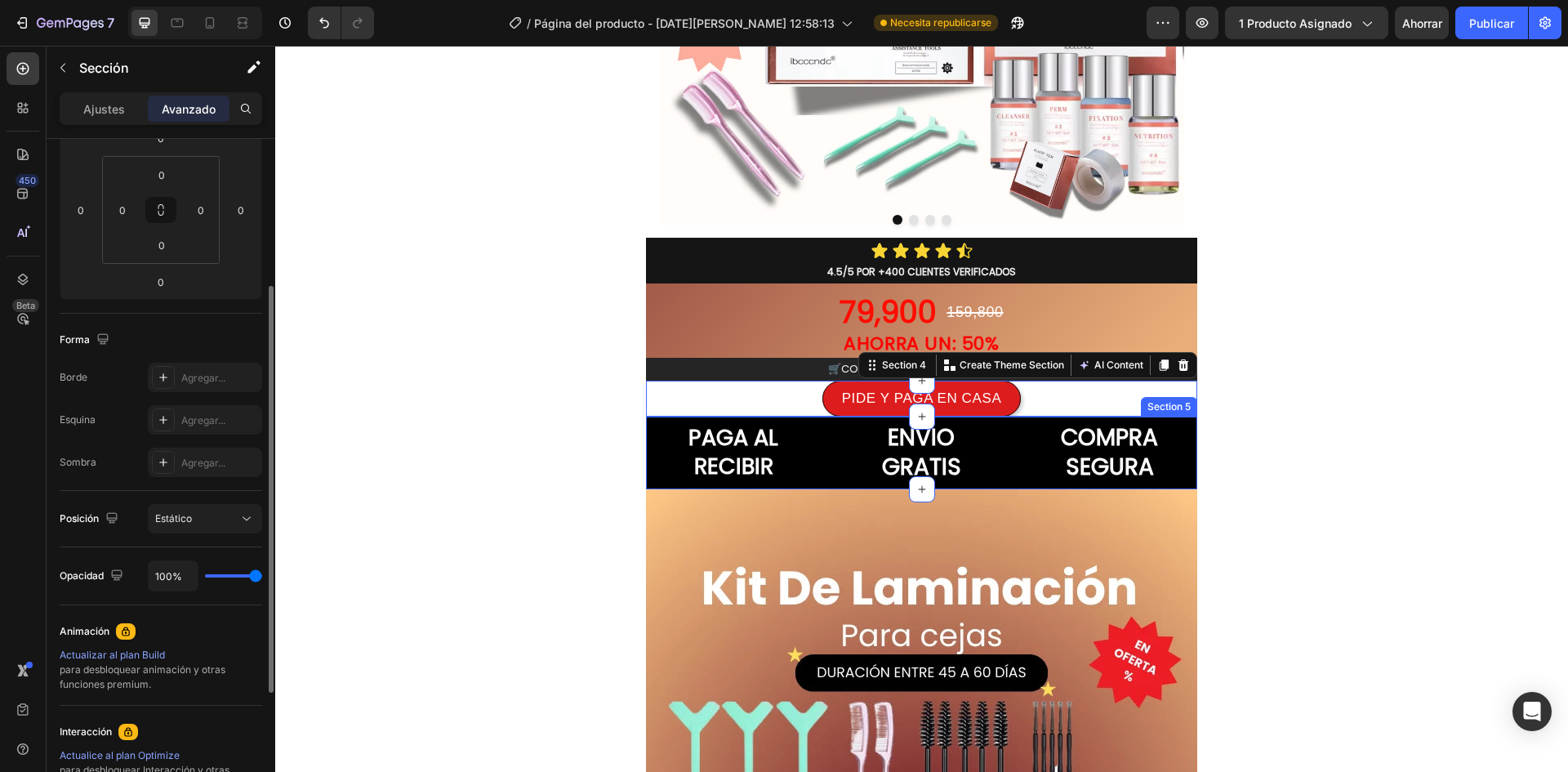
click at [746, 397] on div "PIDE Y PAGA EN CASA" at bounding box center [921, 398] width 490 height 36
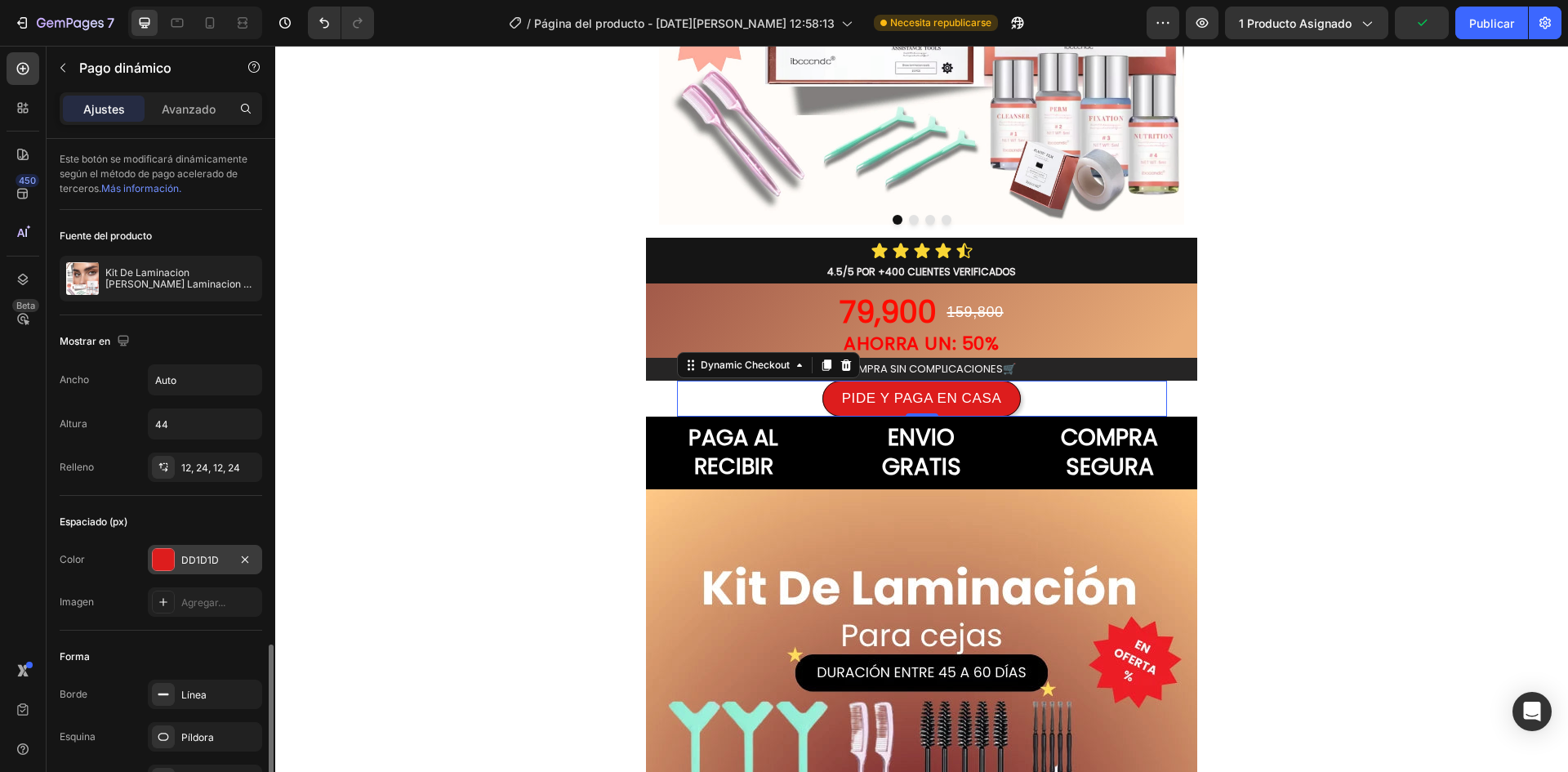
scroll to position [327, 0]
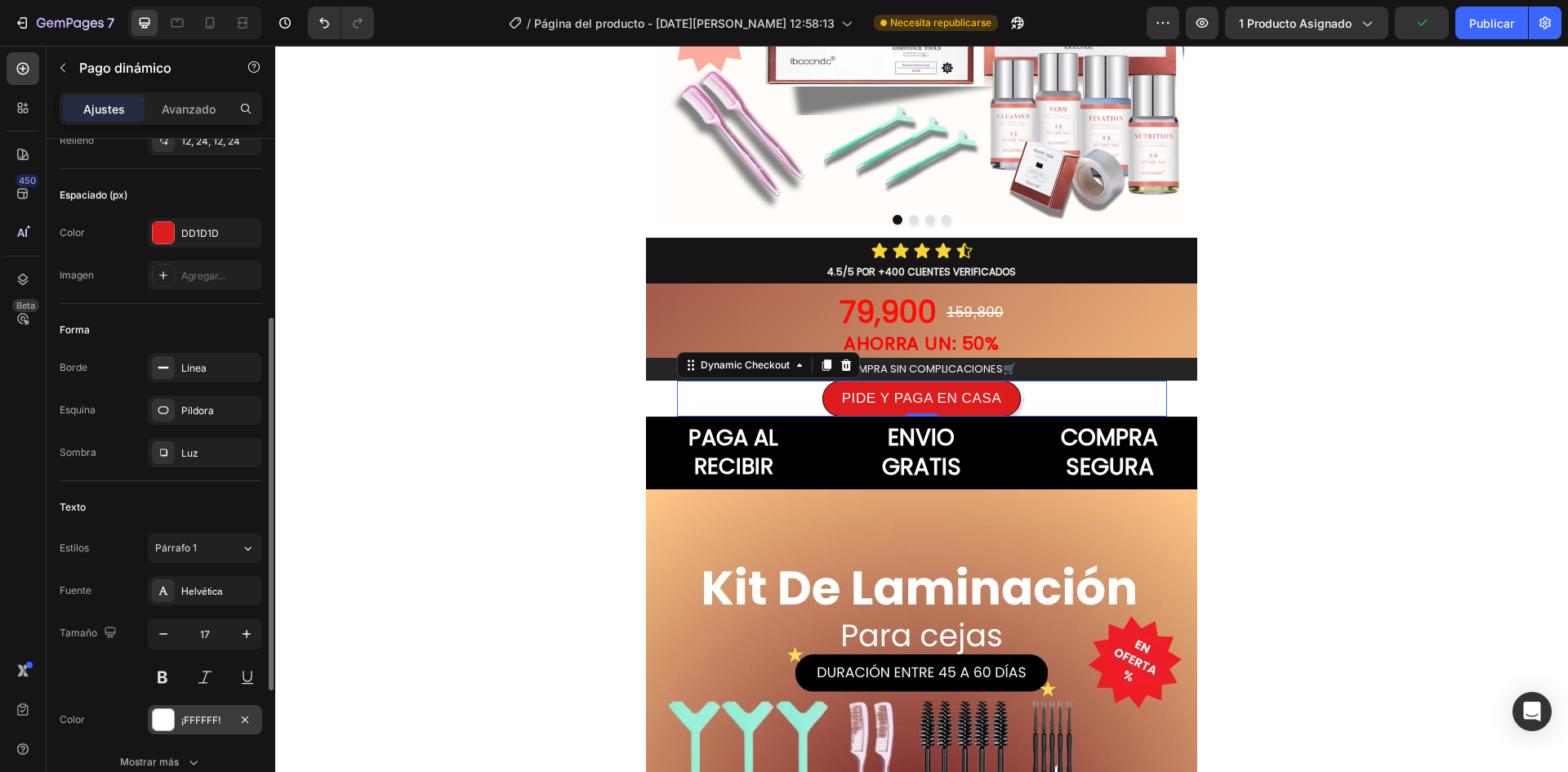
click at [154, 717] on div at bounding box center [163, 719] width 21 height 21
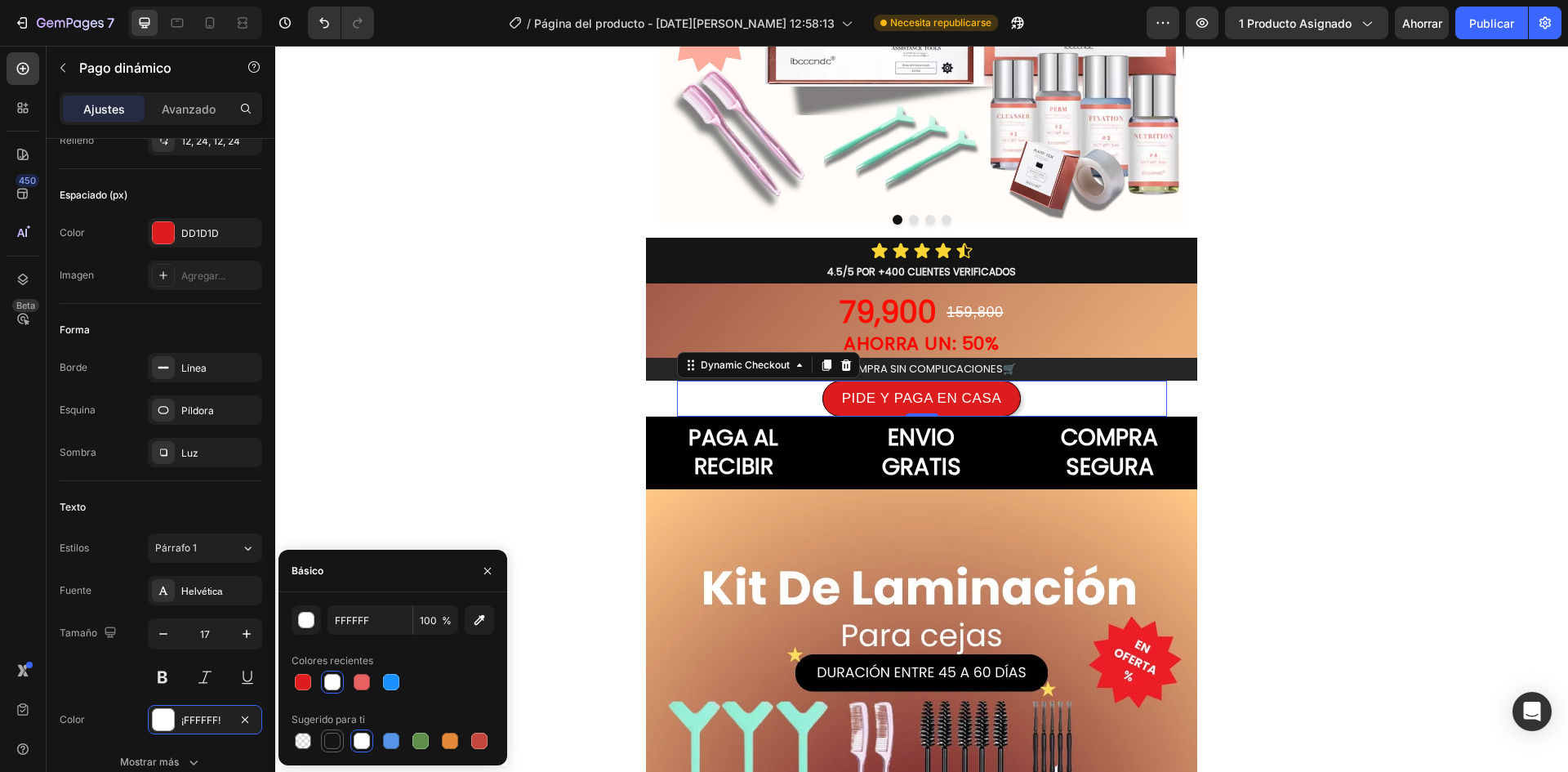
click at [339, 741] on div at bounding box center [332, 741] width 16 height 16
click at [360, 744] on div at bounding box center [362, 741] width 16 height 16
type input "FFFFFF"
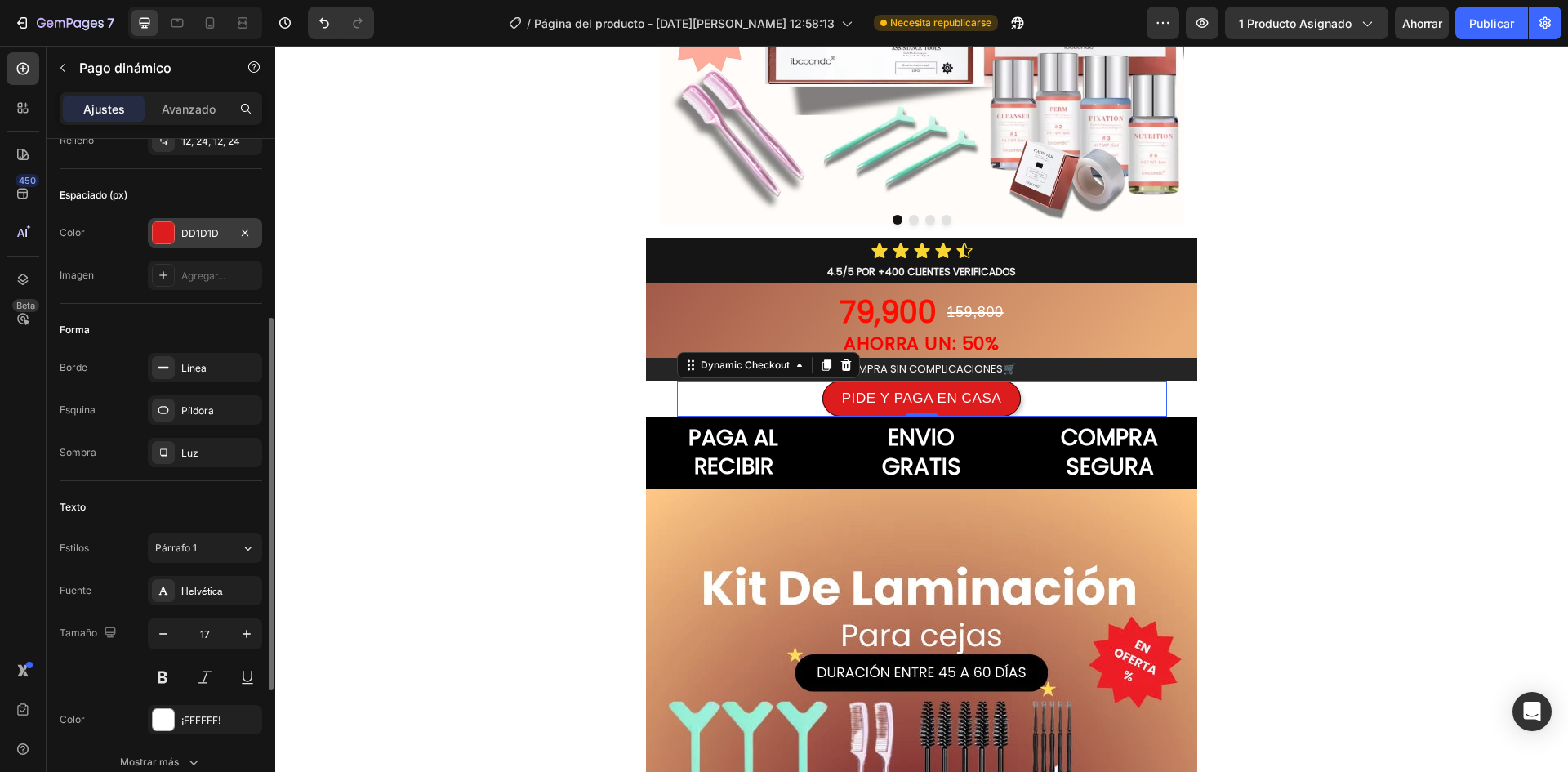
click at [166, 230] on div at bounding box center [163, 233] width 21 height 21
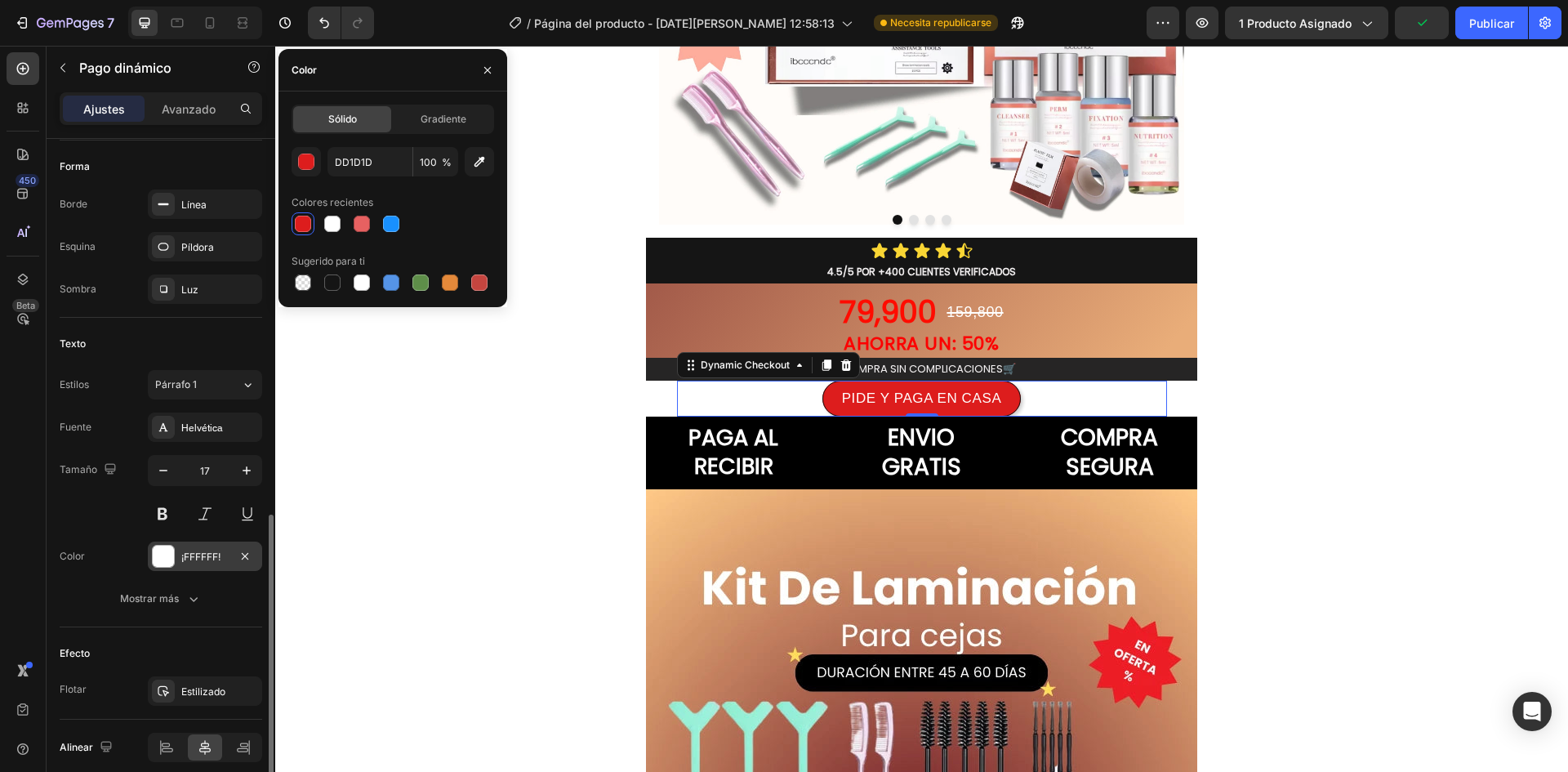
scroll to position [559, 0]
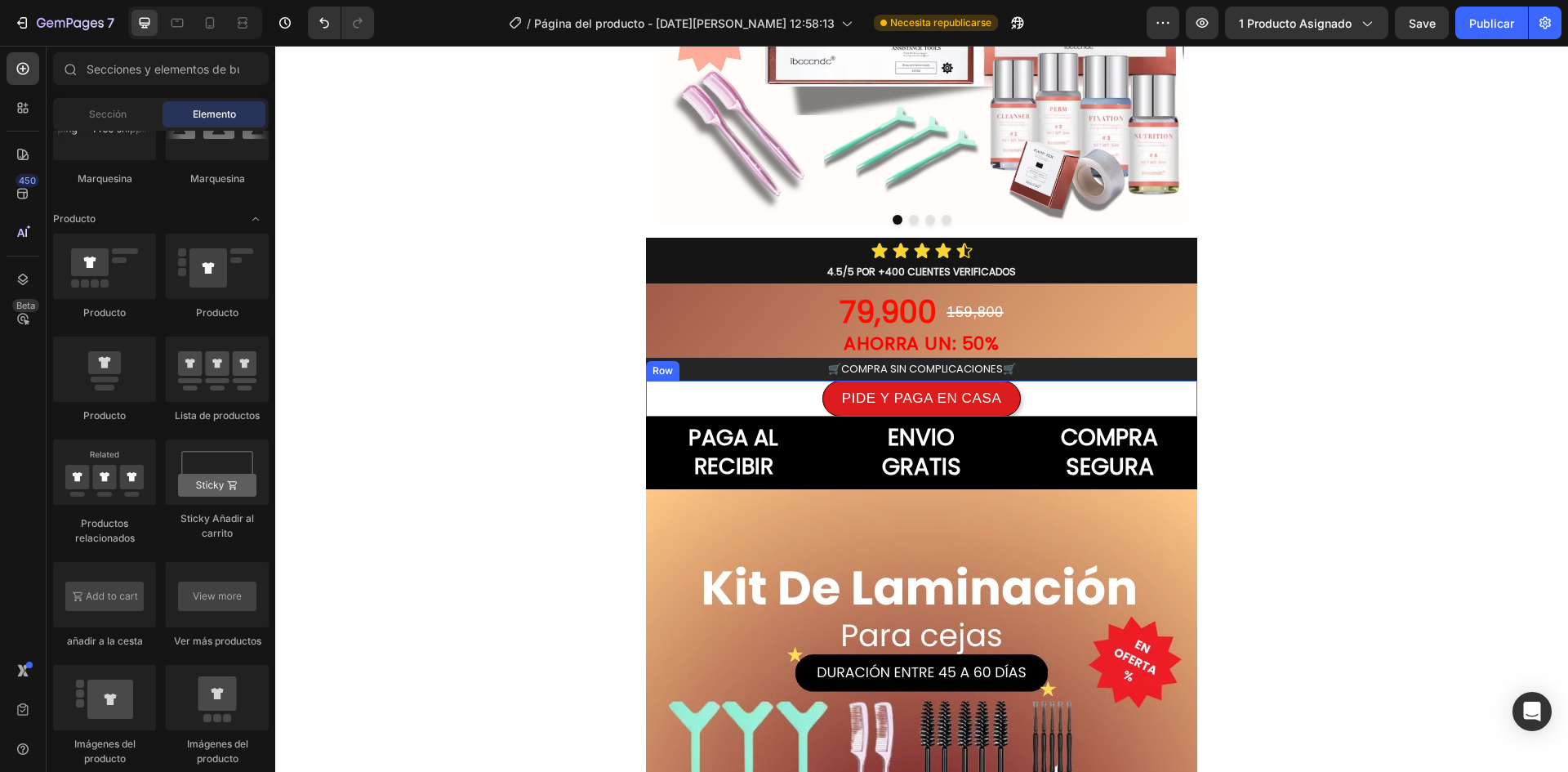
click at [659, 393] on div "PIDE Y PAGA EN CASA Dynamic Checkout Product Row" at bounding box center [921, 398] width 551 height 36
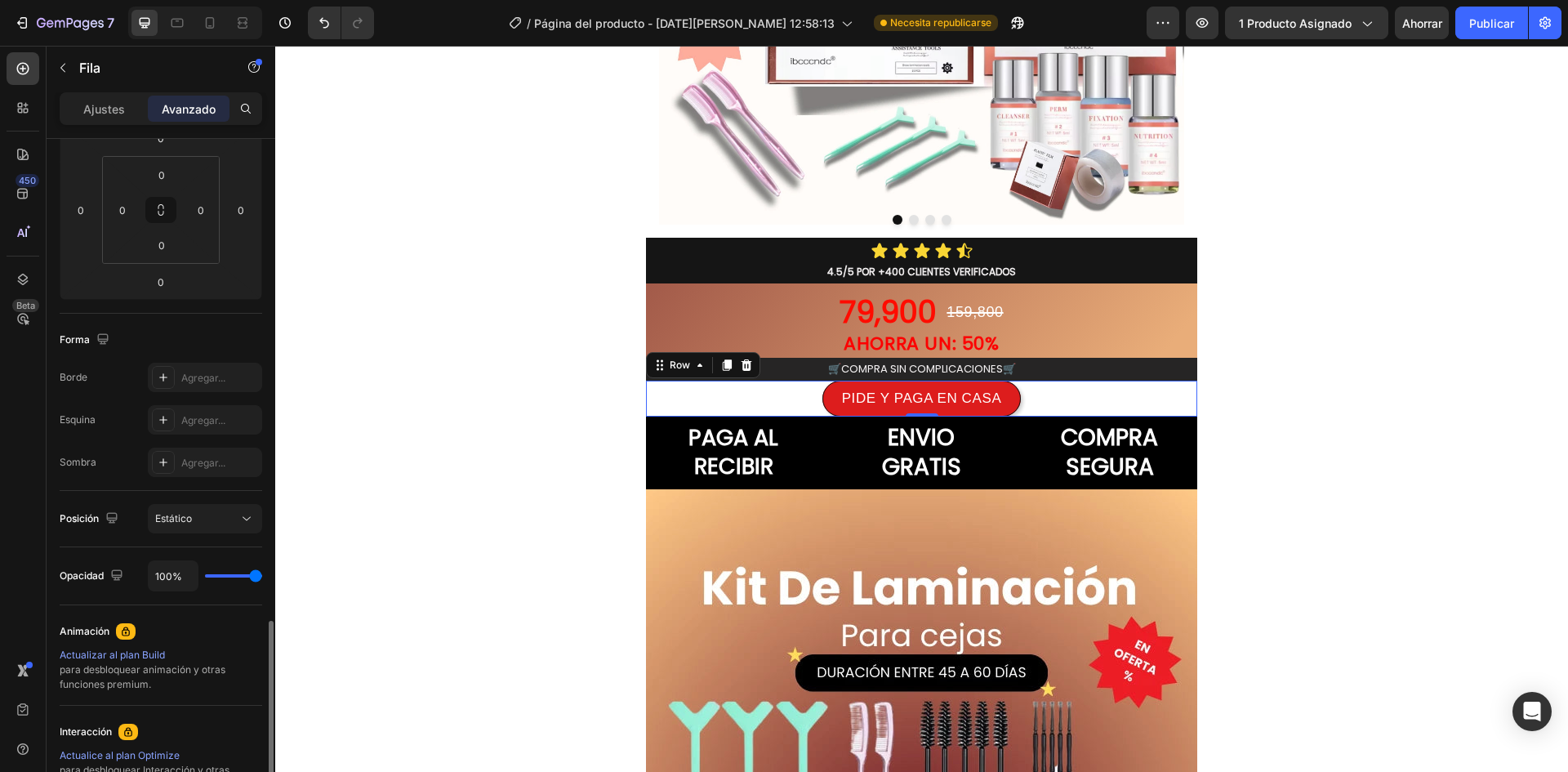
scroll to position [454, 0]
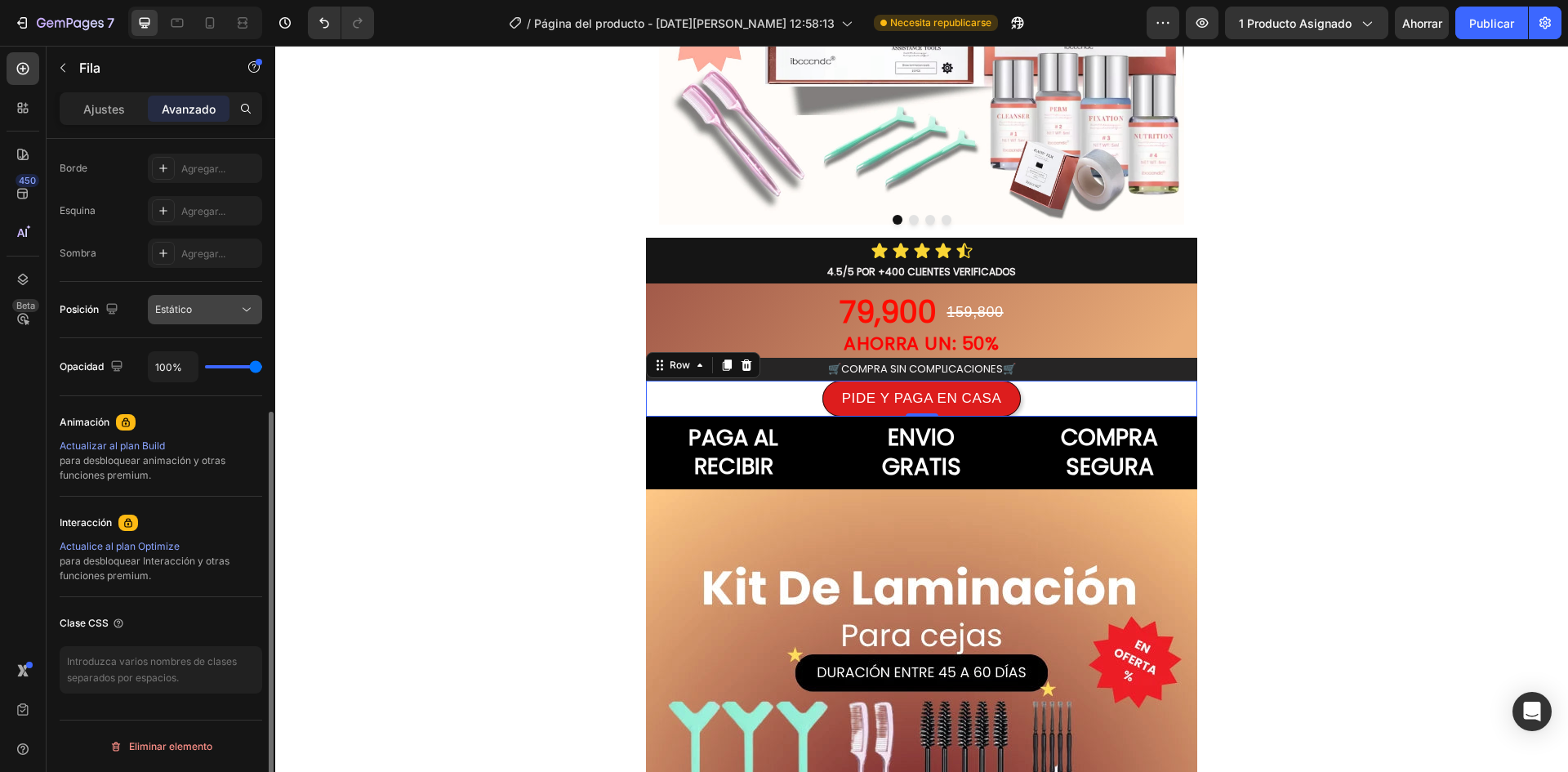
click at [255, 318] on button "Estático" at bounding box center [204, 310] width 114 height 29
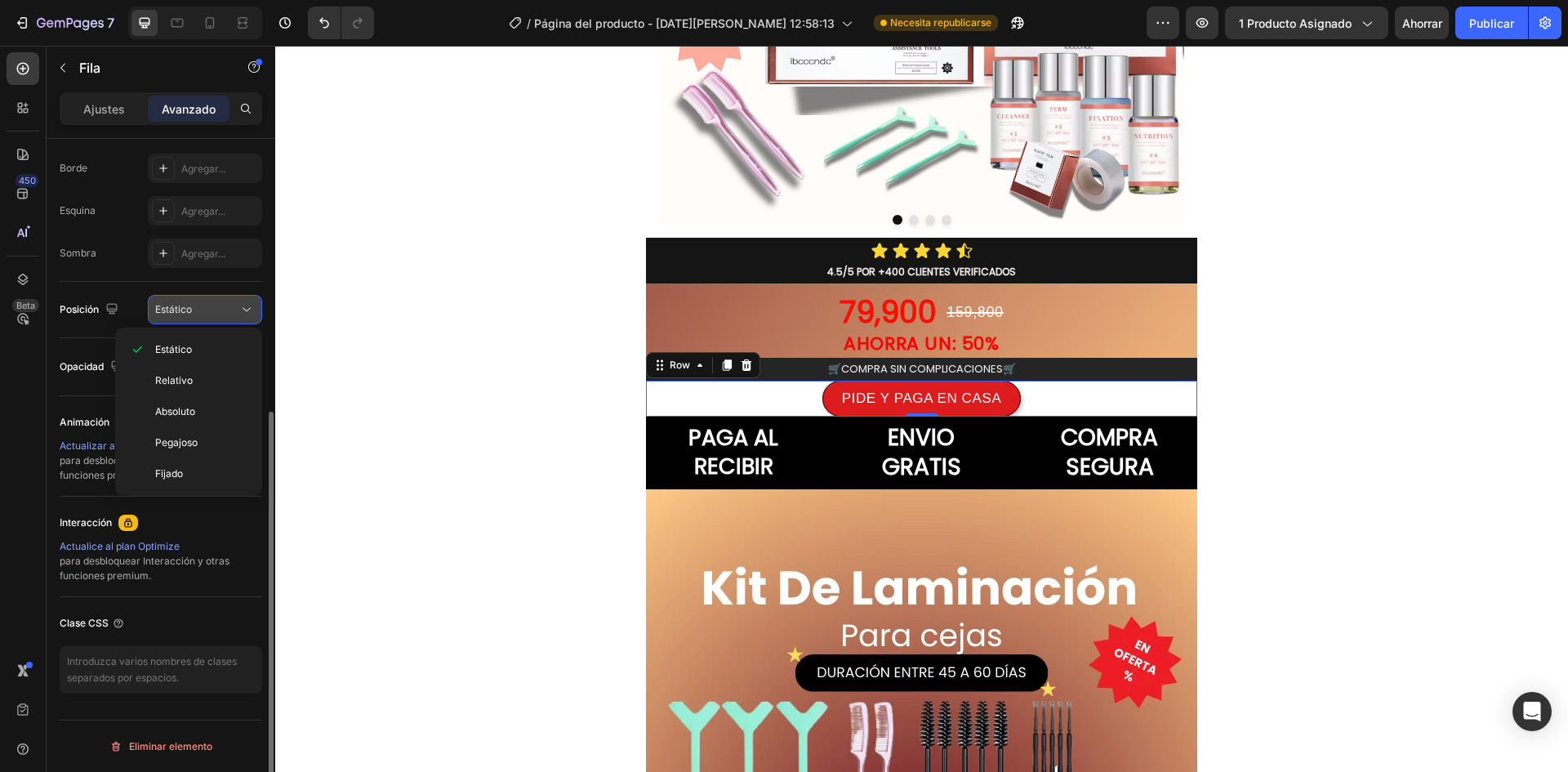
click at [255, 318] on button "Estático" at bounding box center [204, 310] width 114 height 29
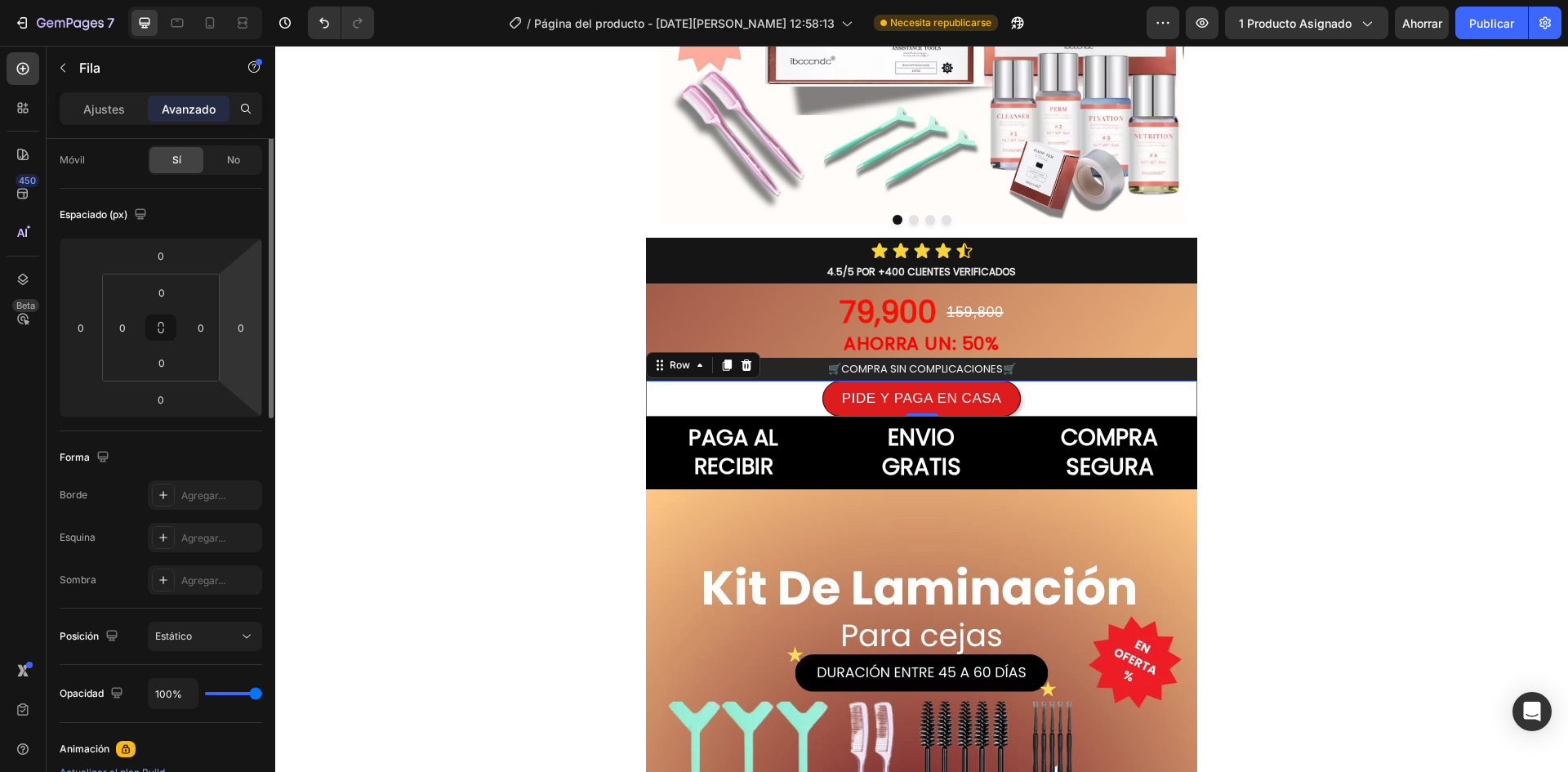
scroll to position [0, 0]
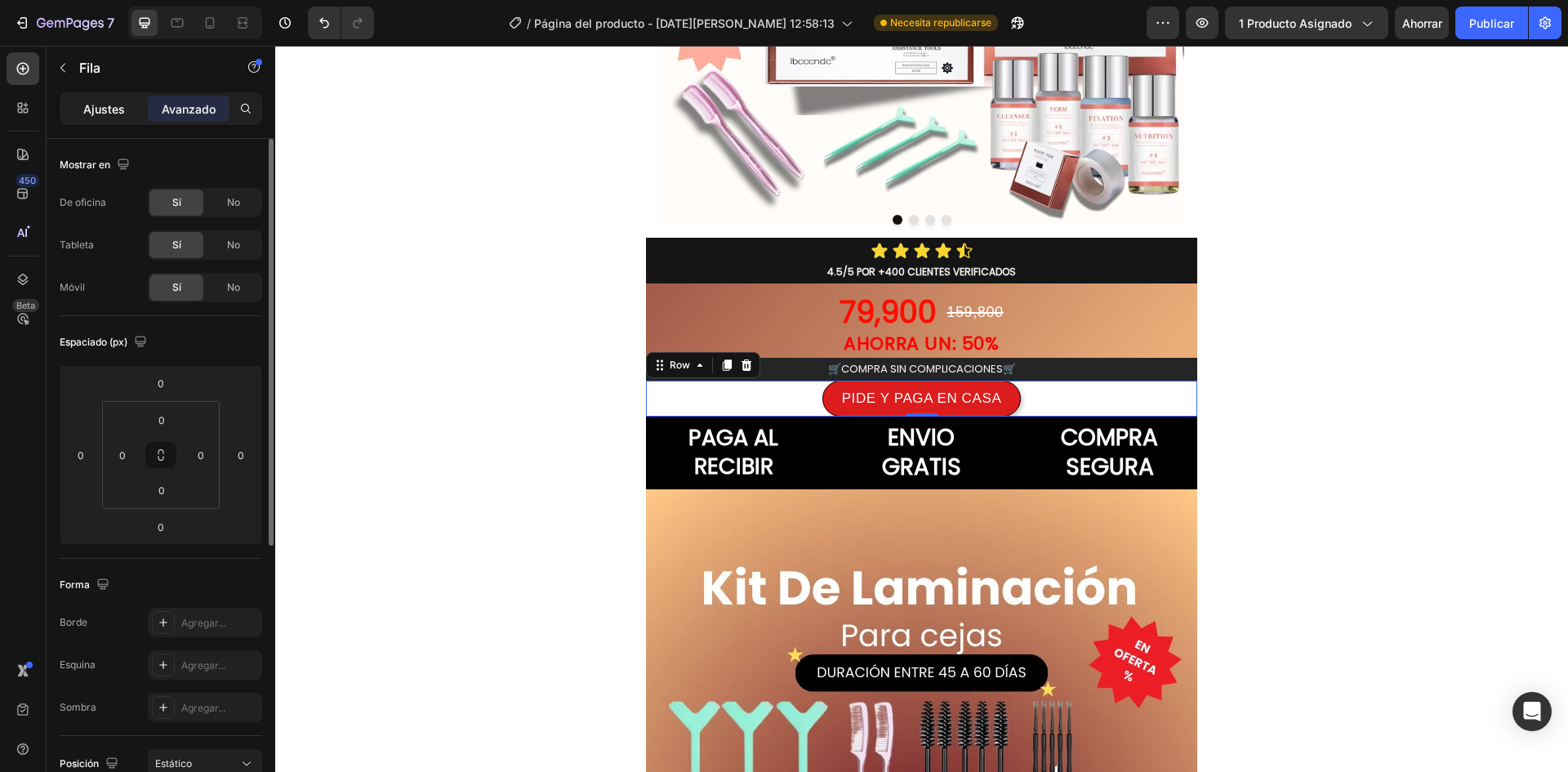
click at [80, 114] on div "Ajustes" at bounding box center [103, 108] width 82 height 27
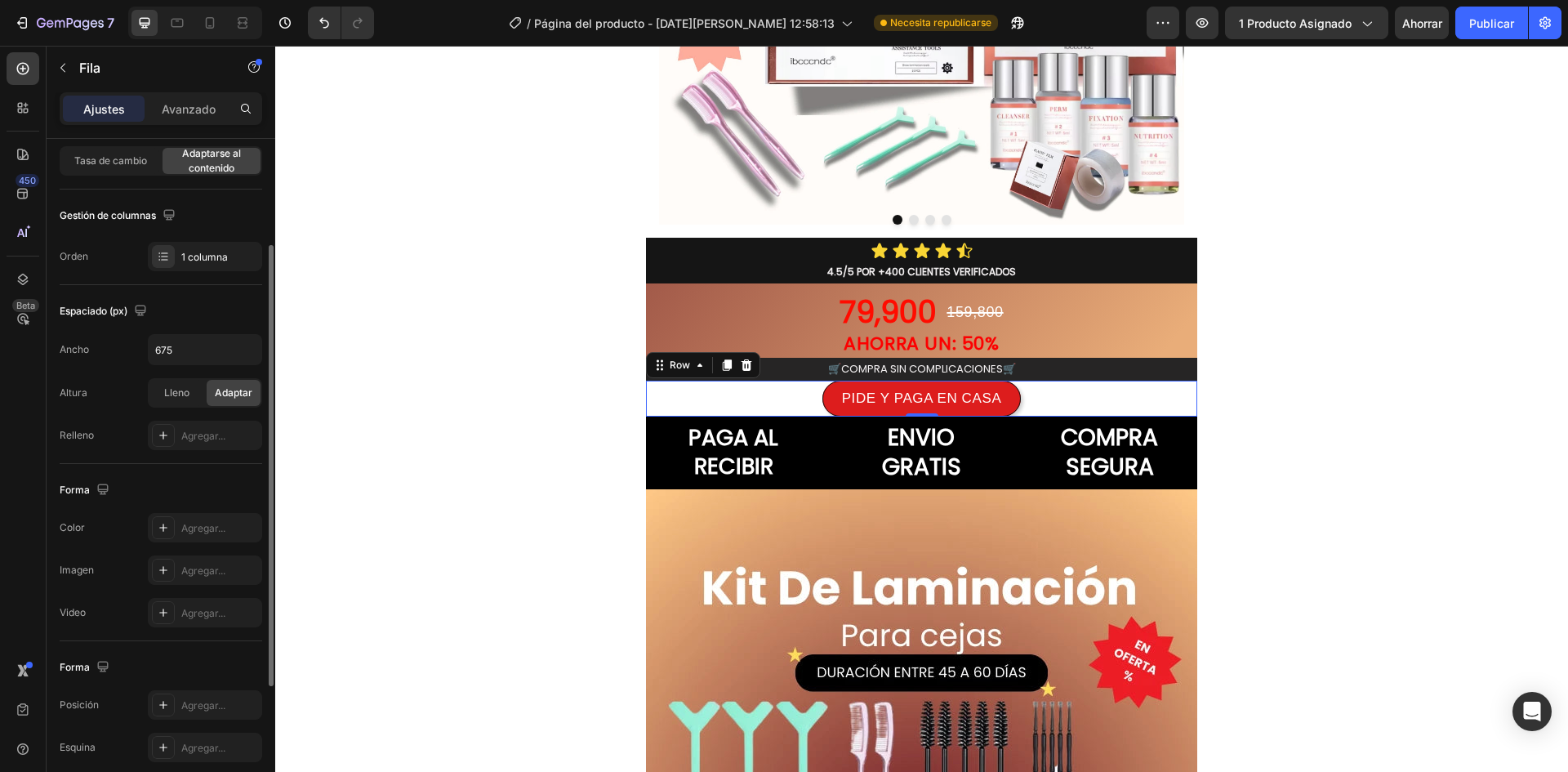
scroll to position [366, 0]
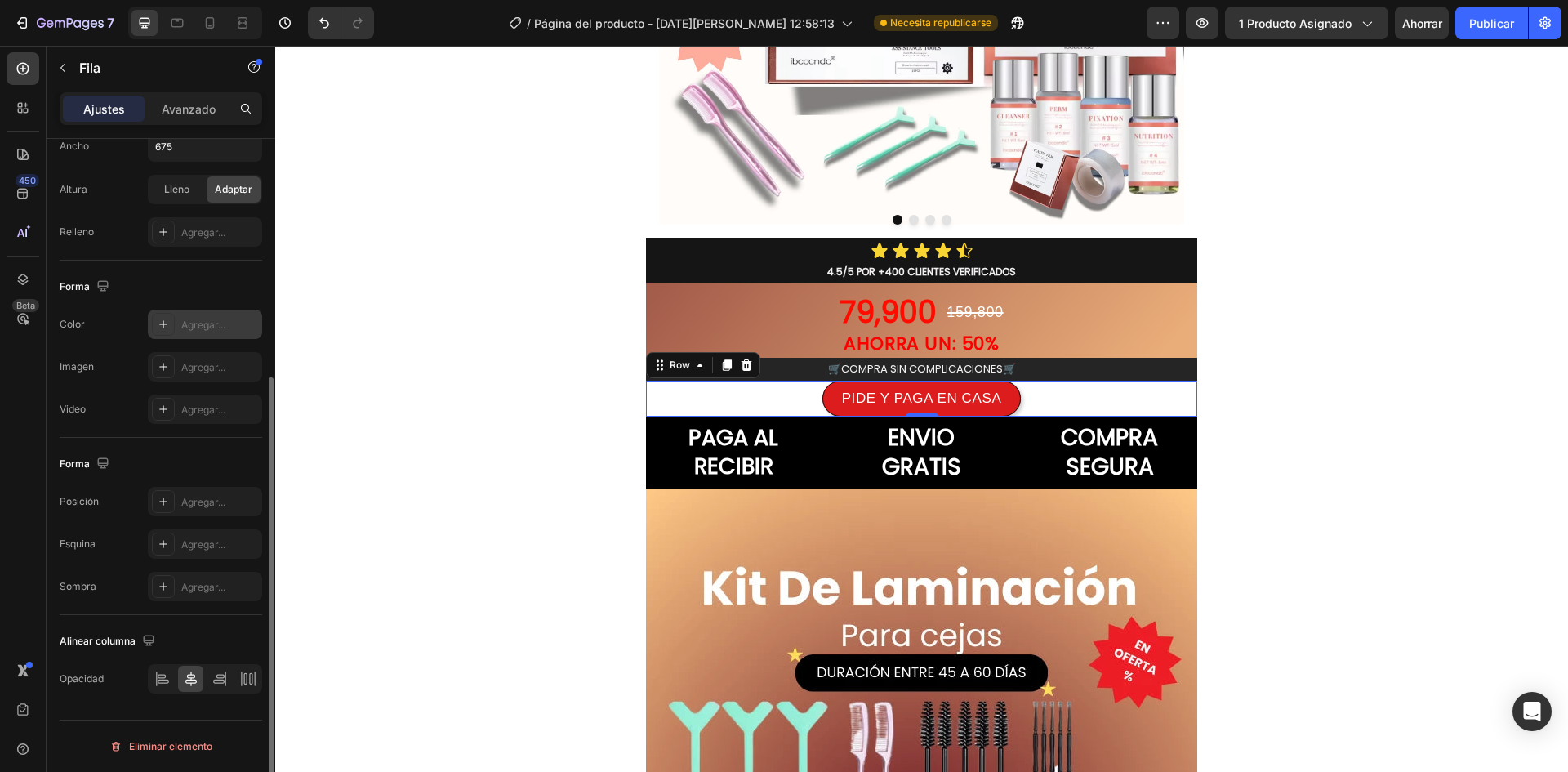
click at [169, 315] on div at bounding box center [163, 324] width 23 height 23
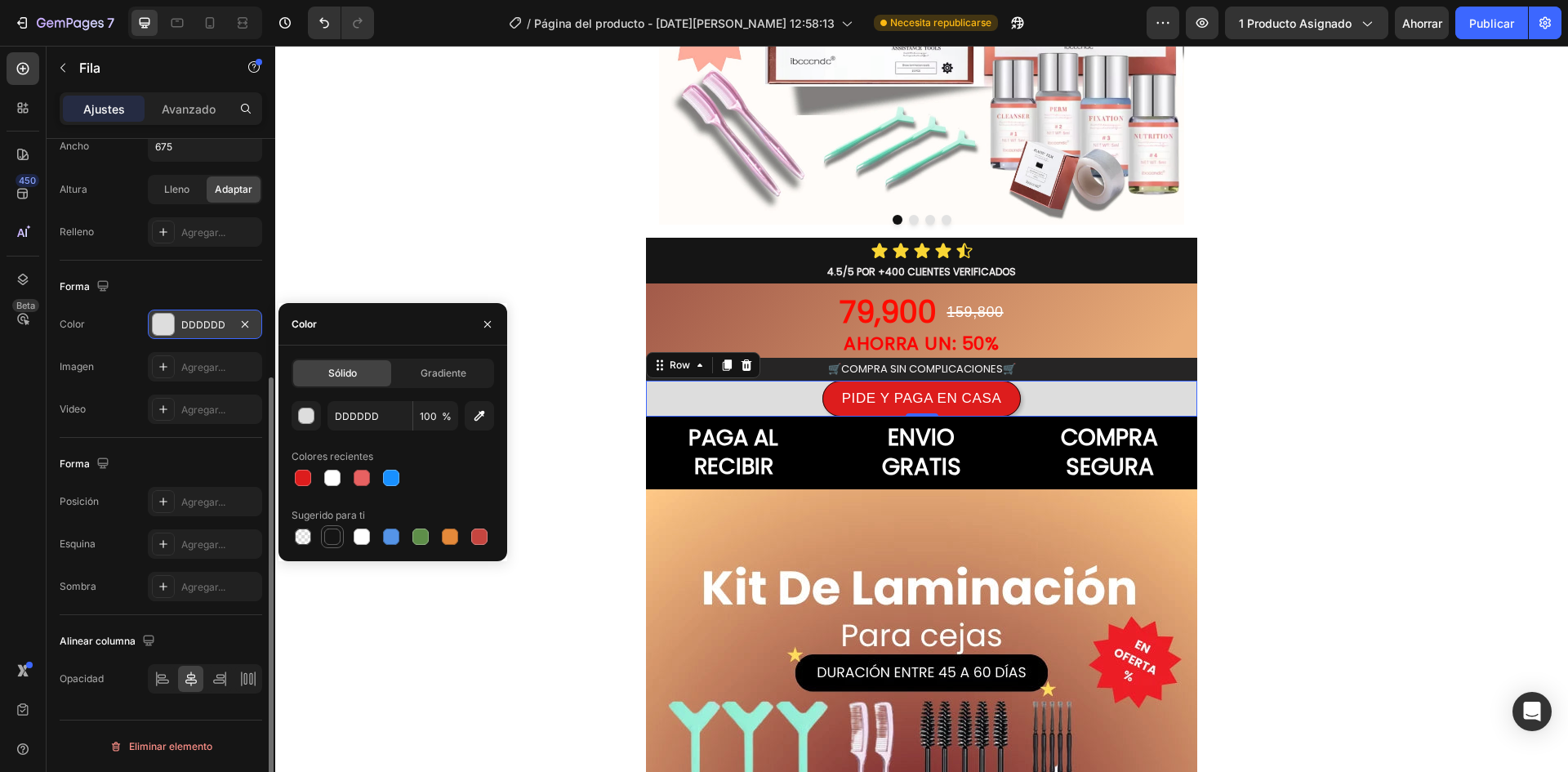
click at [335, 540] on div at bounding box center [332, 537] width 16 height 16
type input "151515"
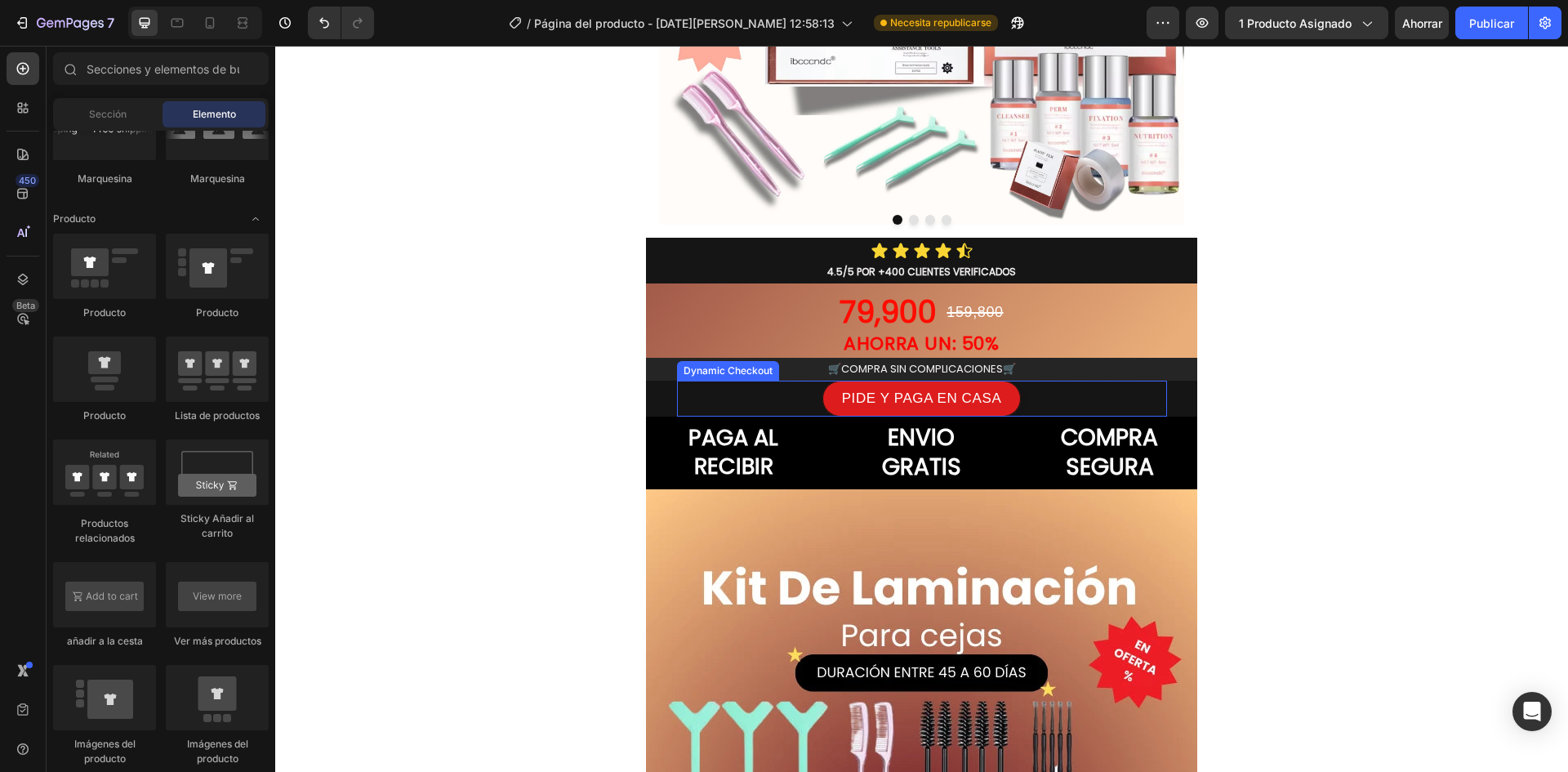
click at [767, 399] on div "PIDE Y PAGA EN CASA" at bounding box center [921, 398] width 490 height 36
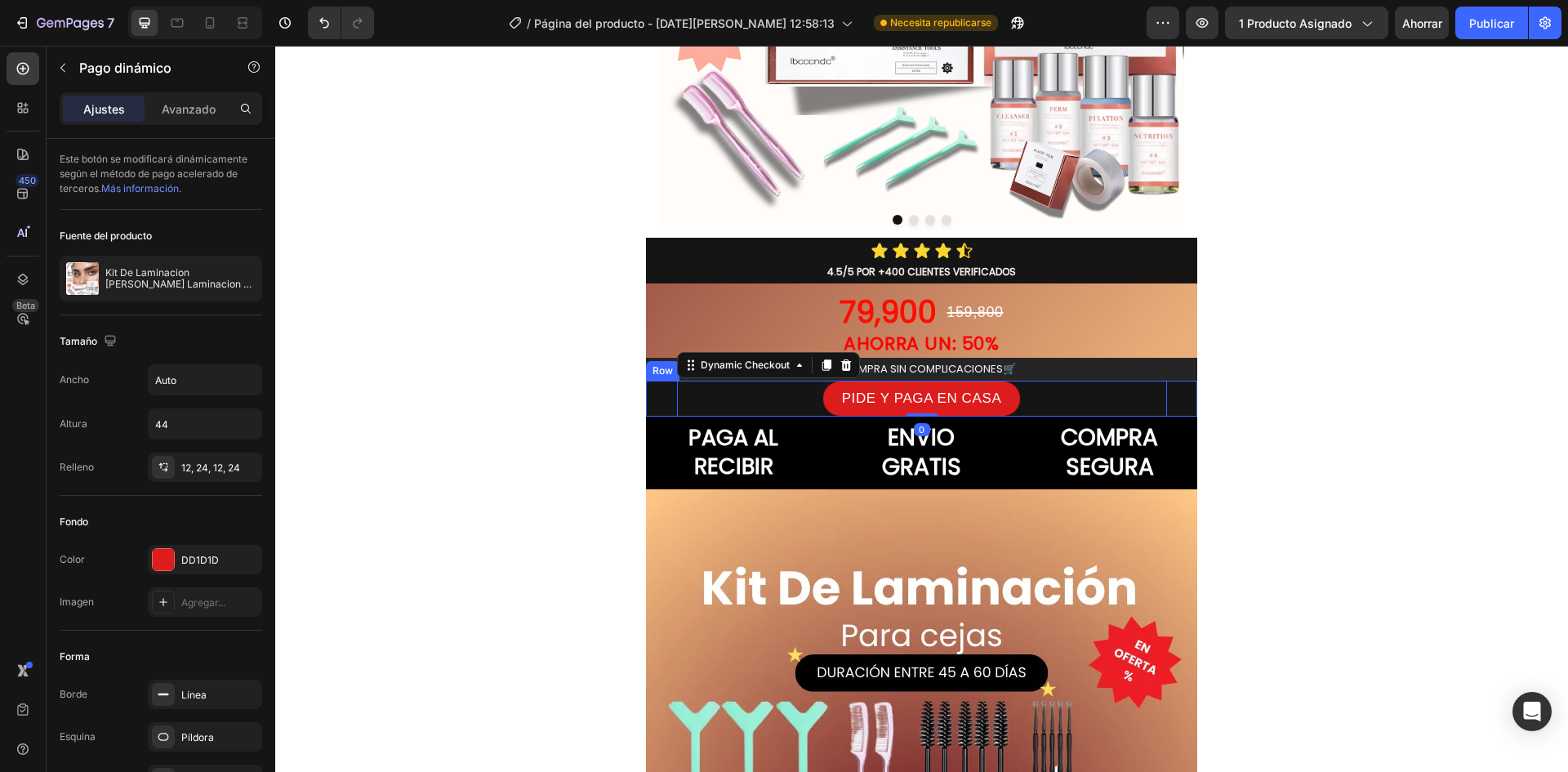
click at [633, 399] on section "PIDE Y PAGA EN CASA Dynamic Checkout 0 Product Row Section 4" at bounding box center [921, 398] width 578 height 36
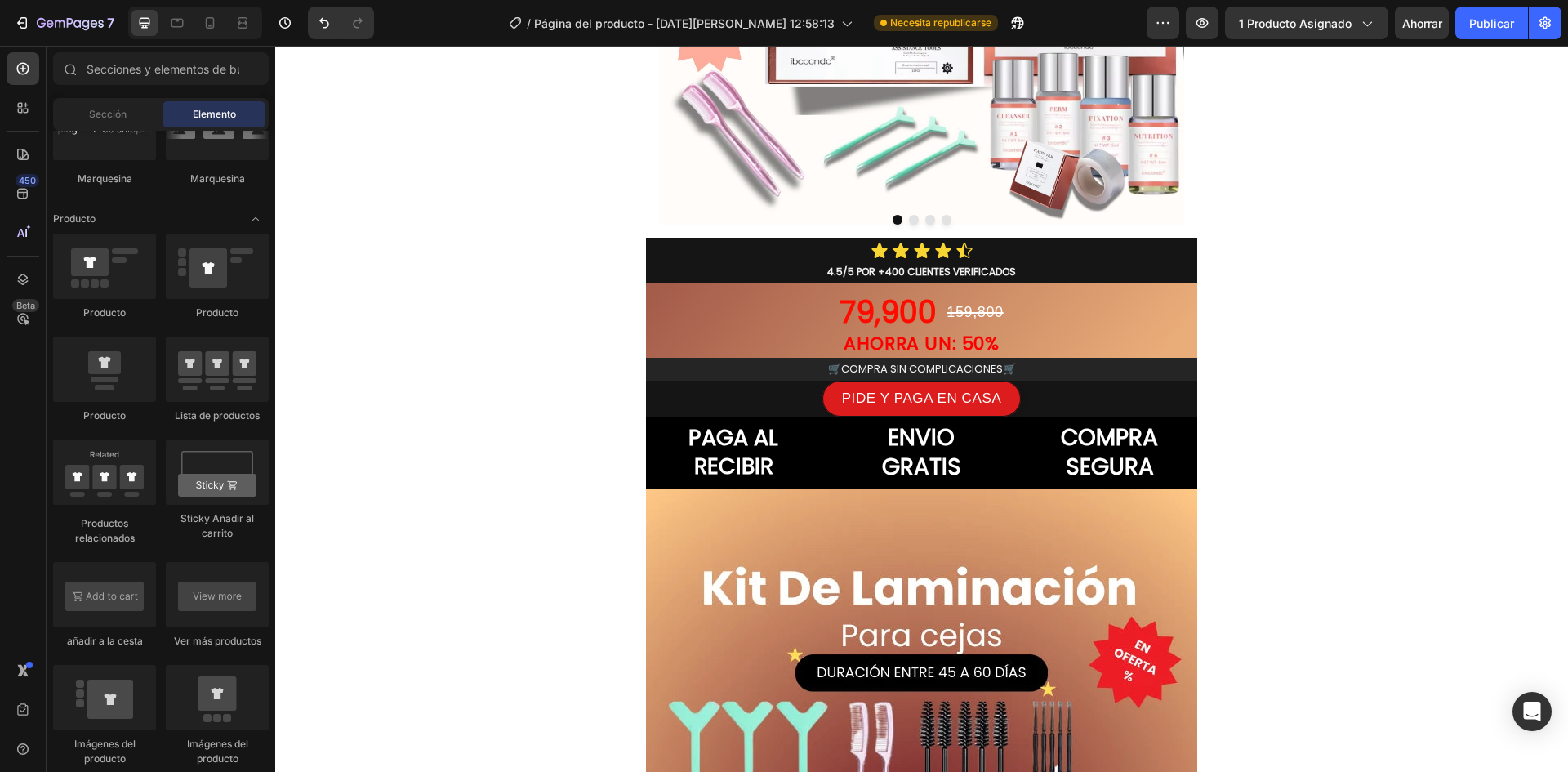
click at [652, 400] on div "PIDE Y PAGA EN CASA Dynamic Checkout Product Row" at bounding box center [921, 398] width 551 height 36
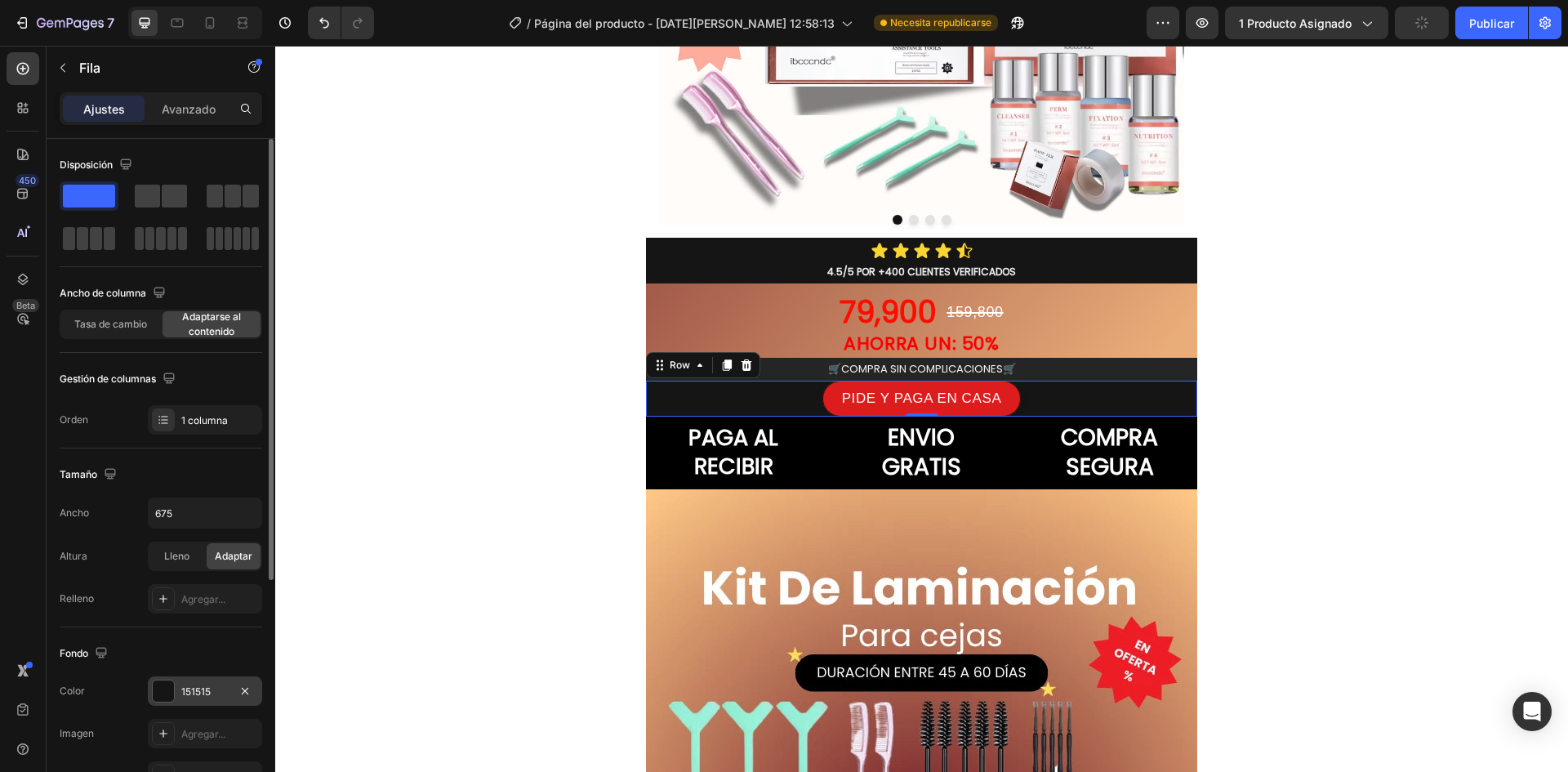
click at [172, 687] on div at bounding box center [163, 690] width 21 height 21
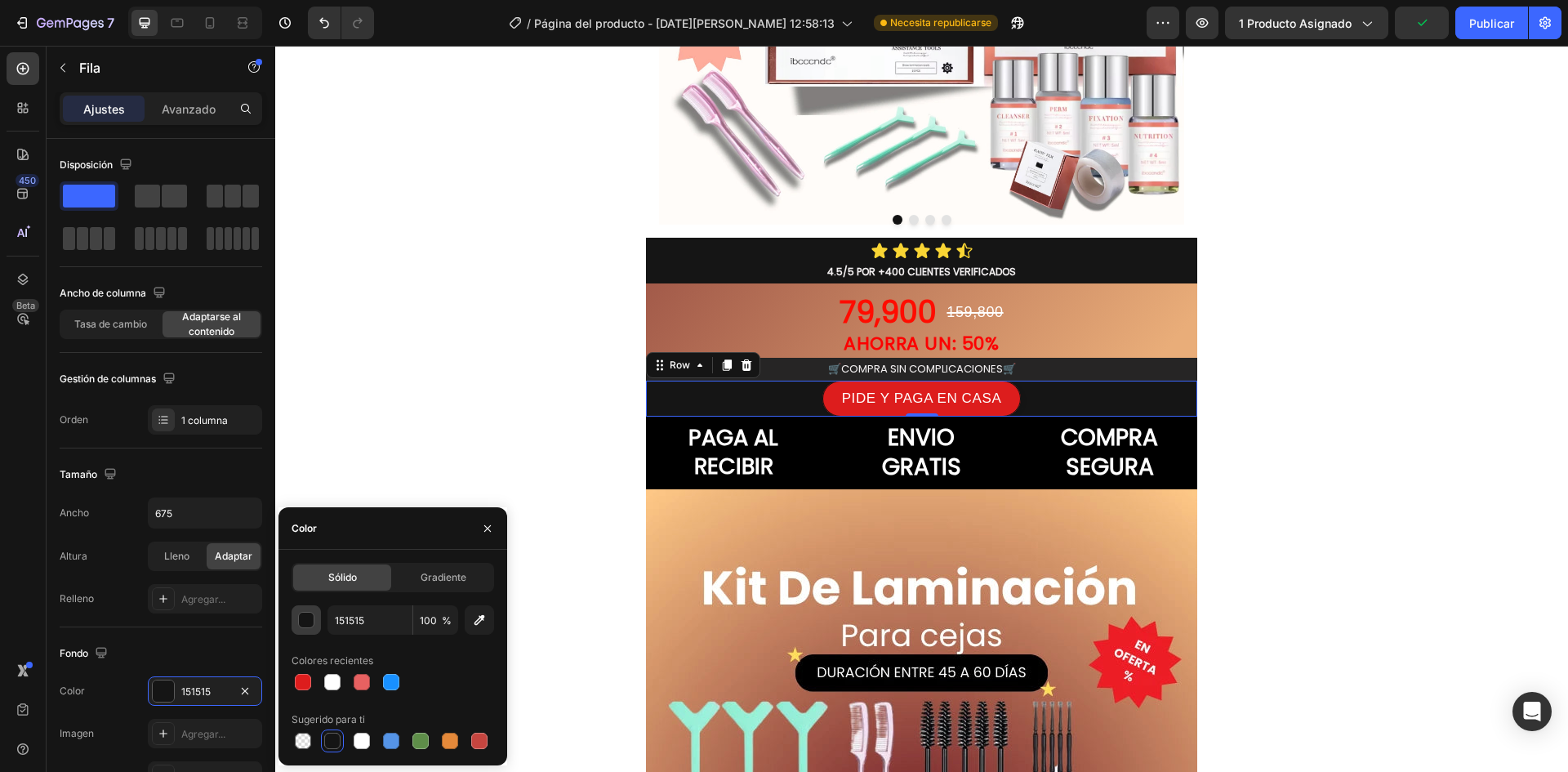
click at [305, 622] on div "button" at bounding box center [307, 621] width 16 height 16
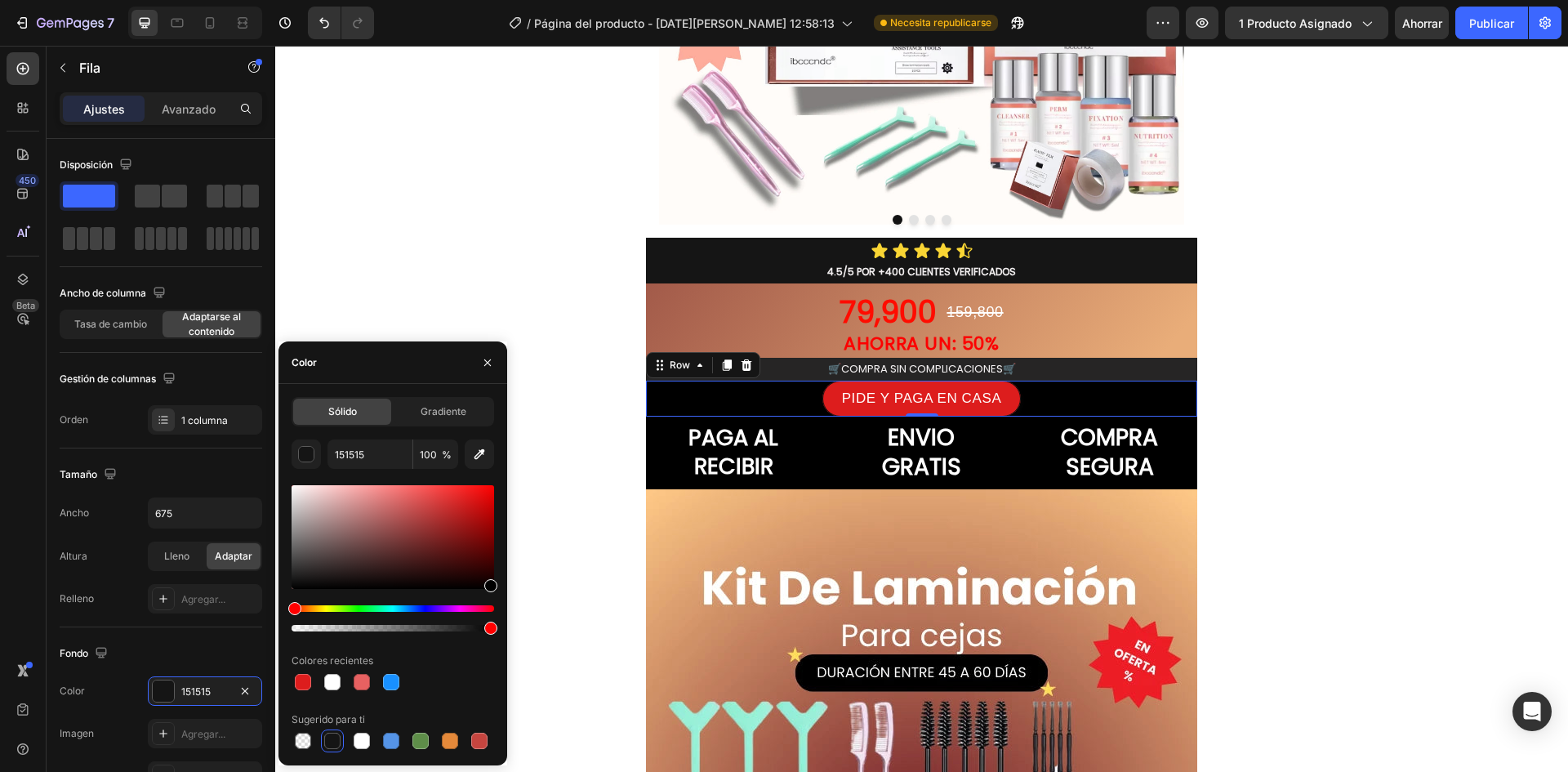
drag, startPoint x: 399, startPoint y: 585, endPoint x: 505, endPoint y: 654, distance: 126.5
click at [505, 654] on div "Sólido Gradiente 151515 100 % Colores recientes Sugerido para ti" at bounding box center [393, 574] width 229 height 355
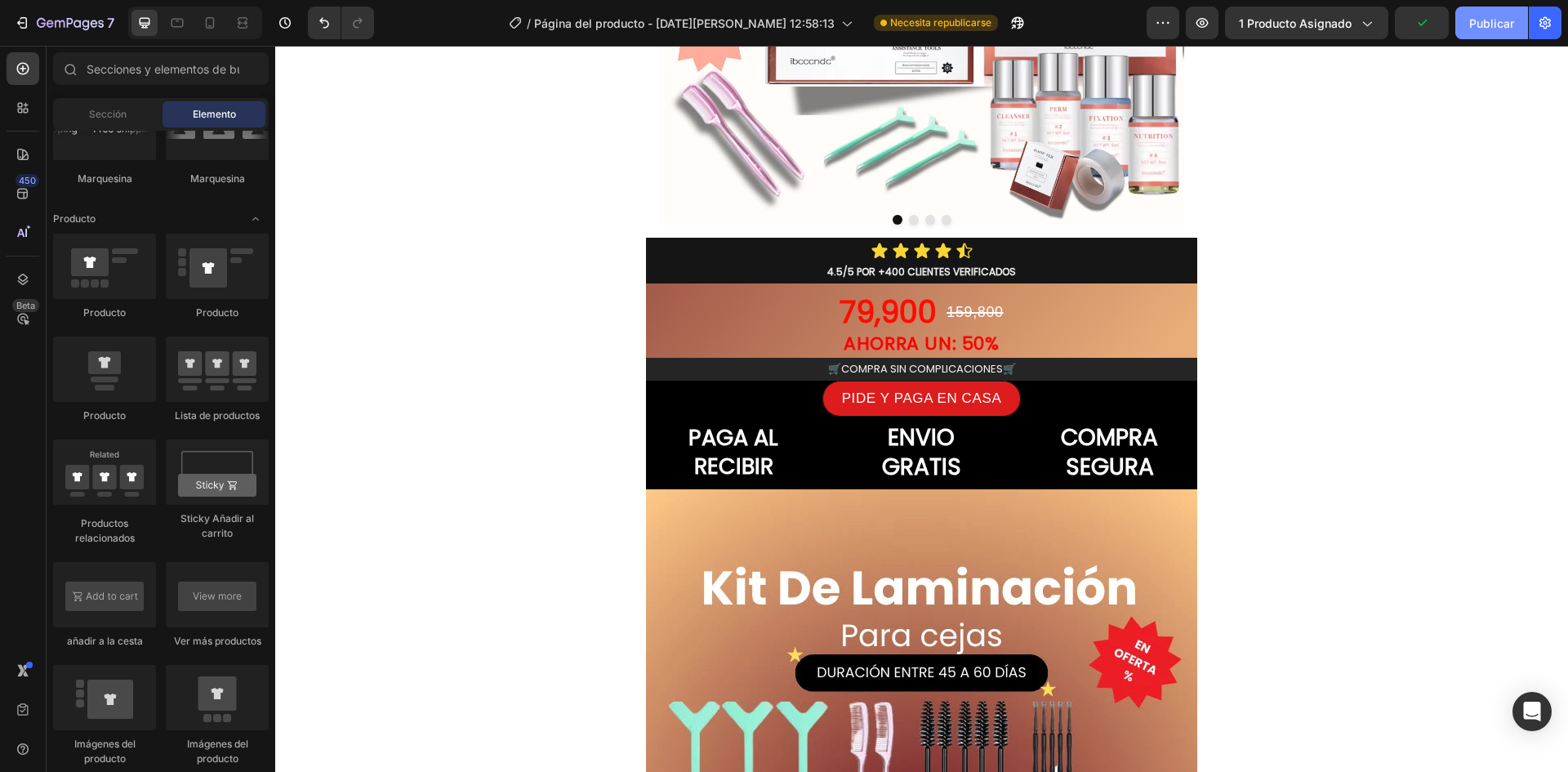
click at [1489, 27] on font "Publicar" at bounding box center [1492, 23] width 45 height 14
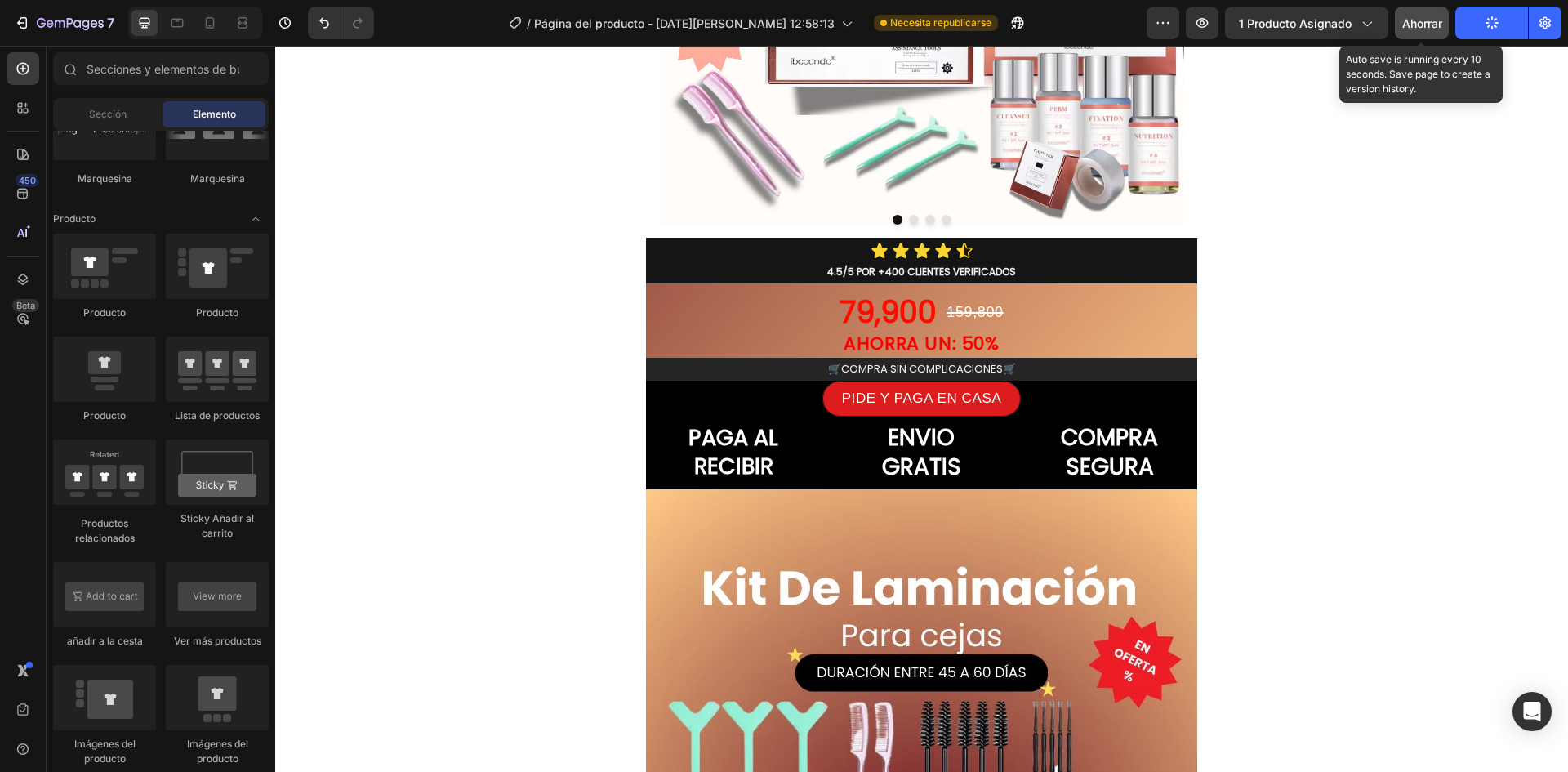
click at [1431, 21] on font "Ahorrar" at bounding box center [1422, 23] width 40 height 14
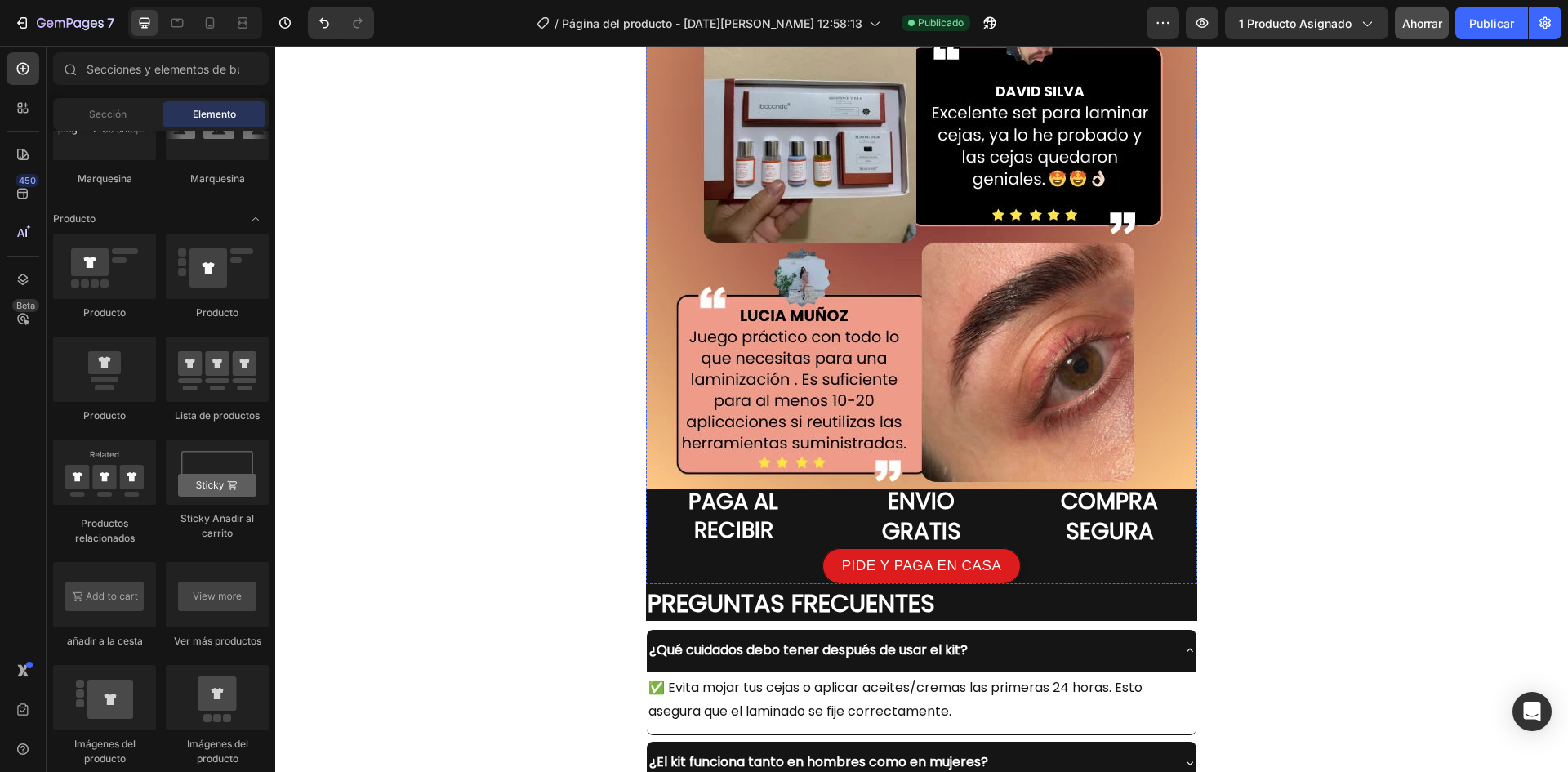
scroll to position [5704, 0]
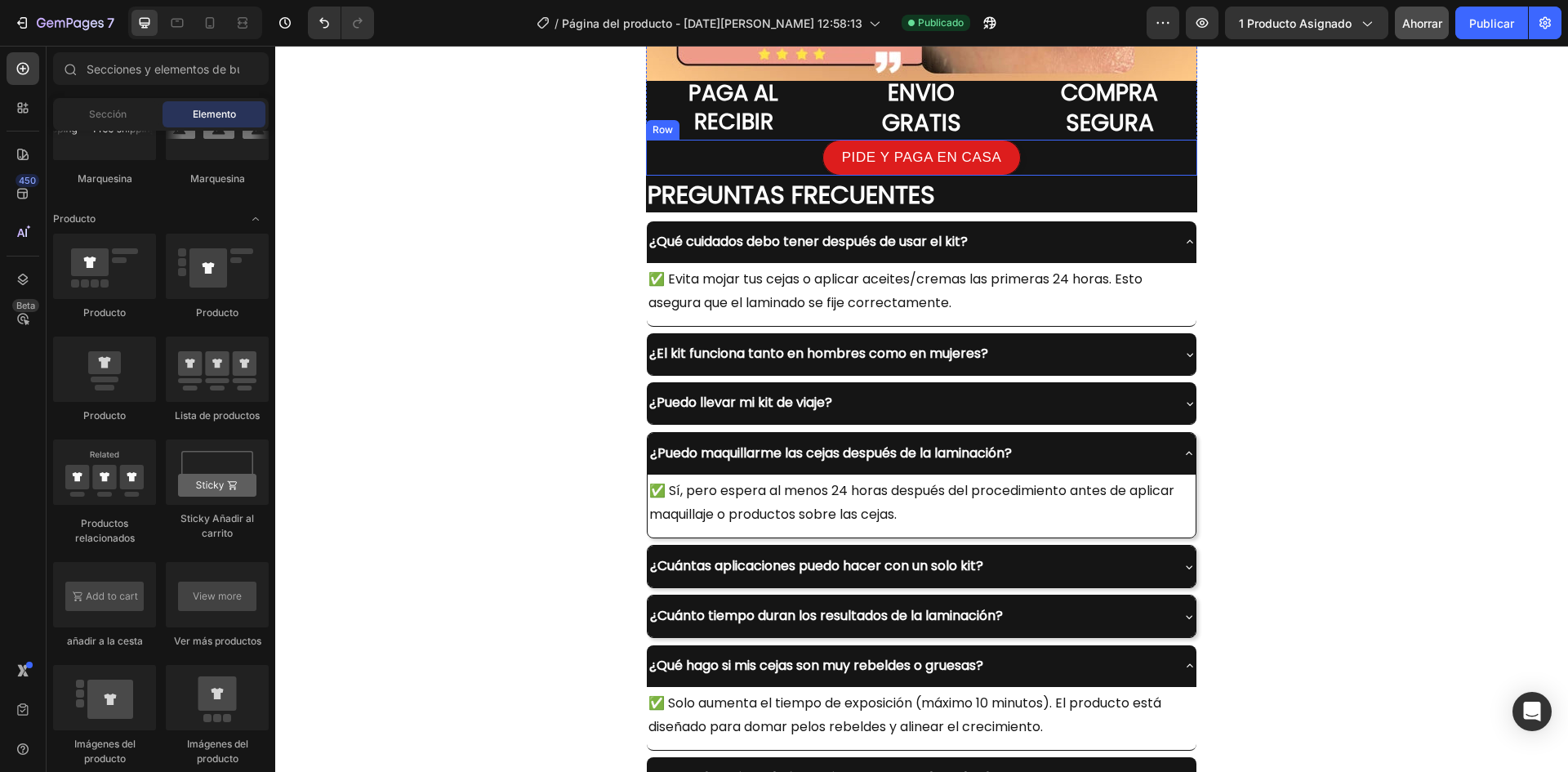
click at [656, 165] on div "PIDE Y PAGA EN CASA Dynamic Checkout Product Row" at bounding box center [921, 158] width 551 height 36
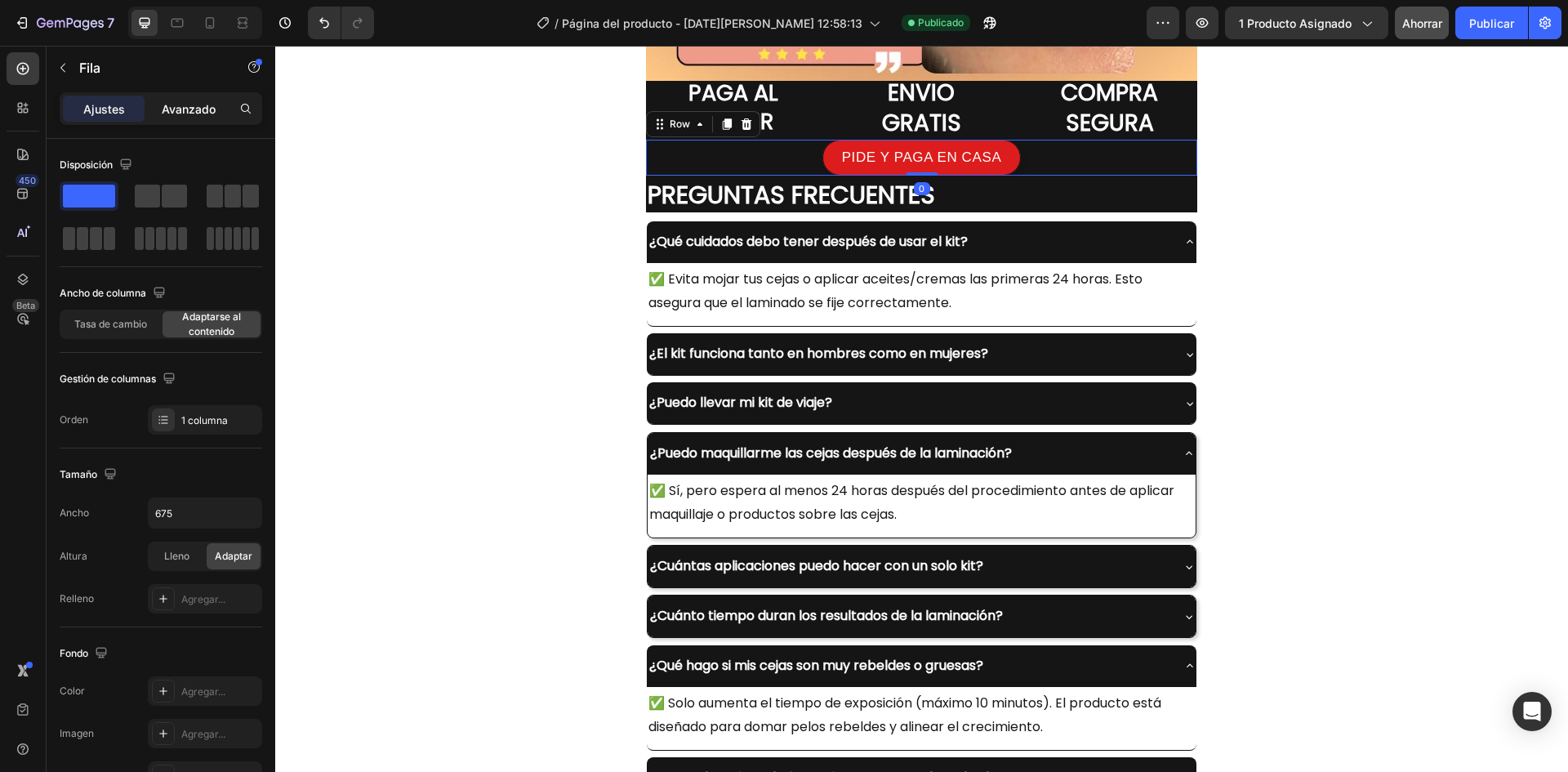
click at [179, 98] on div "Avanzado" at bounding box center [188, 108] width 82 height 27
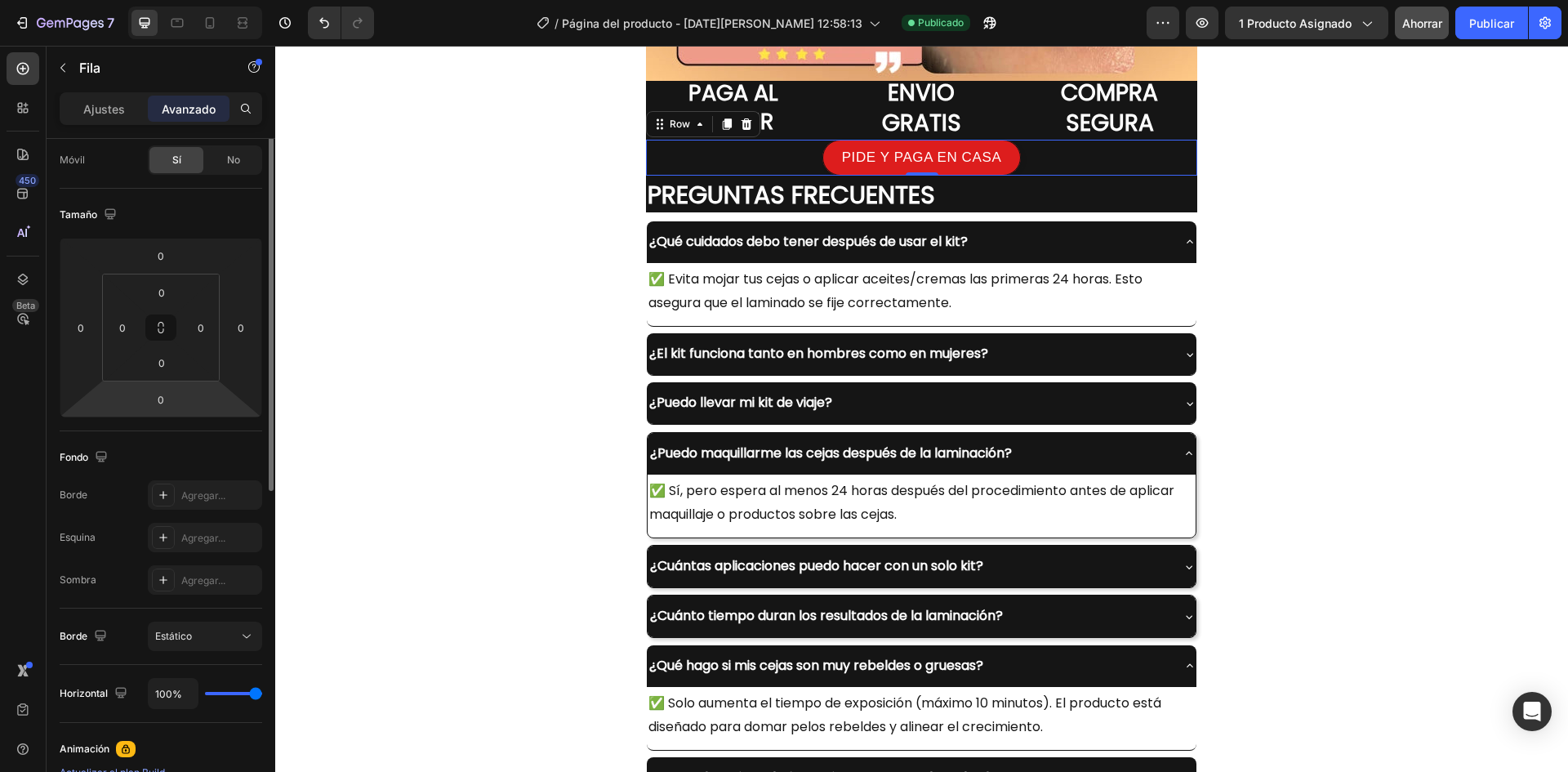
scroll to position [0, 0]
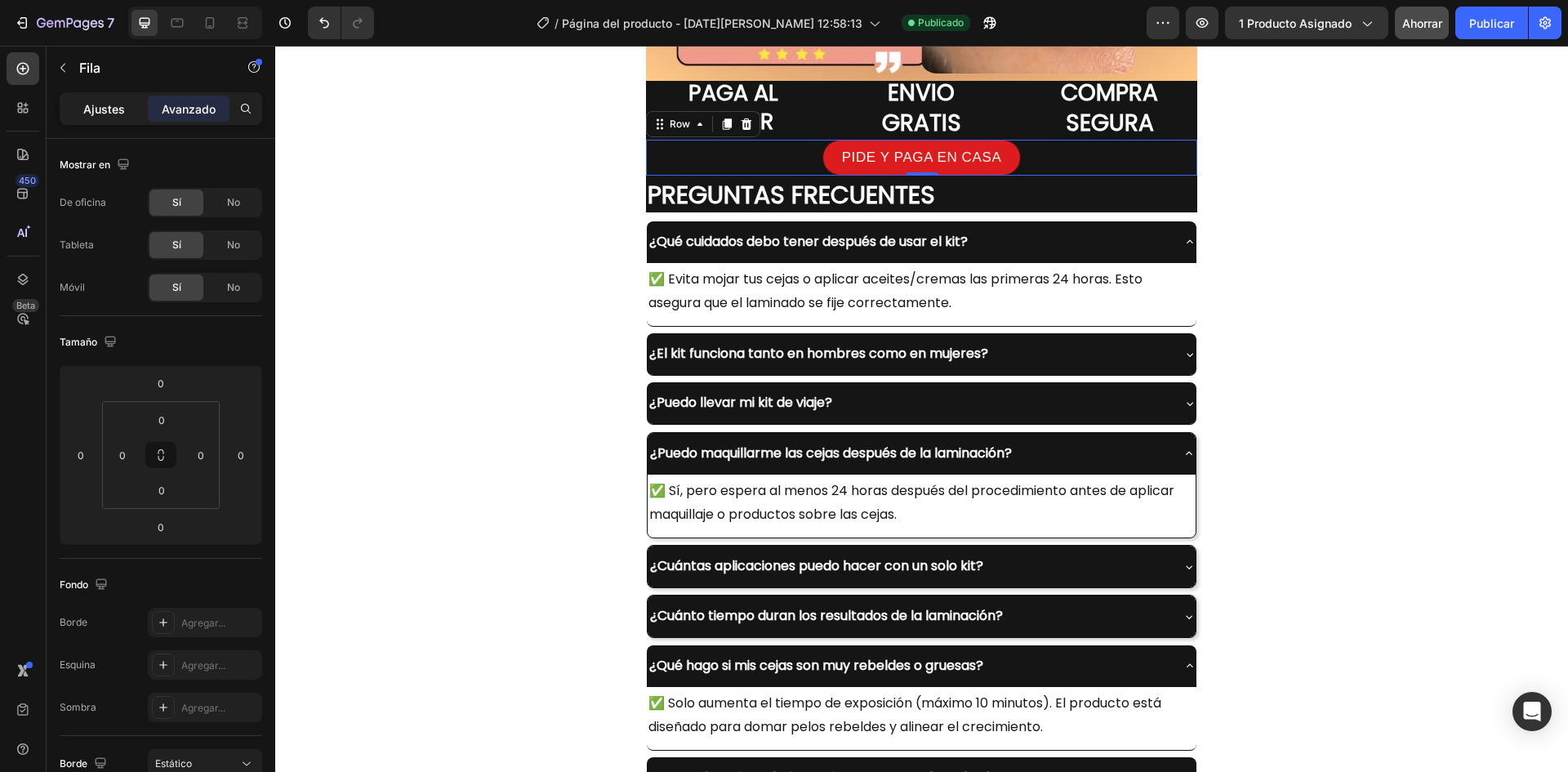
click at [116, 110] on font "Ajustes" at bounding box center [103, 108] width 41 height 14
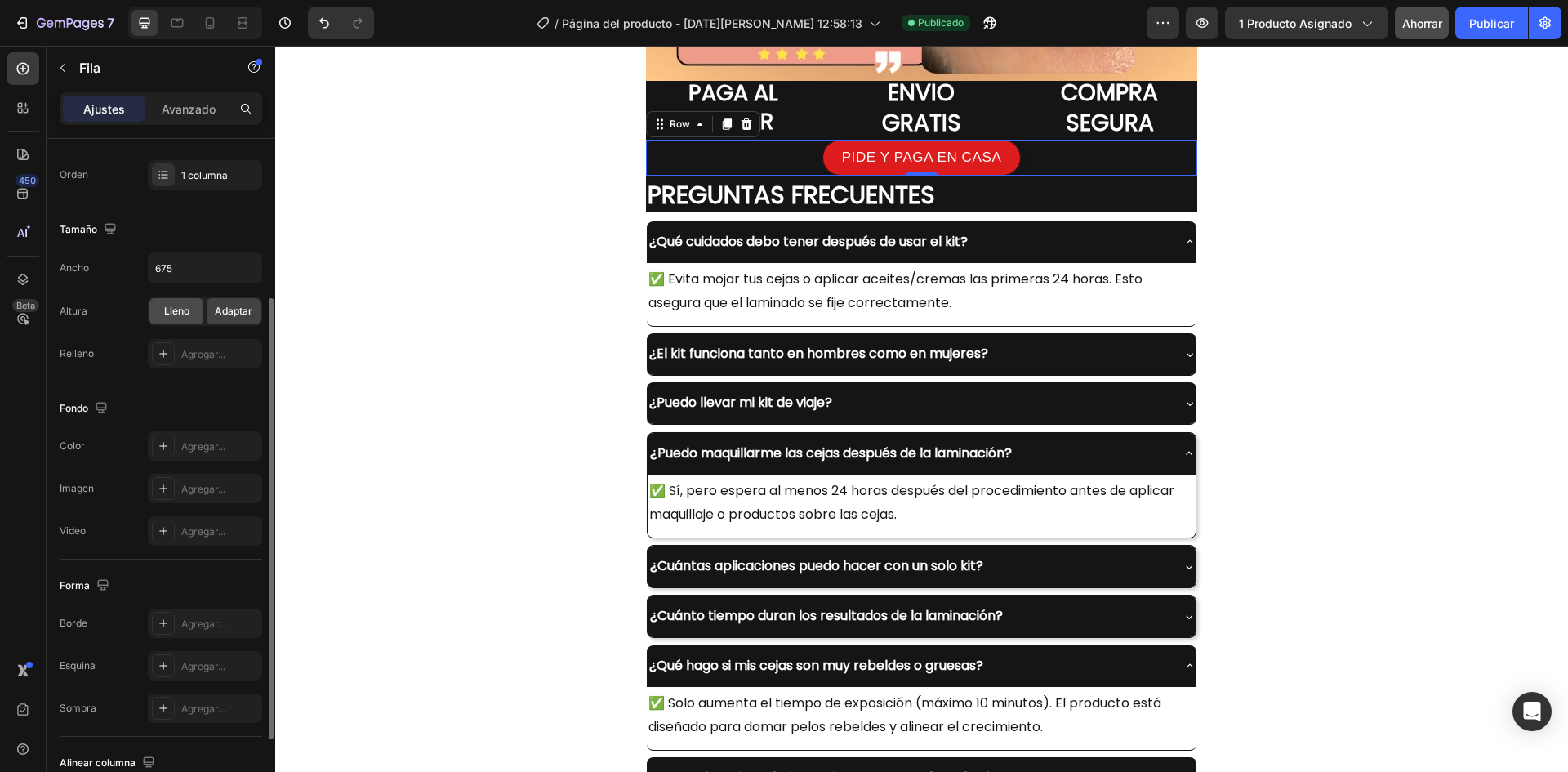
scroll to position [366, 0]
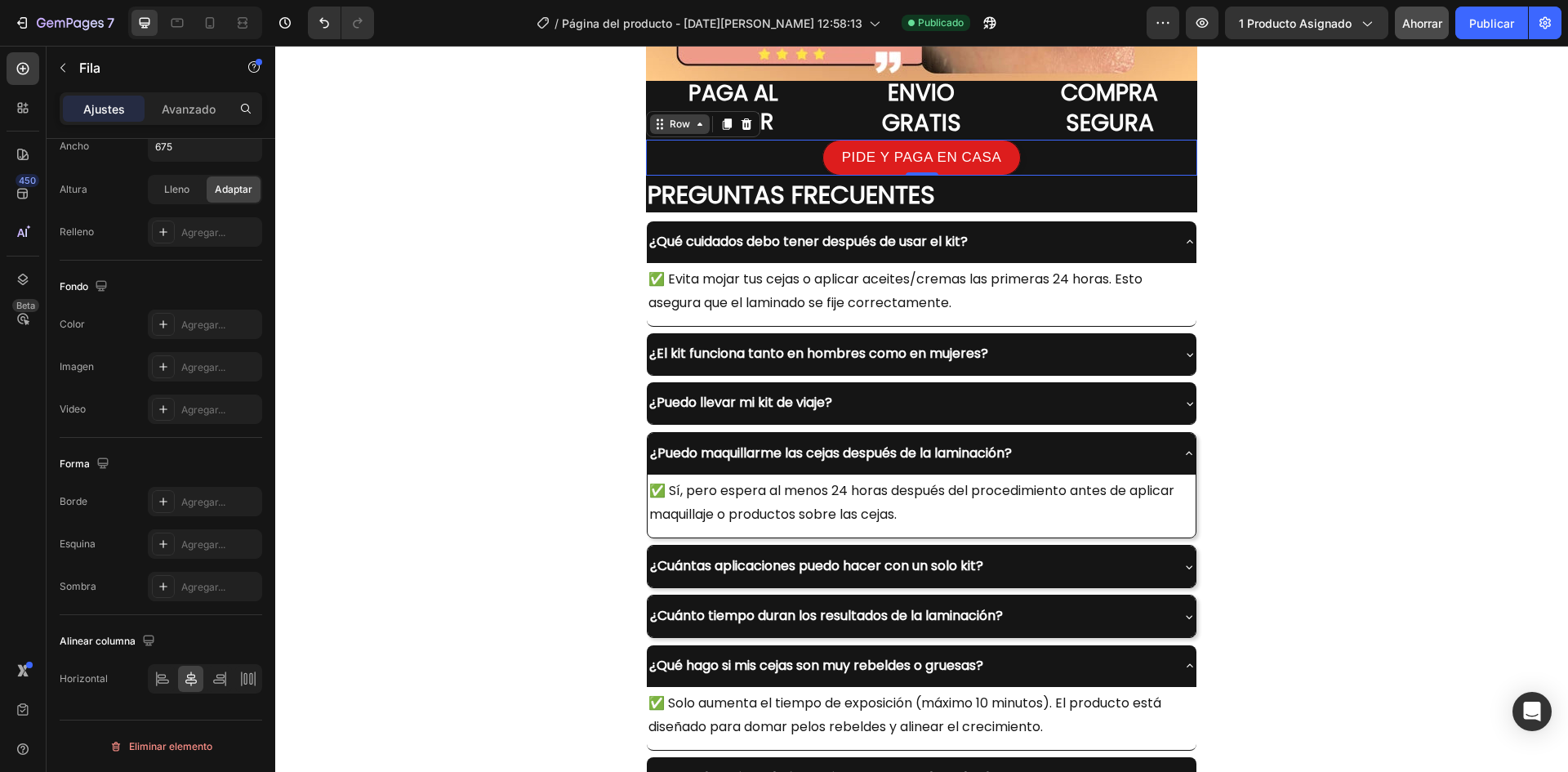
click at [654, 122] on icon at bounding box center [660, 124] width 13 height 13
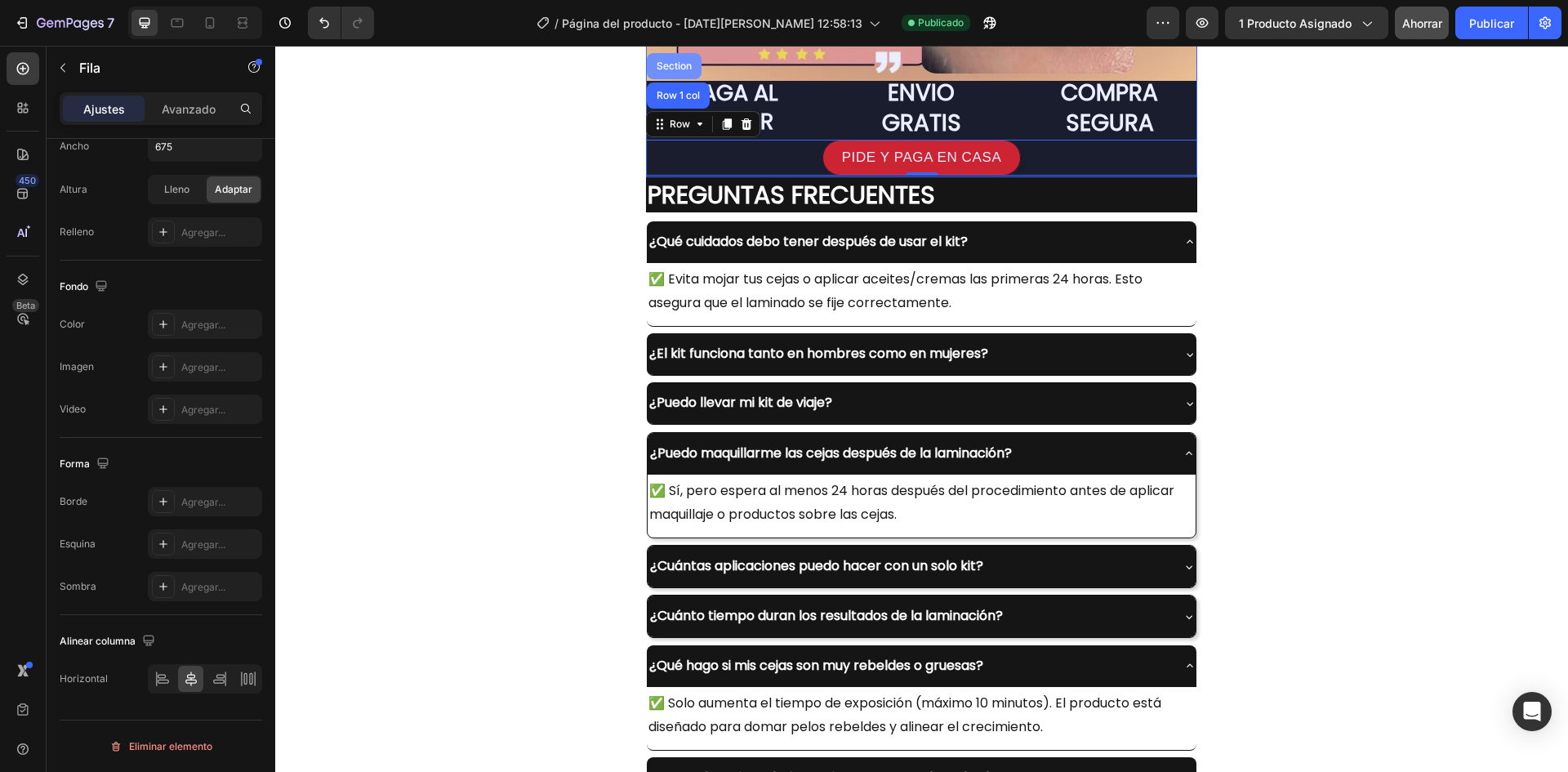
click at [658, 65] on div "Section" at bounding box center [674, 66] width 41 height 10
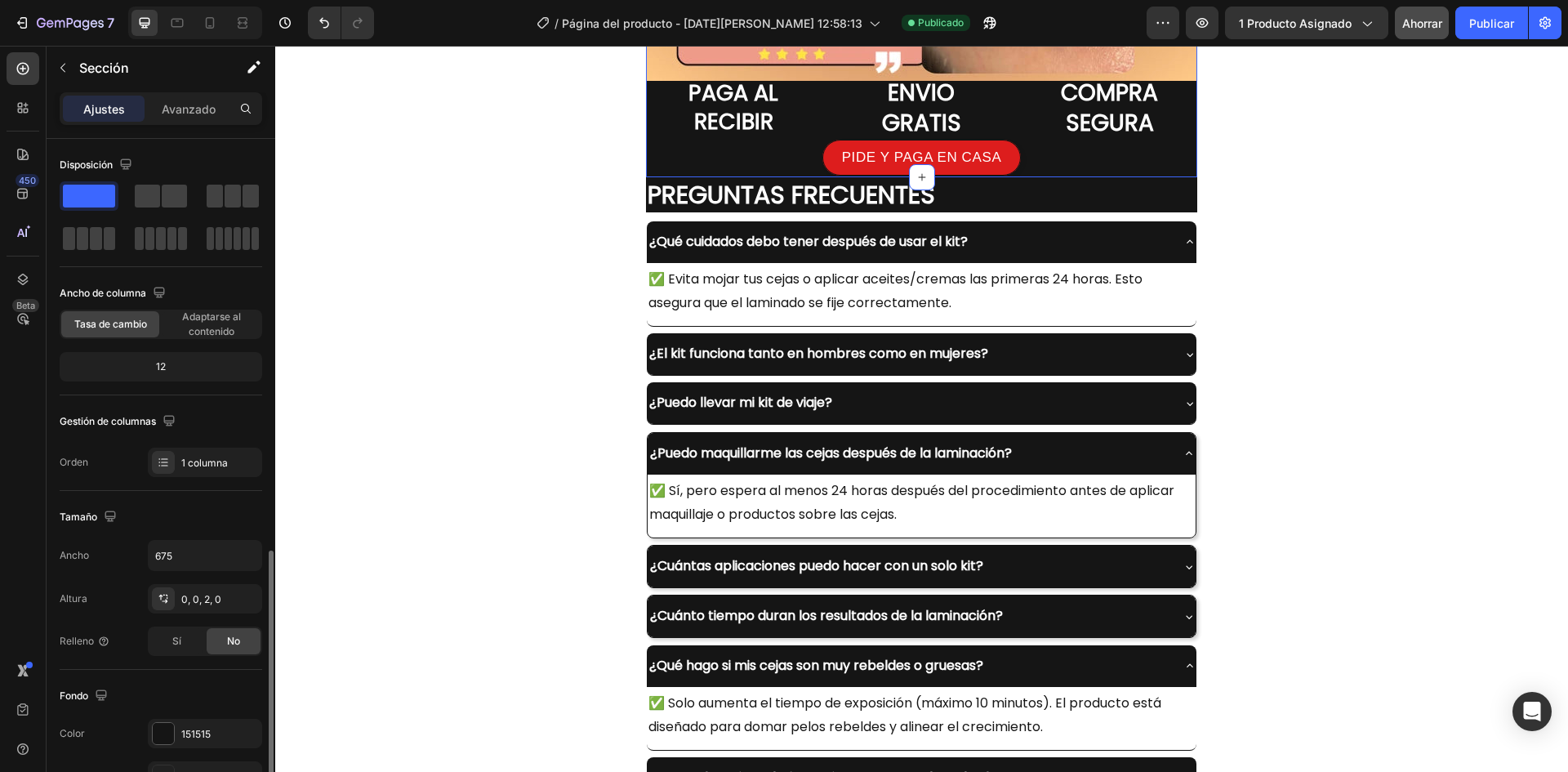
scroll to position [245, 0]
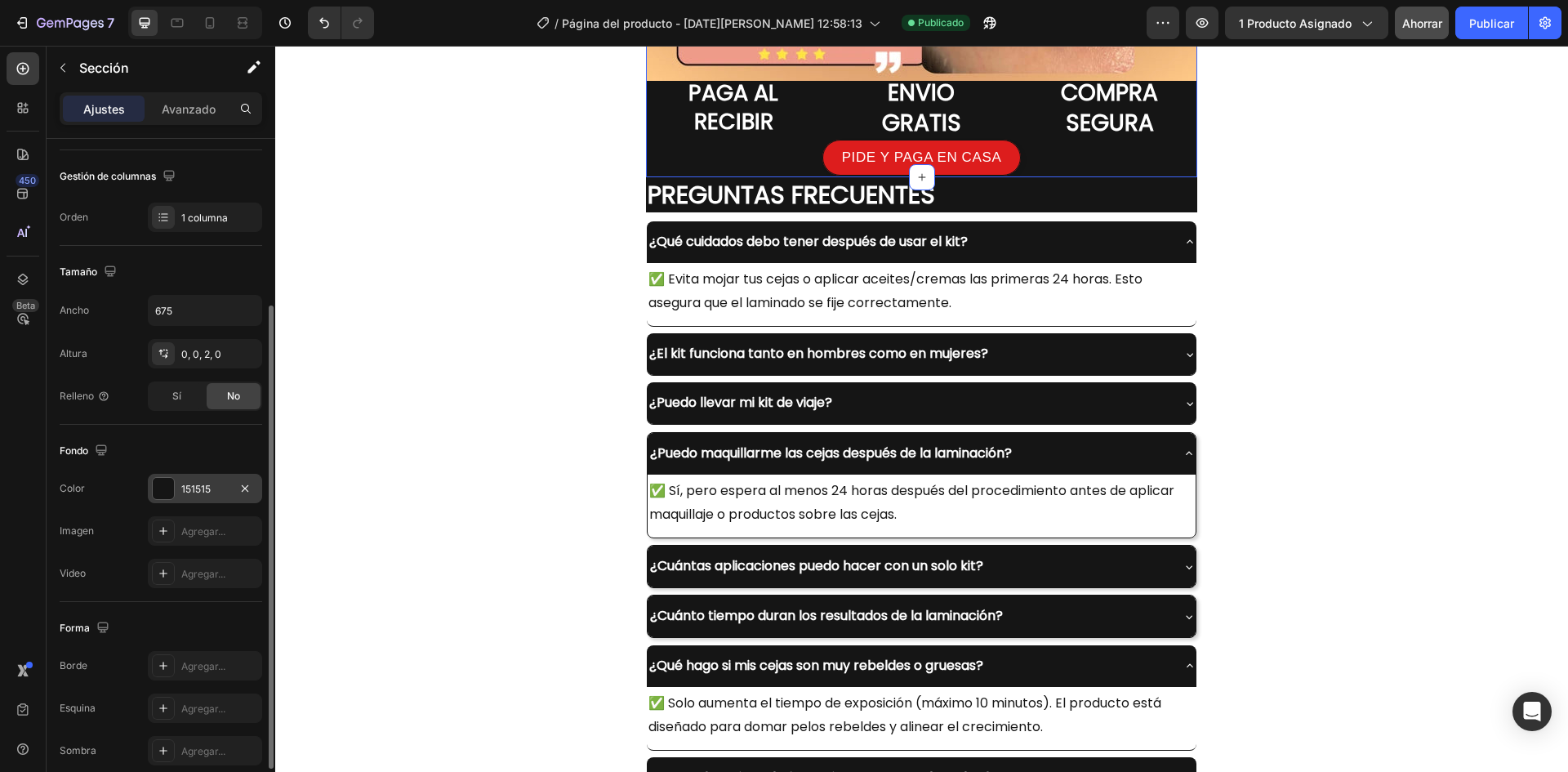
click at [167, 489] on div at bounding box center [163, 488] width 21 height 21
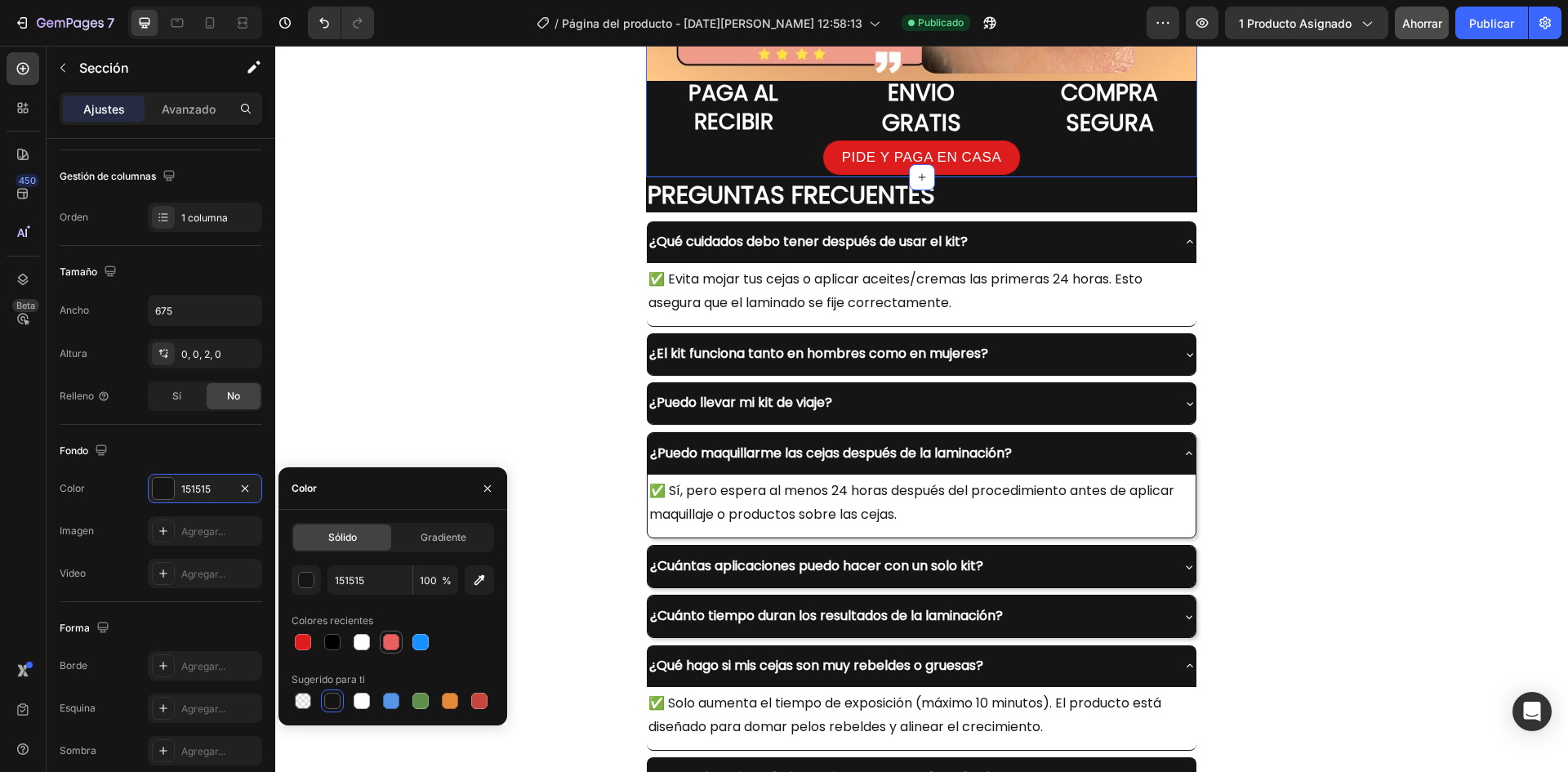
click at [388, 645] on div at bounding box center [391, 642] width 16 height 16
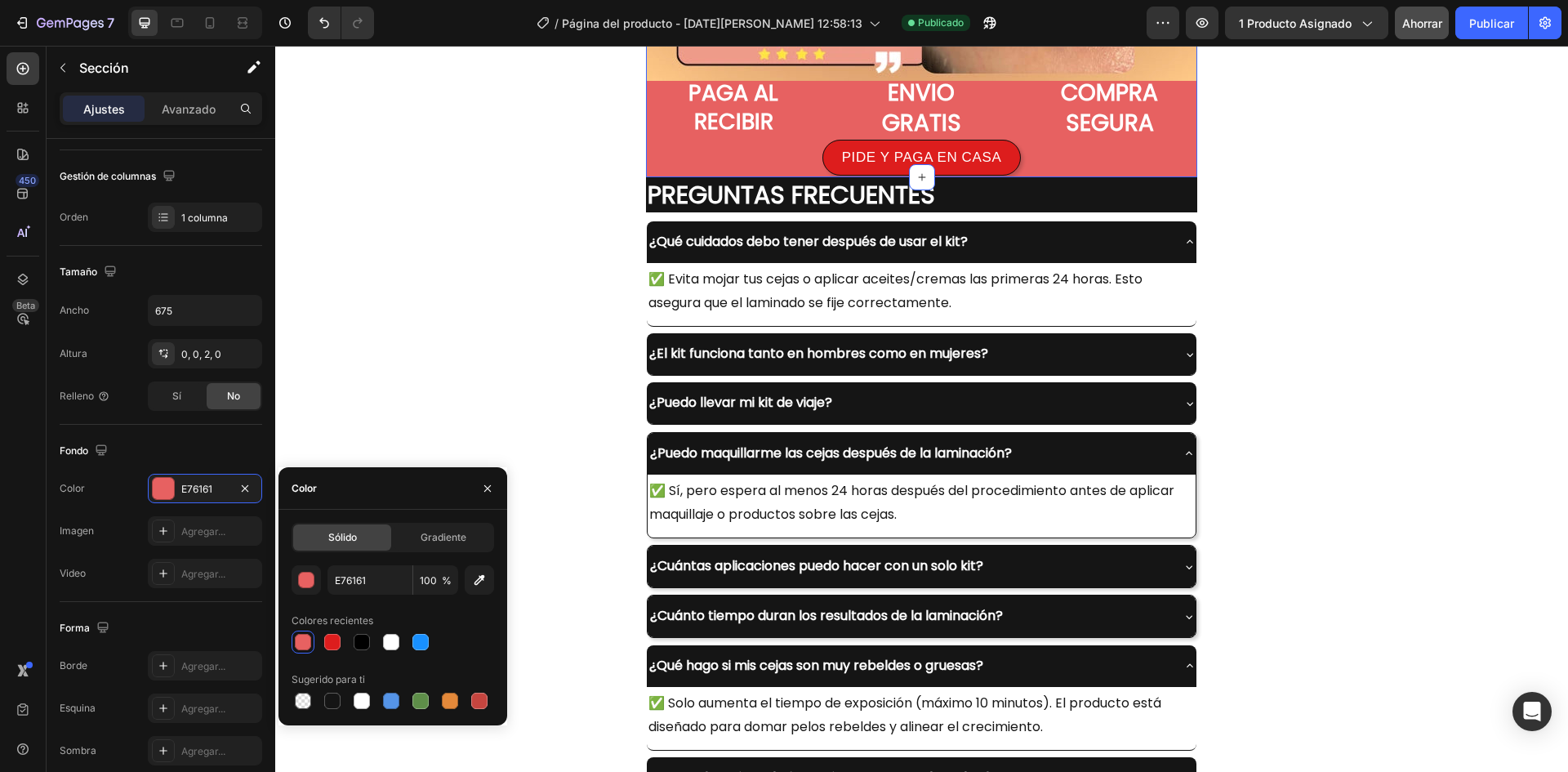
click at [388, 645] on div at bounding box center [391, 642] width 16 height 16
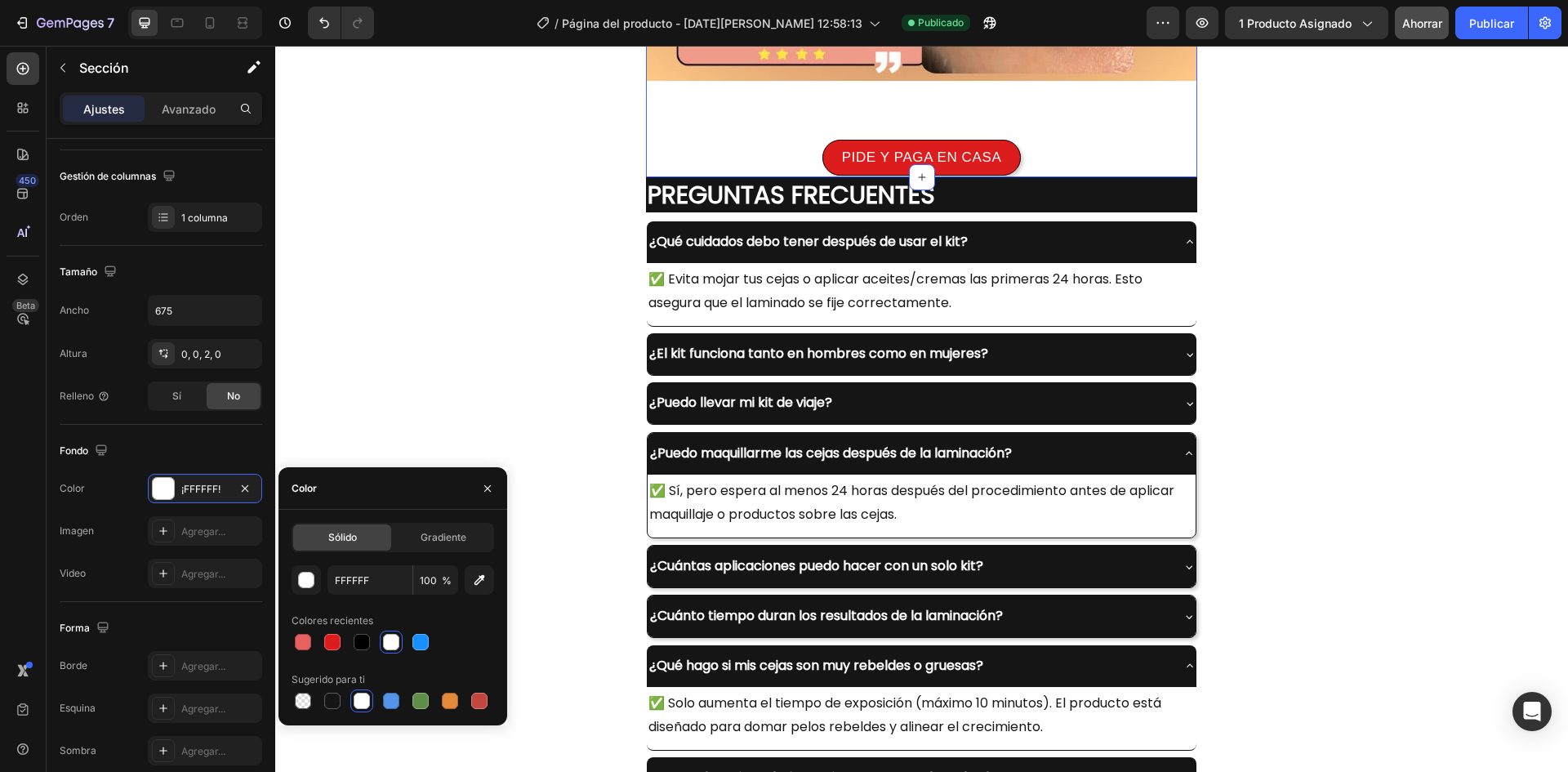
click at [388, 645] on div at bounding box center [391, 642] width 16 height 16
click at [366, 638] on div at bounding box center [362, 642] width 16 height 16
type input "000000"
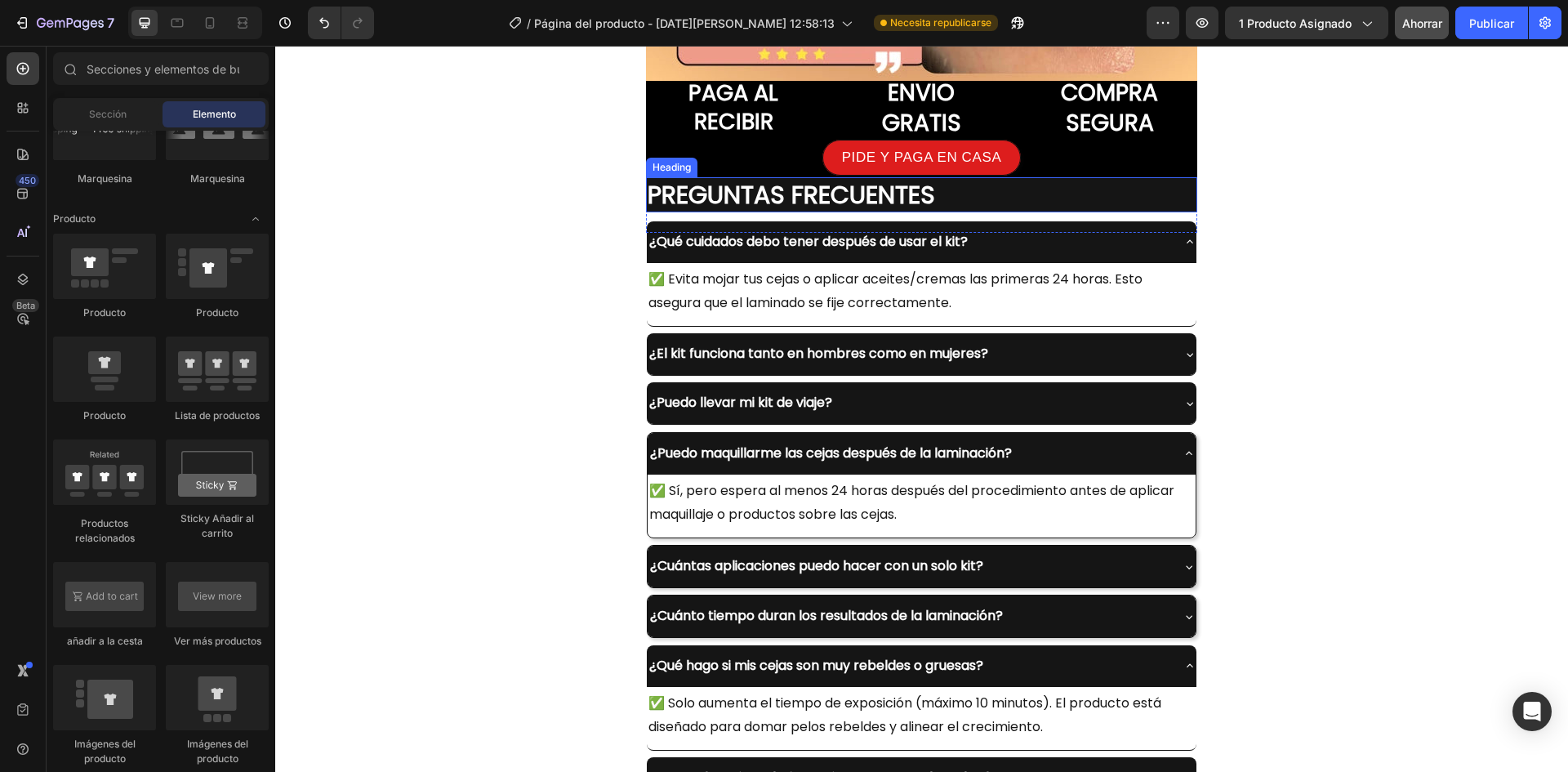
click at [648, 188] on strong "PREGUNTAS FRECUENTES" at bounding box center [791, 195] width 288 height 35
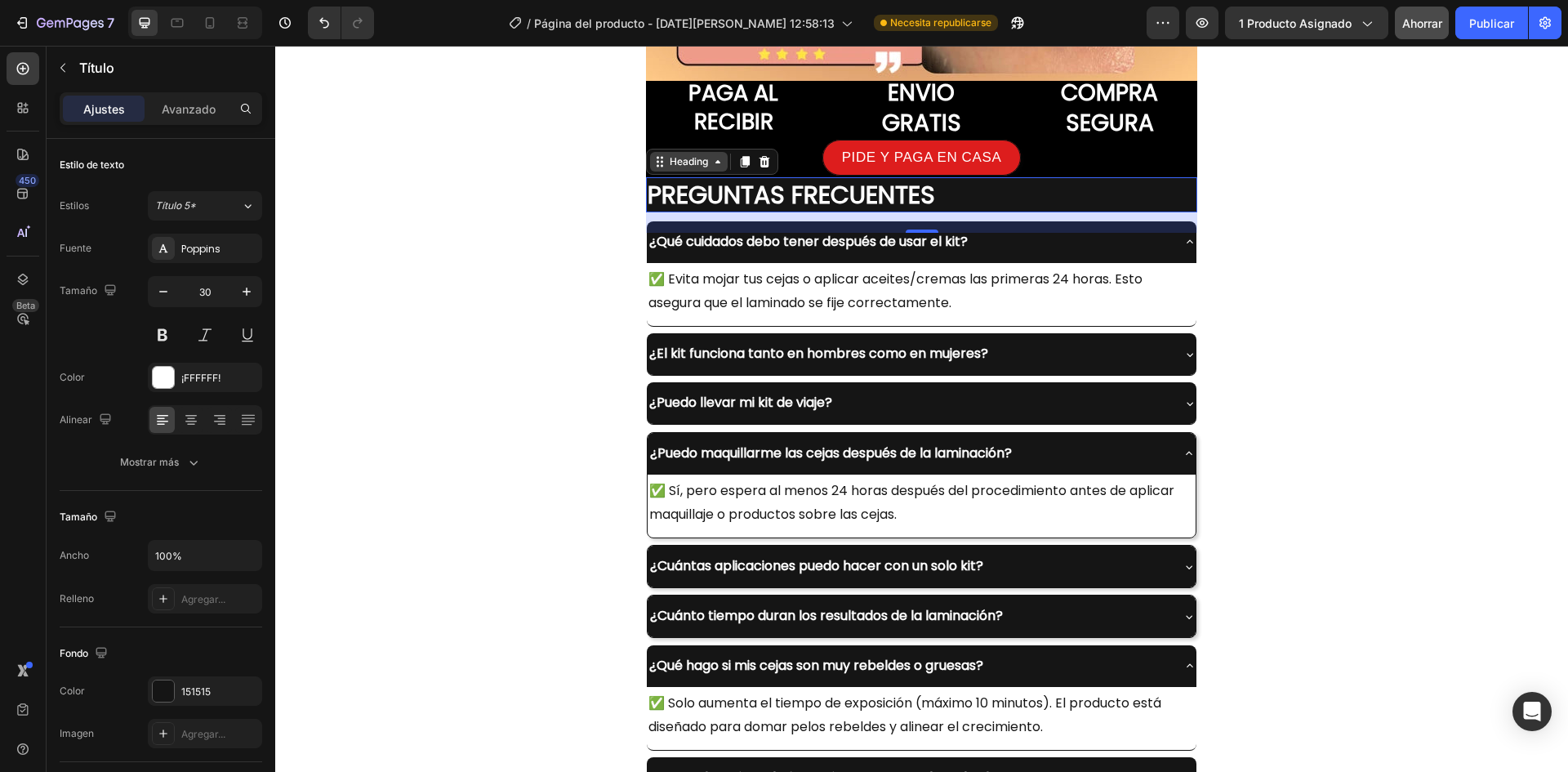
click at [667, 159] on div "Heading" at bounding box center [689, 162] width 45 height 15
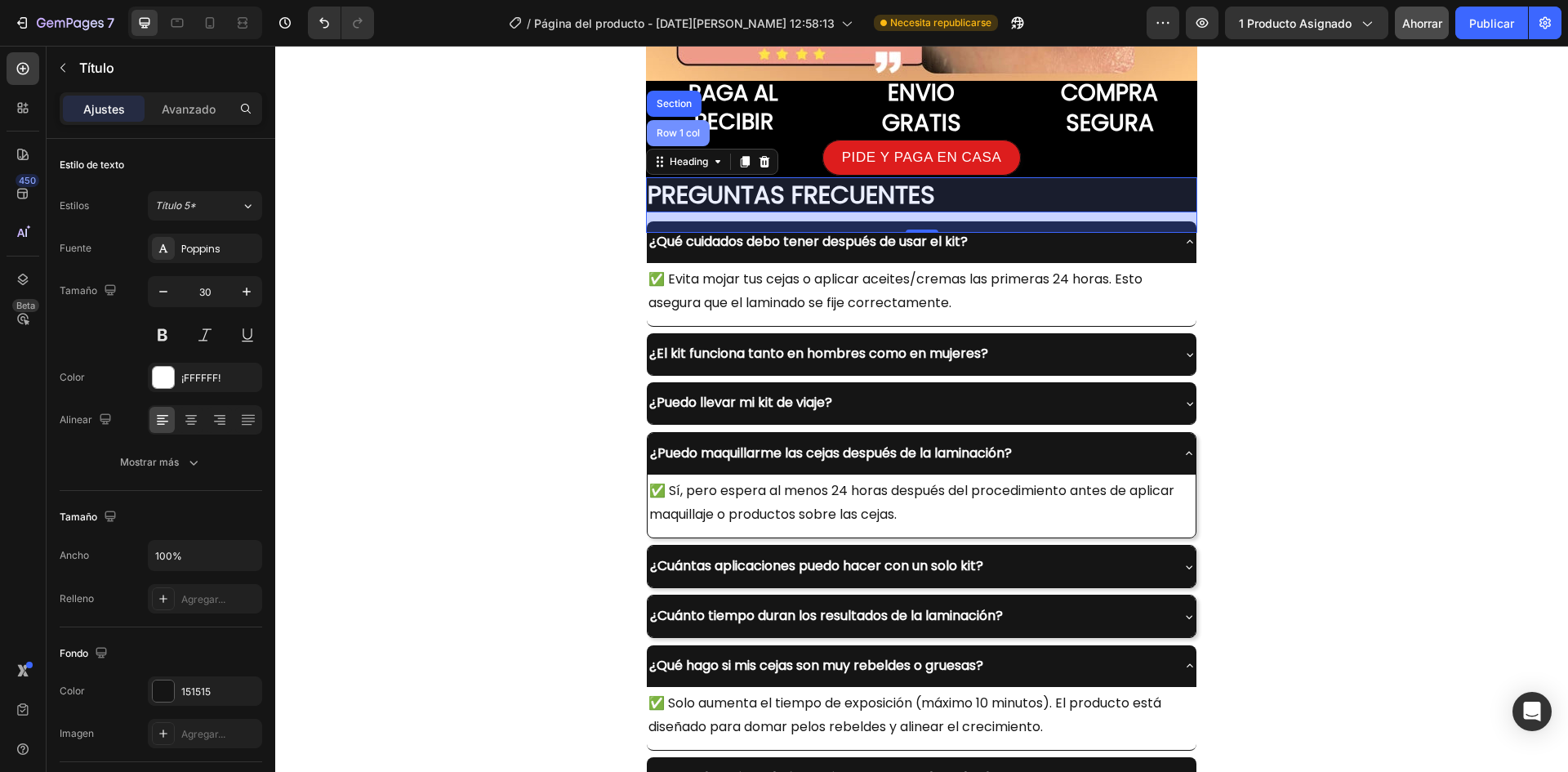
click at [684, 147] on div "Row 1 col" at bounding box center [678, 133] width 63 height 27
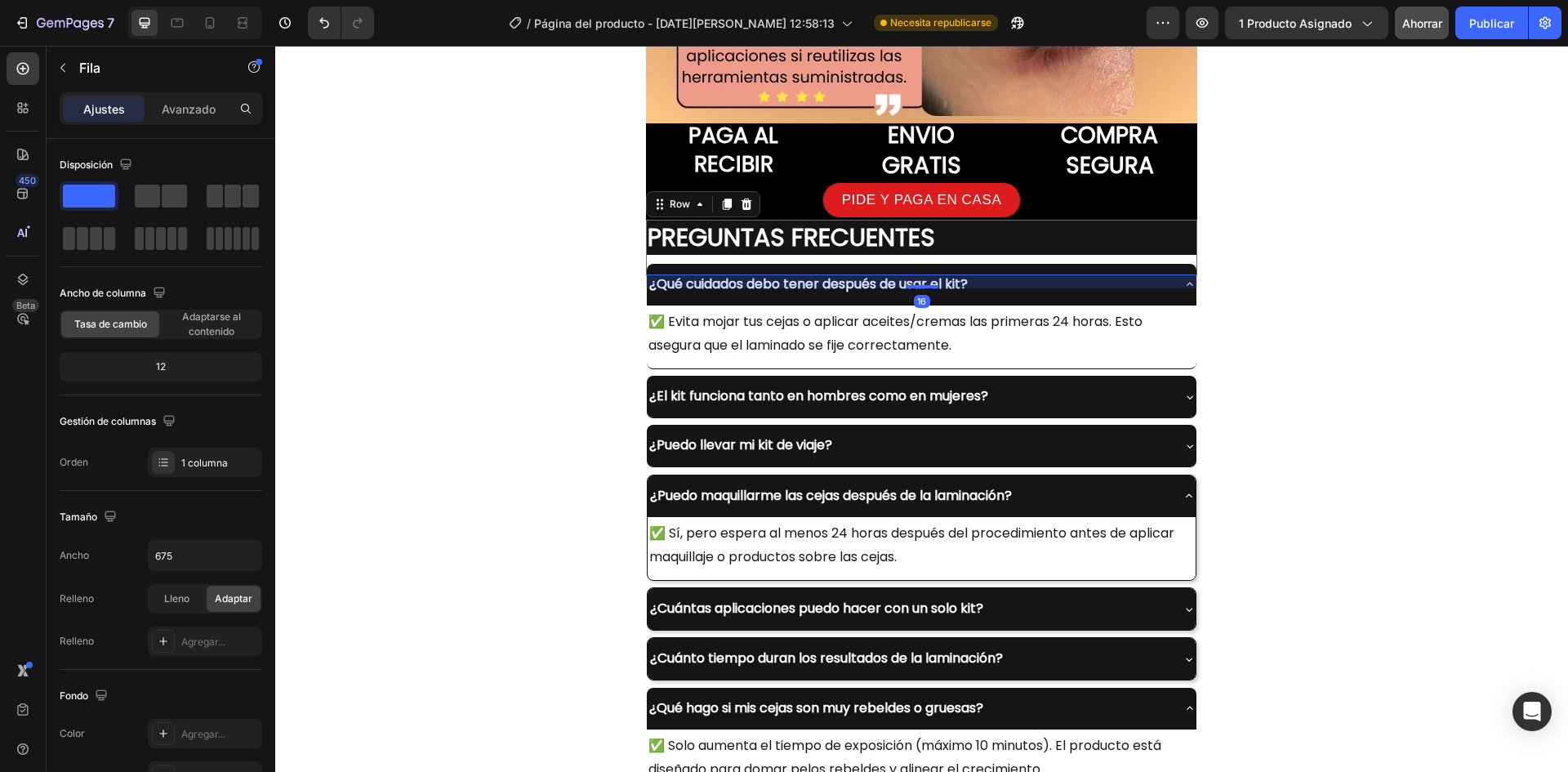
scroll to position [5541, 0]
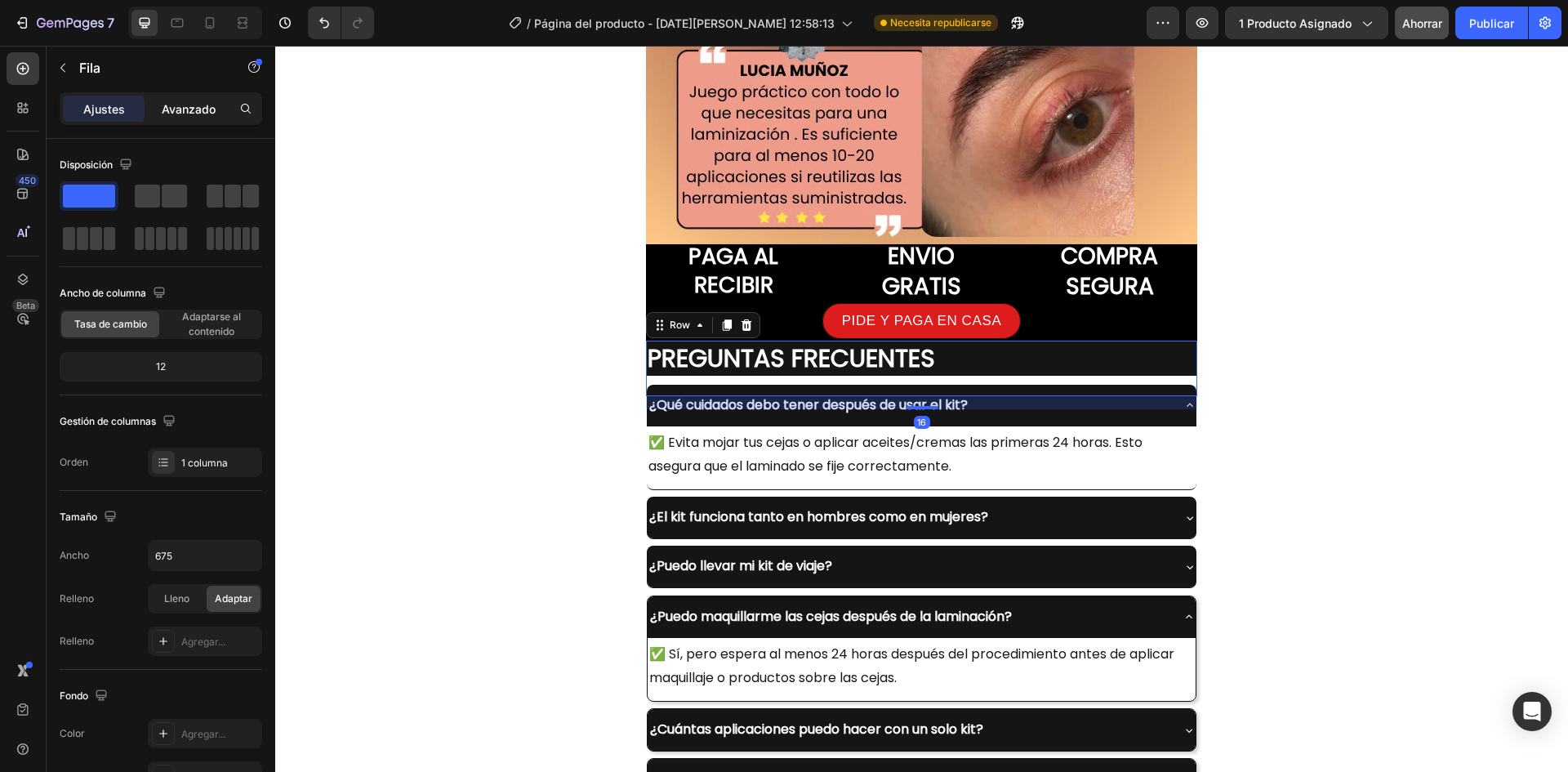
click at [173, 117] on p "Avanzado" at bounding box center [189, 109] width 54 height 17
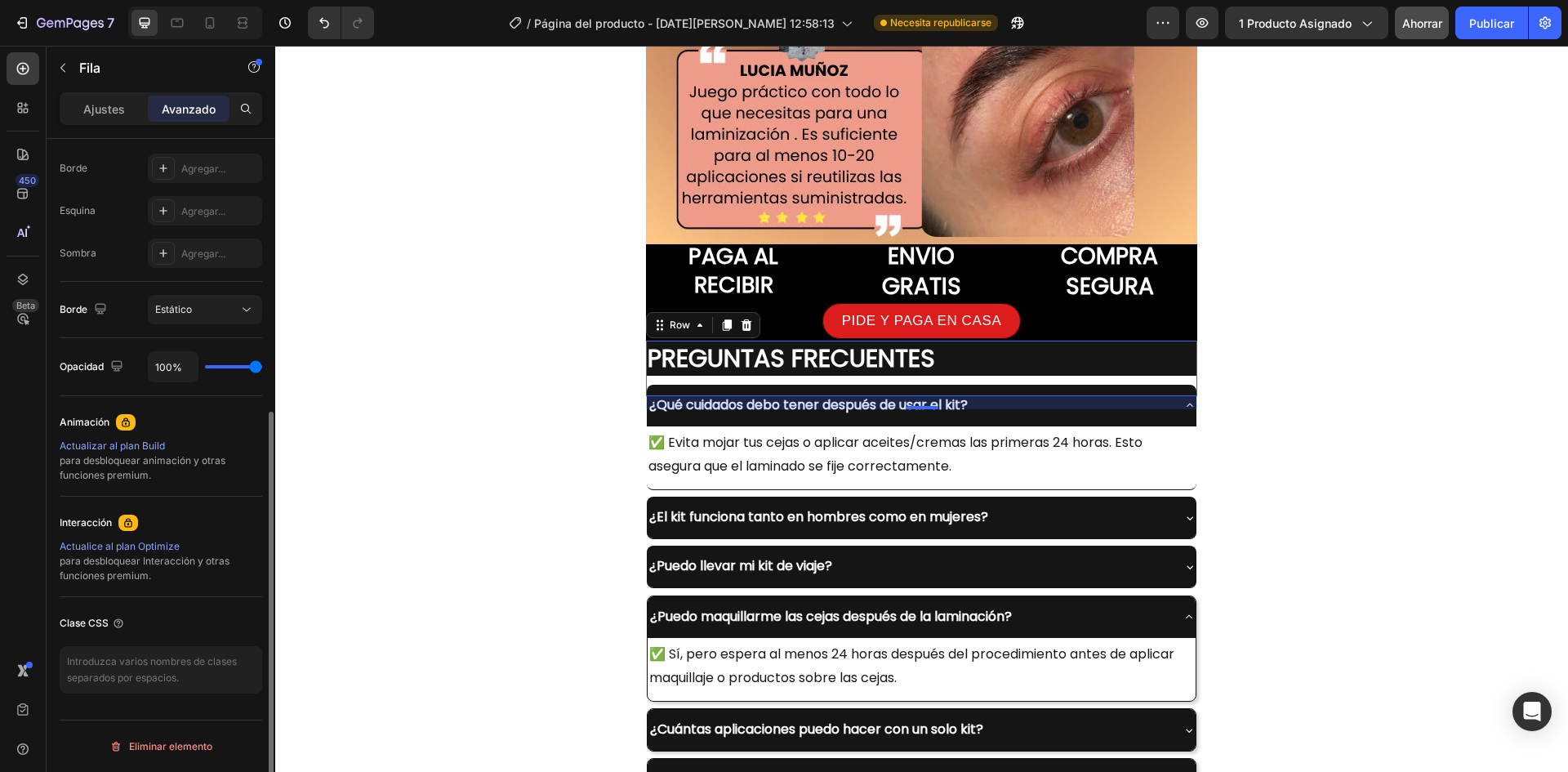
scroll to position [46, 0]
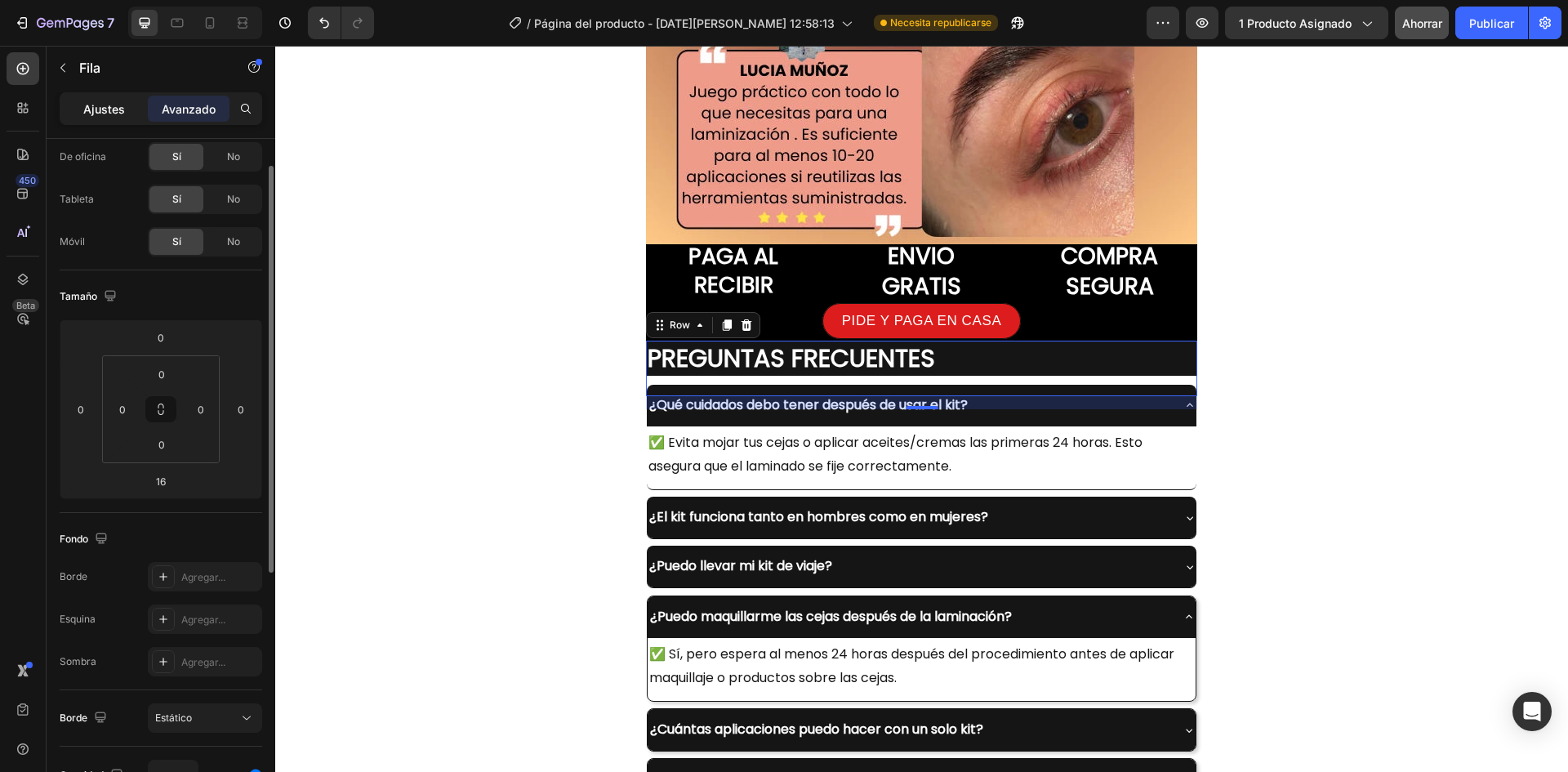
click at [99, 114] on font "Ajustes" at bounding box center [103, 108] width 41 height 14
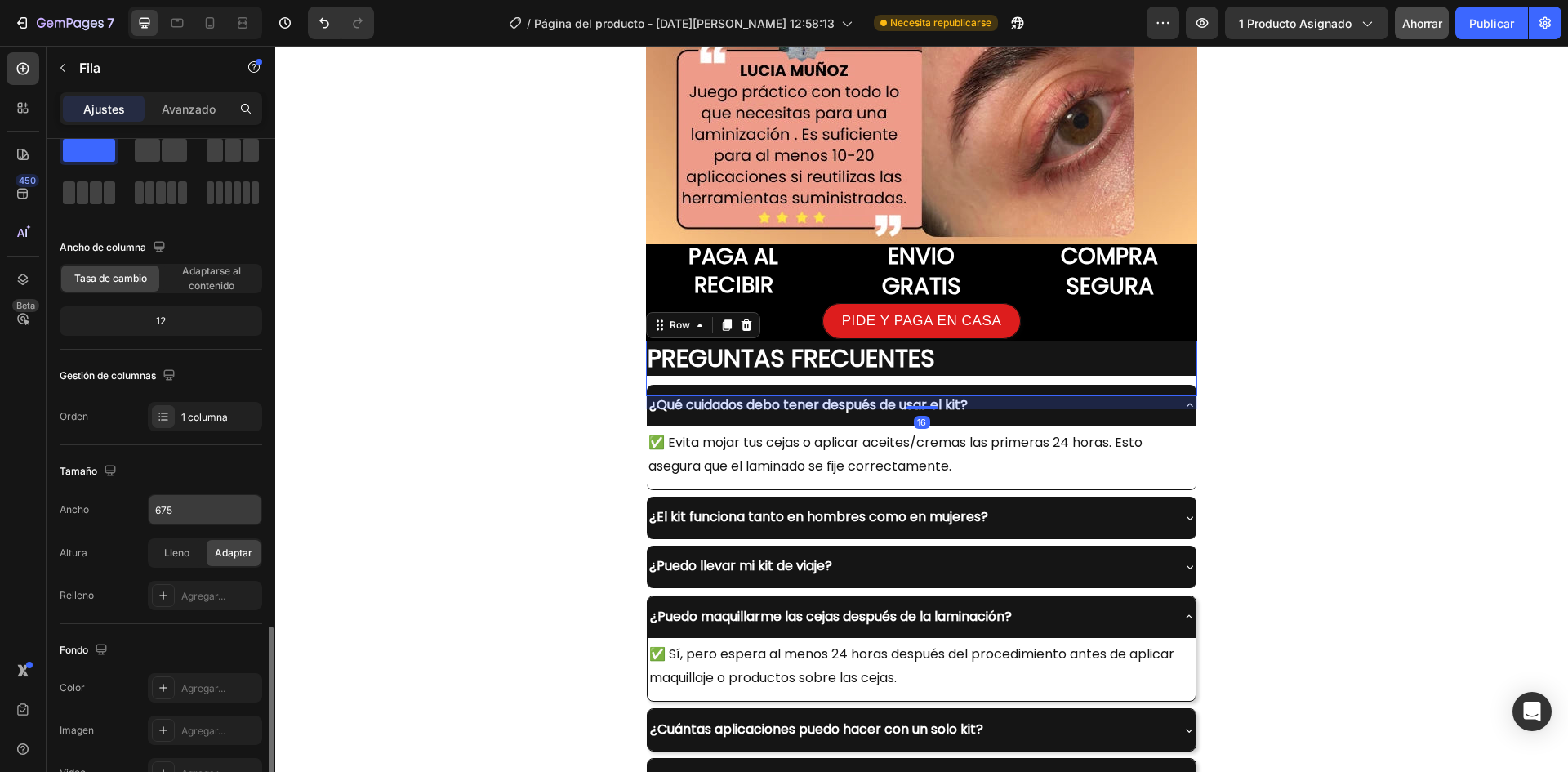
scroll to position [317, 0]
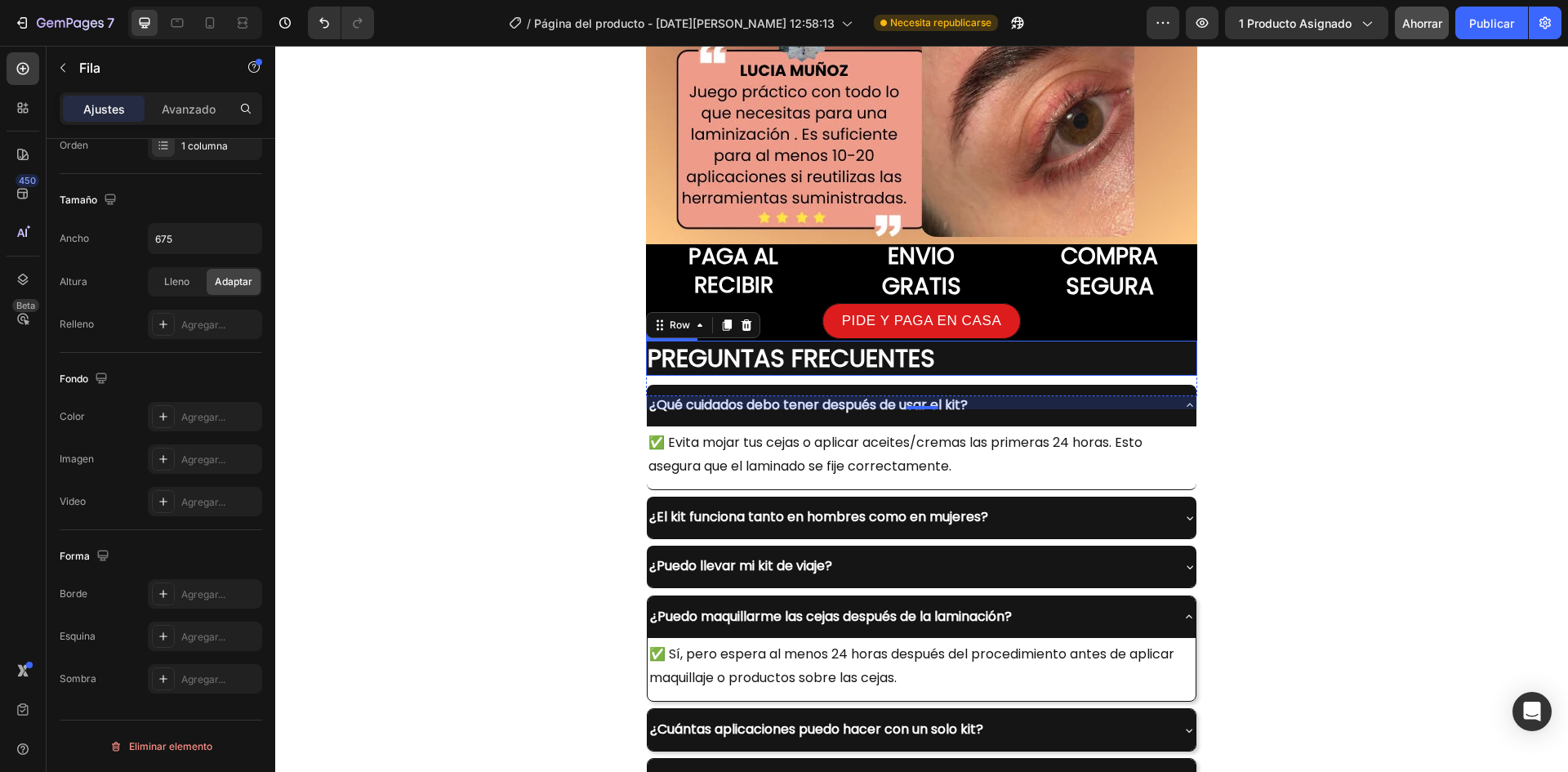
click at [648, 359] on strong "PREGUNTAS FRECUENTES" at bounding box center [791, 358] width 288 height 35
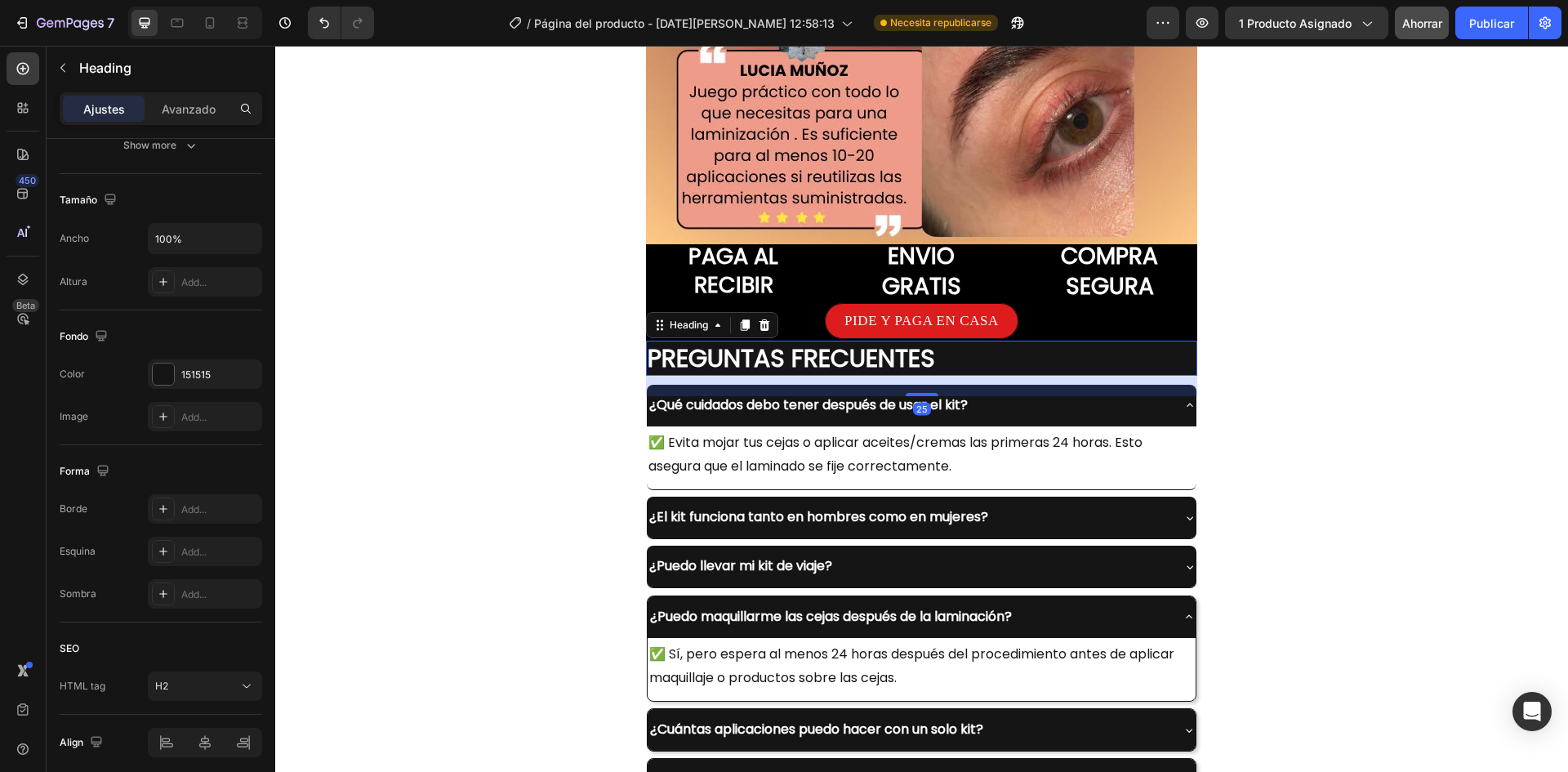
scroll to position [0, 0]
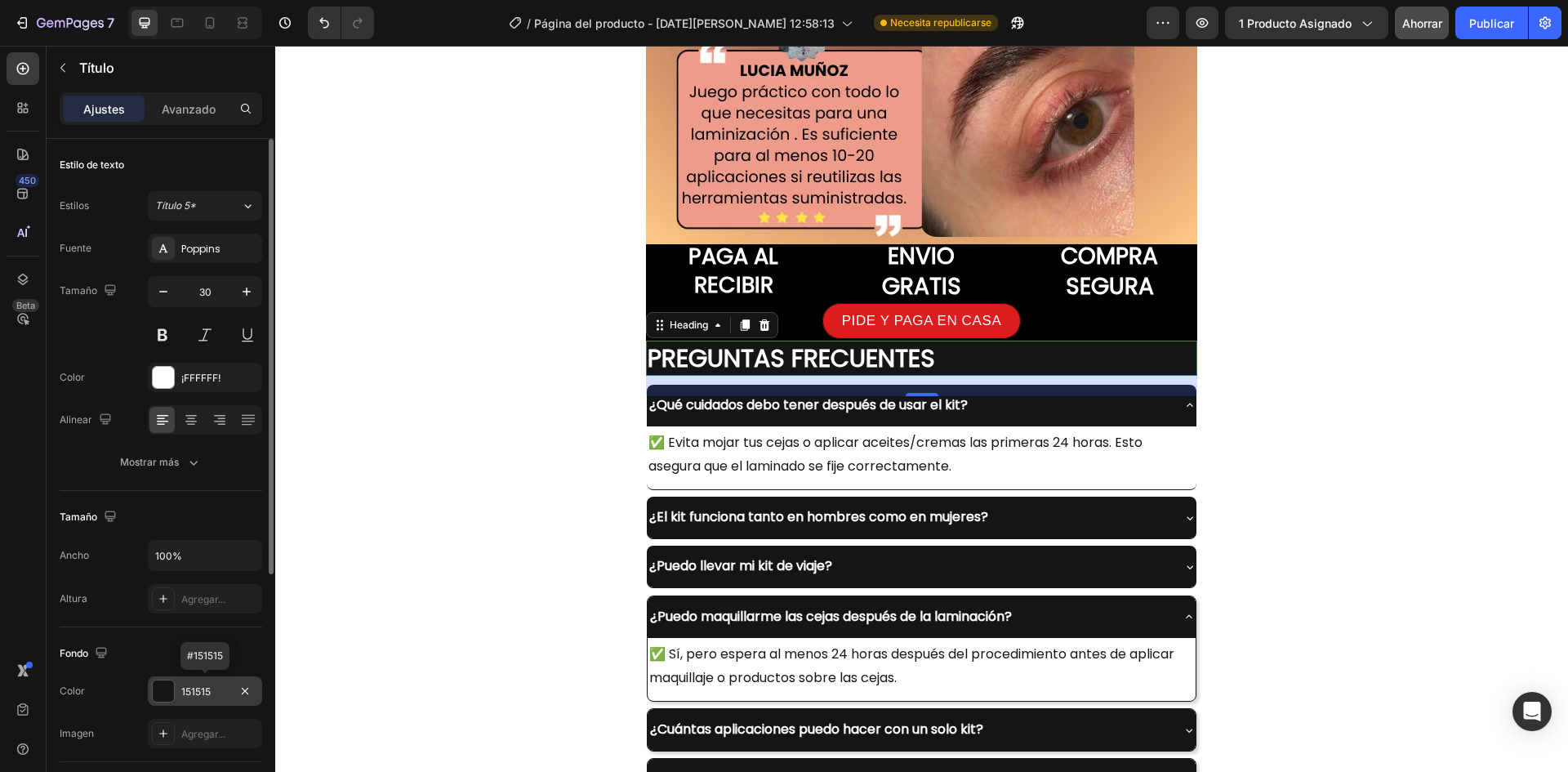
click at [166, 691] on div at bounding box center [163, 690] width 21 height 21
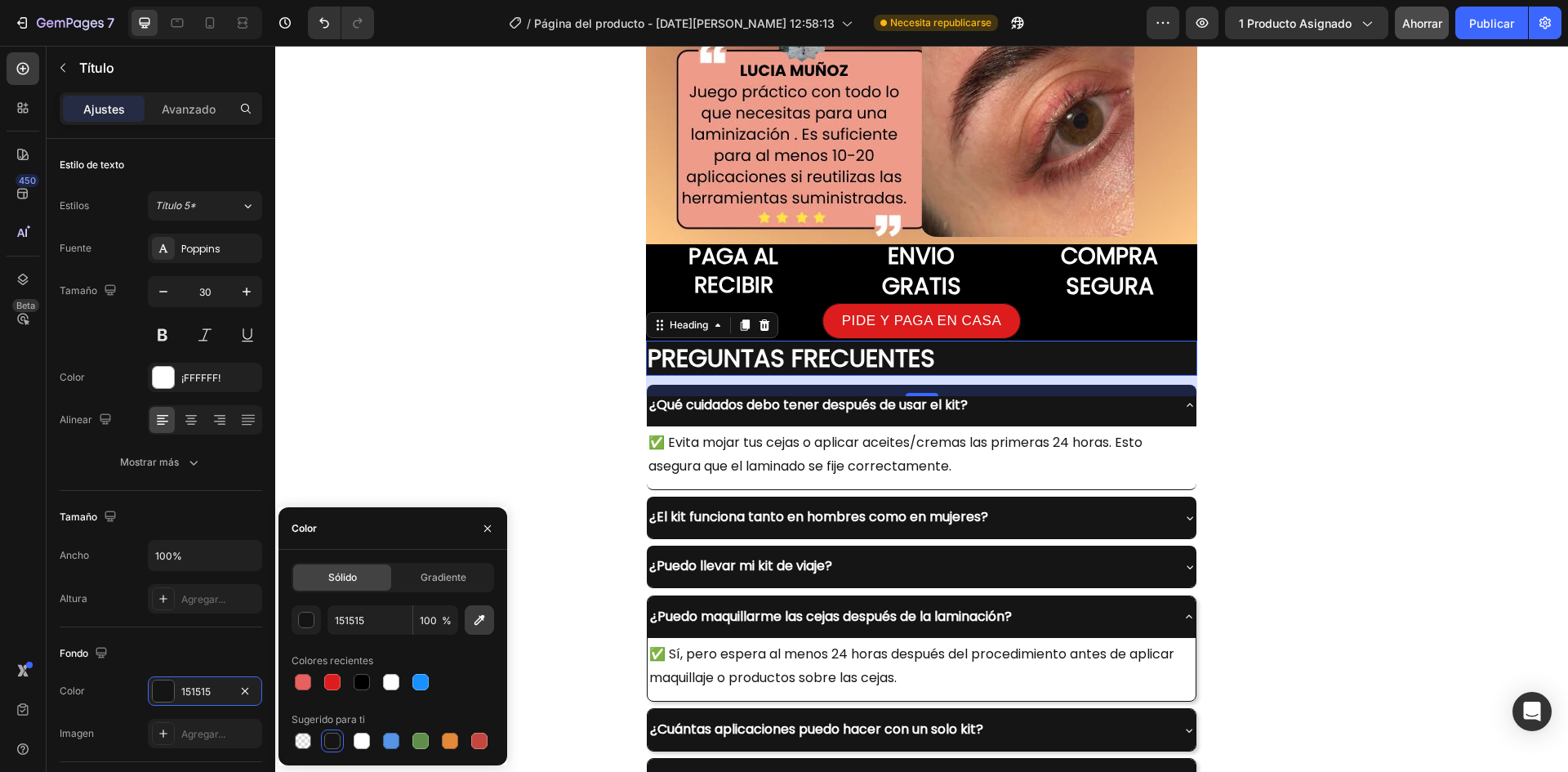
click at [487, 618] on icon "button" at bounding box center [480, 620] width 16 height 16
type input "EF9B8A"
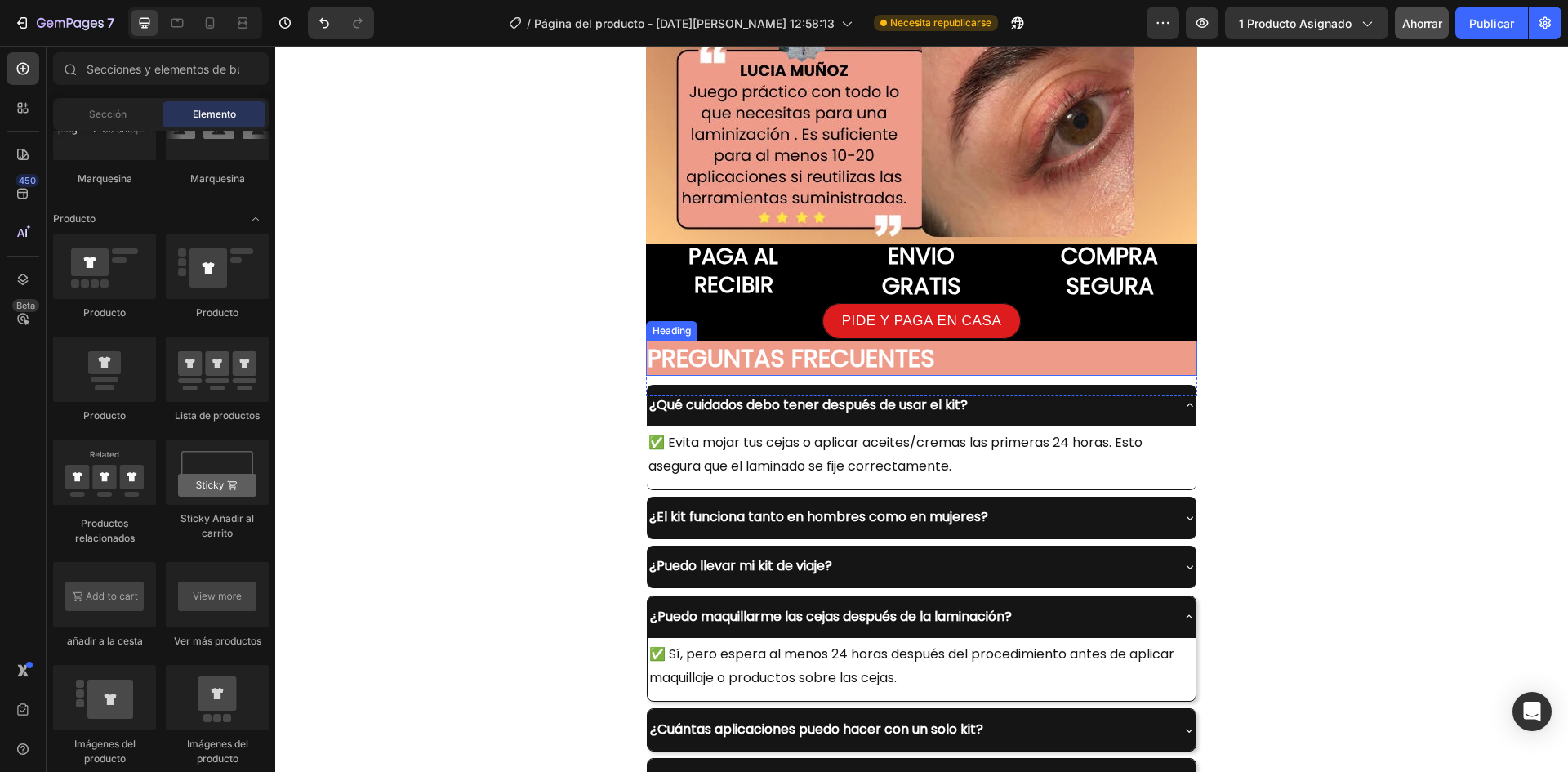
click at [980, 363] on h2 "PREGUNTAS FRECUENTES" at bounding box center [921, 358] width 551 height 35
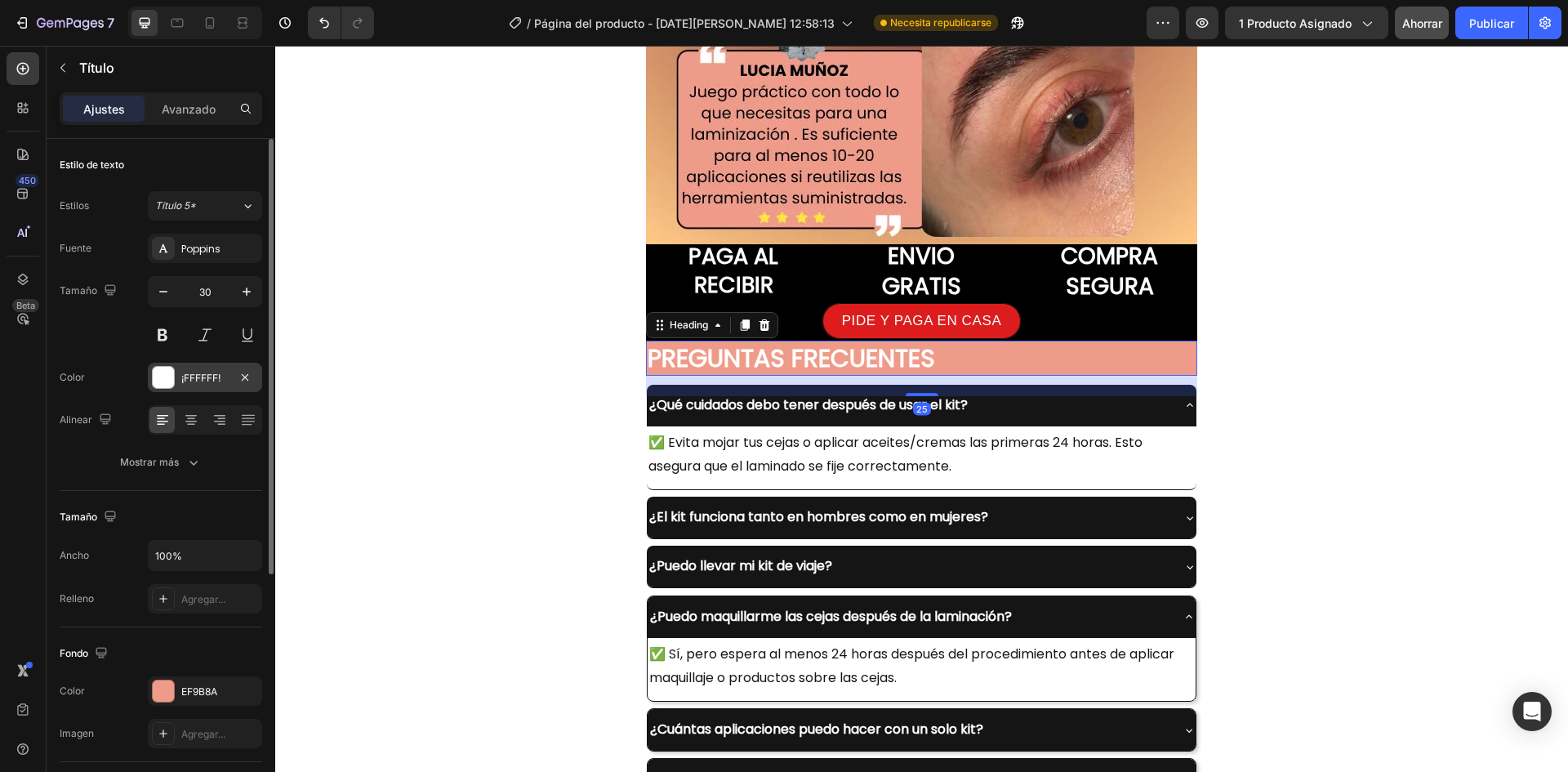
click at [170, 374] on div at bounding box center [163, 376] width 21 height 21
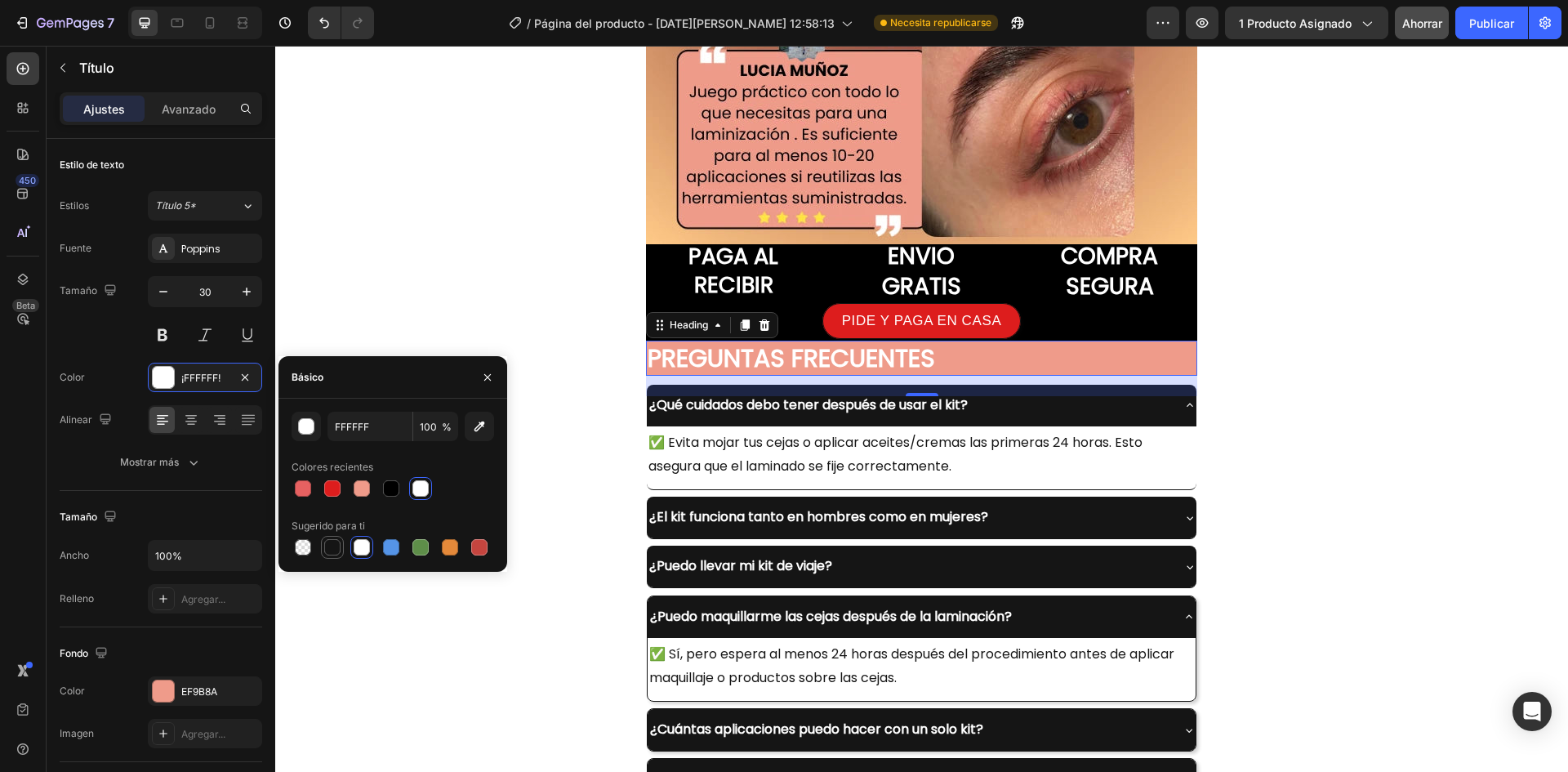
click at [328, 538] on div at bounding box center [332, 547] width 19 height 19
click at [390, 487] on div at bounding box center [391, 488] width 16 height 16
type input "000000"
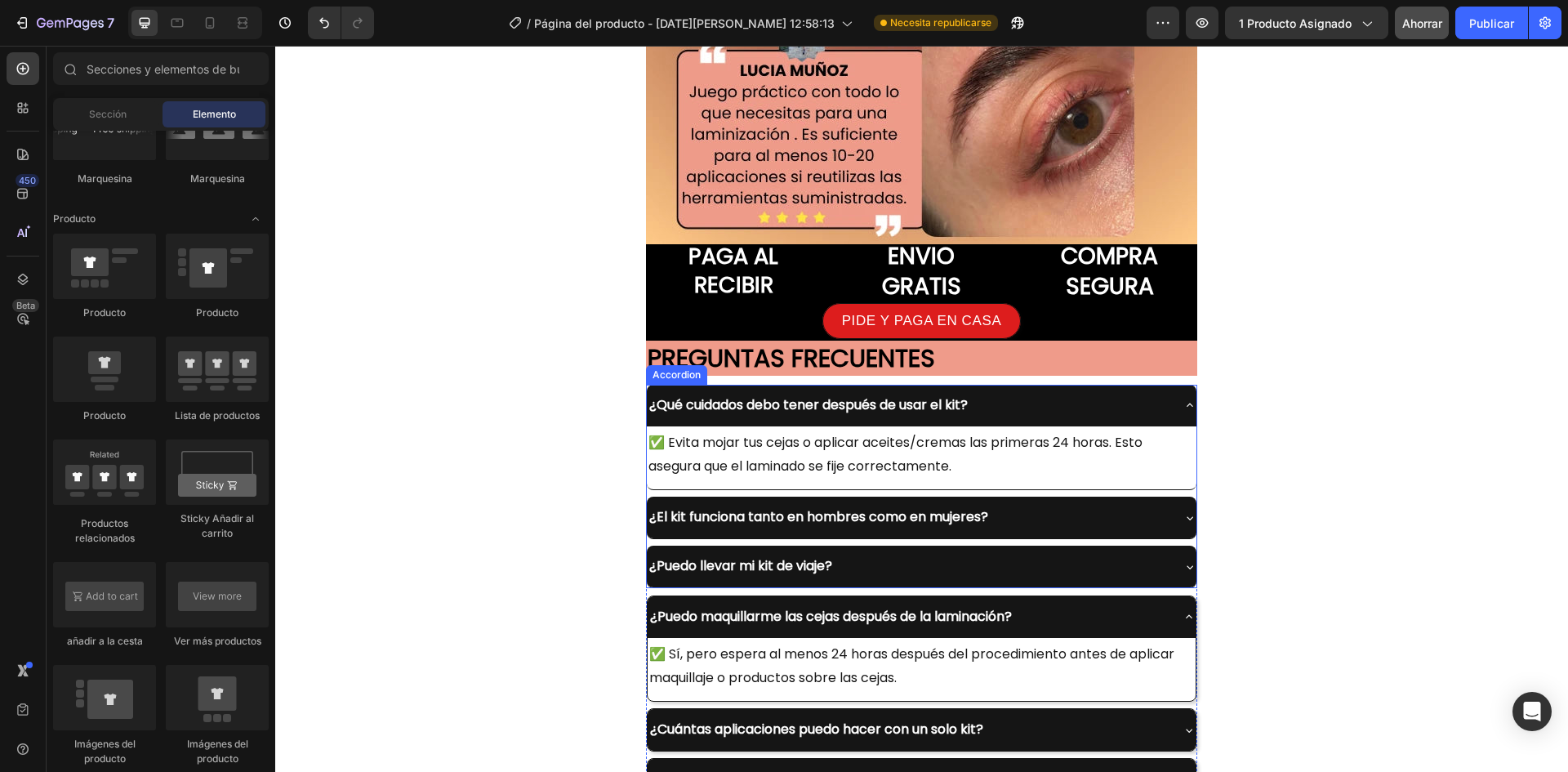
click at [1183, 405] on icon at bounding box center [1190, 405] width 13 height 13
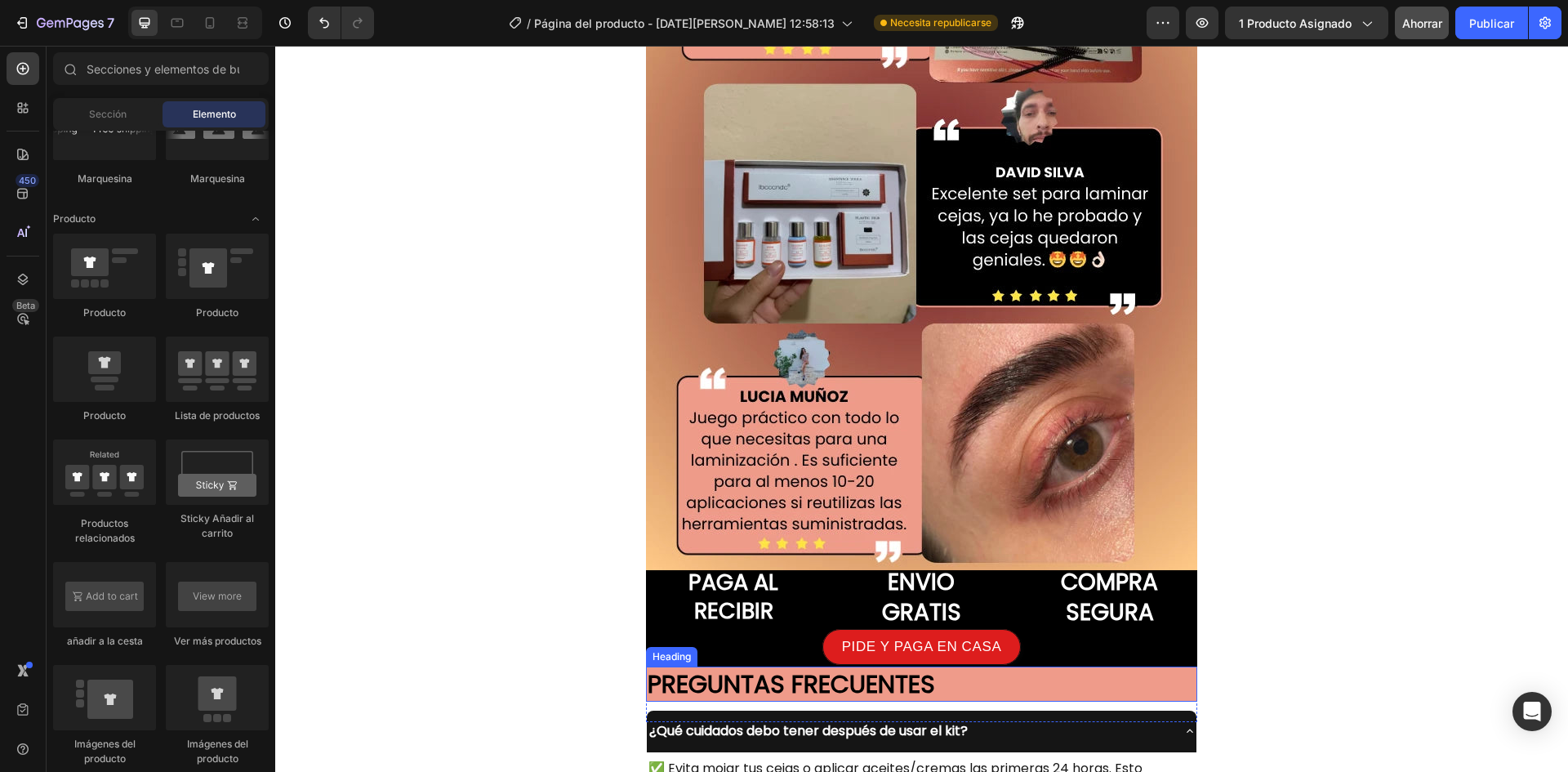
scroll to position [5297, 0]
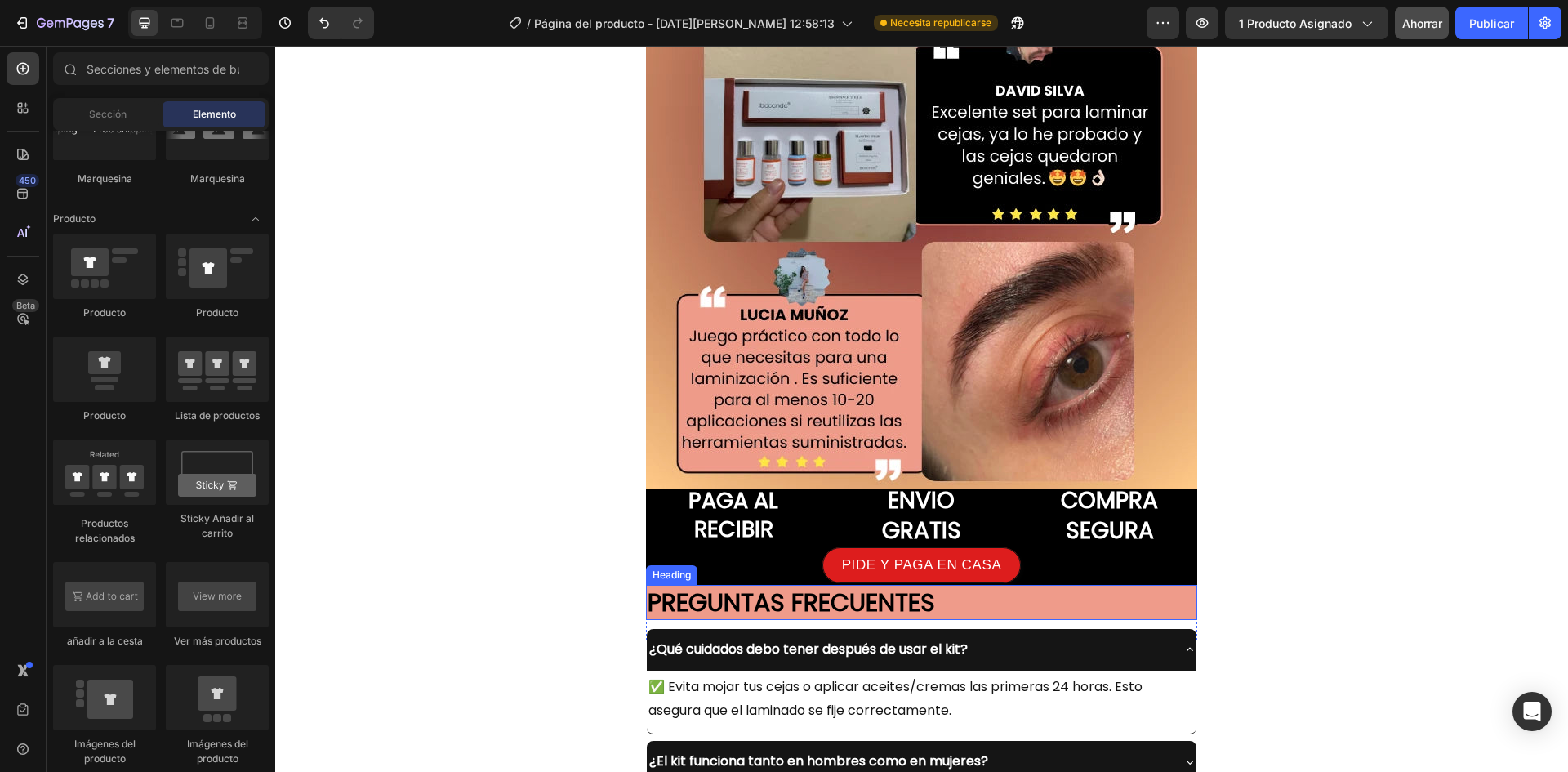
click at [1007, 596] on h2 "PREGUNTAS FRECUENTES" at bounding box center [921, 603] width 551 height 35
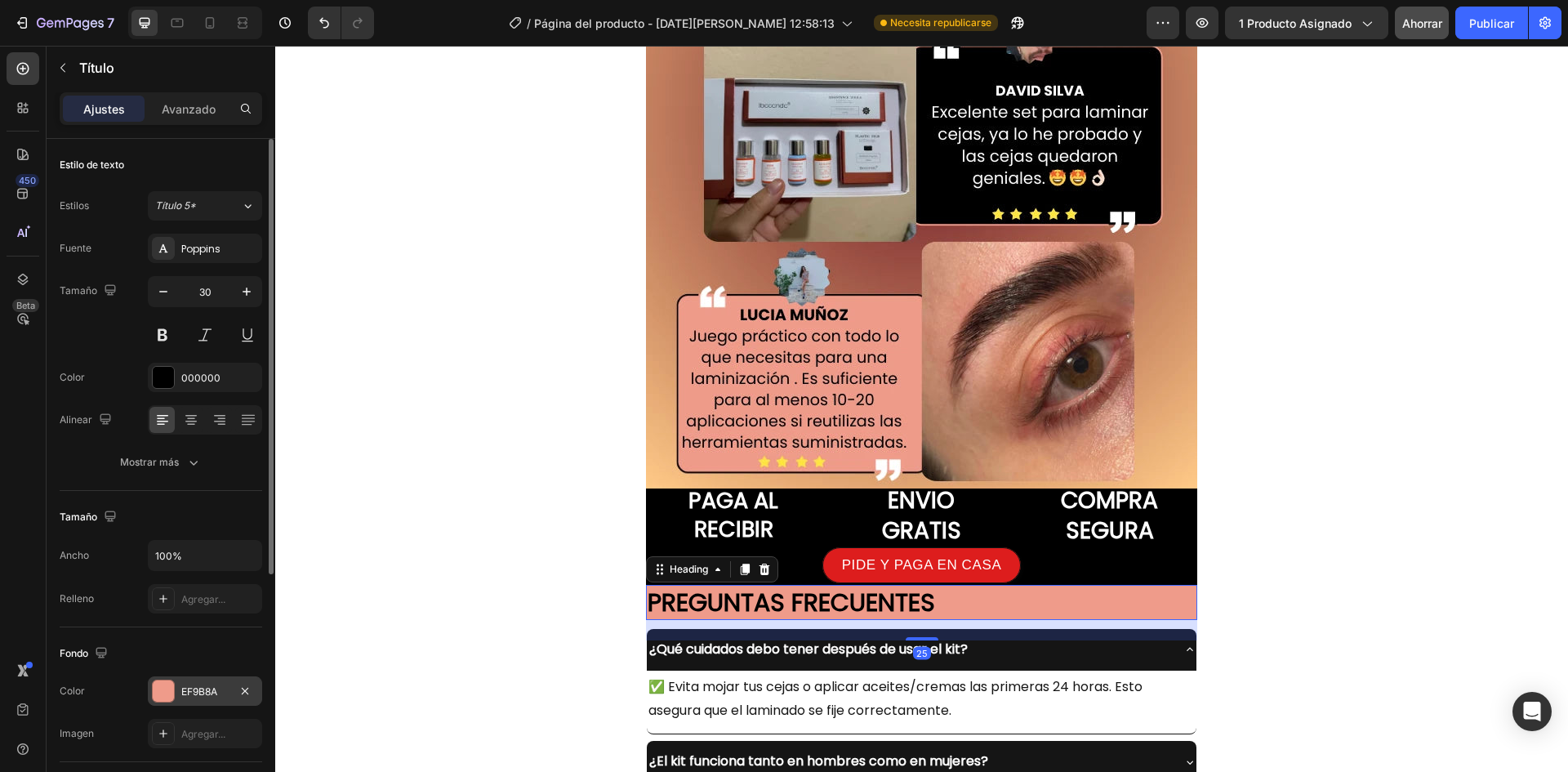
click at [158, 691] on div at bounding box center [163, 690] width 21 height 21
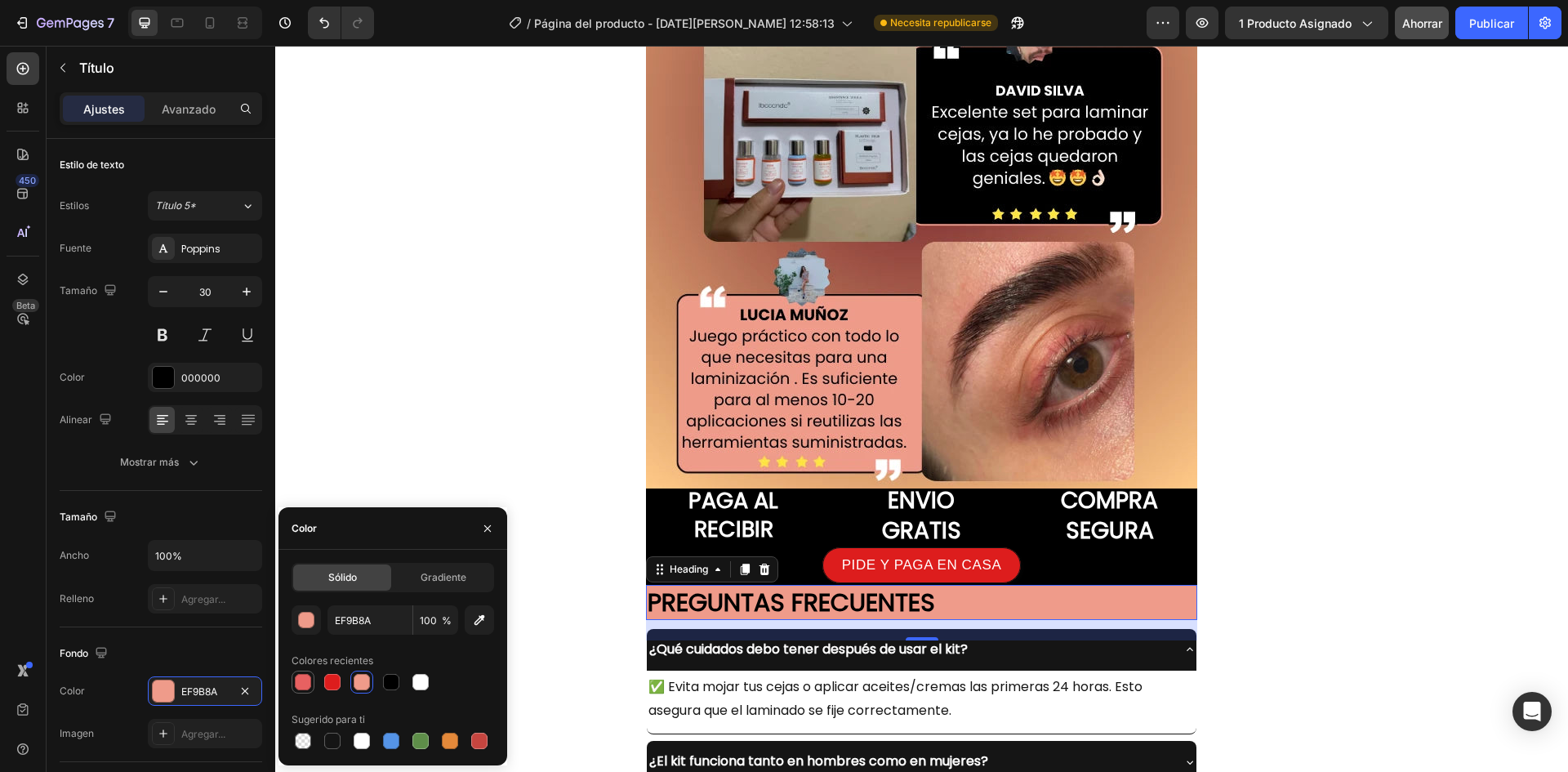
click at [299, 684] on div at bounding box center [303, 682] width 16 height 16
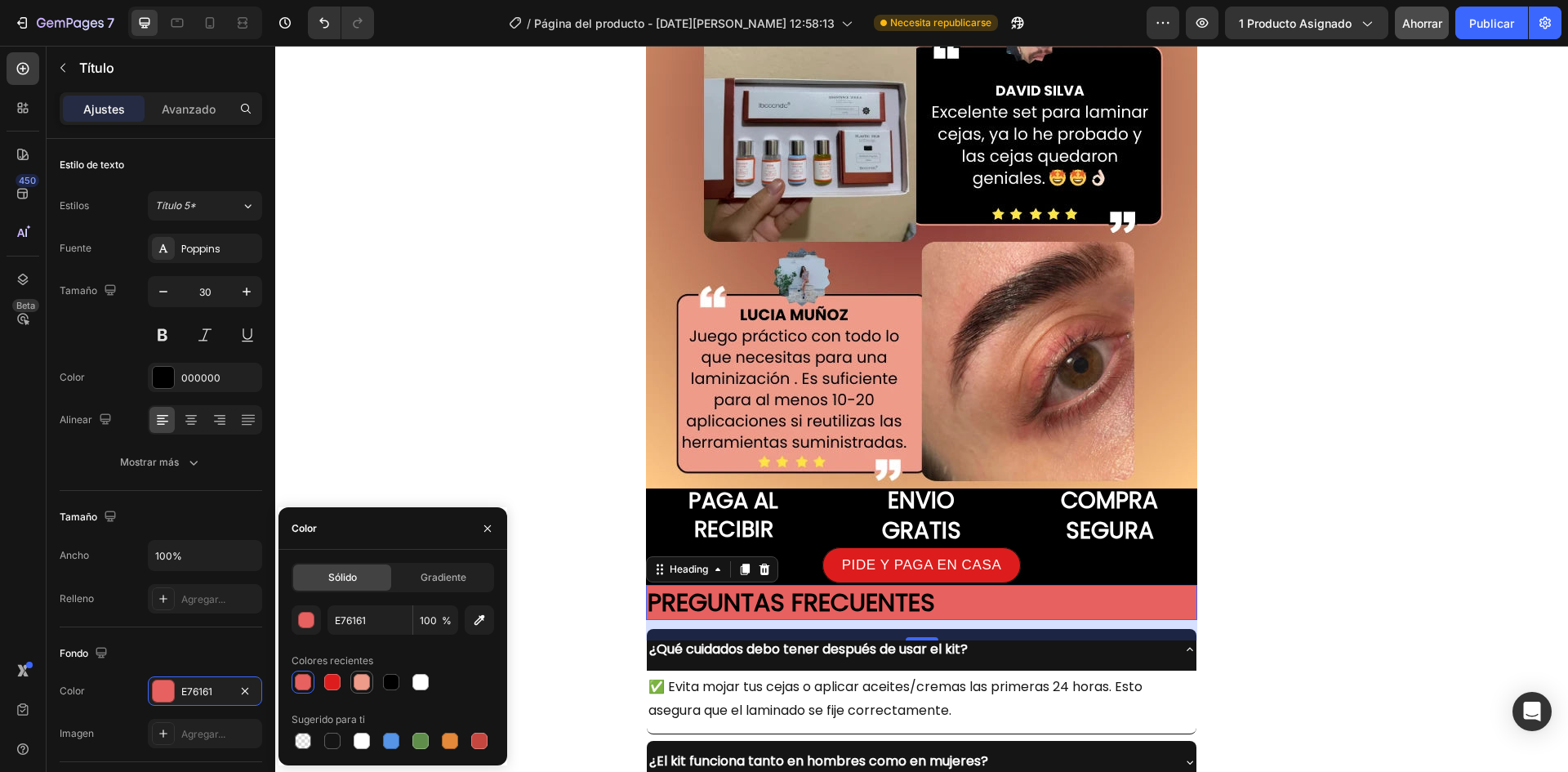
click at [367, 678] on div at bounding box center [362, 682] width 16 height 16
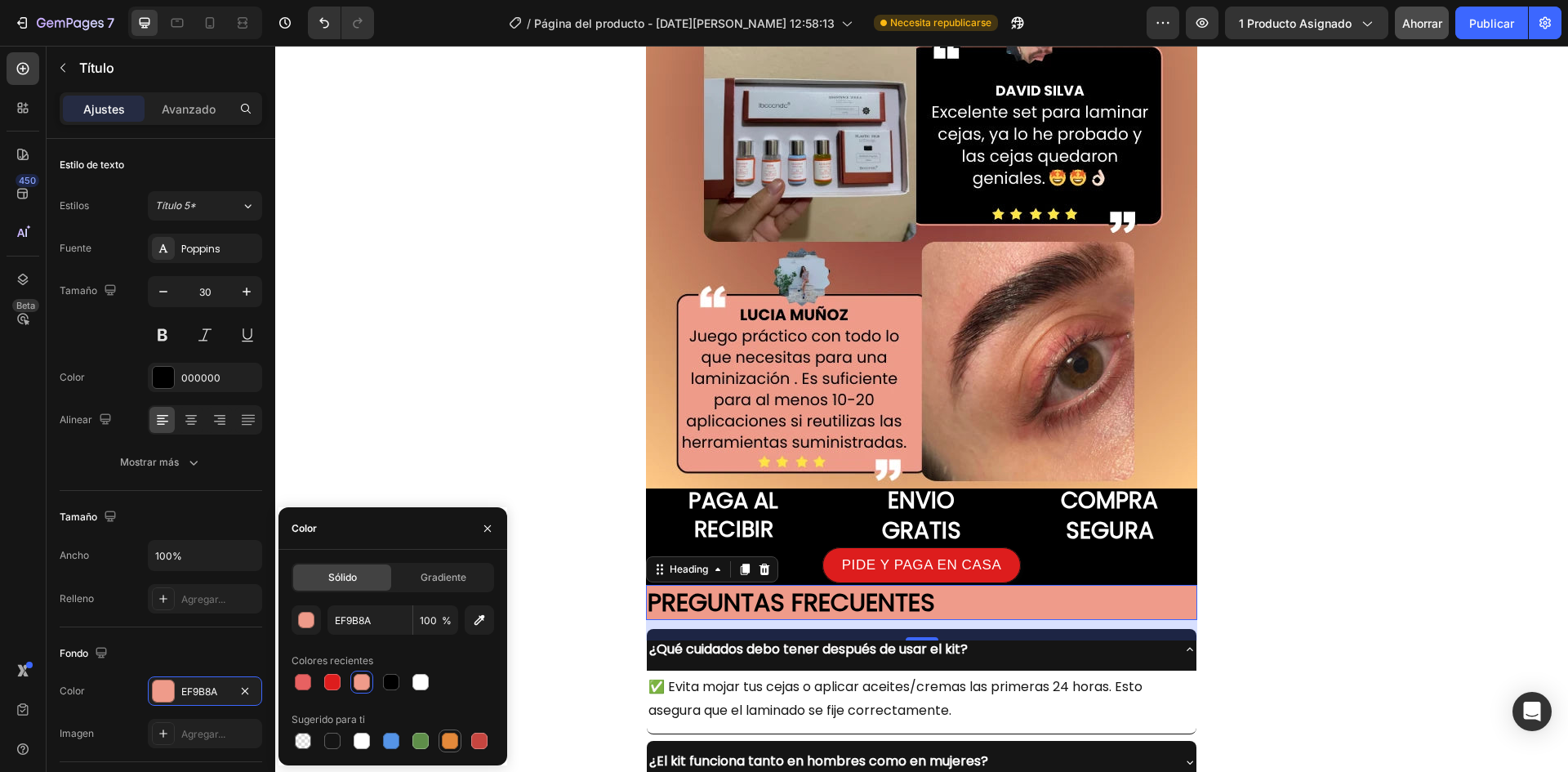
click at [453, 745] on div at bounding box center [451, 741] width 16 height 16
type input "E4893A"
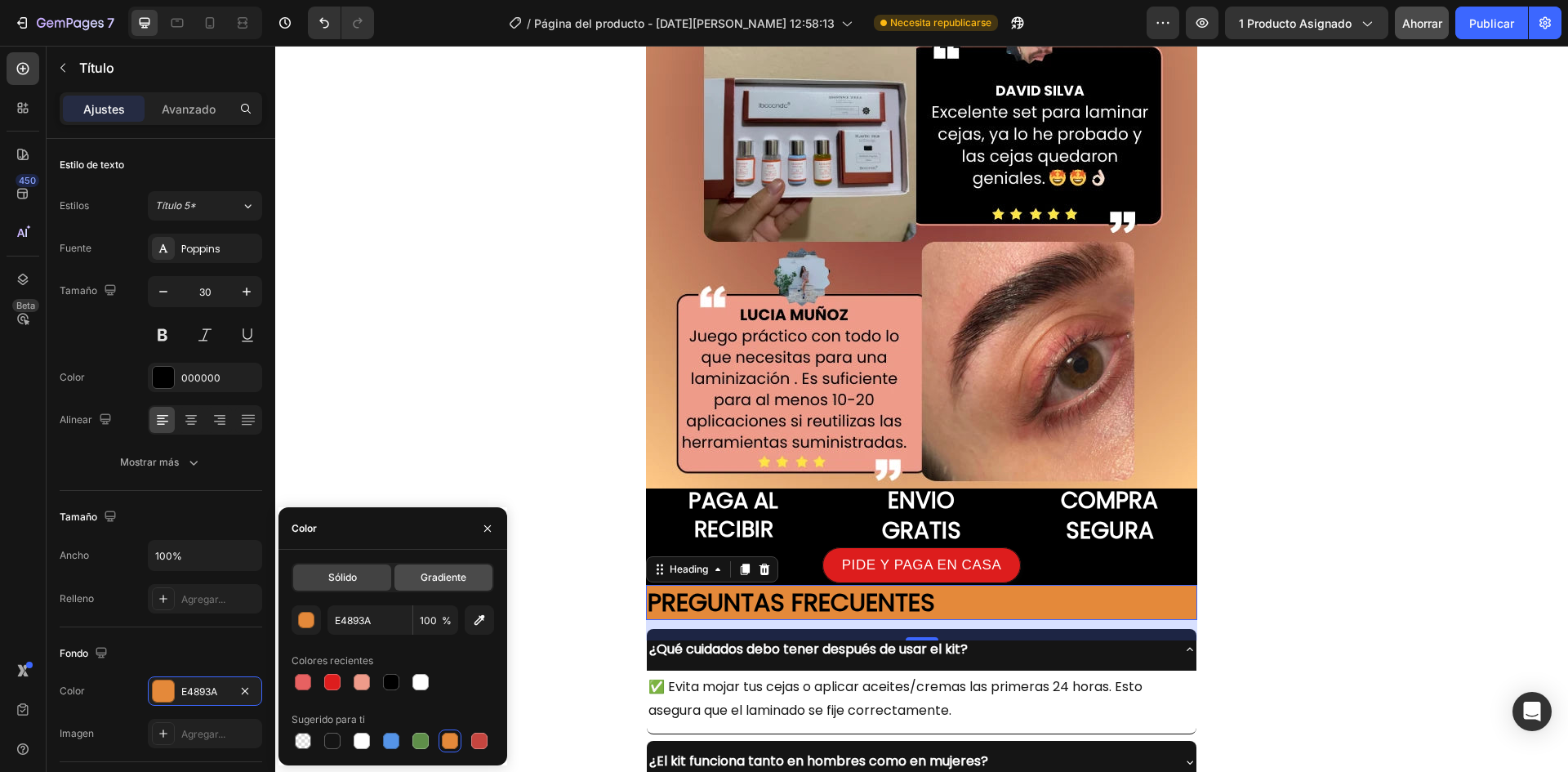
click at [405, 584] on div "Gradiente" at bounding box center [443, 577] width 98 height 27
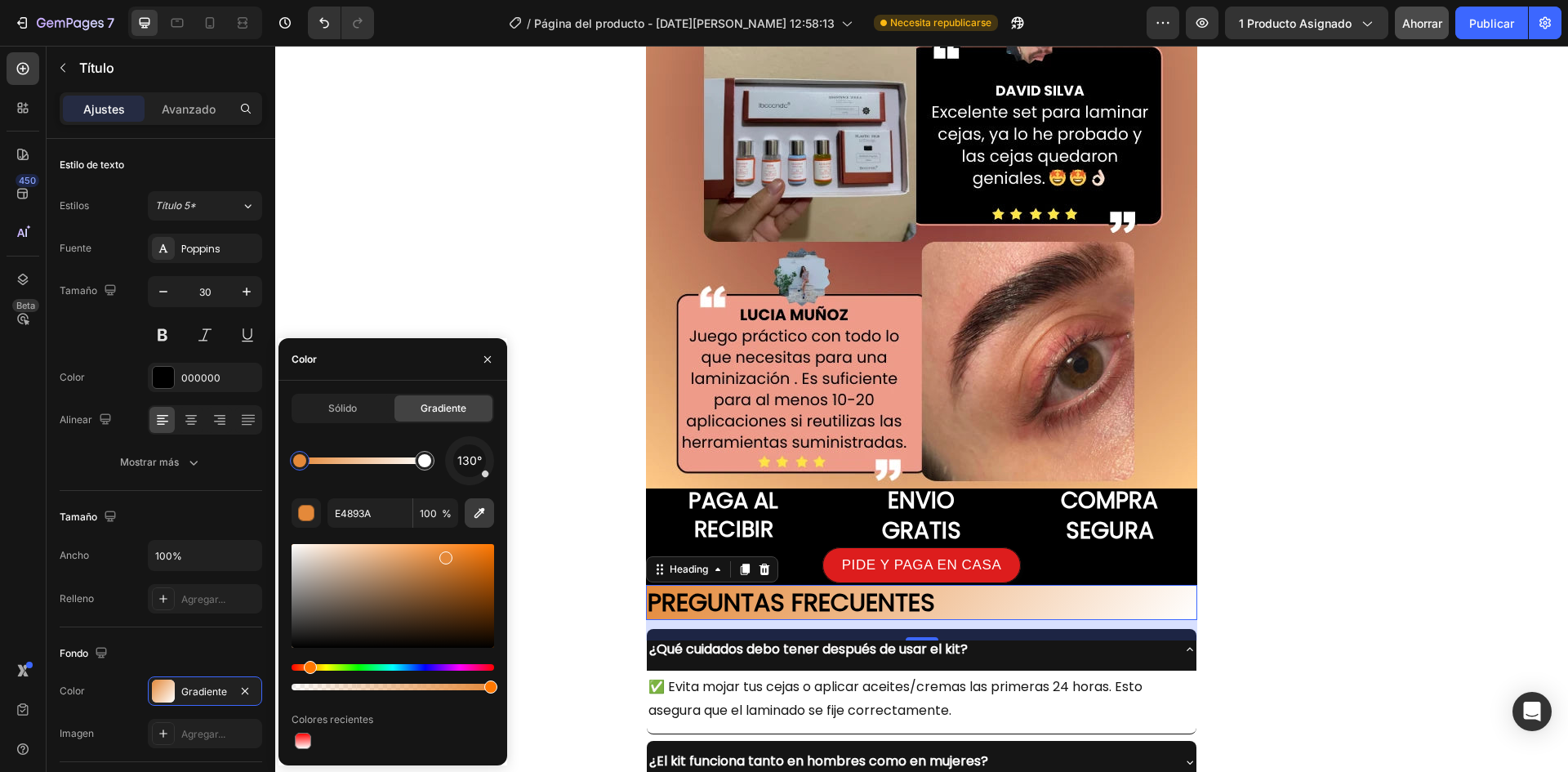
click at [477, 521] on button "button" at bounding box center [479, 513] width 29 height 29
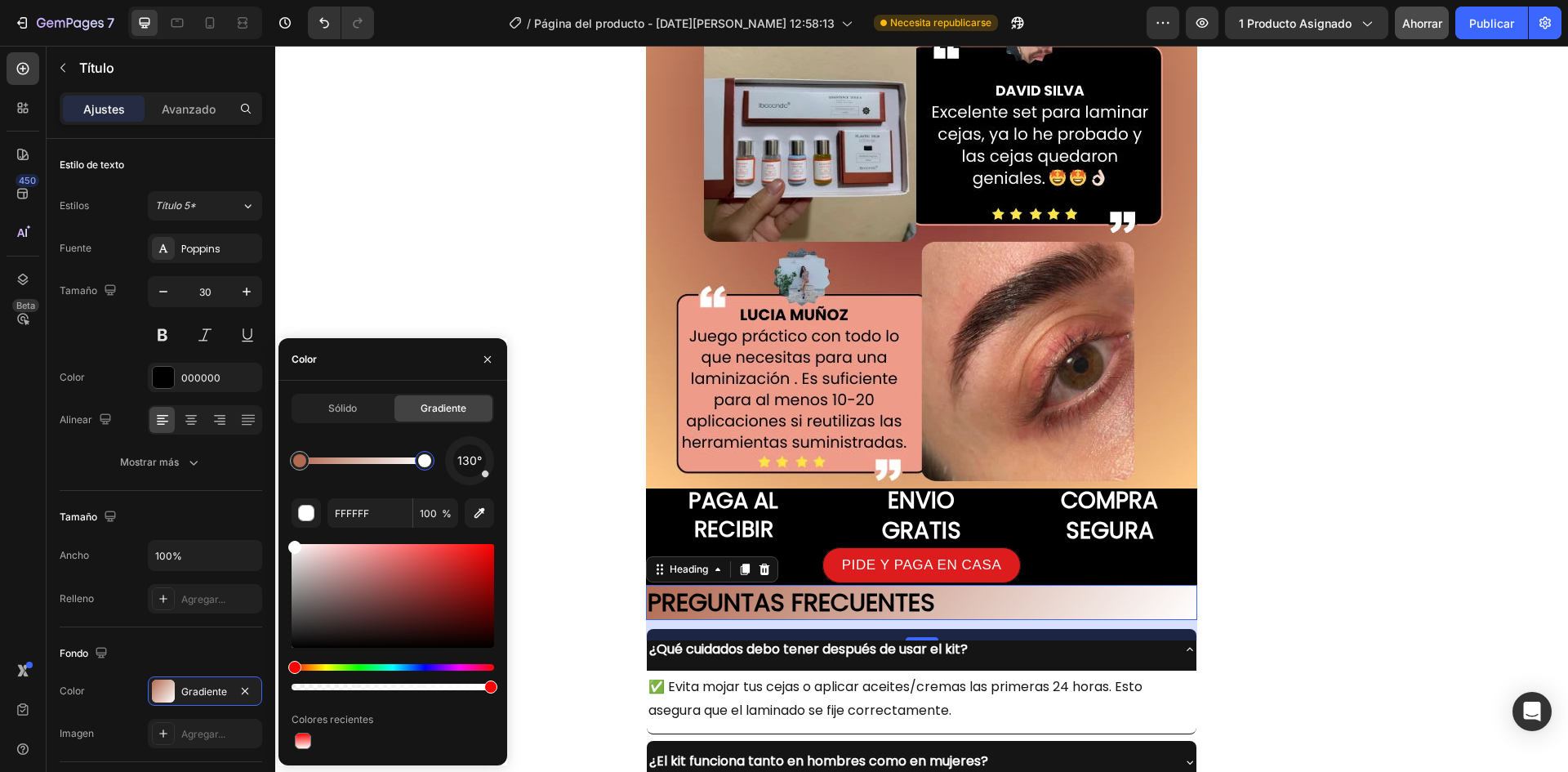
click at [423, 464] on div at bounding box center [425, 461] width 13 height 13
click at [474, 517] on icon "button" at bounding box center [480, 514] width 11 height 11
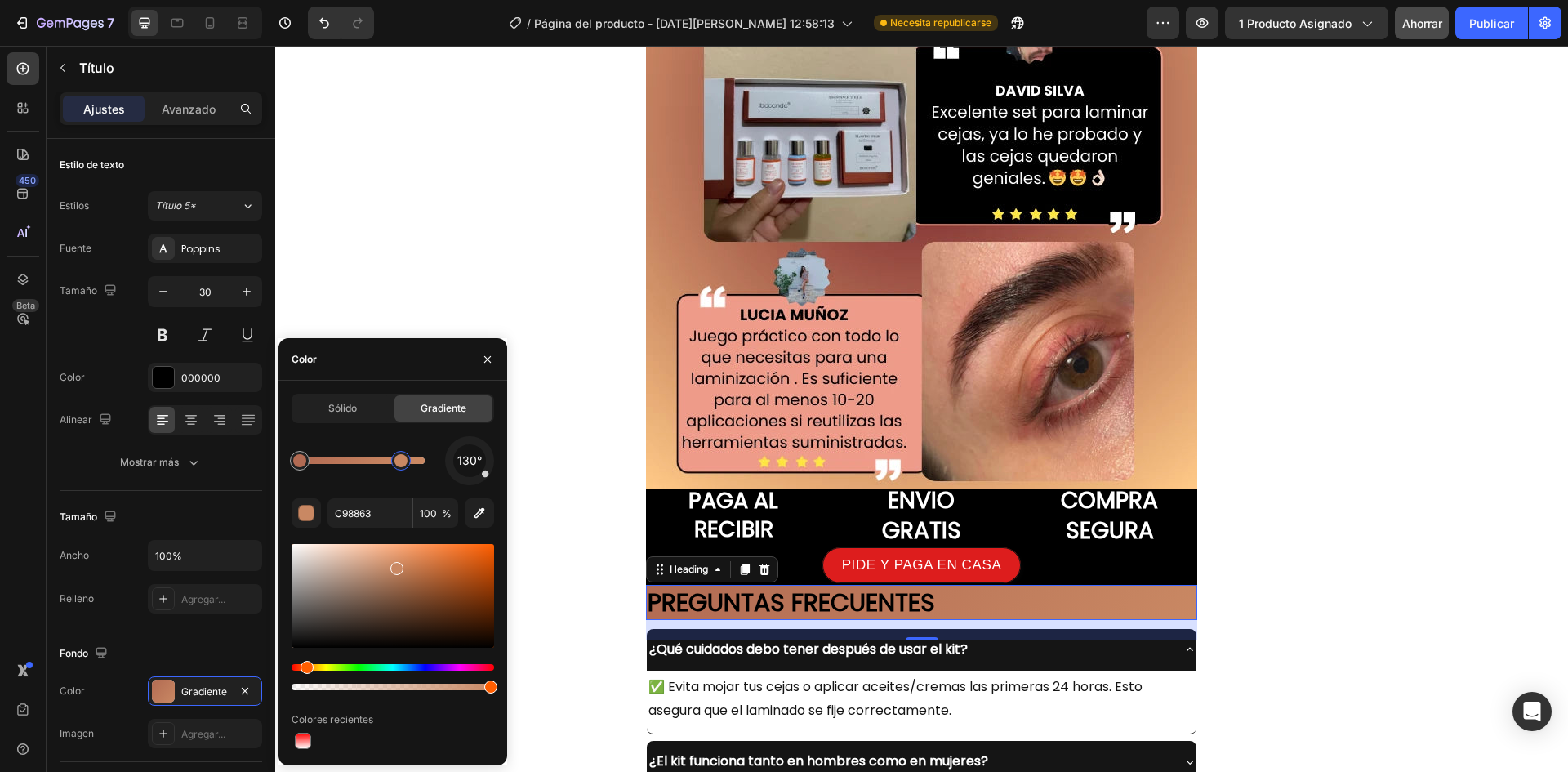
drag, startPoint x: 427, startPoint y: 460, endPoint x: 396, endPoint y: 452, distance: 32.0
click at [397, 454] on div at bounding box center [401, 461] width 13 height 13
drag, startPoint x: 387, startPoint y: 452, endPoint x: 375, endPoint y: 451, distance: 12.0
click at [376, 451] on div at bounding box center [386, 460] width 19 height 19
drag, startPoint x: 375, startPoint y: 451, endPoint x: 404, endPoint y: 451, distance: 29.0
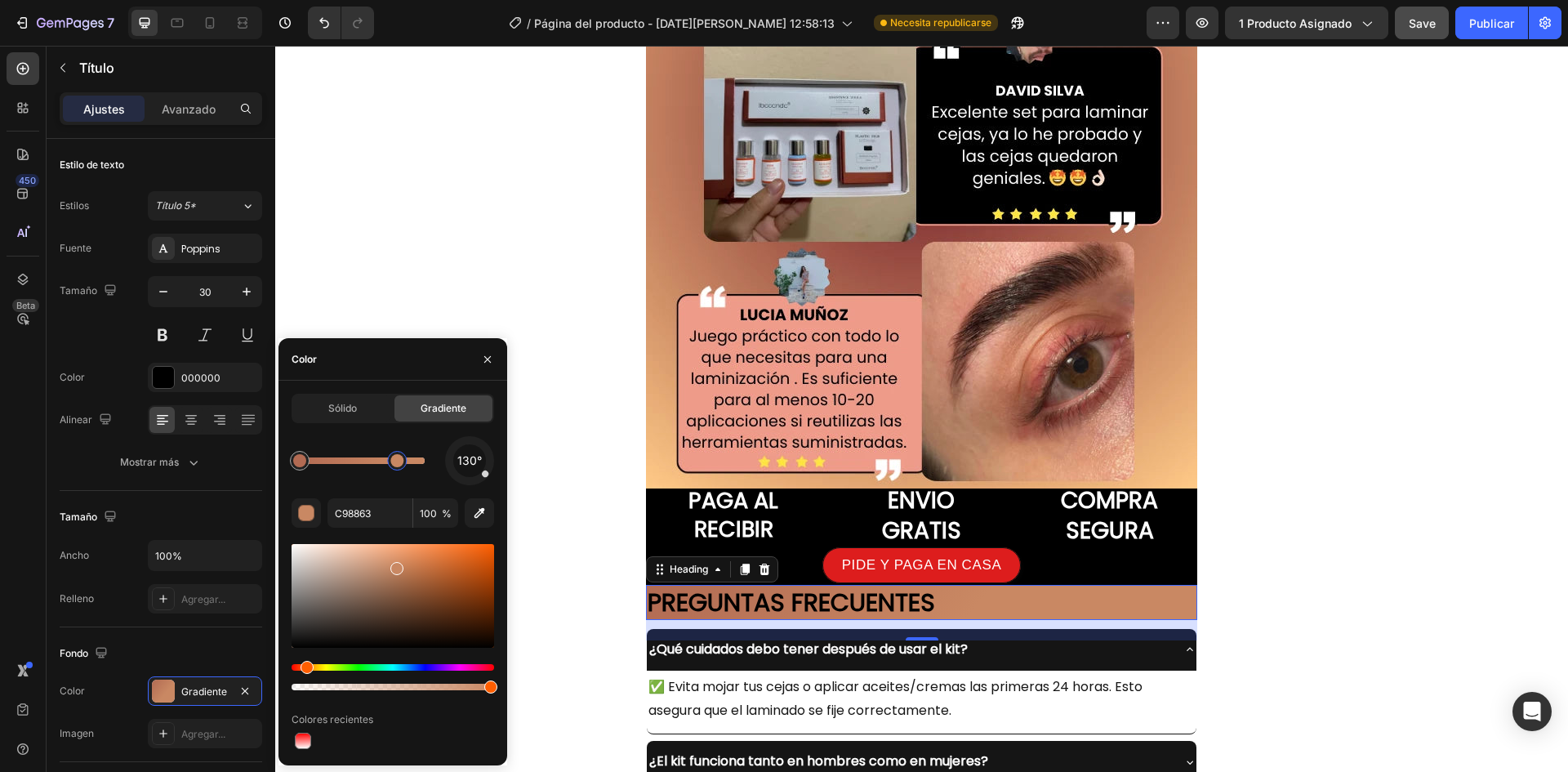
drag, startPoint x: 371, startPoint y: 462, endPoint x: 402, endPoint y: 458, distance: 31.3
click at [402, 458] on div at bounding box center [397, 461] width 13 height 13
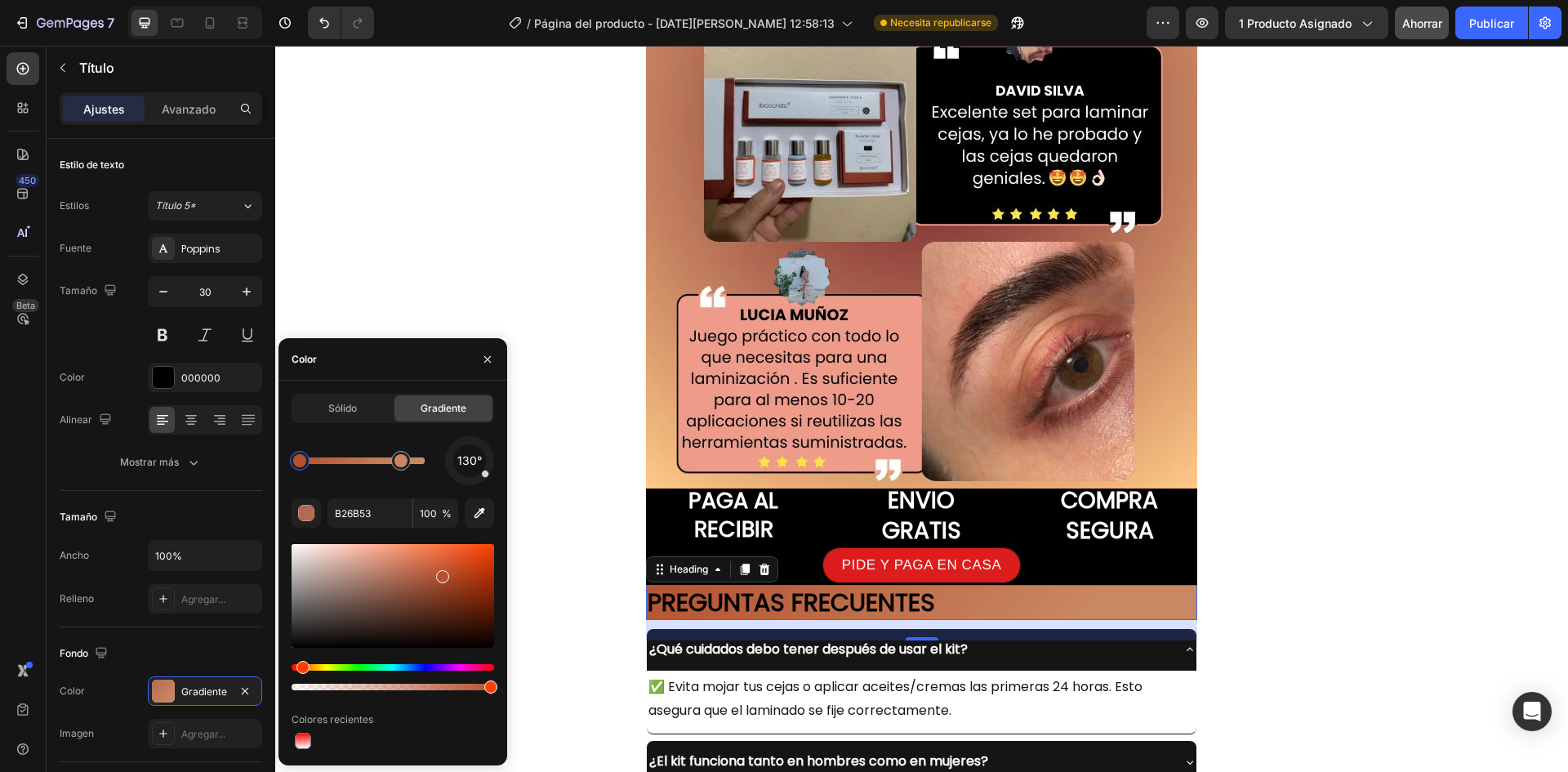
drag, startPoint x: 408, startPoint y: 573, endPoint x: 441, endPoint y: 573, distance: 33.0
click at [441, 573] on div at bounding box center [442, 577] width 13 height 13
drag, startPoint x: 703, startPoint y: 617, endPoint x: 519, endPoint y: 552, distance: 195.1
click at [476, 511] on icon "button" at bounding box center [480, 513] width 16 height 16
drag, startPoint x: 406, startPoint y: 469, endPoint x: 464, endPoint y: 470, distance: 58.0
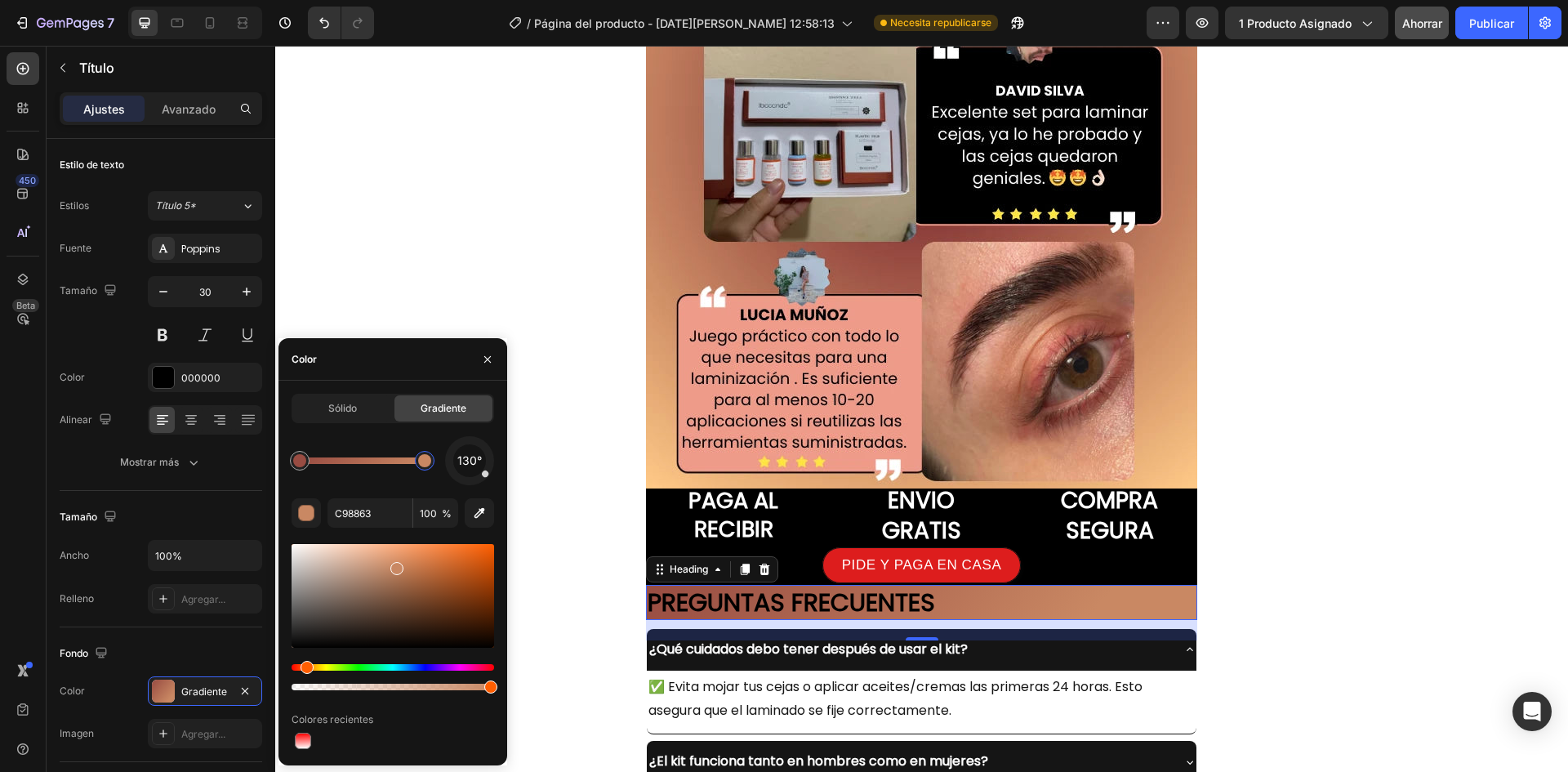
click at [464, 470] on div "130°" at bounding box center [392, 461] width 202 height 49
type input "984C42"
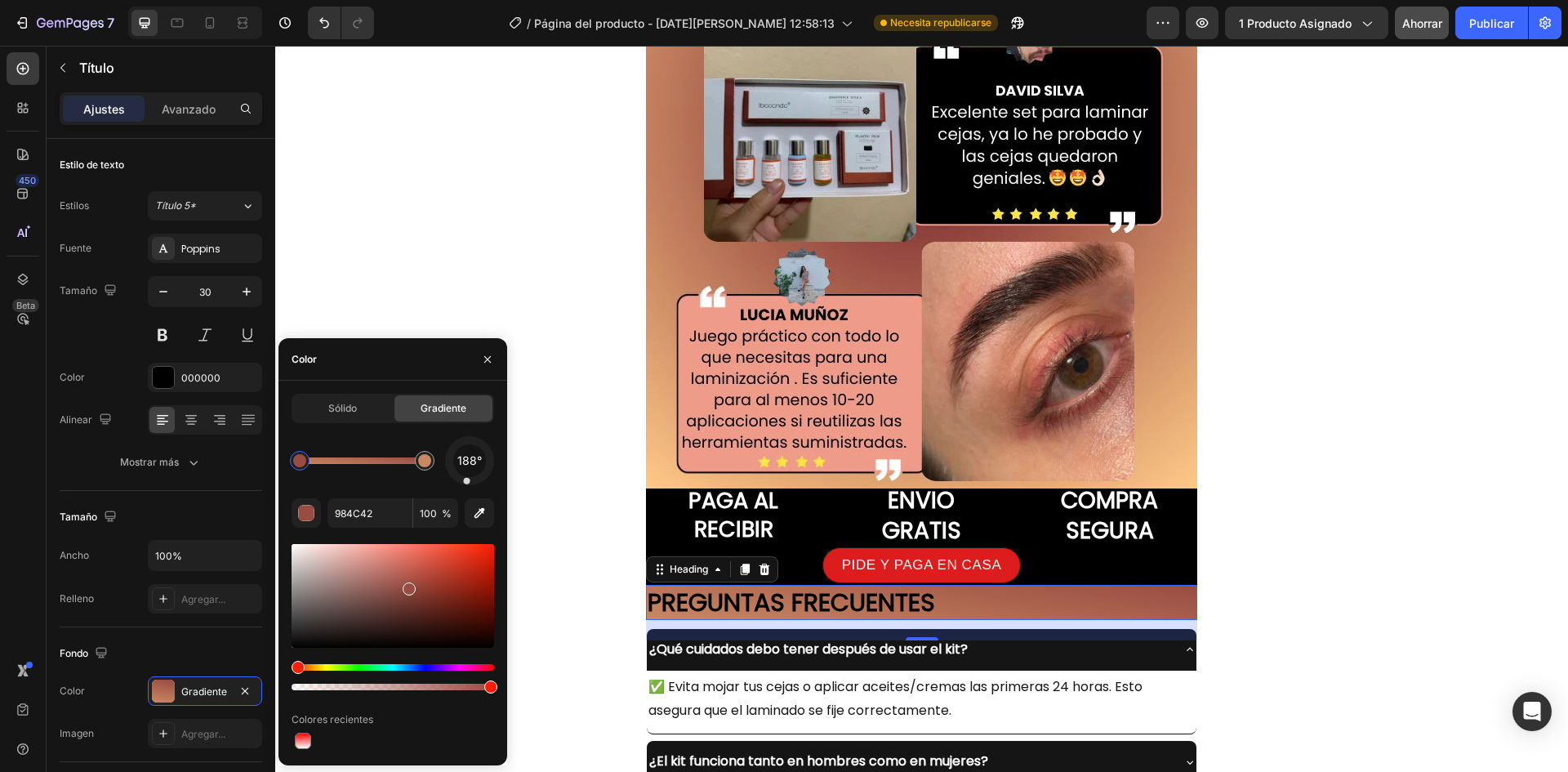
drag, startPoint x: 485, startPoint y: 473, endPoint x: 465, endPoint y: 489, distance: 25.6
click at [465, 489] on div "188° 984C42 100 % Colores recientes" at bounding box center [392, 593] width 202 height 316
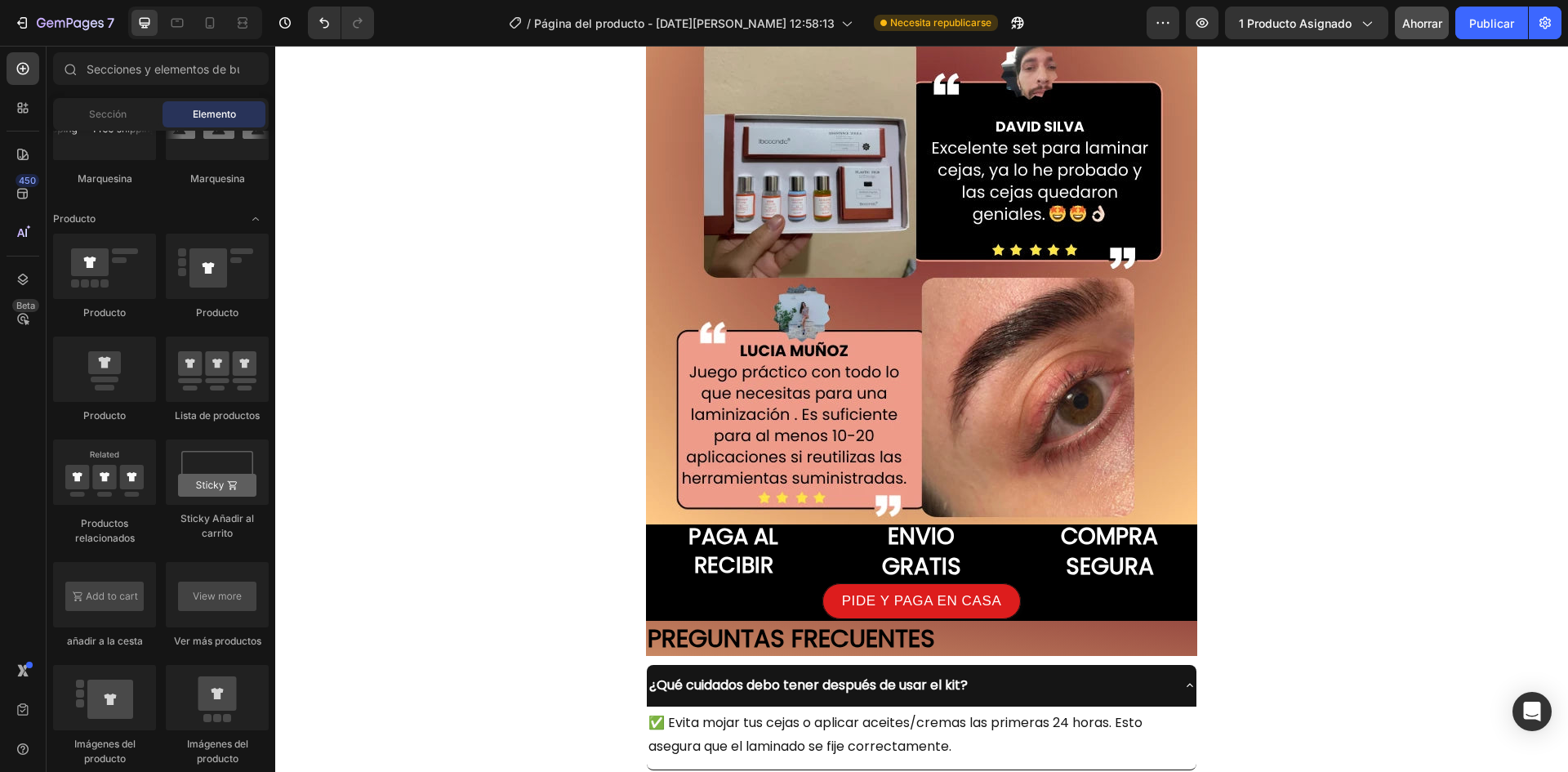
scroll to position [5479, 0]
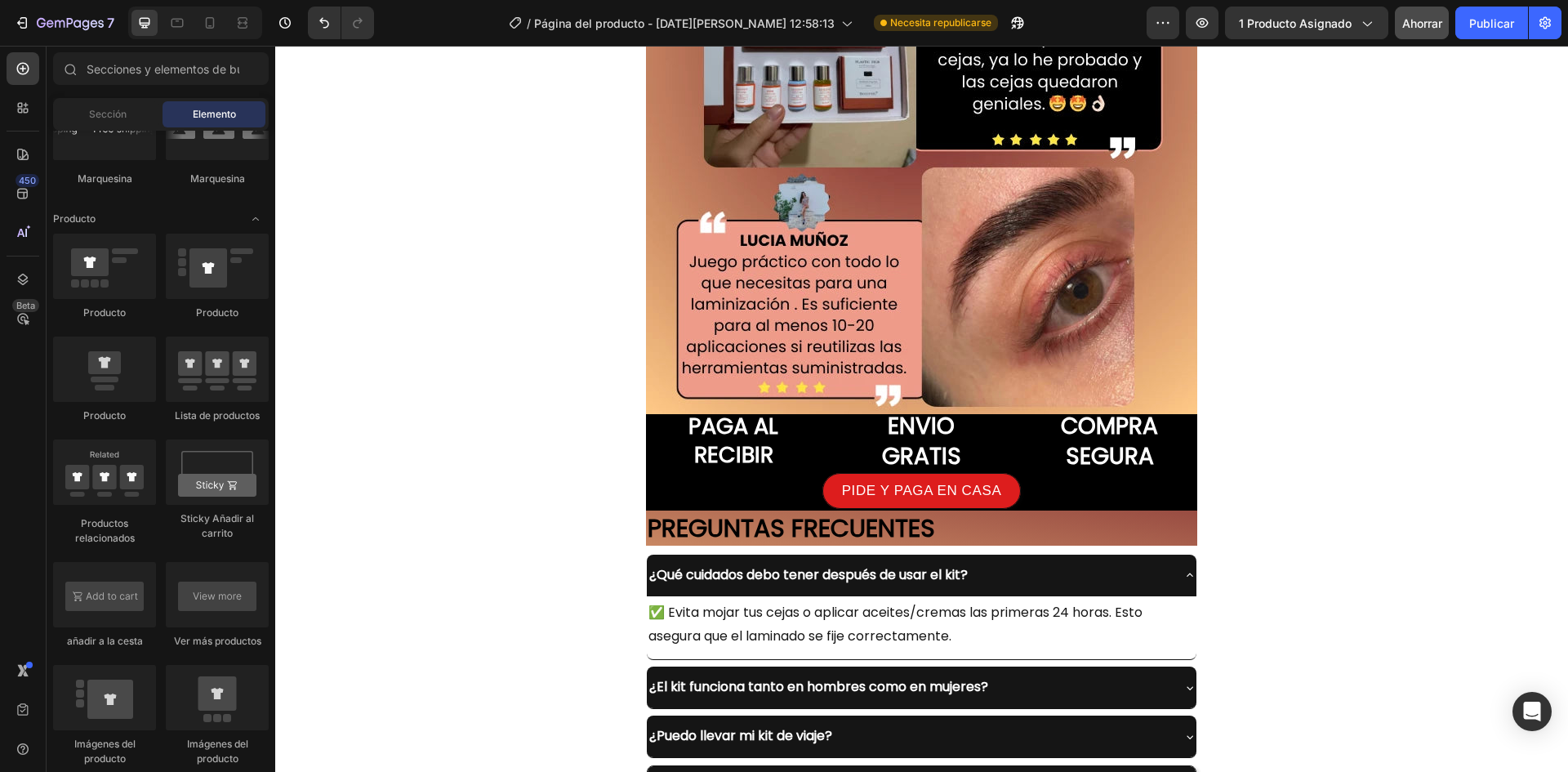
scroll to position [5234, 0]
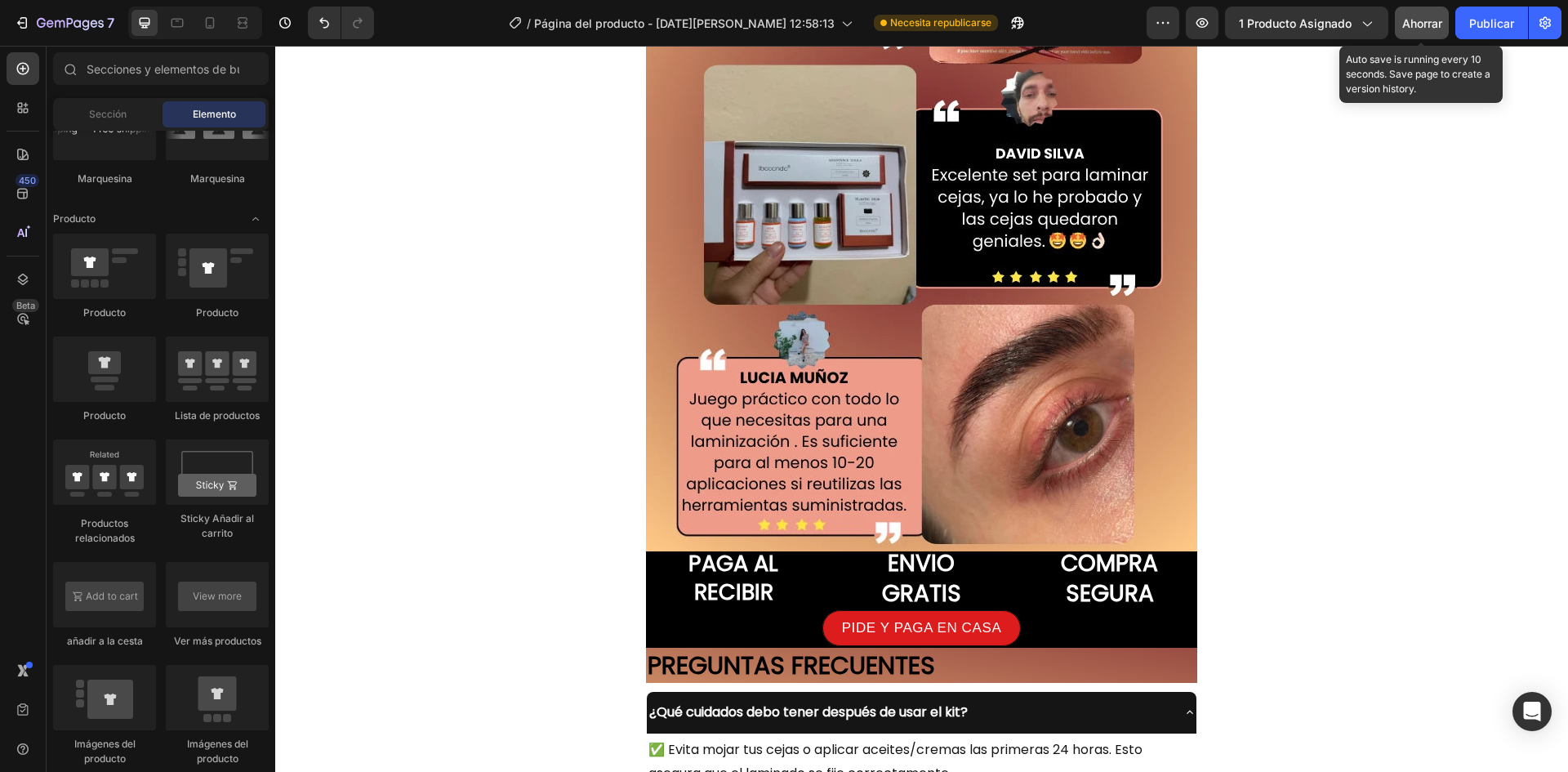
click at [1421, 29] on font "Ahorrar" at bounding box center [1422, 23] width 40 height 14
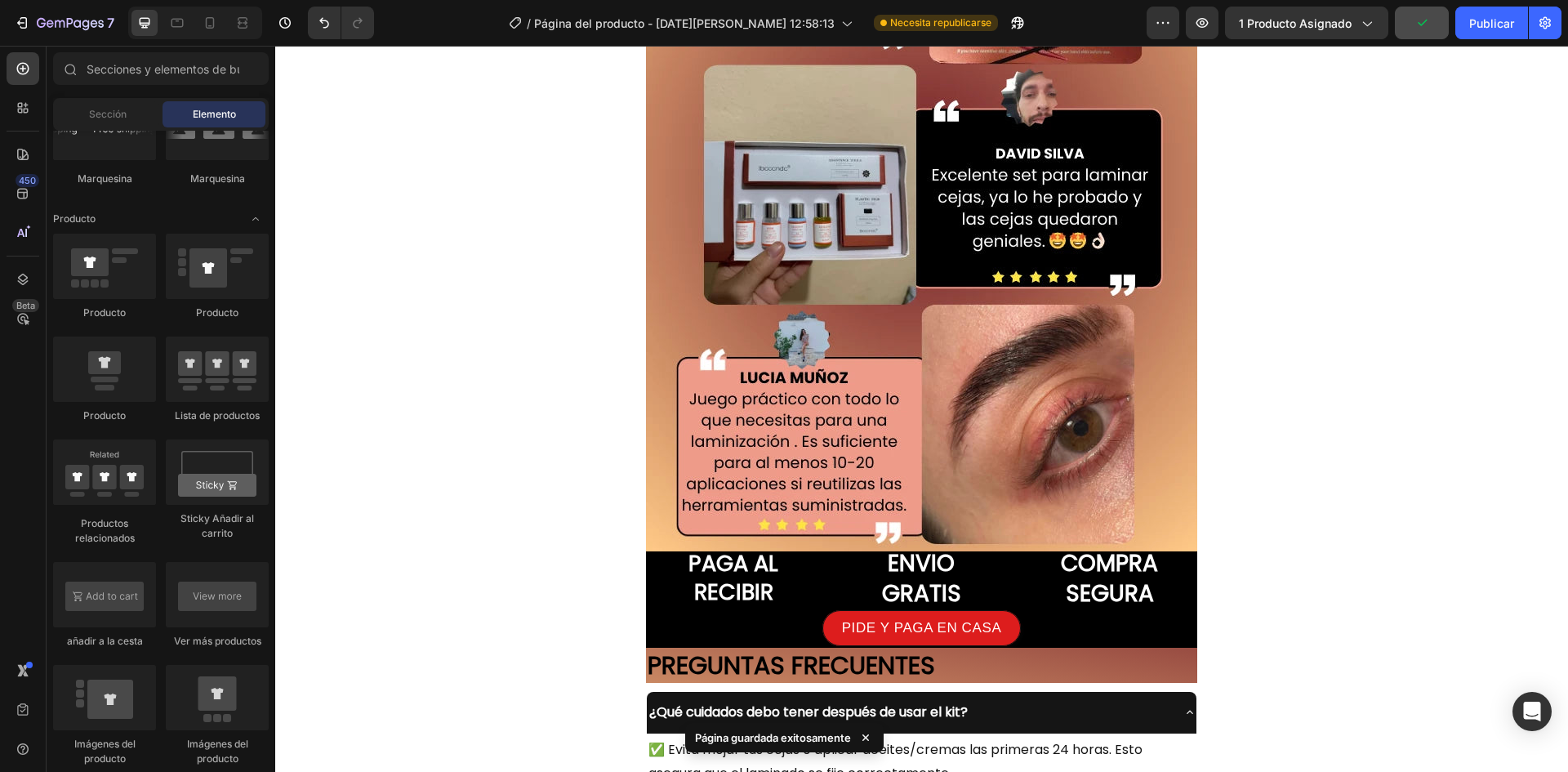
drag, startPoint x: 1466, startPoint y: 20, endPoint x: 1458, endPoint y: 41, distance: 22.5
click at [1468, 20] on button "Publicar" at bounding box center [1491, 23] width 72 height 33
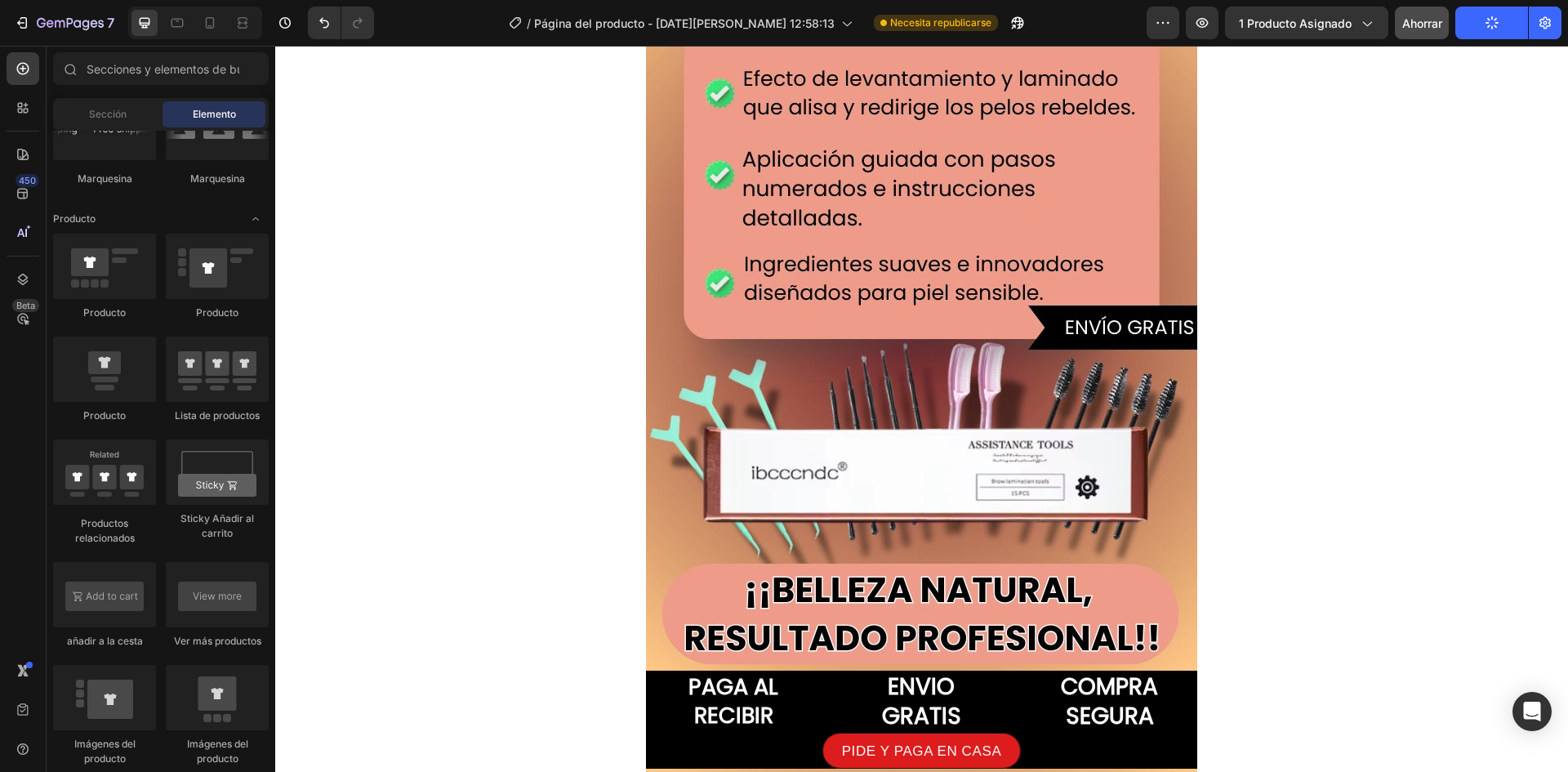
scroll to position [2484, 0]
